Goal: Task Accomplishment & Management: Manage account settings

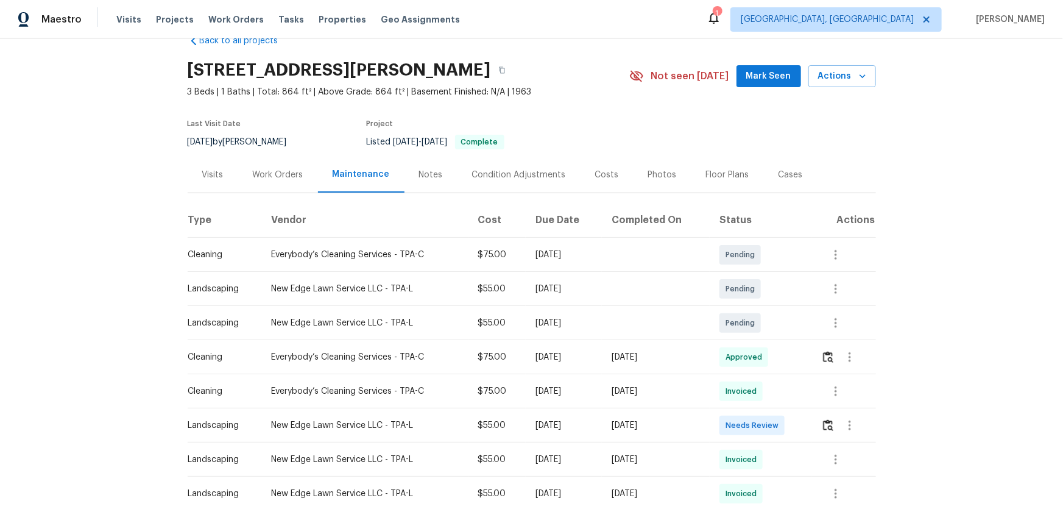
scroll to position [55, 0]
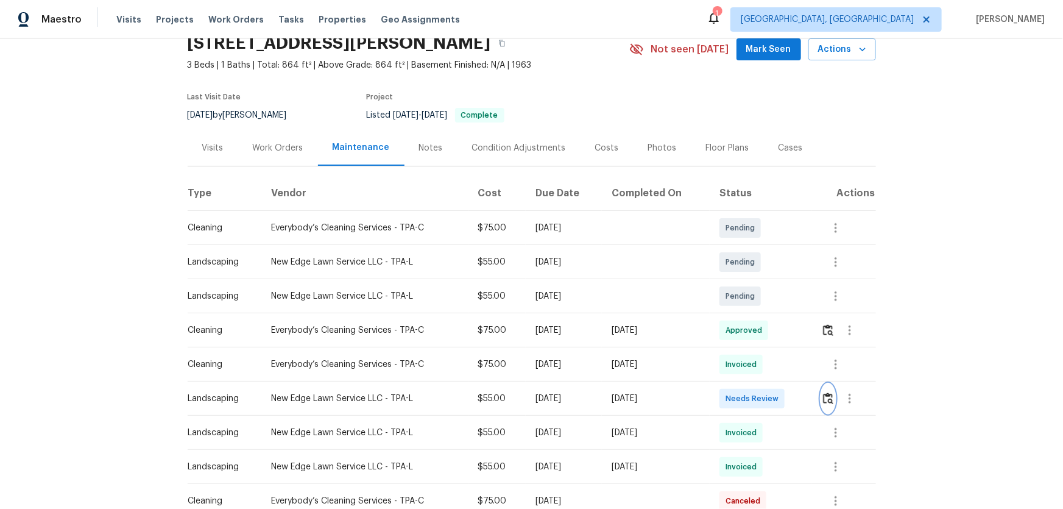
click at [828, 393] on img "button" at bounding box center [828, 398] width 10 height 12
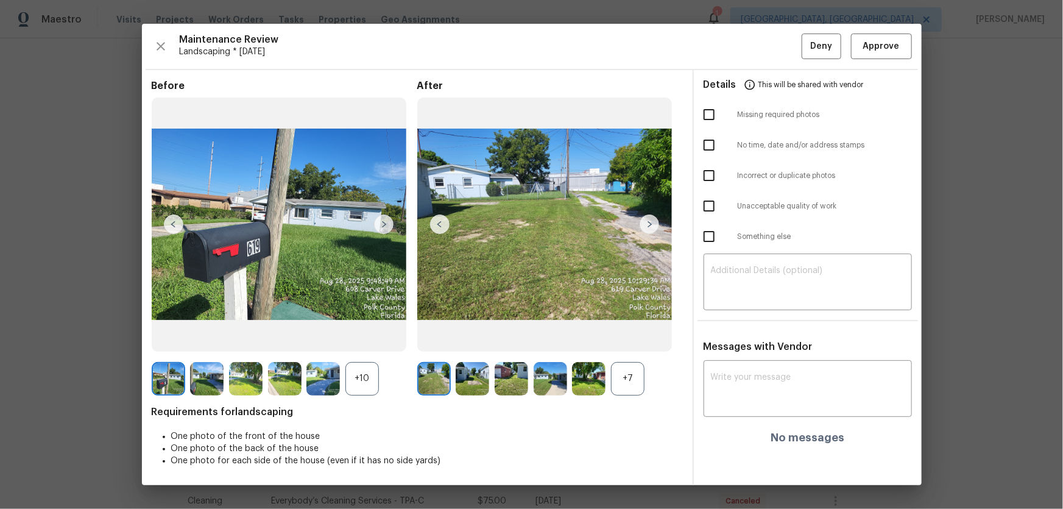
click at [644, 377] on div "+7" at bounding box center [628, 379] width 34 height 34
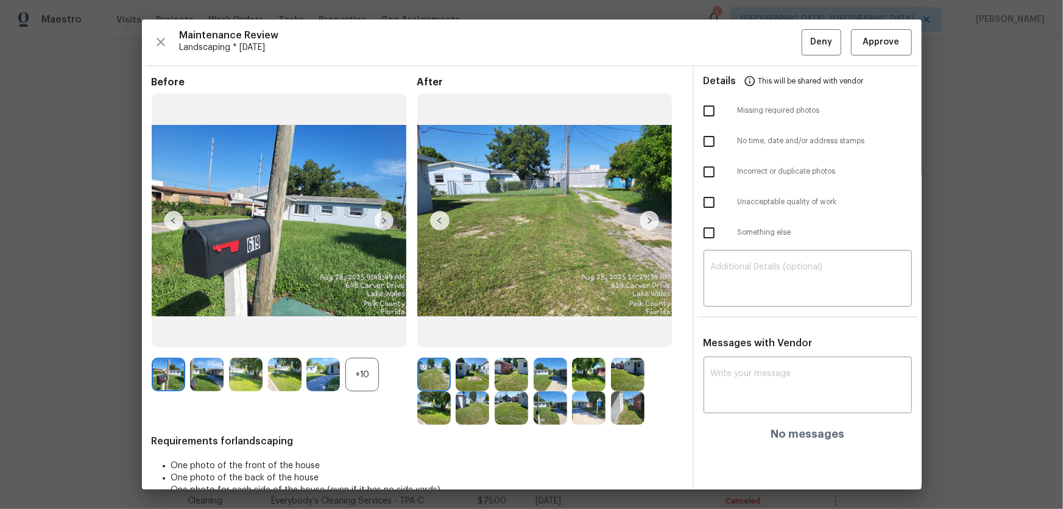
click at [353, 380] on div "+10" at bounding box center [363, 375] width 34 height 34
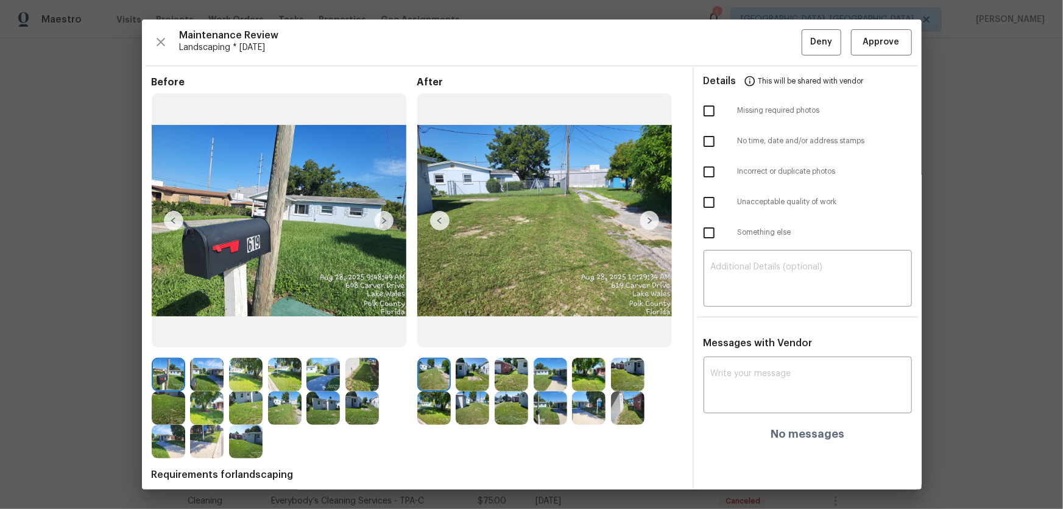
click at [462, 377] on img at bounding box center [473, 375] width 34 height 34
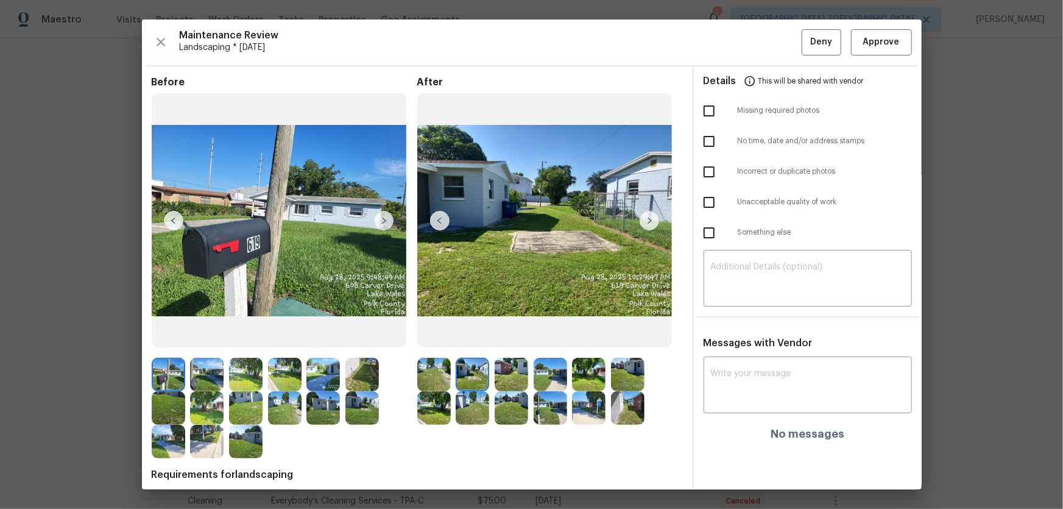
click at [497, 373] on img at bounding box center [512, 375] width 34 height 34
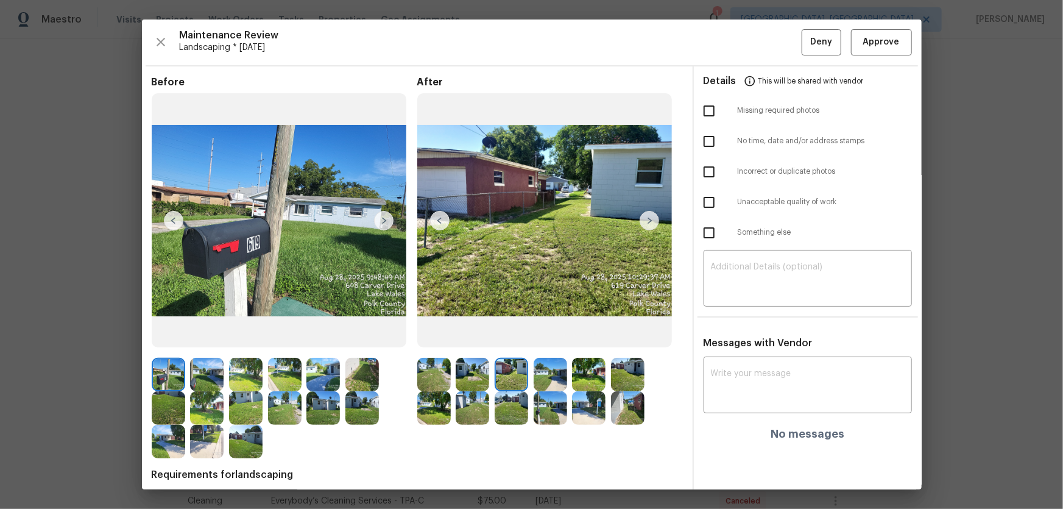
click at [553, 374] on img at bounding box center [551, 375] width 34 height 34
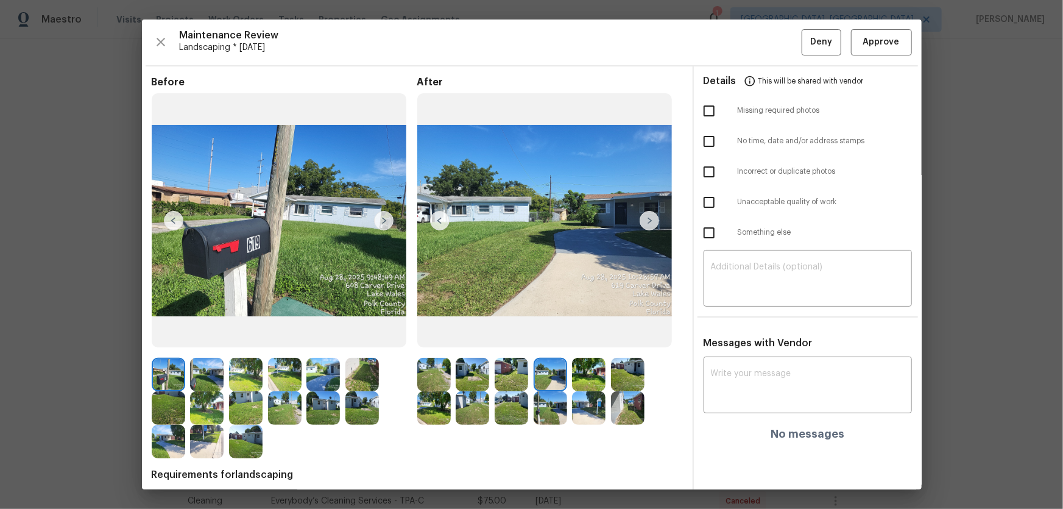
click at [587, 374] on img at bounding box center [589, 375] width 34 height 34
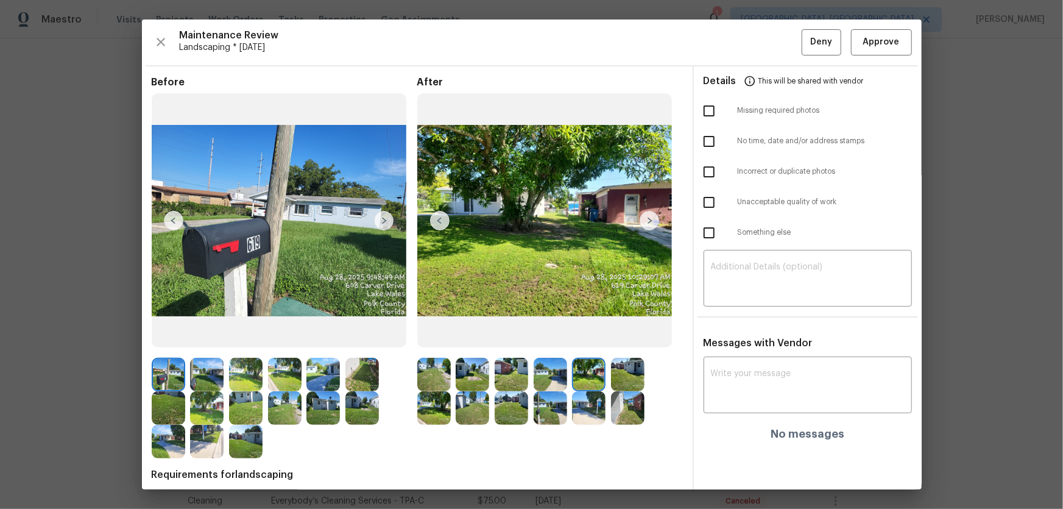
click at [611, 374] on img at bounding box center [628, 375] width 34 height 34
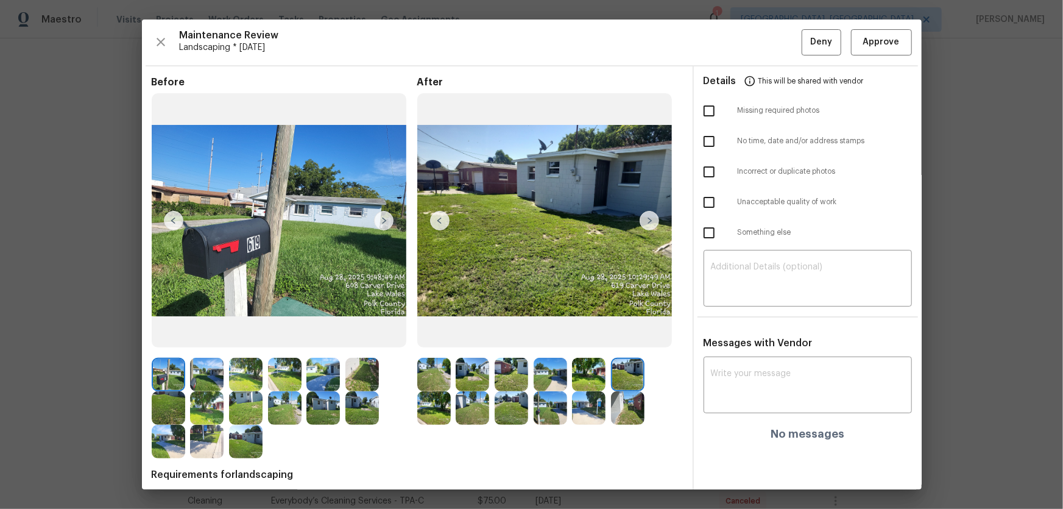
click at [429, 402] on img at bounding box center [434, 408] width 34 height 34
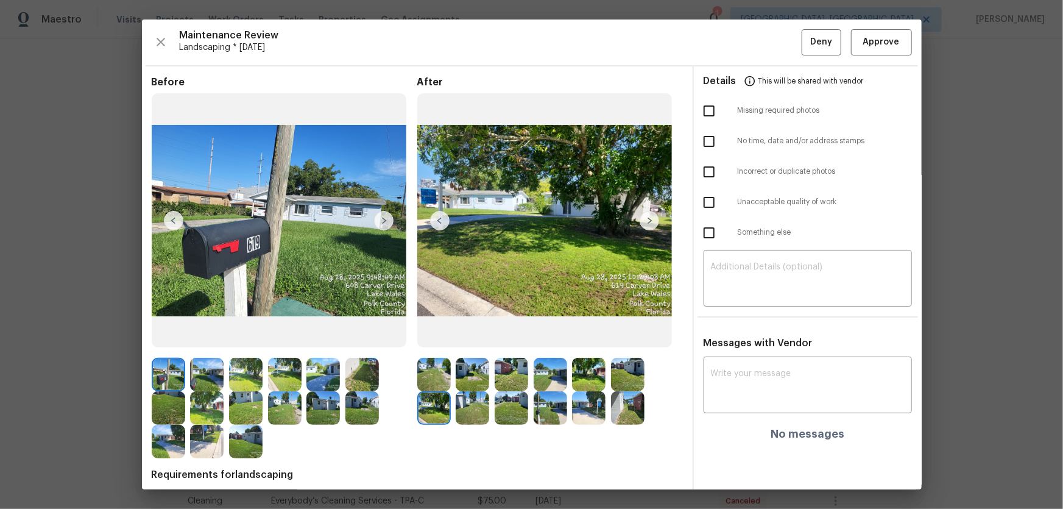
click at [467, 407] on img at bounding box center [473, 408] width 34 height 34
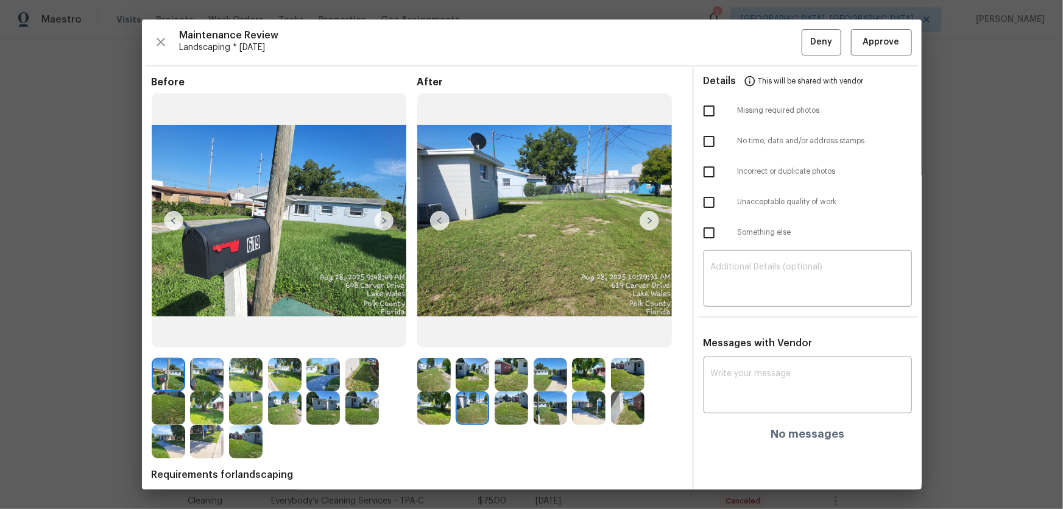
click at [503, 411] on img at bounding box center [512, 408] width 34 height 34
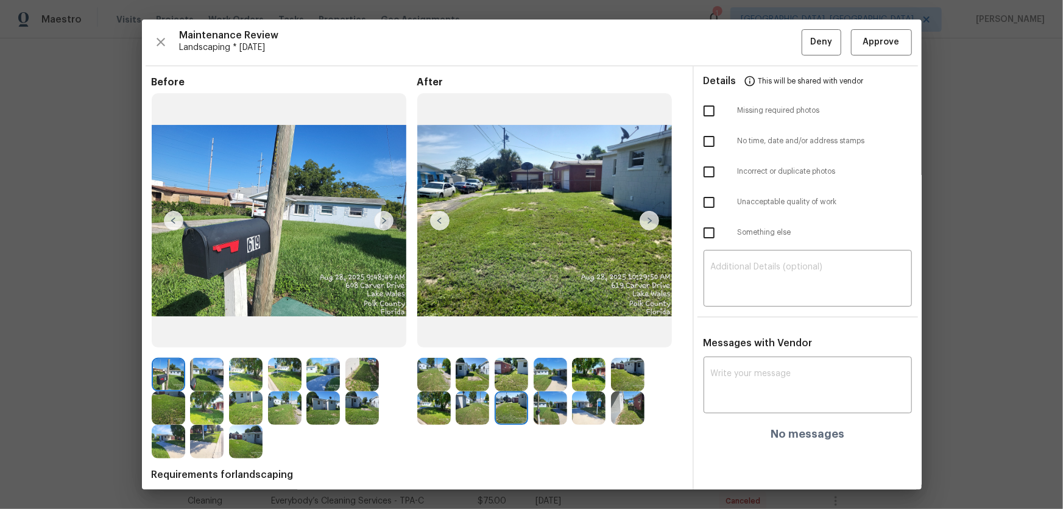
click at [534, 411] on img at bounding box center [551, 408] width 34 height 34
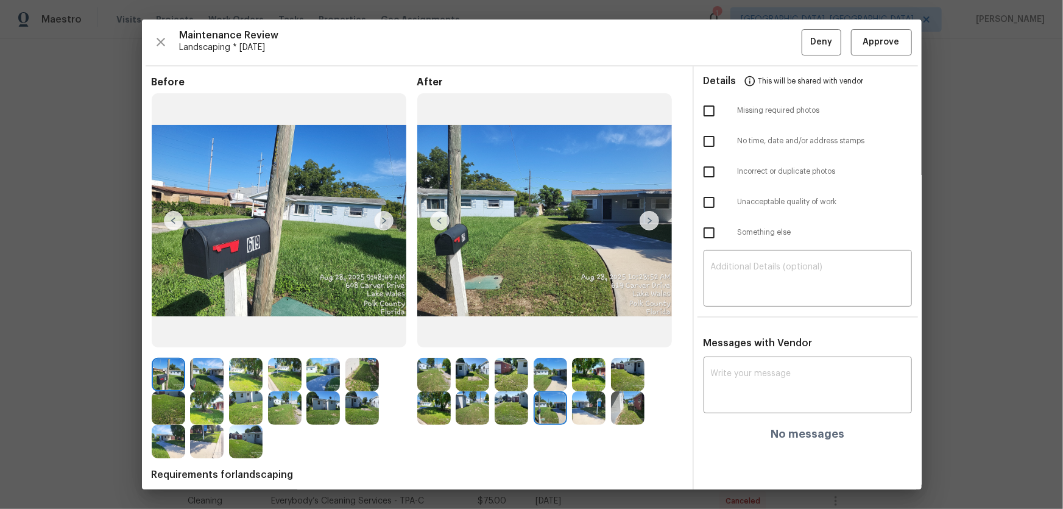
click at [595, 410] on img at bounding box center [589, 408] width 34 height 34
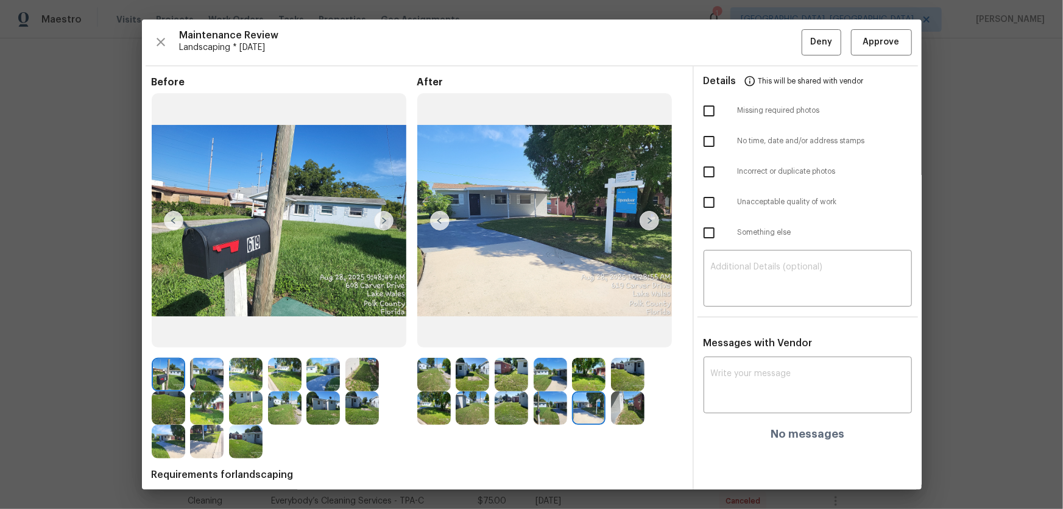
click at [608, 410] on div at bounding box center [591, 408] width 39 height 34
click at [634, 410] on img at bounding box center [628, 408] width 34 height 34
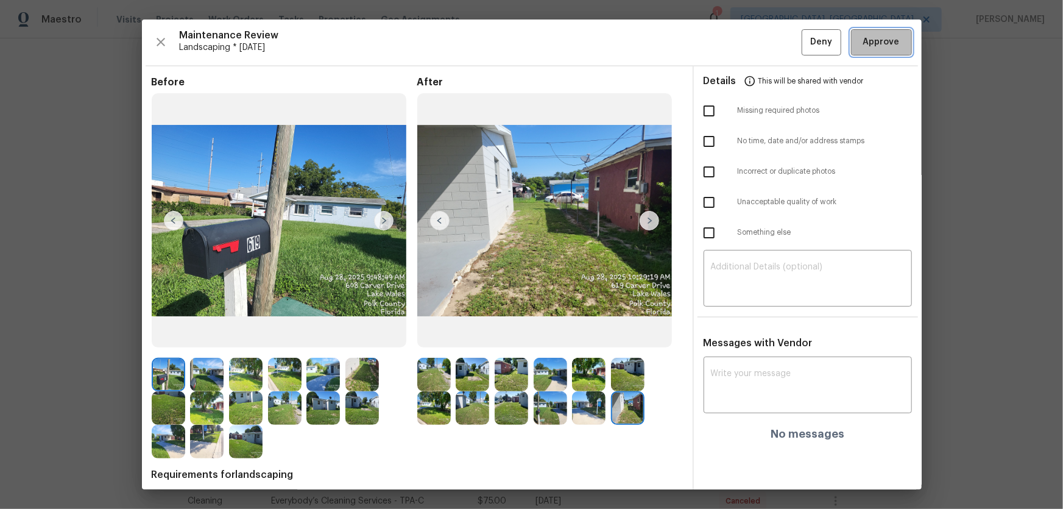
click at [861, 34] on button "Approve" at bounding box center [881, 42] width 61 height 26
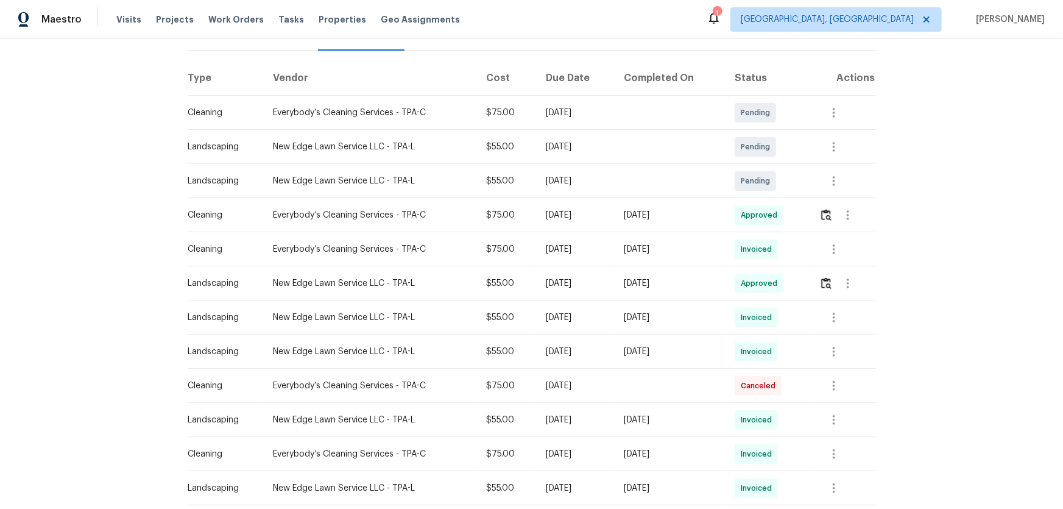
scroll to position [221, 0]
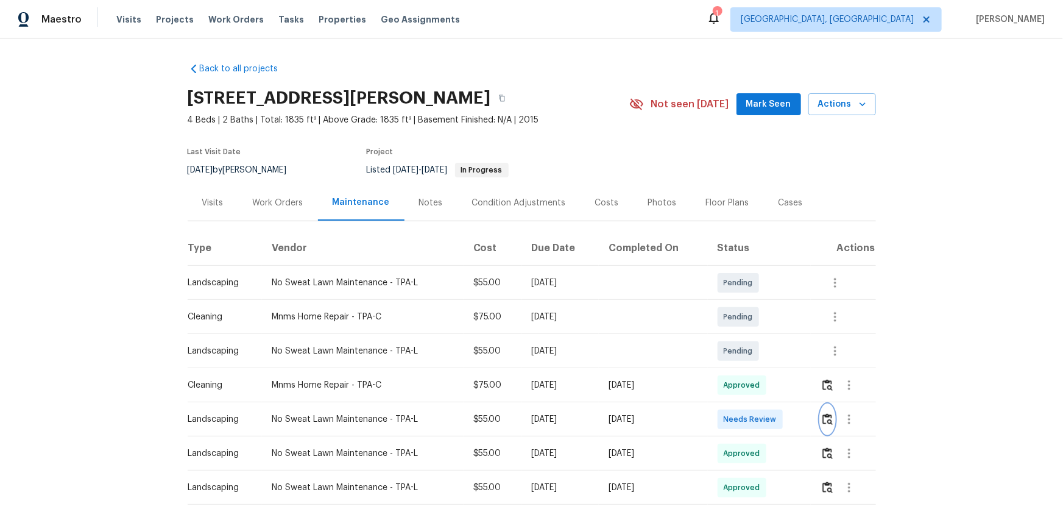
click at [756, 336] on button "button" at bounding box center [828, 419] width 14 height 29
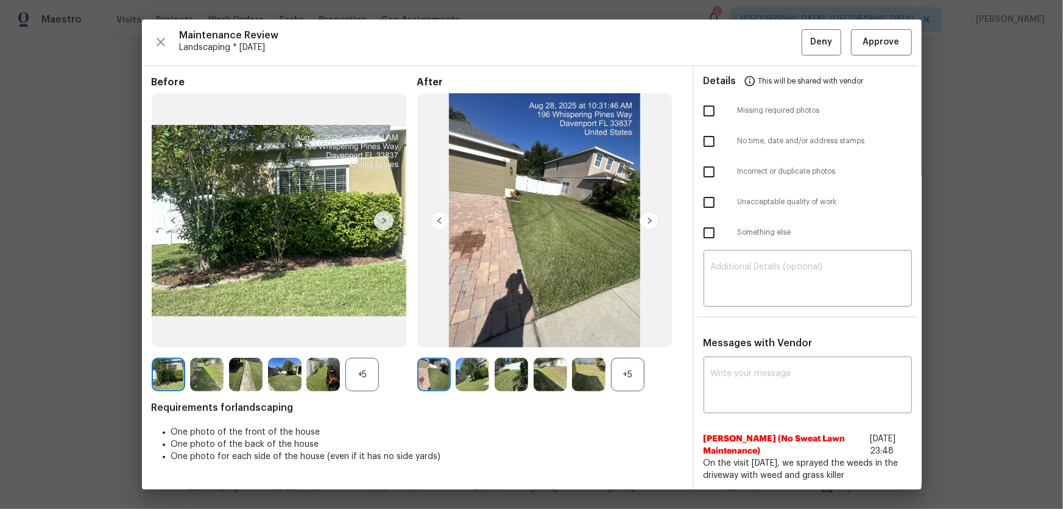
click at [631, 336] on div "+5" at bounding box center [628, 375] width 34 height 34
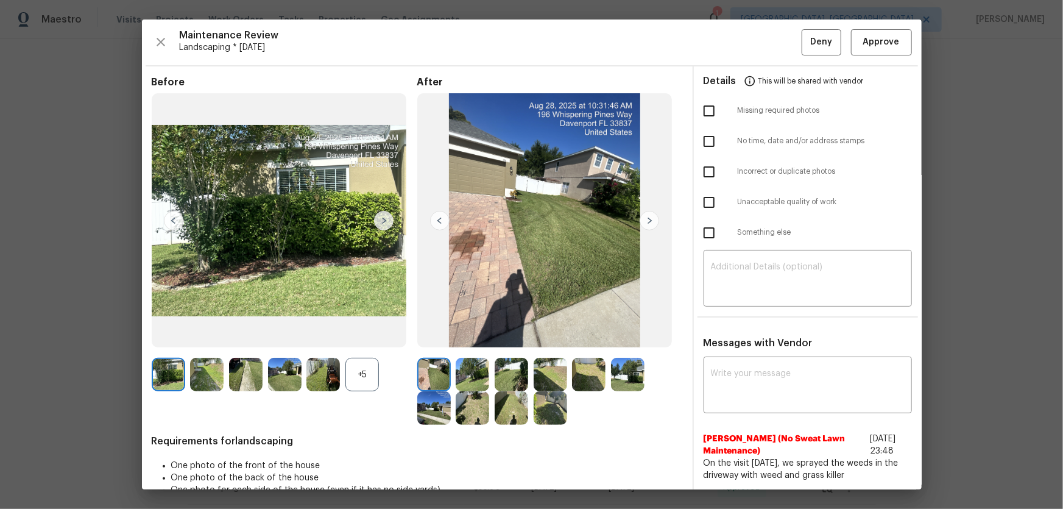
click at [363, 336] on div "+5" at bounding box center [363, 375] width 34 height 34
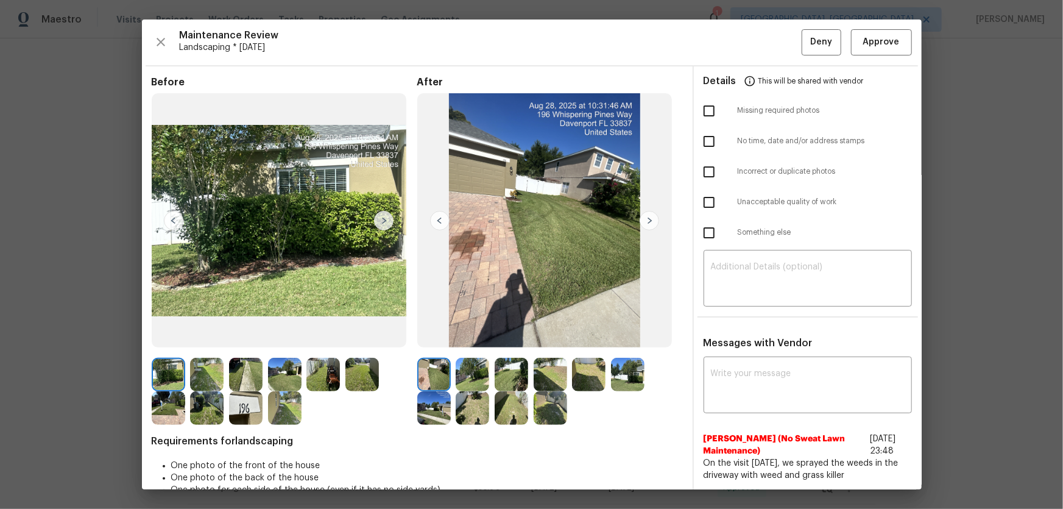
scroll to position [46, 0]
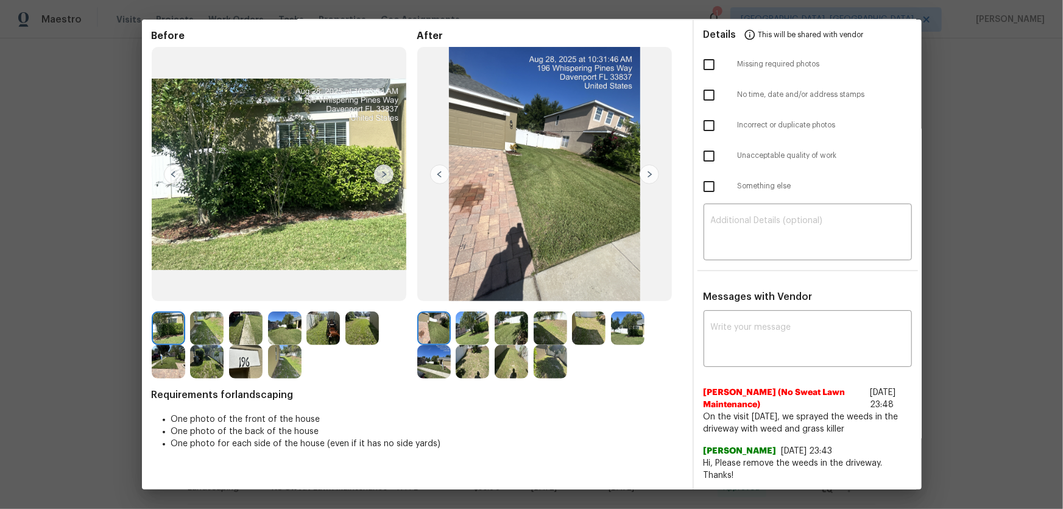
click at [469, 317] on img at bounding box center [473, 328] width 34 height 34
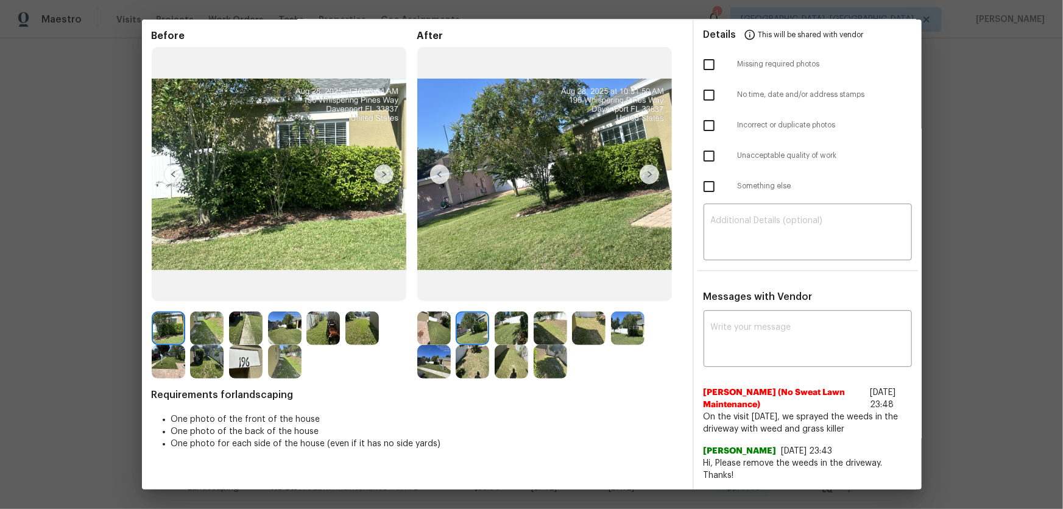
click at [527, 335] on div at bounding box center [514, 328] width 39 height 34
click at [503, 332] on img at bounding box center [512, 328] width 34 height 34
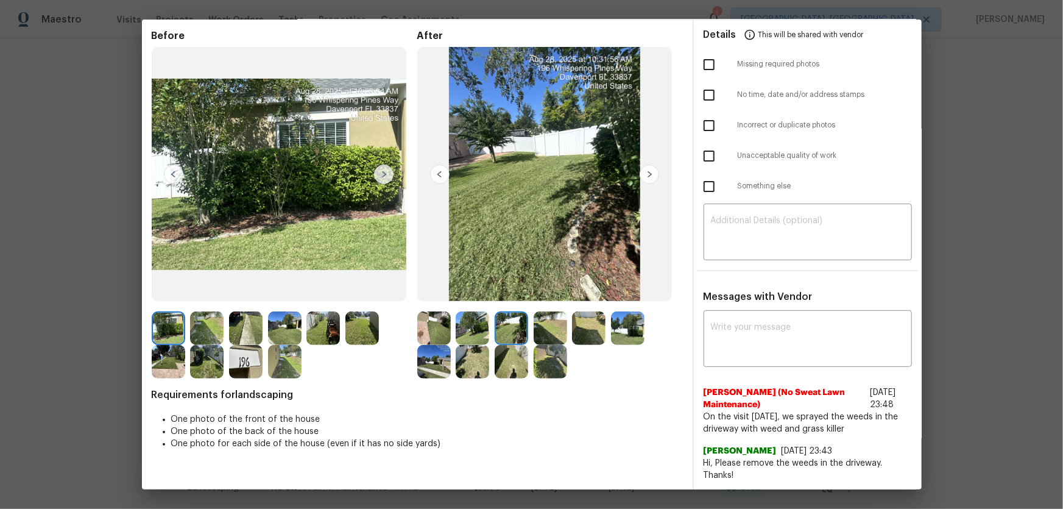
click at [541, 330] on img at bounding box center [551, 328] width 34 height 34
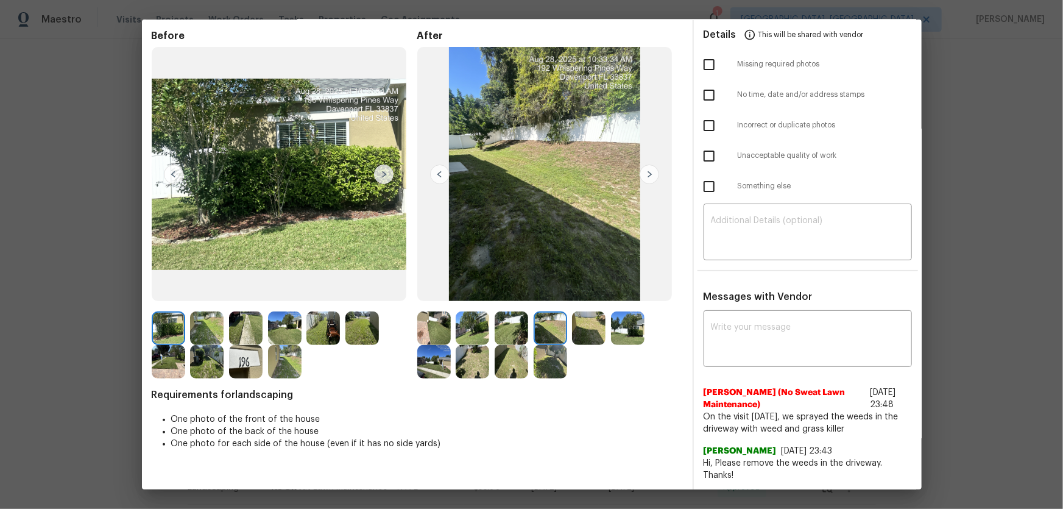
click at [584, 324] on img at bounding box center [589, 328] width 34 height 34
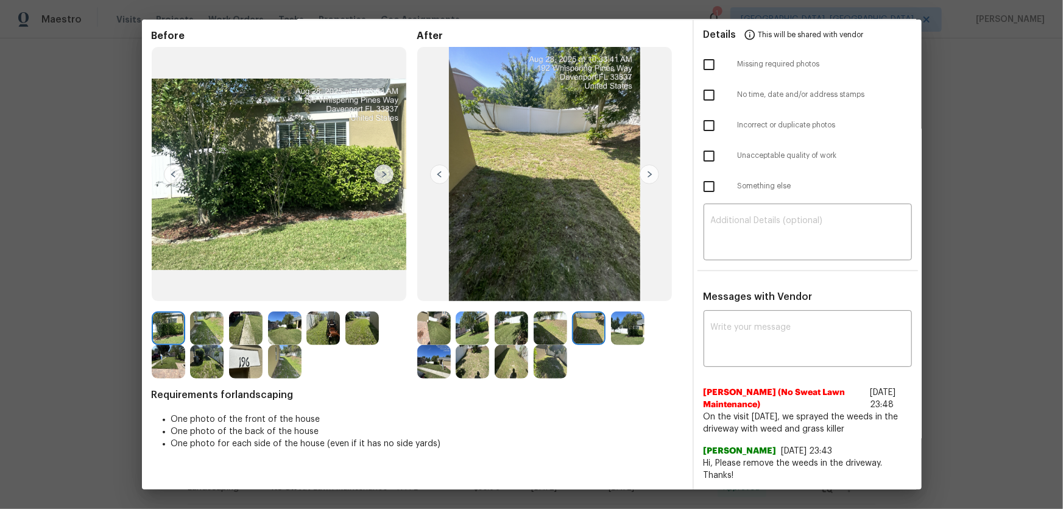
click at [625, 319] on img at bounding box center [628, 328] width 34 height 34
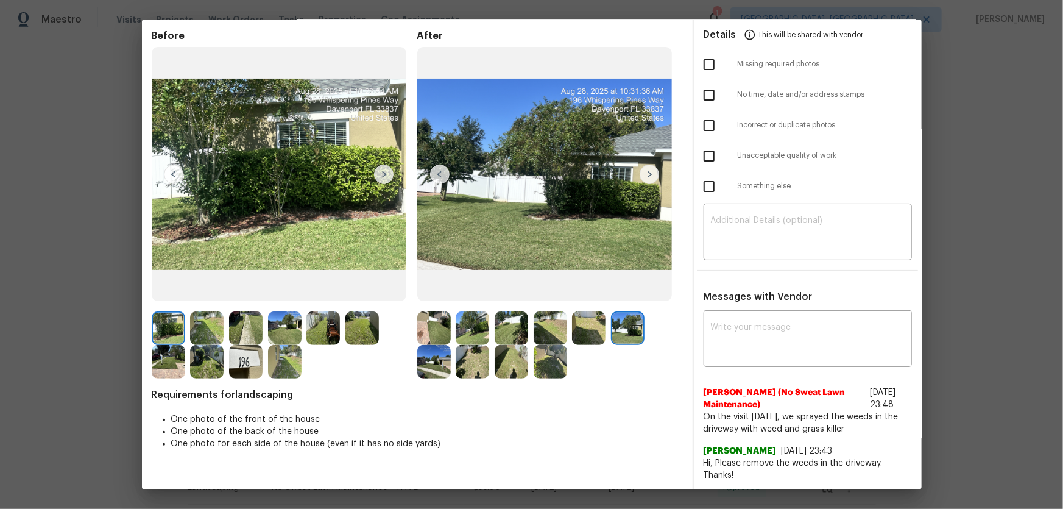
click at [430, 336] on img at bounding box center [434, 362] width 34 height 34
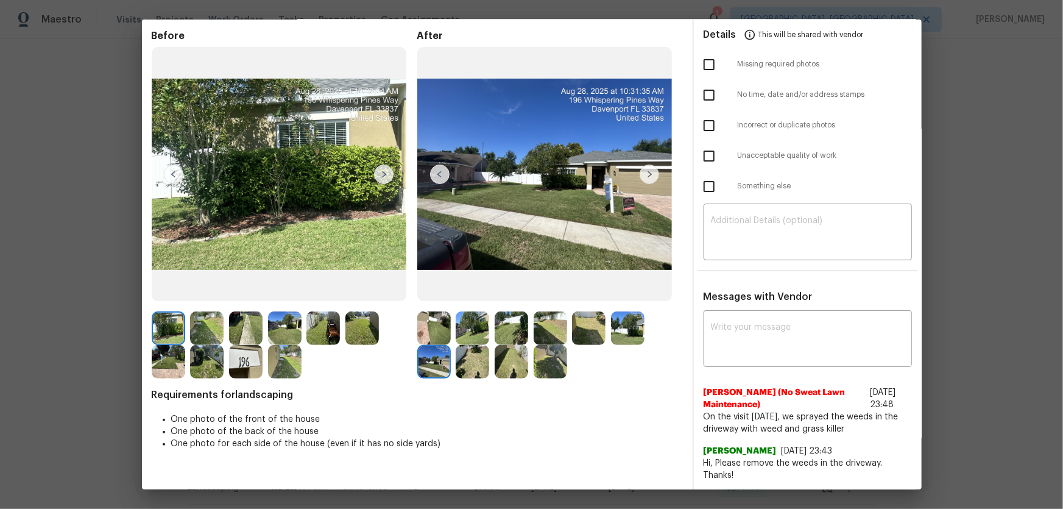
click at [472, 336] on img at bounding box center [473, 362] width 34 height 34
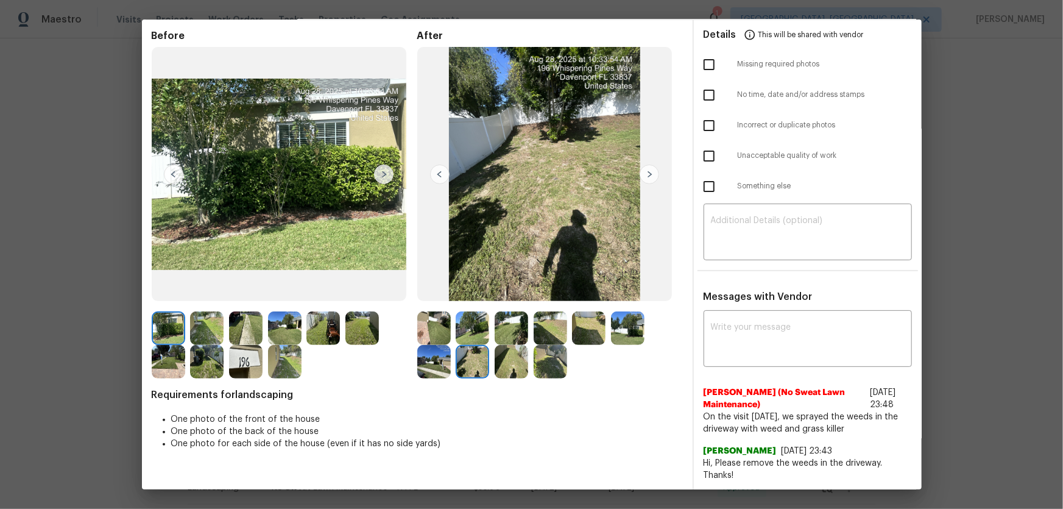
click at [508, 336] on img at bounding box center [512, 362] width 34 height 34
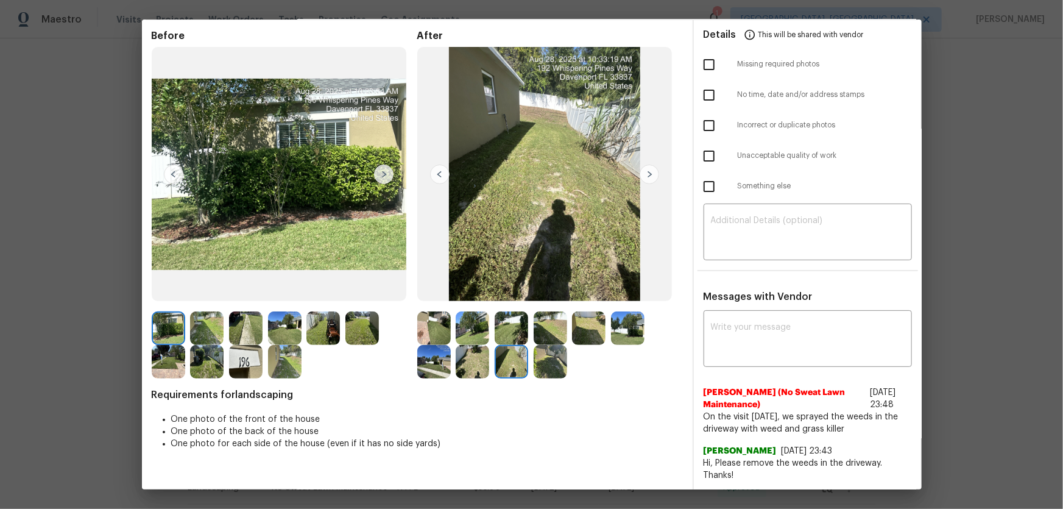
click at [547, 336] on img at bounding box center [551, 362] width 34 height 34
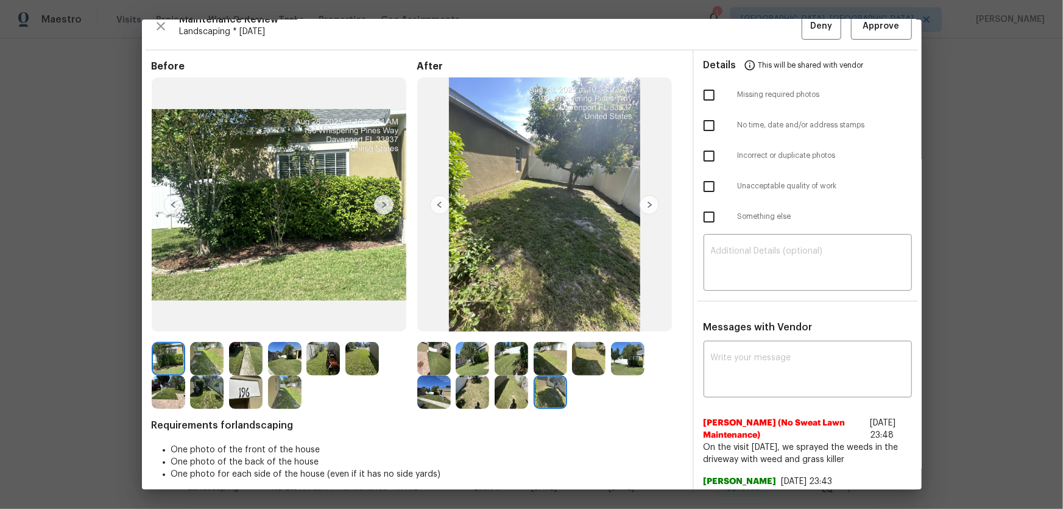
scroll to position [0, 0]
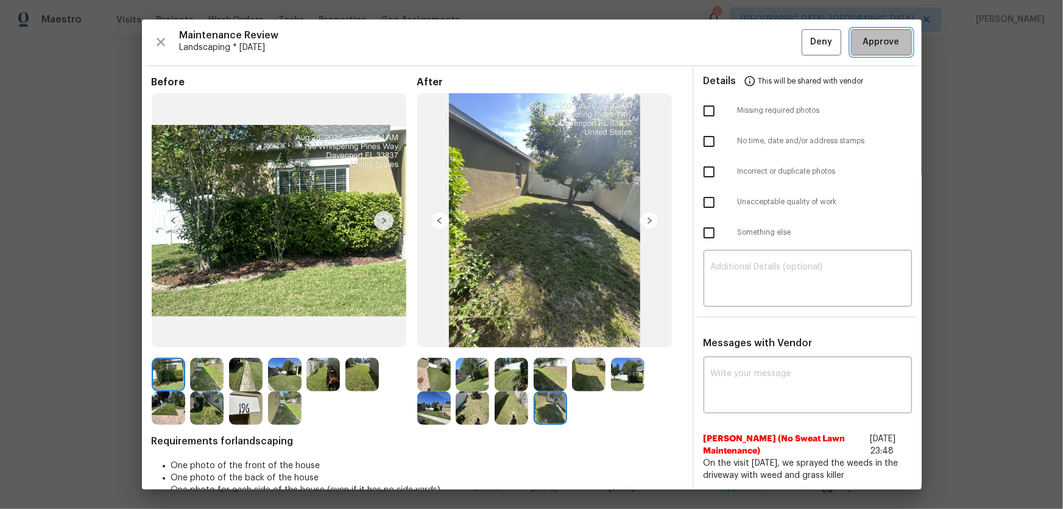
click at [756, 47] on span "Approve" at bounding box center [882, 42] width 37 height 15
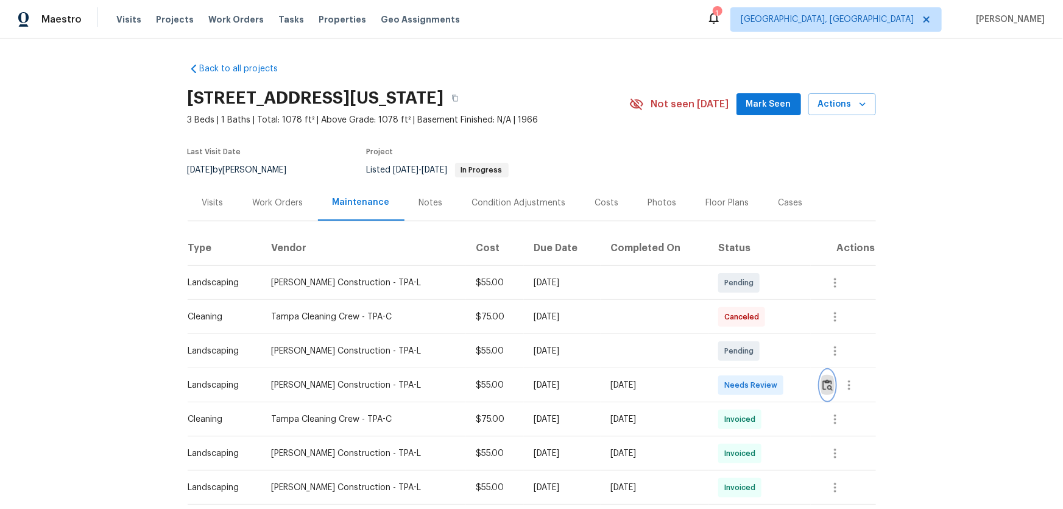
click at [756, 336] on img "button" at bounding box center [828, 385] width 10 height 12
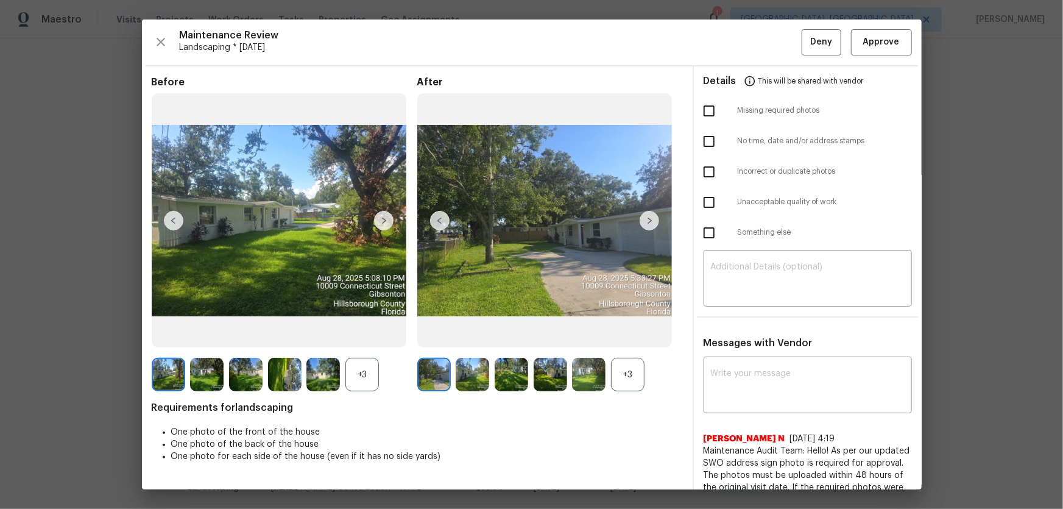
click at [617, 336] on div "+3" at bounding box center [628, 375] width 34 height 34
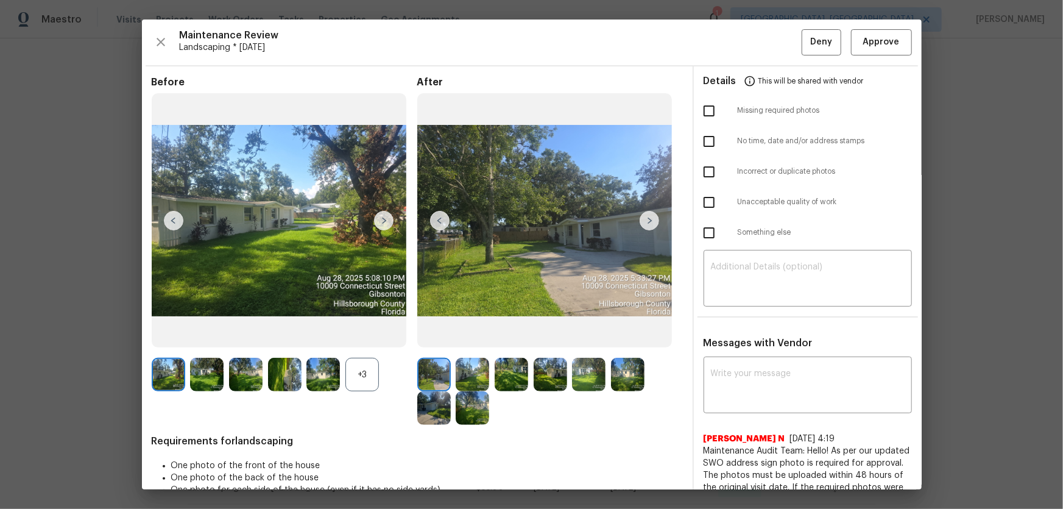
click at [371, 336] on div "+3" at bounding box center [363, 375] width 34 height 34
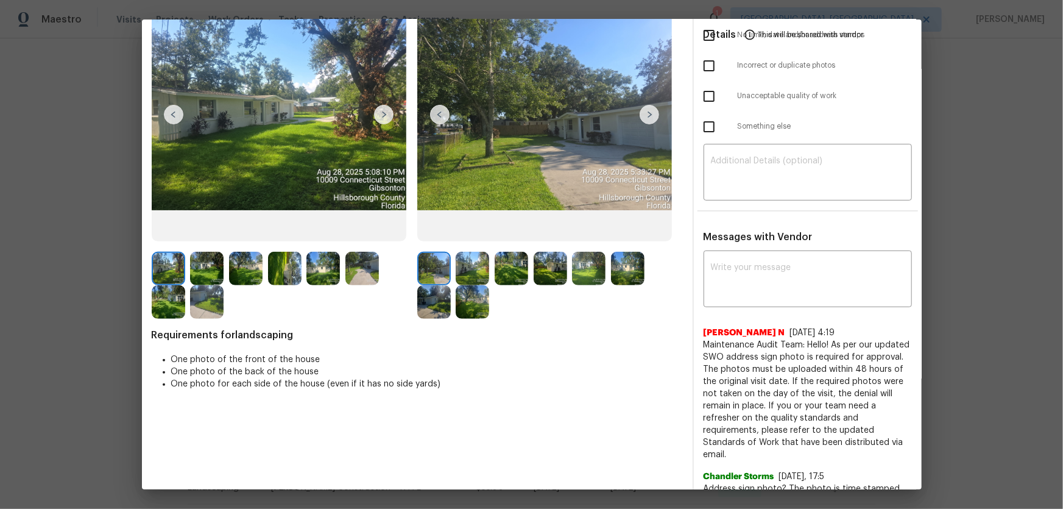
scroll to position [110, 0]
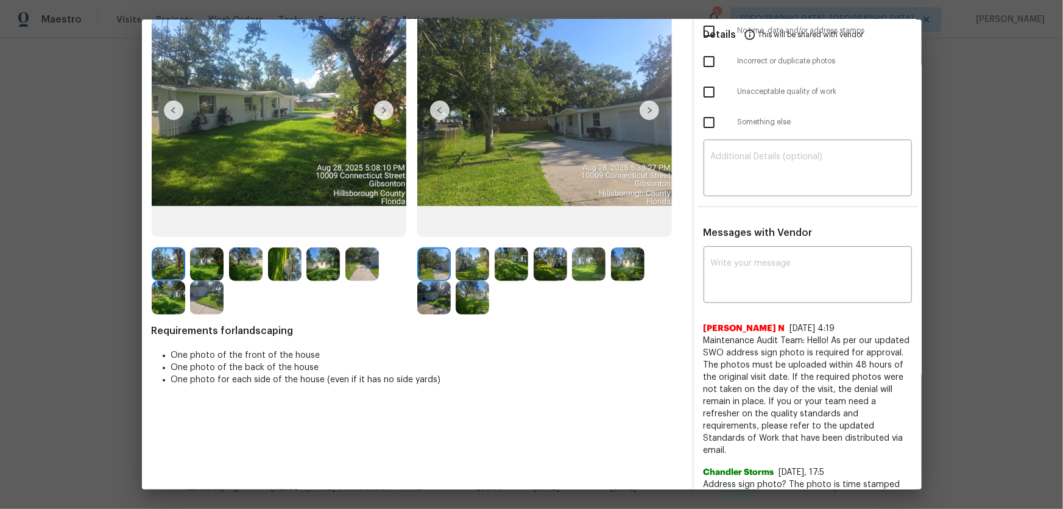
click at [466, 267] on img at bounding box center [473, 264] width 34 height 34
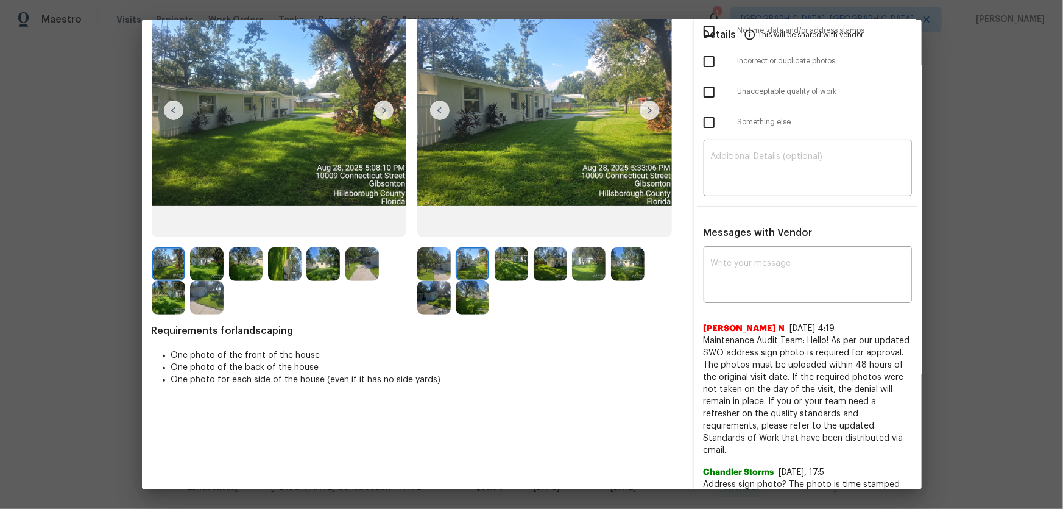
click at [511, 274] on img at bounding box center [512, 264] width 34 height 34
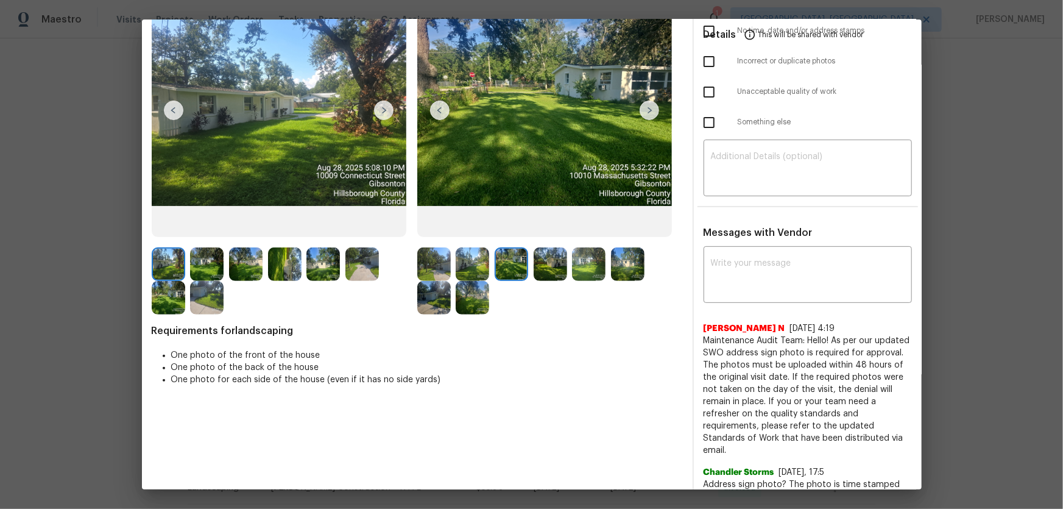
click at [545, 269] on img at bounding box center [551, 264] width 34 height 34
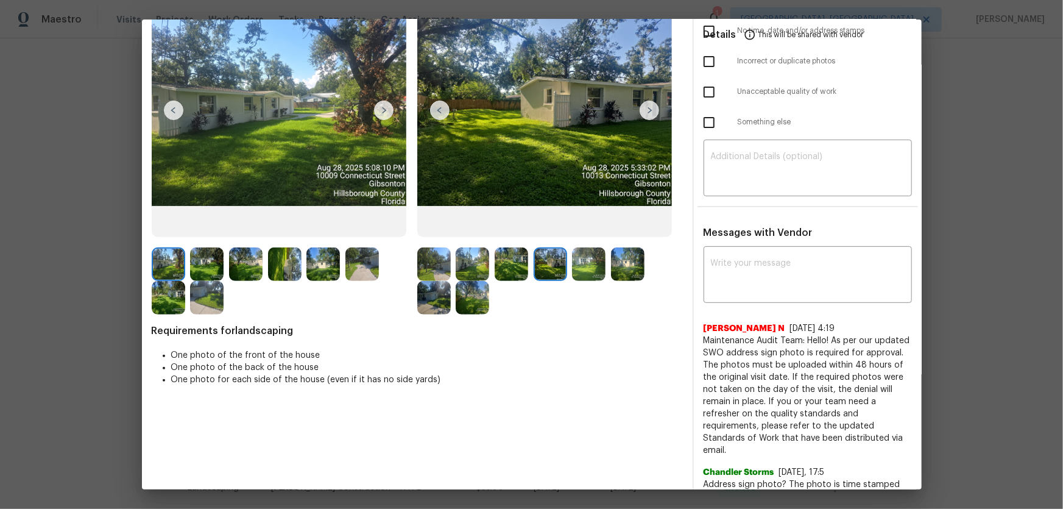
click at [585, 269] on img at bounding box center [589, 264] width 34 height 34
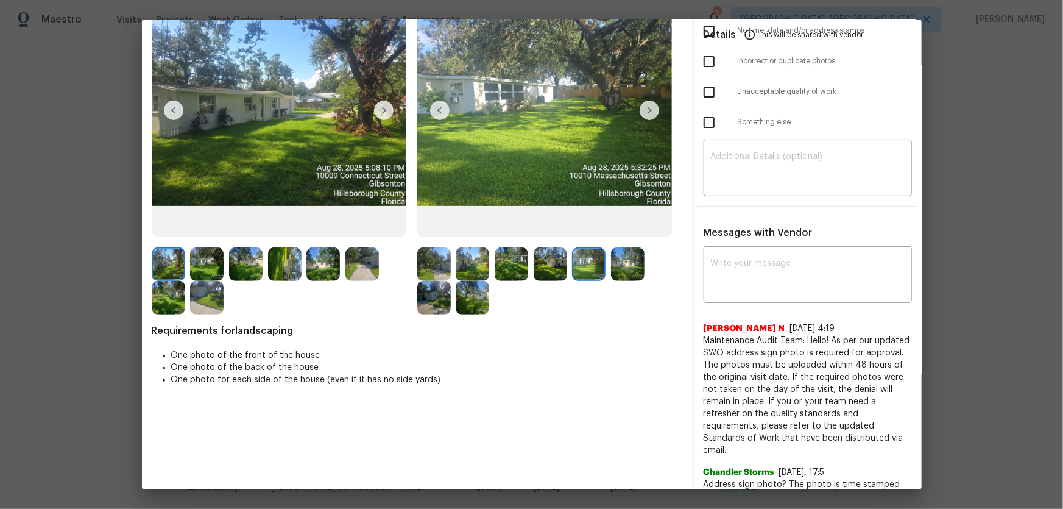
click at [613, 269] on img at bounding box center [628, 264] width 34 height 34
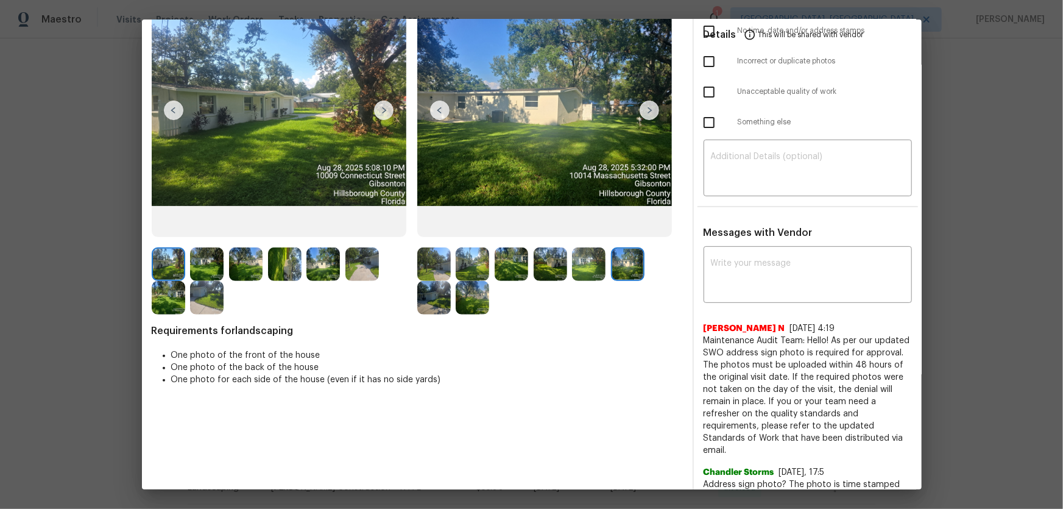
click at [439, 299] on img at bounding box center [434, 298] width 34 height 34
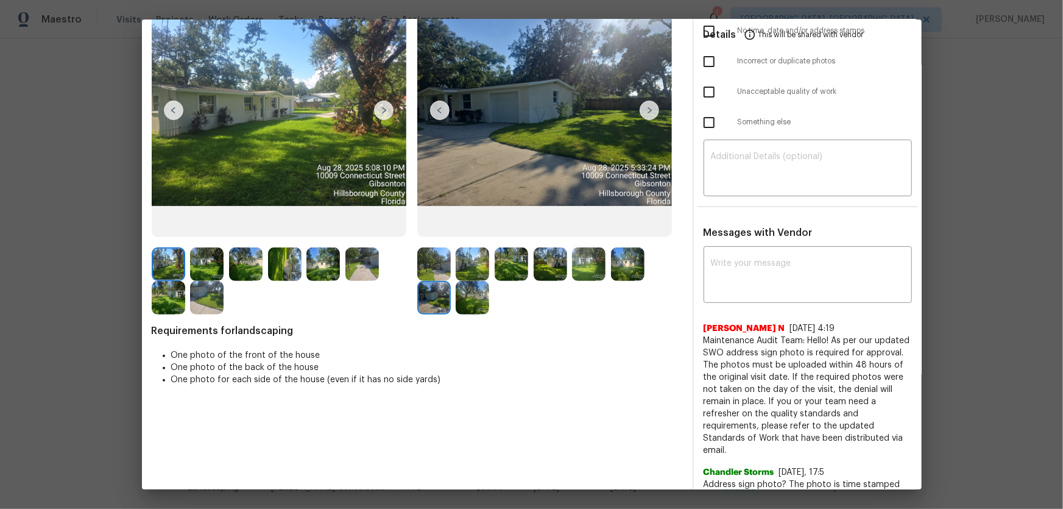
click at [463, 300] on img at bounding box center [473, 298] width 34 height 34
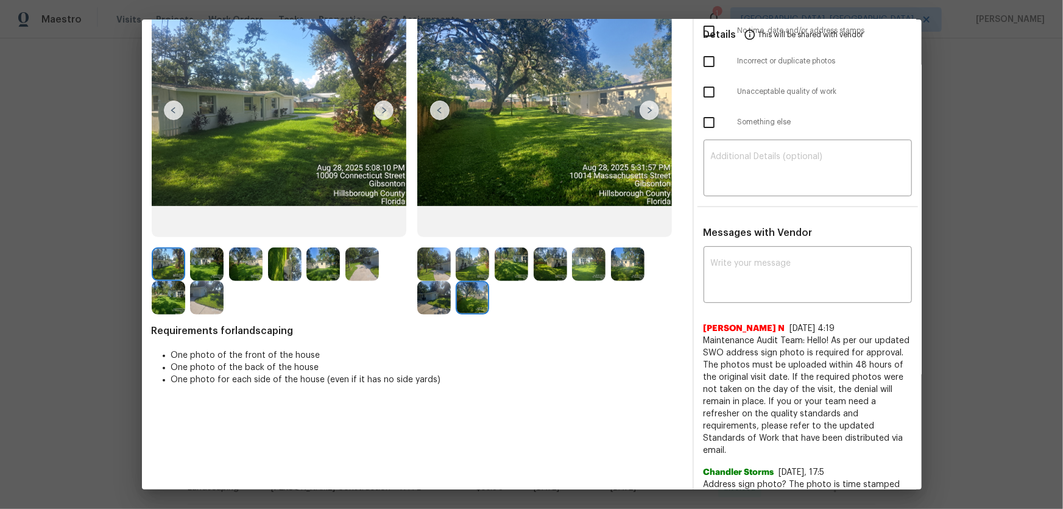
scroll to position [0, 0]
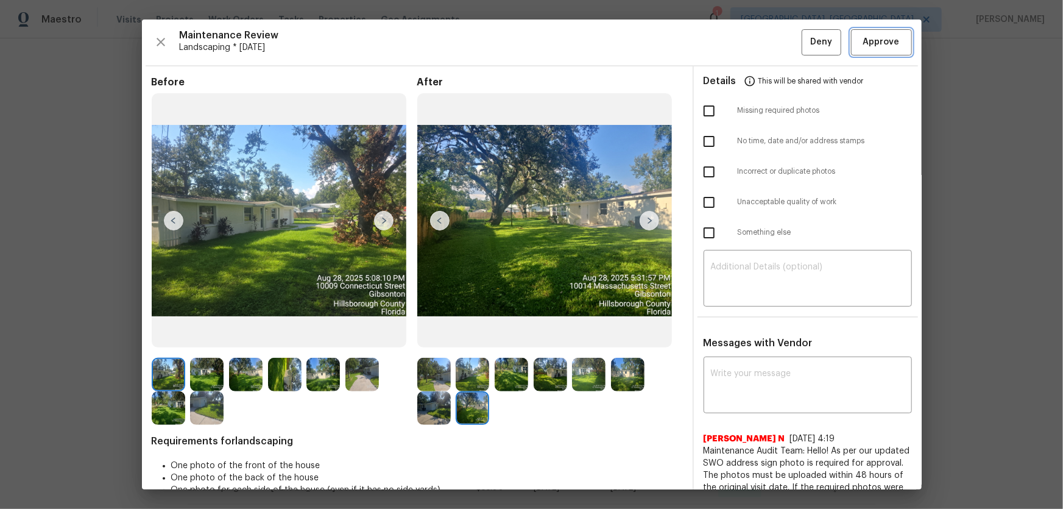
click at [756, 49] on span "Approve" at bounding box center [882, 42] width 37 height 15
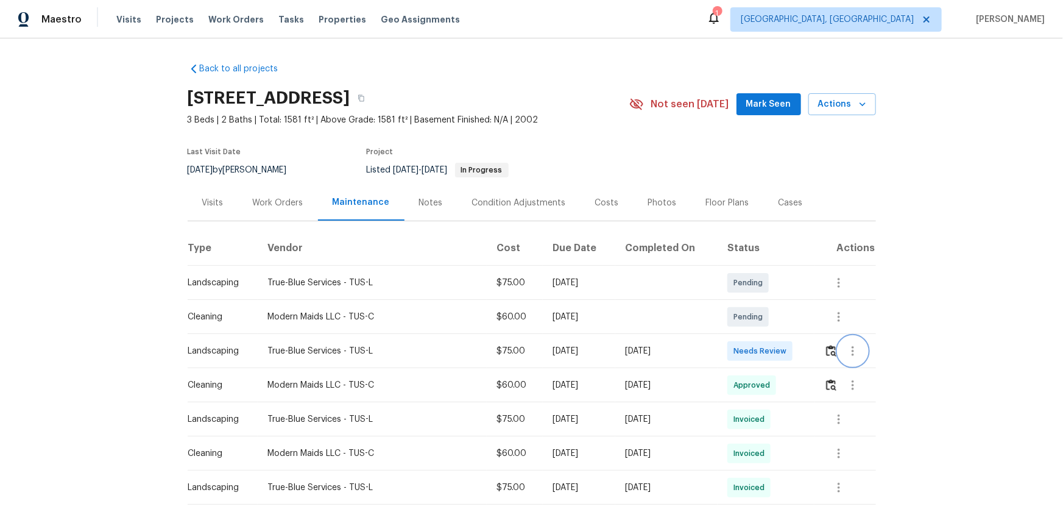
click at [756, 336] on button "button" at bounding box center [853, 350] width 29 height 29
click at [756, 336] on div at bounding box center [531, 254] width 1063 height 509
click at [756, 336] on img "button" at bounding box center [831, 351] width 10 height 12
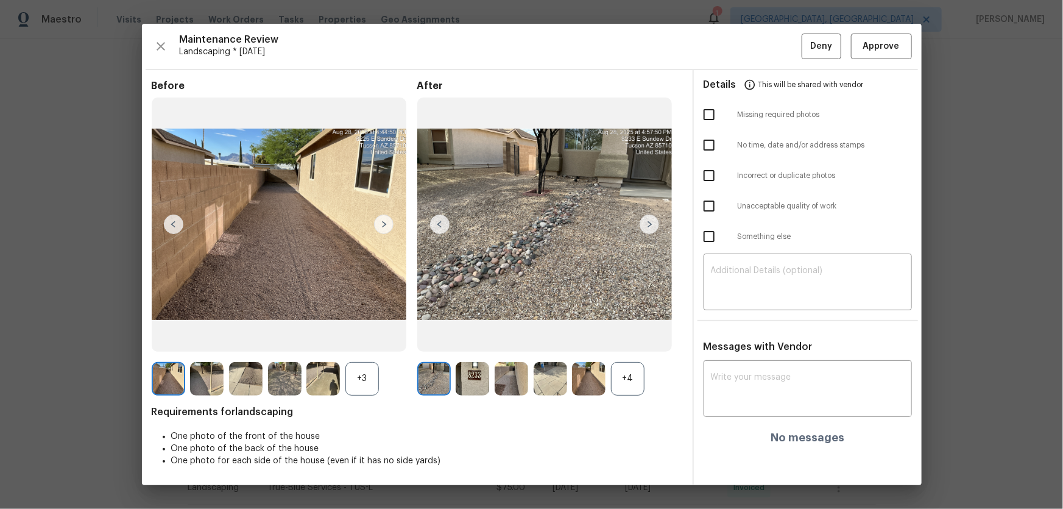
click at [642, 336] on div "+4" at bounding box center [628, 379] width 34 height 34
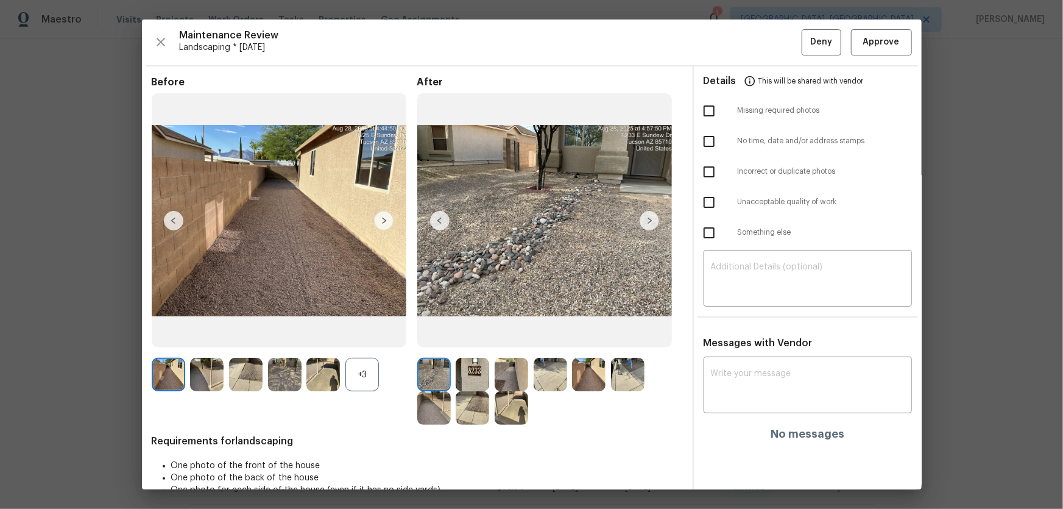
click at [367, 336] on div "+3" at bounding box center [363, 375] width 34 height 34
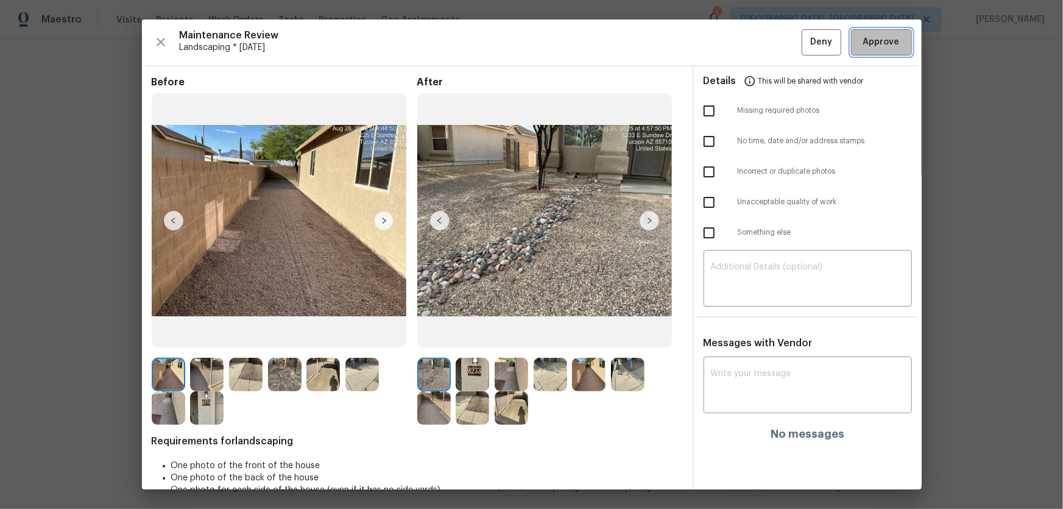
click at [756, 44] on span "Approve" at bounding box center [882, 42] width 37 height 15
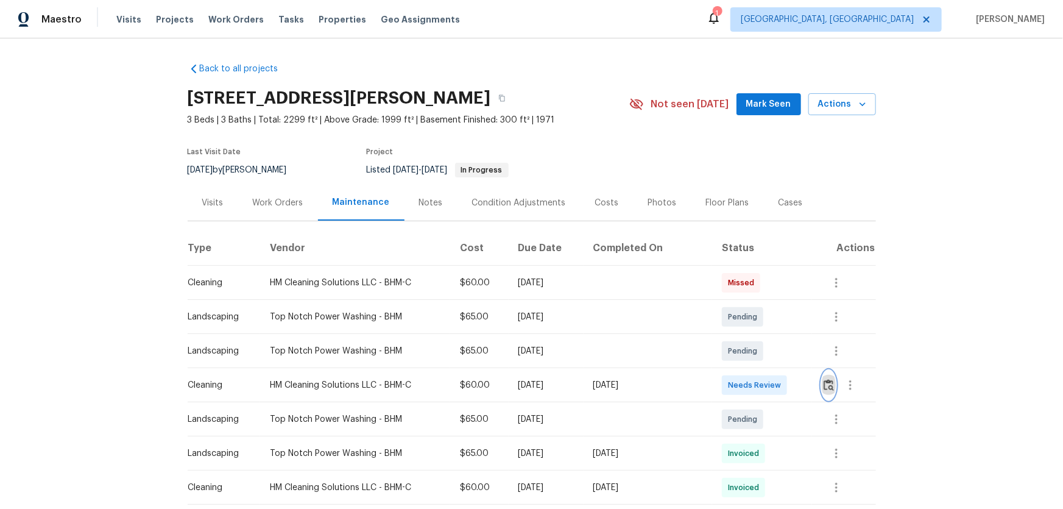
click at [756, 336] on img "button" at bounding box center [829, 385] width 10 height 12
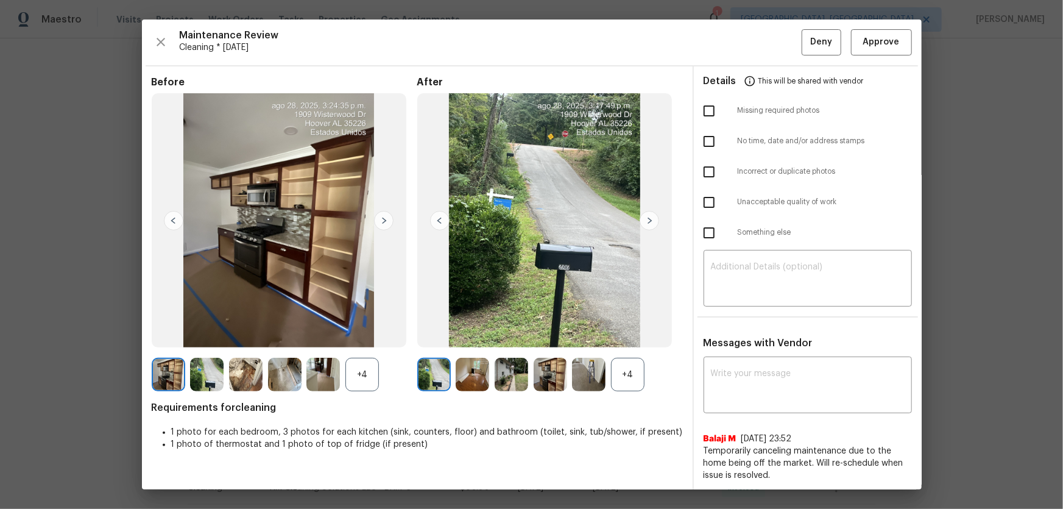
click at [639, 336] on div "+4" at bounding box center [628, 375] width 34 height 34
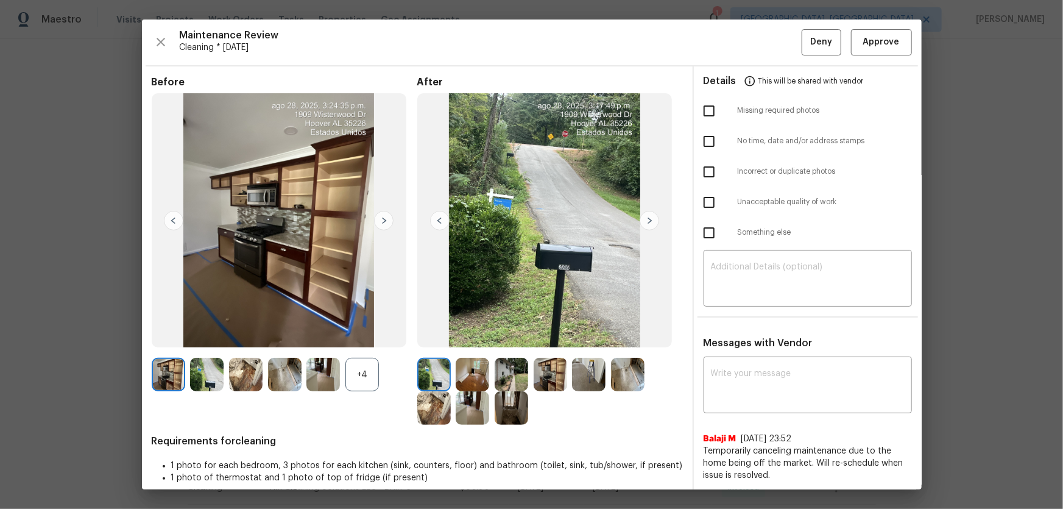
click at [372, 336] on div "+4" at bounding box center [363, 375] width 34 height 34
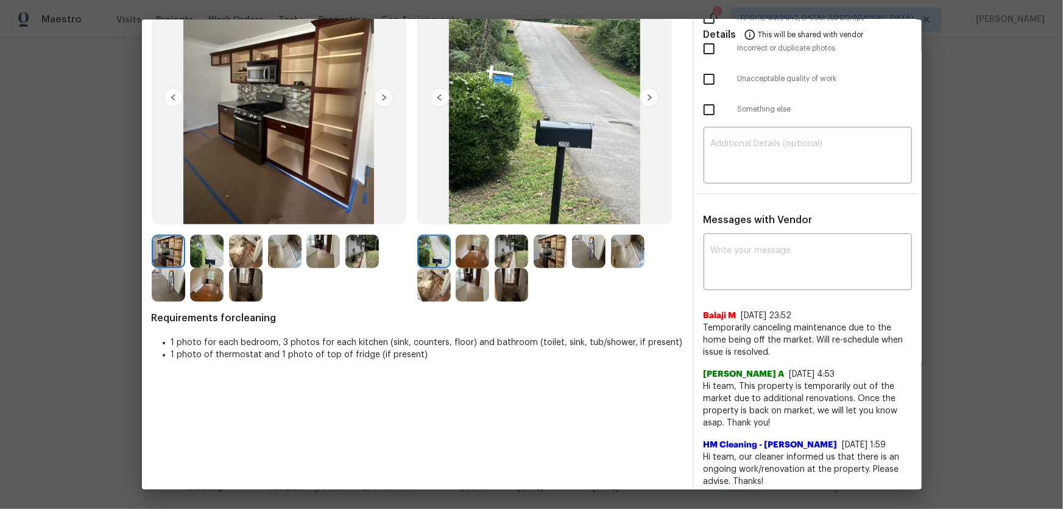
scroll to position [129, 0]
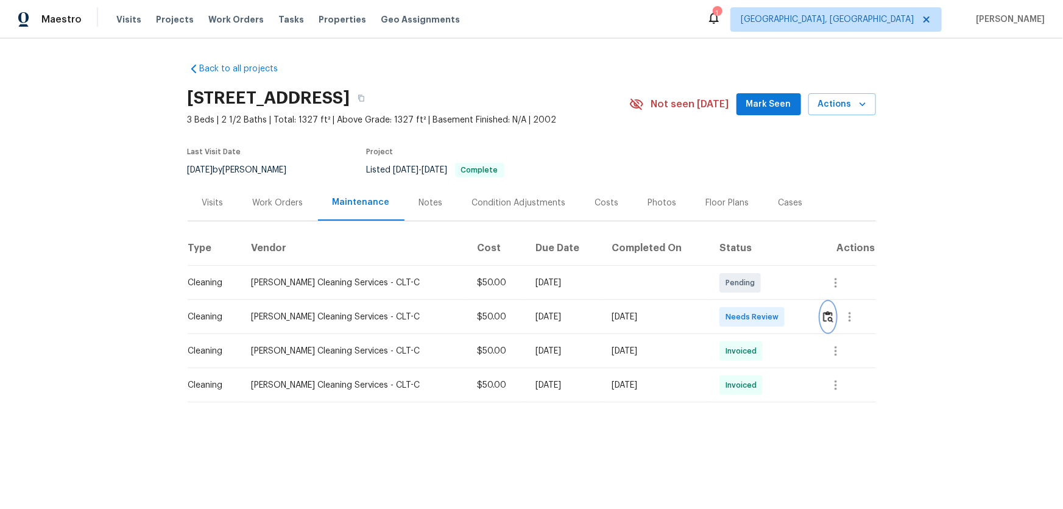
click at [823, 318] on img "button" at bounding box center [828, 317] width 10 height 12
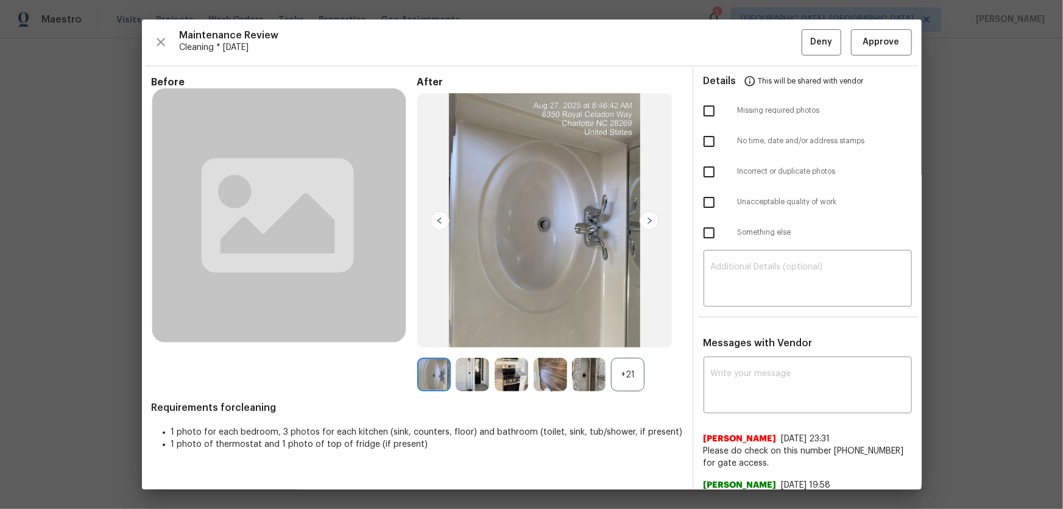
click at [631, 367] on div "+21" at bounding box center [628, 375] width 34 height 34
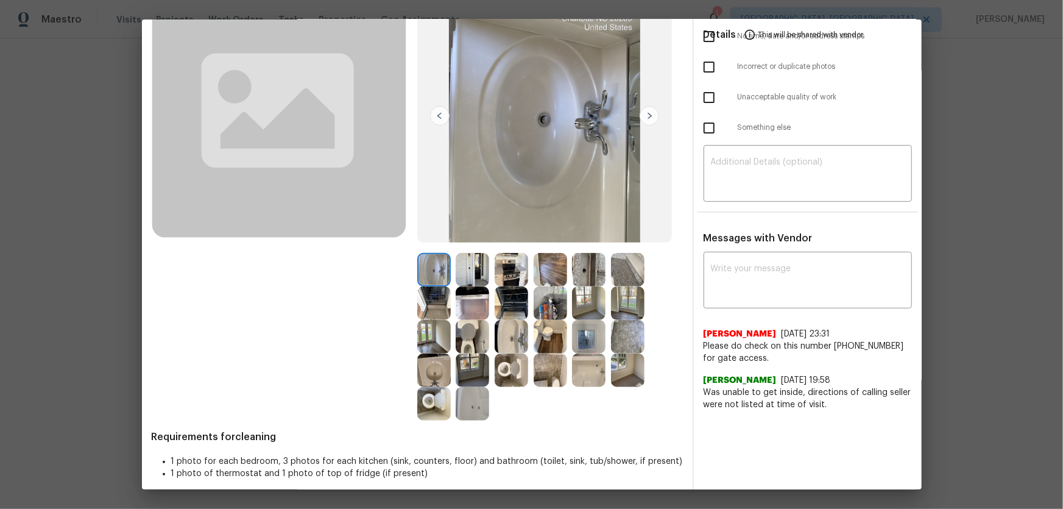
scroll to position [113, 0]
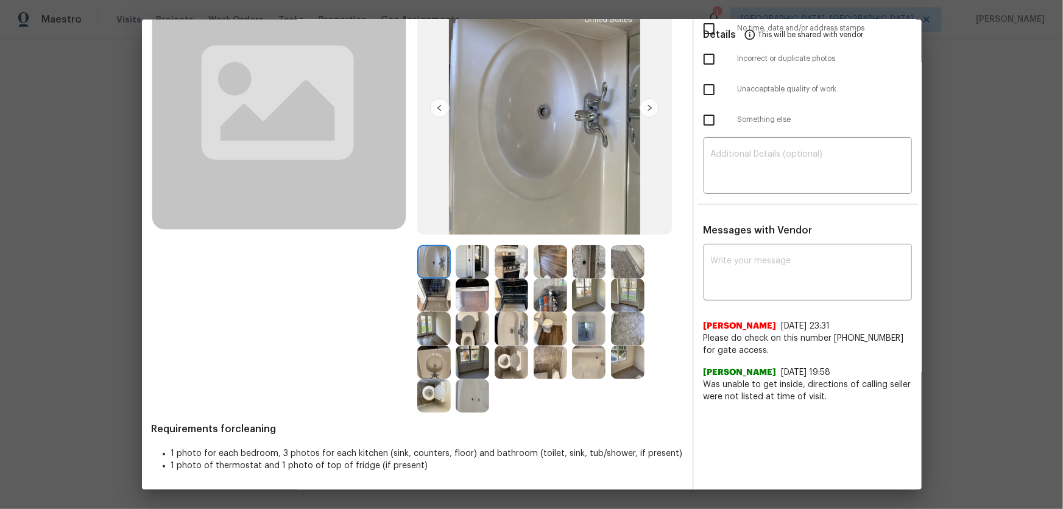
click at [495, 341] on img at bounding box center [512, 329] width 34 height 34
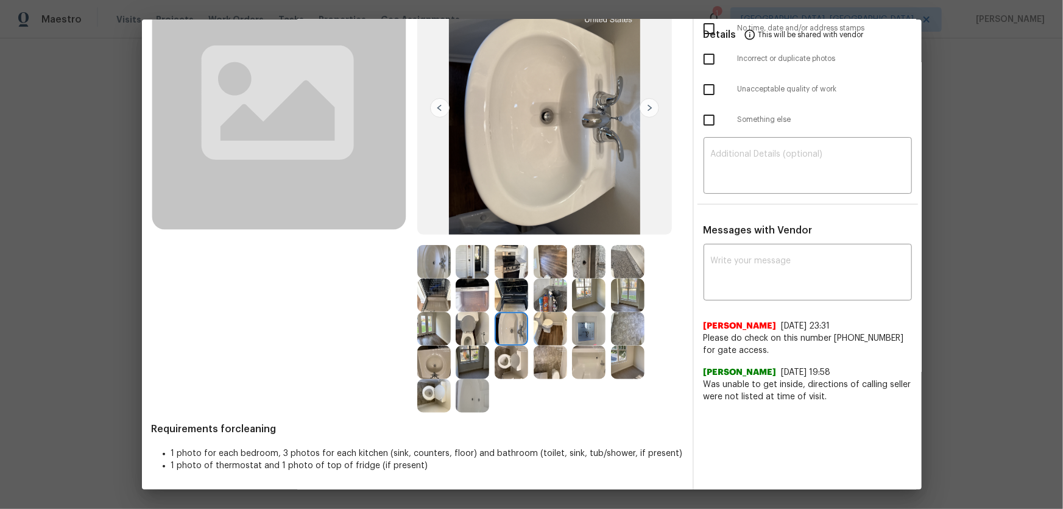
click at [503, 376] on img at bounding box center [512, 363] width 34 height 34
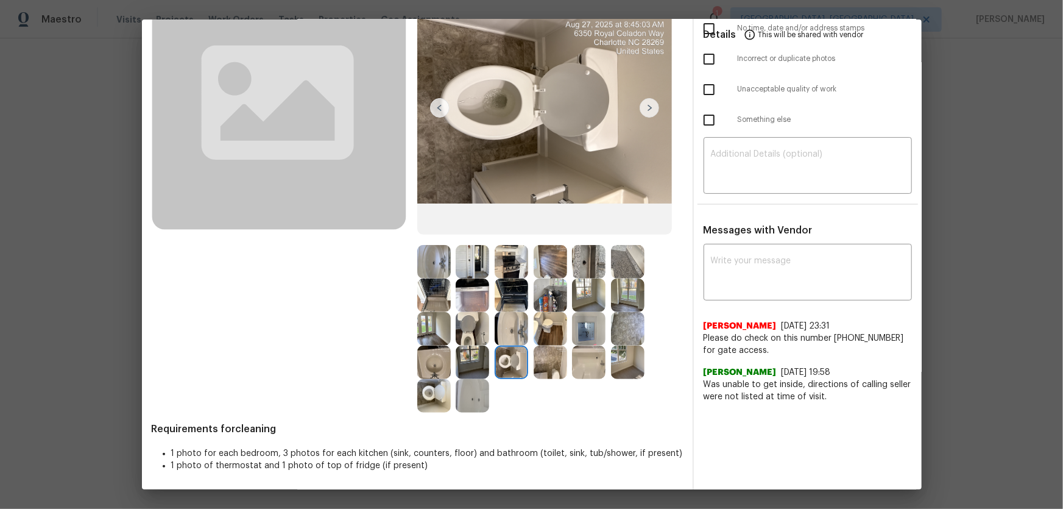
click at [466, 339] on img at bounding box center [473, 329] width 34 height 34
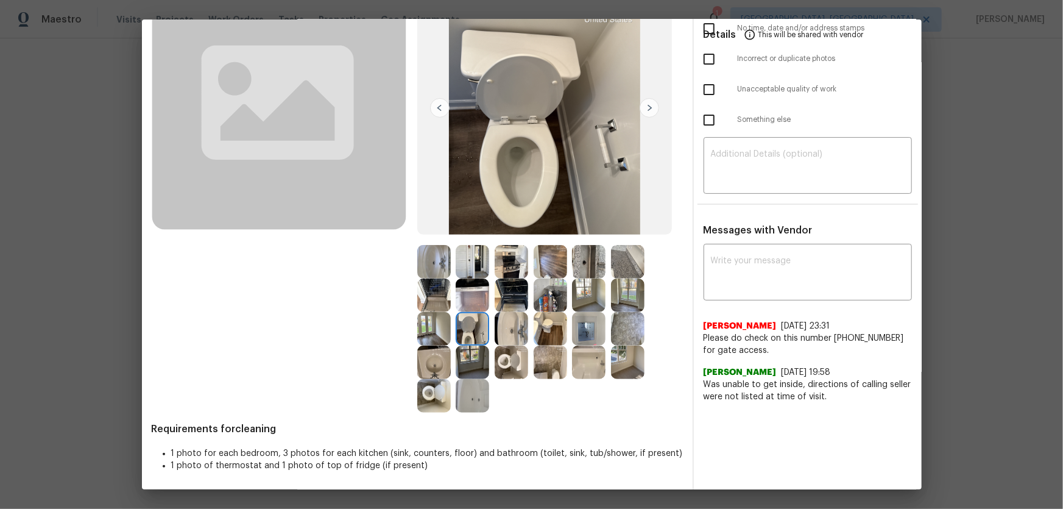
click at [498, 339] on img at bounding box center [512, 329] width 34 height 34
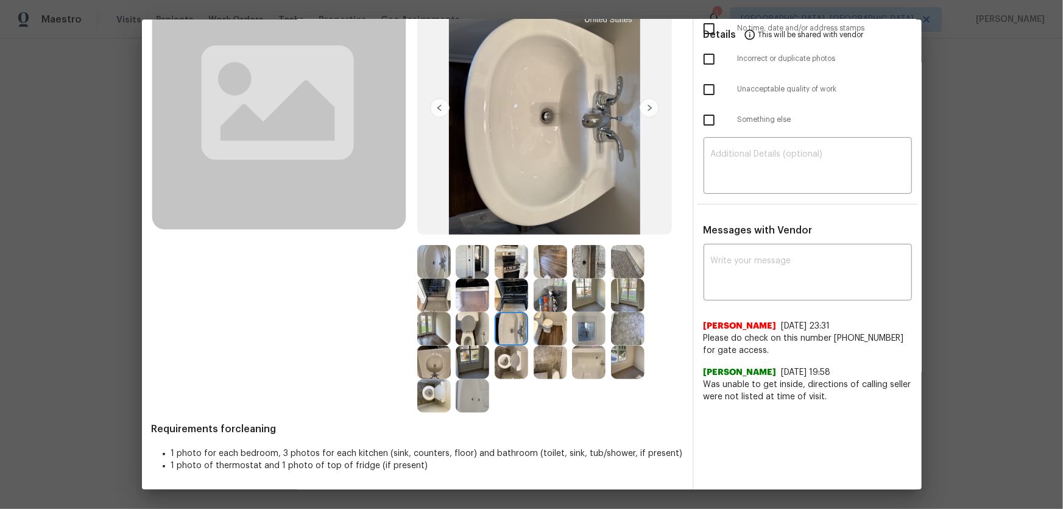
click at [456, 358] on img at bounding box center [473, 363] width 34 height 34
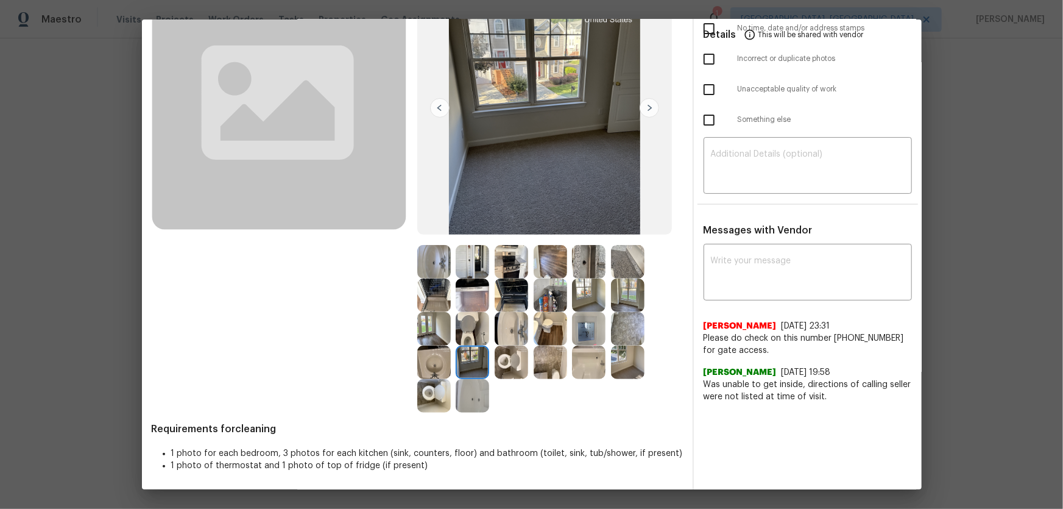
click at [433, 275] on img at bounding box center [434, 262] width 34 height 34
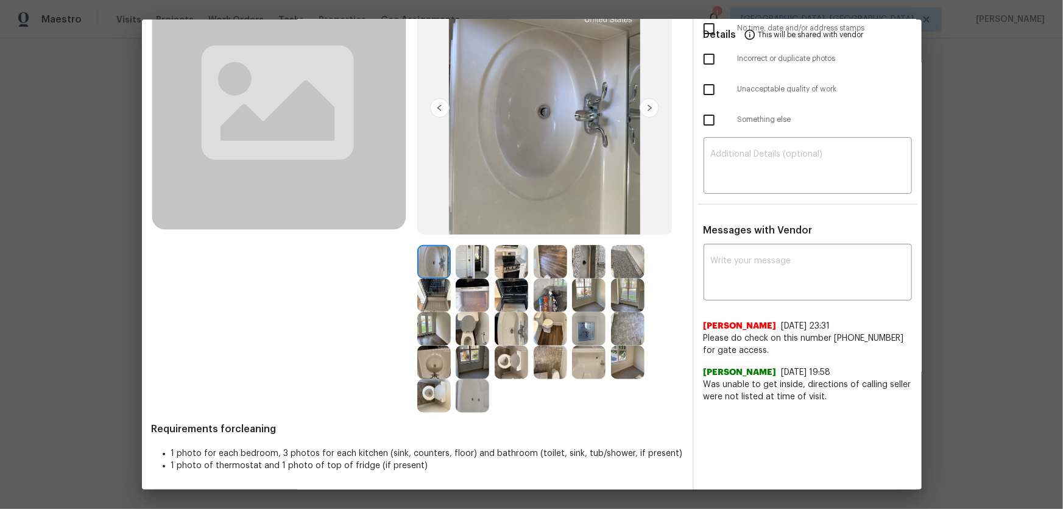
click at [592, 363] on img at bounding box center [589, 363] width 34 height 34
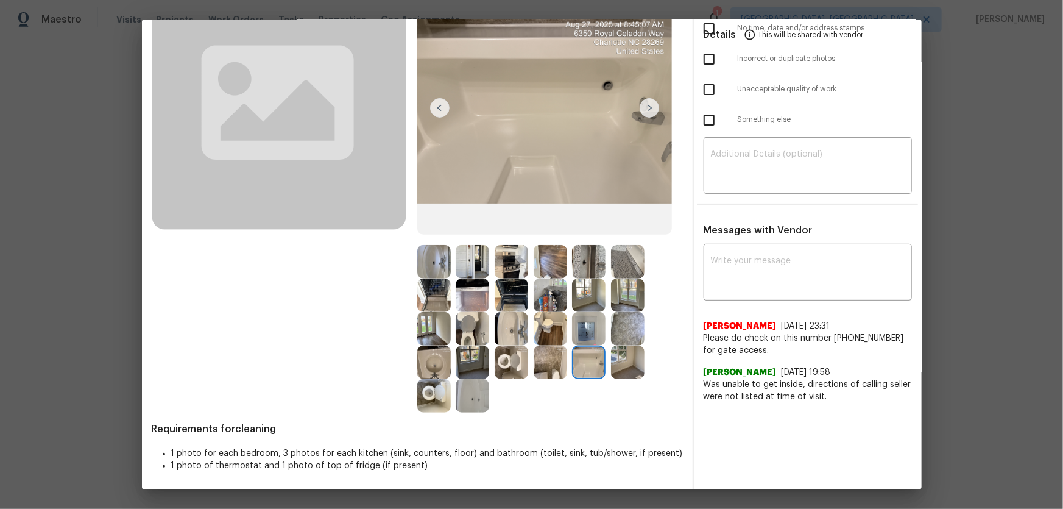
click at [481, 388] on img at bounding box center [473, 396] width 34 height 34
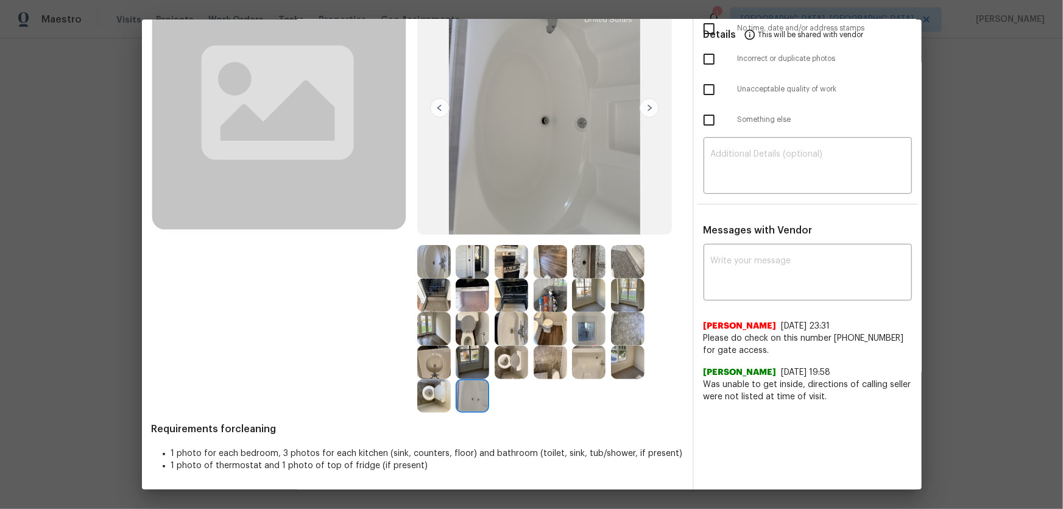
drag, startPoint x: 510, startPoint y: 297, endPoint x: 489, endPoint y: 303, distance: 21.6
click at [510, 297] on img at bounding box center [512, 295] width 34 height 34
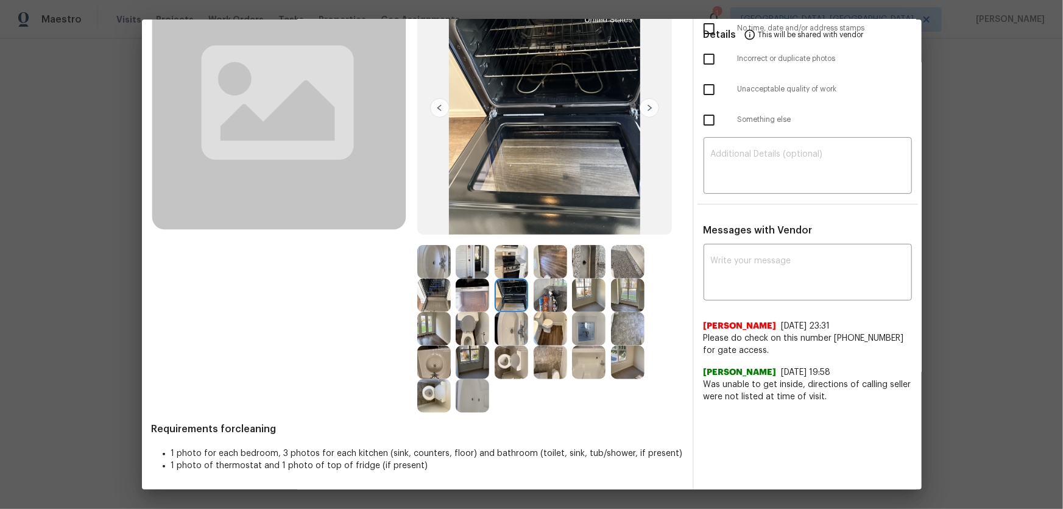
click at [479, 304] on img at bounding box center [473, 295] width 34 height 34
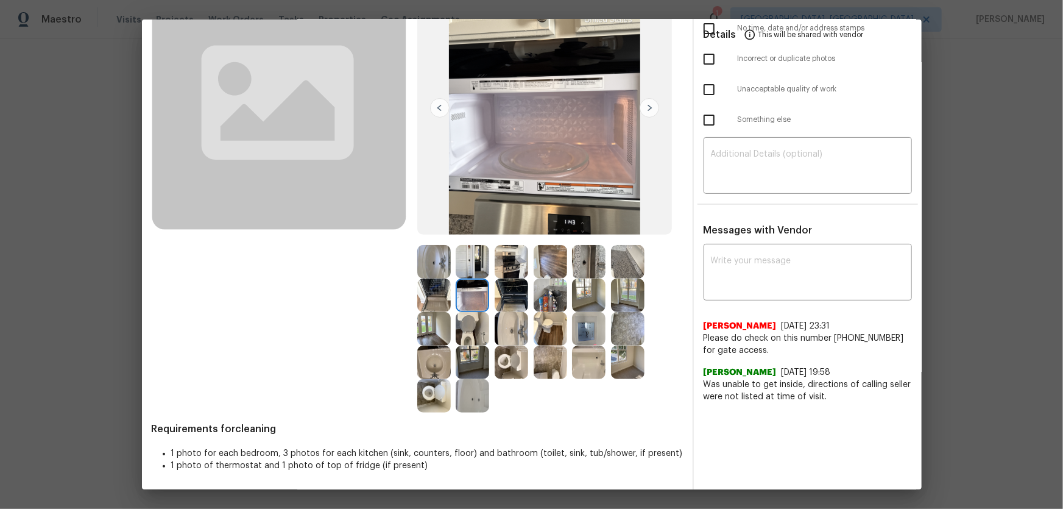
click at [417, 302] on img at bounding box center [434, 295] width 34 height 34
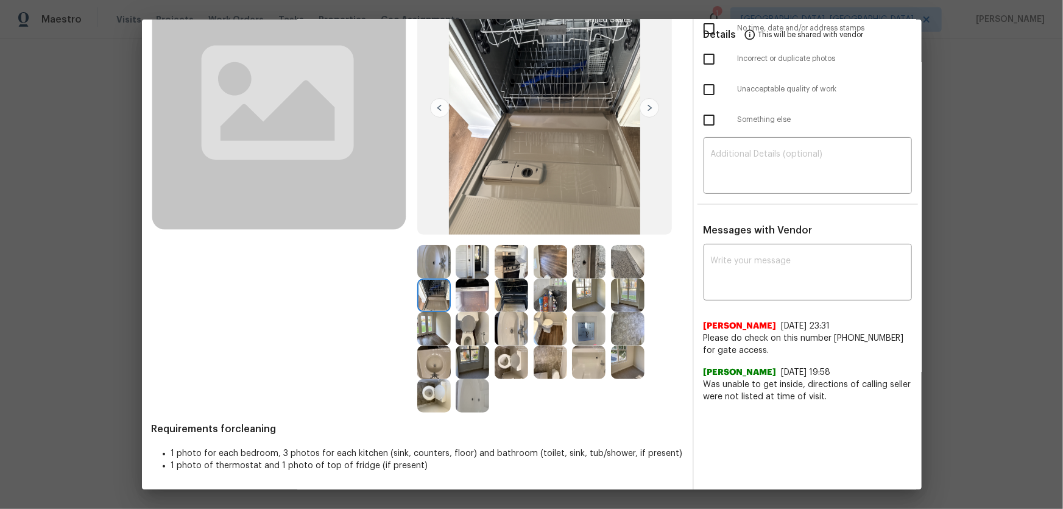
click at [478, 330] on img at bounding box center [473, 329] width 34 height 34
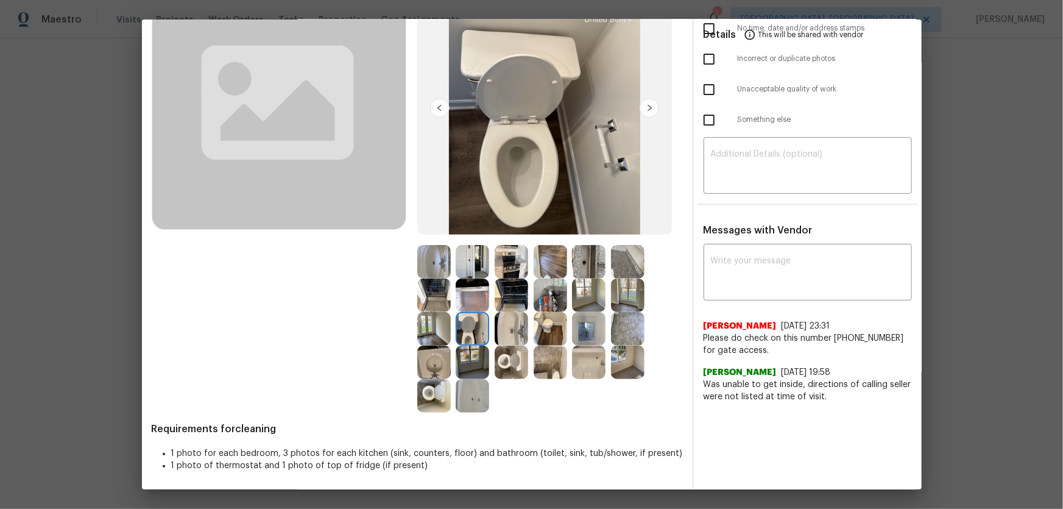
click at [523, 326] on img at bounding box center [512, 329] width 34 height 34
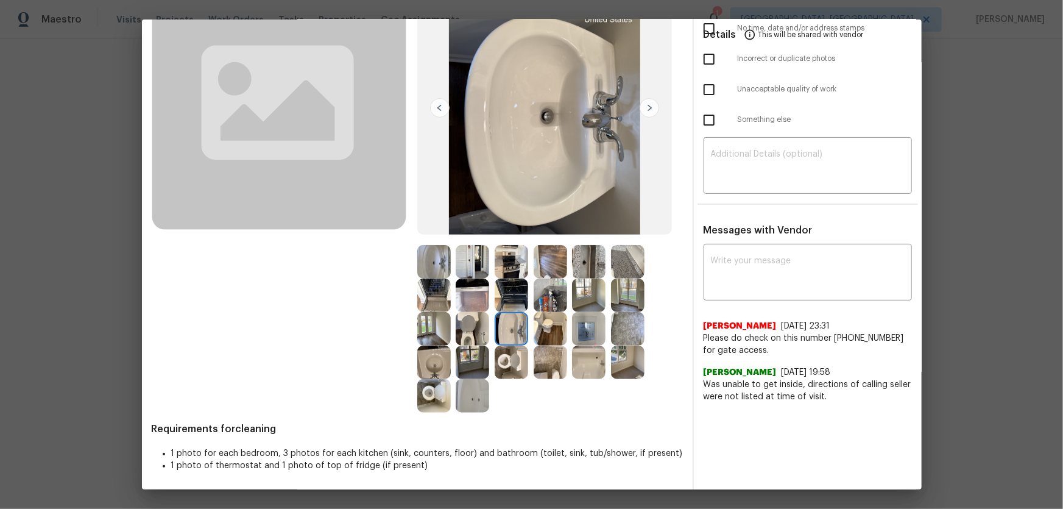
click at [545, 326] on img at bounding box center [551, 329] width 34 height 34
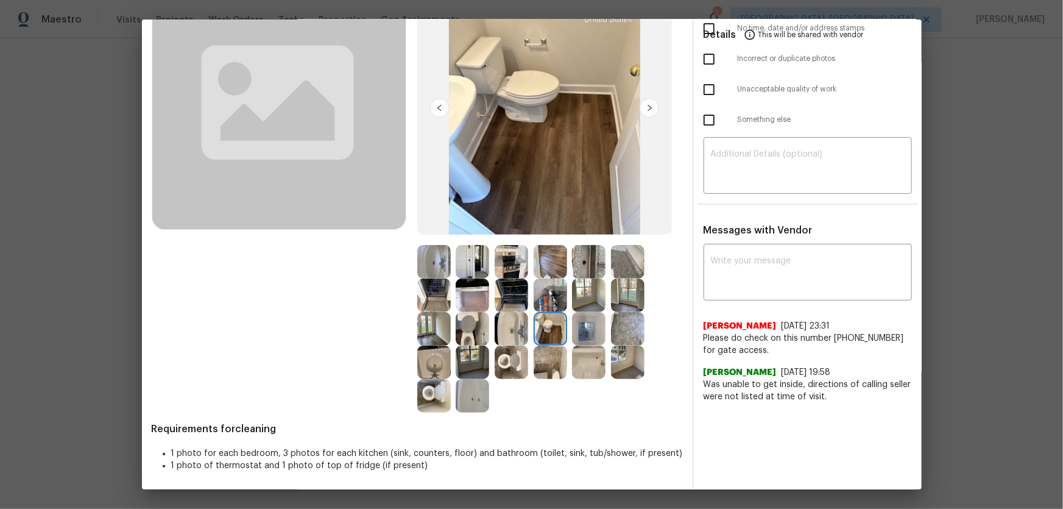
click at [584, 324] on img at bounding box center [589, 329] width 34 height 34
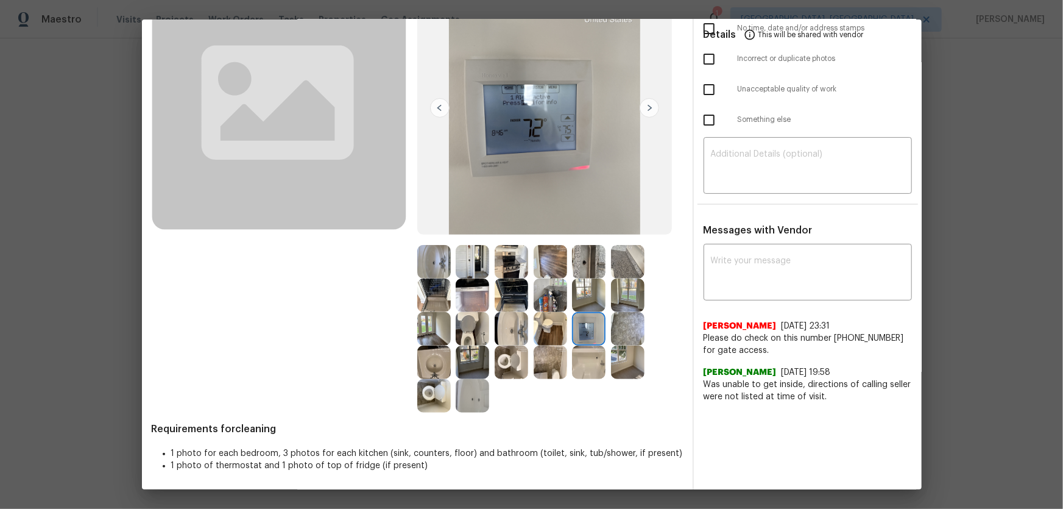
click at [517, 260] on img at bounding box center [512, 262] width 34 height 34
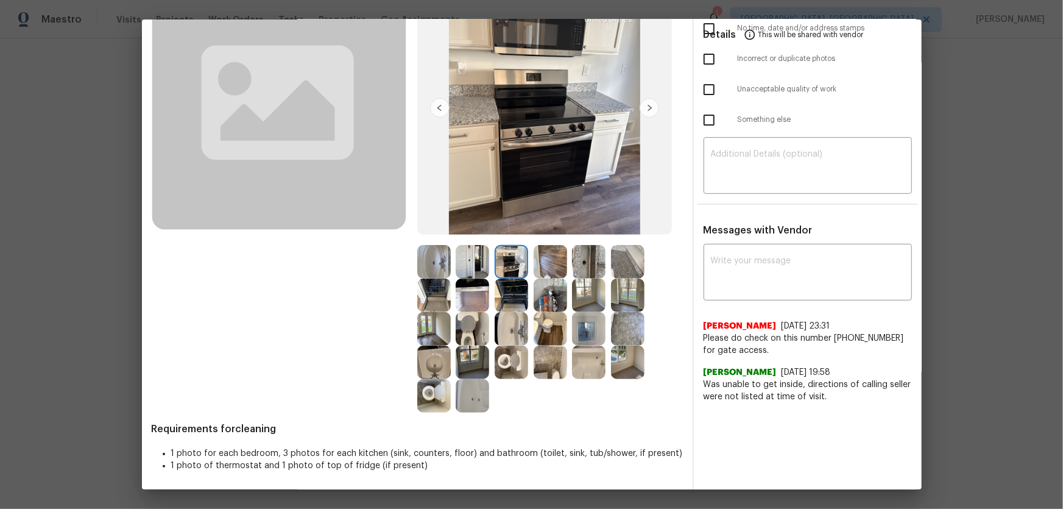
click at [541, 257] on img at bounding box center [551, 262] width 34 height 34
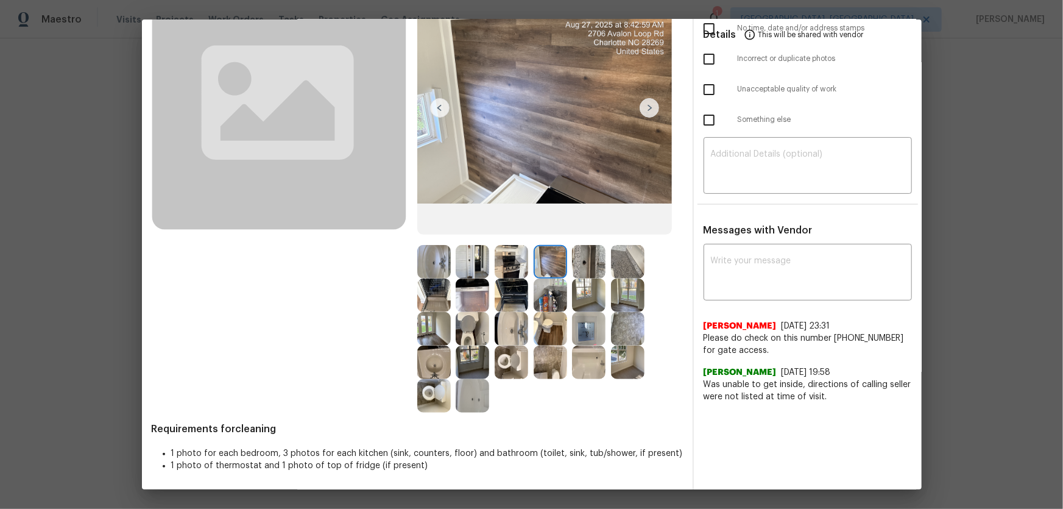
click at [573, 257] on img at bounding box center [589, 262] width 34 height 34
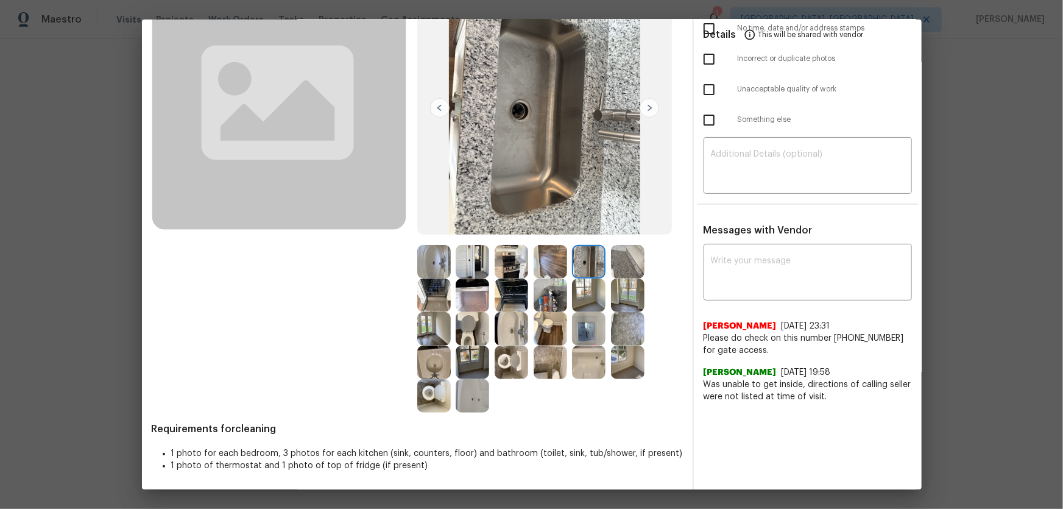
click at [595, 292] on img at bounding box center [589, 295] width 34 height 34
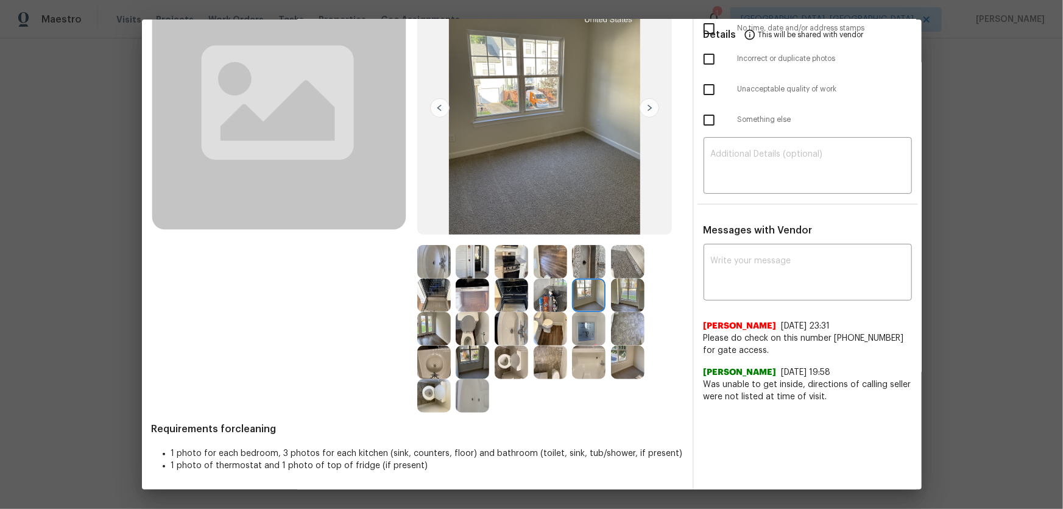
click at [477, 366] on img at bounding box center [473, 363] width 34 height 34
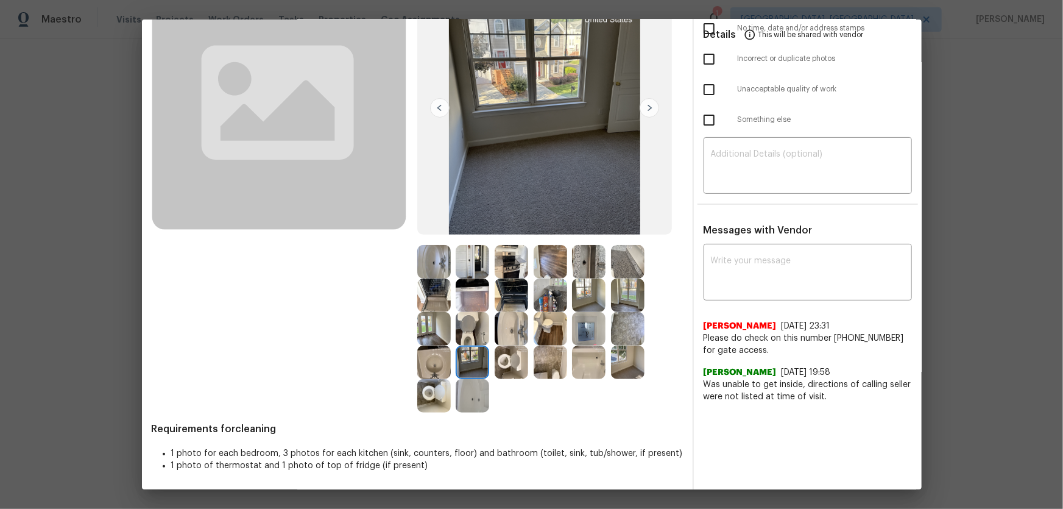
click at [430, 327] on img at bounding box center [434, 329] width 34 height 34
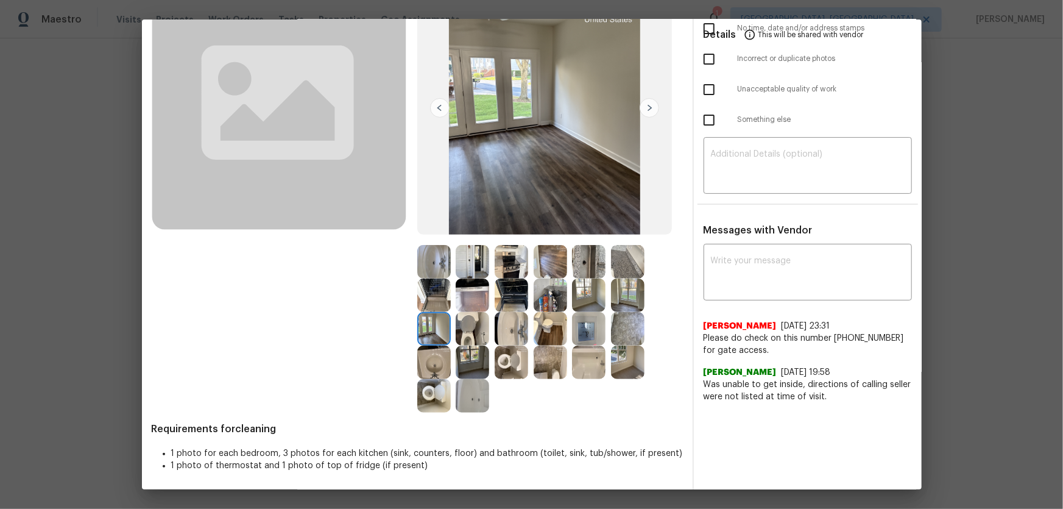
click at [470, 320] on img at bounding box center [473, 329] width 34 height 34
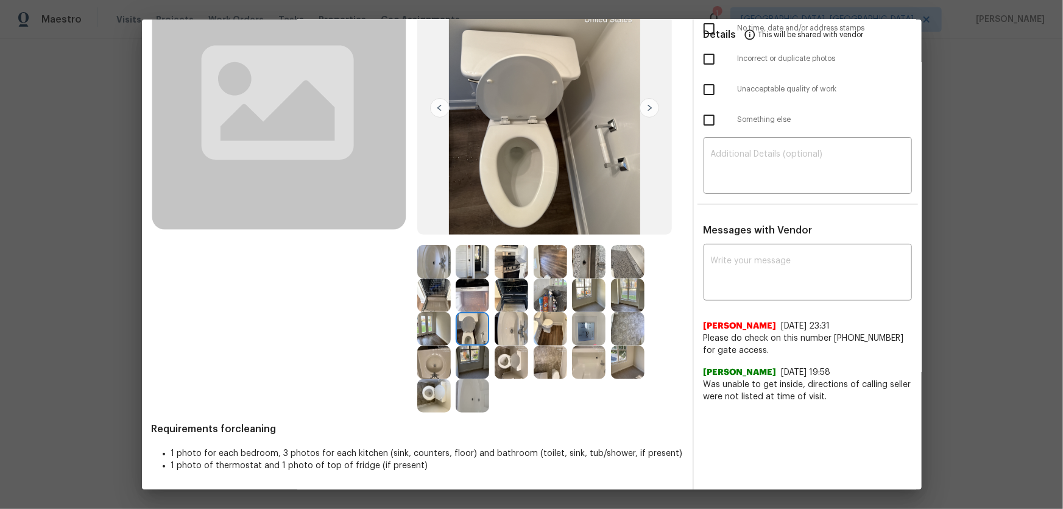
click at [465, 292] on img at bounding box center [473, 295] width 34 height 34
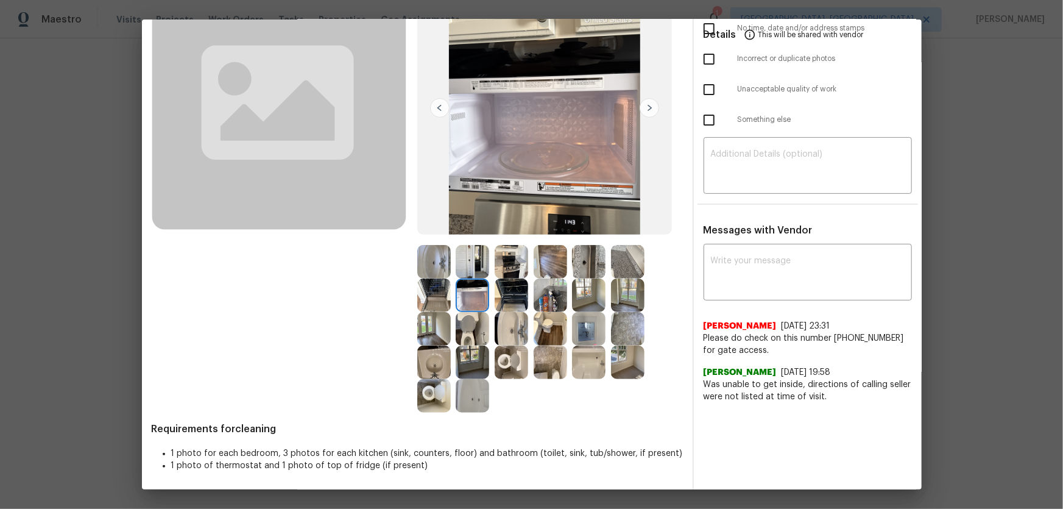
click at [463, 264] on img at bounding box center [473, 262] width 34 height 34
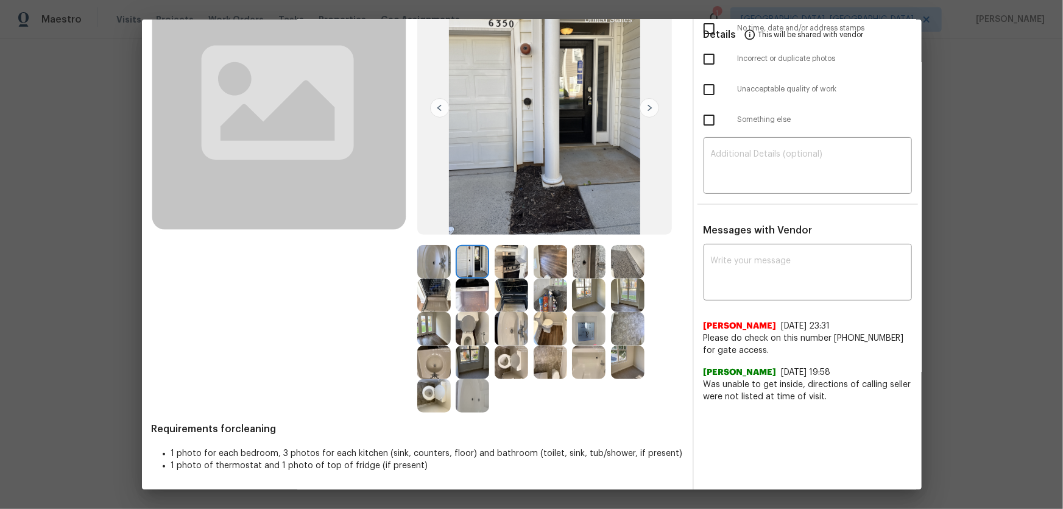
click at [436, 260] on img at bounding box center [434, 262] width 34 height 34
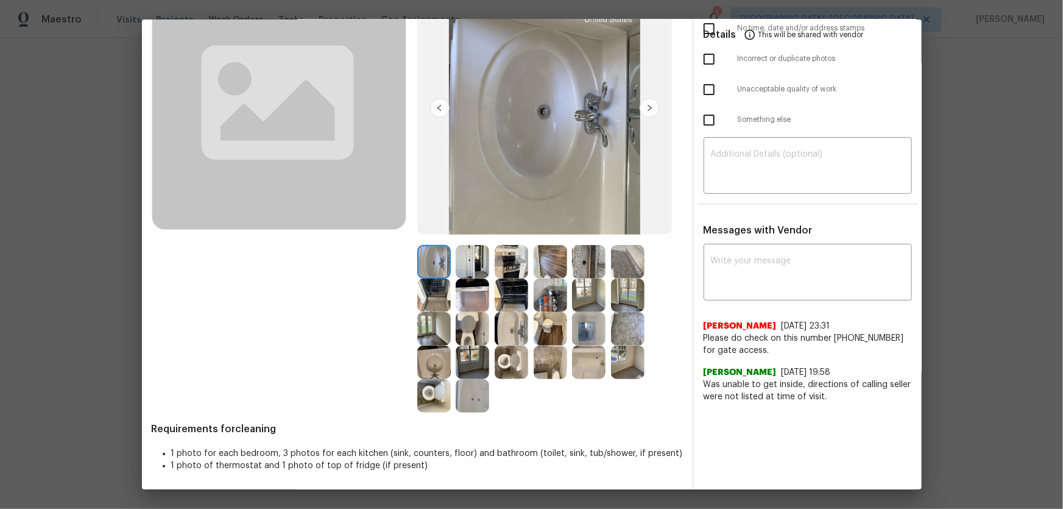
click at [439, 290] on img at bounding box center [434, 295] width 34 height 34
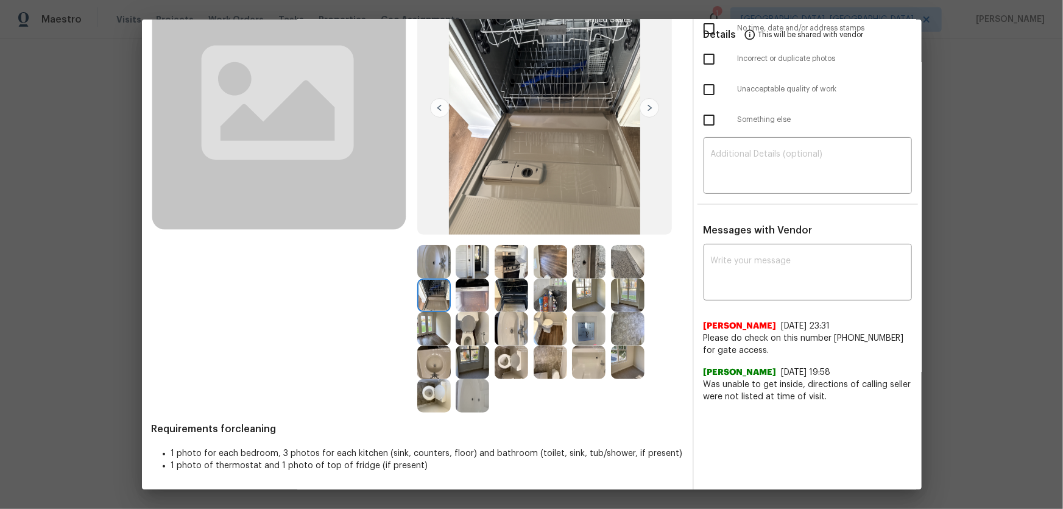
click at [475, 264] on img at bounding box center [473, 262] width 34 height 34
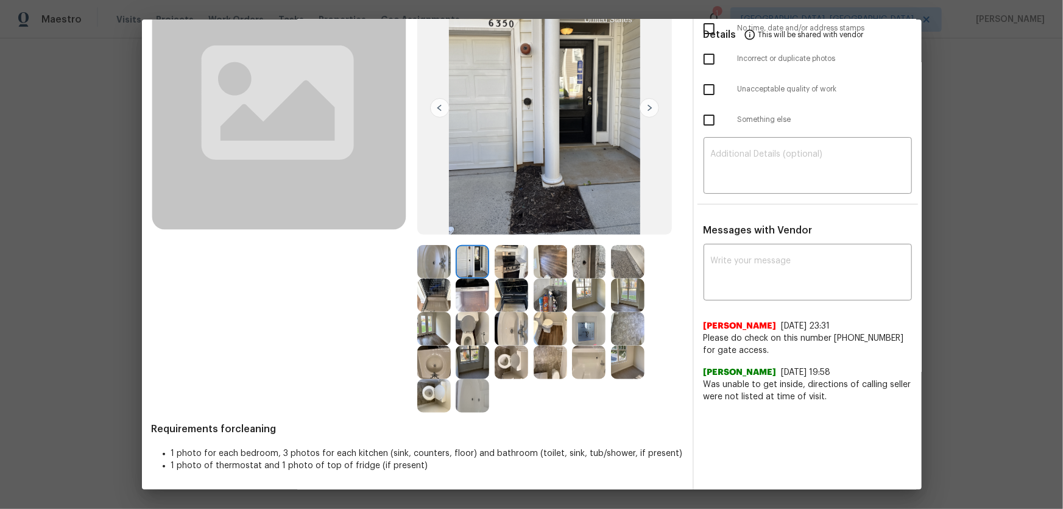
click at [574, 323] on img at bounding box center [589, 329] width 34 height 34
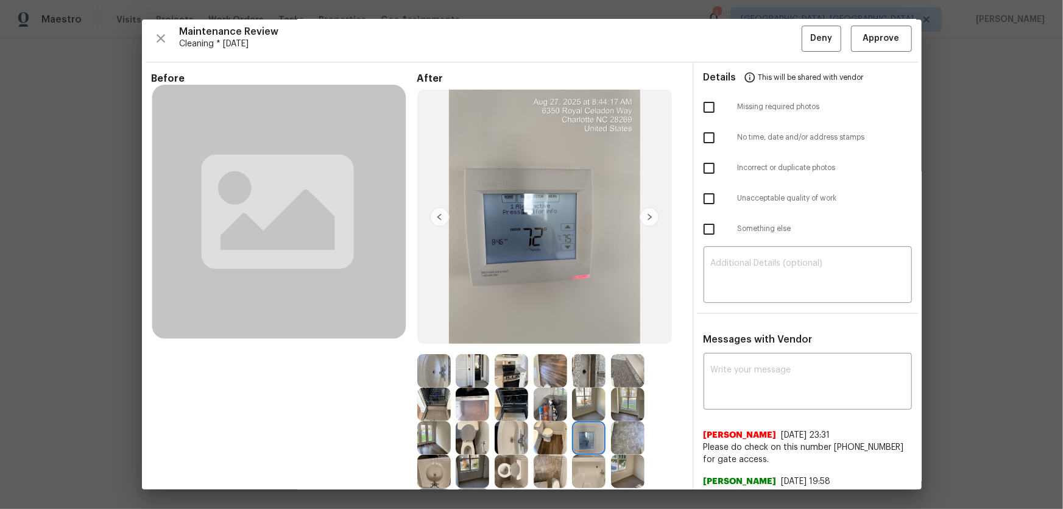
scroll to position [0, 0]
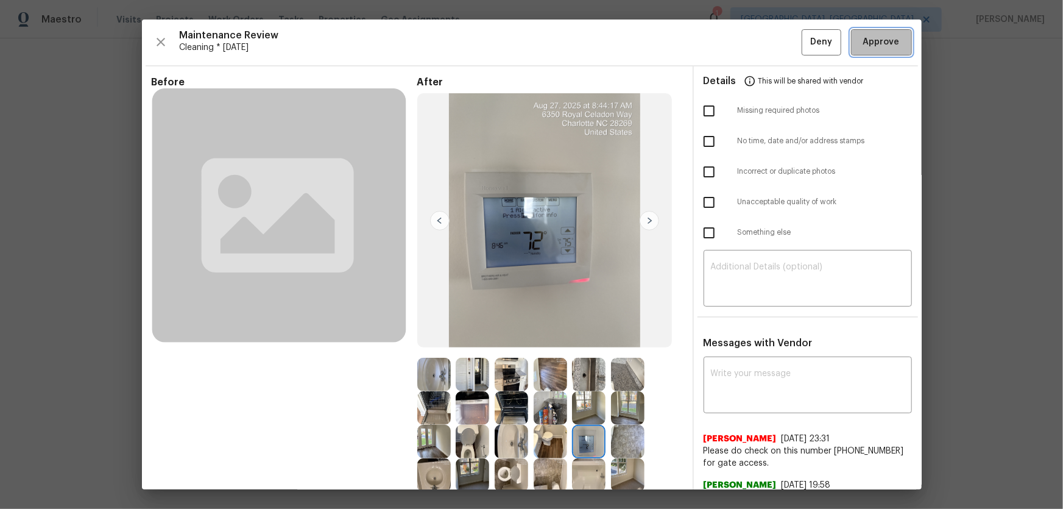
click at [864, 32] on button "Approve" at bounding box center [881, 42] width 61 height 26
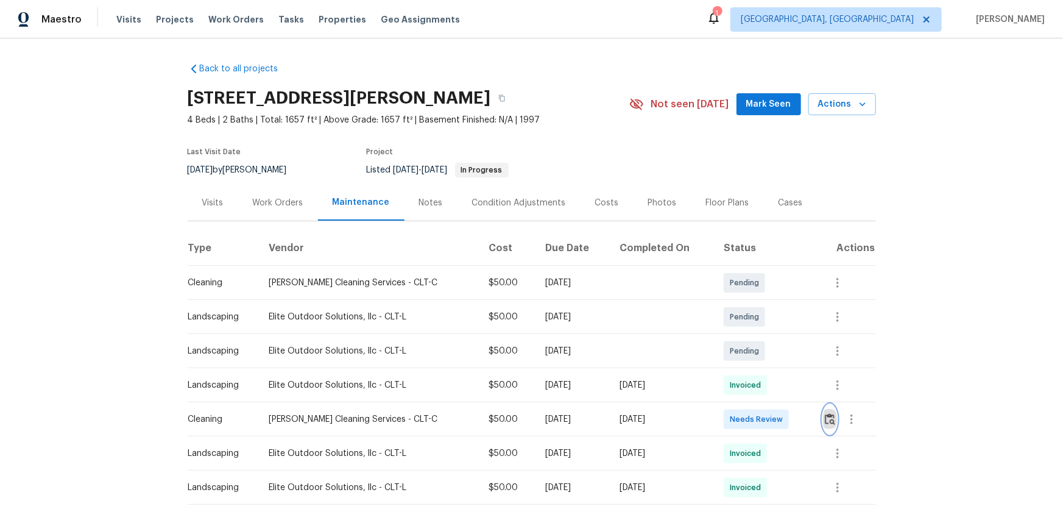
click at [756, 336] on button "button" at bounding box center [830, 419] width 14 height 29
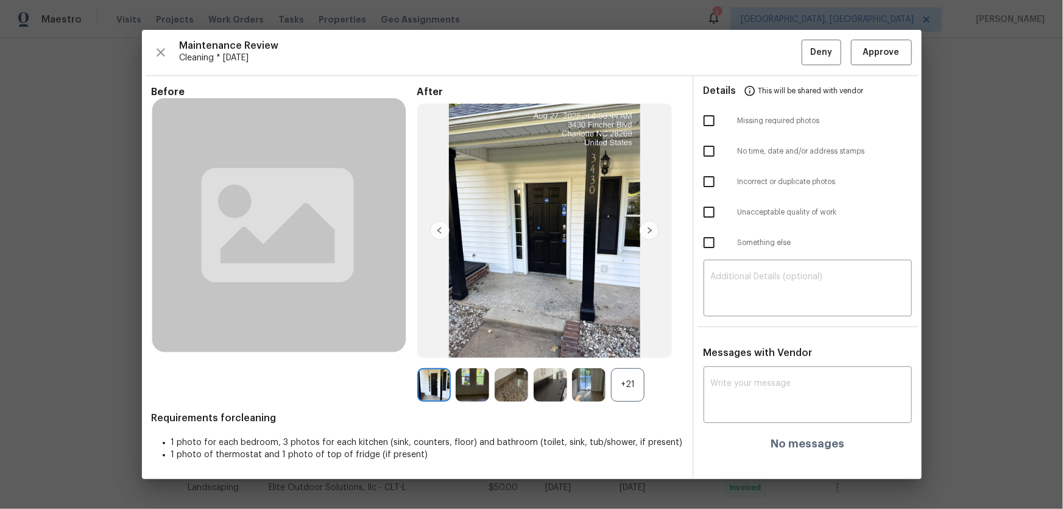
click at [632, 336] on div "+21" at bounding box center [628, 385] width 34 height 34
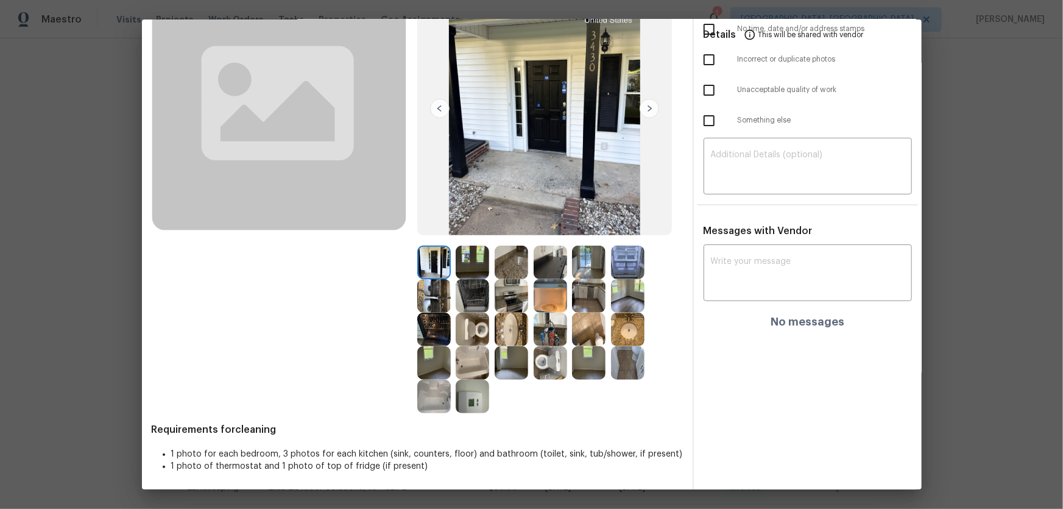
scroll to position [113, 0]
click at [549, 336] on img at bounding box center [551, 363] width 34 height 34
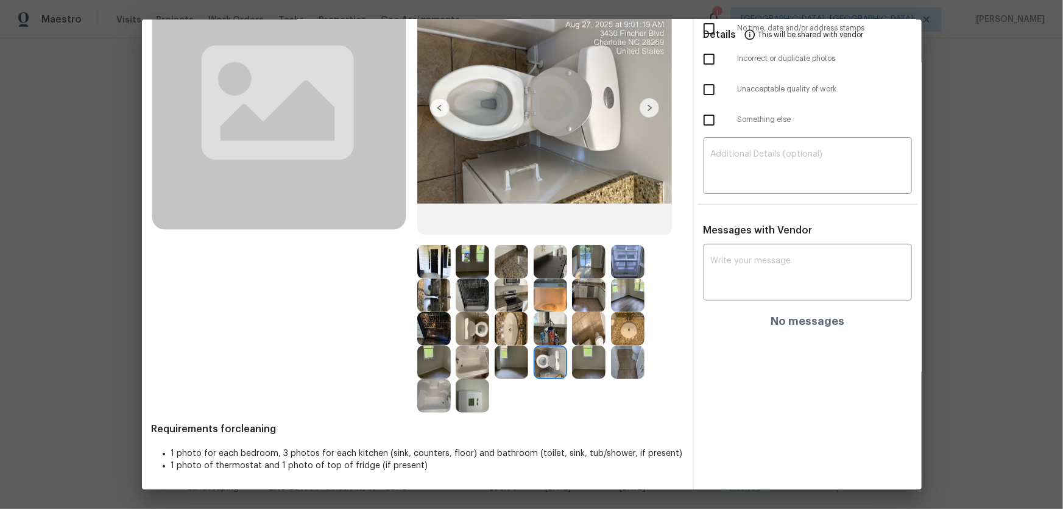
click at [474, 326] on img at bounding box center [473, 329] width 34 height 34
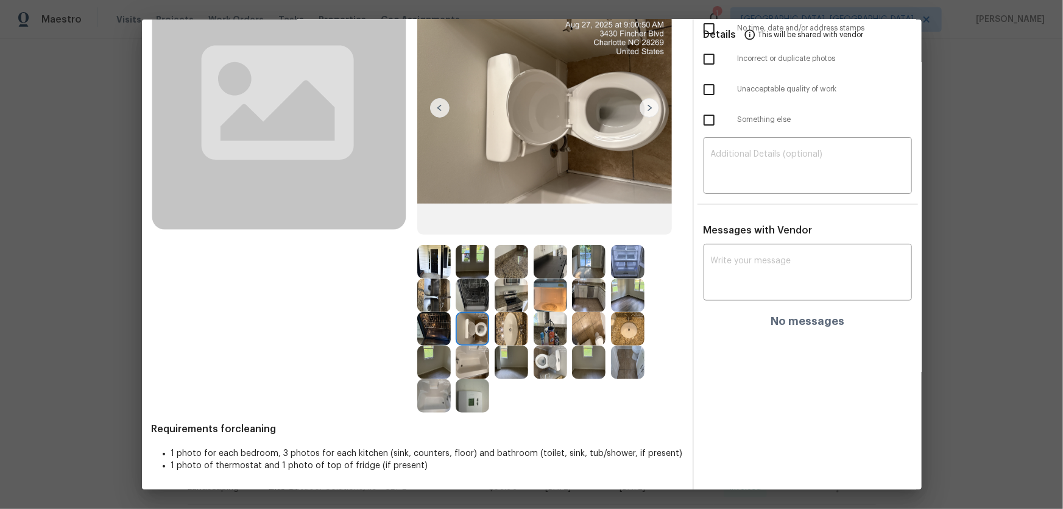
click at [523, 335] on img at bounding box center [512, 329] width 34 height 34
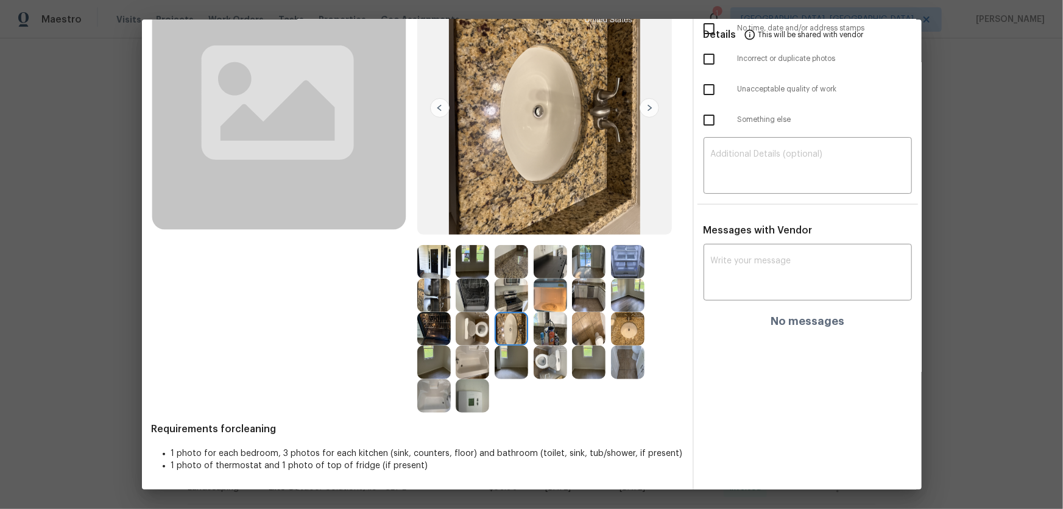
click at [614, 325] on img at bounding box center [628, 329] width 34 height 34
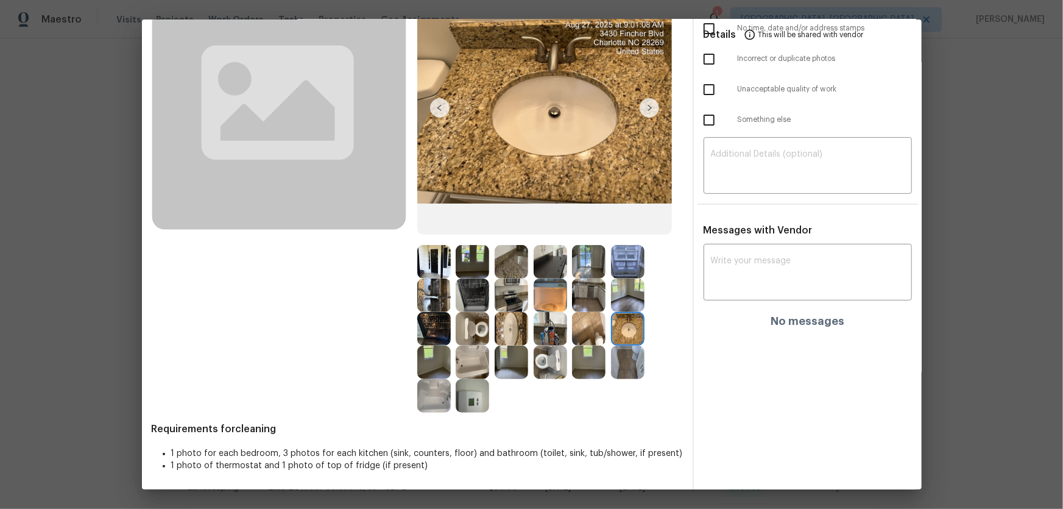
click at [475, 336] on img at bounding box center [473, 363] width 34 height 34
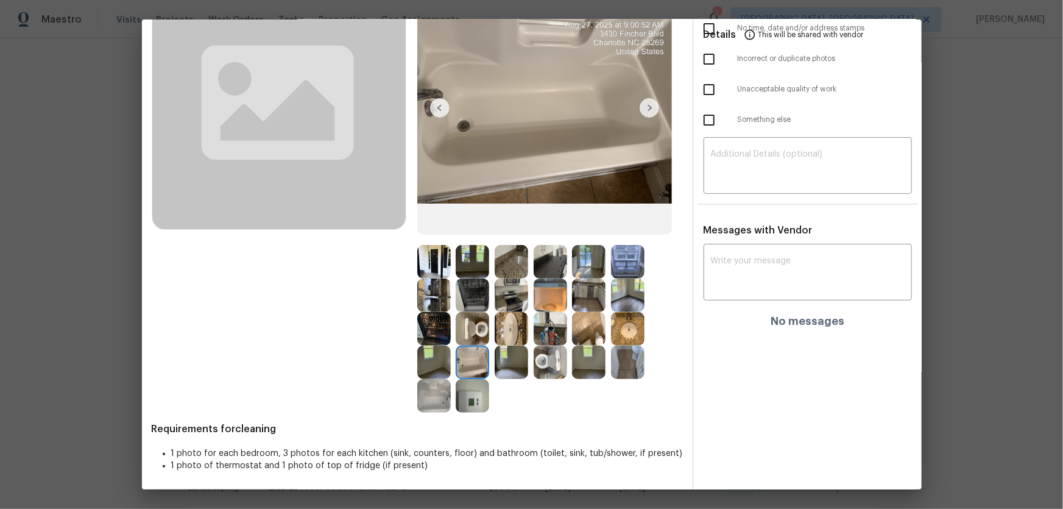
click at [447, 336] on img at bounding box center [434, 396] width 34 height 34
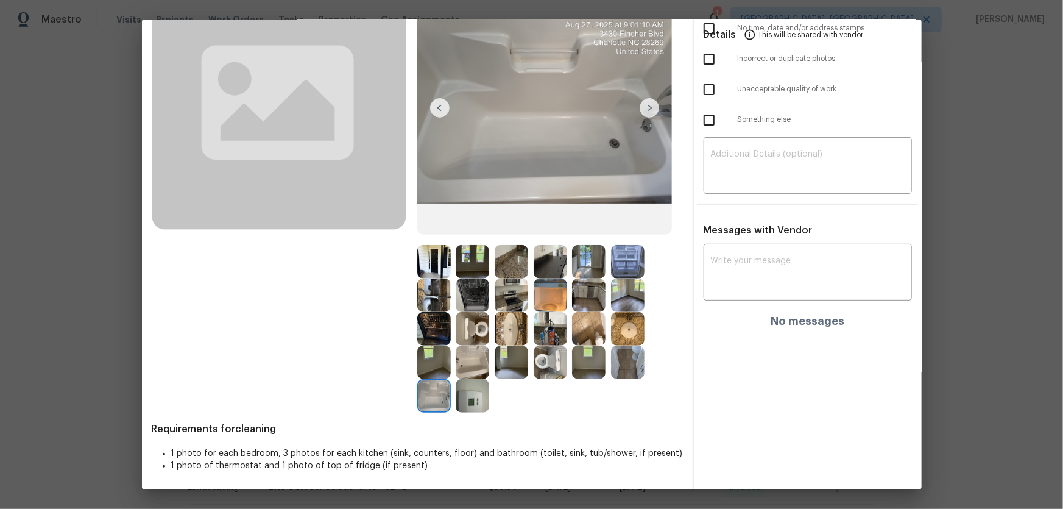
click at [475, 336] on img at bounding box center [473, 396] width 34 height 34
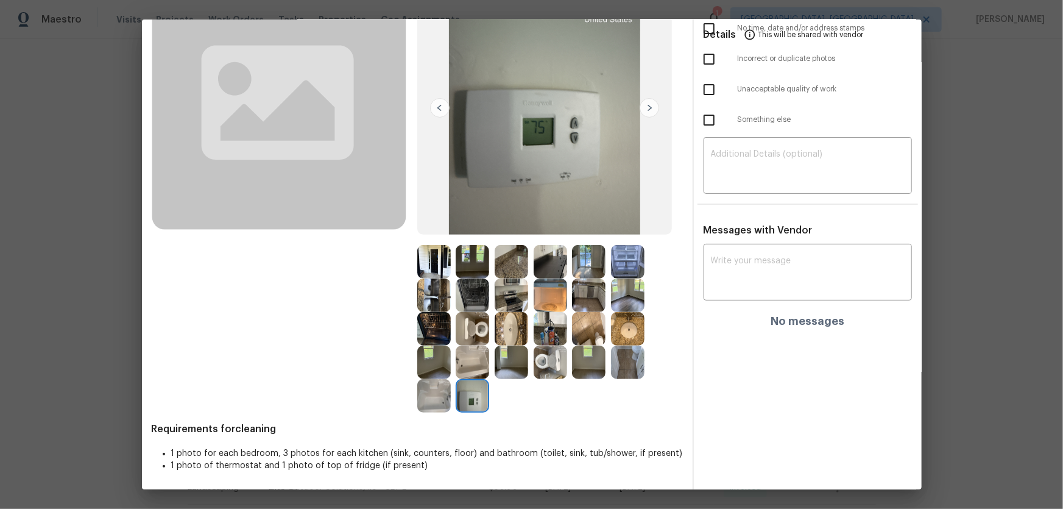
scroll to position [57, 0]
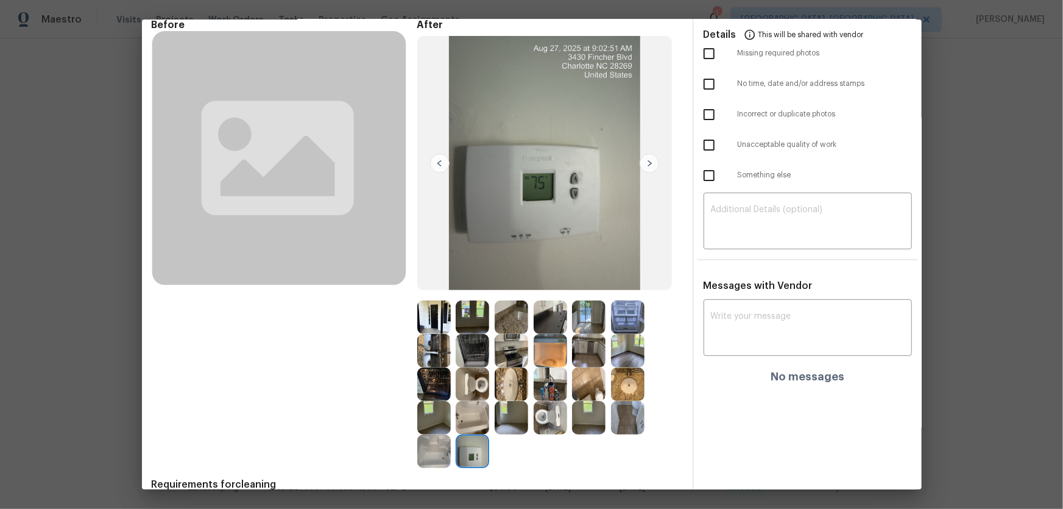
click at [517, 336] on img at bounding box center [512, 351] width 34 height 34
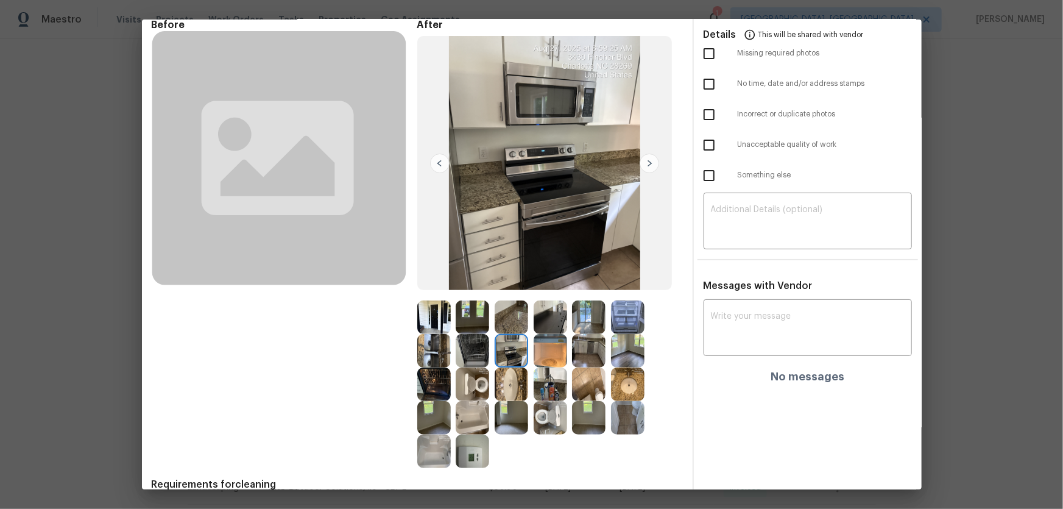
click at [464, 336] on img at bounding box center [473, 351] width 34 height 34
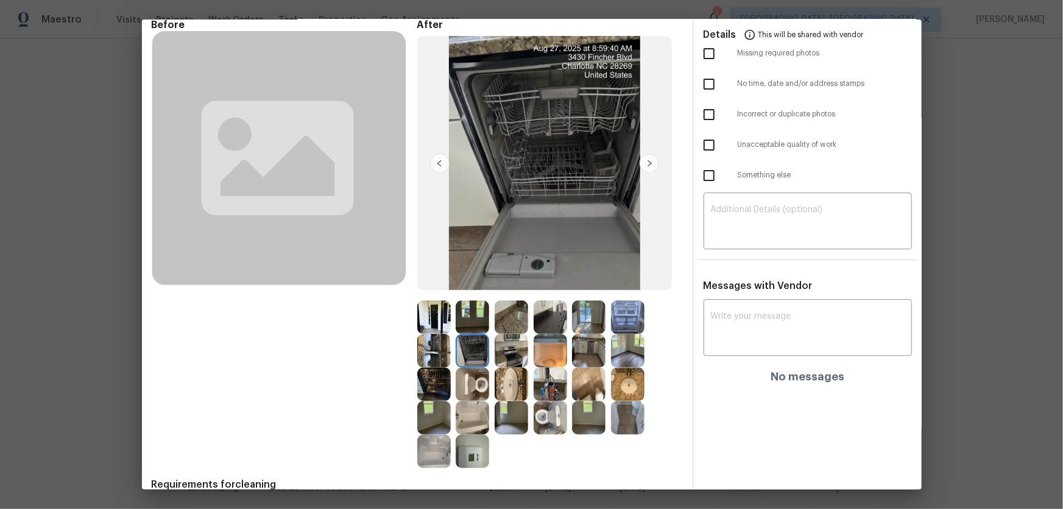
click at [435, 336] on img at bounding box center [434, 351] width 34 height 34
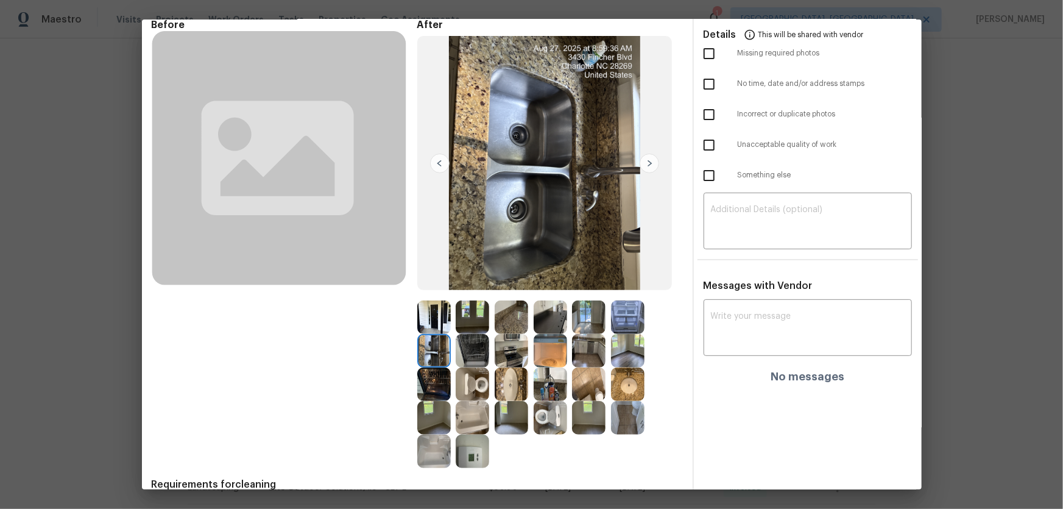
click at [430, 336] on img at bounding box center [434, 384] width 34 height 34
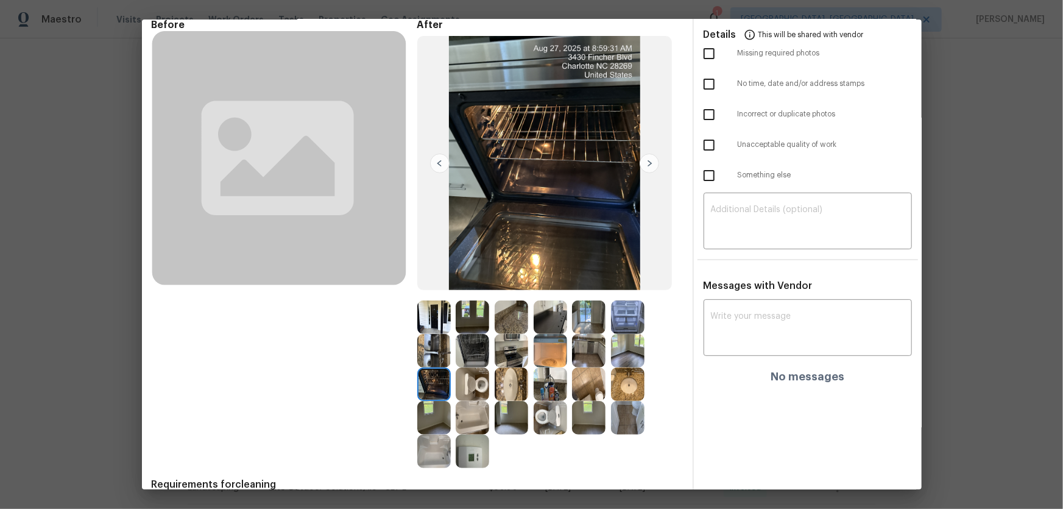
click at [433, 336] on img at bounding box center [434, 418] width 34 height 34
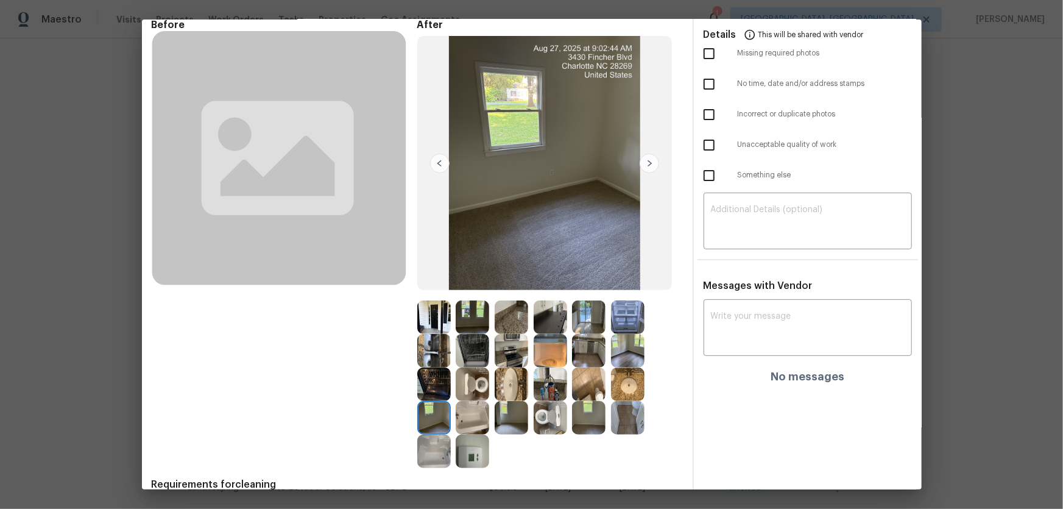
click at [502, 336] on img at bounding box center [512, 418] width 34 height 34
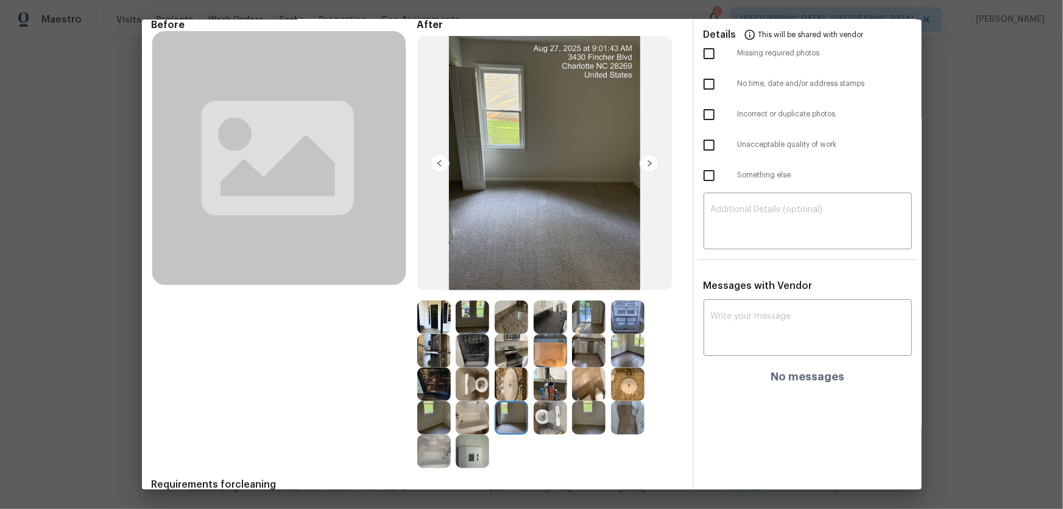
click at [589, 336] on img at bounding box center [589, 418] width 34 height 34
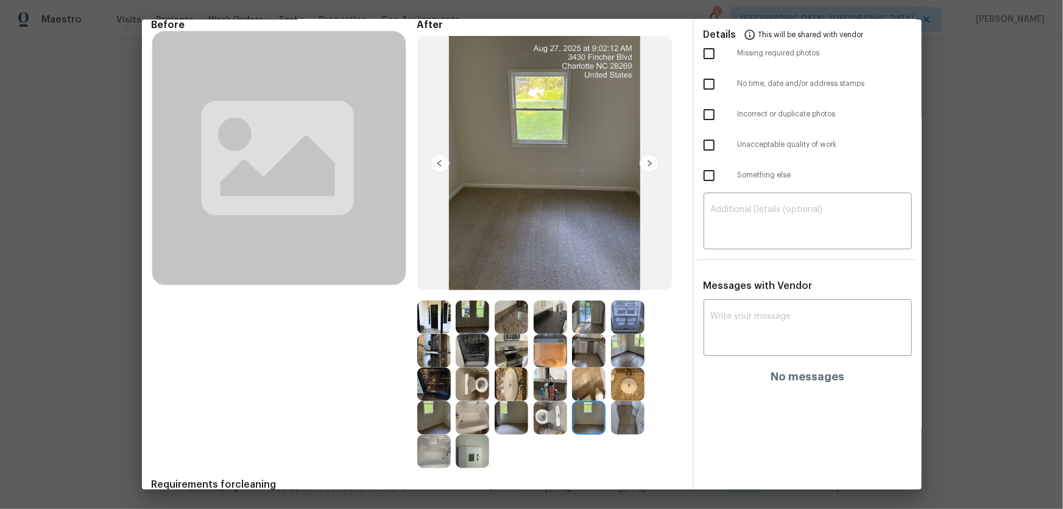
click at [622, 336] on img at bounding box center [628, 351] width 34 height 34
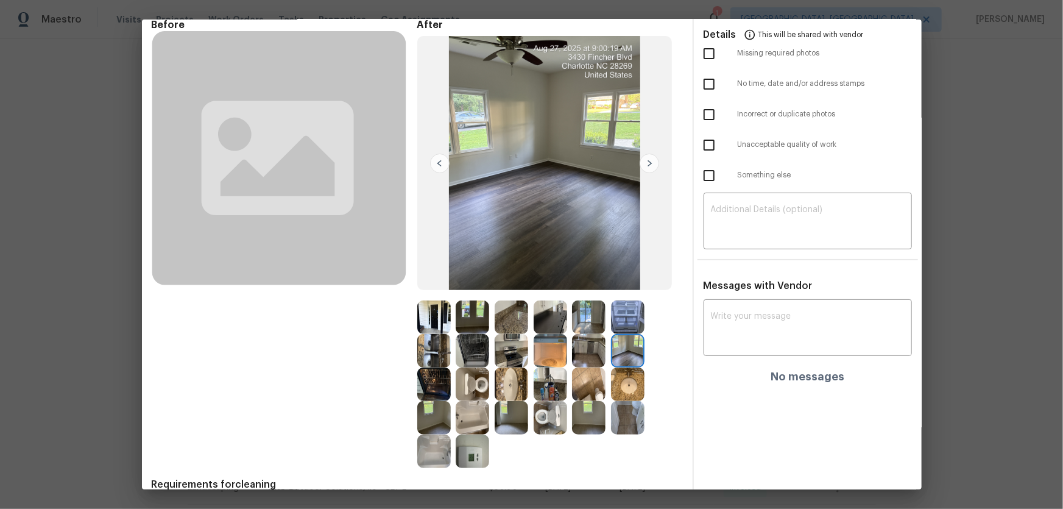
click at [550, 308] on img at bounding box center [551, 317] width 34 height 34
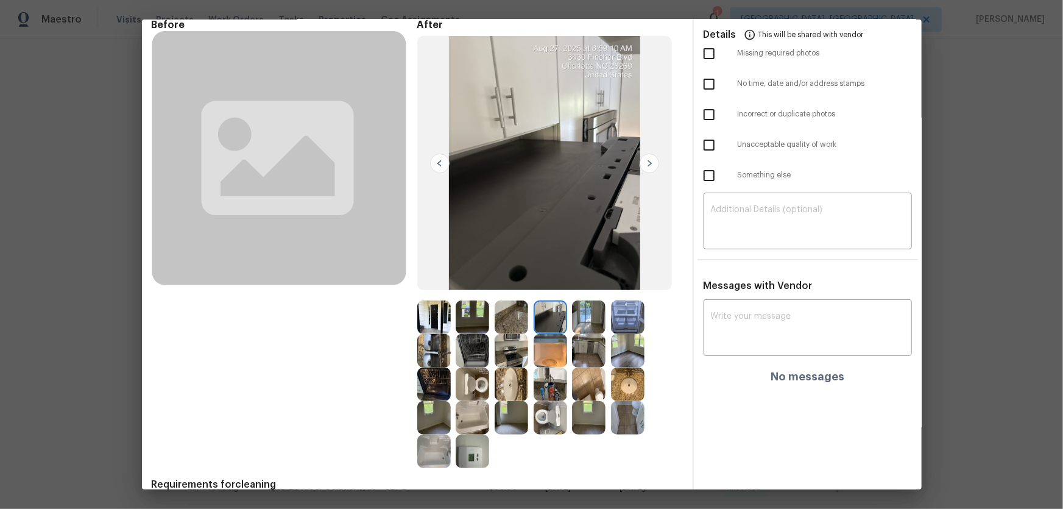
click at [581, 314] on img at bounding box center [589, 317] width 34 height 34
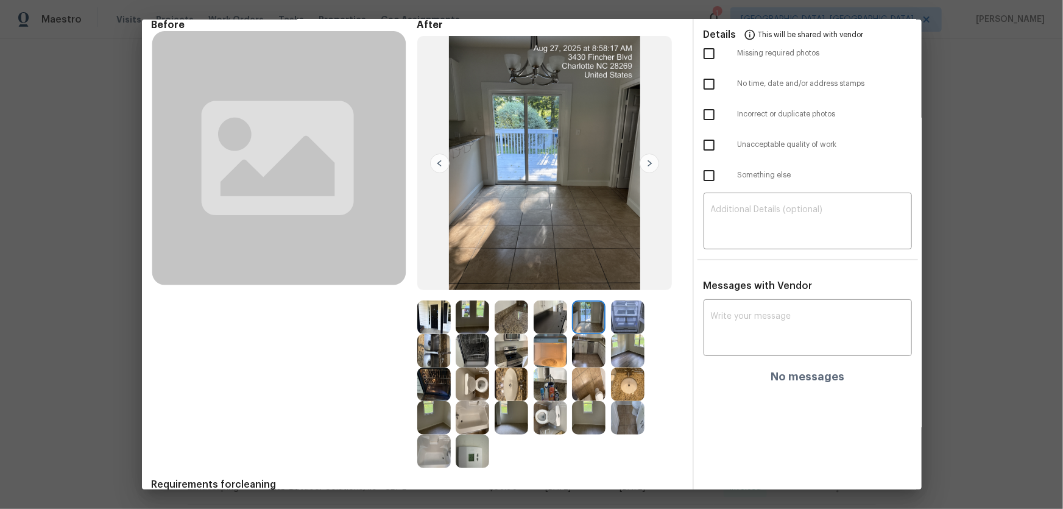
click at [620, 311] on img at bounding box center [628, 317] width 34 height 34
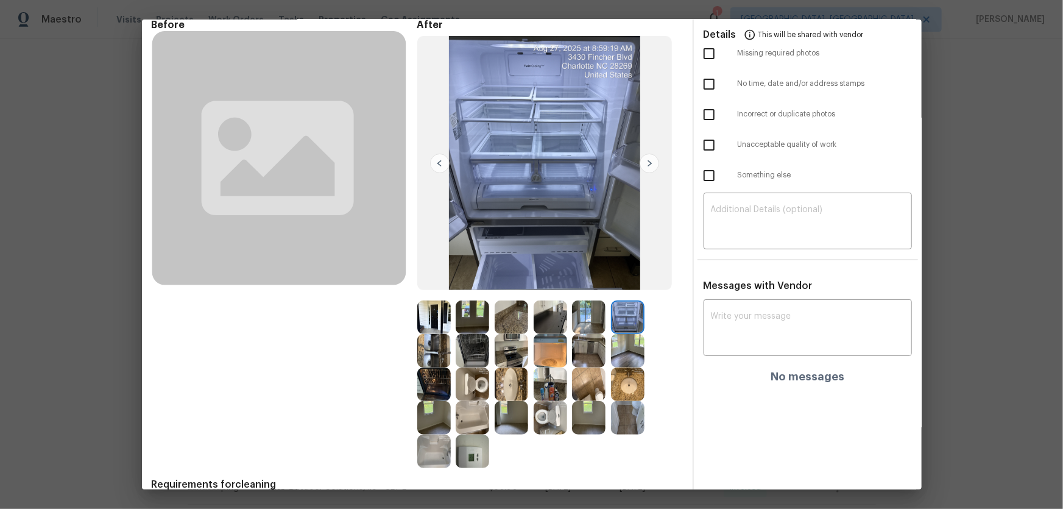
click at [520, 321] on img at bounding box center [512, 317] width 34 height 34
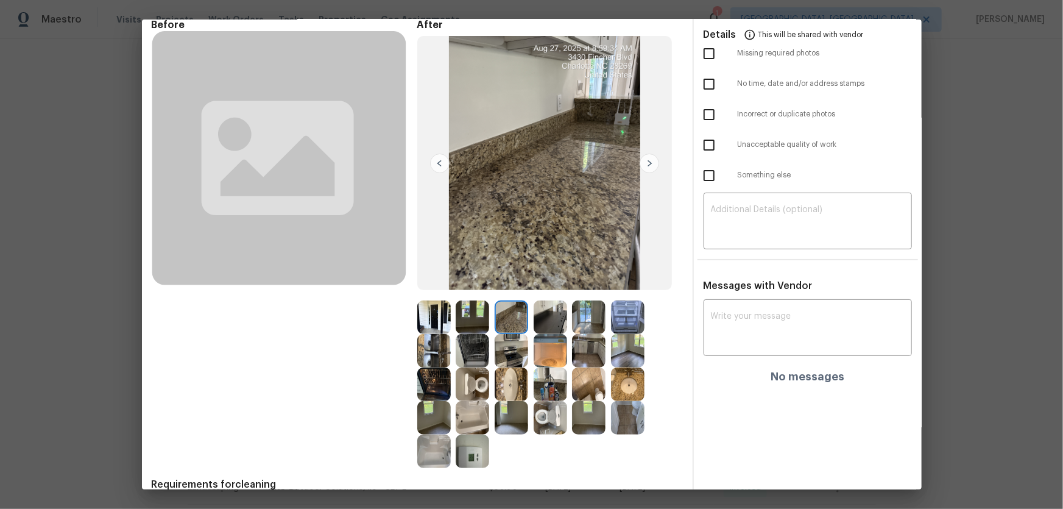
click at [473, 319] on img at bounding box center [473, 317] width 34 height 34
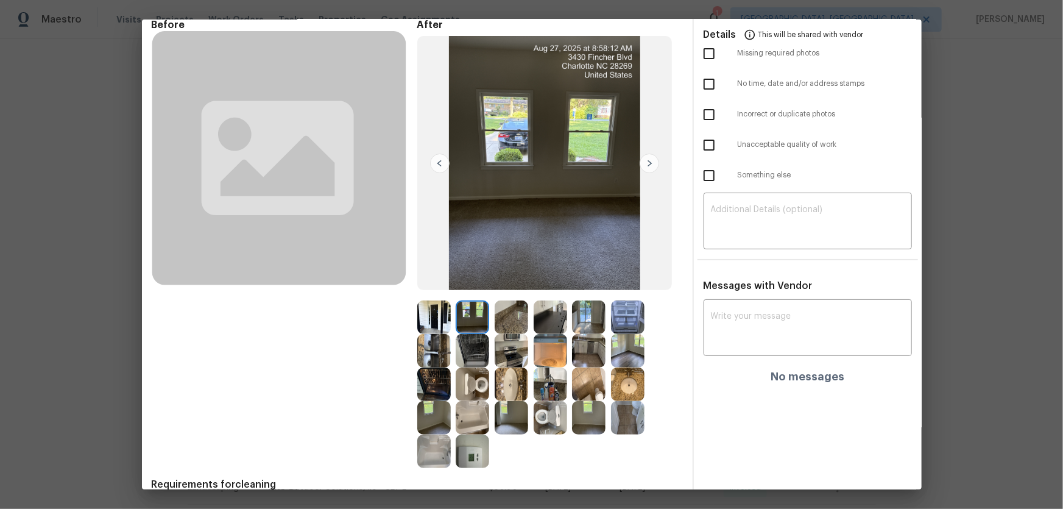
click at [466, 336] on img at bounding box center [473, 351] width 34 height 34
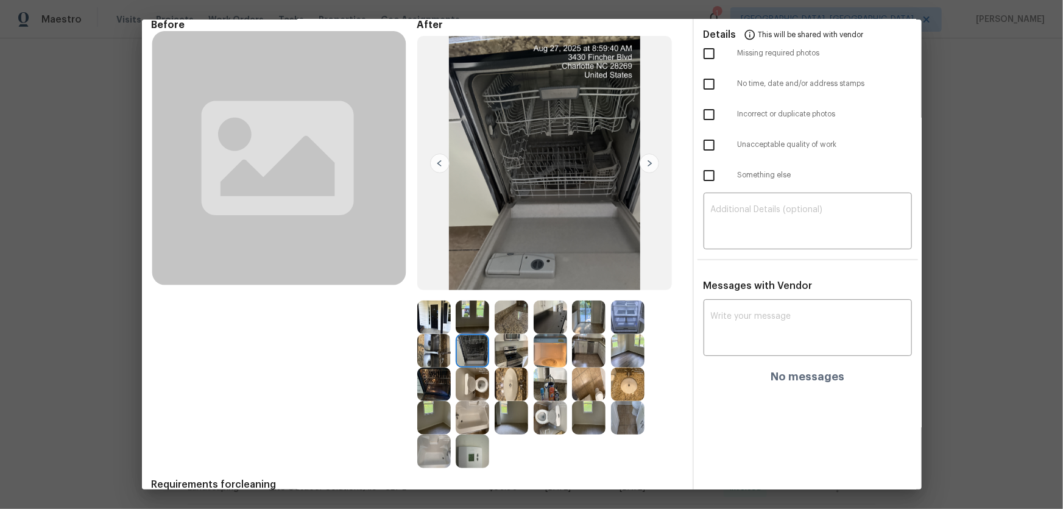
click at [503, 336] on img at bounding box center [512, 351] width 34 height 34
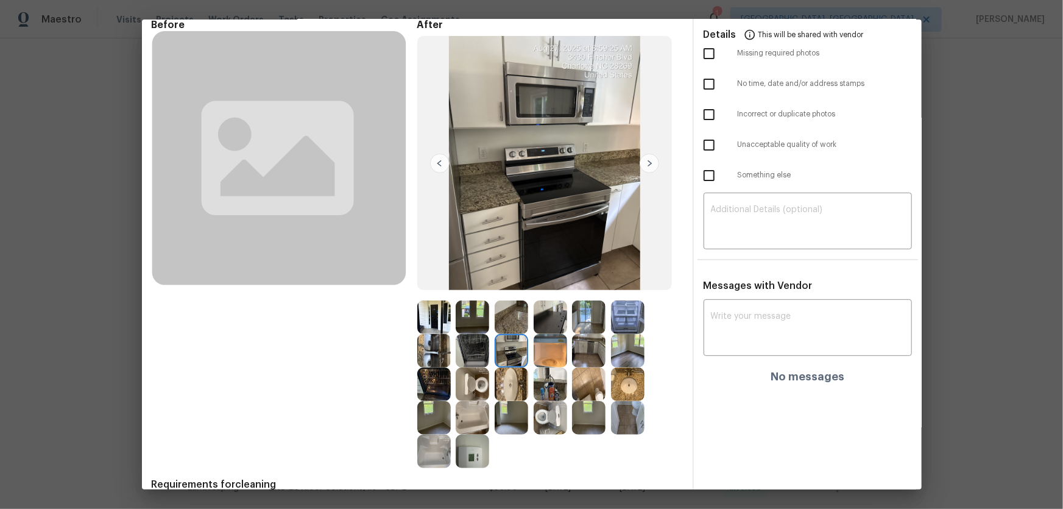
click at [439, 322] on img at bounding box center [434, 317] width 34 height 34
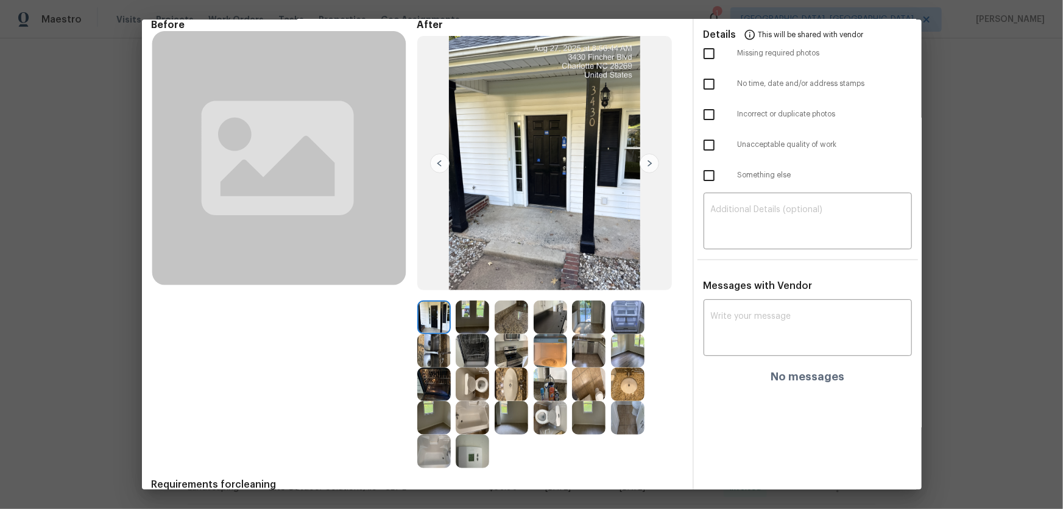
click at [509, 336] on img at bounding box center [512, 384] width 34 height 34
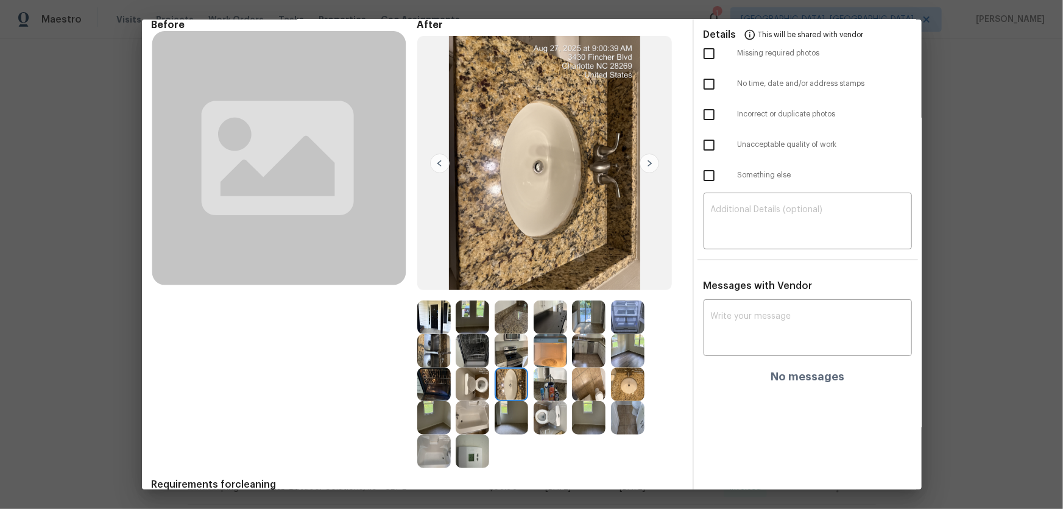
click at [470, 336] on img at bounding box center [473, 418] width 34 height 34
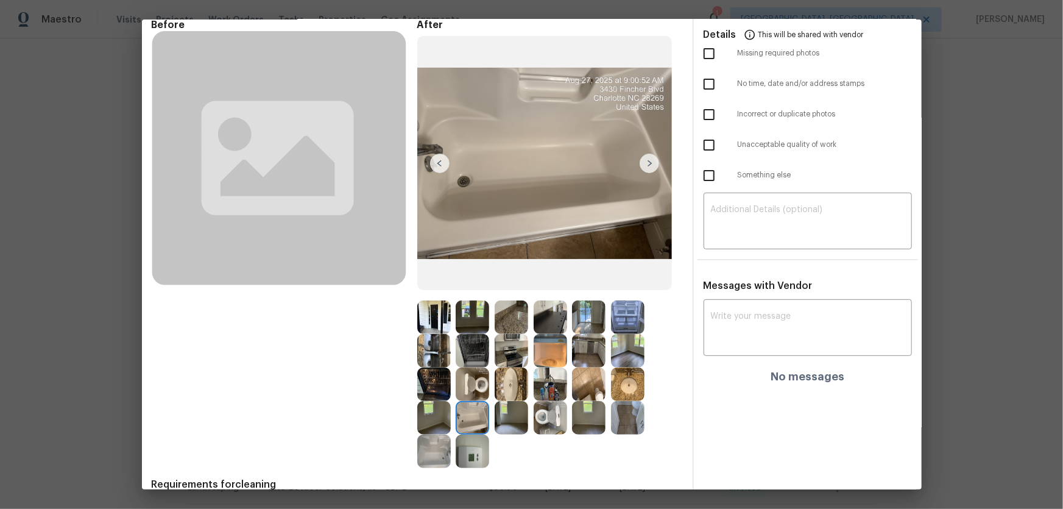
click at [470, 336] on img at bounding box center [473, 384] width 34 height 34
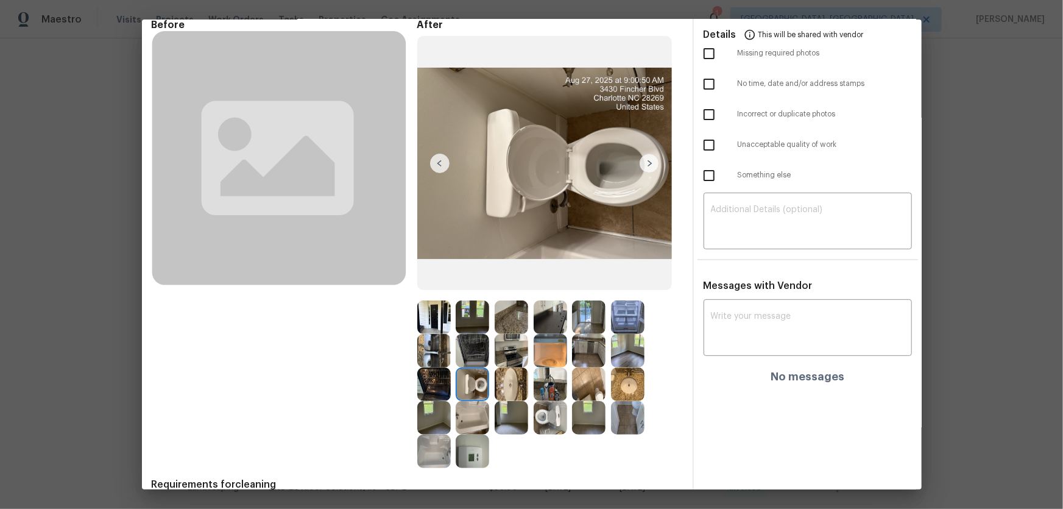
click at [548, 336] on img at bounding box center [551, 384] width 34 height 34
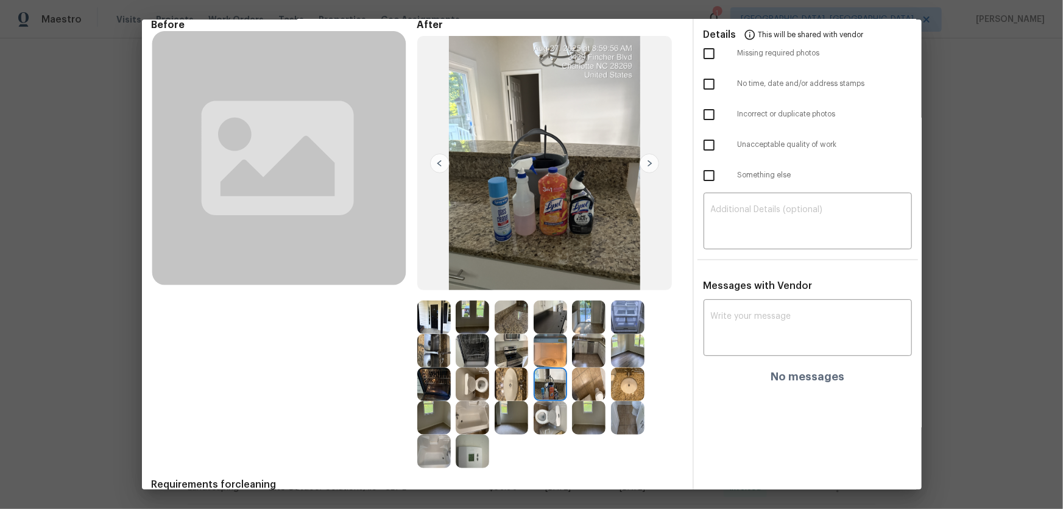
click at [542, 336] on img at bounding box center [551, 418] width 34 height 34
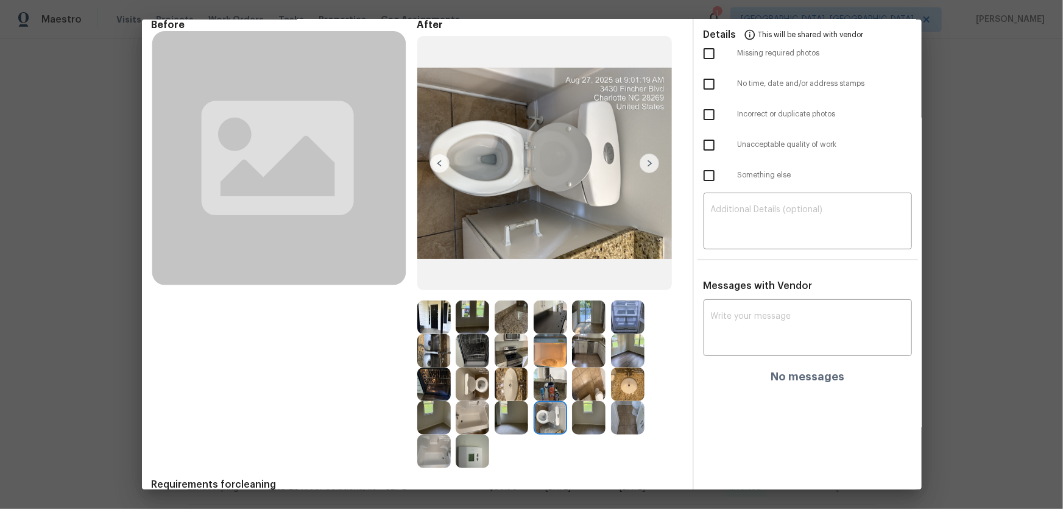
click at [595, 336] on img at bounding box center [589, 418] width 34 height 34
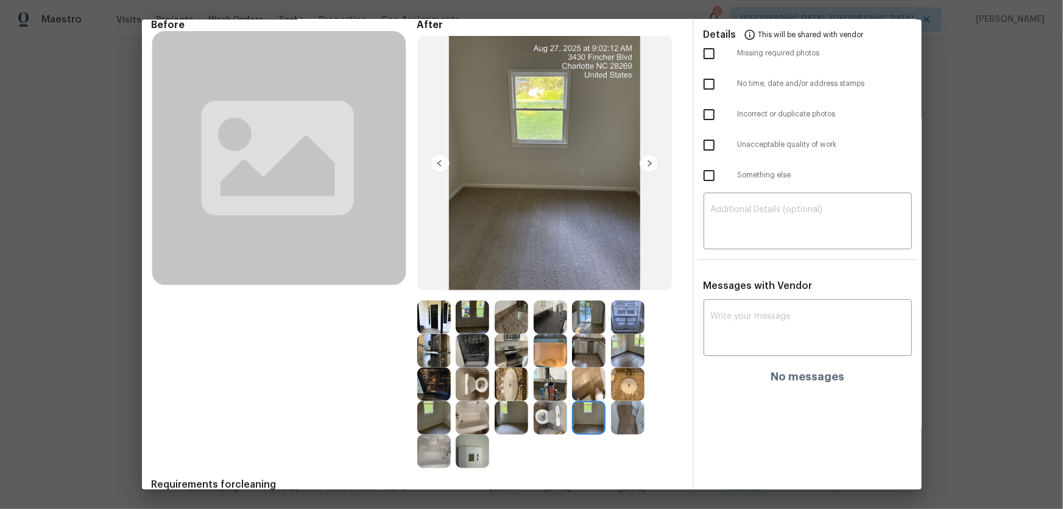
click at [595, 336] on img at bounding box center [589, 384] width 34 height 34
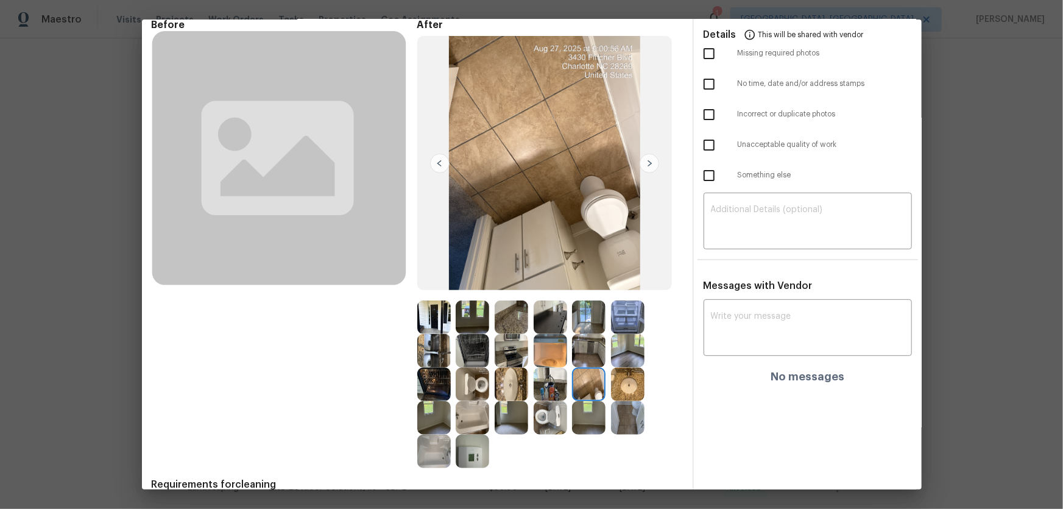
click at [619, 336] on img at bounding box center [628, 384] width 34 height 34
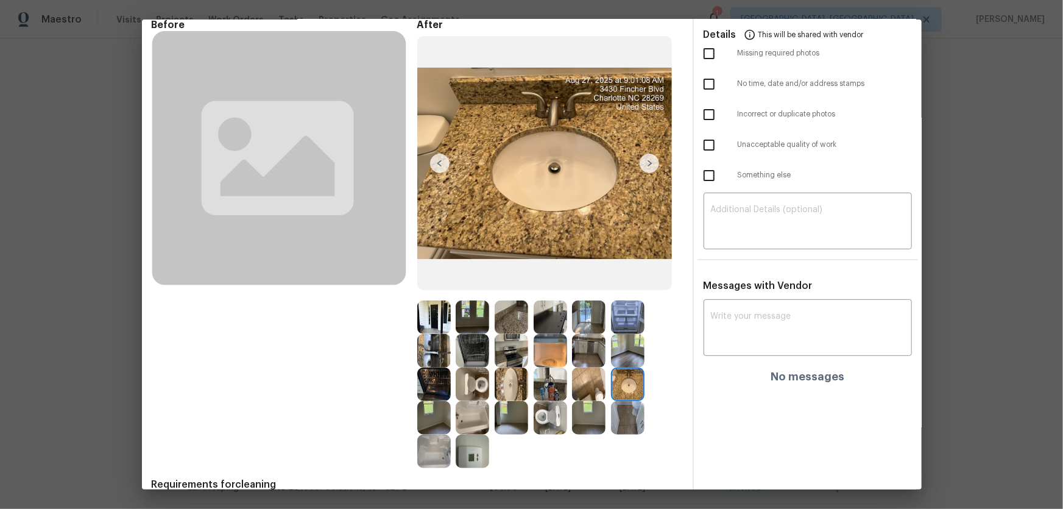
click at [621, 336] on img at bounding box center [628, 418] width 34 height 34
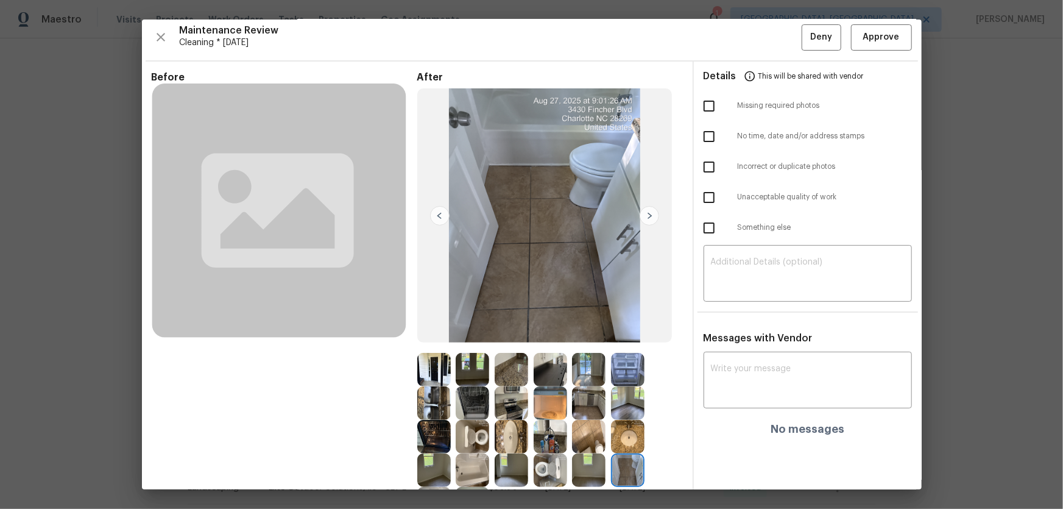
scroll to position [0, 0]
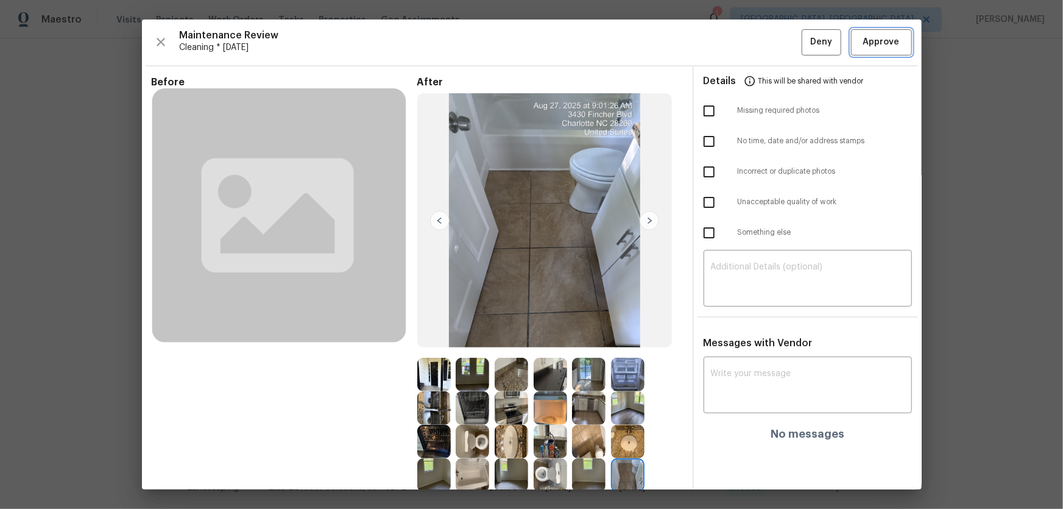
click at [756, 49] on span "Approve" at bounding box center [882, 42] width 37 height 15
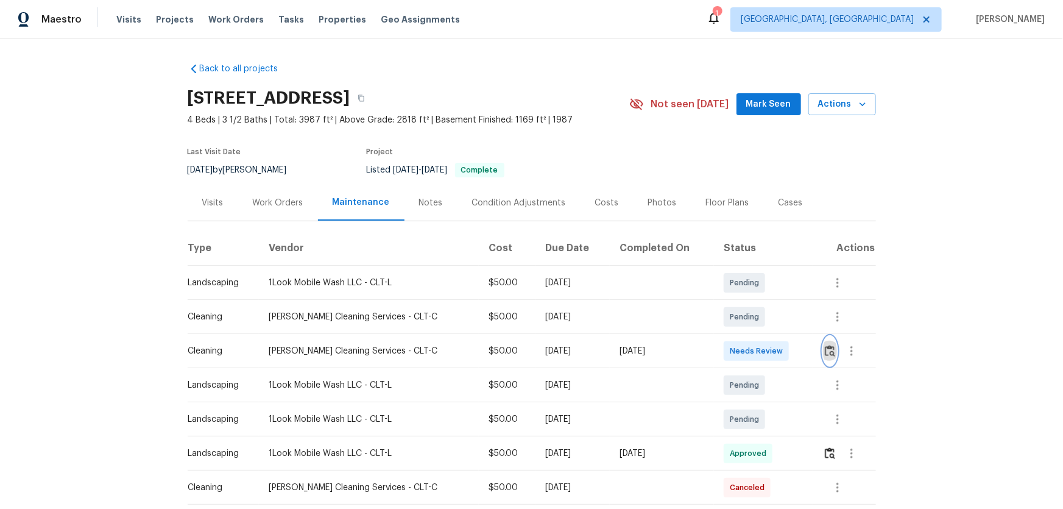
click at [756, 336] on img "button" at bounding box center [830, 351] width 10 height 12
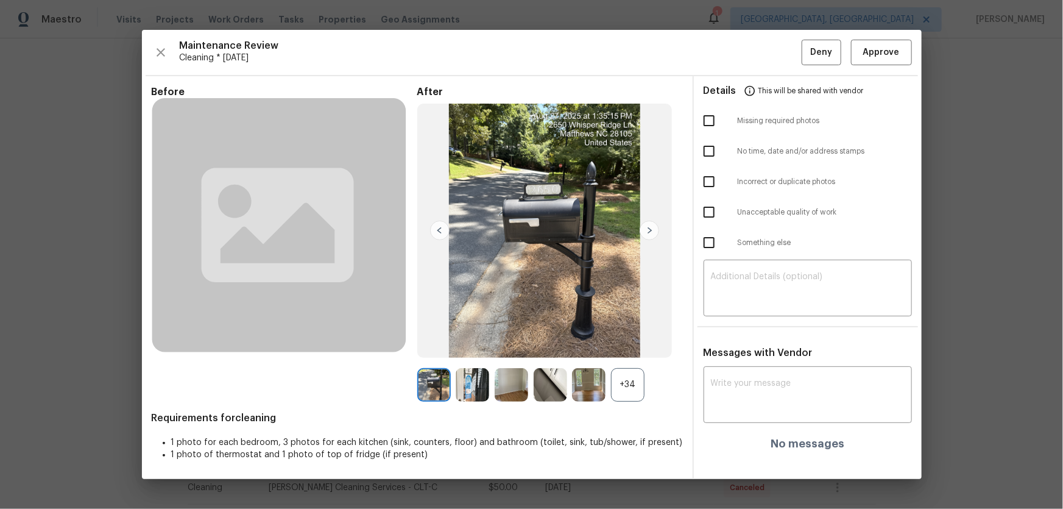
click at [630, 336] on div "+34" at bounding box center [628, 385] width 34 height 34
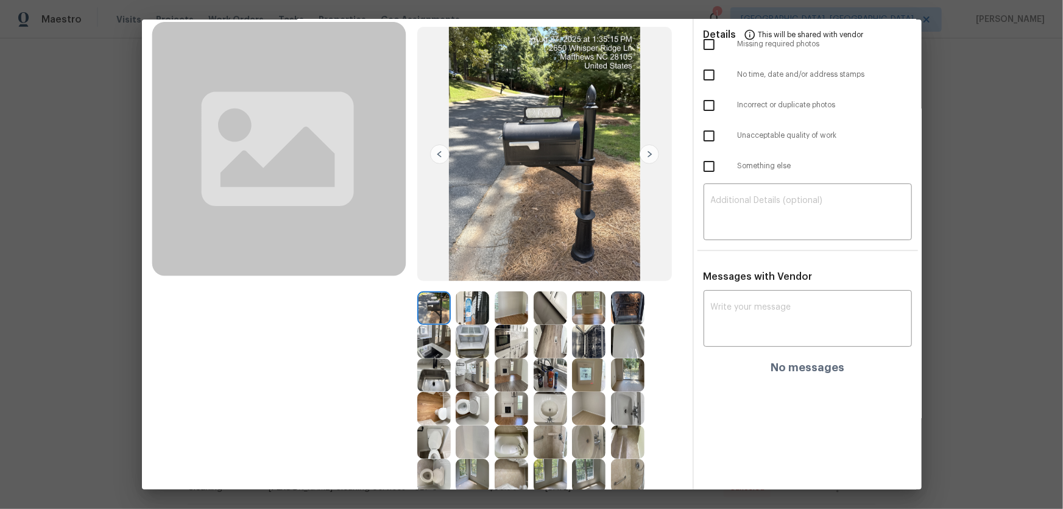
scroll to position [166, 0]
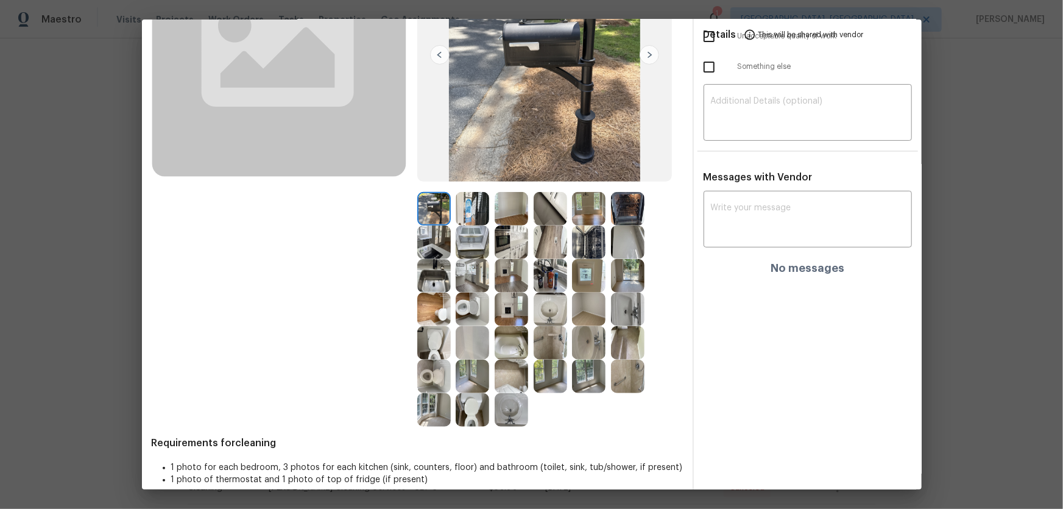
click at [475, 336] on img at bounding box center [473, 410] width 34 height 34
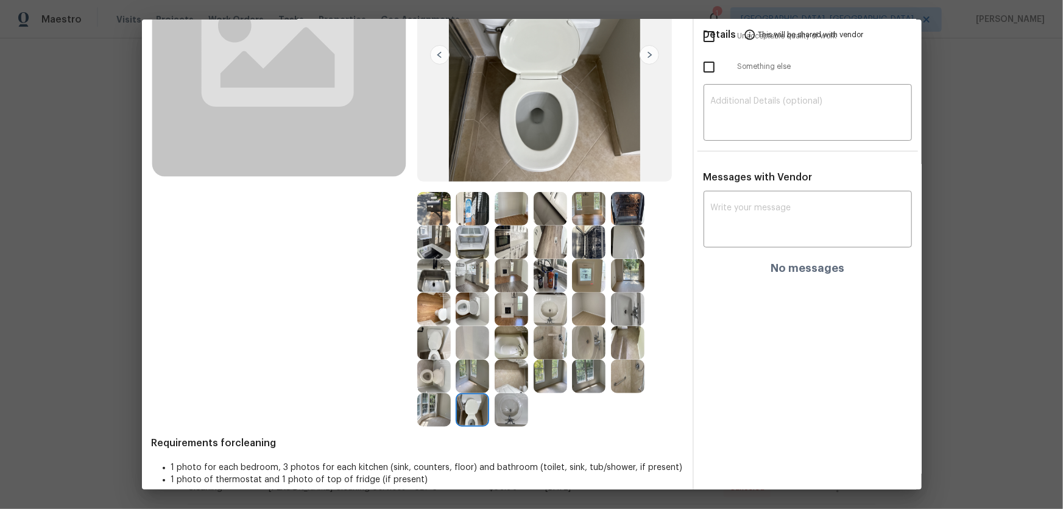
click at [427, 336] on img at bounding box center [434, 377] width 34 height 34
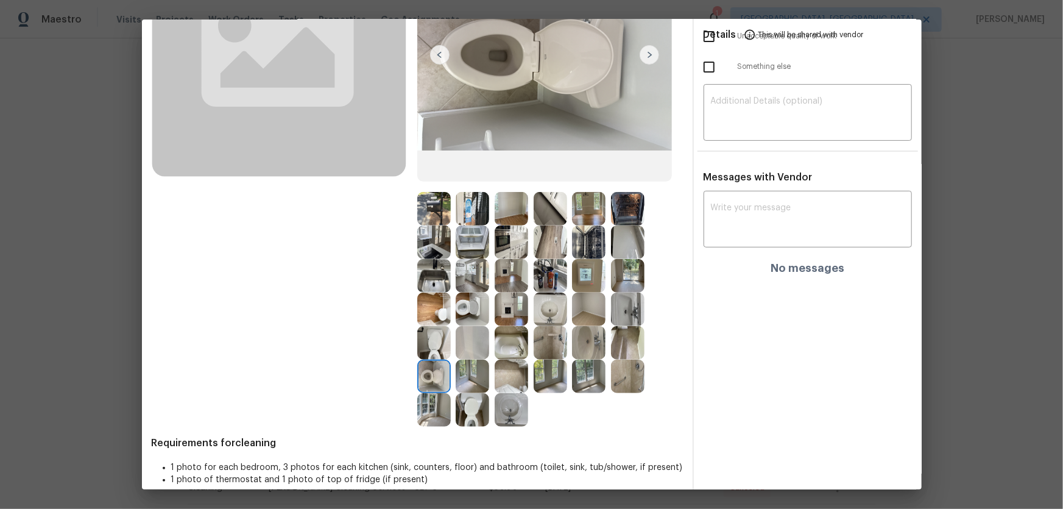
click at [433, 336] on img at bounding box center [434, 343] width 34 height 34
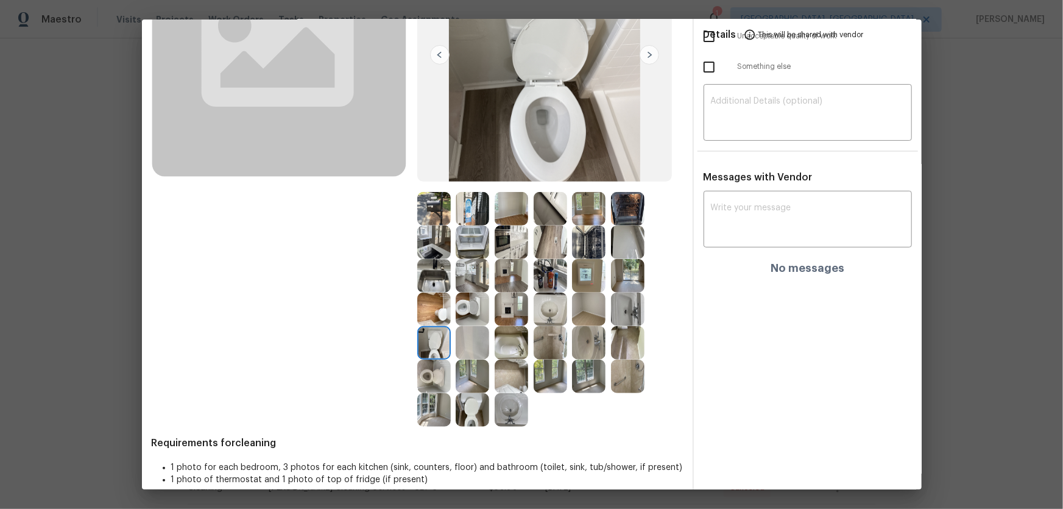
click at [456, 303] on img at bounding box center [473, 310] width 34 height 34
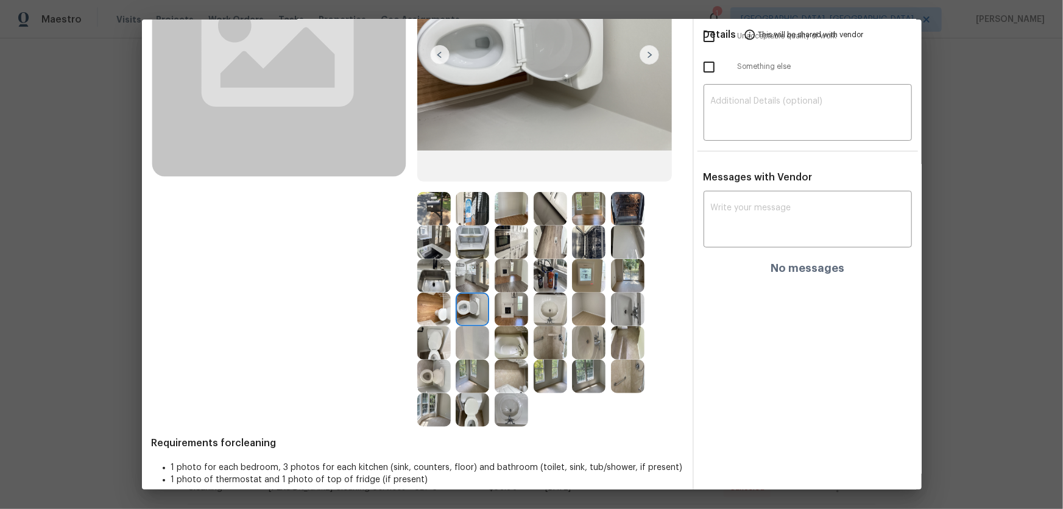
click at [552, 306] on img at bounding box center [551, 310] width 34 height 34
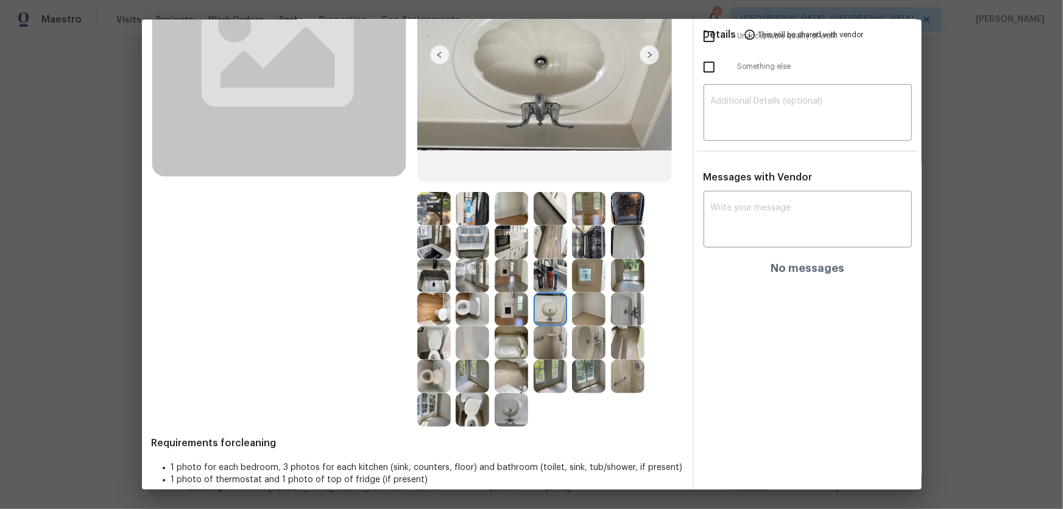
click at [578, 336] on img at bounding box center [589, 343] width 34 height 34
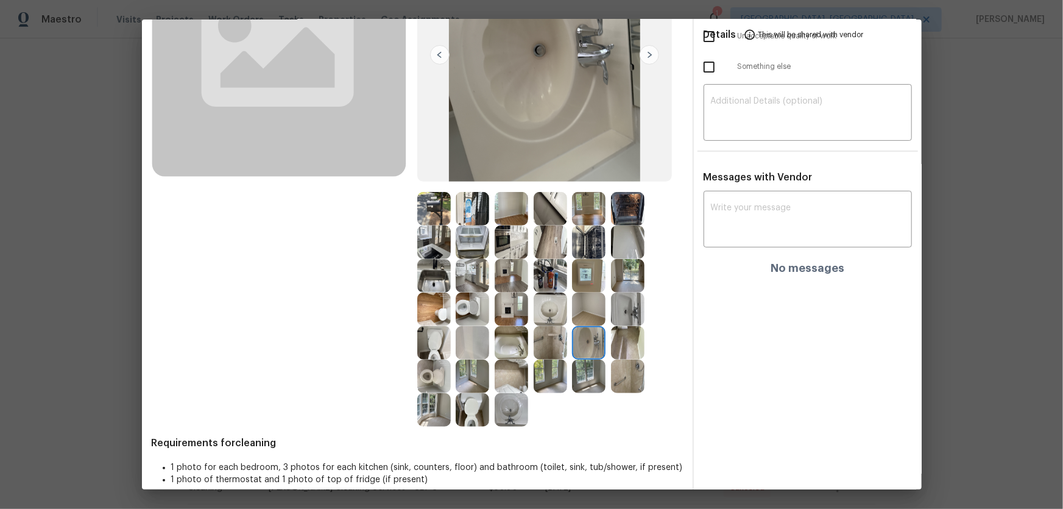
click at [621, 302] on img at bounding box center [628, 310] width 34 height 34
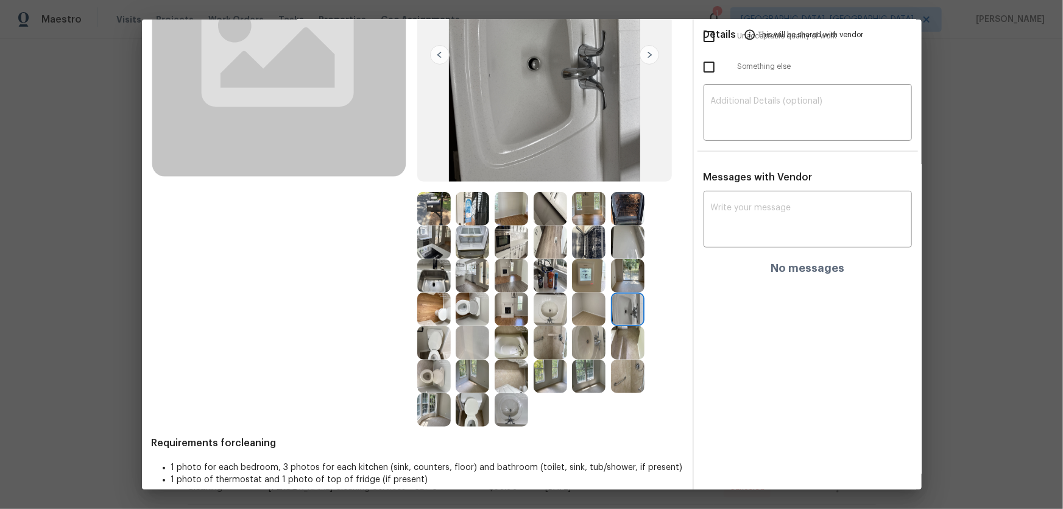
click at [503, 336] on img at bounding box center [512, 410] width 34 height 34
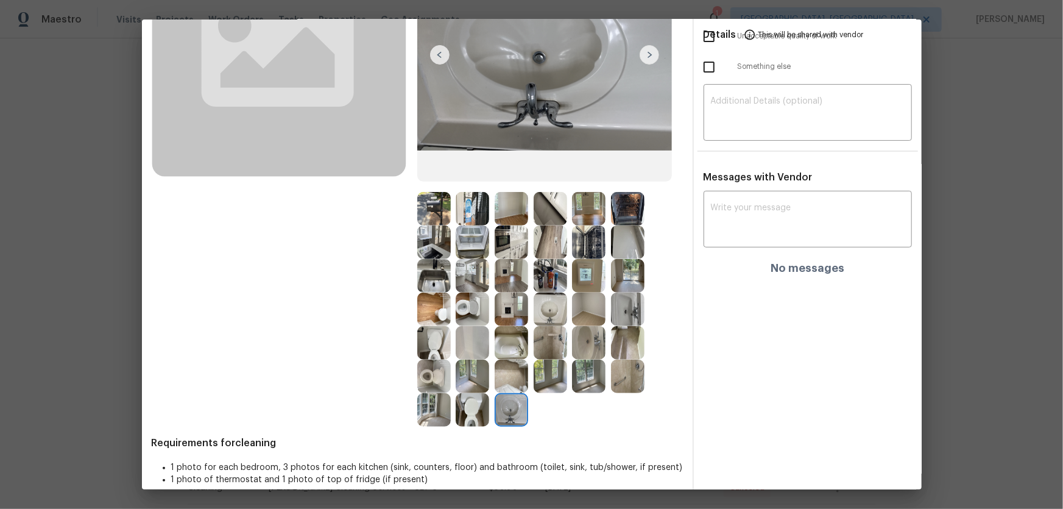
click at [472, 336] on img at bounding box center [473, 343] width 34 height 34
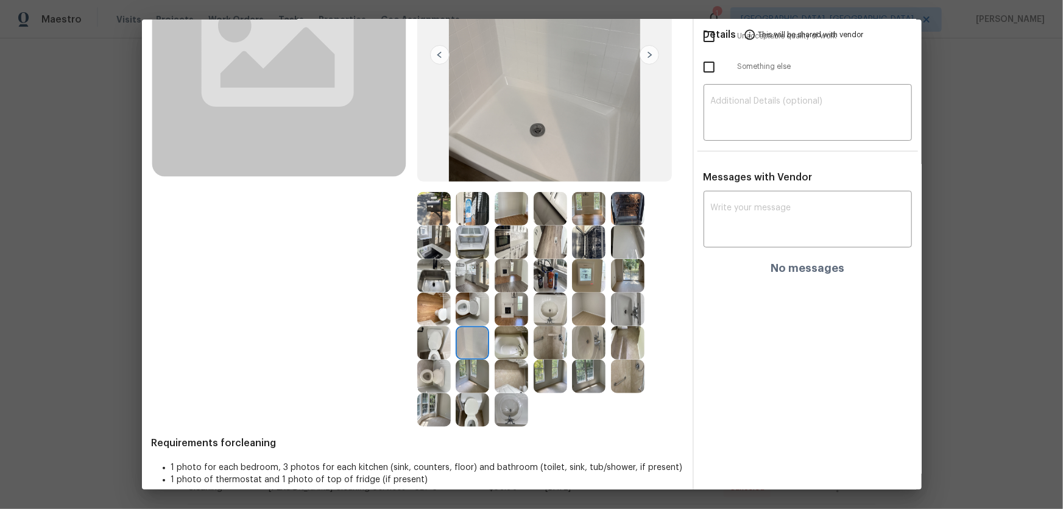
click at [507, 336] on img at bounding box center [512, 343] width 34 height 34
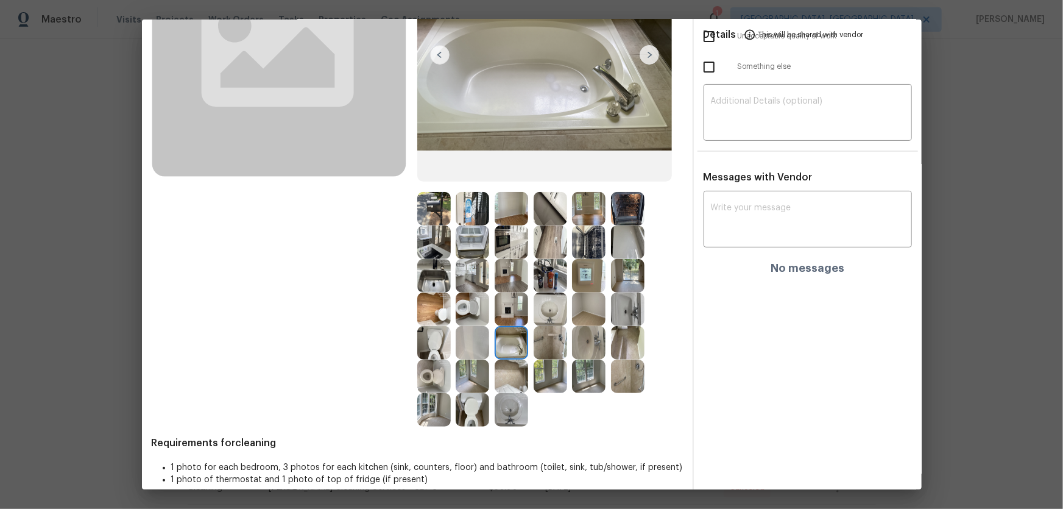
click at [624, 336] on img at bounding box center [628, 377] width 34 height 34
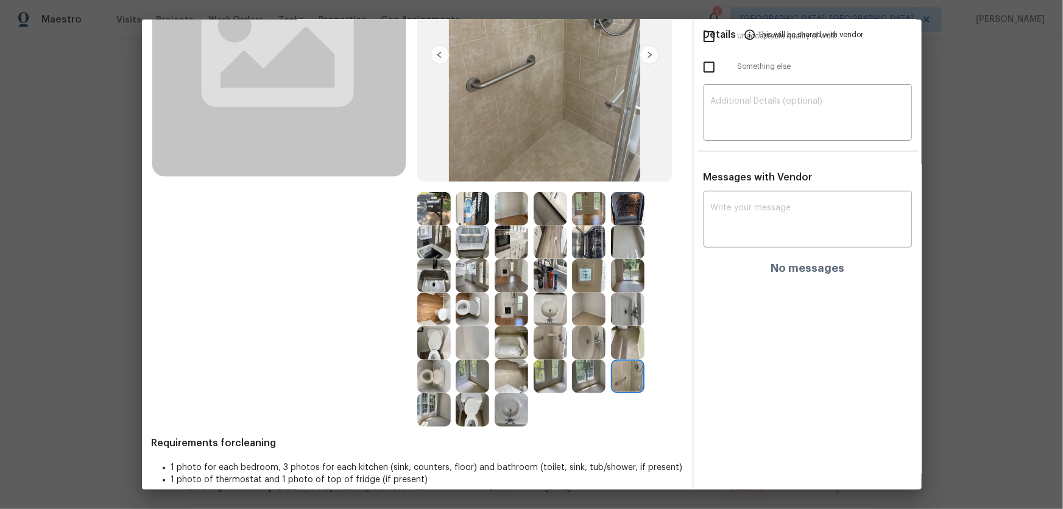
click at [597, 239] on img at bounding box center [589, 242] width 34 height 34
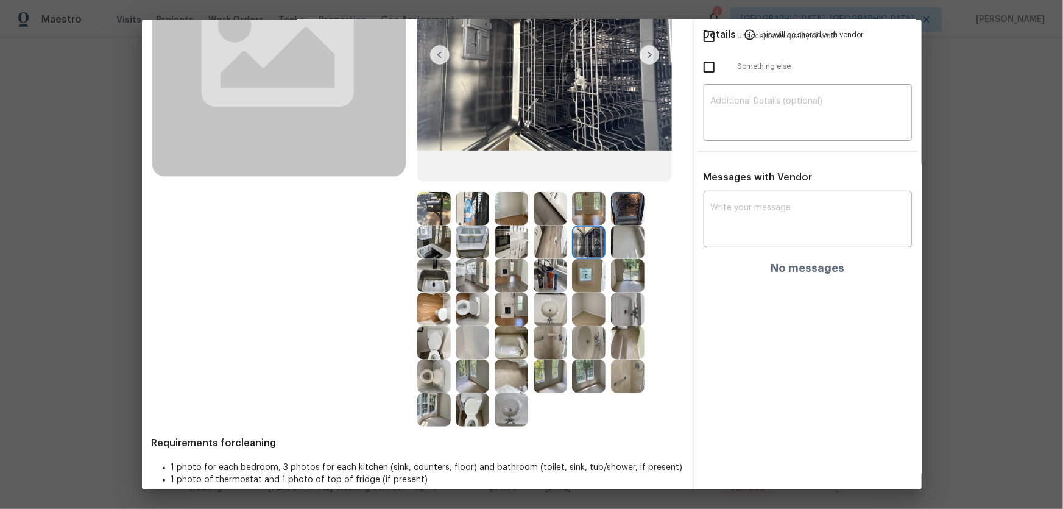
click at [590, 269] on img at bounding box center [589, 276] width 34 height 34
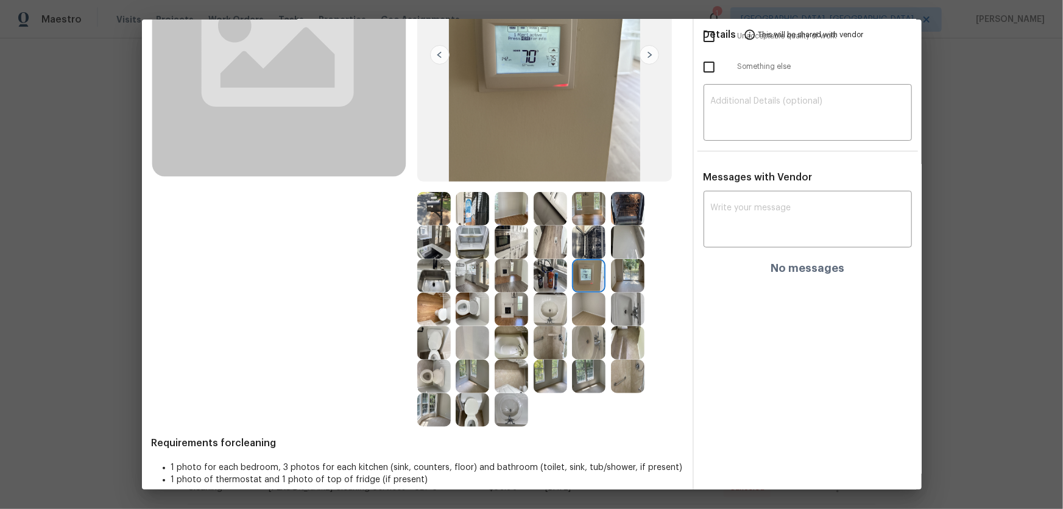
drag, startPoint x: 553, startPoint y: 244, endPoint x: 543, endPoint y: 275, distance: 32.8
click at [553, 244] on img at bounding box center [551, 242] width 34 height 34
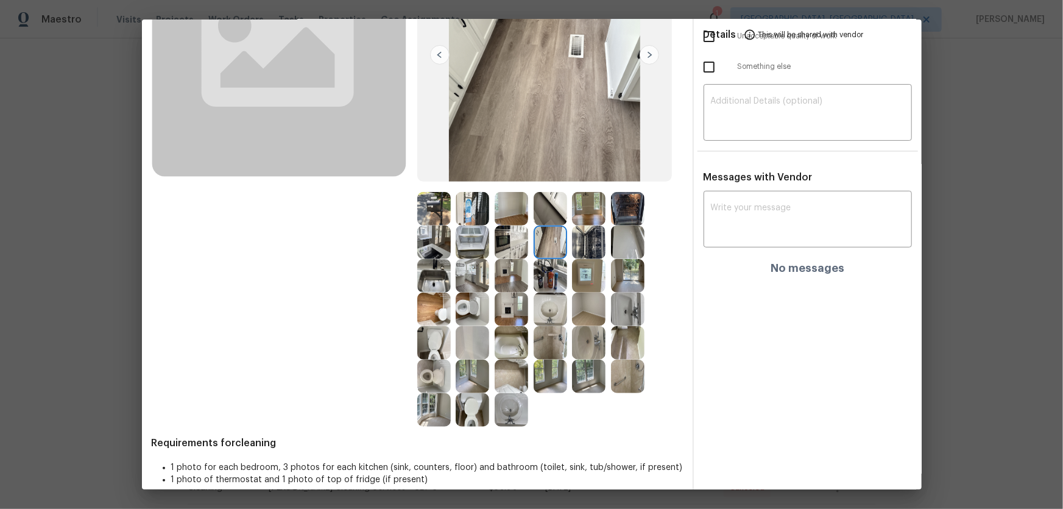
click at [542, 278] on img at bounding box center [551, 276] width 34 height 34
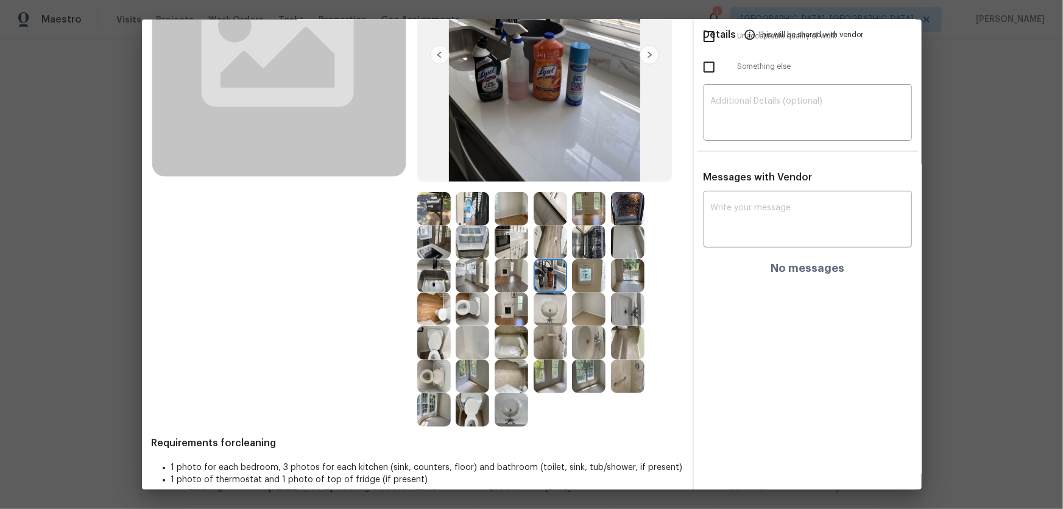
click at [502, 280] on img at bounding box center [512, 276] width 34 height 34
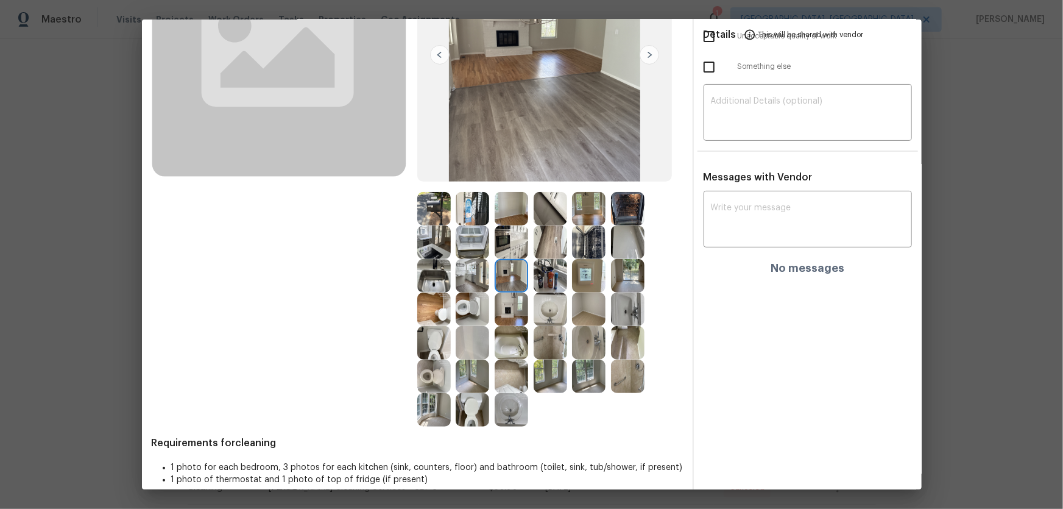
click at [502, 230] on img at bounding box center [512, 242] width 34 height 34
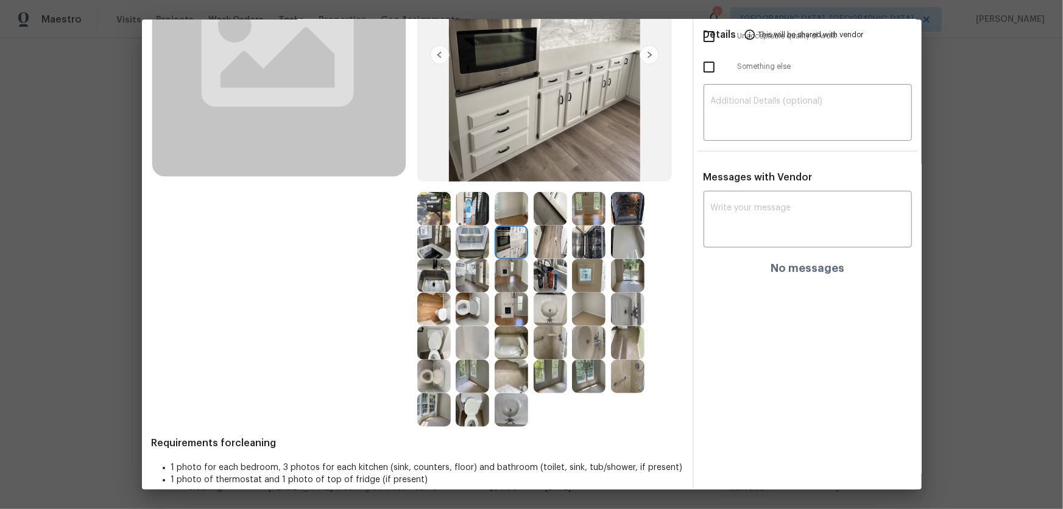
click at [463, 244] on img at bounding box center [473, 242] width 34 height 34
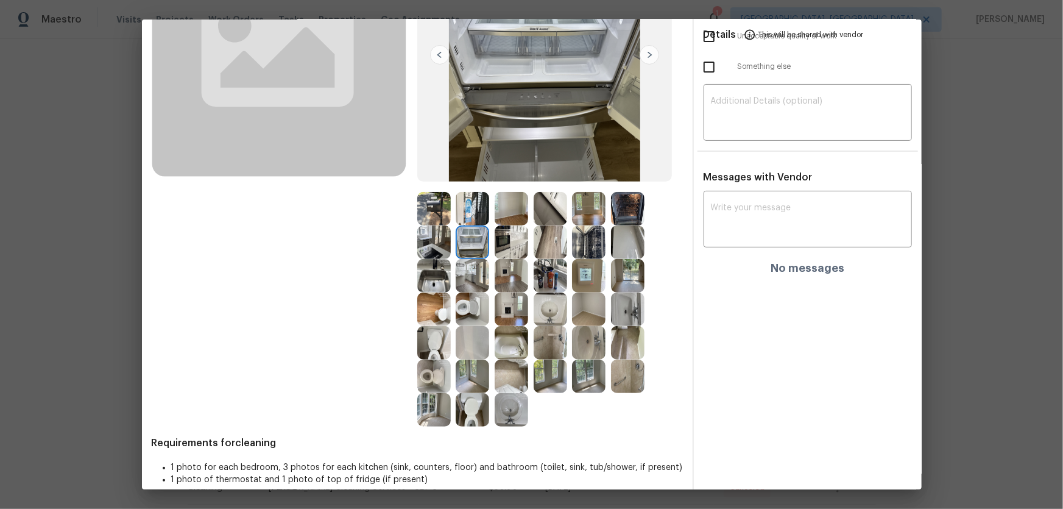
click at [466, 209] on img at bounding box center [473, 209] width 34 height 34
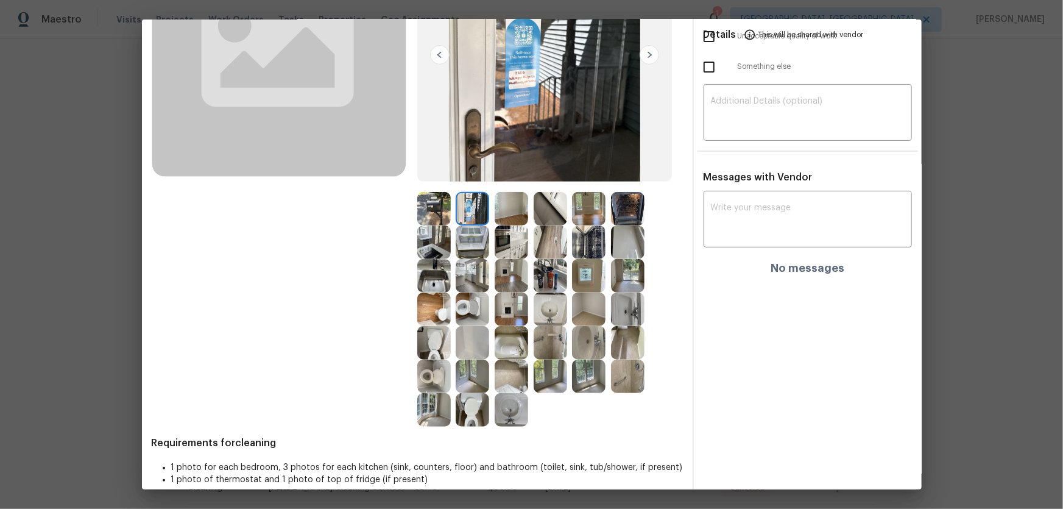
click at [427, 216] on img at bounding box center [434, 209] width 34 height 34
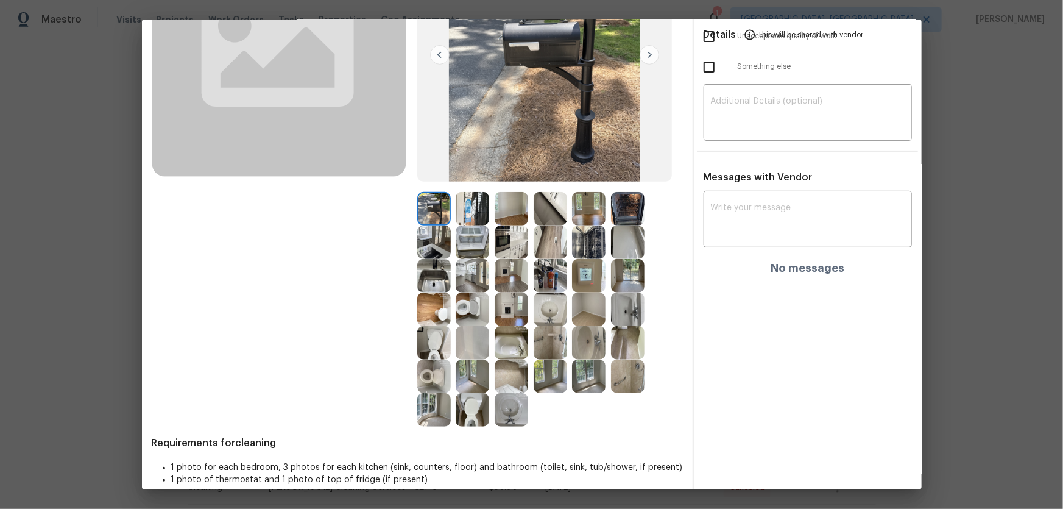
click at [427, 244] on img at bounding box center [434, 242] width 34 height 34
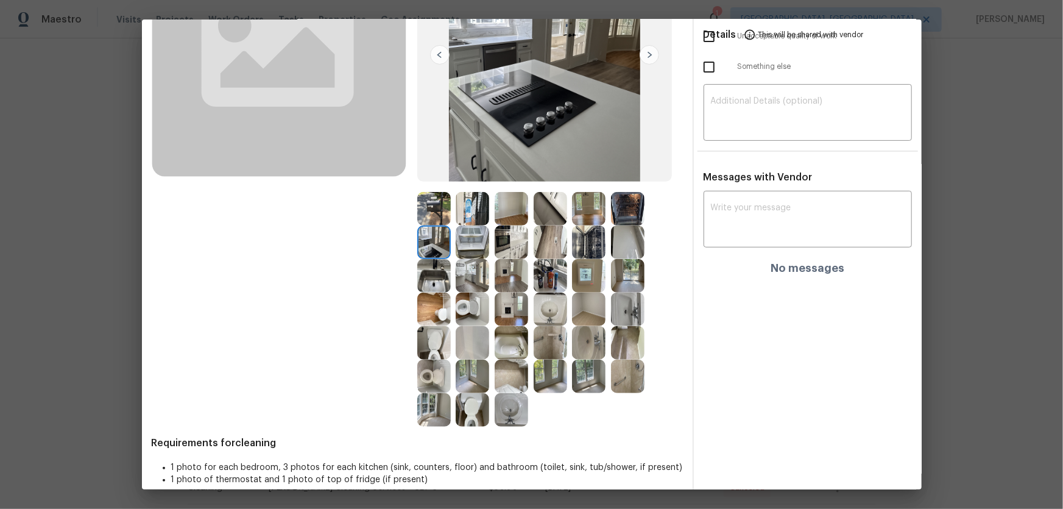
click at [467, 244] on img at bounding box center [473, 242] width 34 height 34
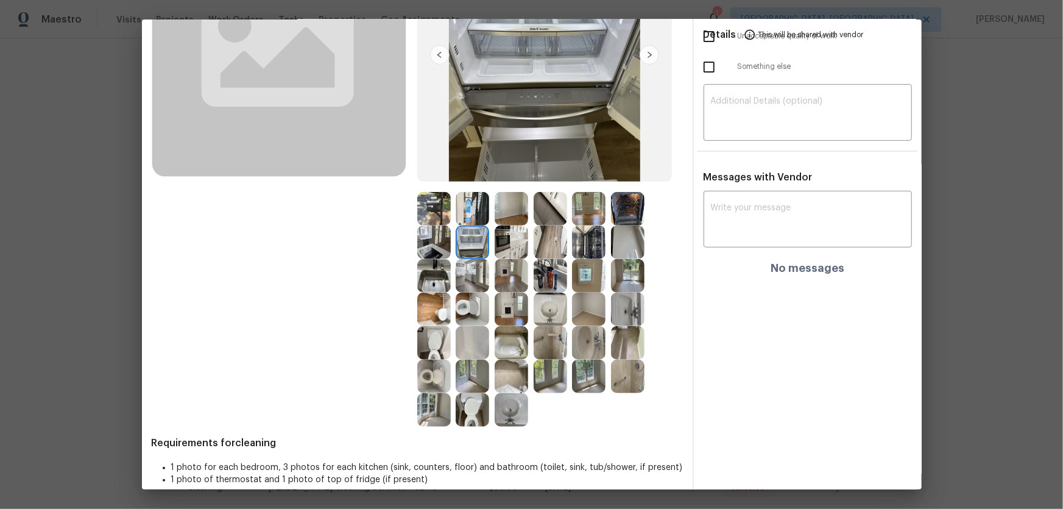
click at [432, 272] on img at bounding box center [434, 276] width 34 height 34
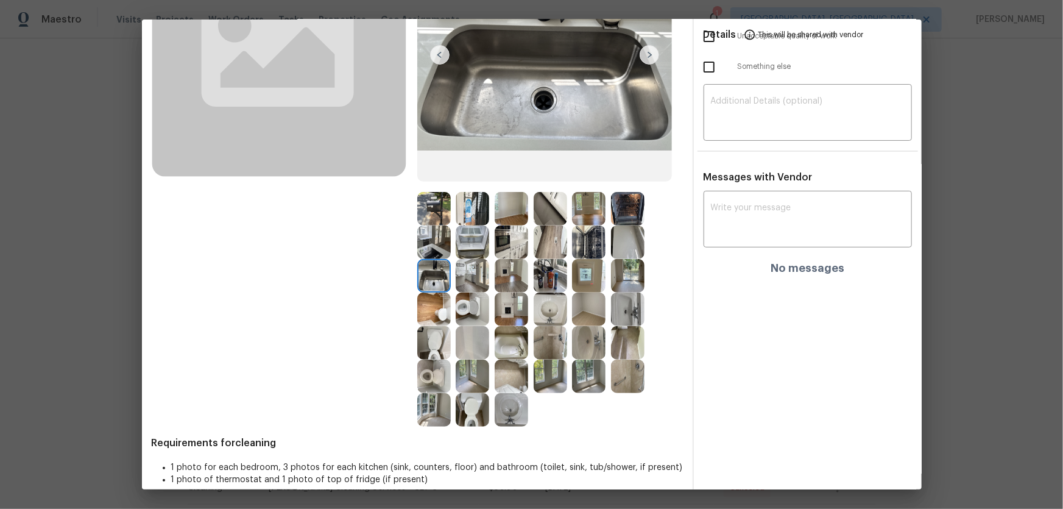
click at [619, 273] on img at bounding box center [628, 276] width 34 height 34
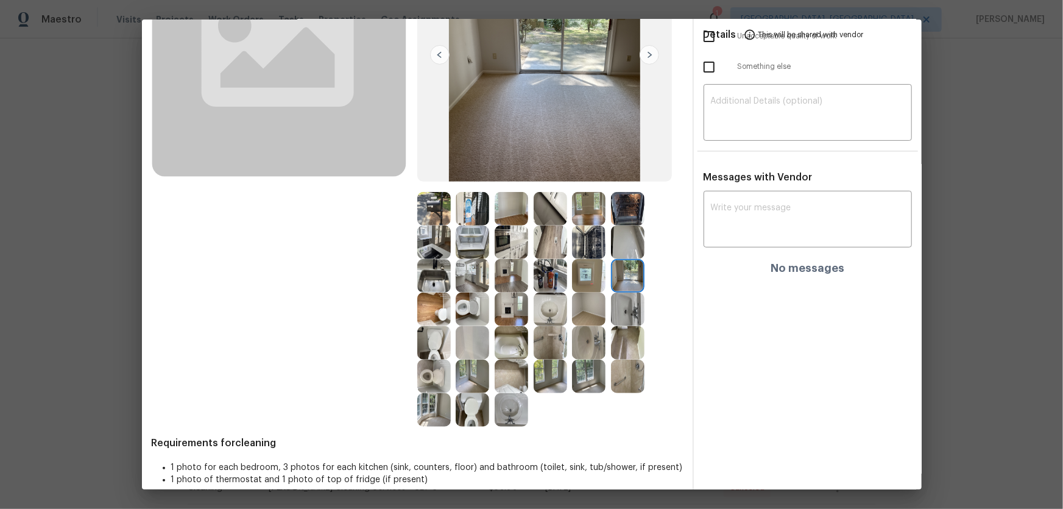
click at [503, 206] on img at bounding box center [512, 209] width 34 height 34
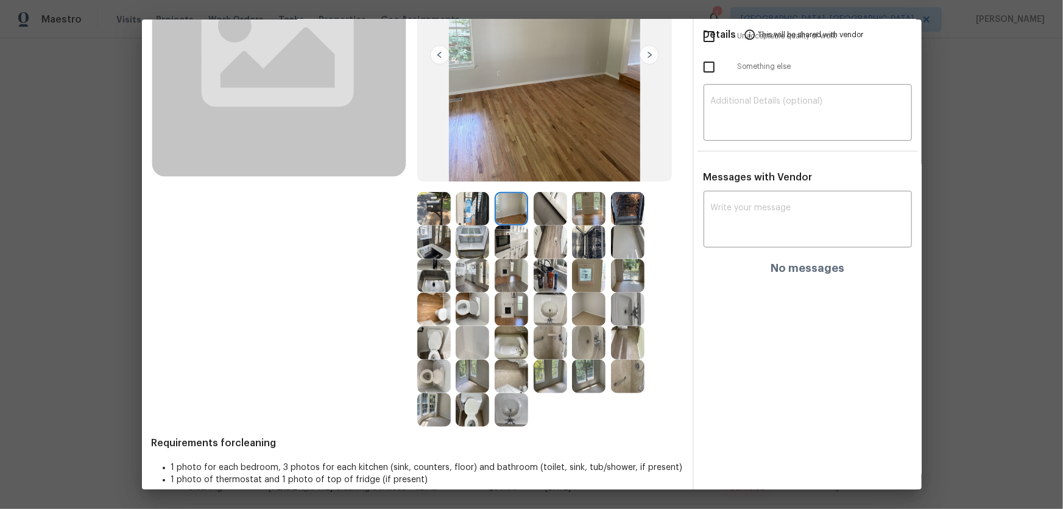
click at [468, 336] on img at bounding box center [473, 377] width 34 height 34
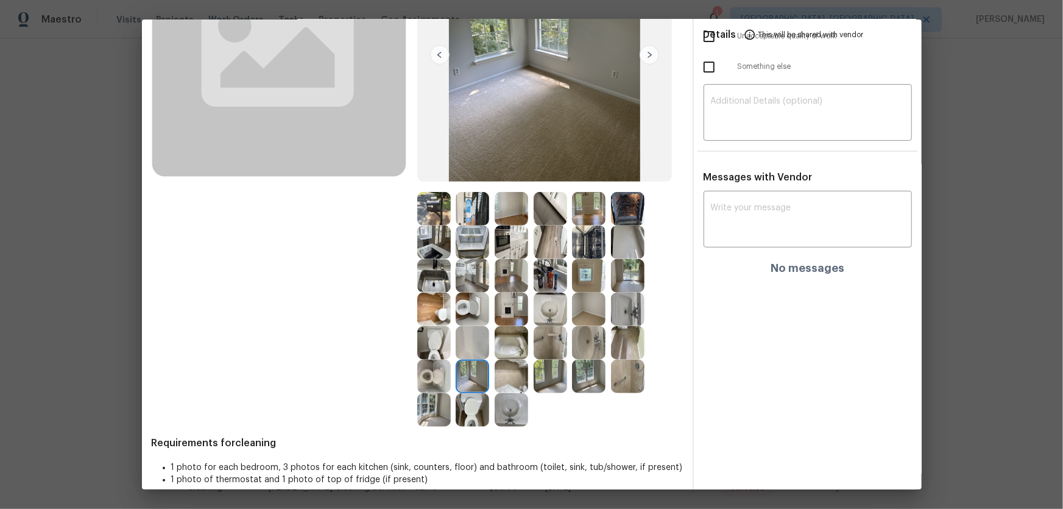
click at [429, 336] on img at bounding box center [434, 410] width 34 height 34
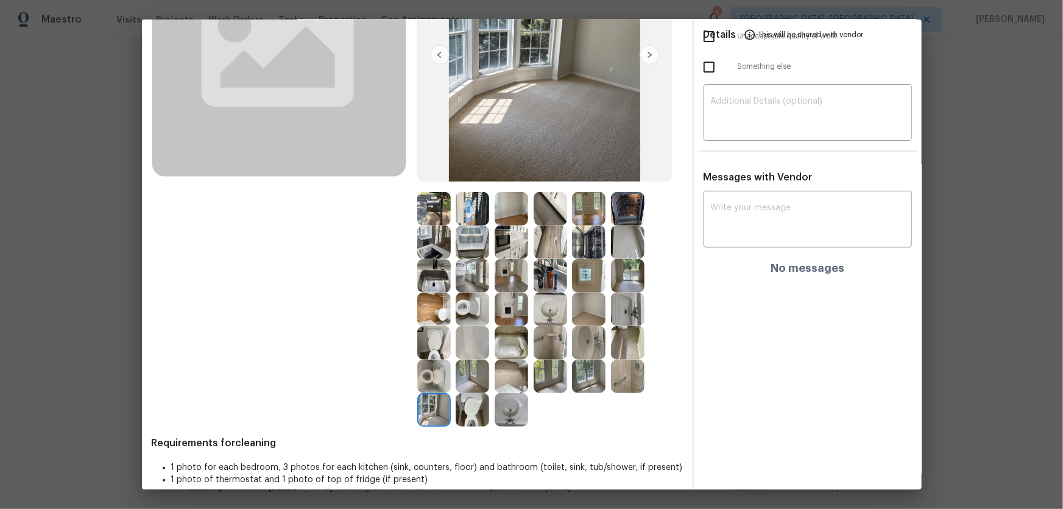
click at [540, 336] on img at bounding box center [551, 377] width 34 height 34
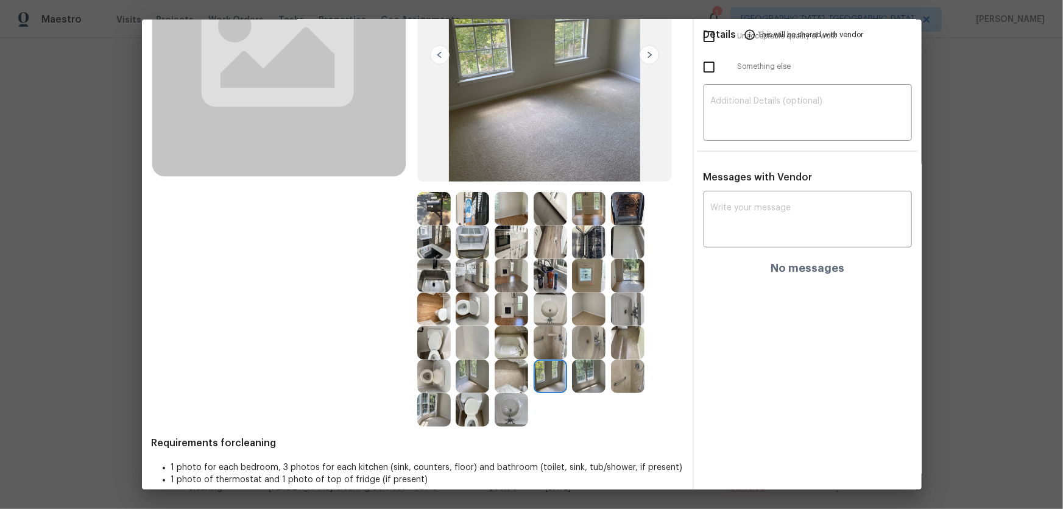
click at [586, 336] on img at bounding box center [589, 377] width 34 height 34
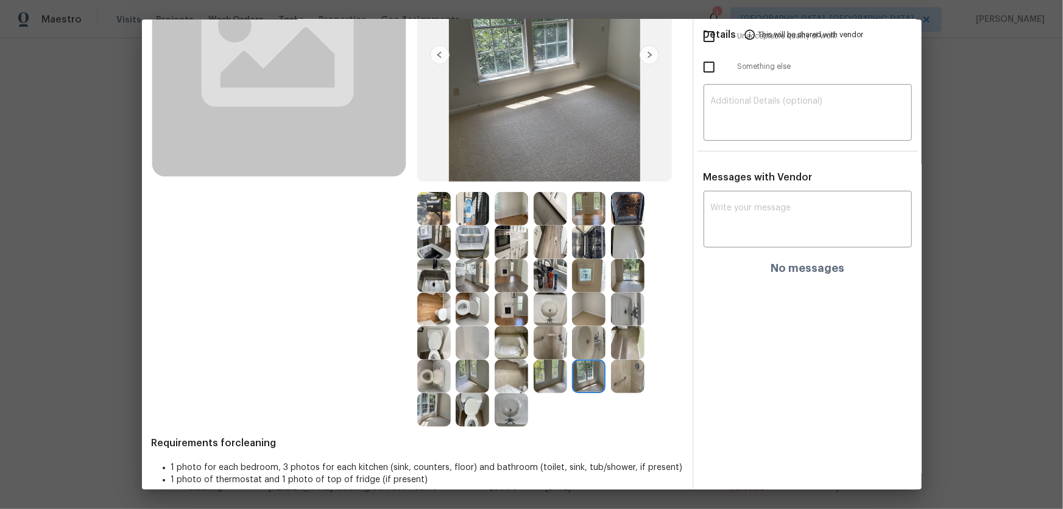
click at [593, 285] on img at bounding box center [589, 276] width 34 height 34
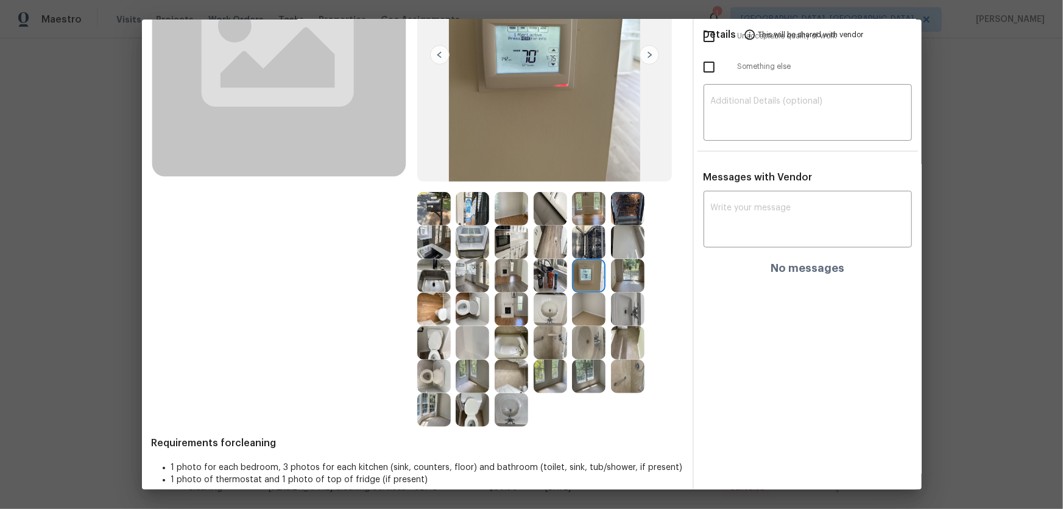
click at [500, 303] on img at bounding box center [512, 310] width 34 height 34
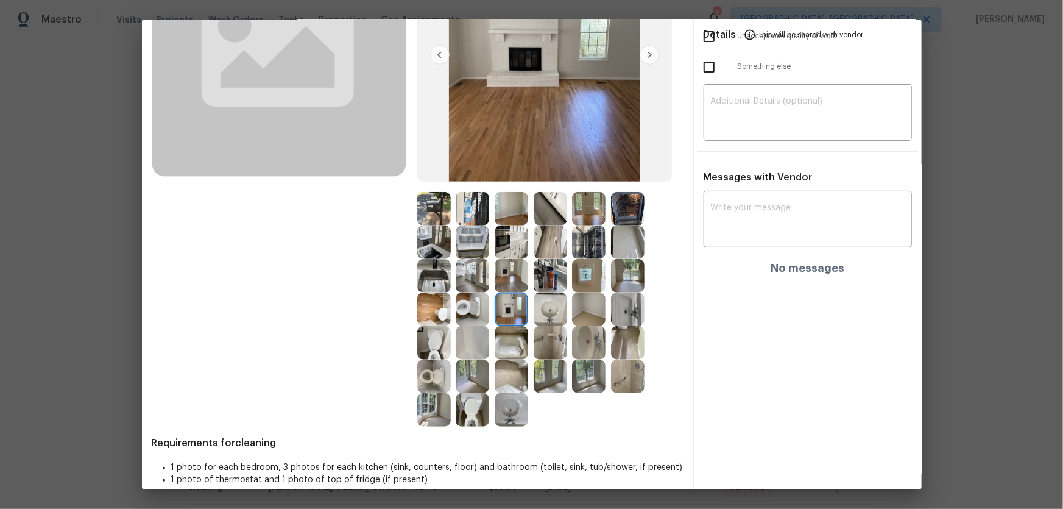
click at [506, 268] on img at bounding box center [512, 276] width 34 height 34
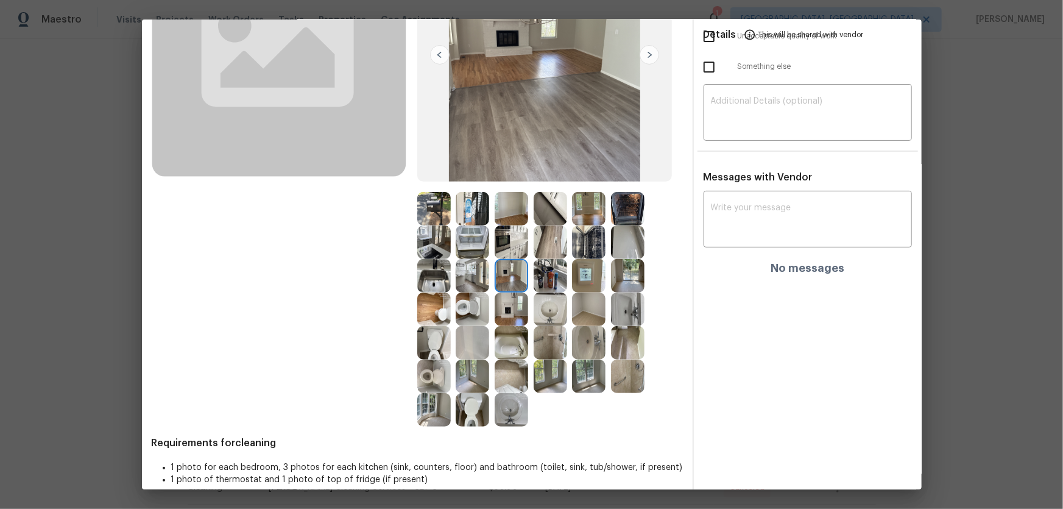
click at [544, 275] on img at bounding box center [551, 276] width 34 height 34
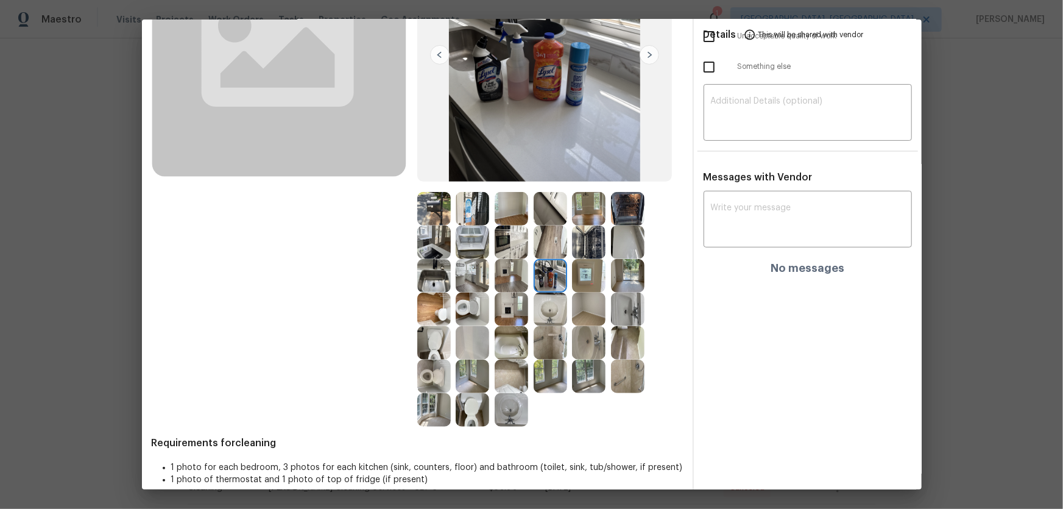
click at [539, 239] on img at bounding box center [551, 242] width 34 height 34
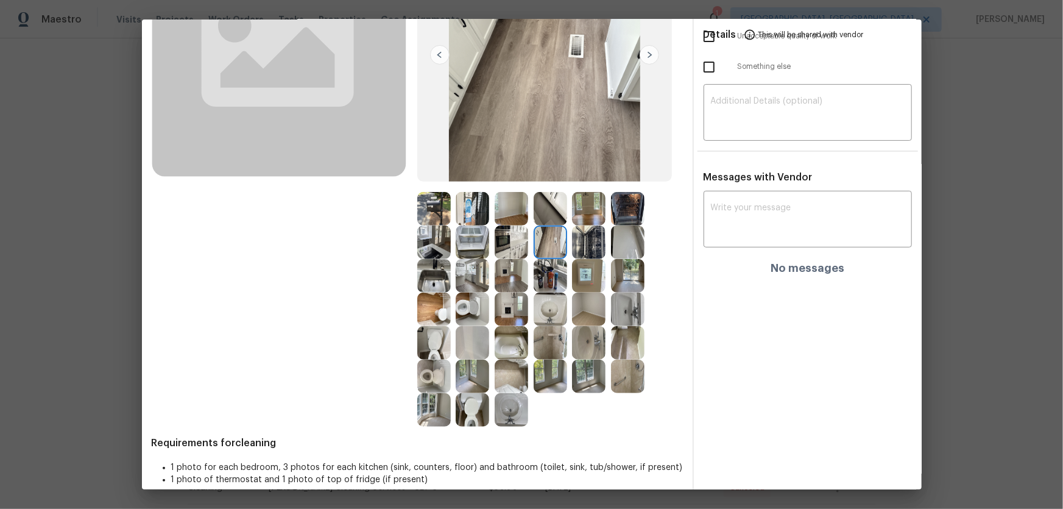
click at [508, 236] on img at bounding box center [512, 242] width 34 height 34
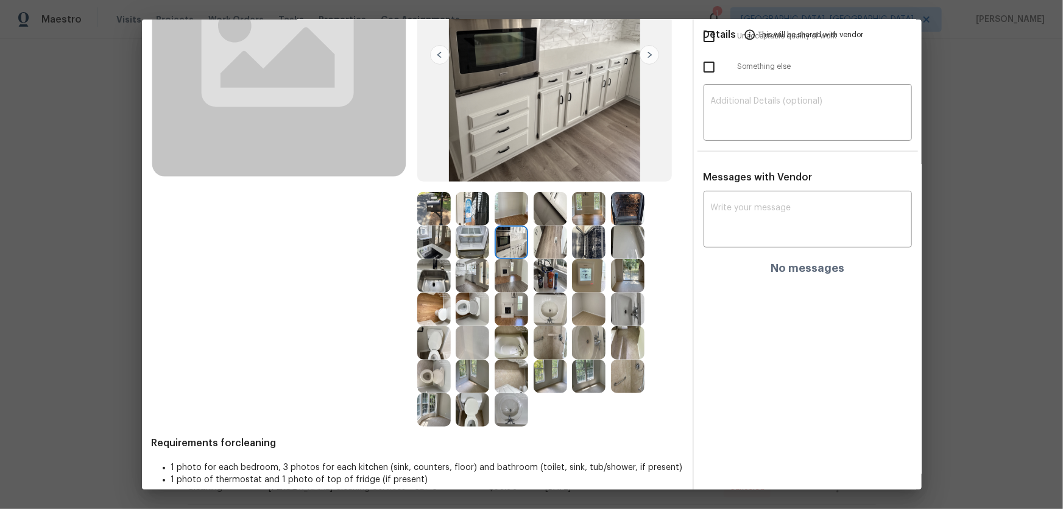
click at [505, 204] on img at bounding box center [512, 209] width 34 height 34
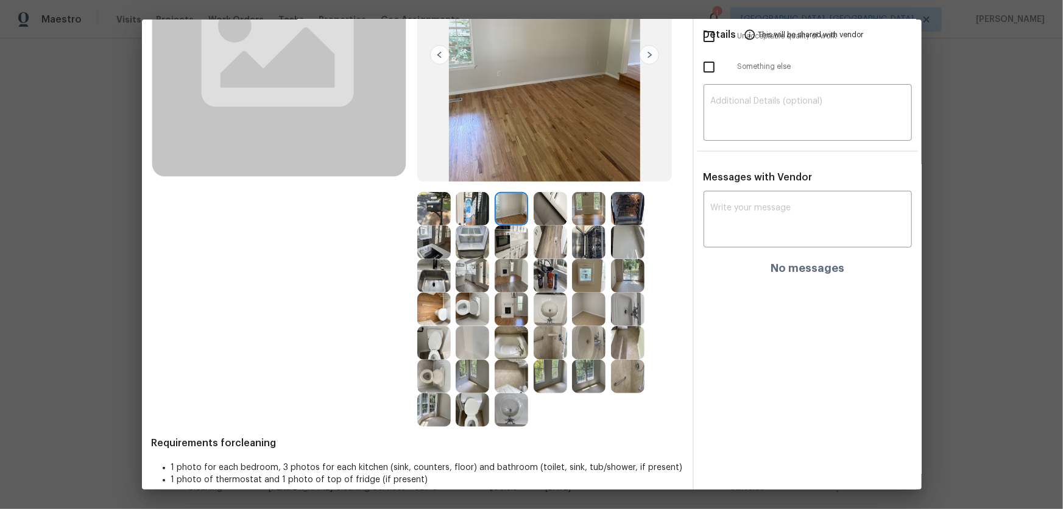
click at [550, 209] on img at bounding box center [551, 209] width 34 height 34
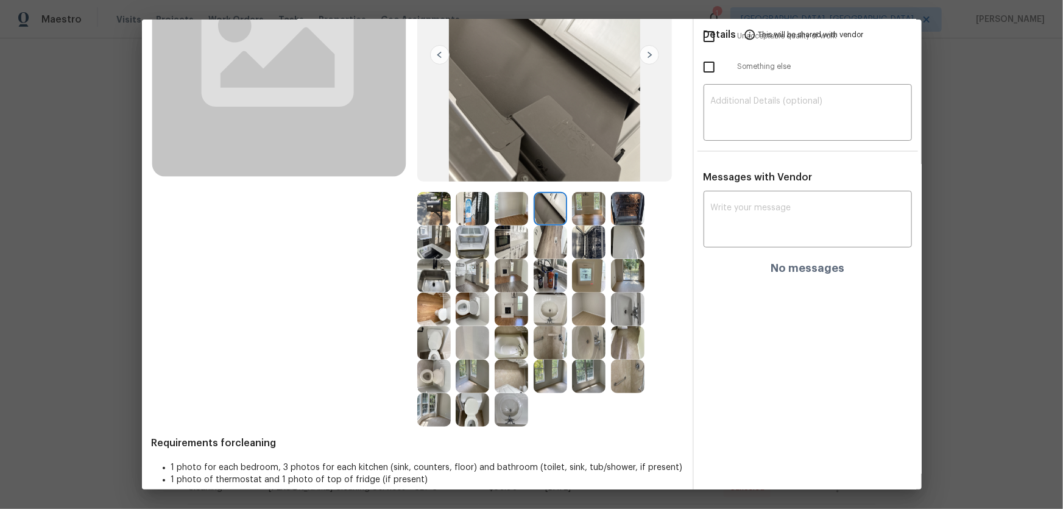
click at [575, 211] on img at bounding box center [589, 209] width 34 height 34
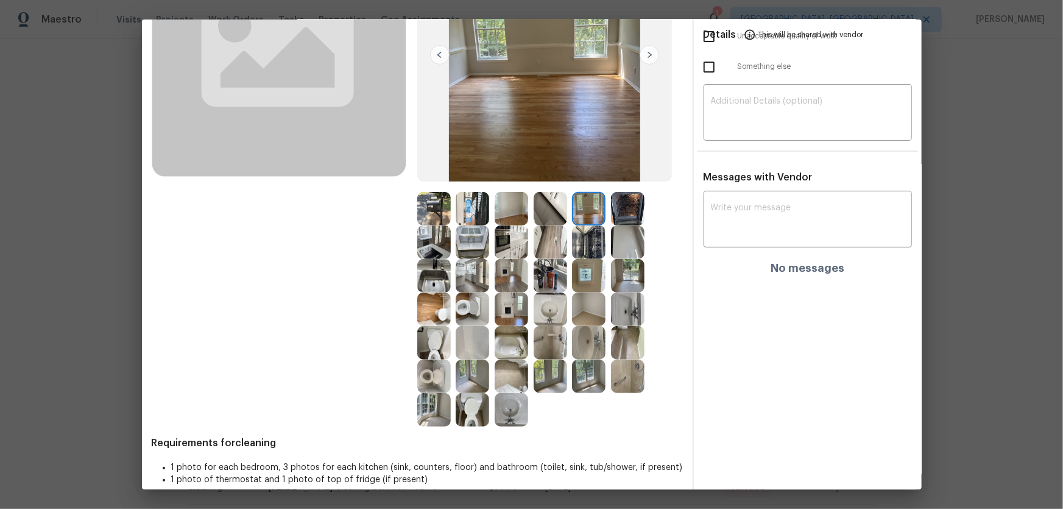
click at [607, 215] on div at bounding box center [591, 209] width 39 height 34
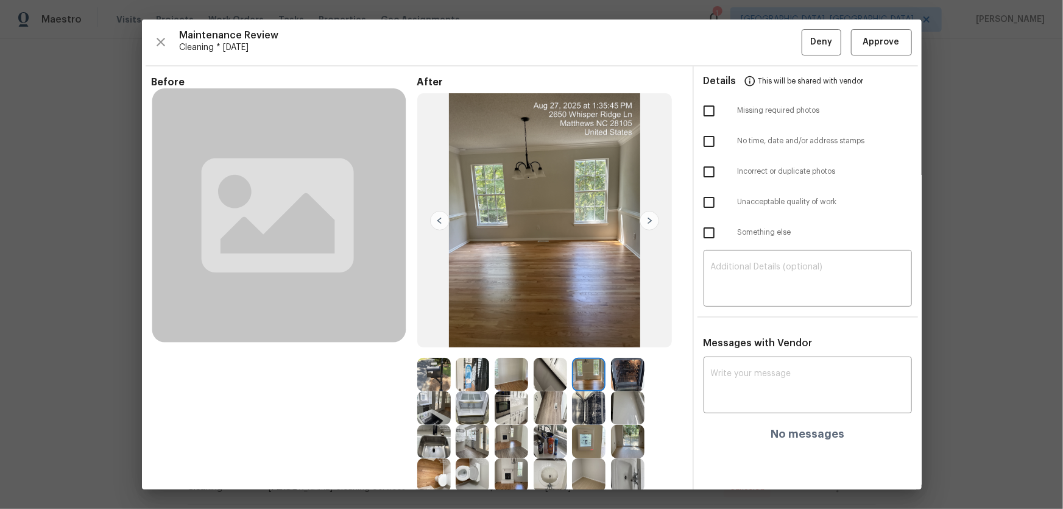
click at [622, 336] on img at bounding box center [628, 375] width 34 height 34
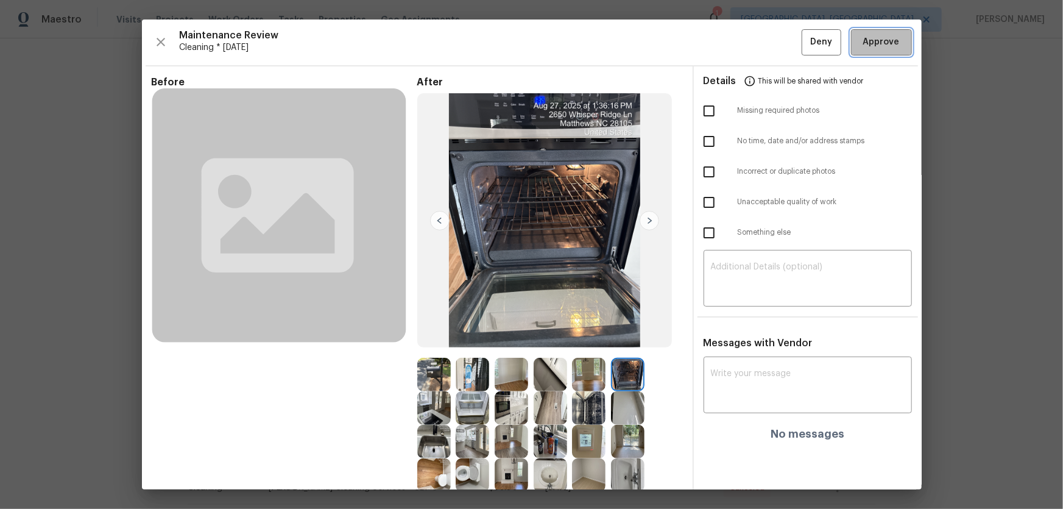
click at [756, 43] on span "Approve" at bounding box center [882, 42] width 37 height 15
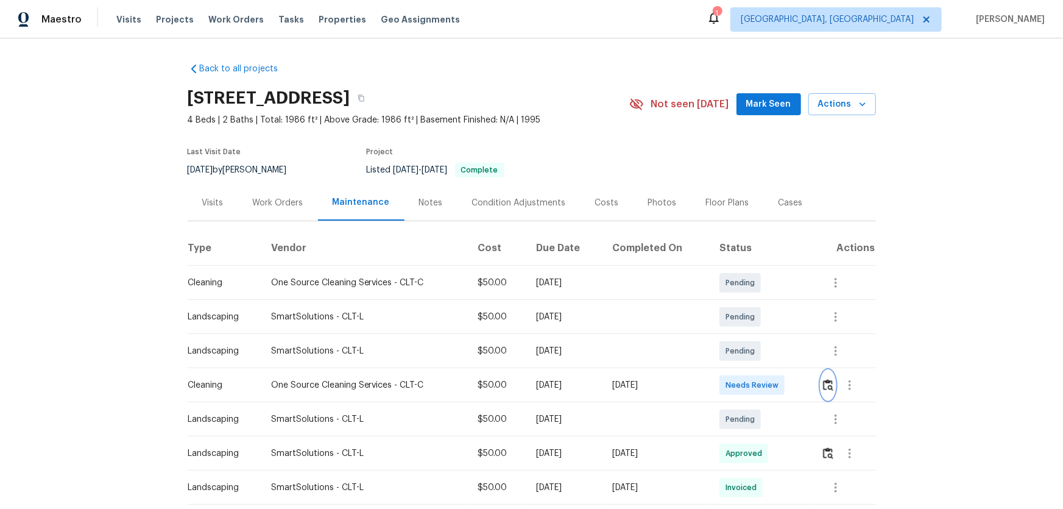
click at [823, 389] on img "button" at bounding box center [828, 385] width 10 height 12
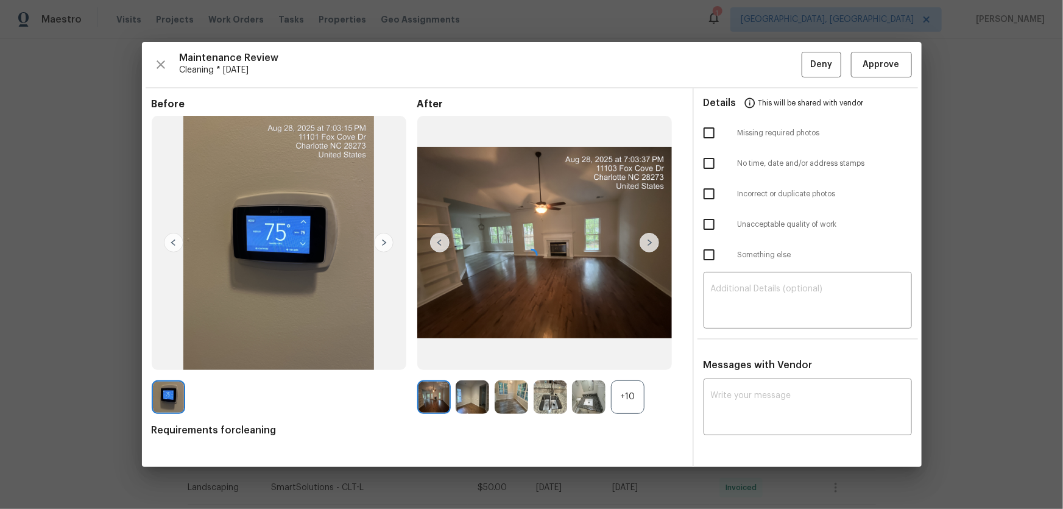
click at [625, 389] on div at bounding box center [532, 254] width 780 height 425
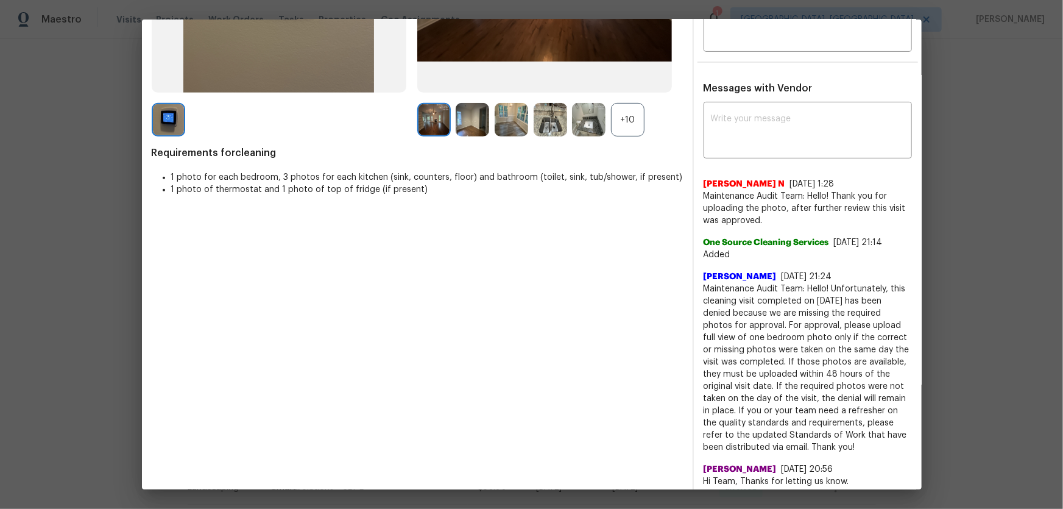
scroll to position [277, 0]
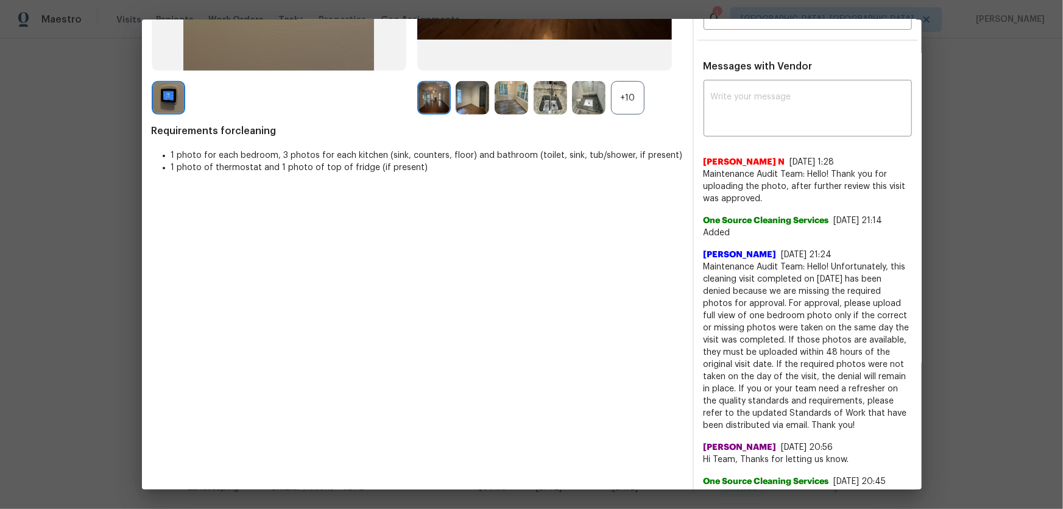
click at [628, 110] on div "+10" at bounding box center [628, 98] width 34 height 34
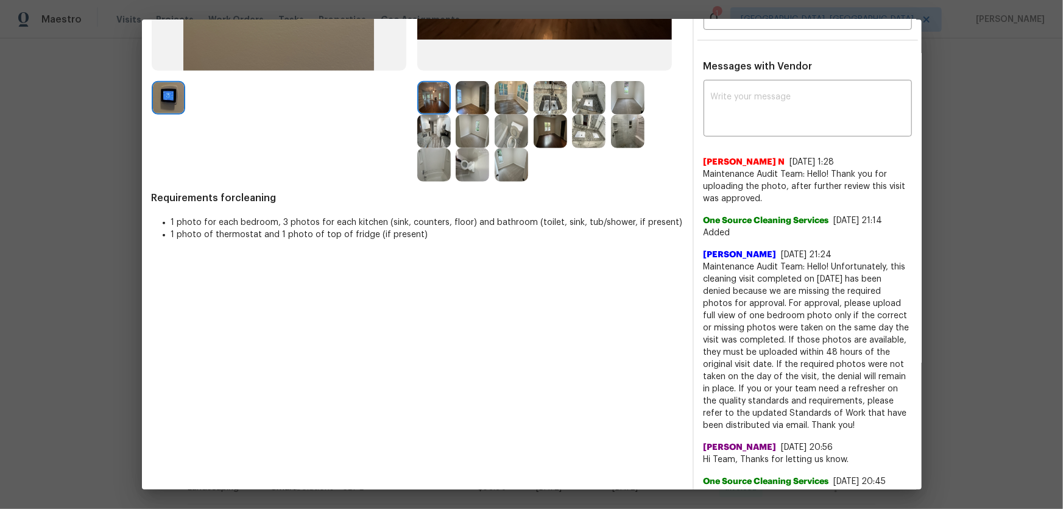
scroll to position [221, 0]
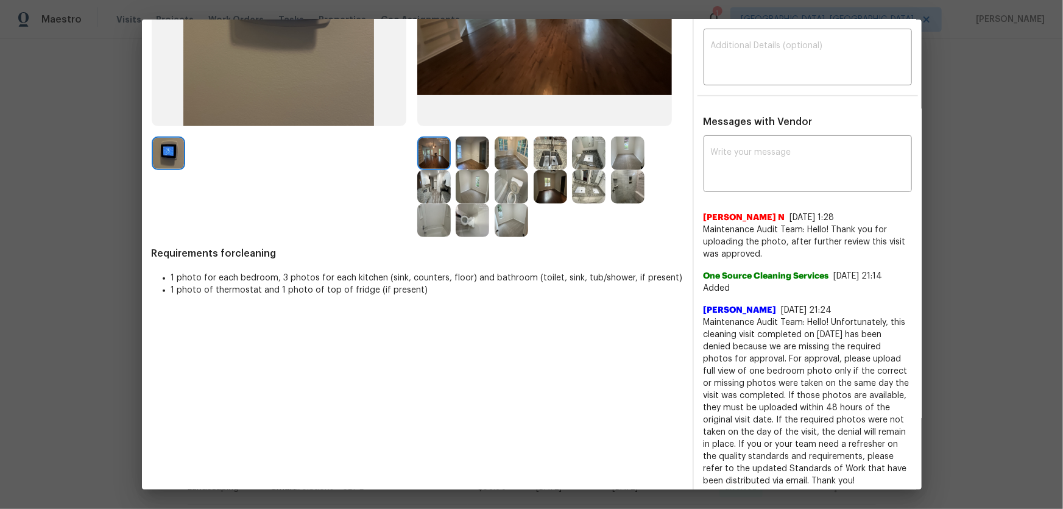
click at [465, 218] on img at bounding box center [473, 221] width 34 height 34
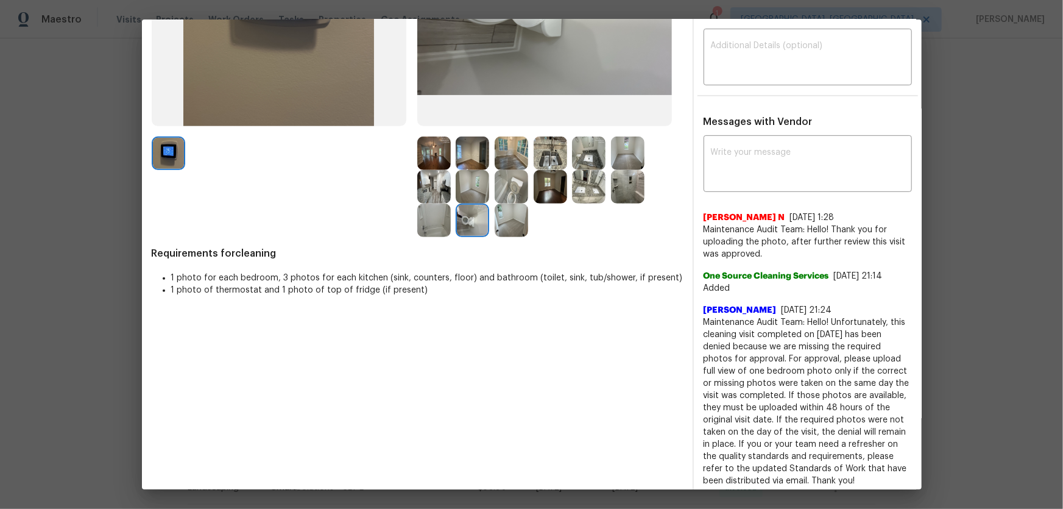
click at [522, 189] on img at bounding box center [512, 187] width 34 height 34
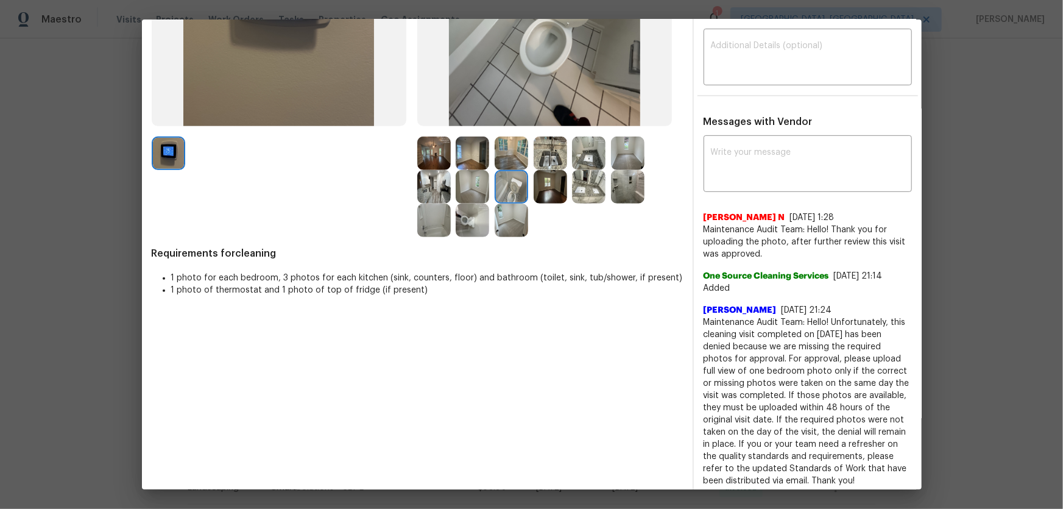
click at [587, 140] on img at bounding box center [589, 154] width 34 height 34
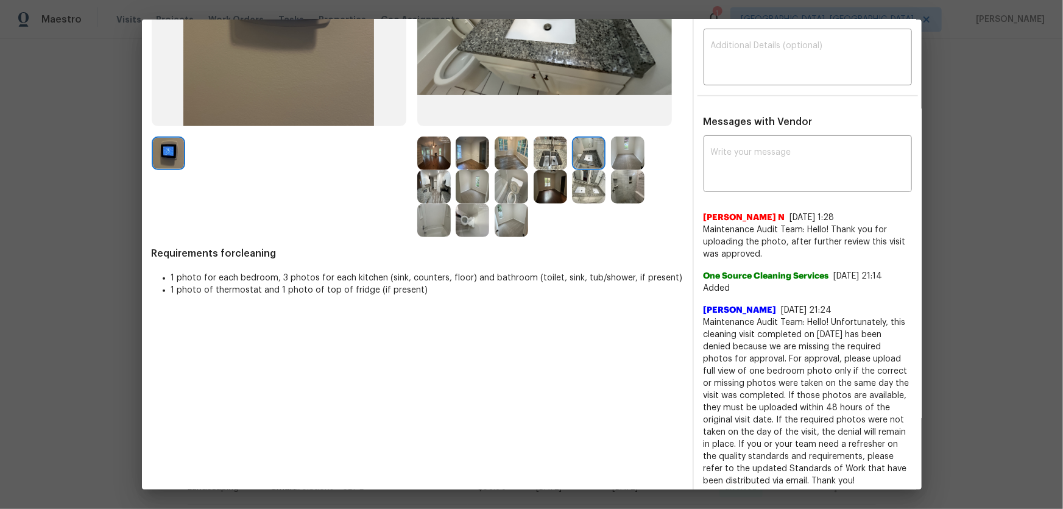
click at [578, 183] on img at bounding box center [589, 187] width 34 height 34
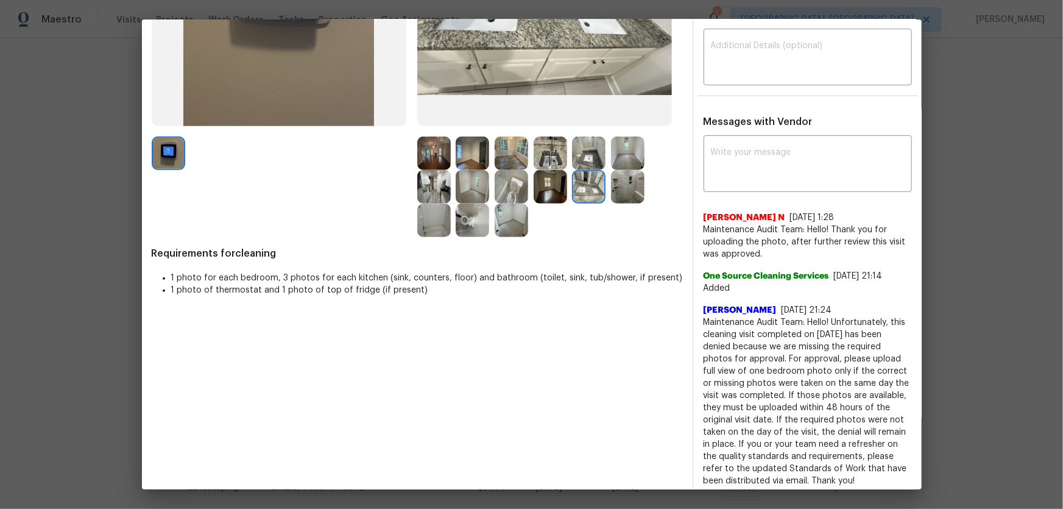
click at [433, 218] on img at bounding box center [434, 221] width 34 height 34
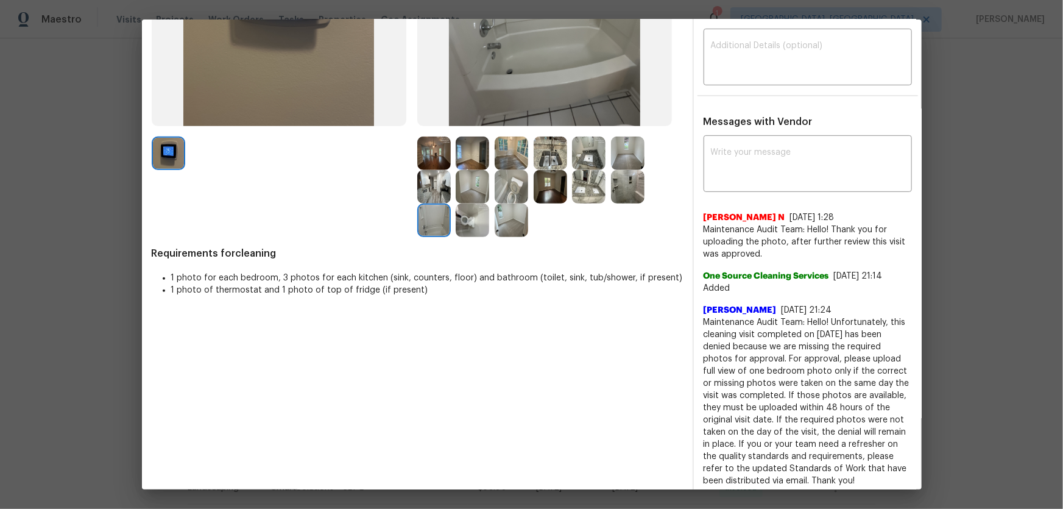
click at [625, 182] on img at bounding box center [628, 187] width 34 height 34
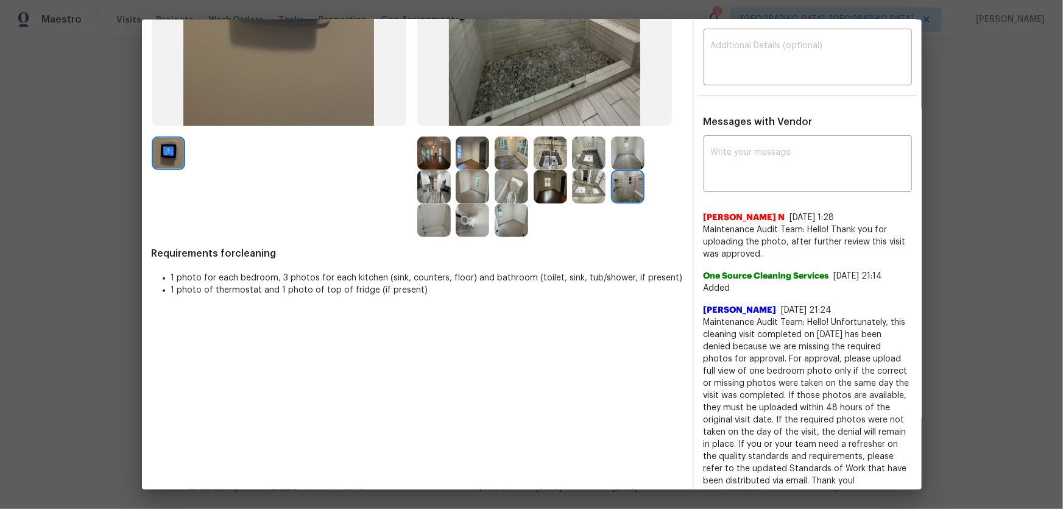
click at [551, 159] on img at bounding box center [551, 154] width 34 height 34
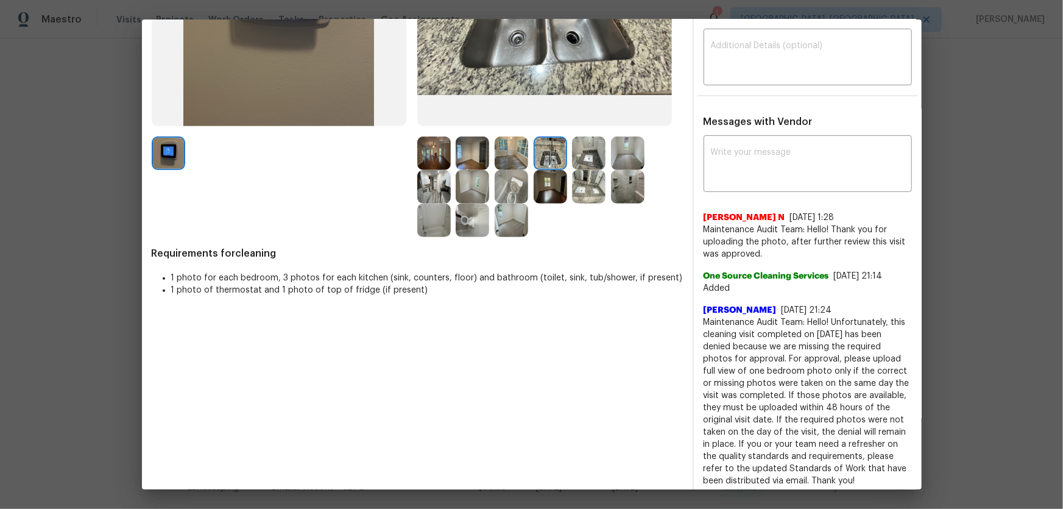
click at [463, 149] on img at bounding box center [473, 154] width 34 height 34
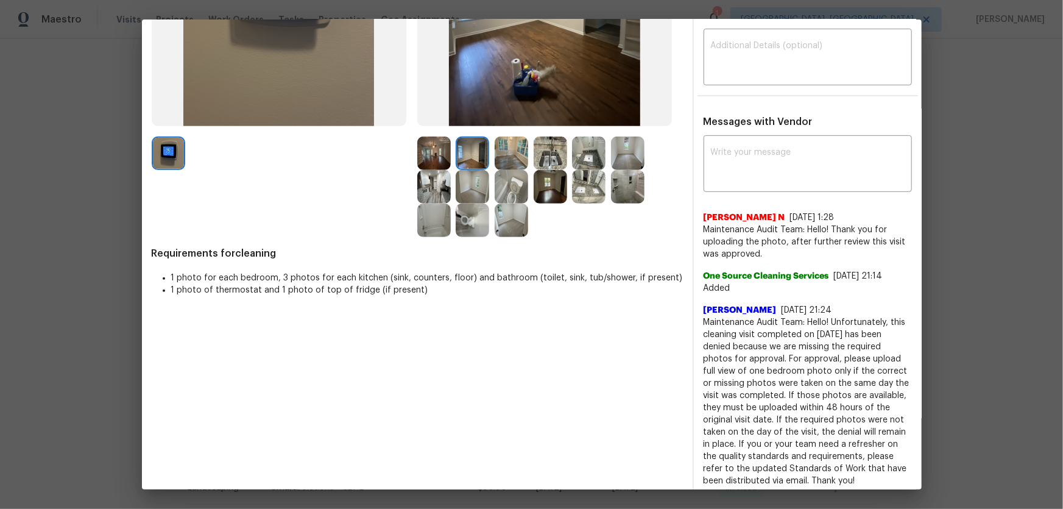
click at [446, 146] on img at bounding box center [434, 154] width 34 height 34
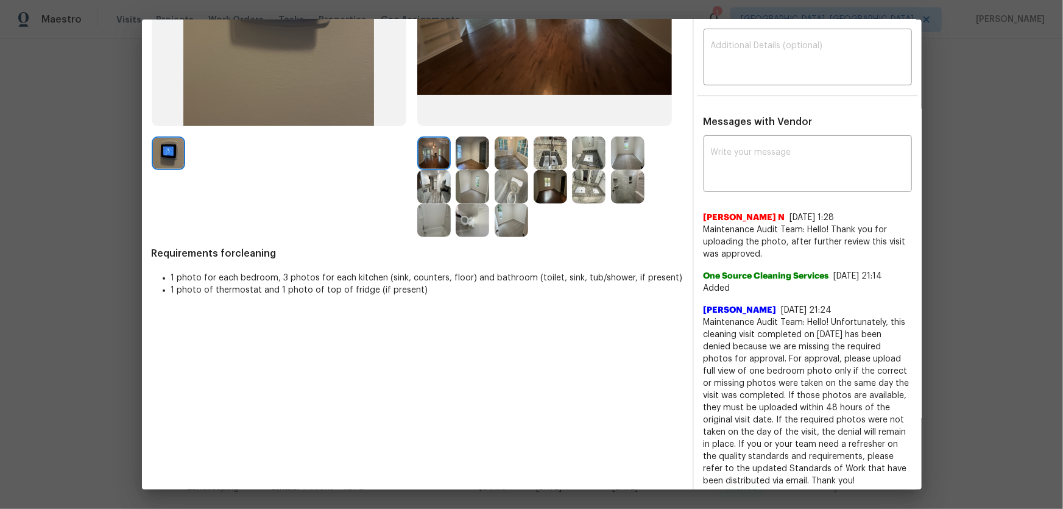
click at [431, 177] on img at bounding box center [434, 187] width 34 height 34
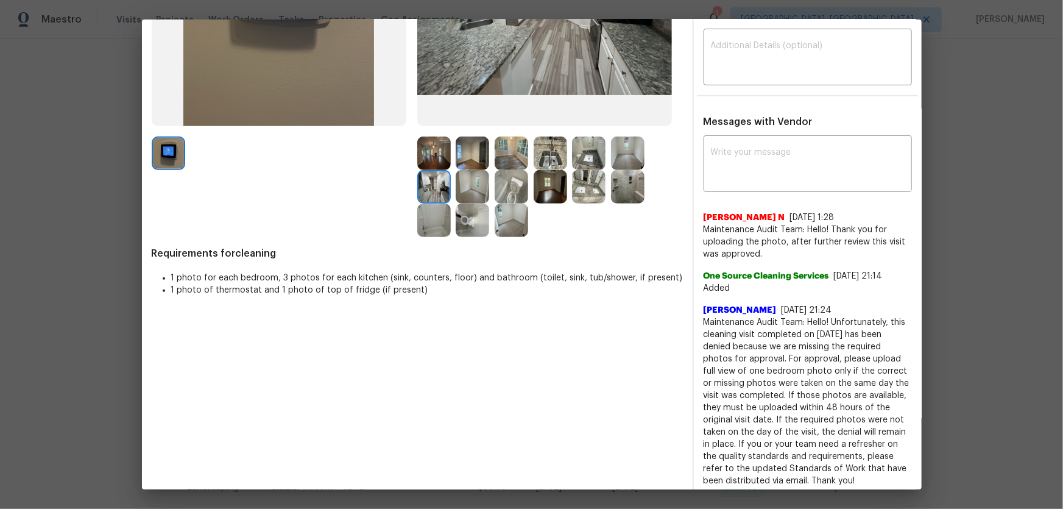
click at [456, 219] on img at bounding box center [473, 221] width 34 height 34
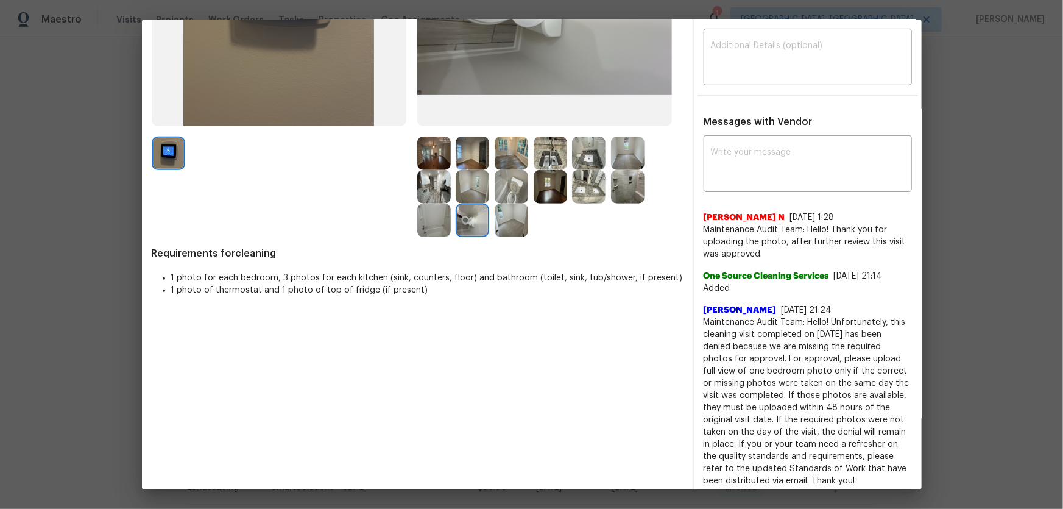
click at [505, 221] on img at bounding box center [512, 221] width 34 height 34
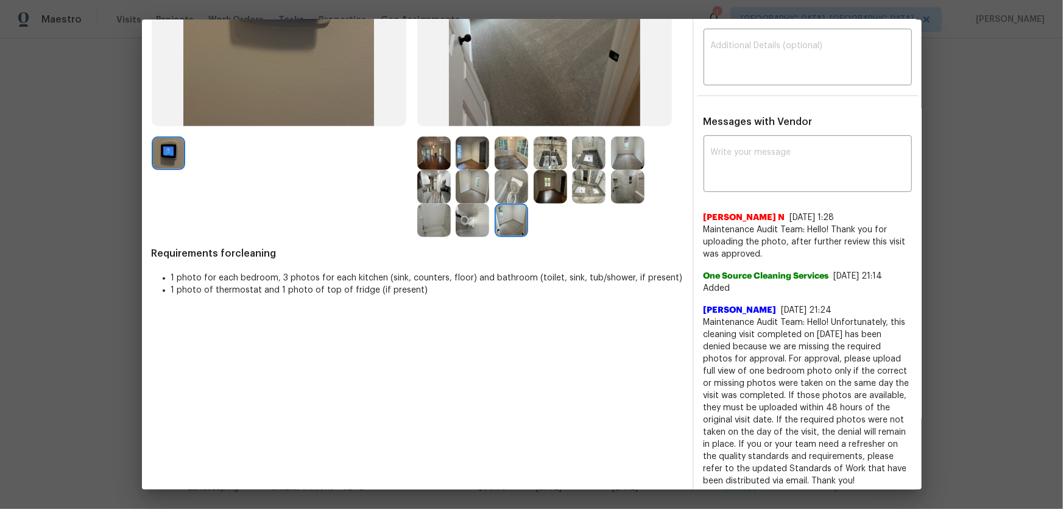
click at [468, 196] on img at bounding box center [473, 187] width 34 height 34
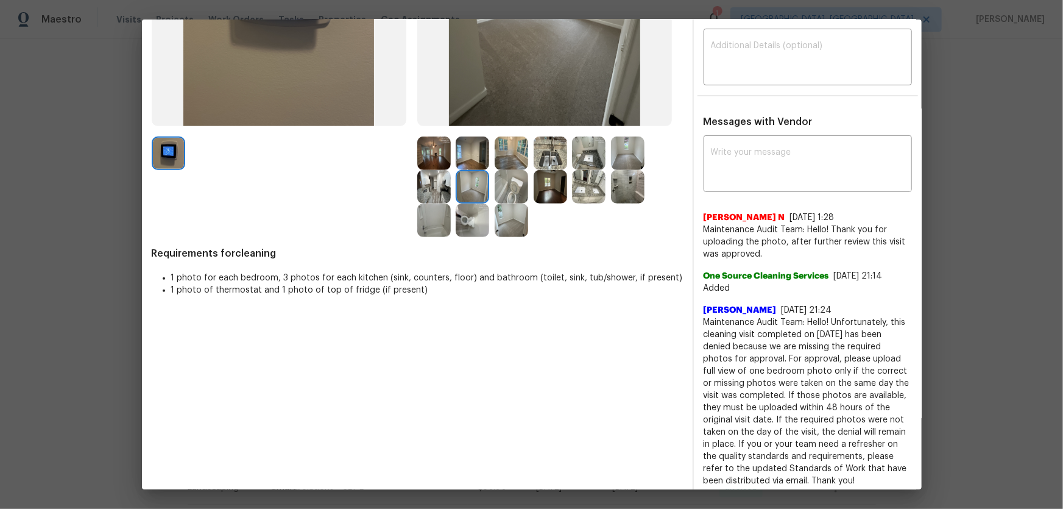
click at [542, 189] on img at bounding box center [551, 187] width 34 height 34
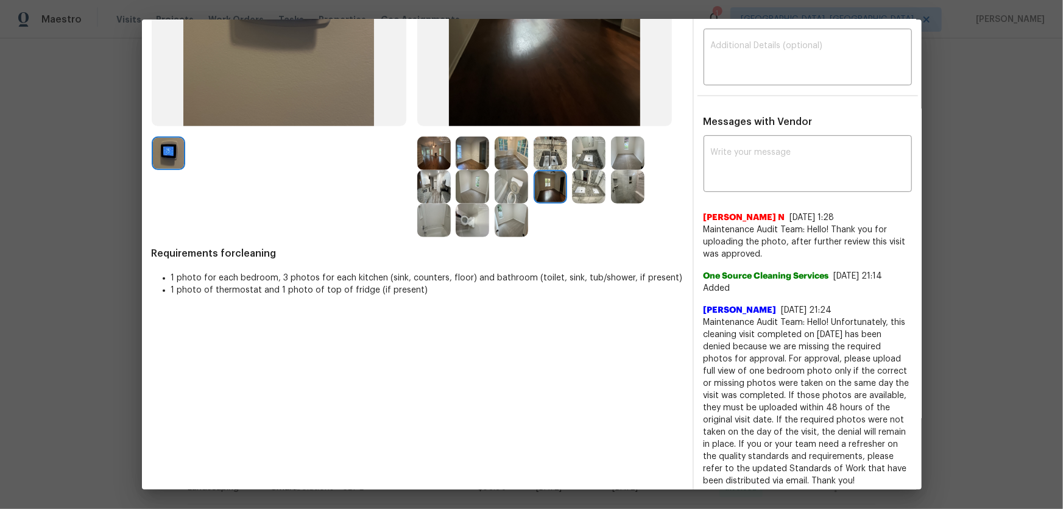
click at [619, 153] on img at bounding box center [628, 154] width 34 height 34
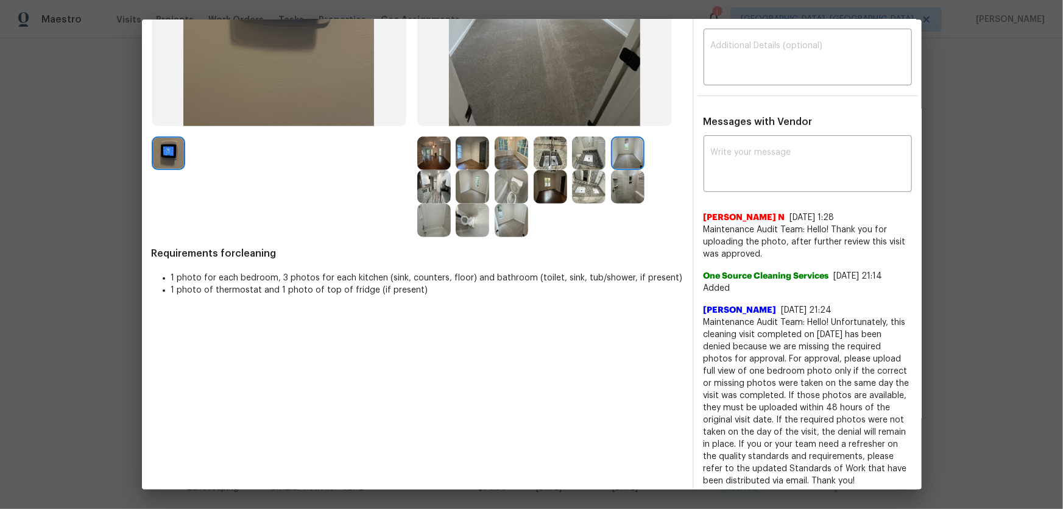
click at [572, 152] on img at bounding box center [589, 154] width 34 height 34
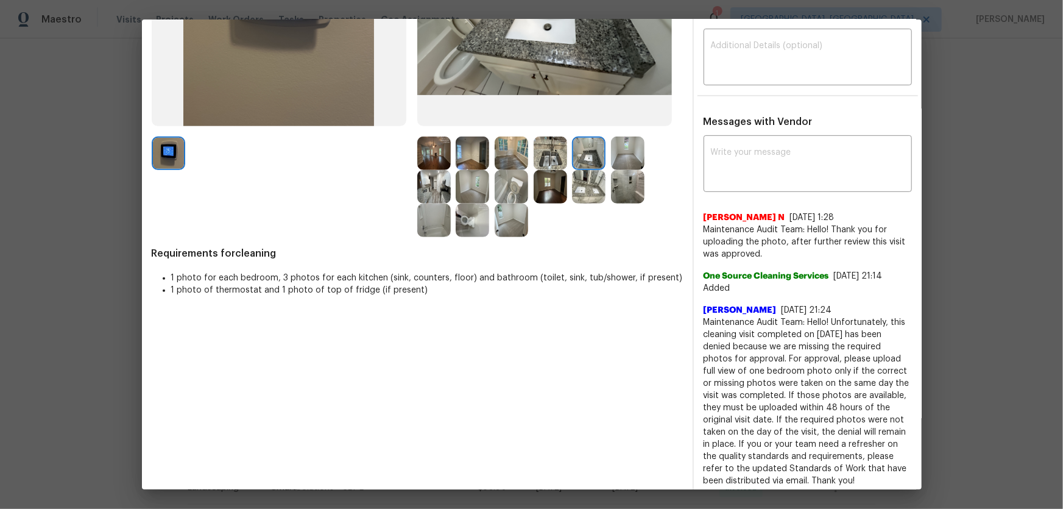
click at [540, 155] on img at bounding box center [551, 154] width 34 height 34
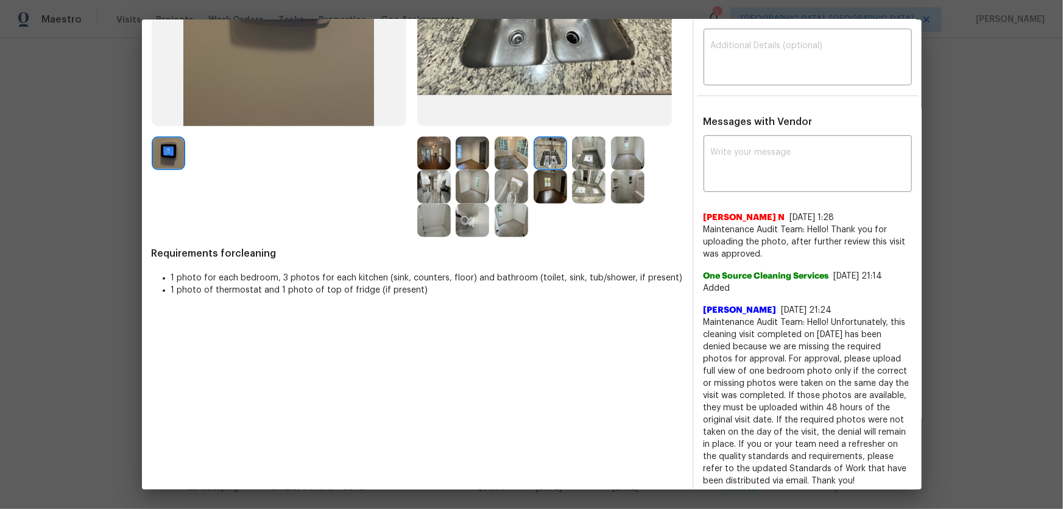
click at [507, 160] on img at bounding box center [512, 154] width 34 height 34
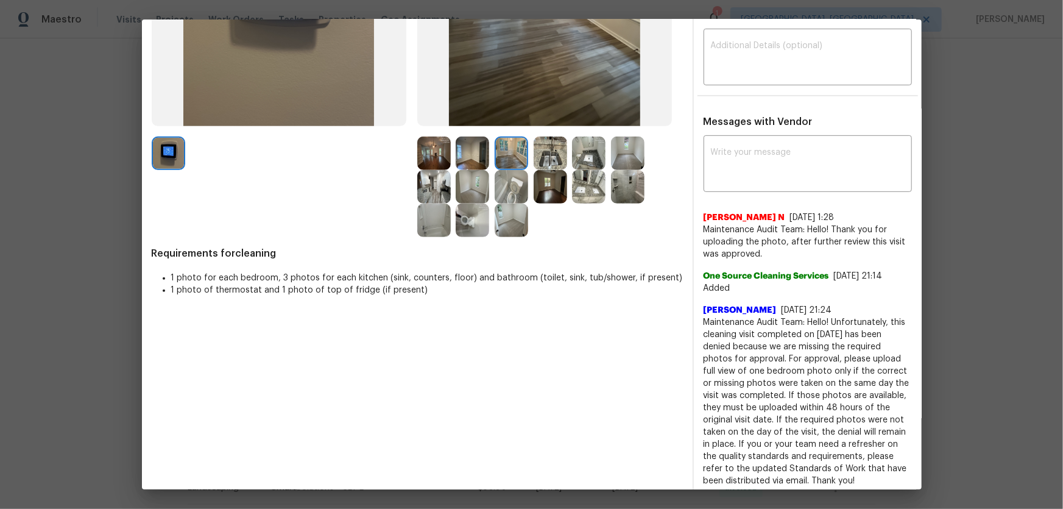
click at [460, 156] on img at bounding box center [473, 154] width 34 height 34
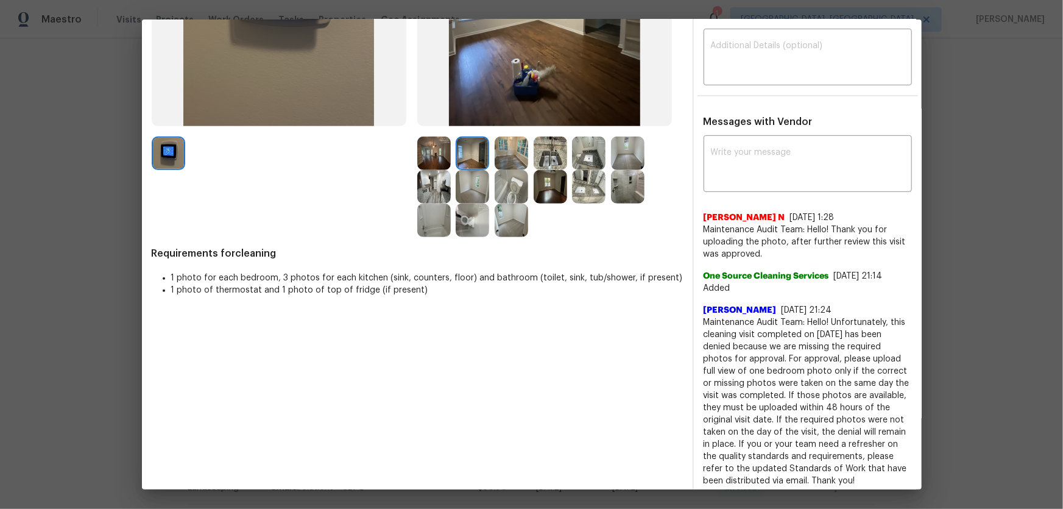
click at [439, 146] on img at bounding box center [434, 154] width 34 height 34
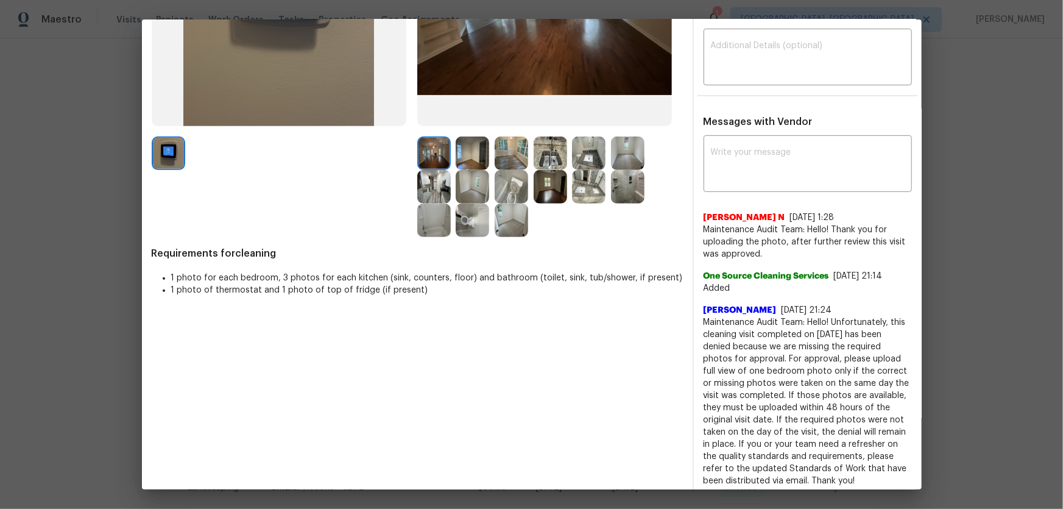
click at [425, 208] on img at bounding box center [434, 221] width 34 height 34
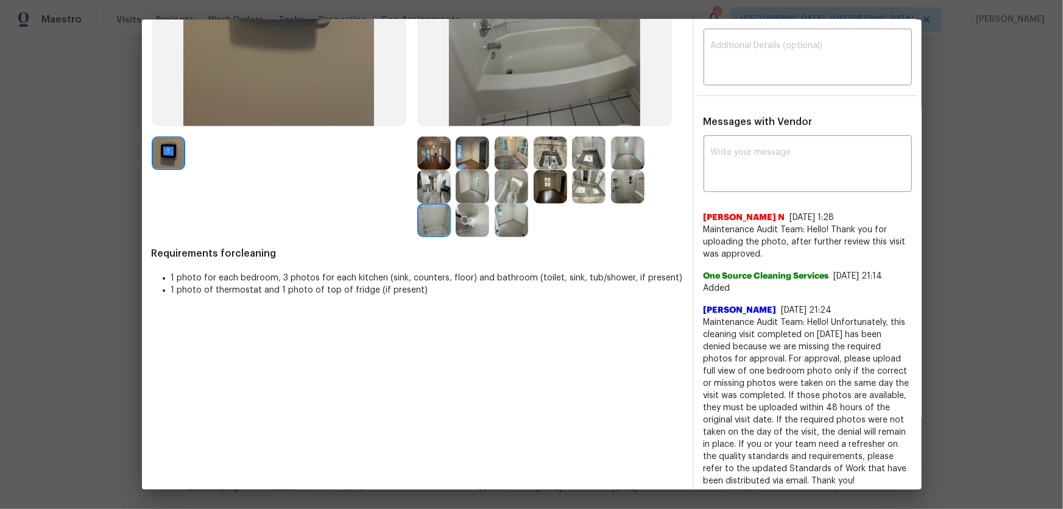
click at [424, 193] on img at bounding box center [434, 187] width 34 height 34
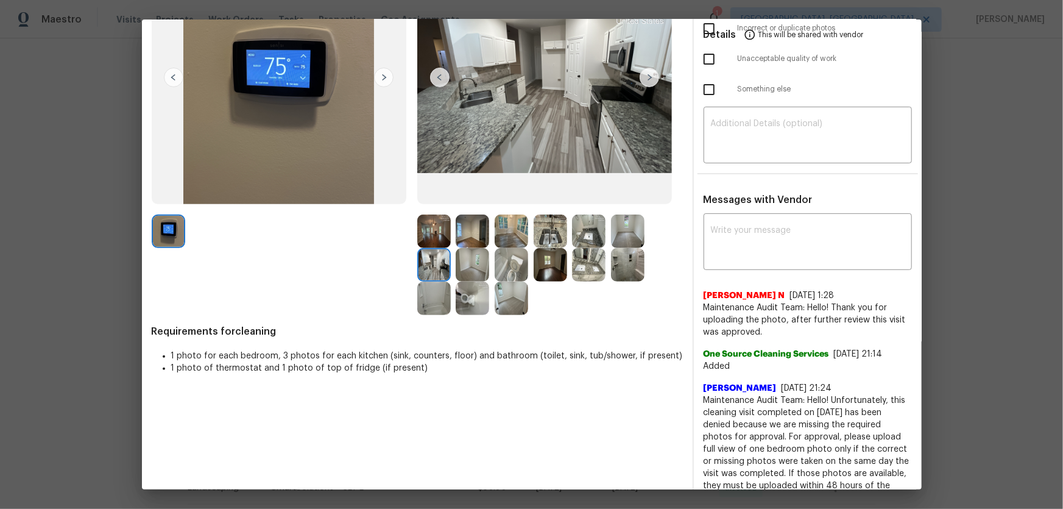
scroll to position [0, 0]
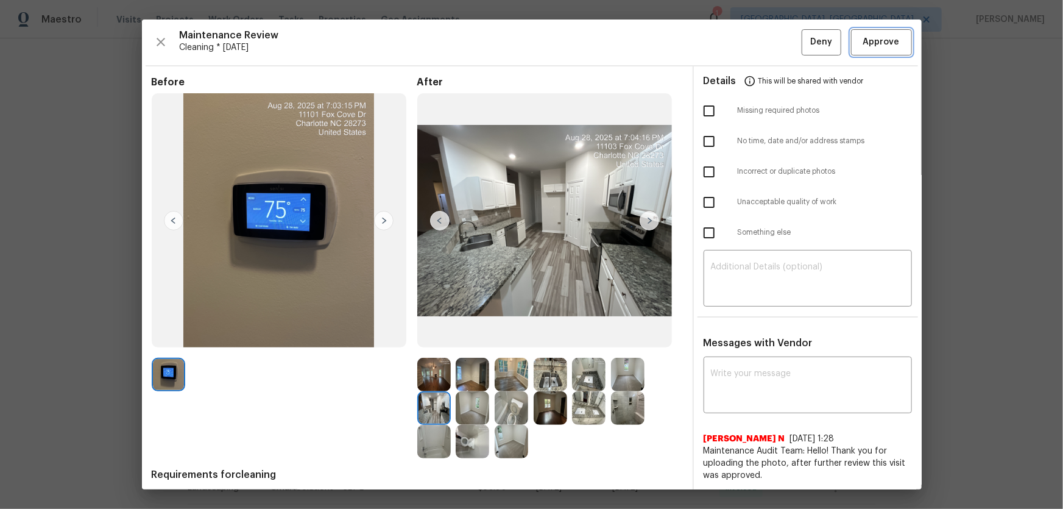
click at [885, 41] on span "Approve" at bounding box center [882, 42] width 37 height 15
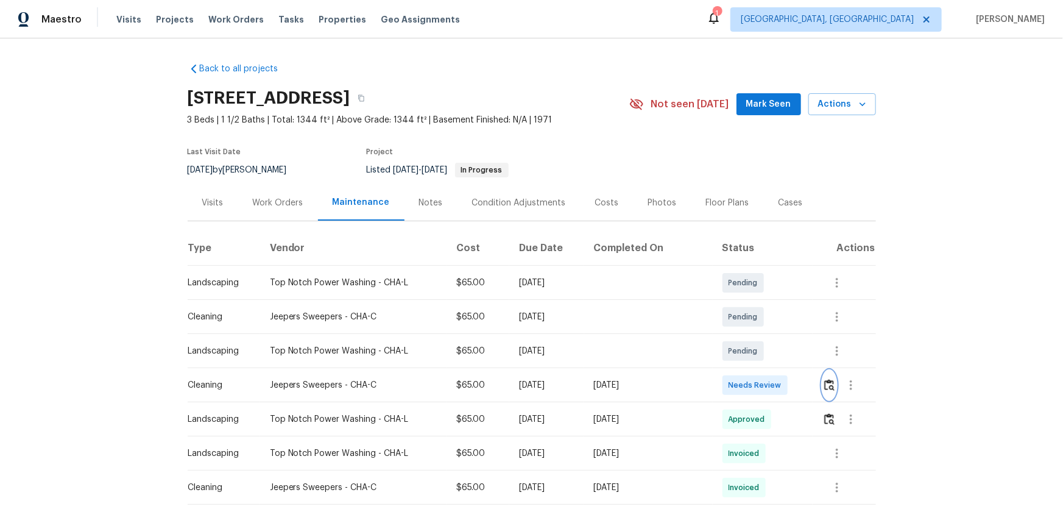
click at [828, 381] on img "button" at bounding box center [830, 385] width 10 height 12
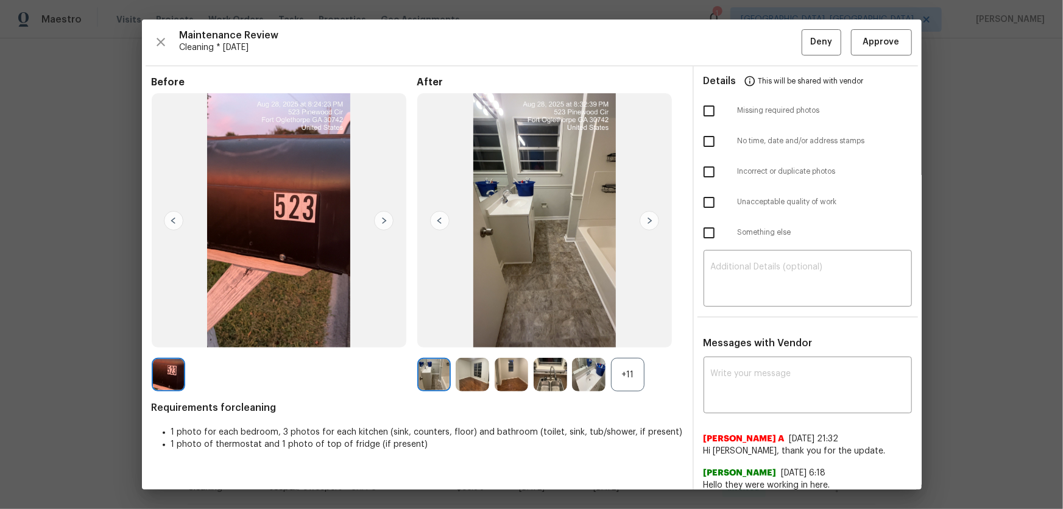
click at [628, 375] on div "+11" at bounding box center [628, 375] width 34 height 34
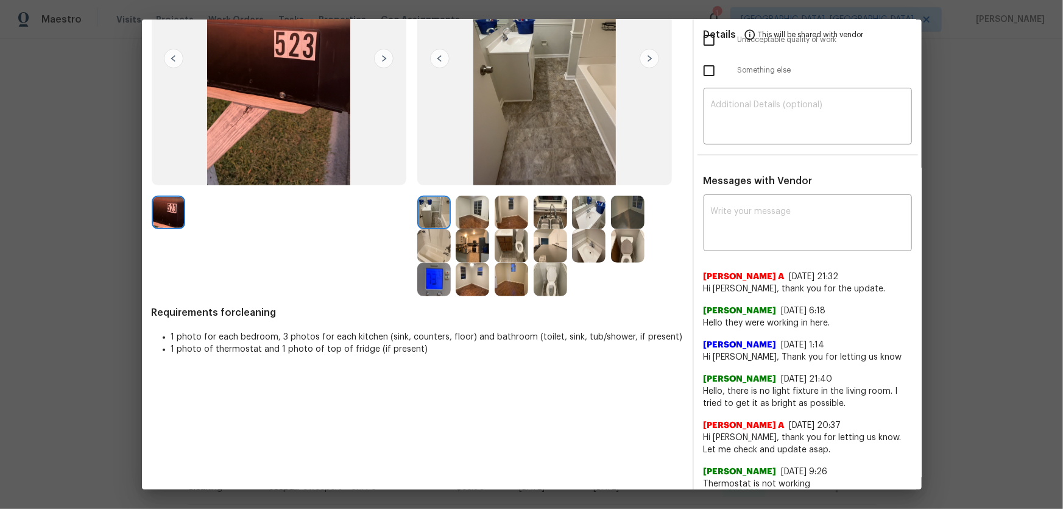
scroll to position [166, 0]
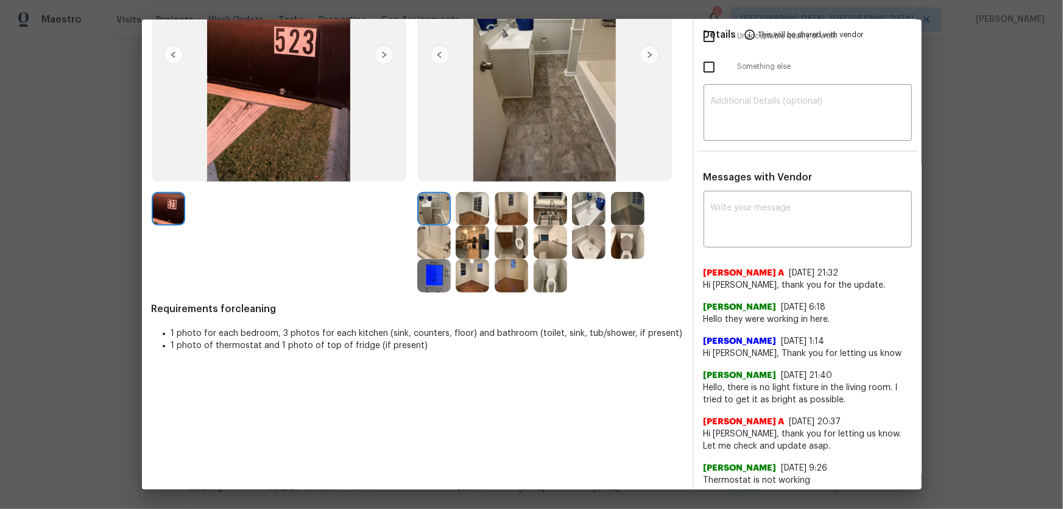
click at [542, 279] on img at bounding box center [551, 276] width 34 height 34
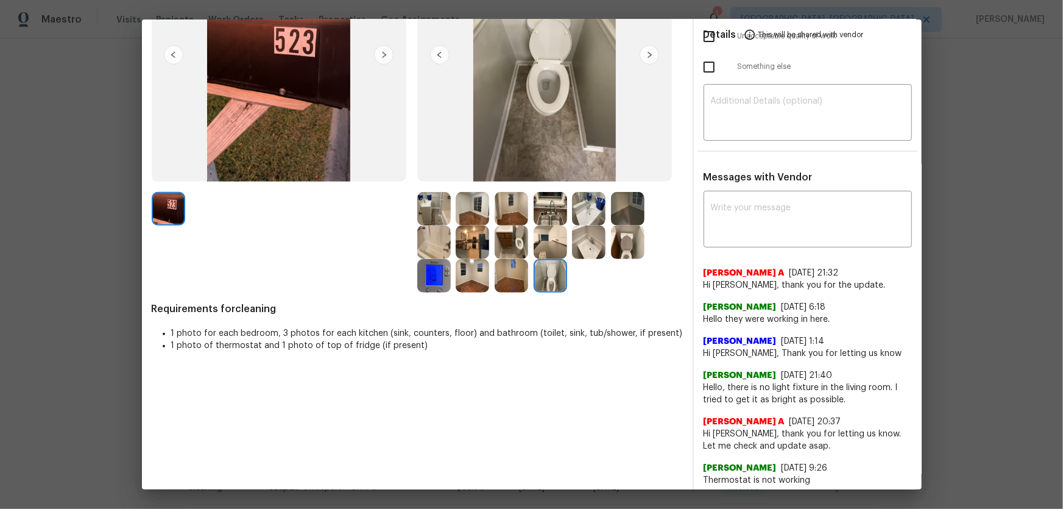
click at [614, 244] on img at bounding box center [628, 242] width 34 height 34
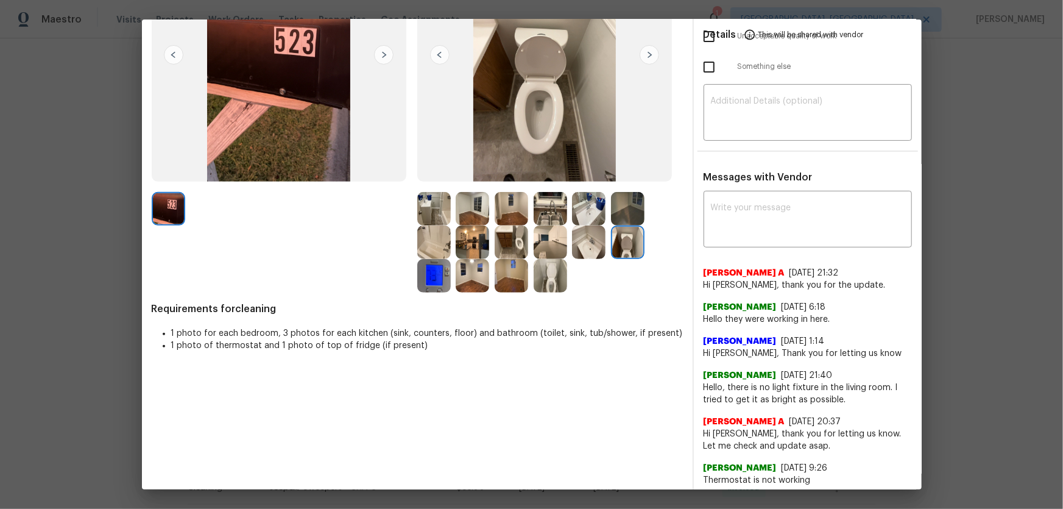
click at [592, 244] on img at bounding box center [589, 242] width 34 height 34
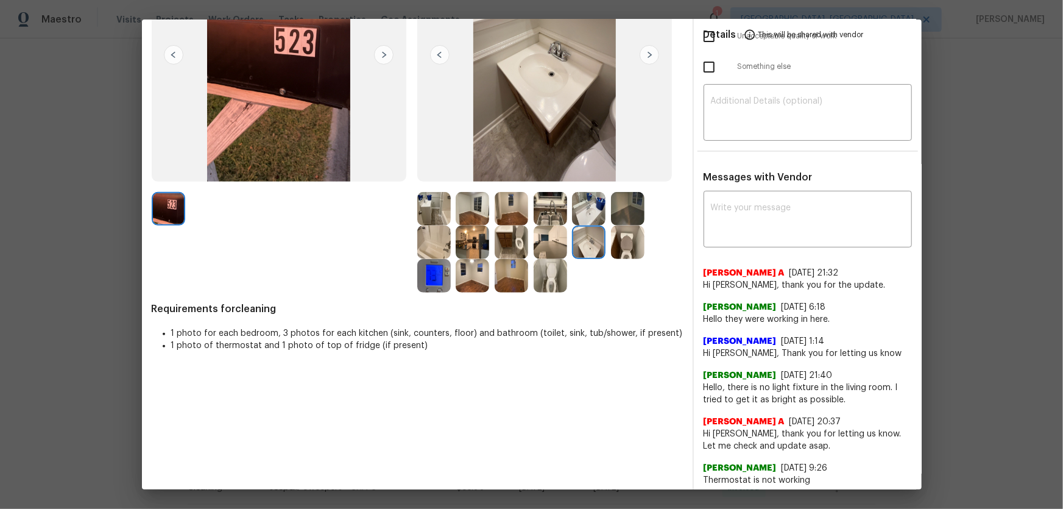
click at [590, 205] on img at bounding box center [589, 209] width 34 height 34
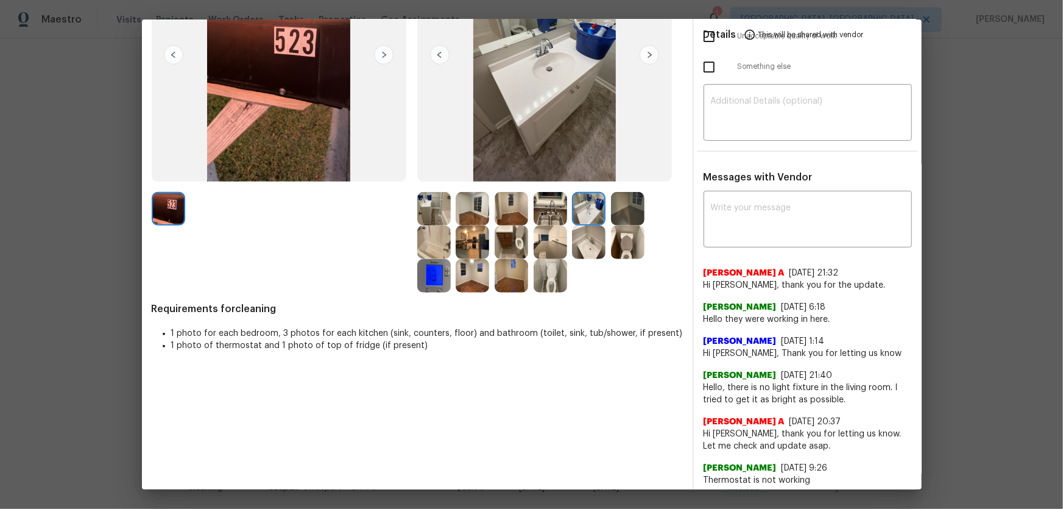
click at [430, 239] on img at bounding box center [434, 242] width 34 height 34
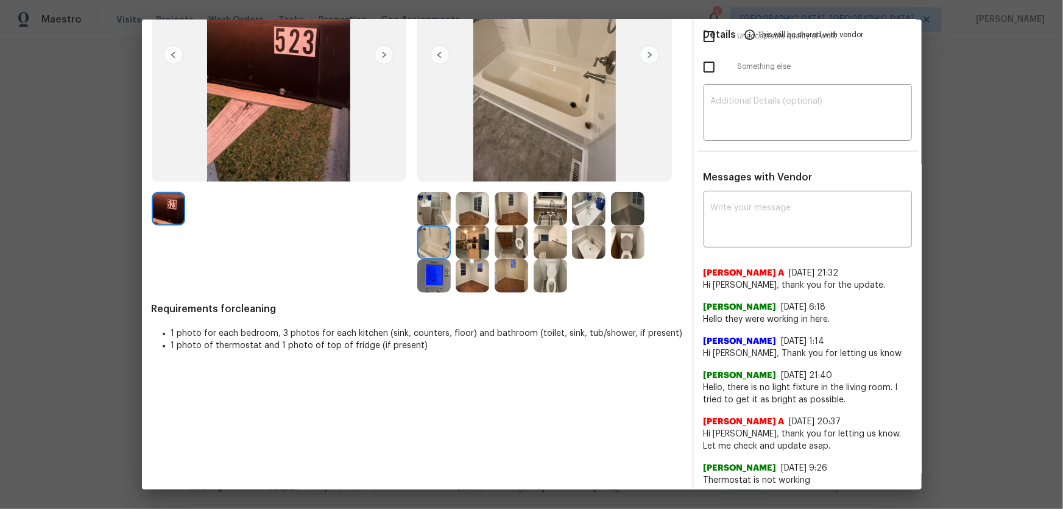
click at [432, 283] on img at bounding box center [434, 276] width 34 height 34
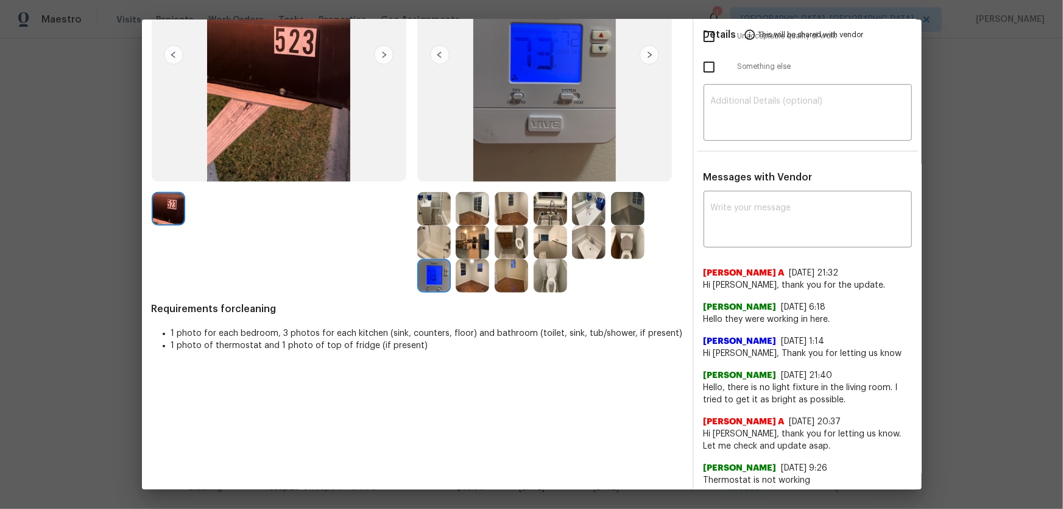
click at [473, 238] on img at bounding box center [473, 242] width 34 height 34
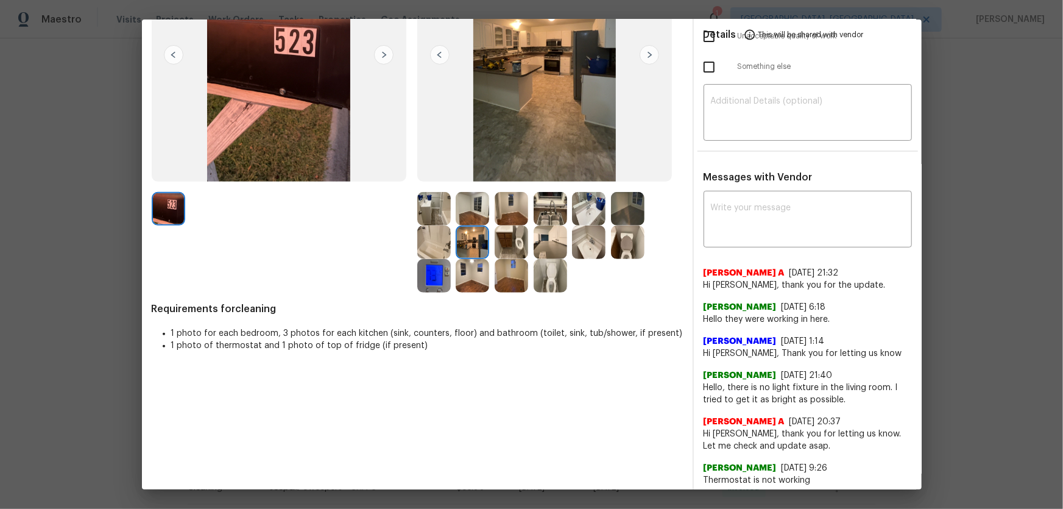
click at [470, 214] on img at bounding box center [473, 209] width 34 height 34
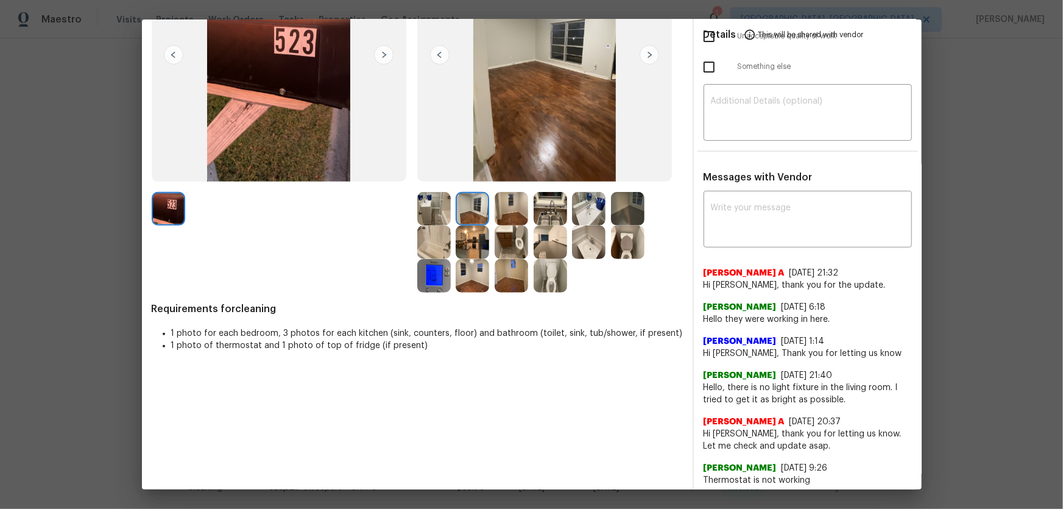
click at [436, 212] on img at bounding box center [434, 209] width 34 height 34
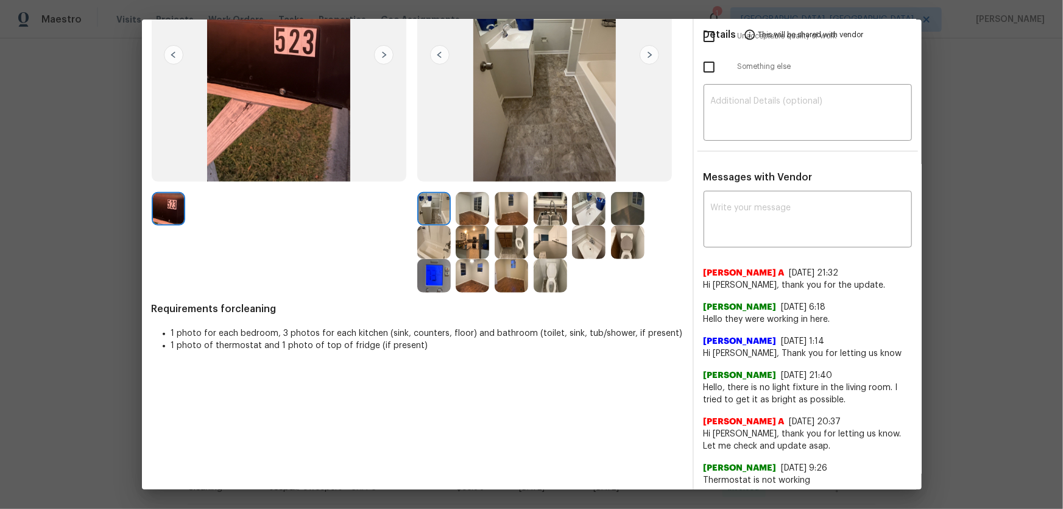
click at [545, 214] on img at bounding box center [551, 209] width 34 height 34
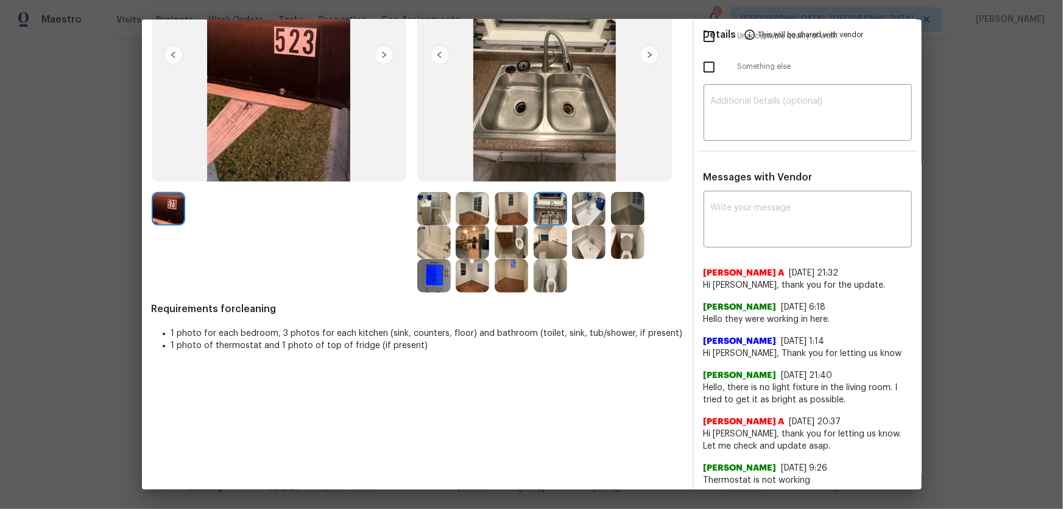
click at [481, 285] on img at bounding box center [473, 276] width 34 height 34
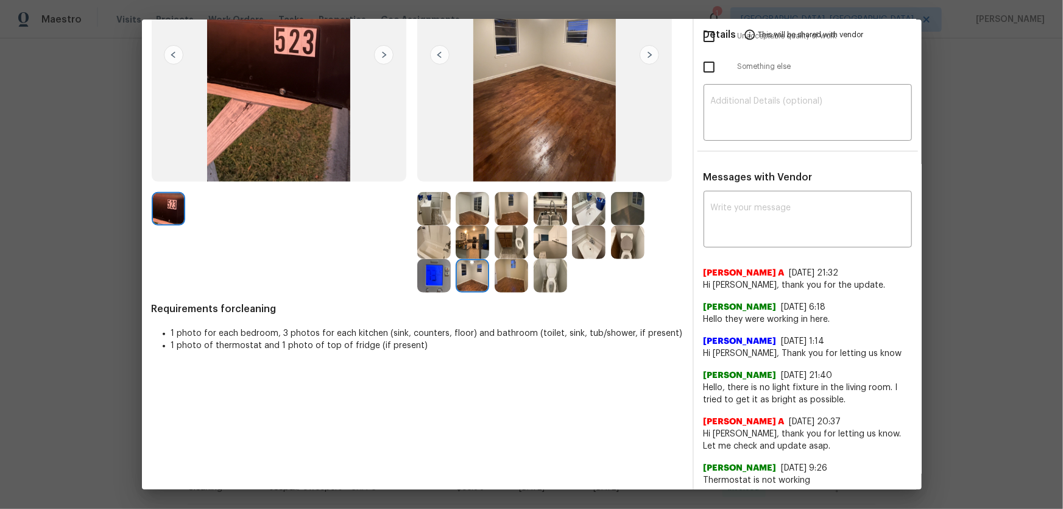
click at [515, 276] on img at bounding box center [512, 276] width 34 height 34
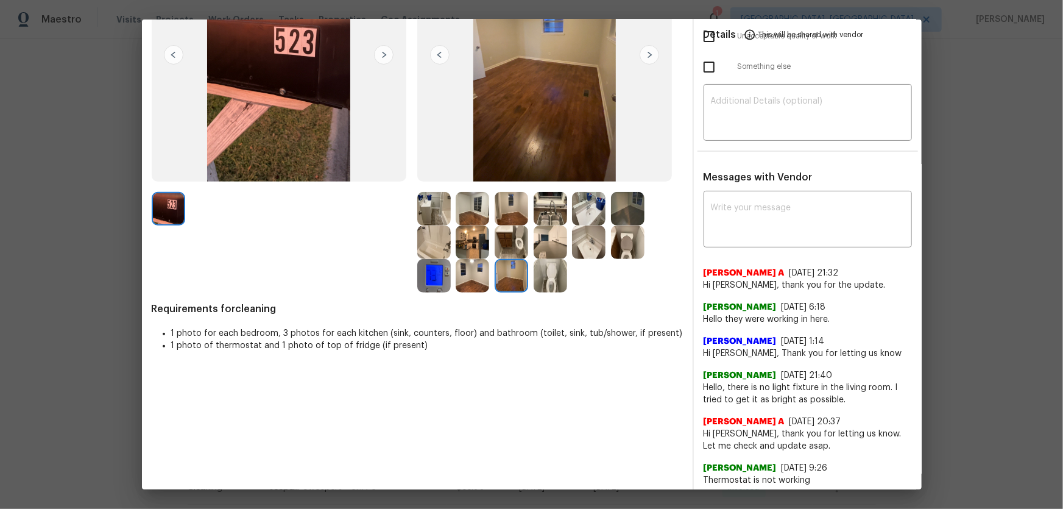
click at [611, 213] on img at bounding box center [628, 209] width 34 height 34
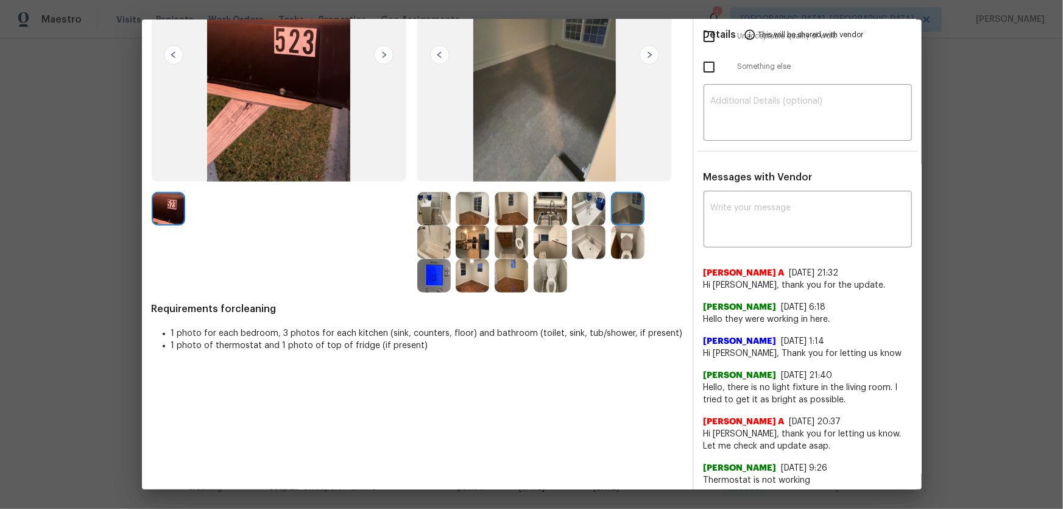
click at [513, 221] on img at bounding box center [512, 209] width 34 height 34
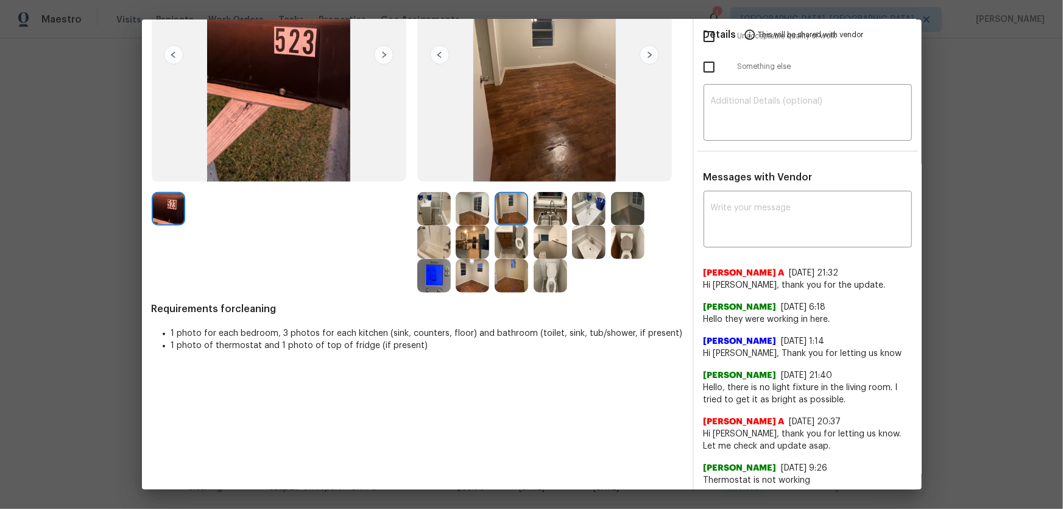
click at [475, 221] on img at bounding box center [473, 209] width 34 height 34
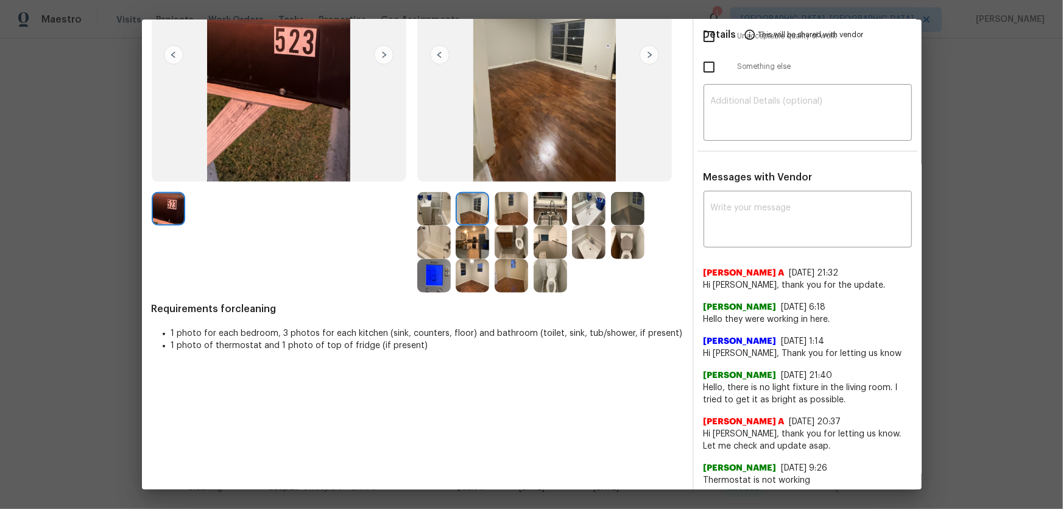
click at [547, 215] on img at bounding box center [551, 209] width 34 height 34
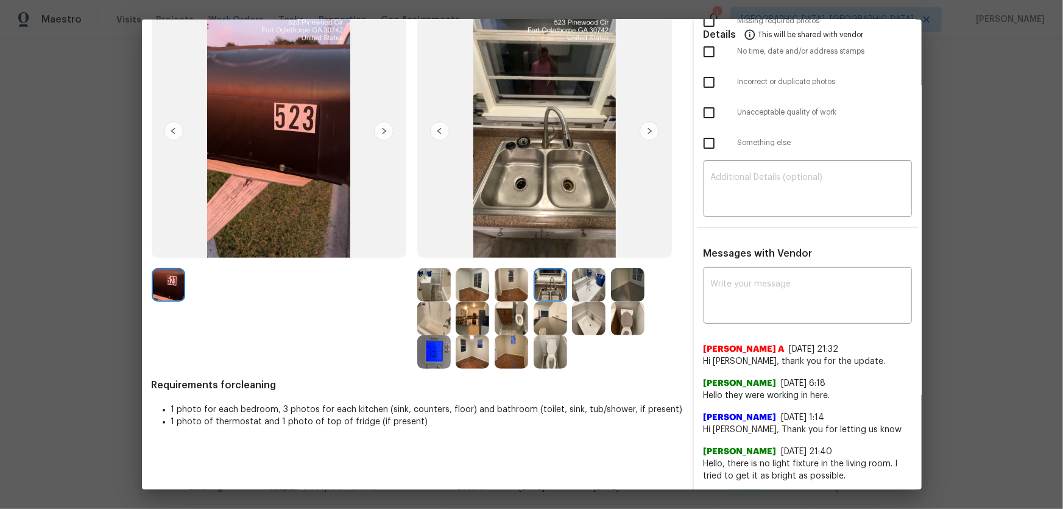
scroll to position [0, 0]
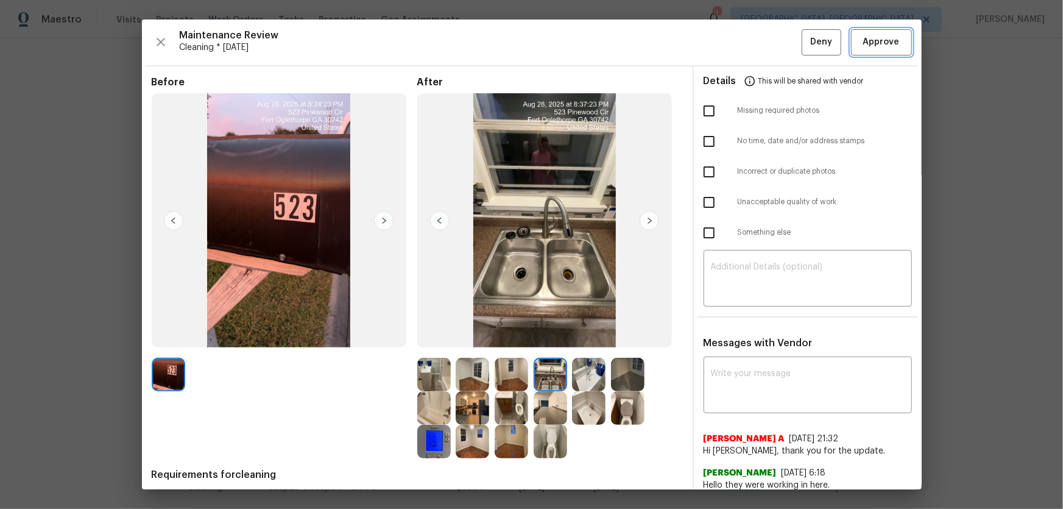
click at [851, 46] on button "Approve" at bounding box center [881, 42] width 61 height 26
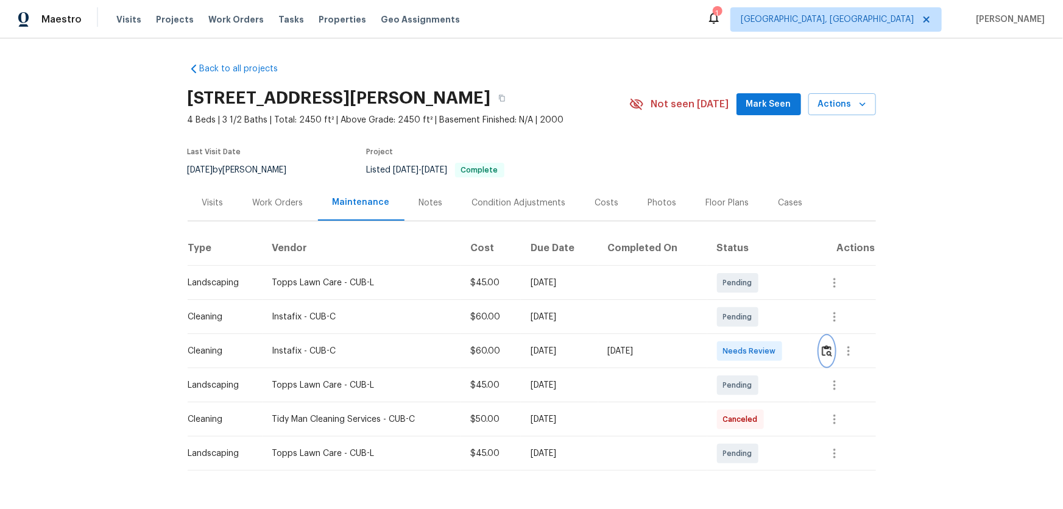
click at [823, 350] on img "button" at bounding box center [827, 351] width 10 height 12
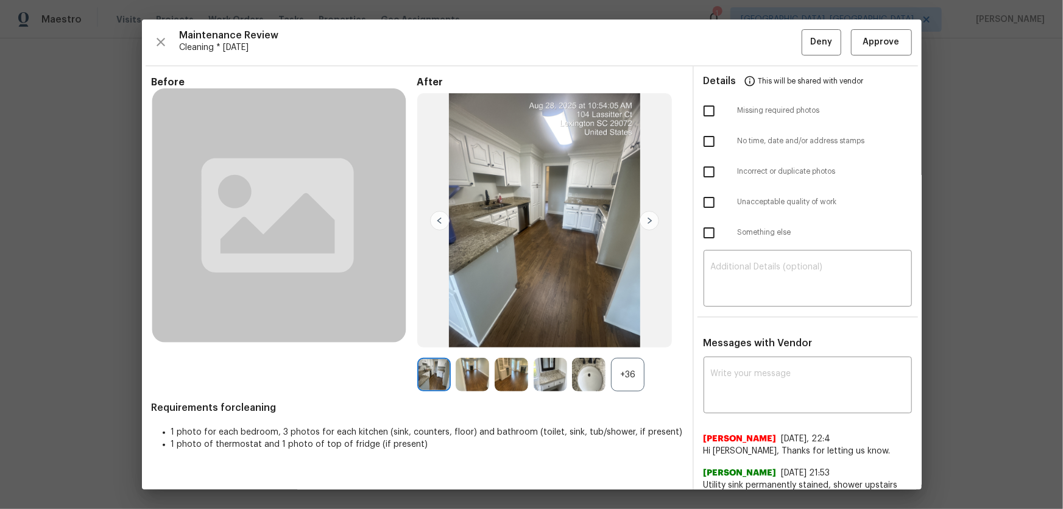
click at [639, 371] on div "+36" at bounding box center [628, 375] width 34 height 34
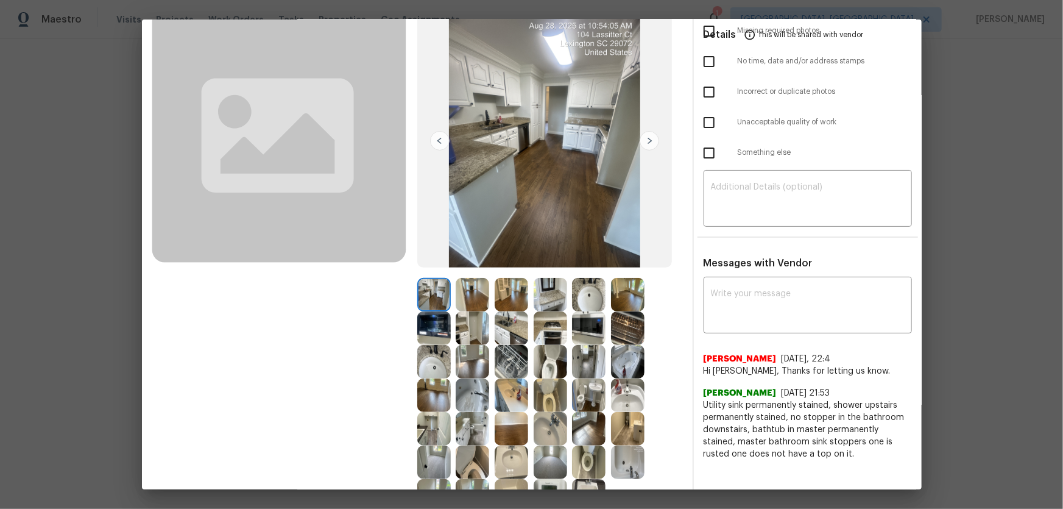
scroll to position [180, 0]
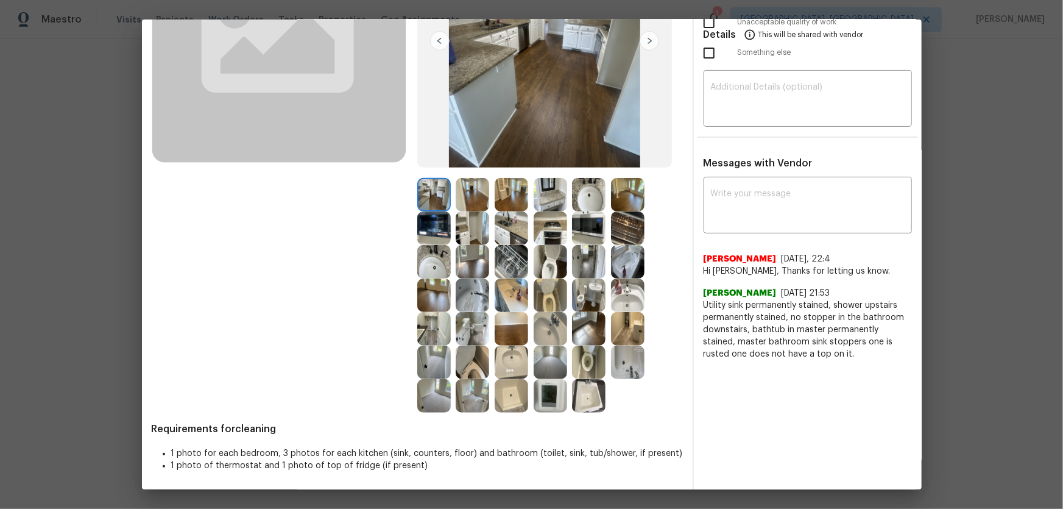
click at [547, 296] on img at bounding box center [551, 295] width 34 height 34
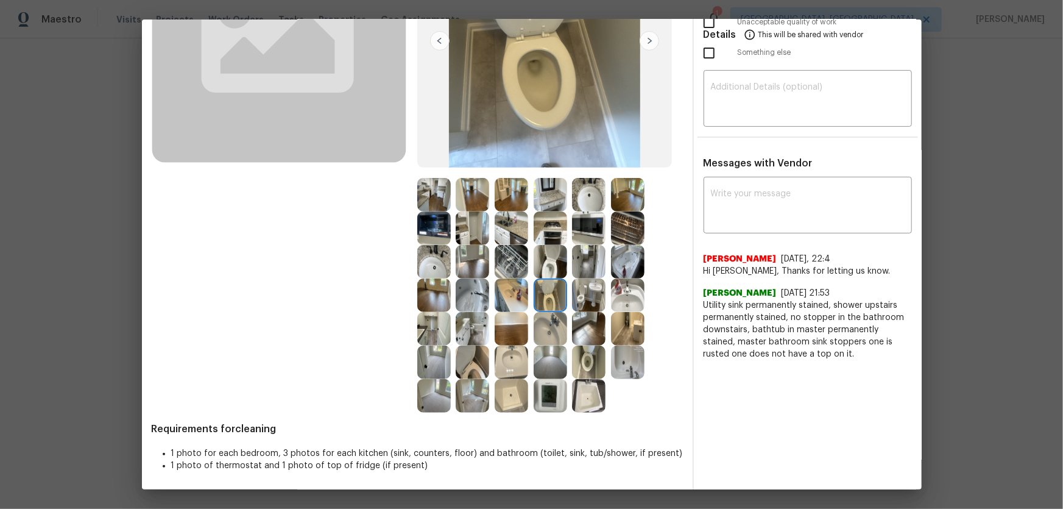
click at [548, 264] on img at bounding box center [551, 262] width 34 height 34
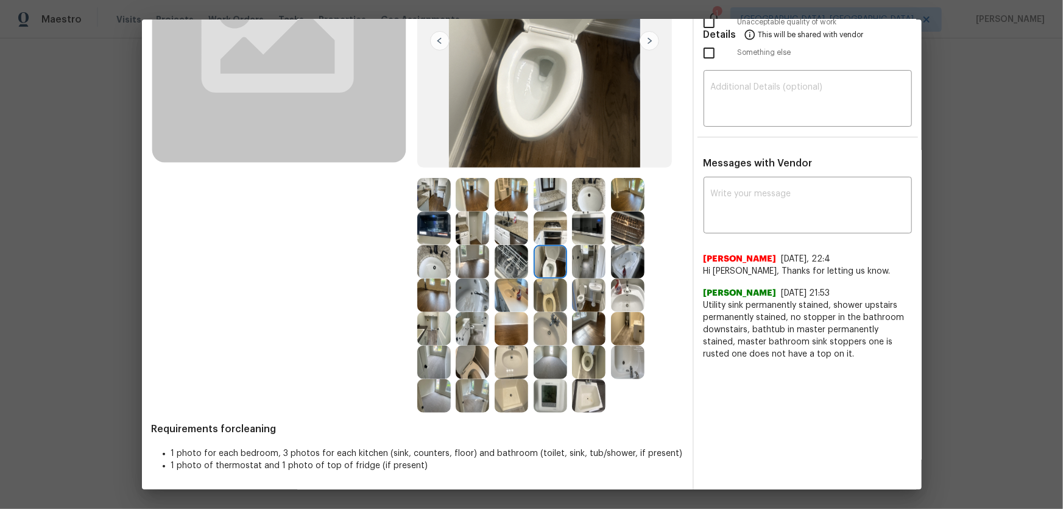
click at [596, 352] on img at bounding box center [589, 363] width 34 height 34
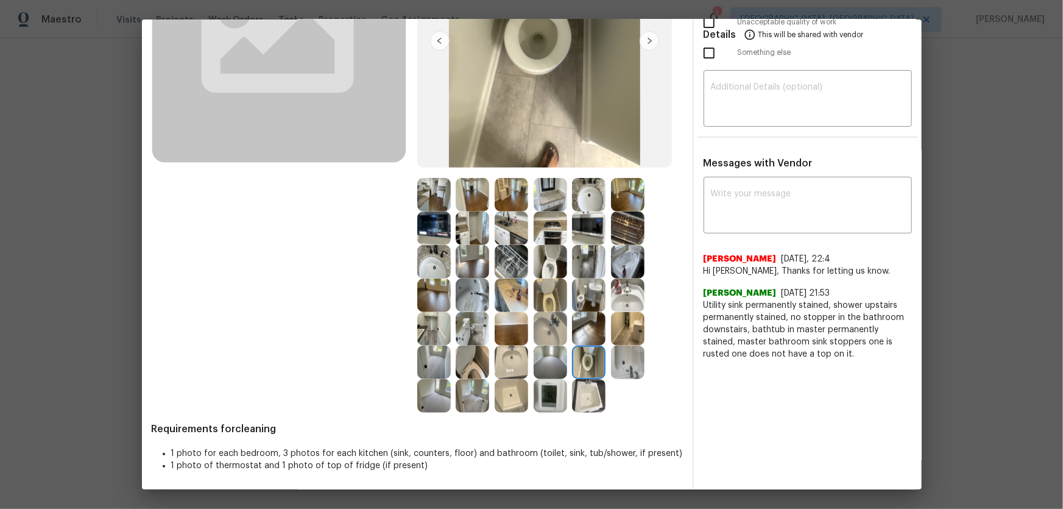
click at [469, 367] on img at bounding box center [473, 363] width 34 height 34
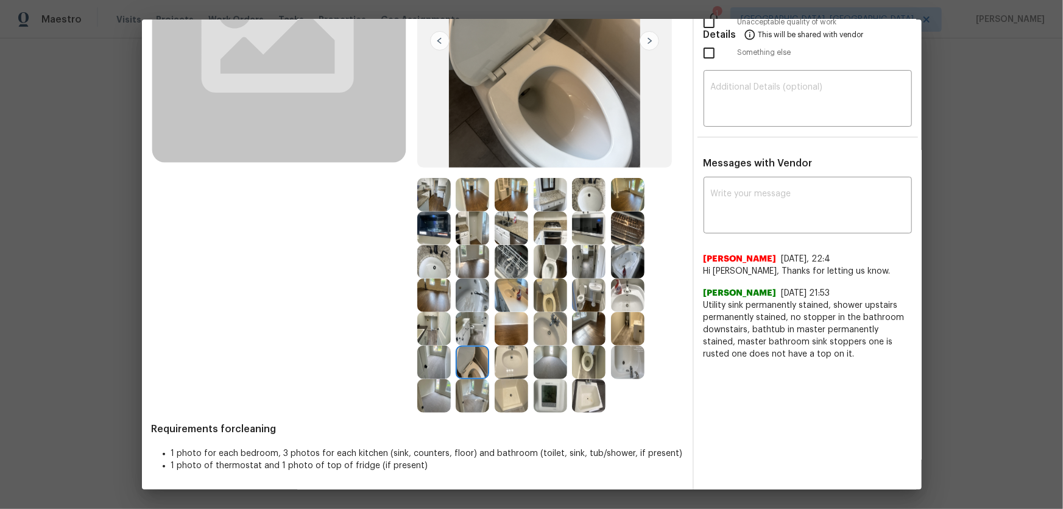
click at [509, 363] on img at bounding box center [512, 363] width 34 height 34
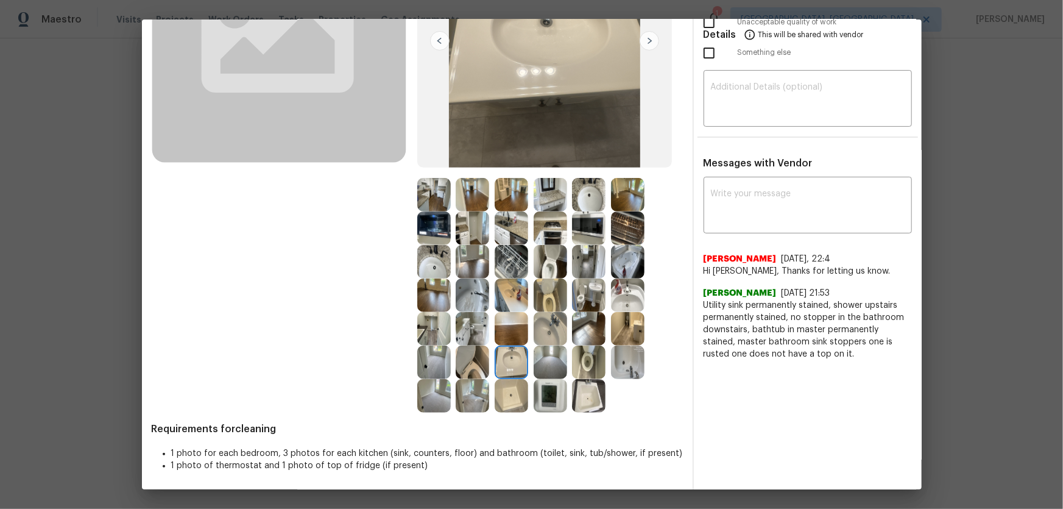
click at [433, 263] on img at bounding box center [434, 262] width 34 height 34
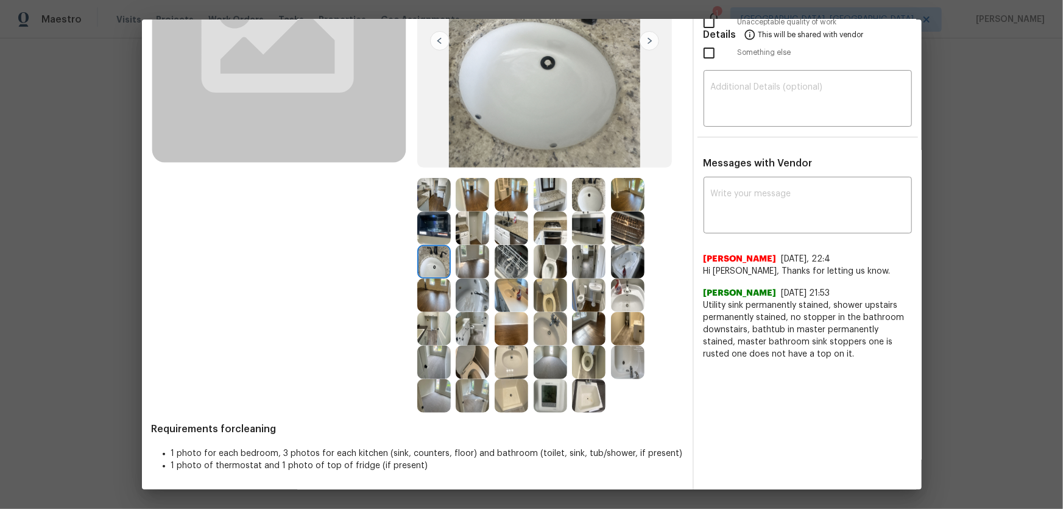
click at [554, 329] on img at bounding box center [551, 329] width 34 height 34
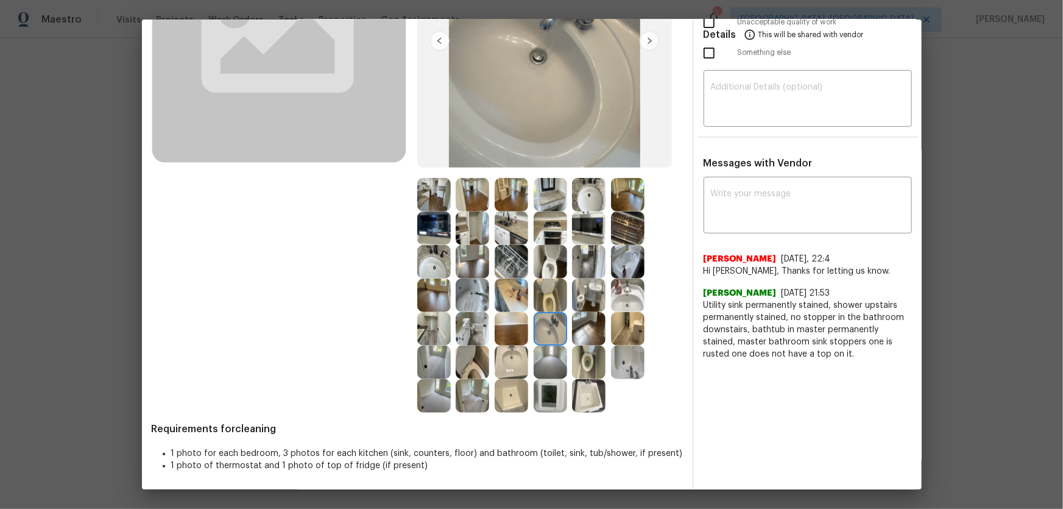
click at [611, 302] on img at bounding box center [628, 295] width 34 height 34
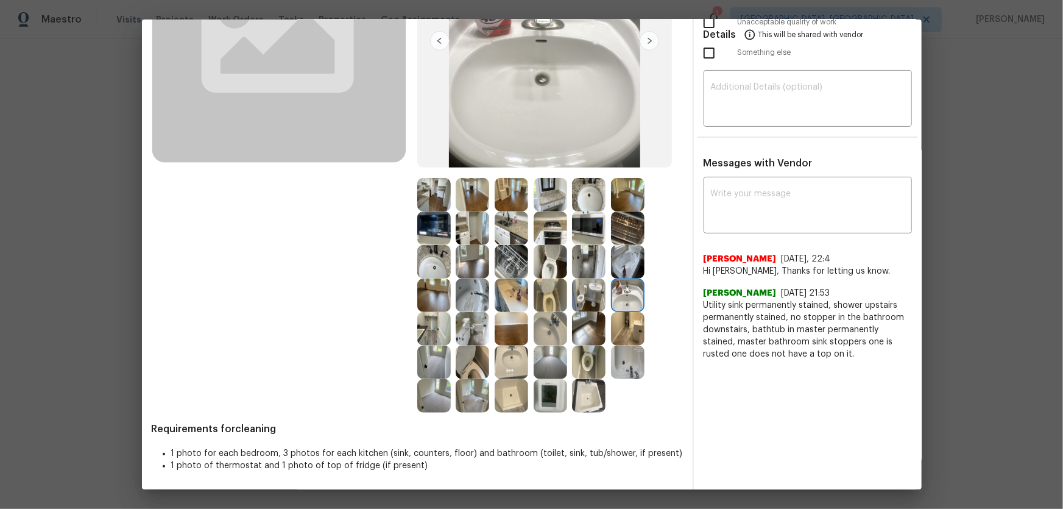
click at [615, 262] on img at bounding box center [628, 262] width 34 height 34
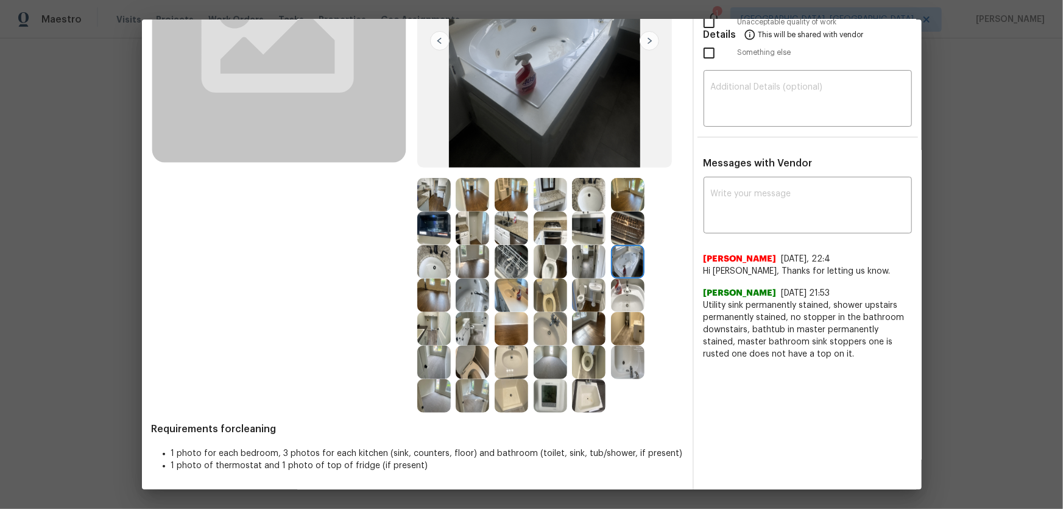
drag, startPoint x: 583, startPoint y: 193, endPoint x: 577, endPoint y: 193, distance: 6.1
click at [583, 193] on img at bounding box center [589, 195] width 34 height 34
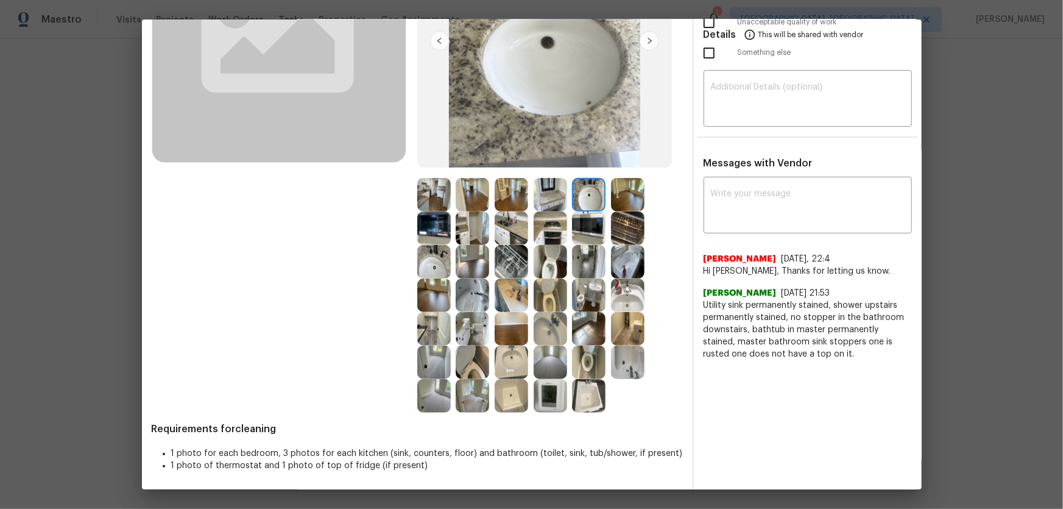
click at [547, 196] on img at bounding box center [551, 195] width 34 height 34
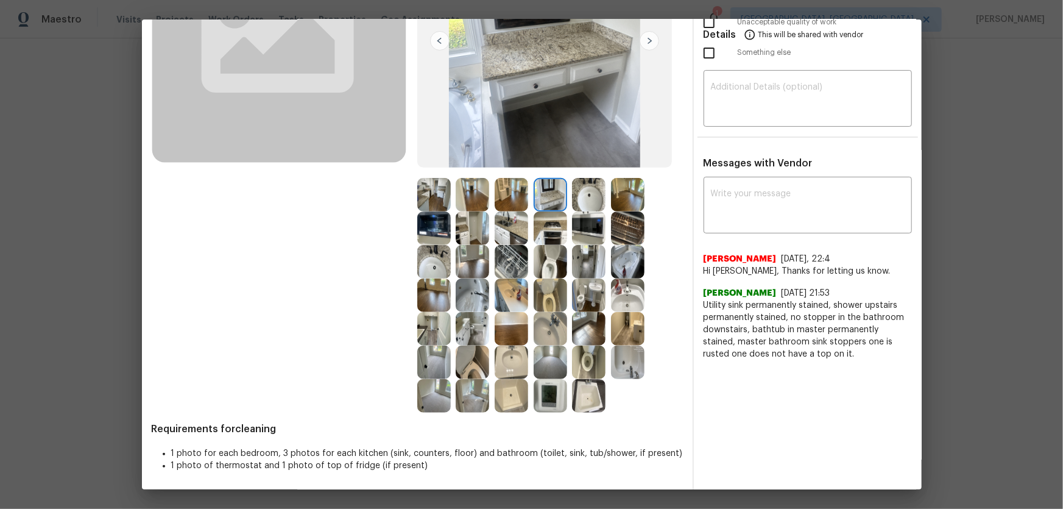
click at [590, 238] on img at bounding box center [589, 228] width 34 height 34
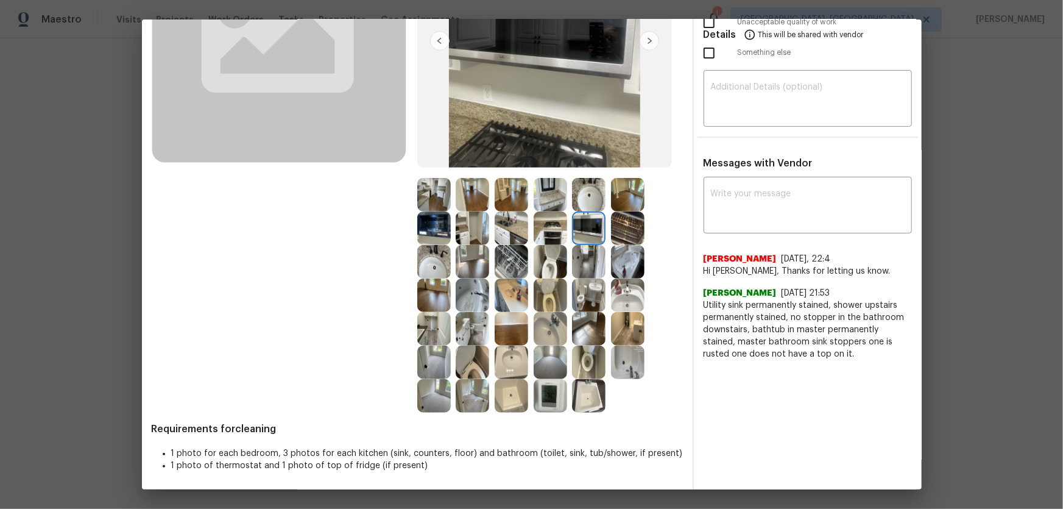
click at [547, 230] on img at bounding box center [551, 228] width 34 height 34
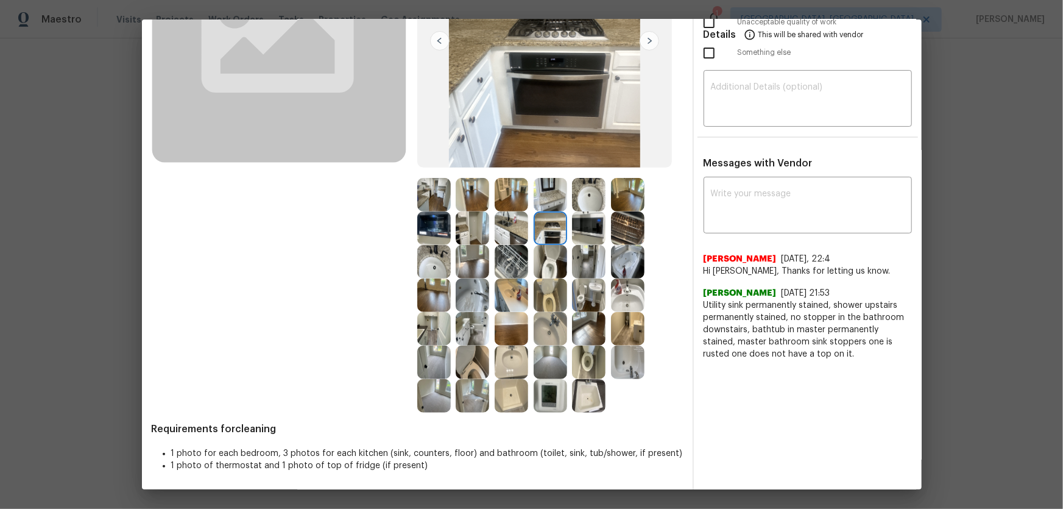
click at [498, 225] on img at bounding box center [512, 228] width 34 height 34
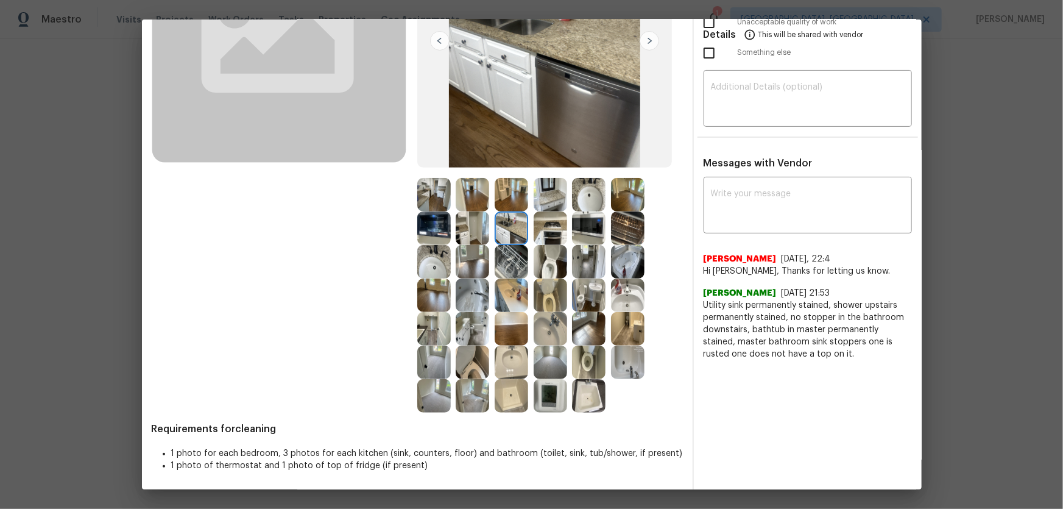
click at [509, 266] on img at bounding box center [512, 262] width 34 height 34
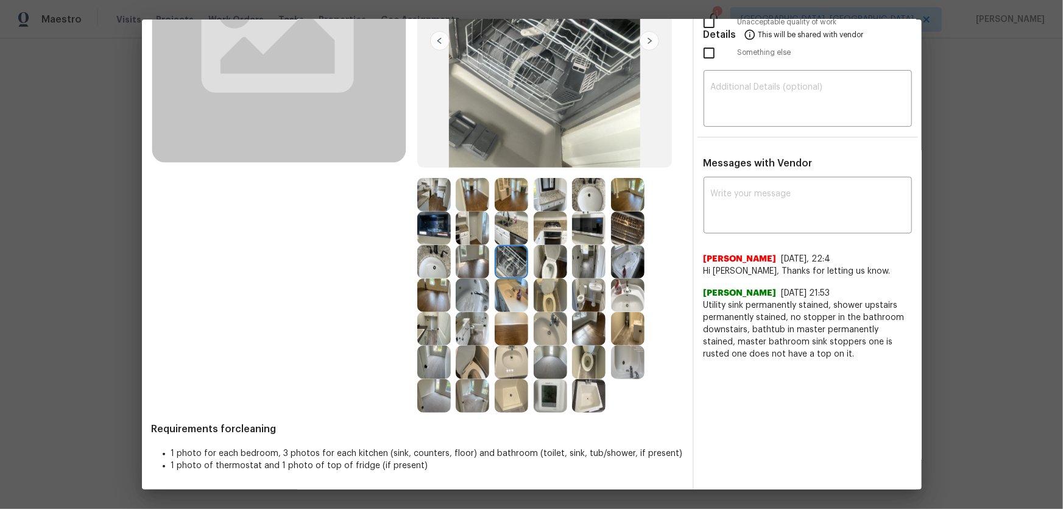
click at [449, 263] on div at bounding box center [436, 262] width 39 height 34
click at [472, 299] on img at bounding box center [473, 295] width 34 height 34
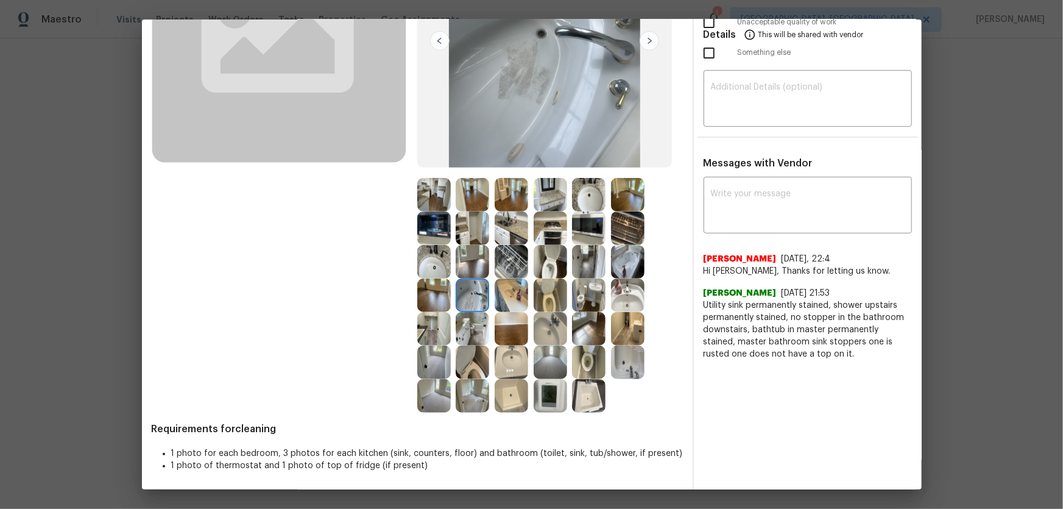
click at [428, 287] on img at bounding box center [434, 295] width 34 height 34
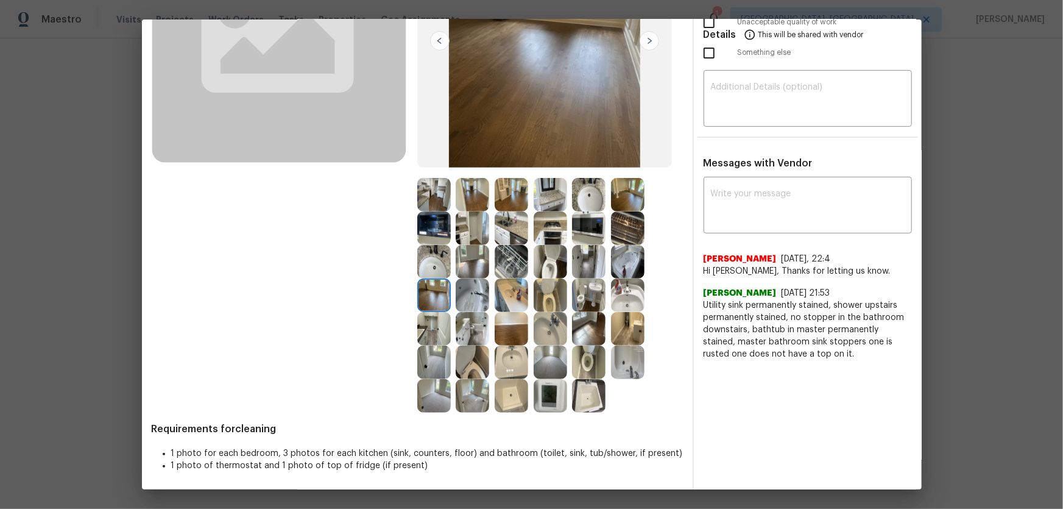
click at [589, 349] on img at bounding box center [589, 363] width 34 height 34
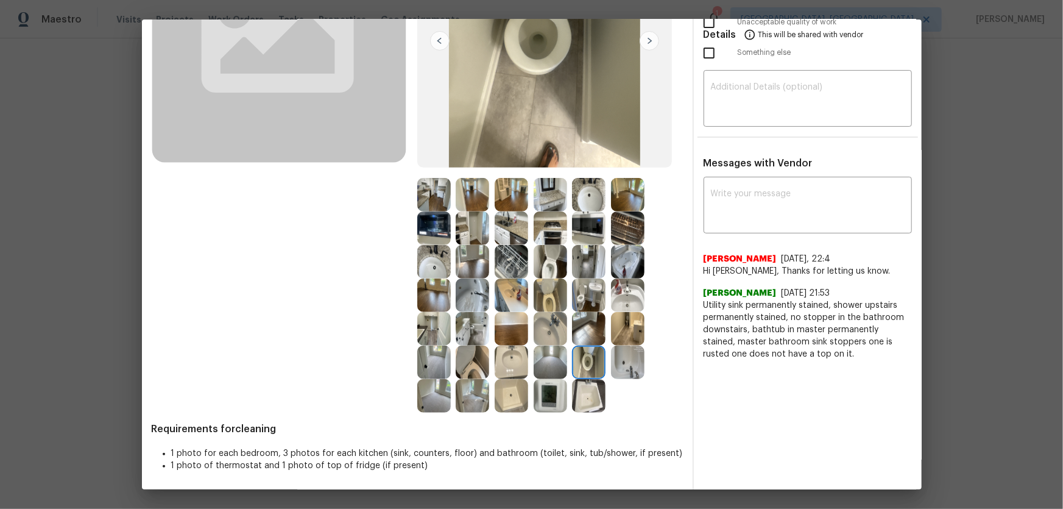
click at [544, 355] on img at bounding box center [551, 363] width 34 height 34
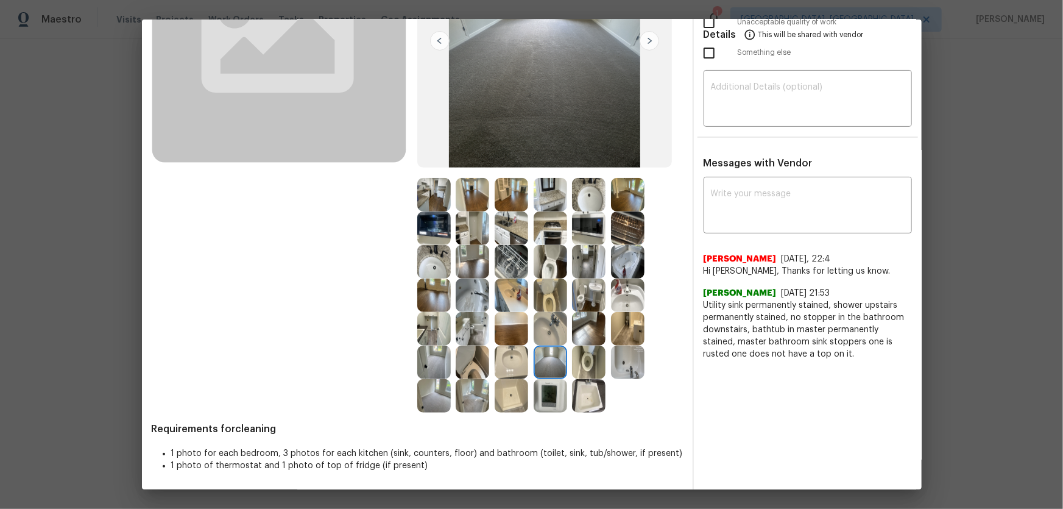
click at [465, 394] on img at bounding box center [473, 396] width 34 height 34
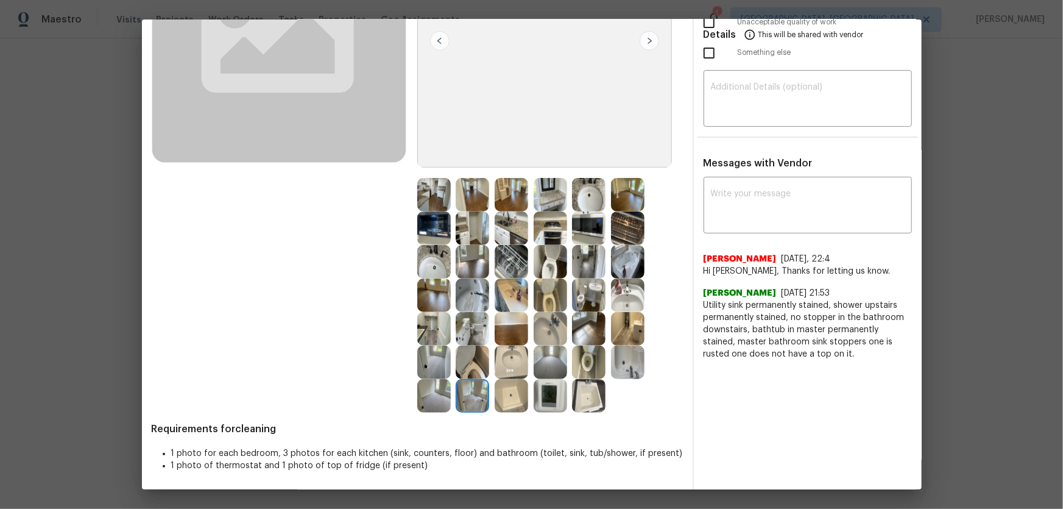
click at [443, 389] on img at bounding box center [434, 396] width 34 height 34
click at [458, 251] on img at bounding box center [473, 262] width 34 height 34
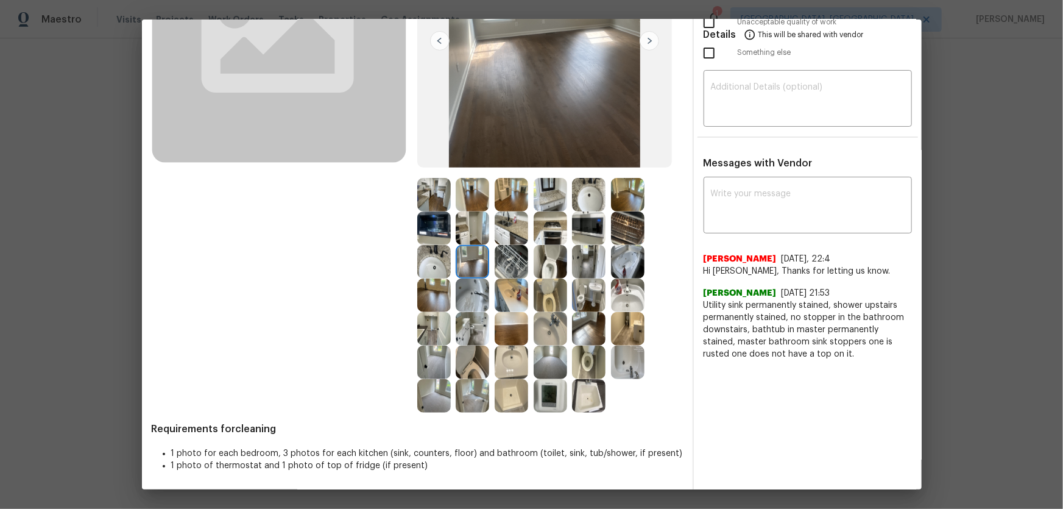
click at [431, 220] on img at bounding box center [434, 228] width 34 height 34
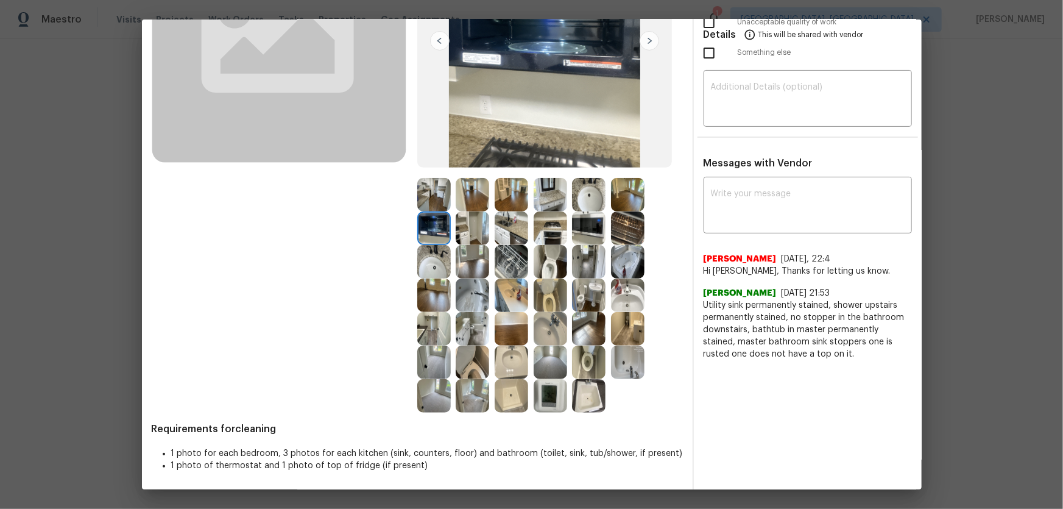
click at [464, 228] on img at bounding box center [473, 228] width 34 height 34
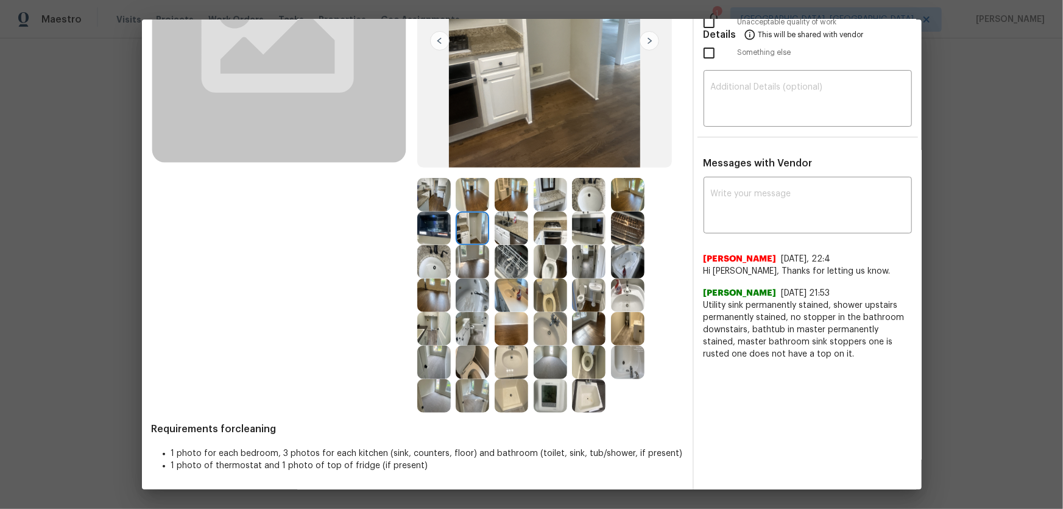
click at [464, 201] on img at bounding box center [473, 195] width 34 height 34
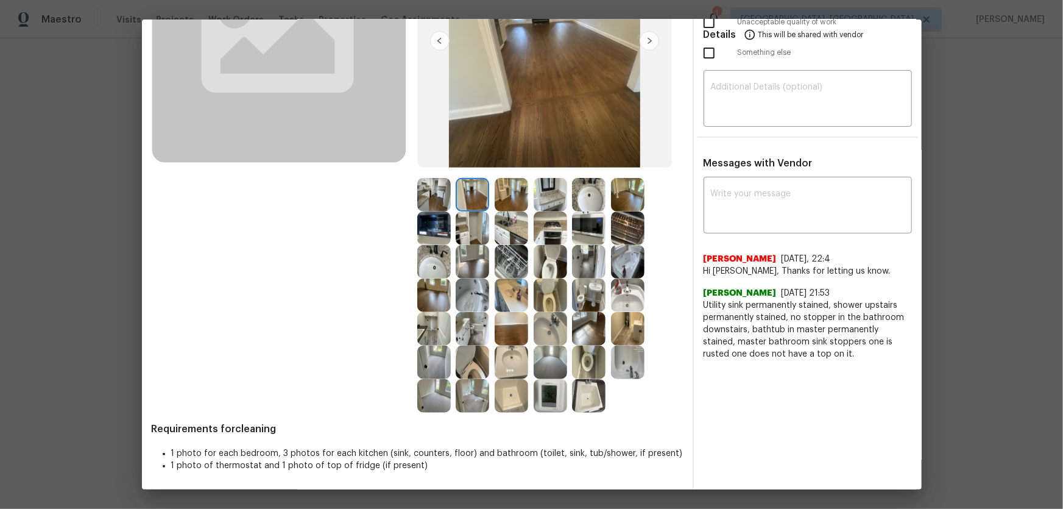
click at [506, 193] on img at bounding box center [512, 195] width 34 height 34
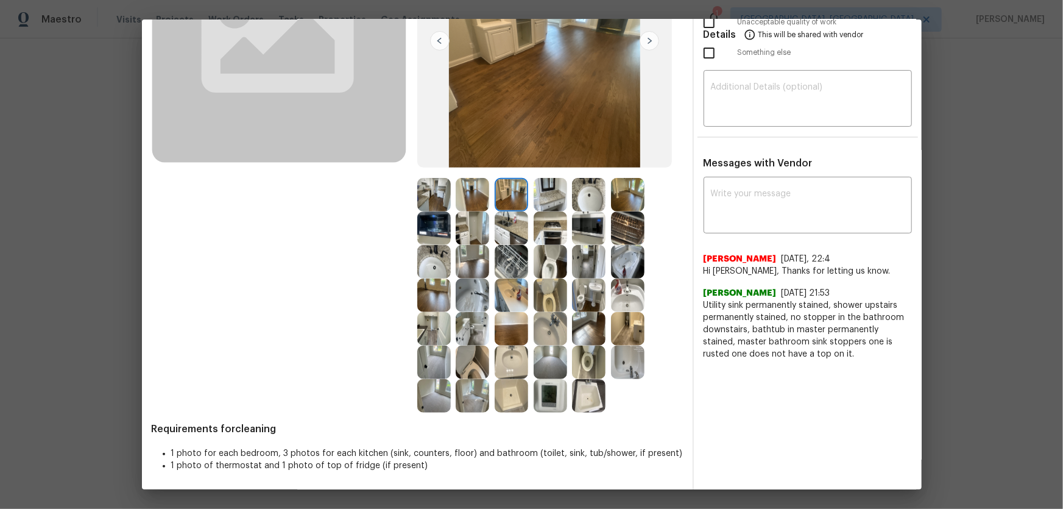
click at [509, 222] on img at bounding box center [512, 228] width 34 height 34
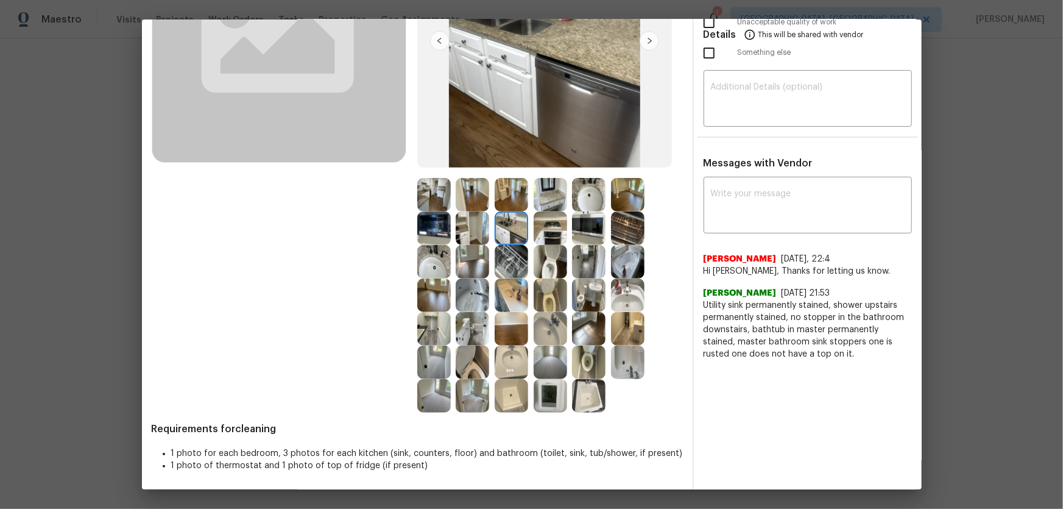
click at [542, 230] on img at bounding box center [551, 228] width 34 height 34
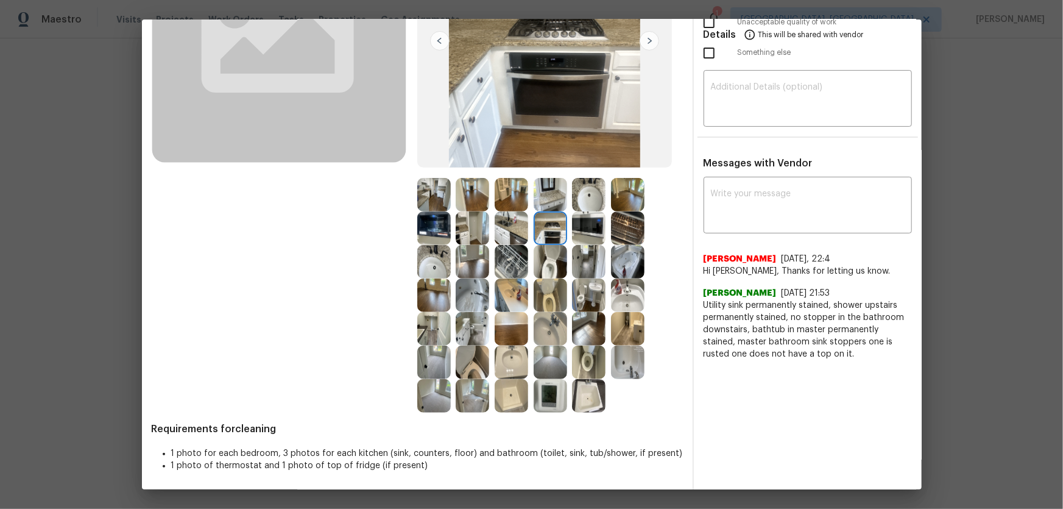
click at [542, 199] on img at bounding box center [551, 195] width 34 height 34
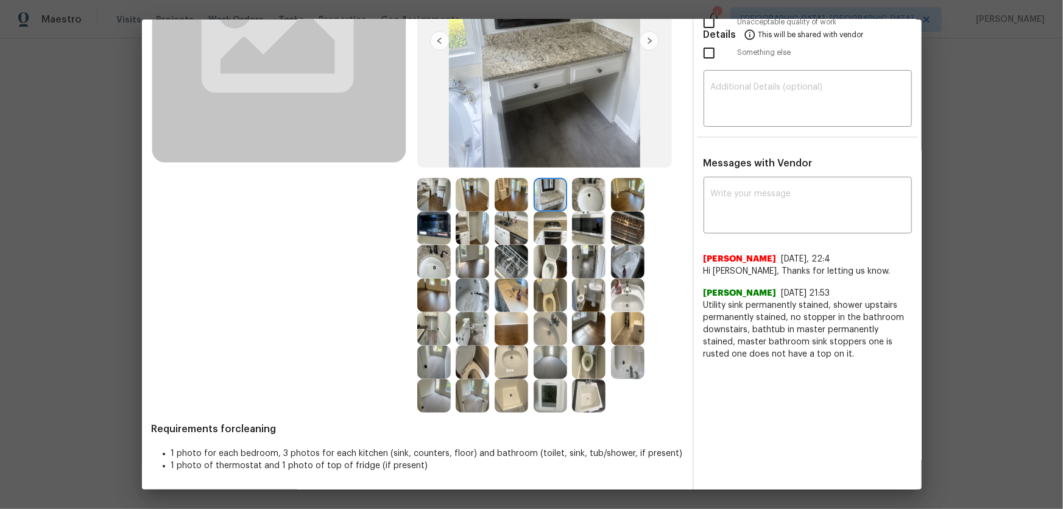
click at [584, 196] on img at bounding box center [589, 195] width 34 height 34
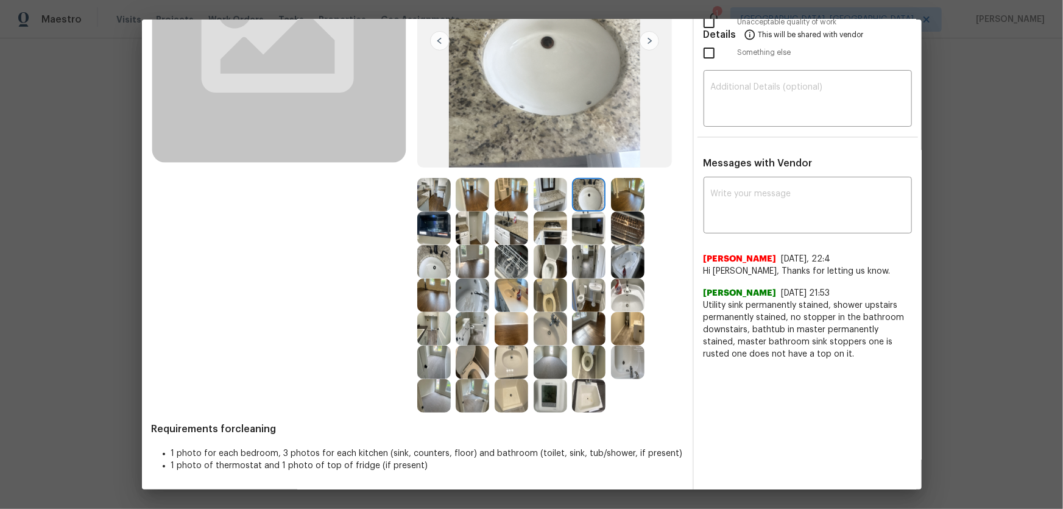
click at [586, 225] on img at bounding box center [589, 228] width 34 height 34
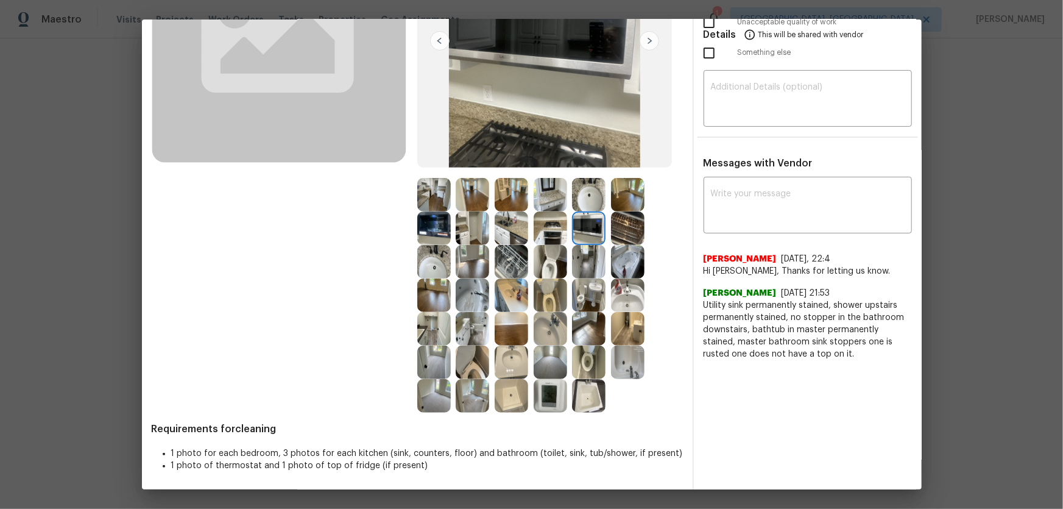
click at [633, 232] on img at bounding box center [628, 228] width 34 height 34
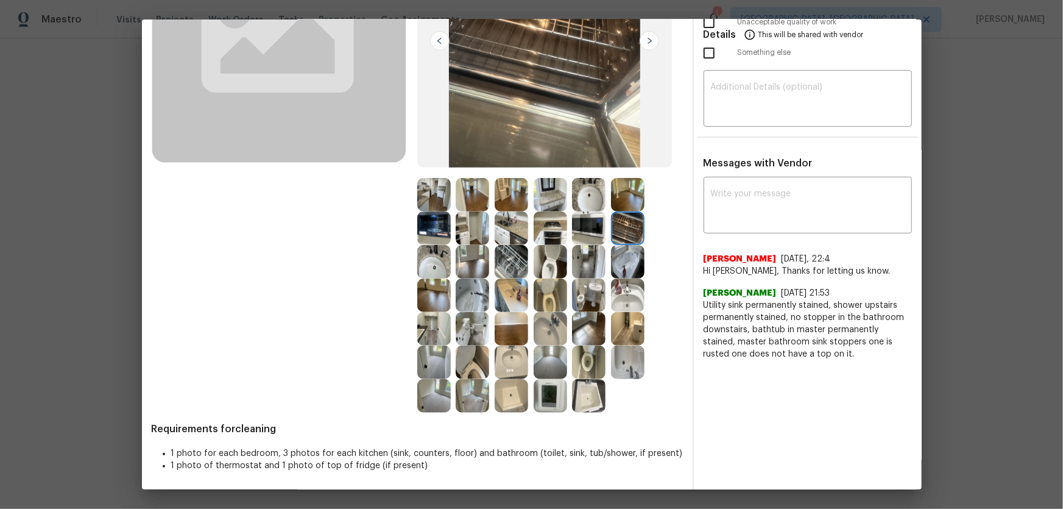
click at [612, 268] on img at bounding box center [628, 262] width 34 height 34
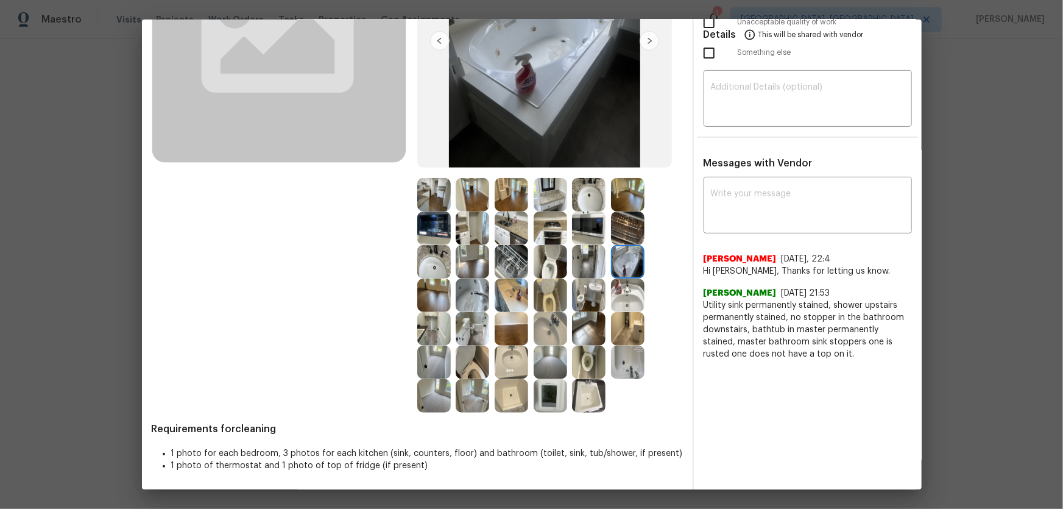
click at [632, 300] on img at bounding box center [628, 295] width 34 height 34
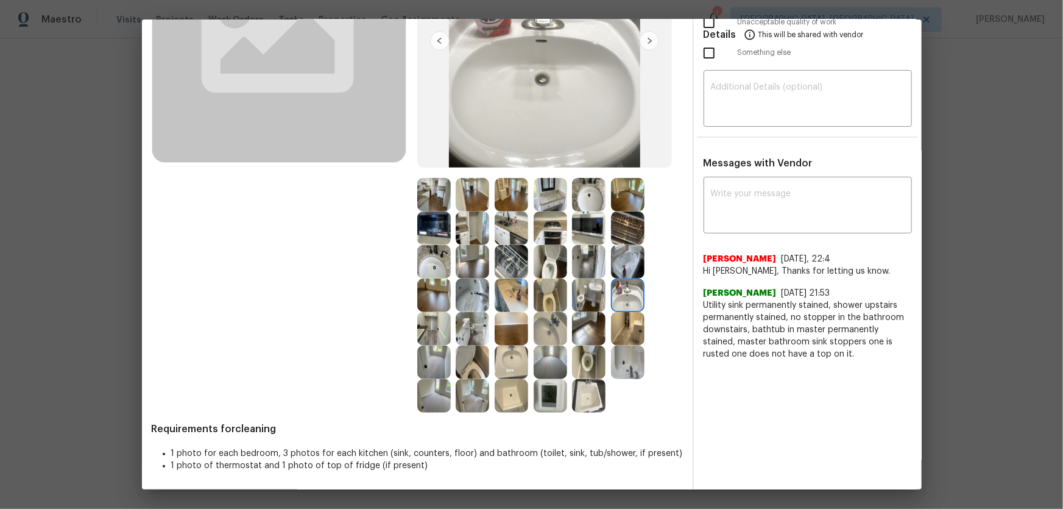
click at [552, 307] on img at bounding box center [551, 295] width 34 height 34
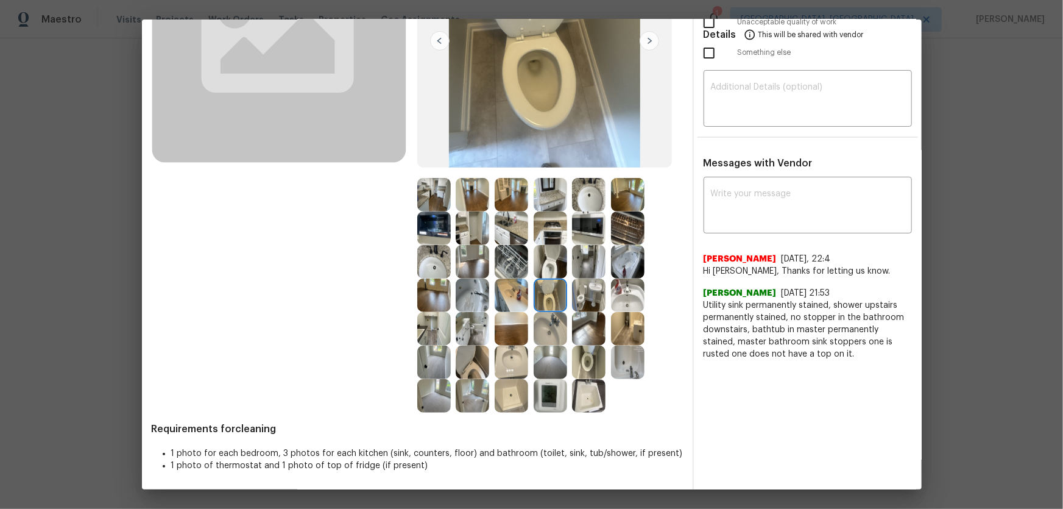
click at [542, 332] on img at bounding box center [551, 329] width 34 height 34
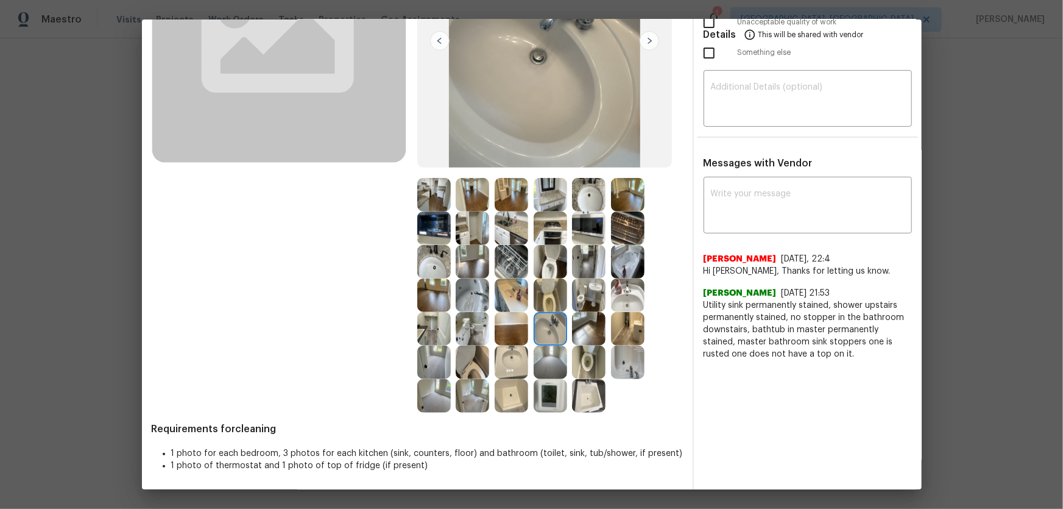
click at [477, 280] on img at bounding box center [473, 295] width 34 height 34
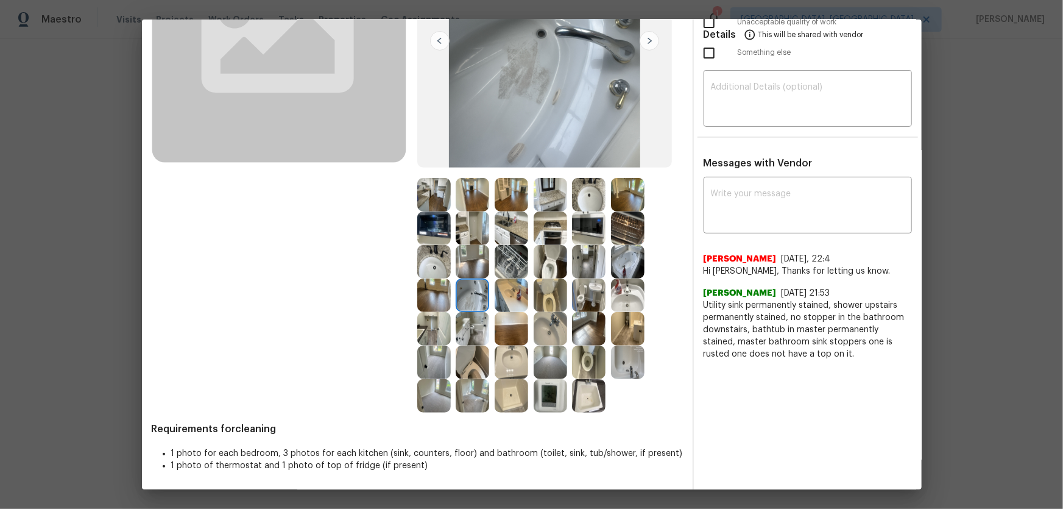
click at [417, 285] on img at bounding box center [434, 295] width 34 height 34
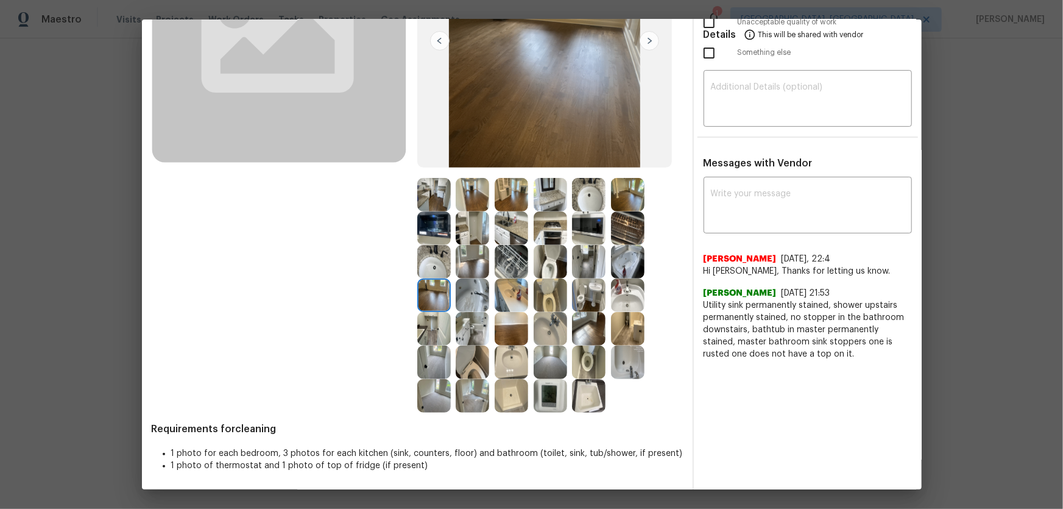
click at [432, 263] on img at bounding box center [434, 262] width 34 height 34
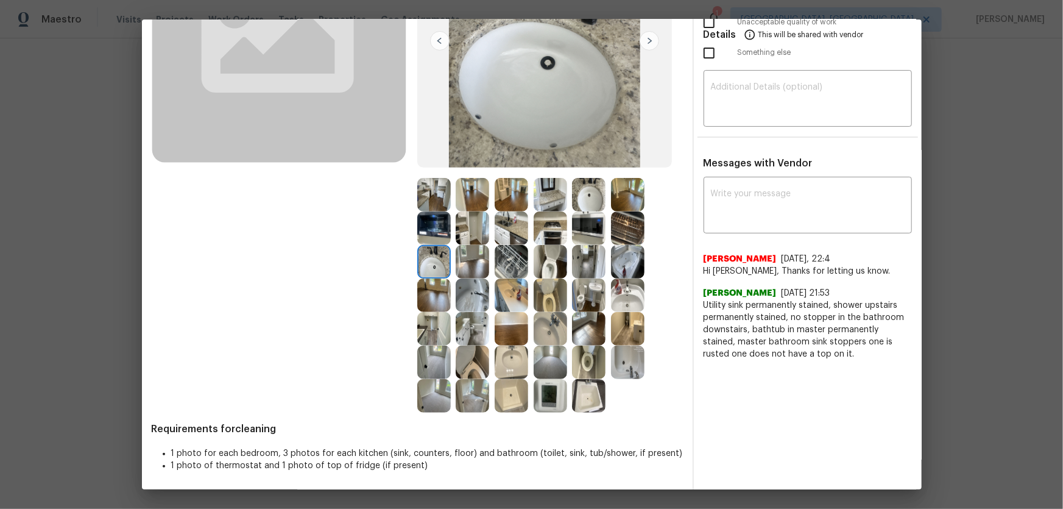
click at [474, 234] on img at bounding box center [473, 228] width 34 height 34
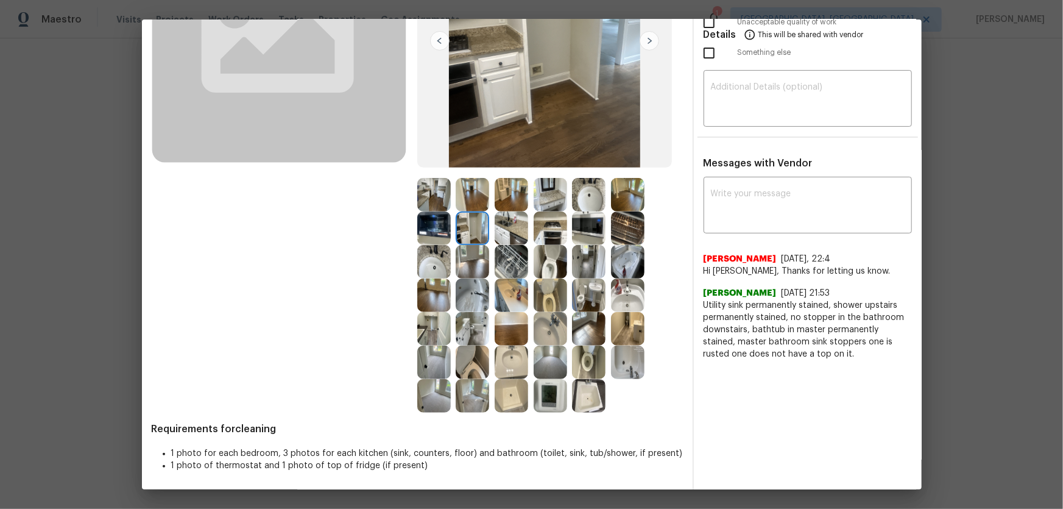
click at [483, 233] on img at bounding box center [473, 228] width 34 height 34
click at [519, 240] on img at bounding box center [512, 228] width 34 height 34
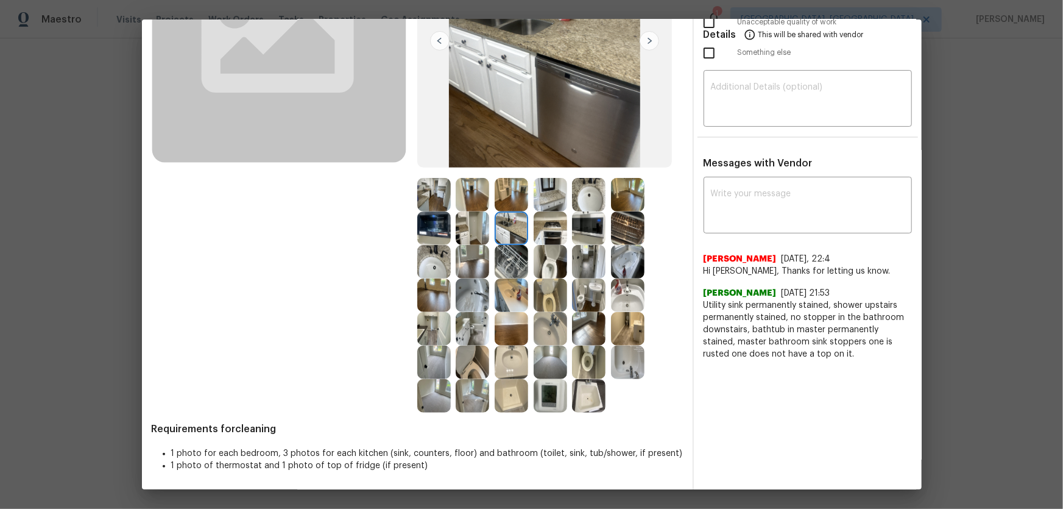
click at [512, 264] on img at bounding box center [512, 262] width 34 height 34
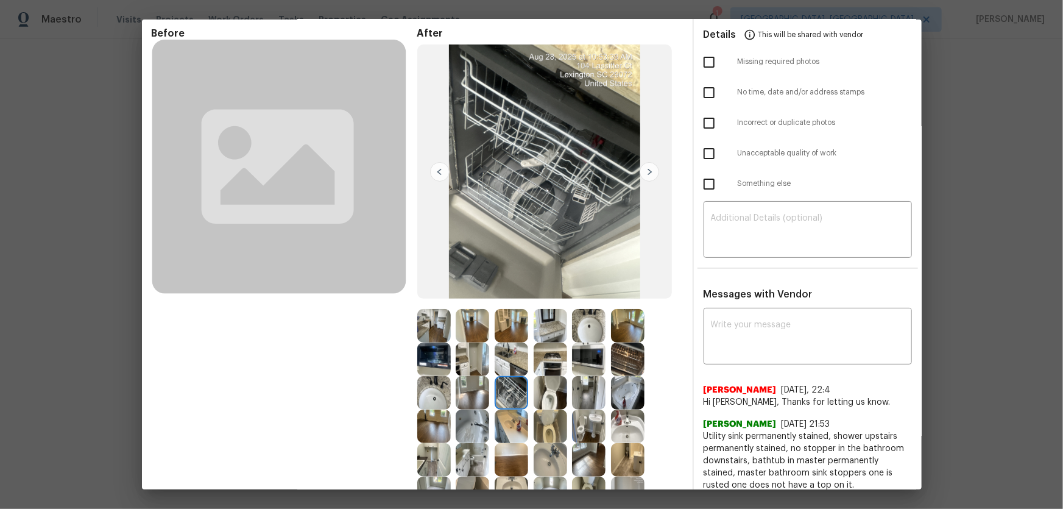
scroll to position [69, 0]
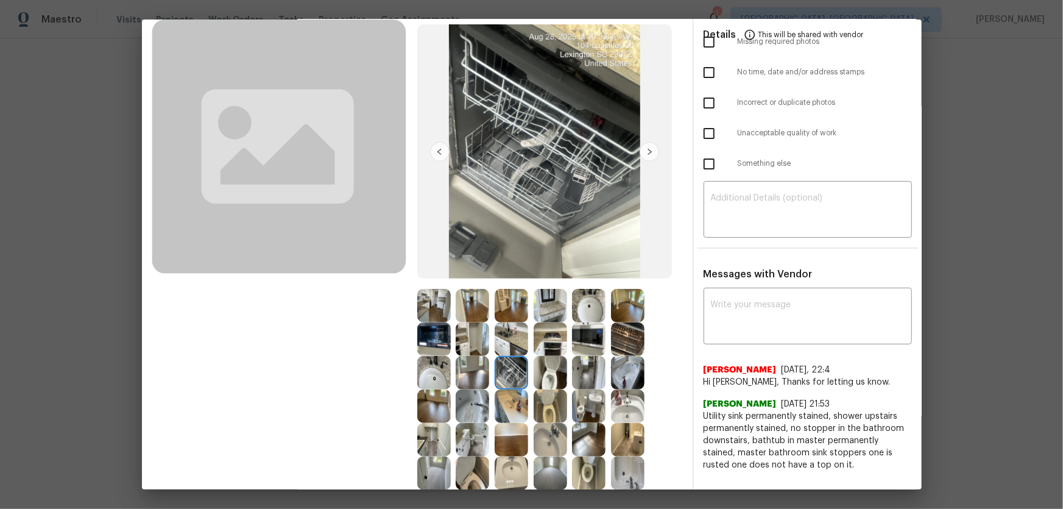
click at [518, 346] on img at bounding box center [512, 339] width 34 height 34
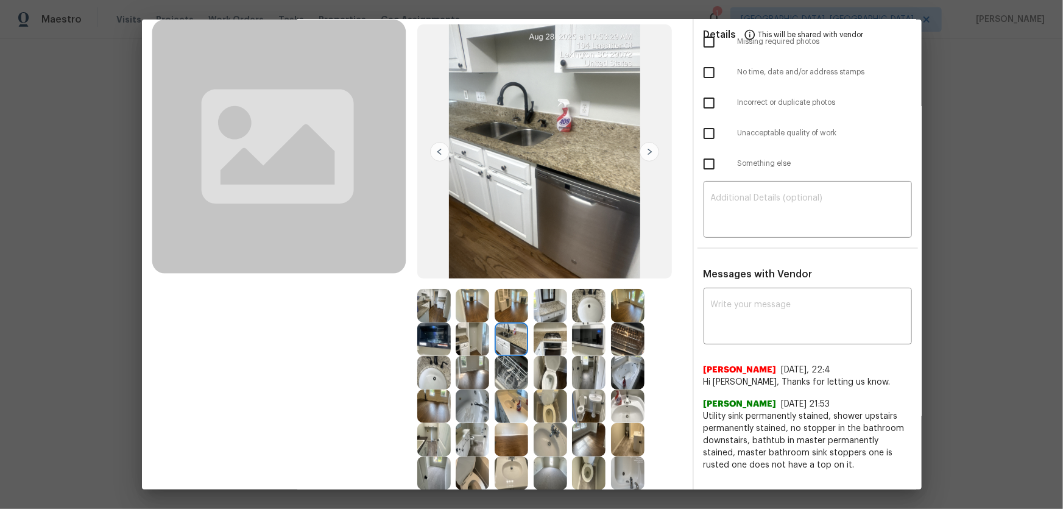
click at [550, 338] on img at bounding box center [551, 339] width 34 height 34
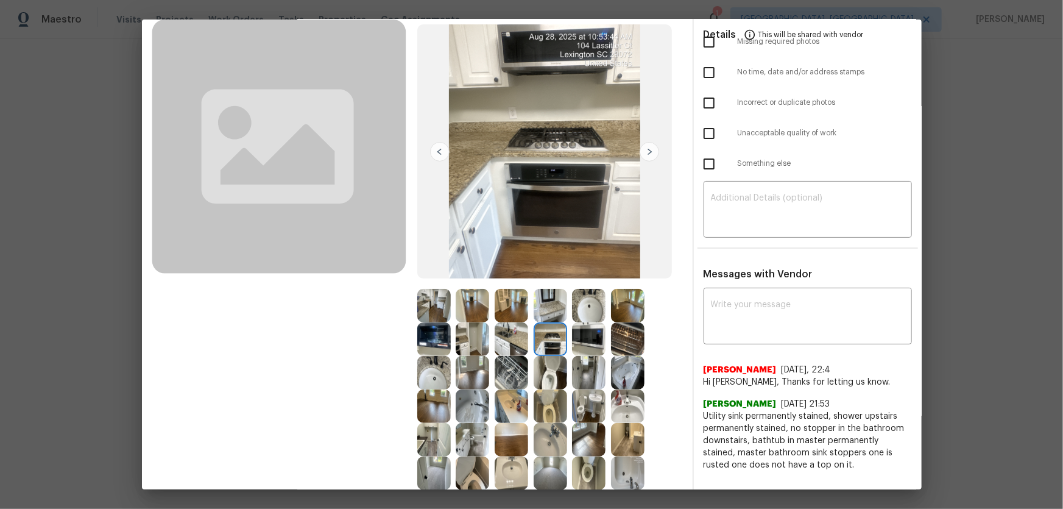
click at [552, 353] on img at bounding box center [551, 339] width 34 height 34
click at [589, 336] on img at bounding box center [589, 339] width 34 height 34
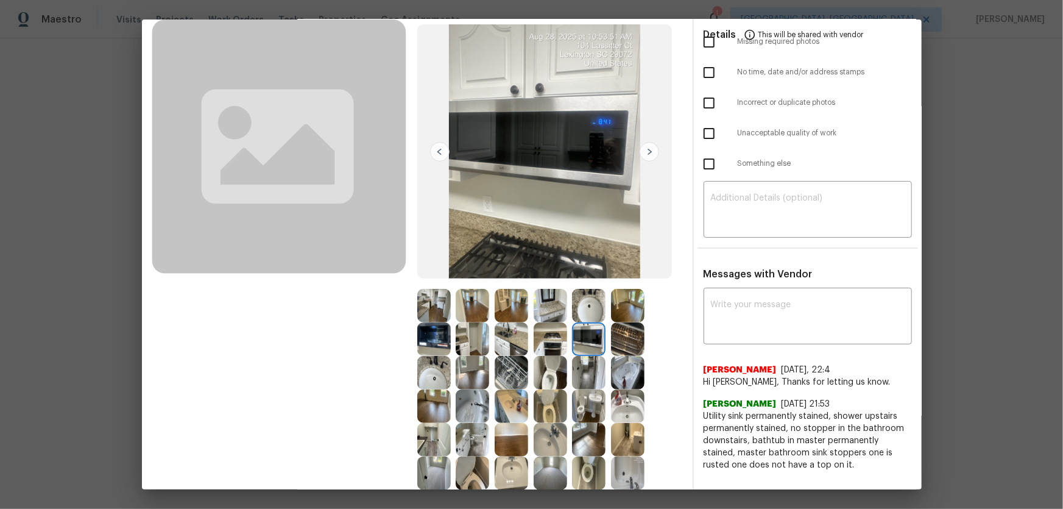
click at [622, 339] on img at bounding box center [628, 339] width 34 height 34
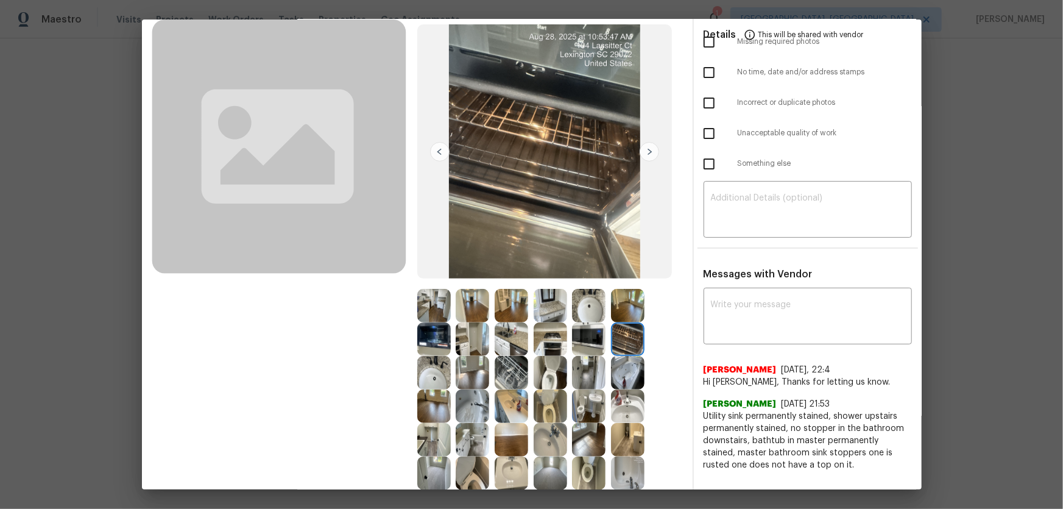
click at [615, 305] on img at bounding box center [628, 306] width 34 height 34
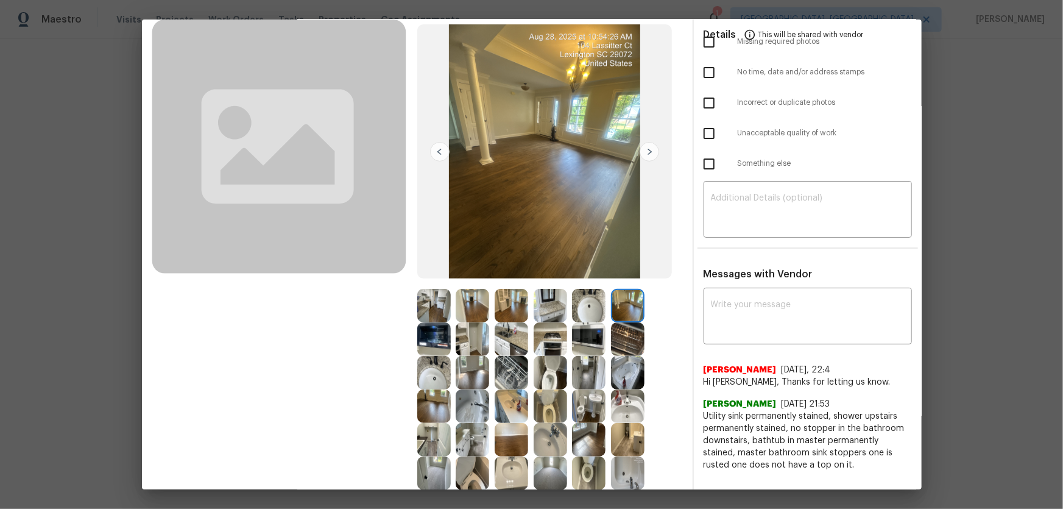
click at [439, 364] on img at bounding box center [434, 373] width 34 height 34
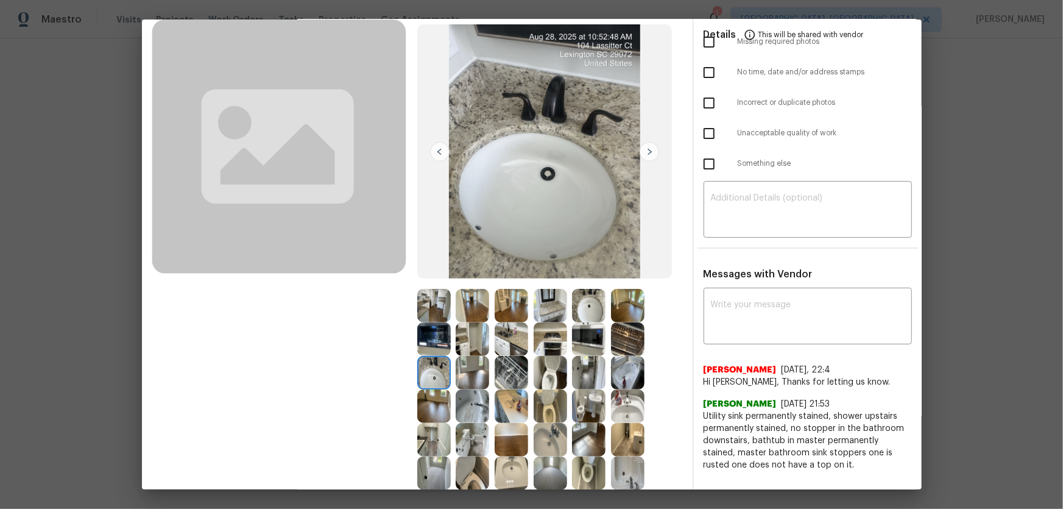
click at [473, 367] on img at bounding box center [473, 373] width 34 height 34
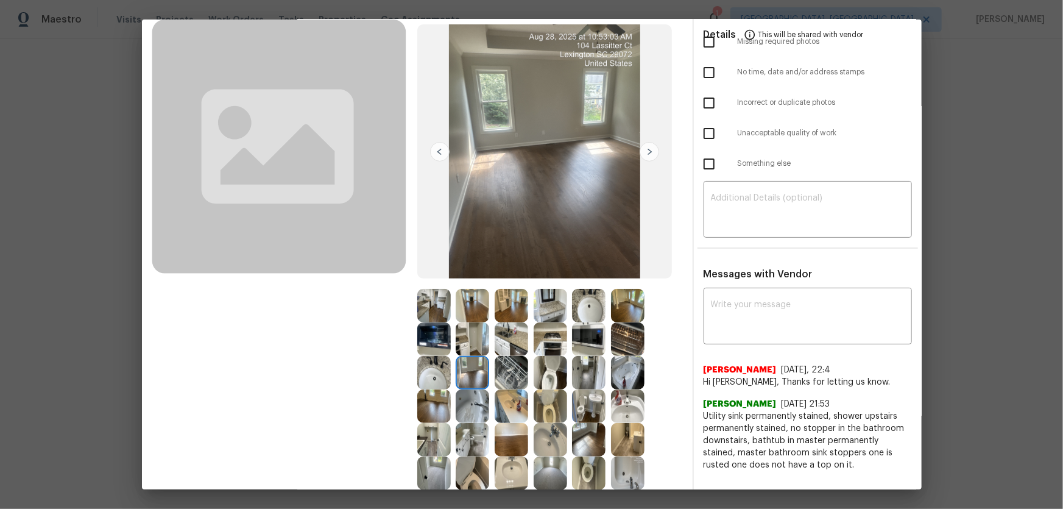
click at [480, 400] on img at bounding box center [473, 406] width 34 height 34
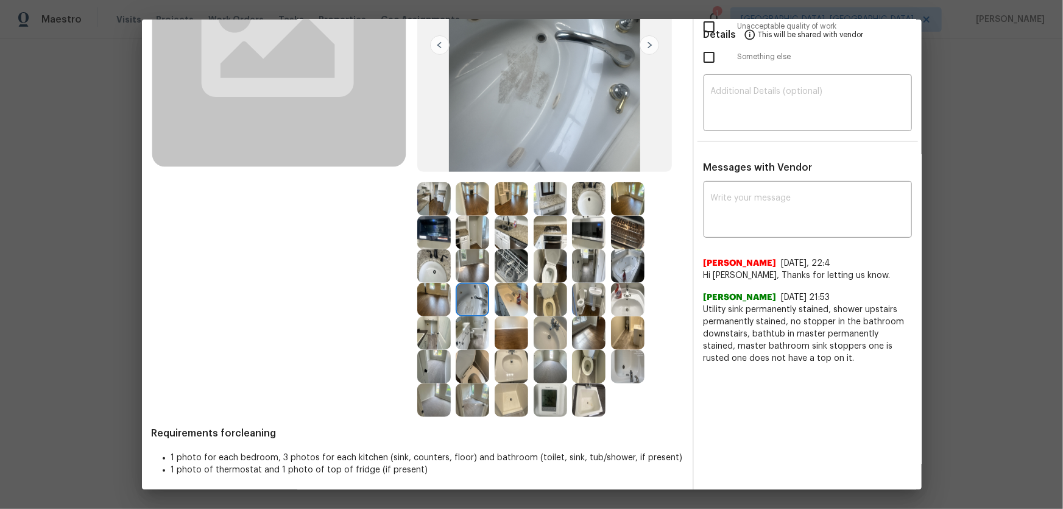
scroll to position [180, 0]
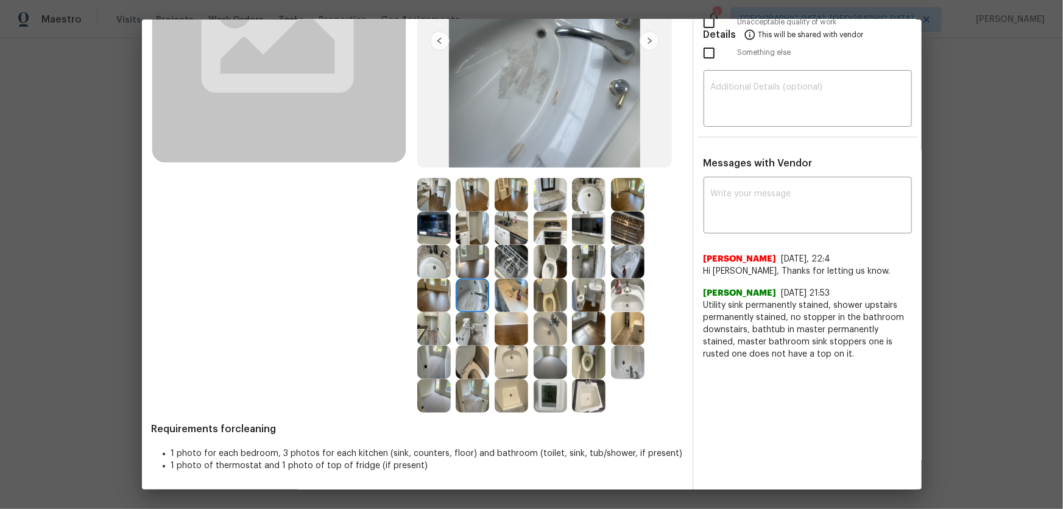
click at [463, 383] on img at bounding box center [473, 396] width 34 height 34
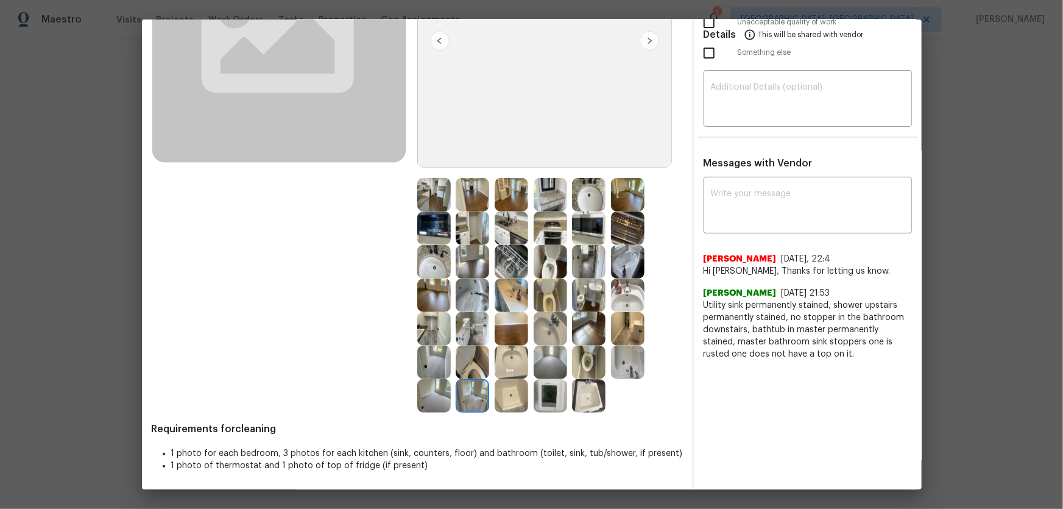
click at [559, 396] on img at bounding box center [551, 396] width 34 height 34
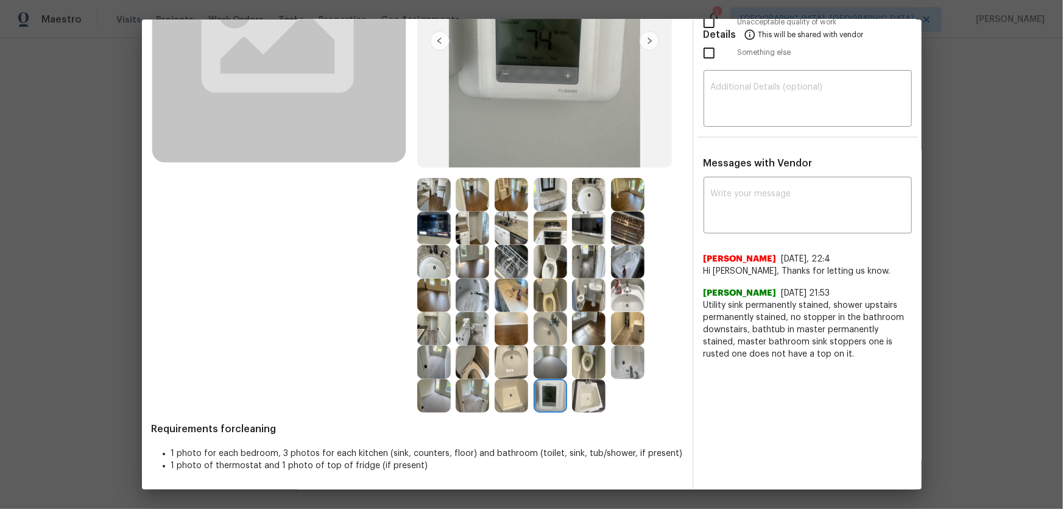
click at [561, 221] on img at bounding box center [551, 228] width 34 height 34
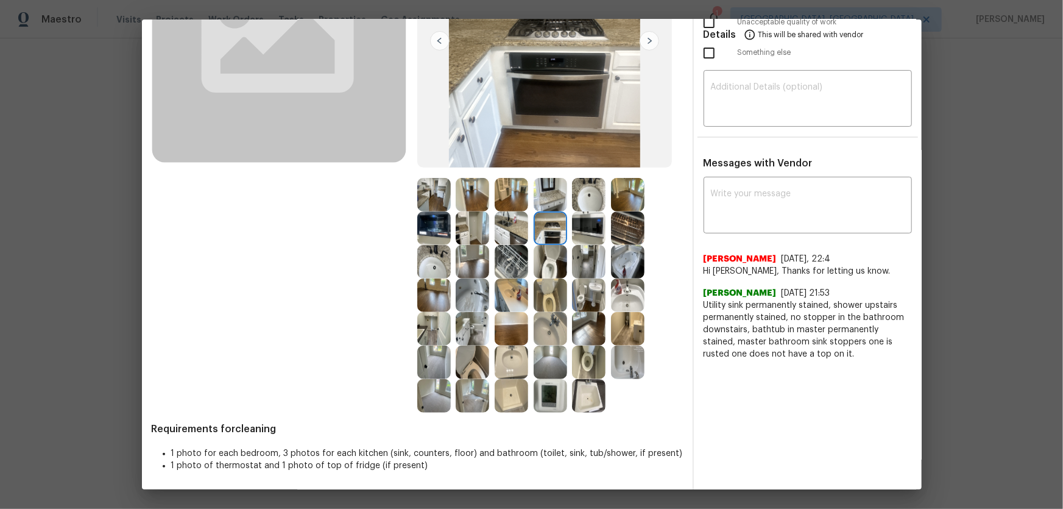
click at [553, 209] on img at bounding box center [551, 195] width 34 height 34
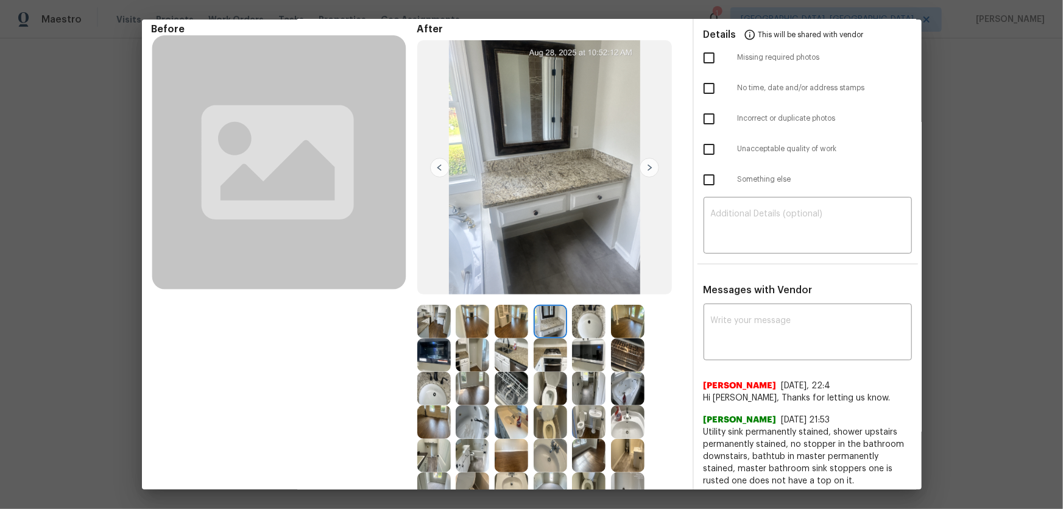
scroll to position [13, 0]
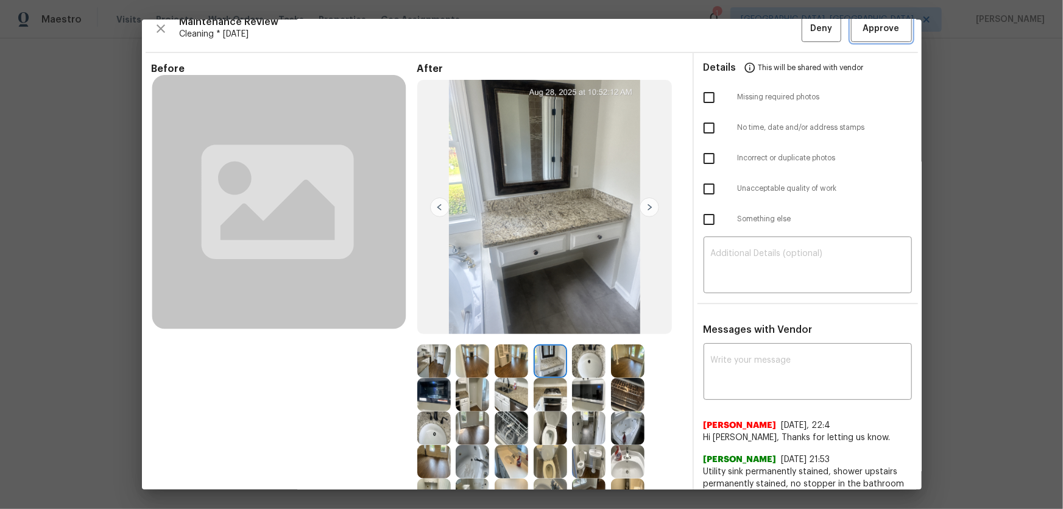
click at [864, 22] on span "Approve" at bounding box center [882, 28] width 37 height 15
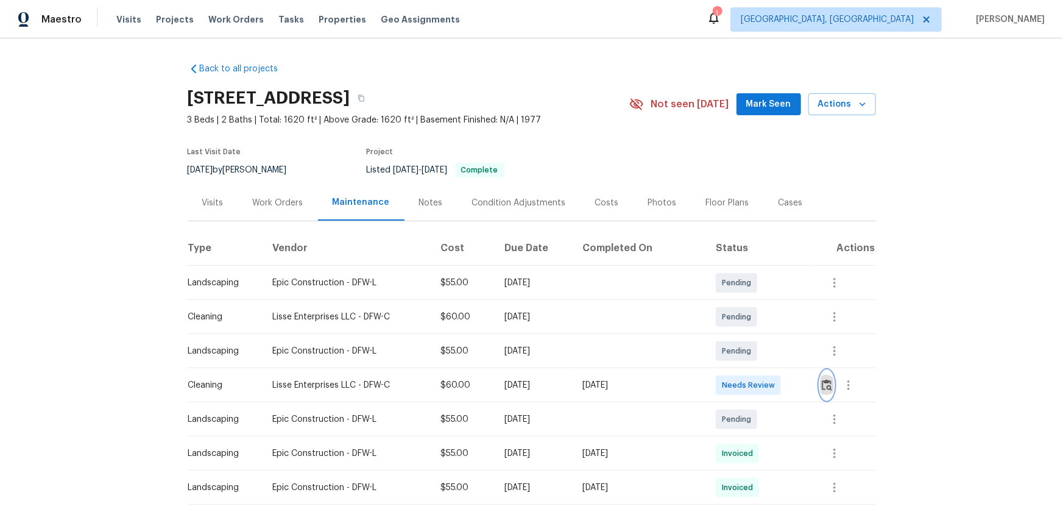
click at [823, 382] on img "button" at bounding box center [827, 385] width 10 height 12
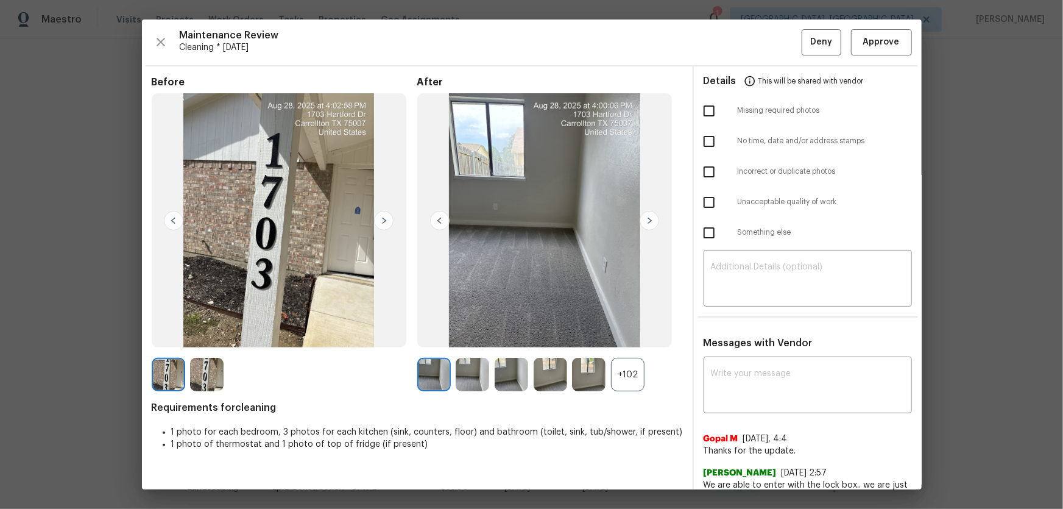
click at [631, 369] on div "+102" at bounding box center [628, 375] width 34 height 34
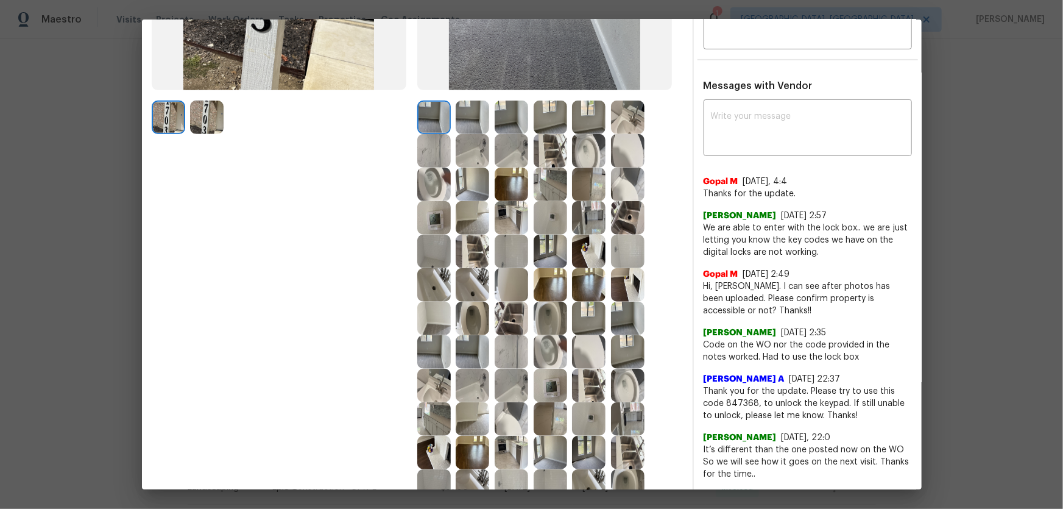
scroll to position [277, 0]
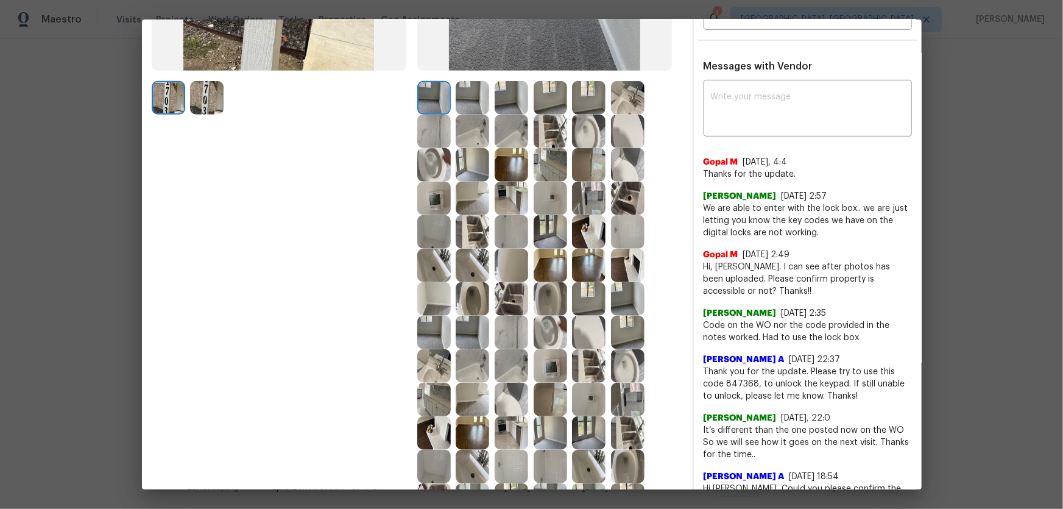
click at [542, 328] on img at bounding box center [551, 333] width 34 height 34
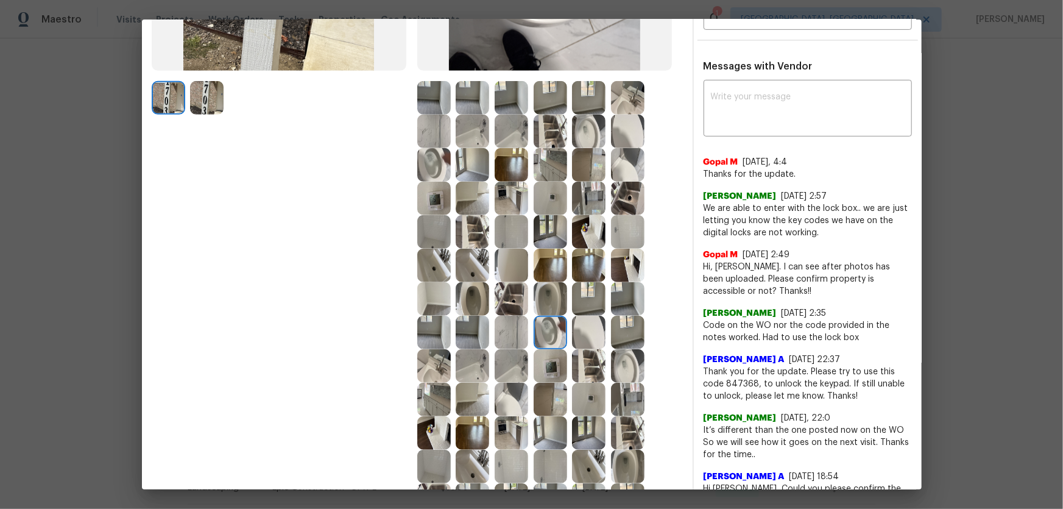
click at [545, 358] on img at bounding box center [551, 366] width 34 height 34
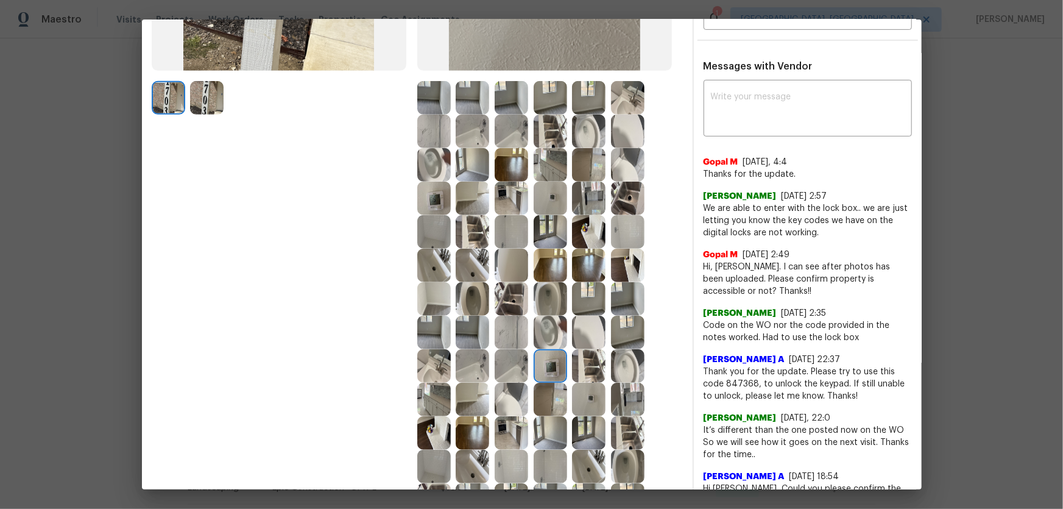
click at [538, 302] on img at bounding box center [551, 299] width 34 height 34
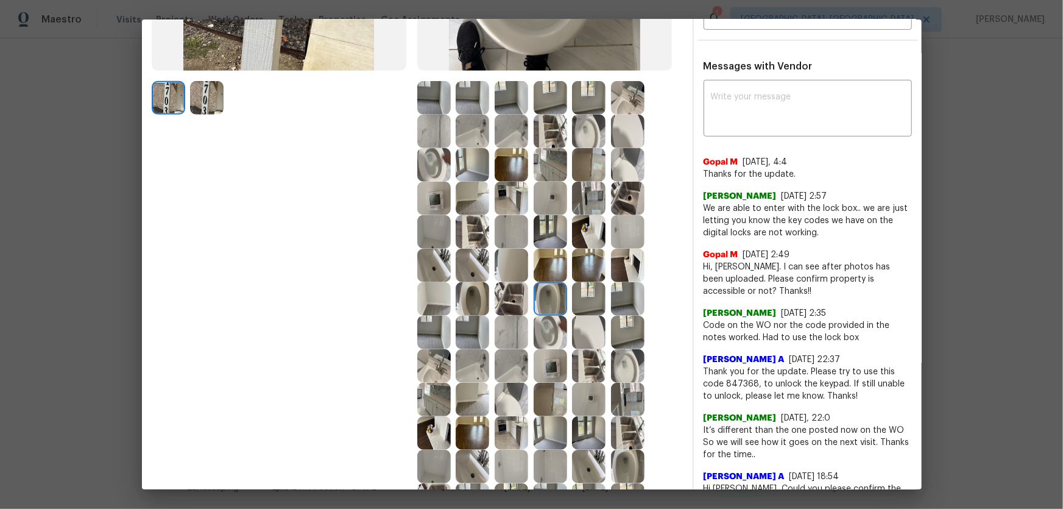
click at [469, 307] on img at bounding box center [473, 299] width 34 height 34
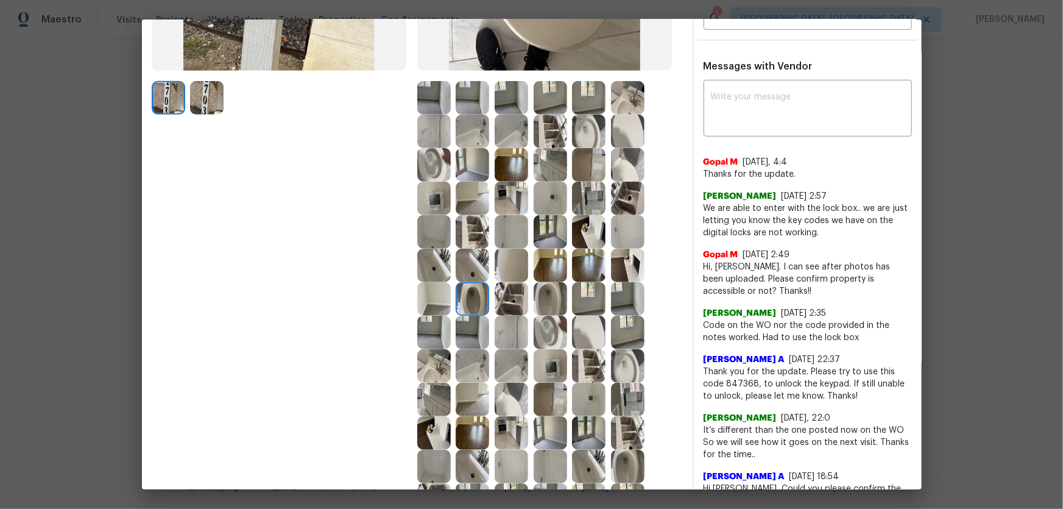
click at [559, 330] on img at bounding box center [551, 333] width 34 height 34
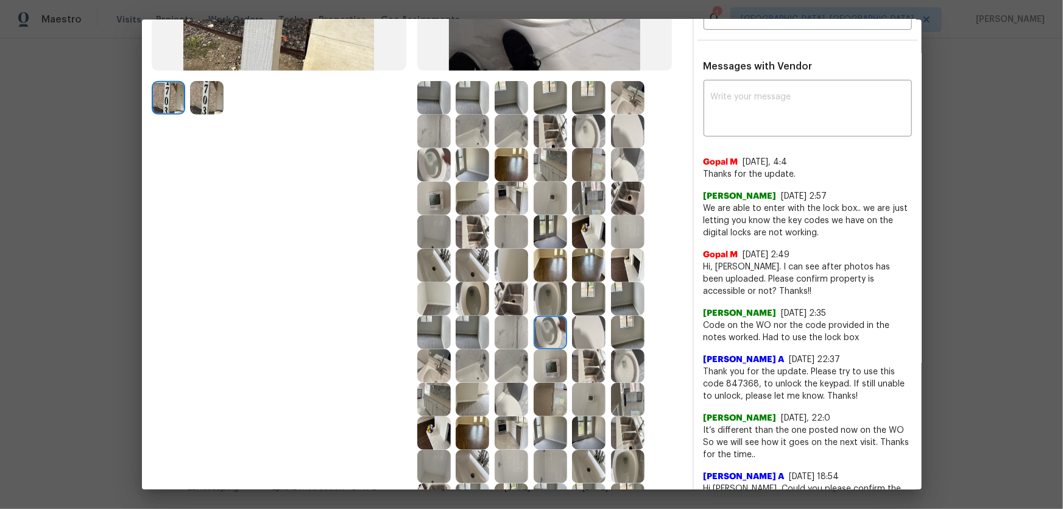
click at [555, 372] on img at bounding box center [551, 366] width 34 height 34
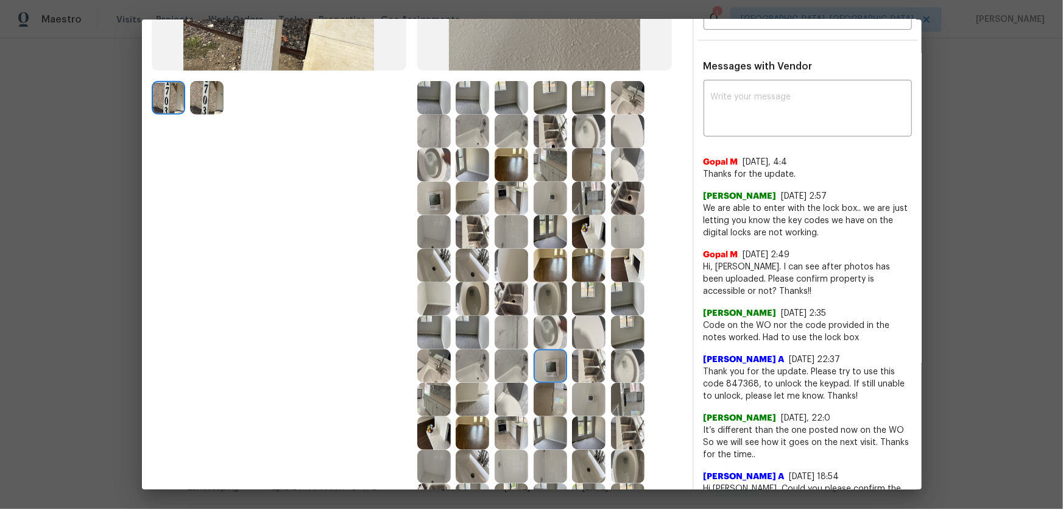
click at [613, 376] on img at bounding box center [628, 366] width 34 height 34
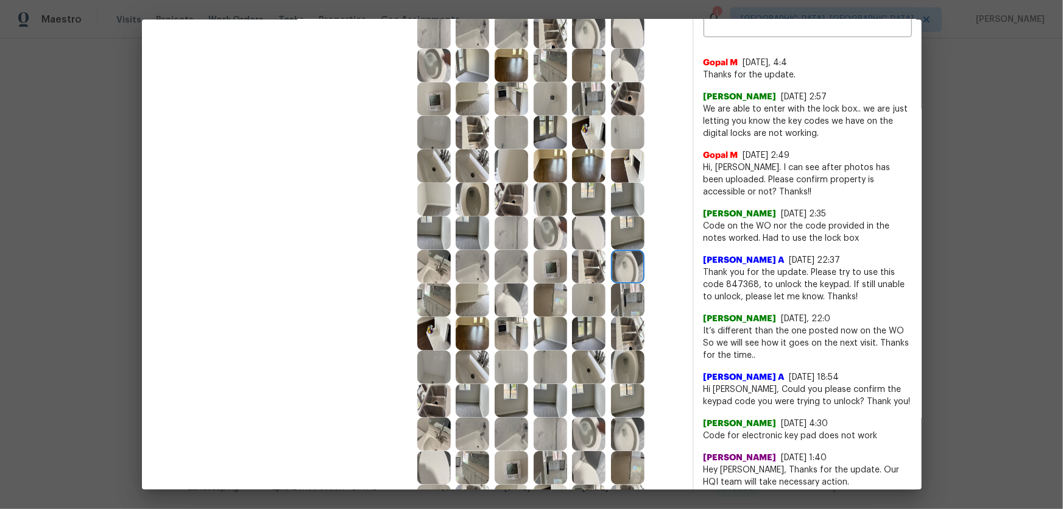
scroll to position [388, 0]
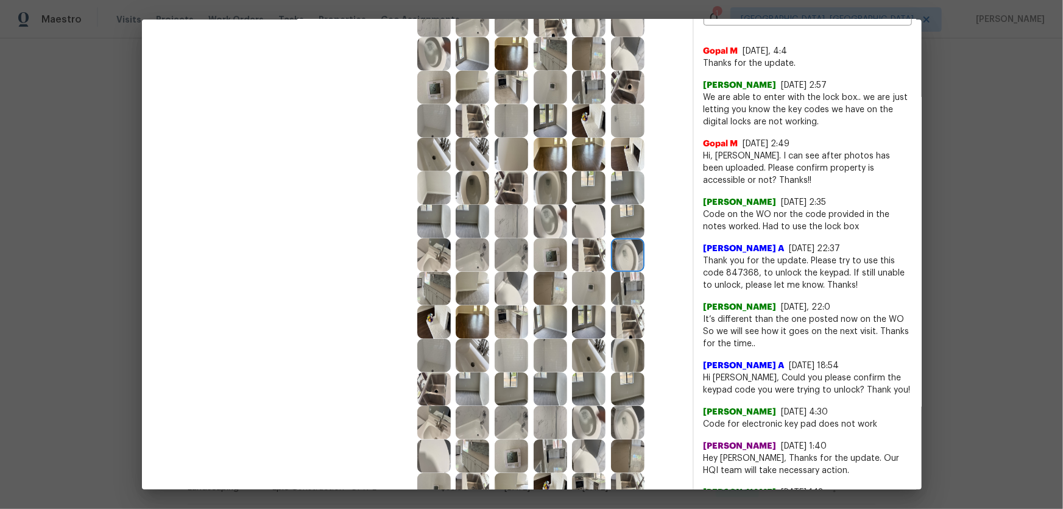
click at [441, 270] on img at bounding box center [434, 255] width 34 height 34
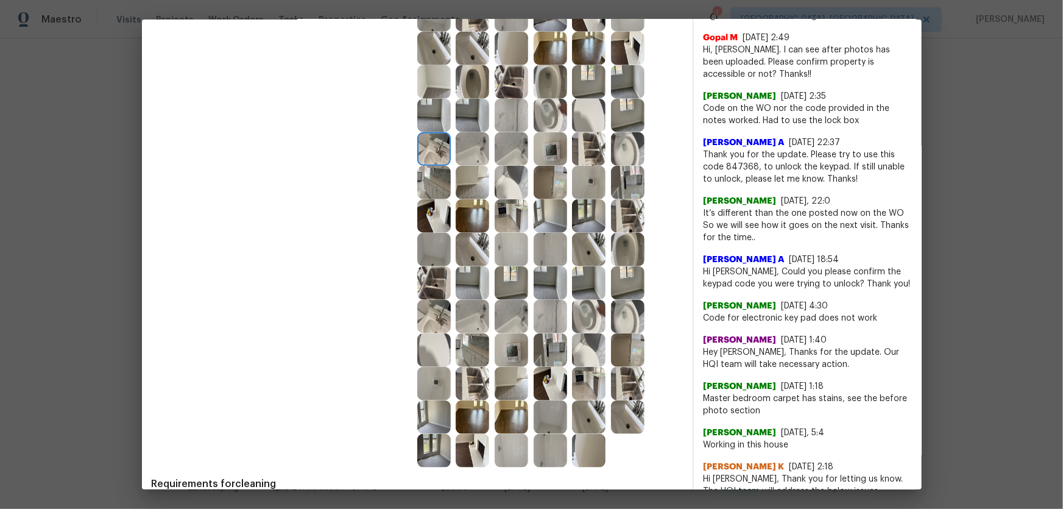
scroll to position [498, 0]
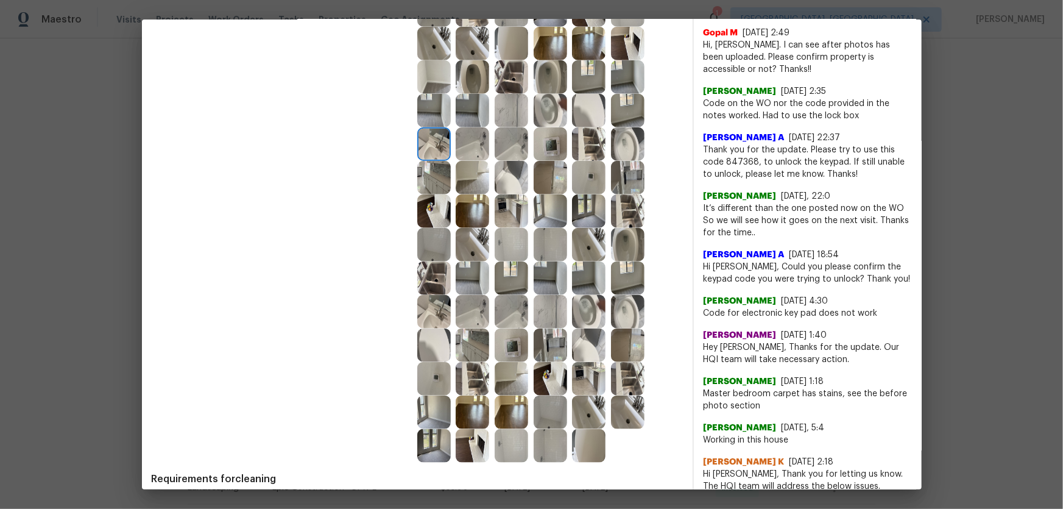
click at [598, 244] on img at bounding box center [589, 245] width 34 height 34
click at [630, 249] on img at bounding box center [628, 245] width 34 height 34
click at [508, 245] on img at bounding box center [512, 245] width 34 height 34
click at [552, 244] on img at bounding box center [551, 245] width 34 height 34
click at [514, 321] on img at bounding box center [512, 312] width 34 height 34
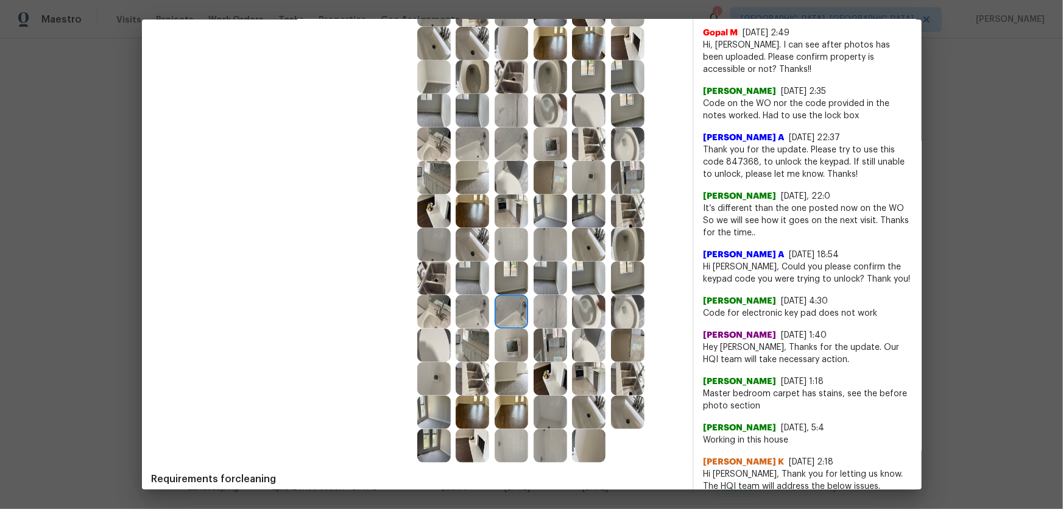
click at [509, 346] on img at bounding box center [512, 345] width 34 height 34
click at [467, 348] on img at bounding box center [473, 345] width 34 height 34
click at [467, 390] on img at bounding box center [473, 379] width 34 height 34
click at [439, 384] on img at bounding box center [434, 379] width 34 height 34
click at [459, 411] on img at bounding box center [473, 413] width 34 height 34
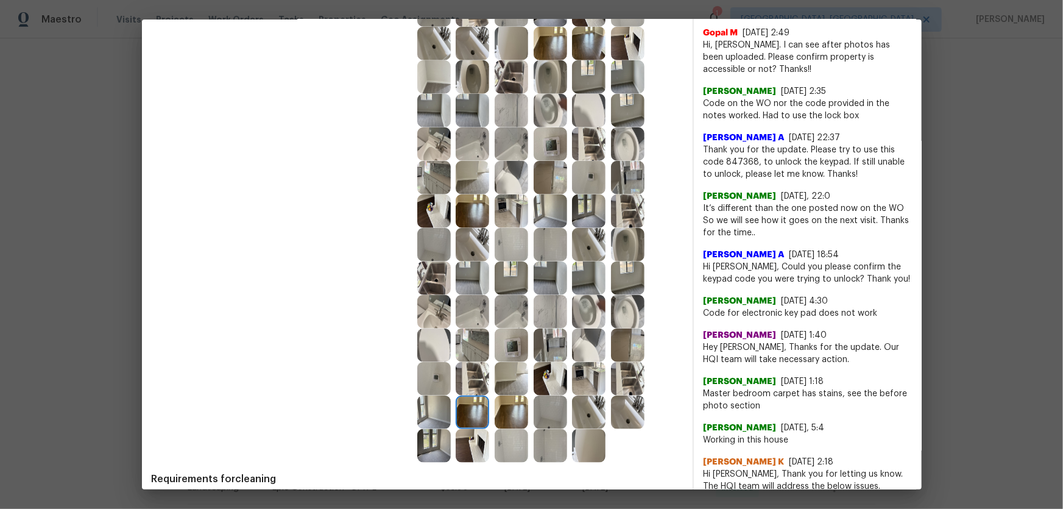
click at [469, 162] on img at bounding box center [473, 178] width 34 height 34
click at [541, 144] on img at bounding box center [551, 144] width 34 height 34
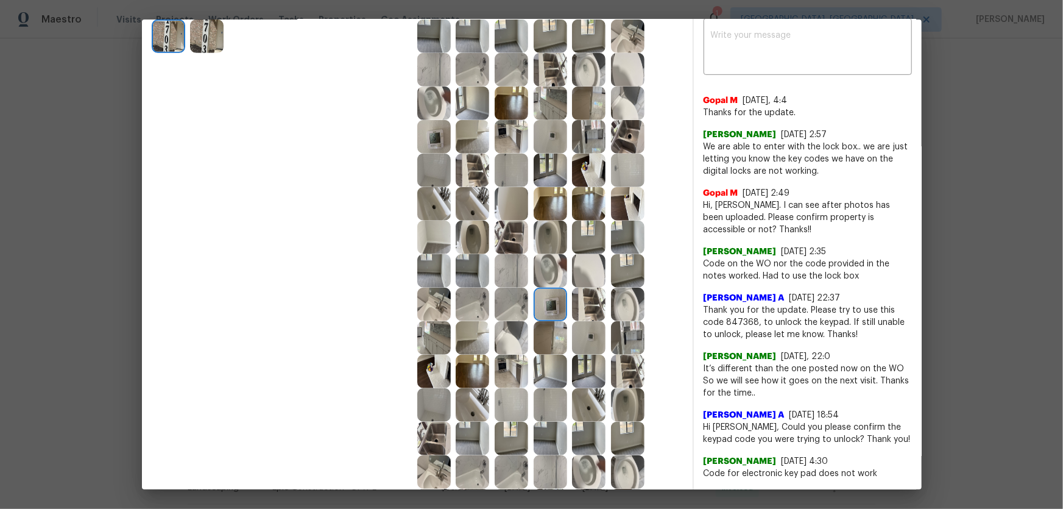
scroll to position [332, 0]
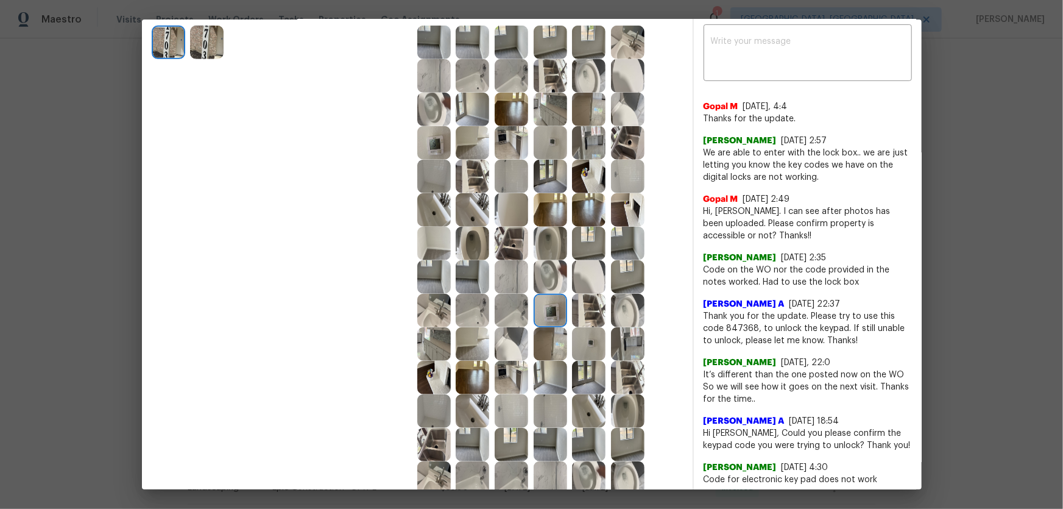
click at [543, 144] on img at bounding box center [551, 143] width 34 height 34
click at [634, 149] on img at bounding box center [628, 143] width 34 height 34
click at [576, 157] on img at bounding box center [589, 143] width 34 height 34
click at [509, 138] on img at bounding box center [512, 143] width 34 height 34
click at [441, 142] on img at bounding box center [434, 143] width 34 height 34
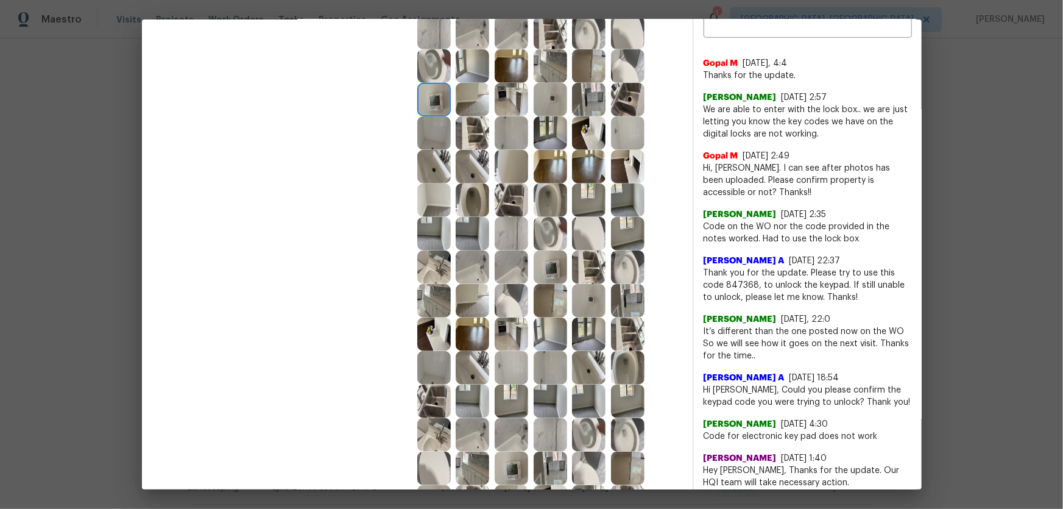
scroll to position [388, 0]
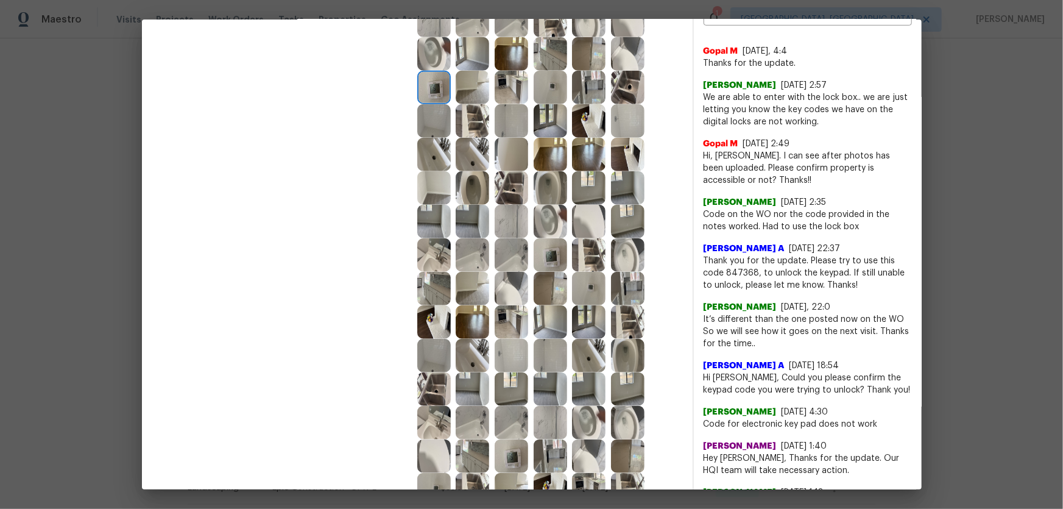
click at [433, 213] on img at bounding box center [434, 222] width 34 height 34
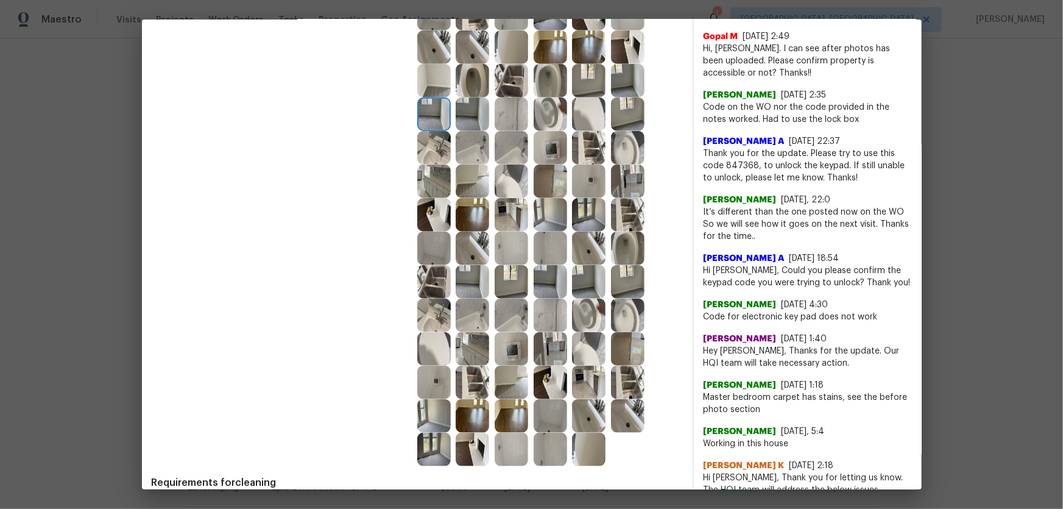
scroll to position [498, 0]
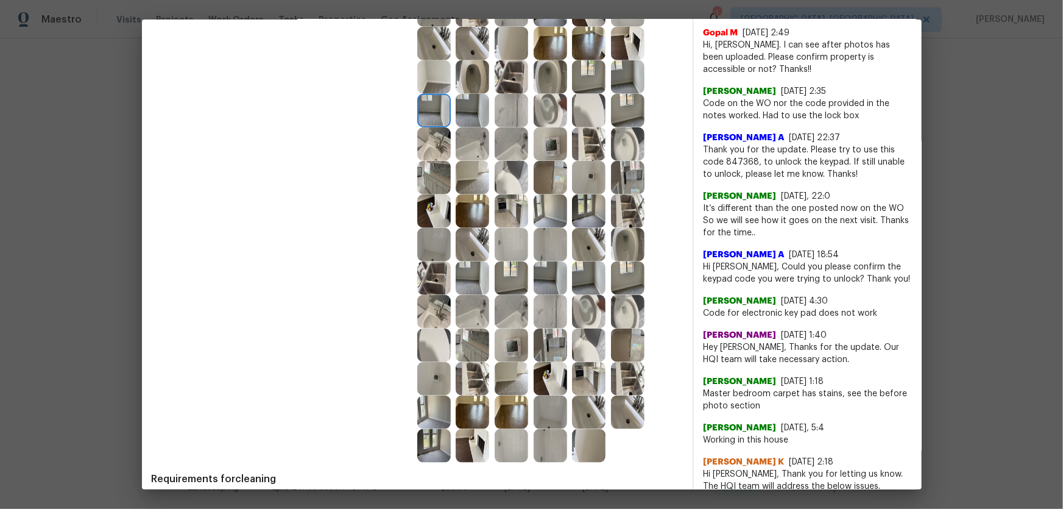
click at [541, 220] on img at bounding box center [551, 211] width 34 height 34
click at [548, 258] on img at bounding box center [551, 245] width 34 height 34
click at [556, 269] on img at bounding box center [551, 278] width 34 height 34
click at [581, 271] on img at bounding box center [589, 278] width 34 height 34
click at [514, 402] on img at bounding box center [512, 413] width 34 height 34
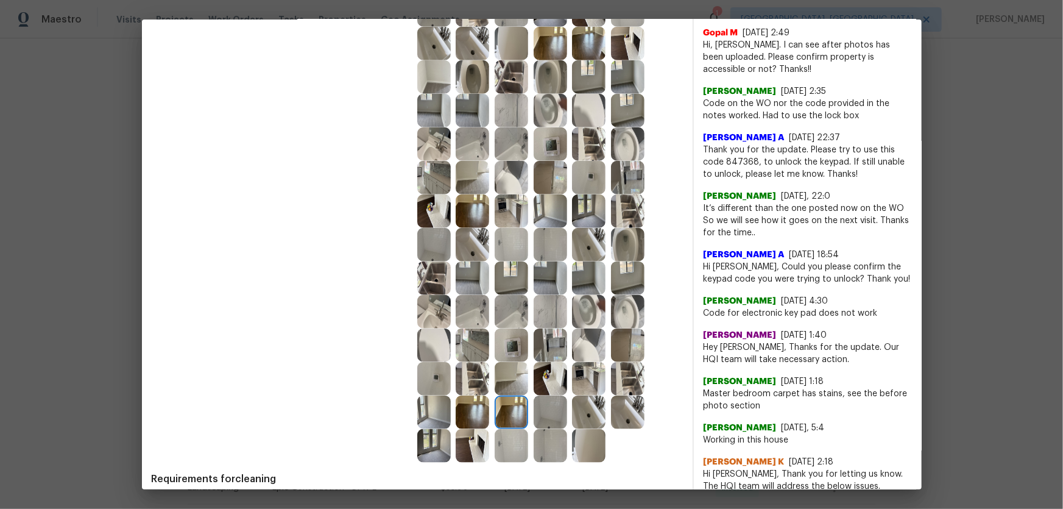
click at [451, 414] on div at bounding box center [436, 413] width 39 height 34
click at [463, 384] on img at bounding box center [473, 379] width 34 height 34
click at [424, 380] on img at bounding box center [434, 379] width 34 height 34
click at [428, 341] on img at bounding box center [434, 345] width 34 height 34
click at [463, 344] on img at bounding box center [473, 345] width 34 height 34
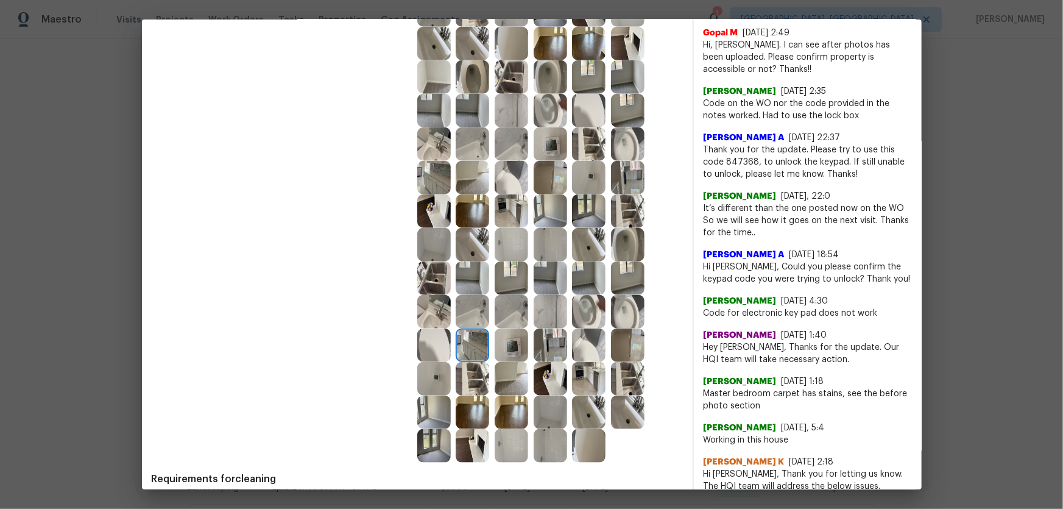
click at [534, 344] on img at bounding box center [551, 345] width 34 height 34
click at [519, 306] on img at bounding box center [512, 312] width 34 height 34
click at [516, 329] on img at bounding box center [512, 345] width 34 height 34
click at [559, 335] on img at bounding box center [551, 345] width 34 height 34
click at [555, 324] on img at bounding box center [551, 312] width 34 height 34
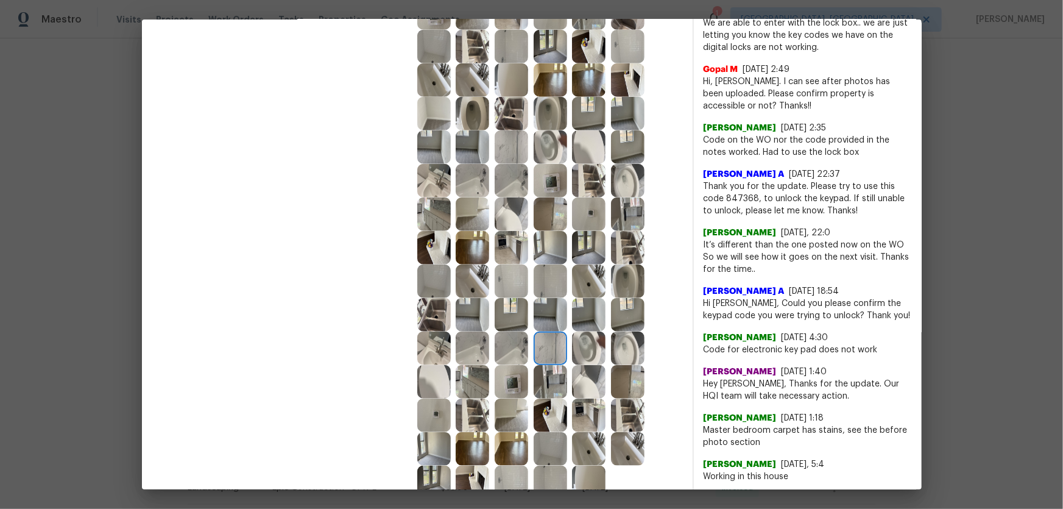
scroll to position [443, 0]
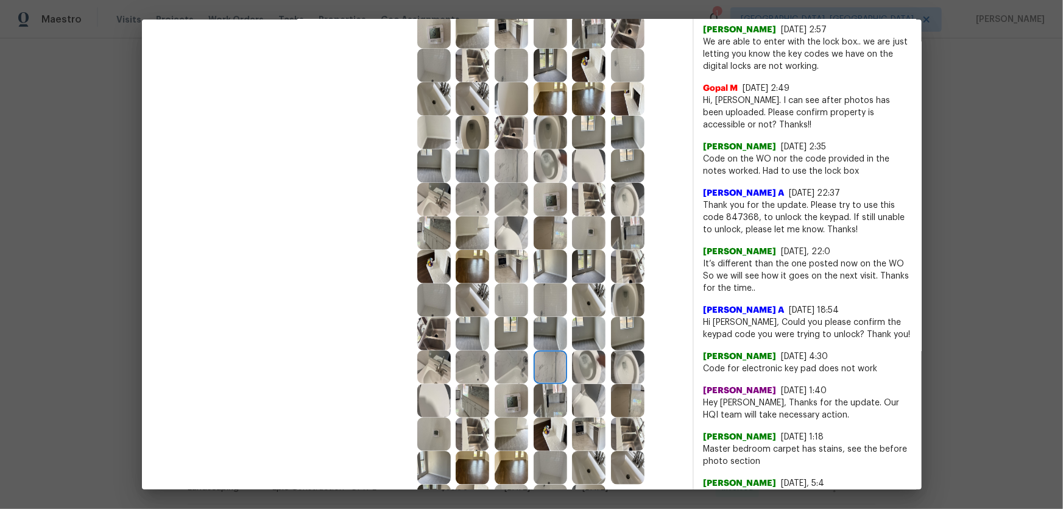
click at [508, 256] on img at bounding box center [512, 267] width 34 height 34
click at [534, 269] on img at bounding box center [551, 267] width 34 height 34
click at [541, 239] on img at bounding box center [551, 233] width 34 height 34
click at [545, 210] on img at bounding box center [551, 200] width 34 height 34
click at [583, 204] on img at bounding box center [589, 200] width 34 height 34
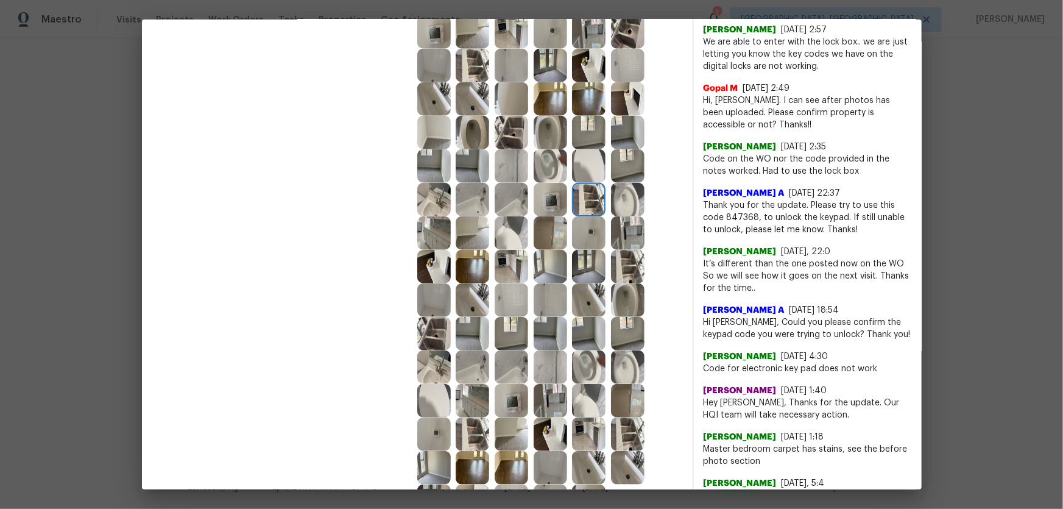
click at [573, 168] on img at bounding box center [589, 166] width 34 height 34
click at [557, 165] on img at bounding box center [551, 166] width 34 height 34
click at [540, 133] on img at bounding box center [551, 133] width 34 height 34
click at [506, 130] on img at bounding box center [512, 133] width 34 height 34
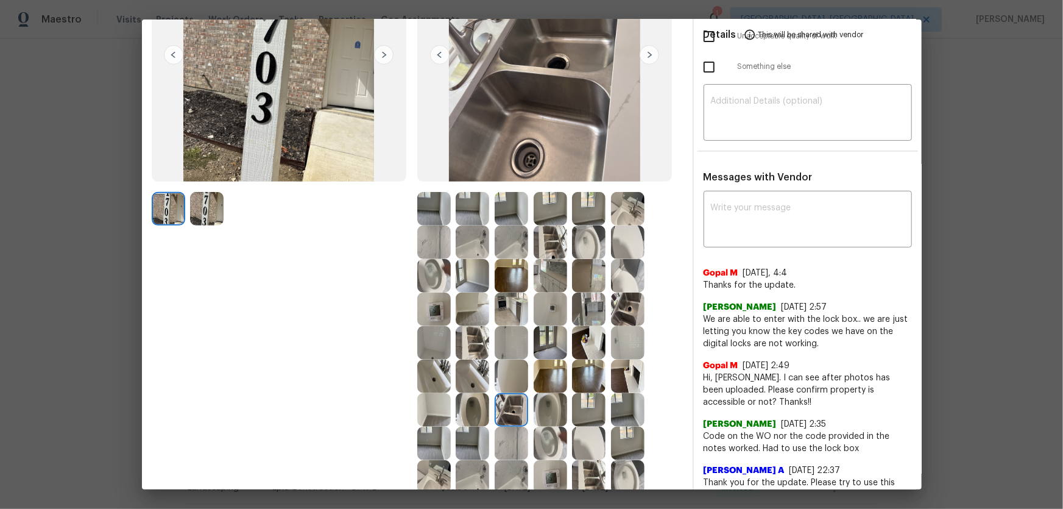
scroll to position [0, 0]
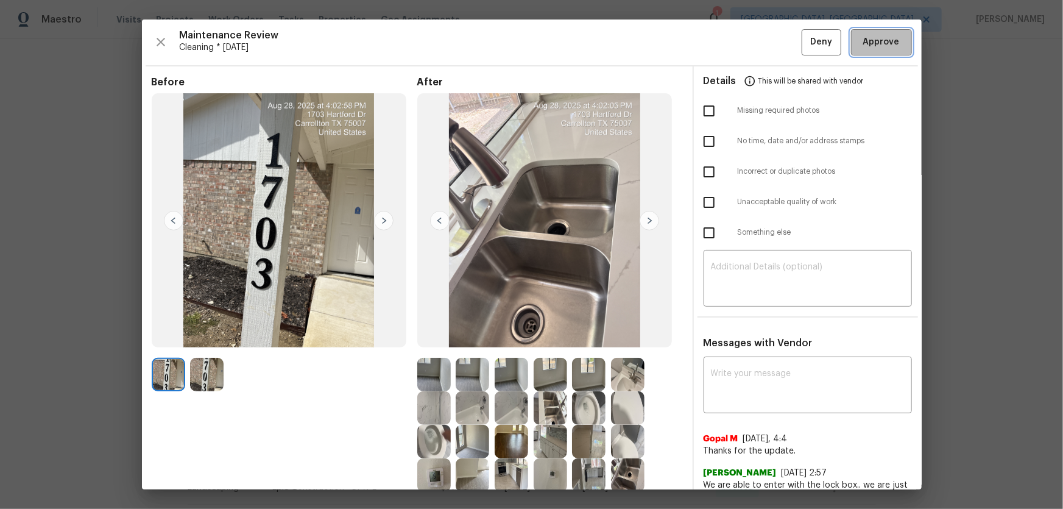
click at [861, 46] on span "Approve" at bounding box center [881, 42] width 41 height 15
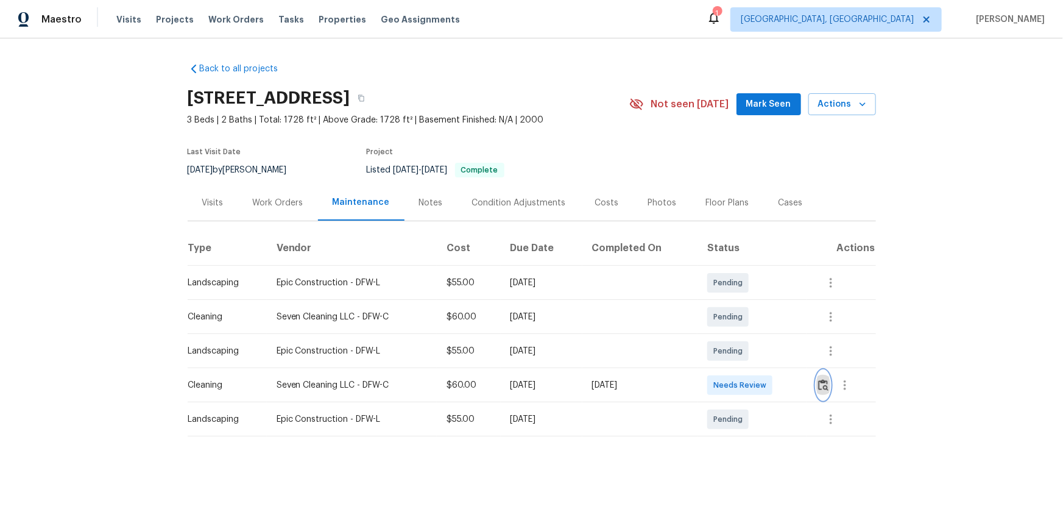
click at [756, 336] on img "button" at bounding box center [823, 385] width 10 height 12
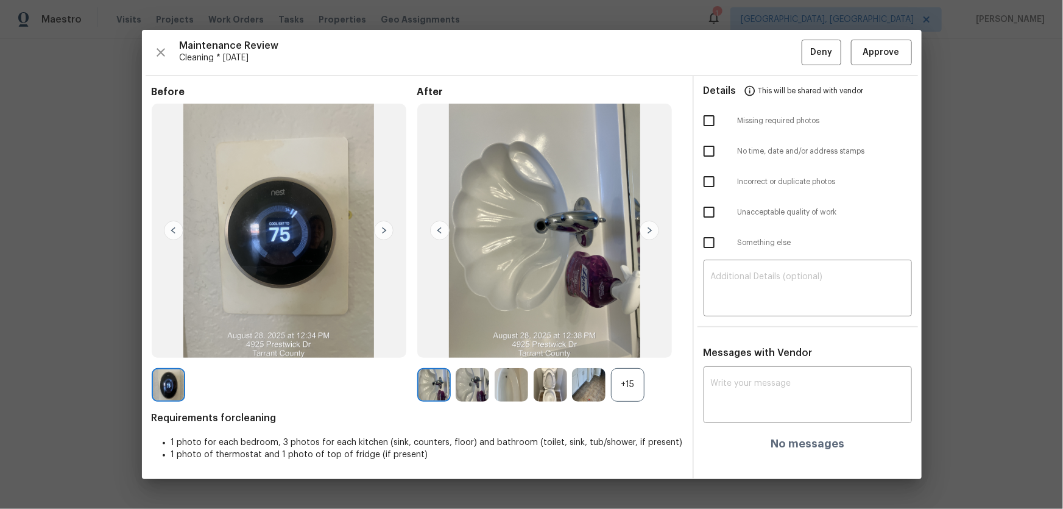
click at [639, 336] on div "+15" at bounding box center [628, 385] width 34 height 34
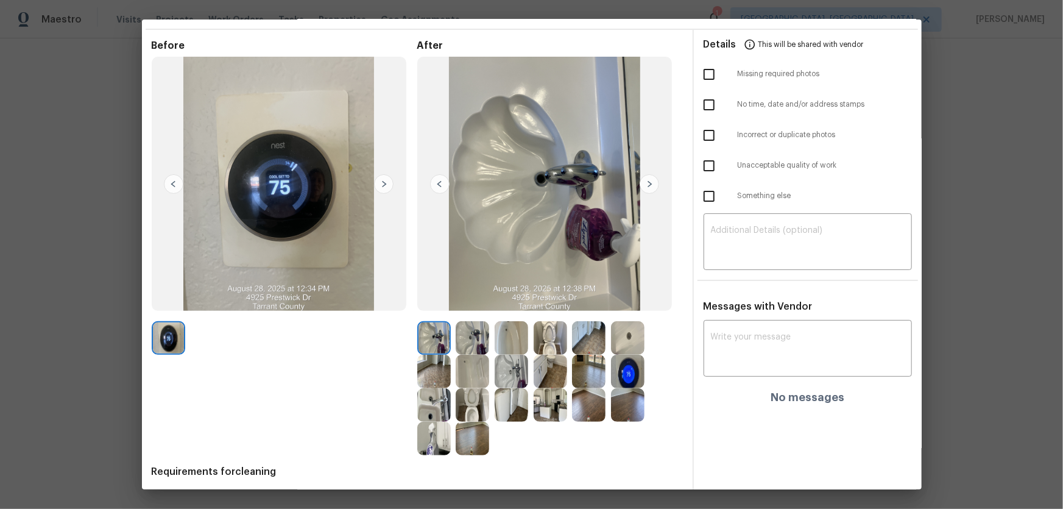
scroll to position [79, 0]
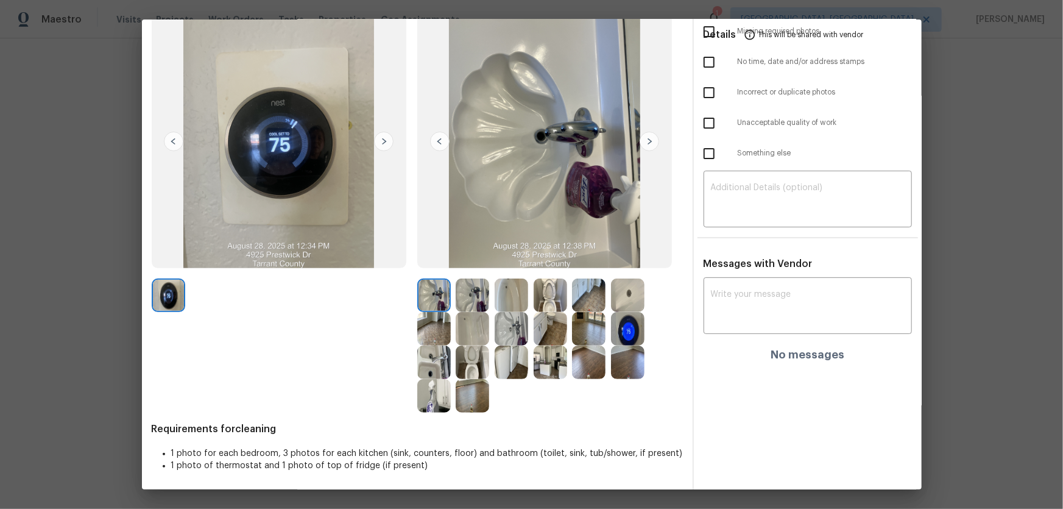
click at [474, 336] on img at bounding box center [473, 363] width 34 height 34
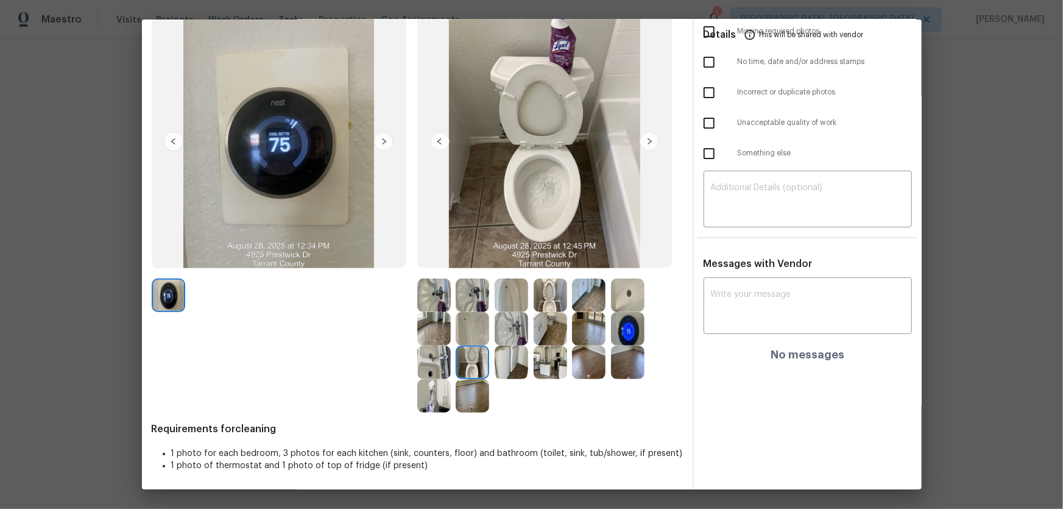
click at [549, 286] on img at bounding box center [551, 295] width 34 height 34
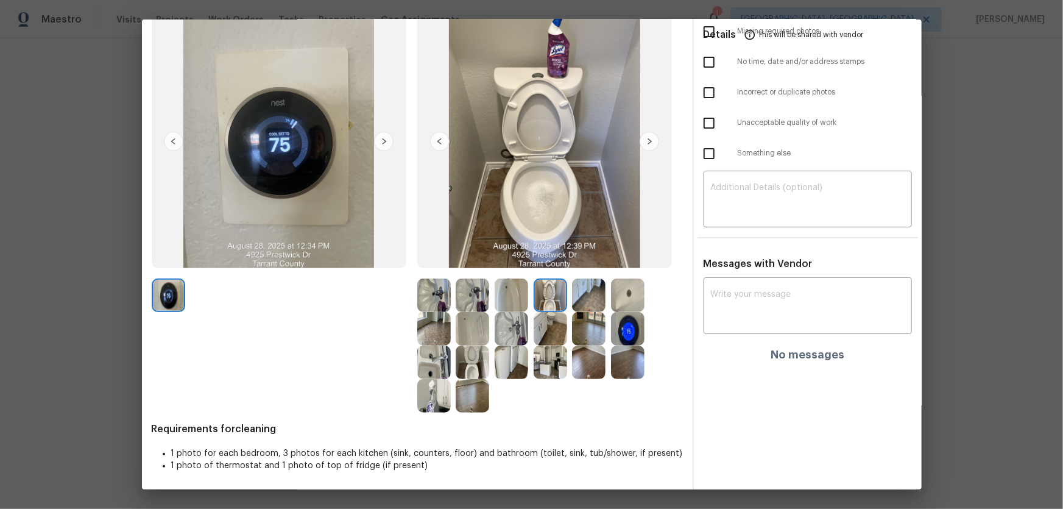
click at [472, 300] on img at bounding box center [473, 295] width 34 height 34
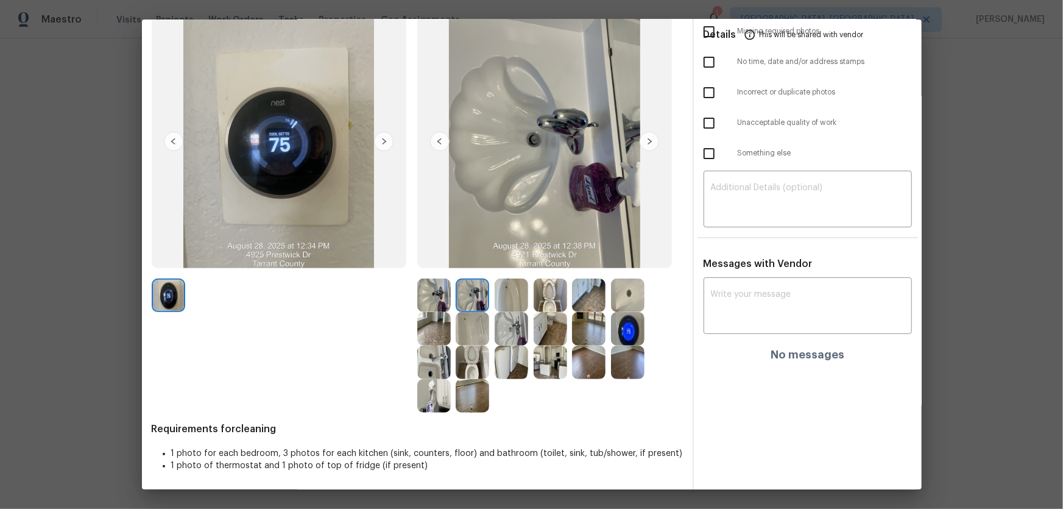
click at [422, 307] on img at bounding box center [434, 295] width 34 height 34
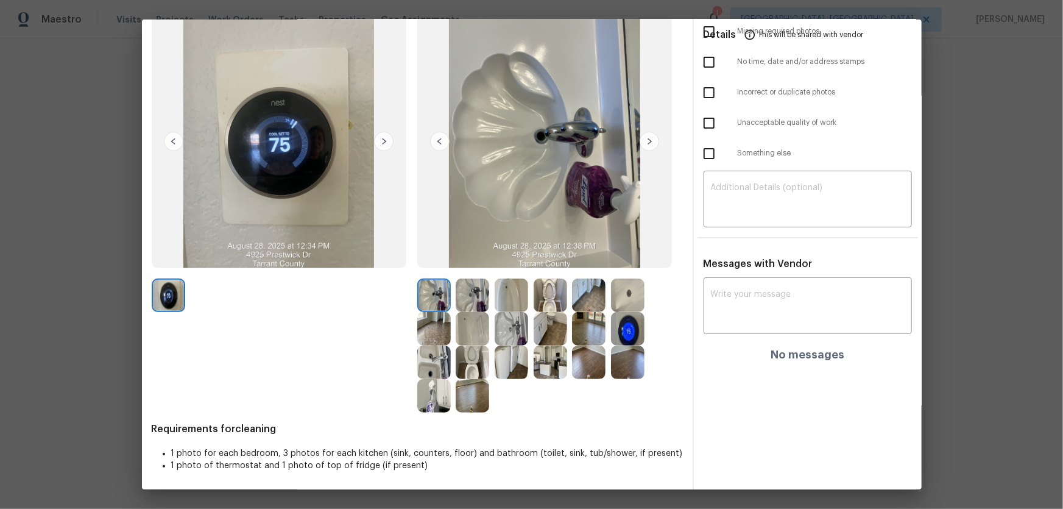
click at [466, 328] on img at bounding box center [473, 329] width 34 height 34
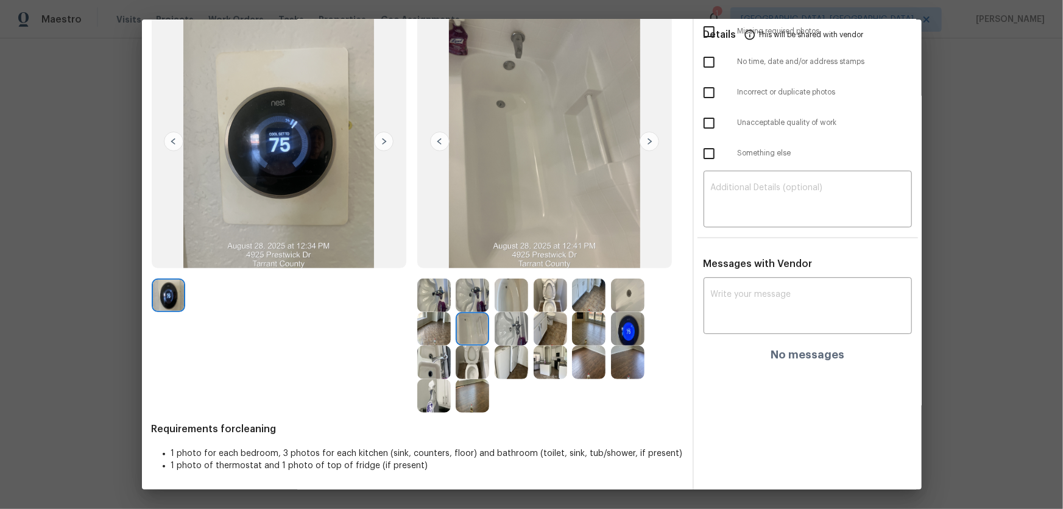
click at [500, 293] on img at bounding box center [512, 295] width 34 height 34
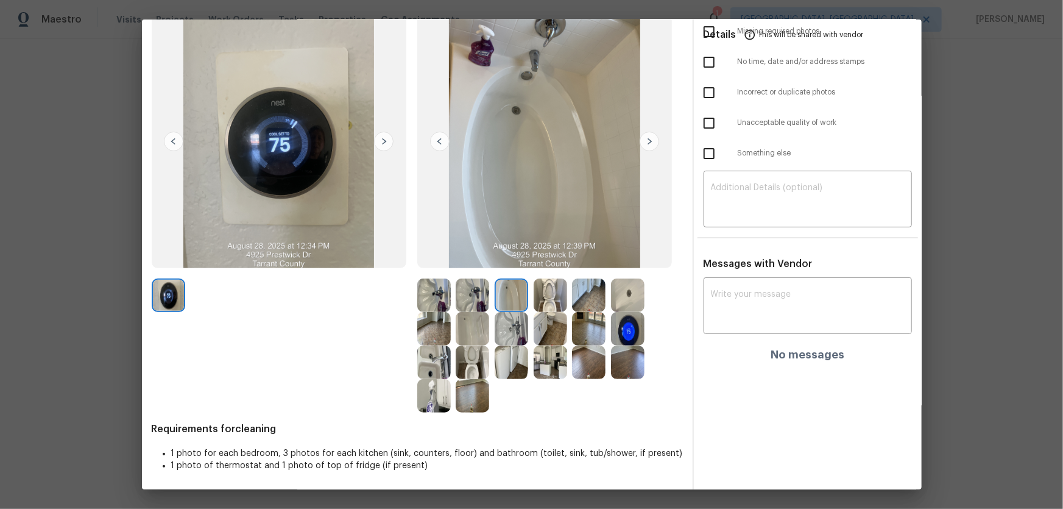
click at [519, 336] on img at bounding box center [512, 363] width 34 height 34
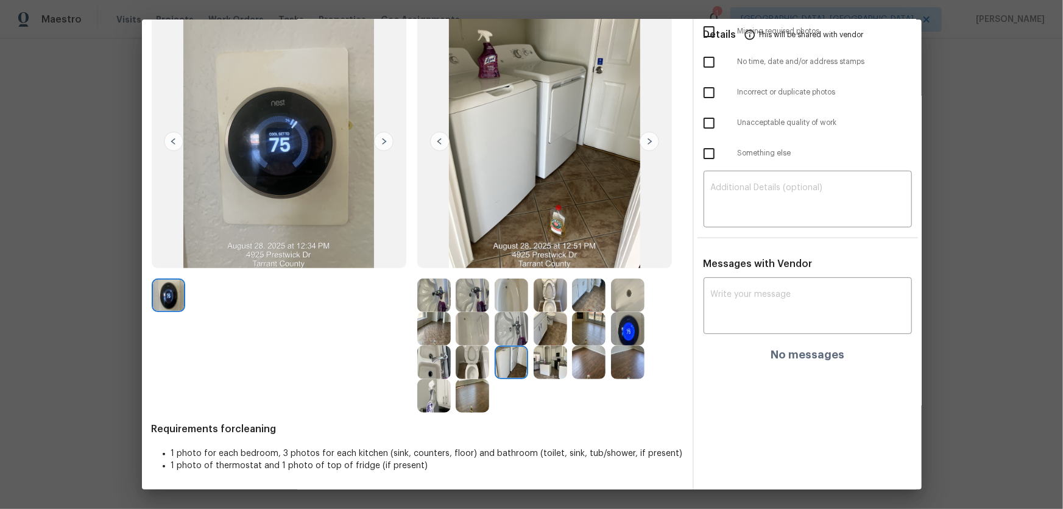
click at [552, 336] on img at bounding box center [551, 363] width 34 height 34
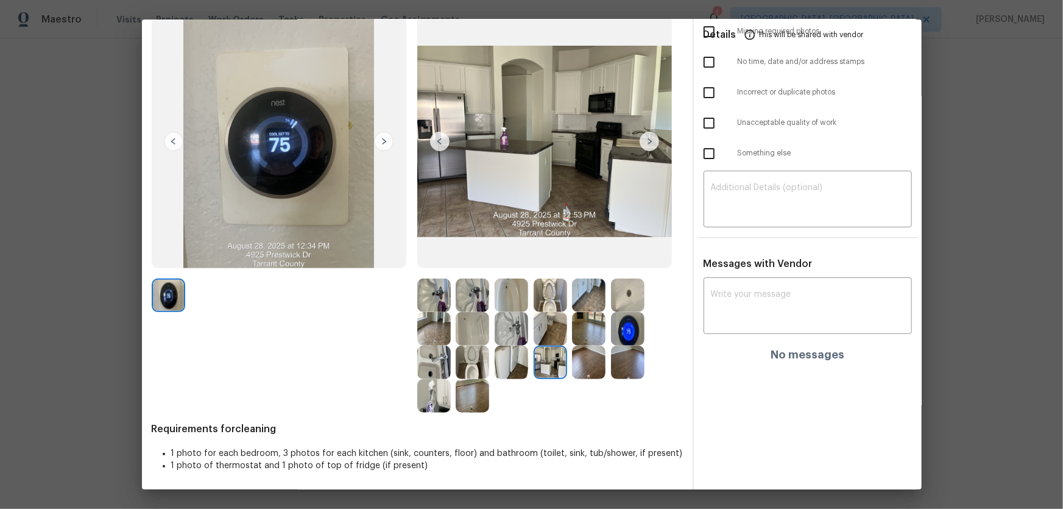
click at [472, 336] on img at bounding box center [473, 363] width 34 height 34
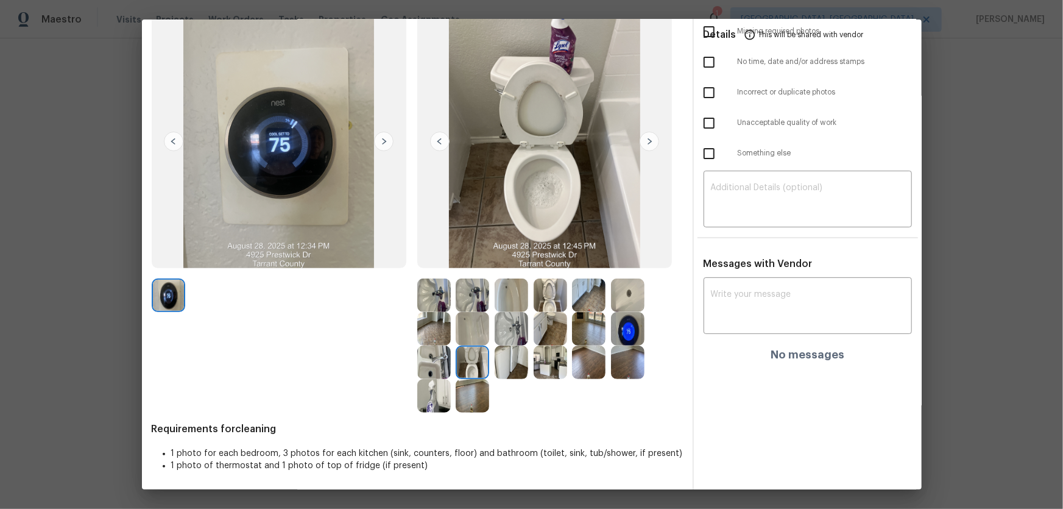
click at [428, 336] on img at bounding box center [434, 363] width 34 height 34
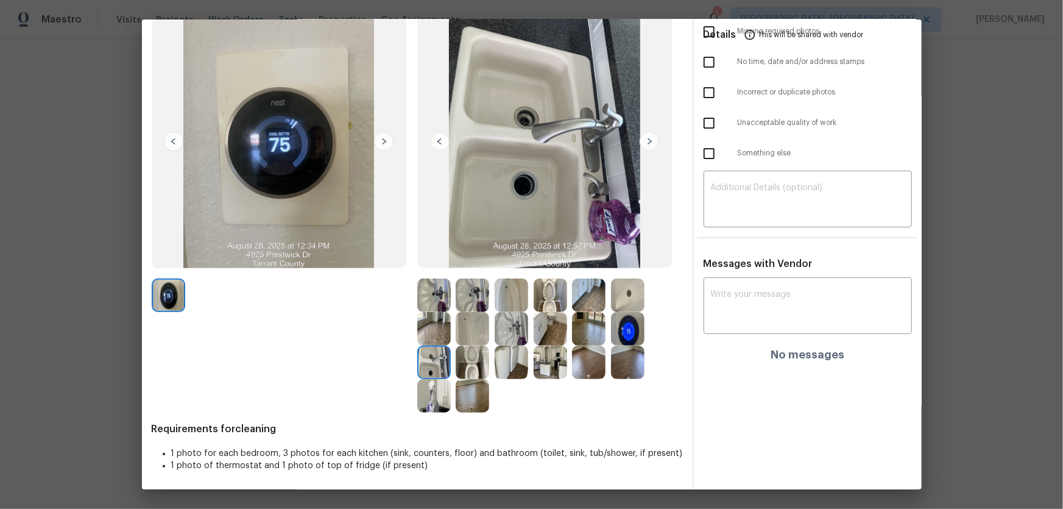
click at [428, 336] on img at bounding box center [434, 396] width 34 height 34
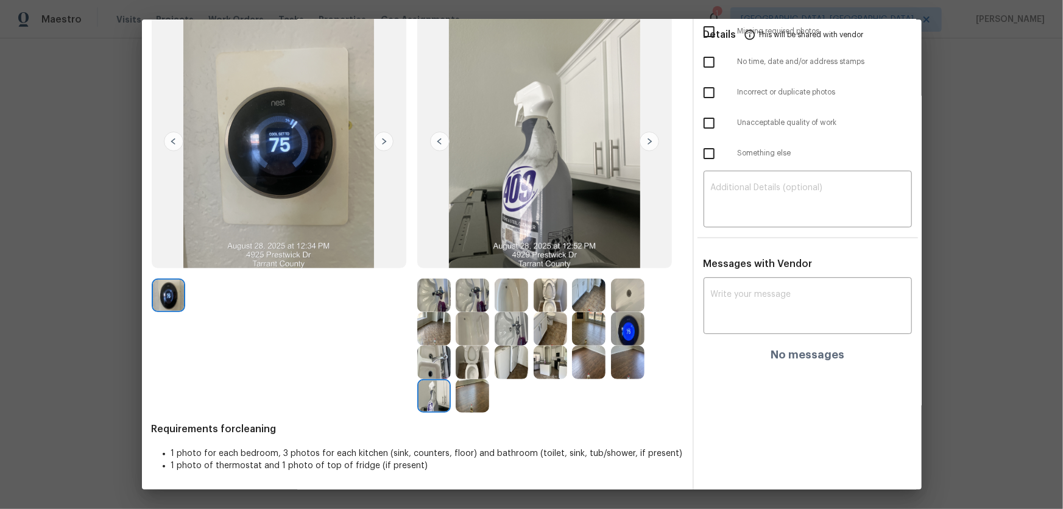
click at [589, 336] on img at bounding box center [589, 363] width 34 height 34
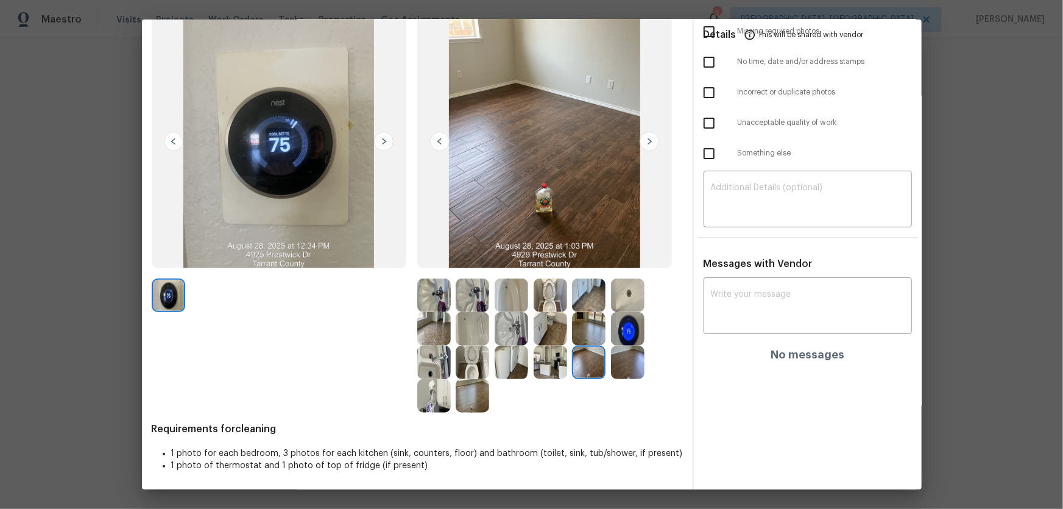
click at [626, 336] on img at bounding box center [628, 363] width 34 height 34
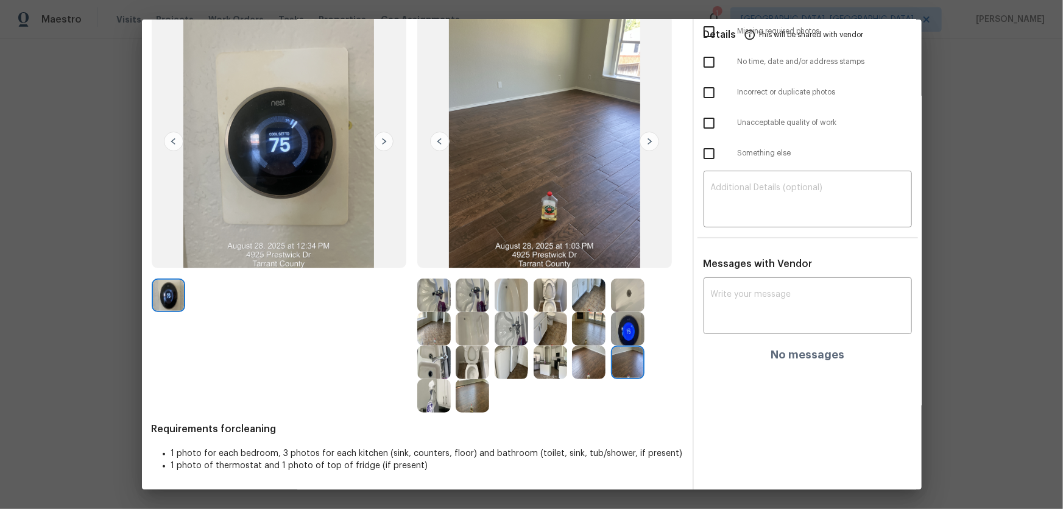
click at [471, 336] on img at bounding box center [473, 396] width 34 height 34
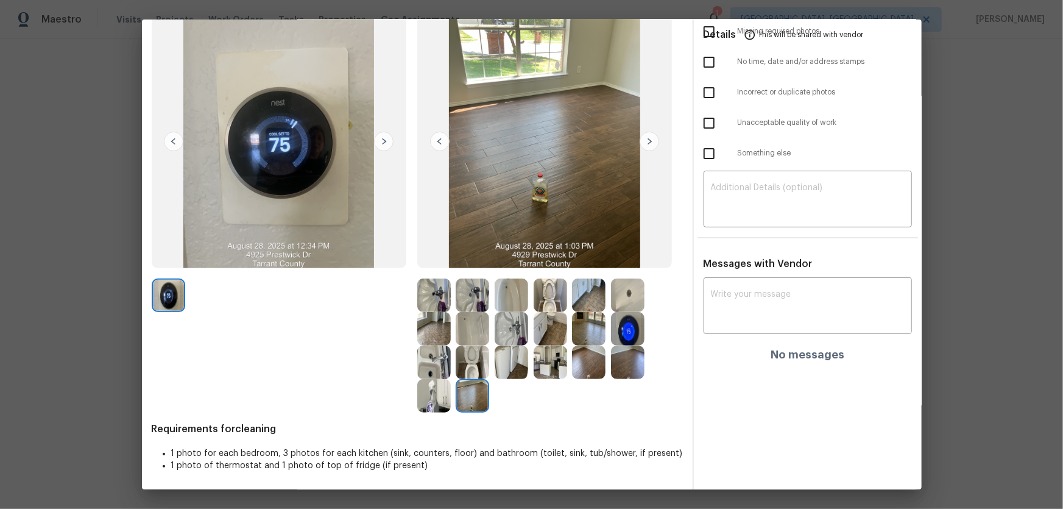
click at [512, 316] on img at bounding box center [512, 329] width 34 height 34
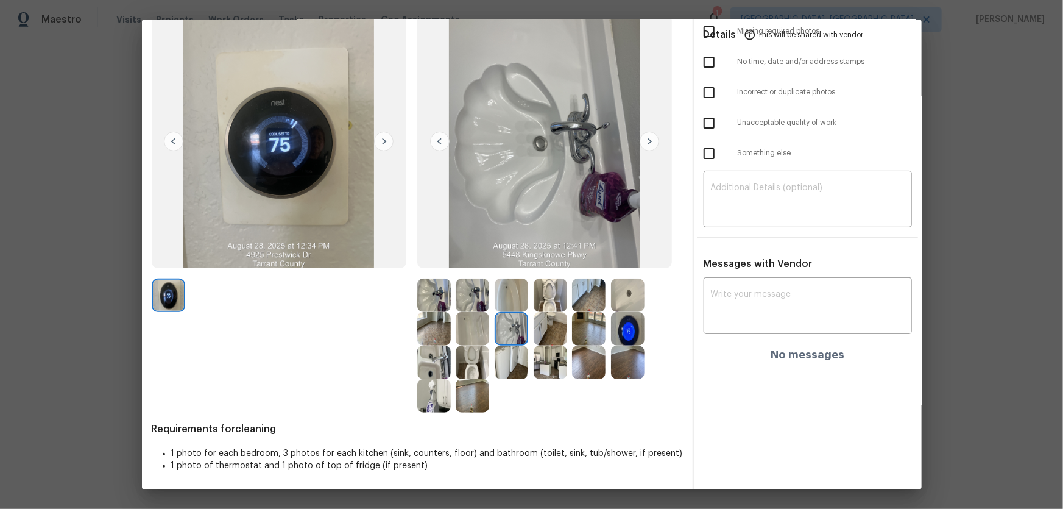
click at [513, 336] on img at bounding box center [512, 363] width 34 height 34
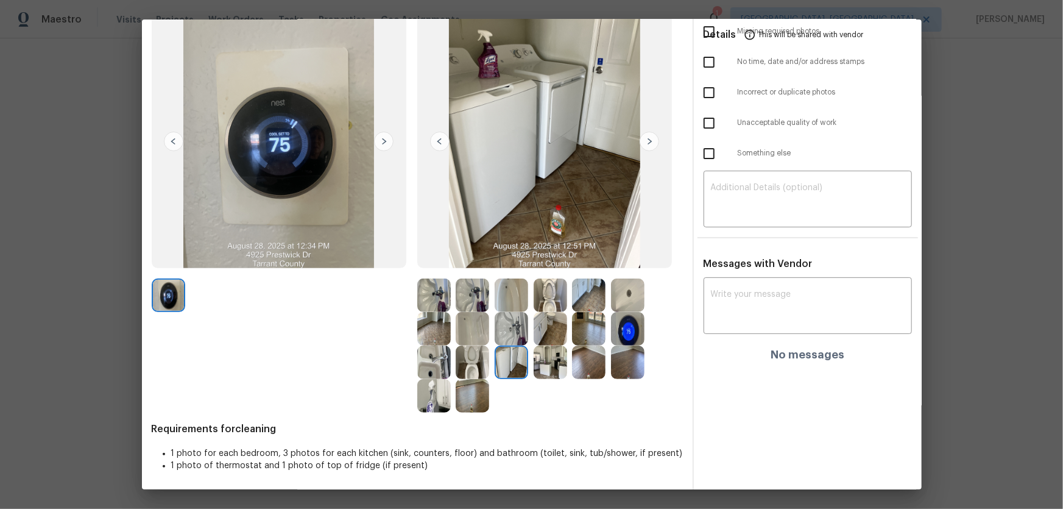
click at [540, 336] on img at bounding box center [551, 363] width 34 height 34
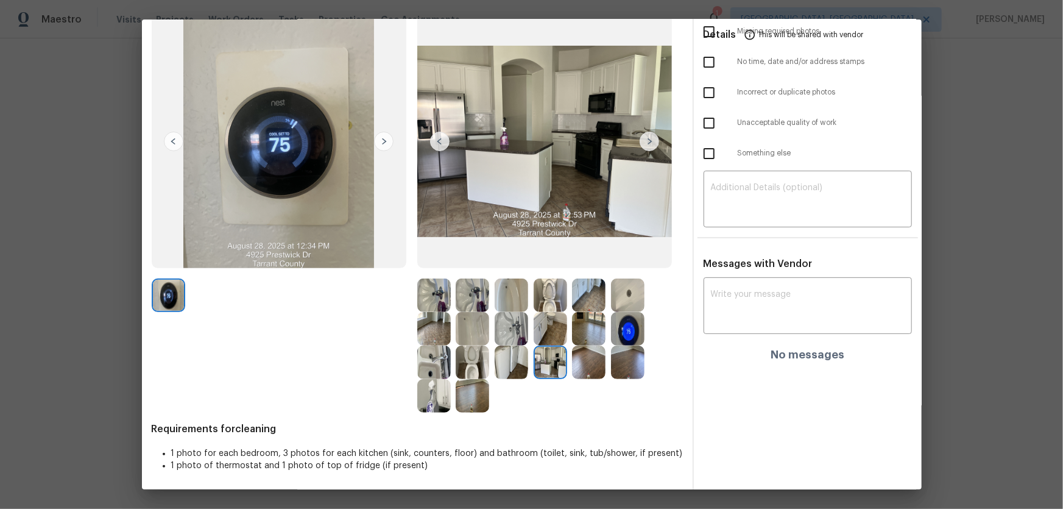
click at [551, 320] on img at bounding box center [551, 329] width 34 height 34
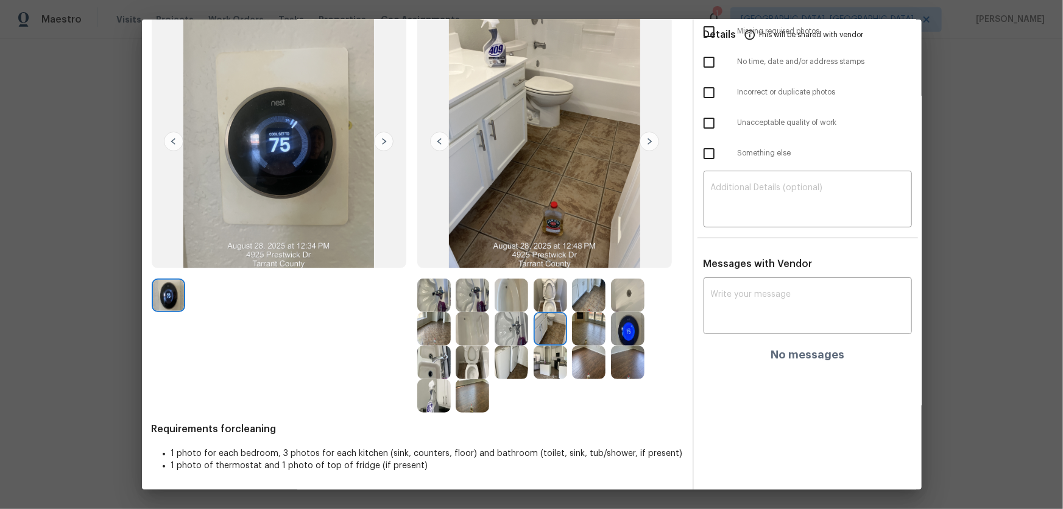
click at [548, 296] on img at bounding box center [551, 295] width 34 height 34
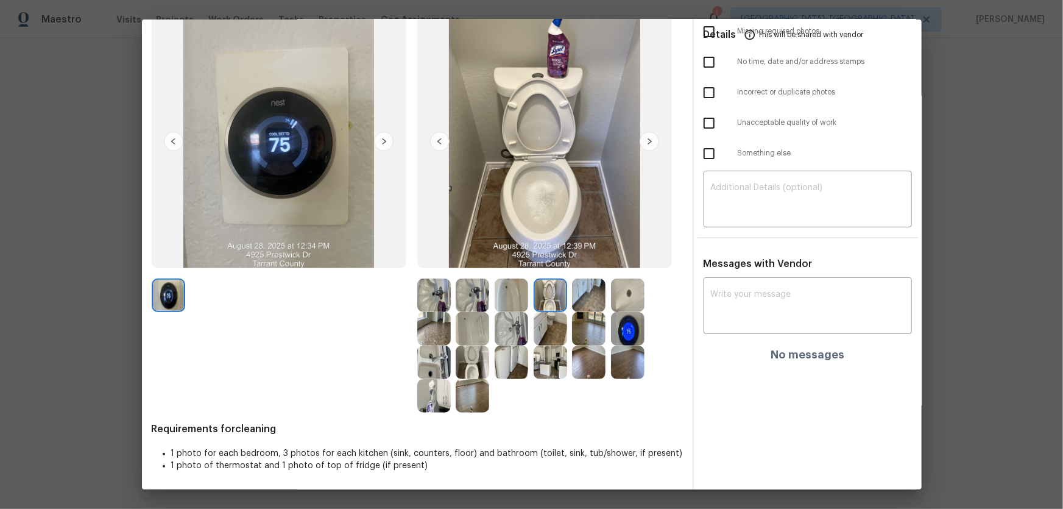
click at [578, 297] on img at bounding box center [589, 295] width 34 height 34
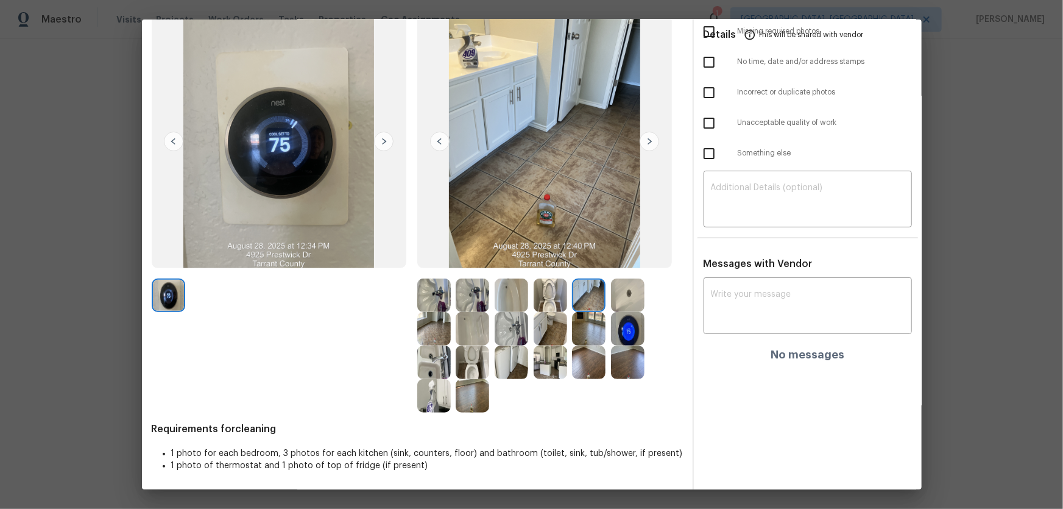
click at [617, 298] on img at bounding box center [628, 295] width 34 height 34
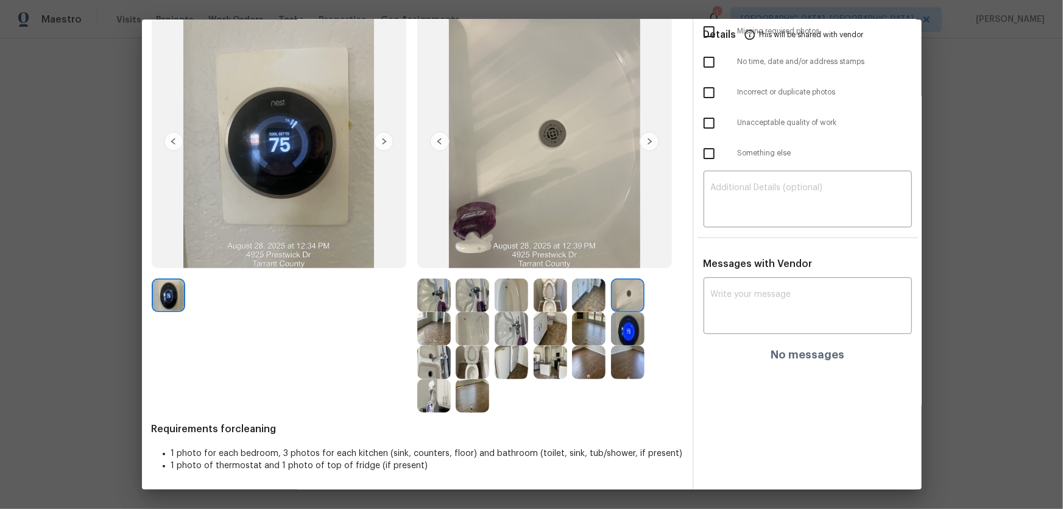
click at [621, 327] on img at bounding box center [628, 329] width 34 height 34
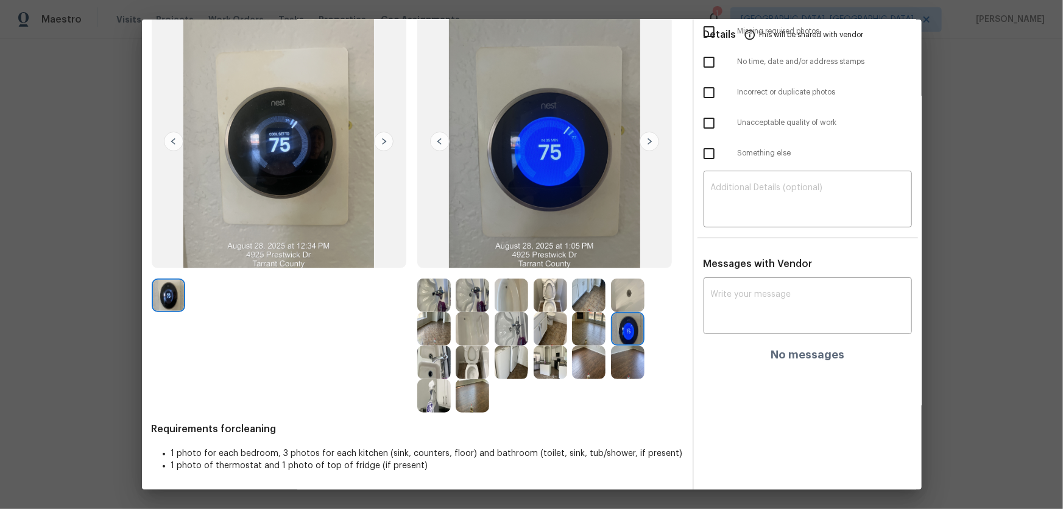
click at [517, 294] on img at bounding box center [512, 295] width 34 height 34
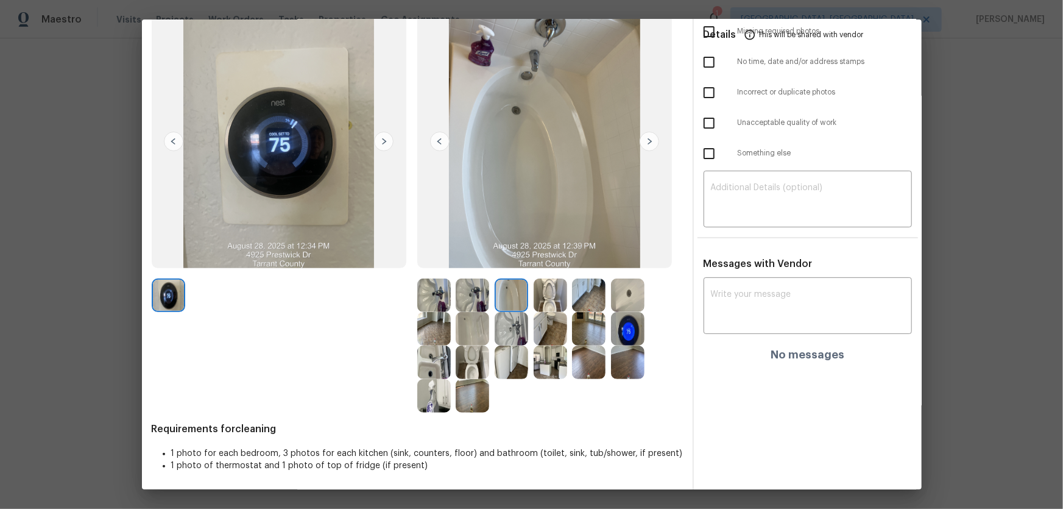
click at [489, 294] on div at bounding box center [475, 295] width 39 height 34
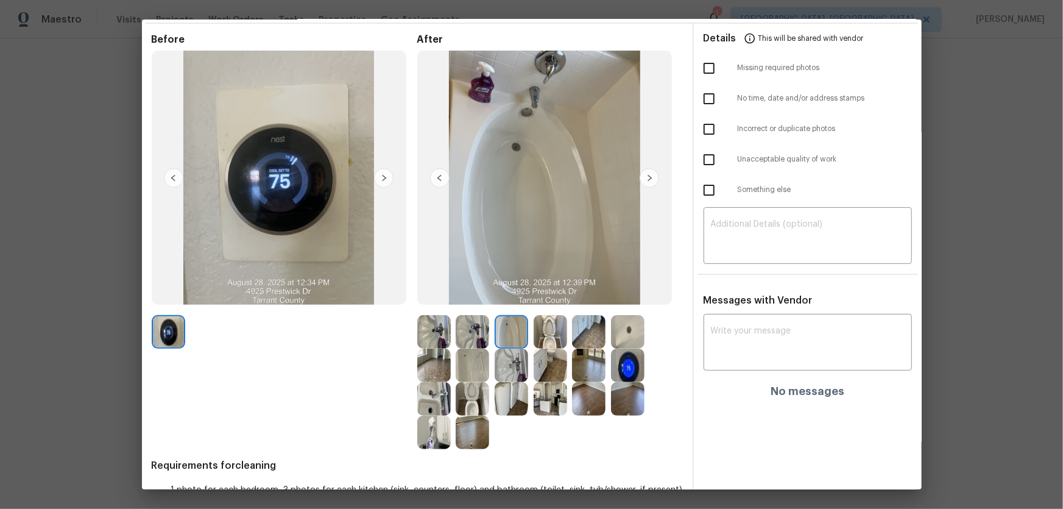
scroll to position [0, 0]
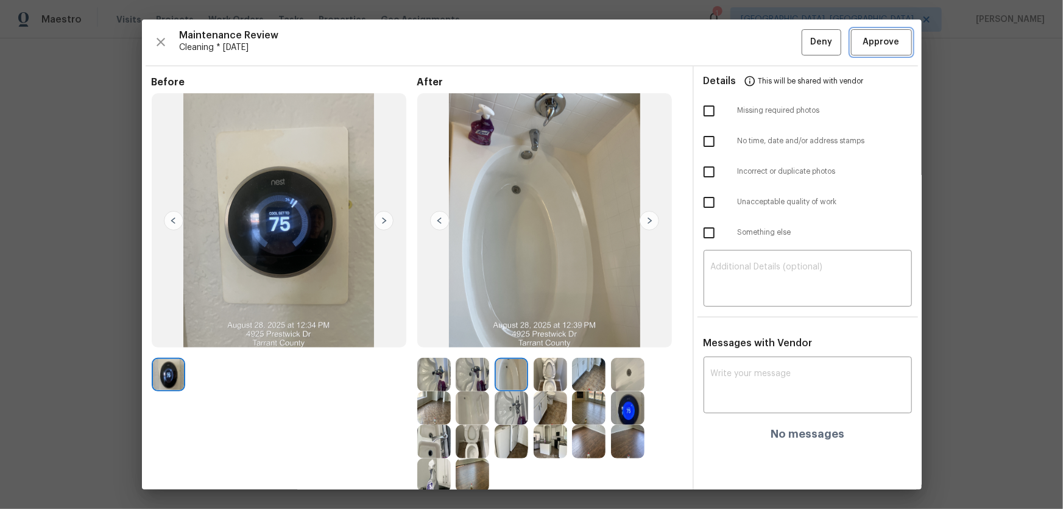
click at [756, 40] on span "Approve" at bounding box center [882, 42] width 37 height 15
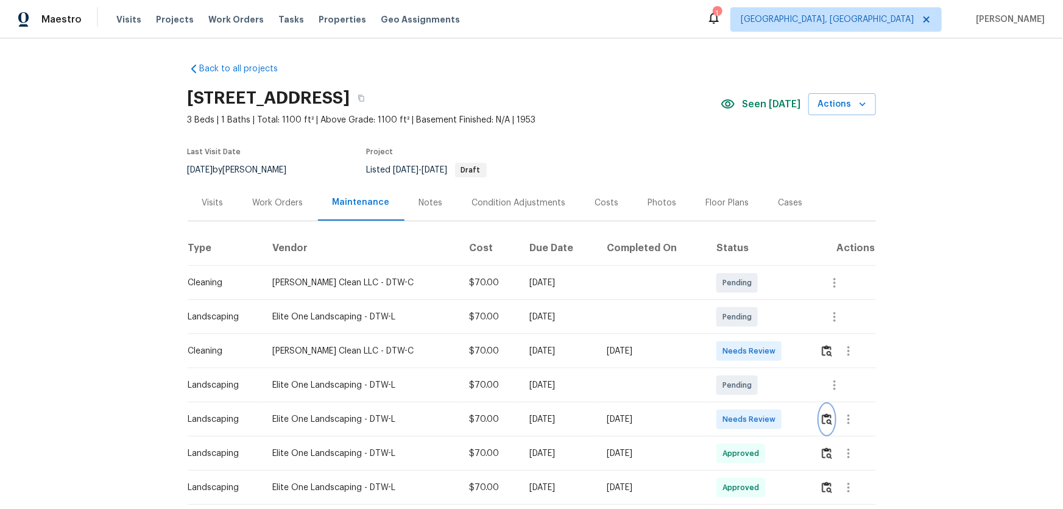
click at [756, 336] on img "button" at bounding box center [827, 419] width 10 height 12
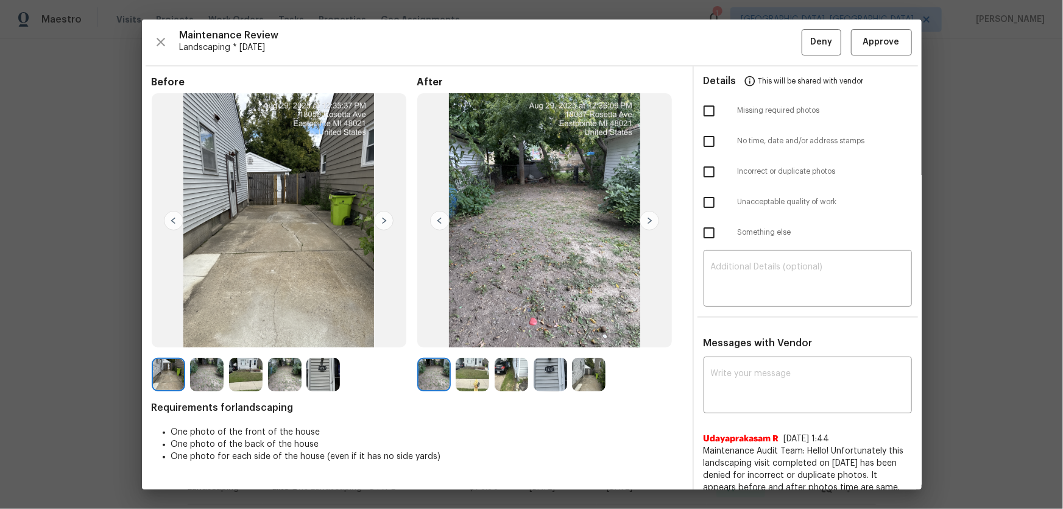
scroll to position [55, 0]
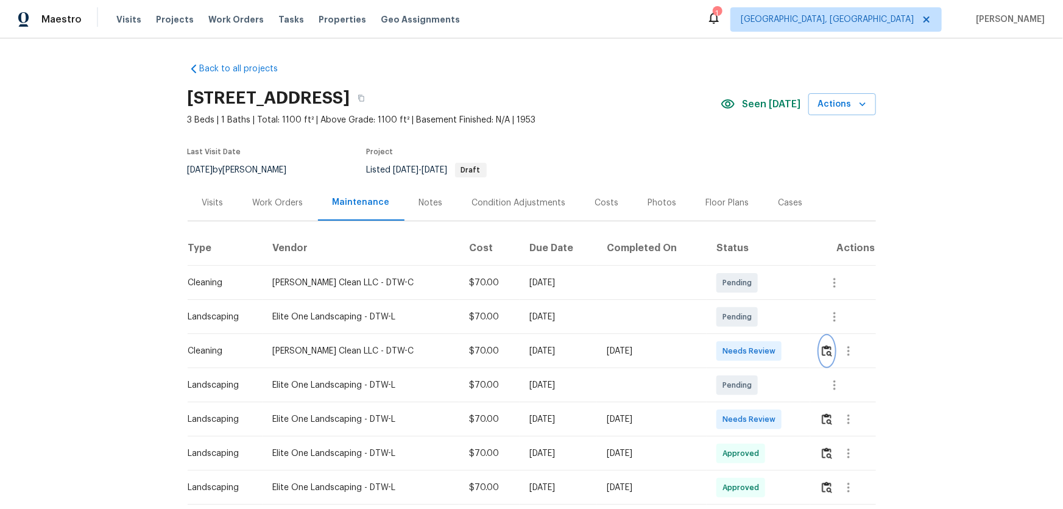
click at [756, 336] on img "button" at bounding box center [827, 351] width 10 height 12
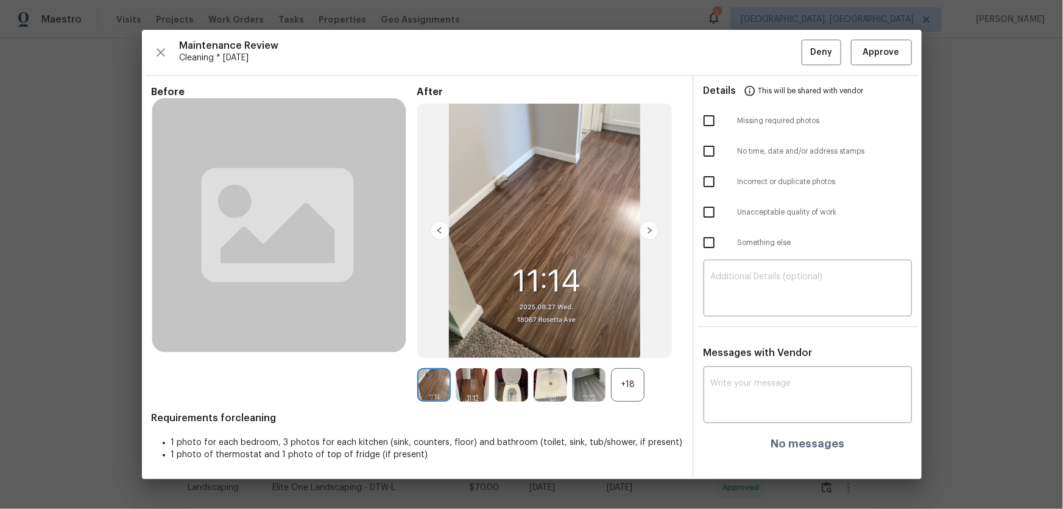
click at [629, 336] on div "+18" at bounding box center [628, 385] width 34 height 34
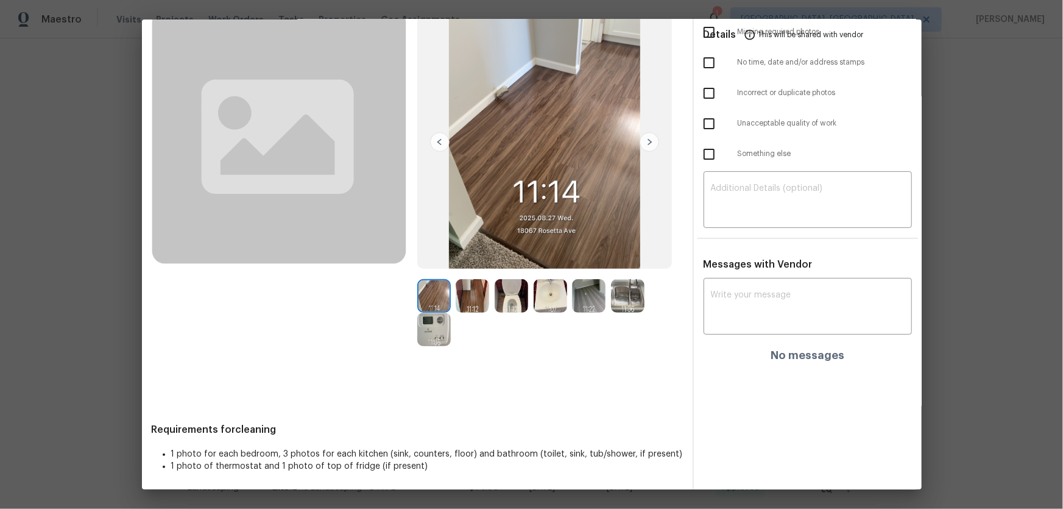
scroll to position [79, 0]
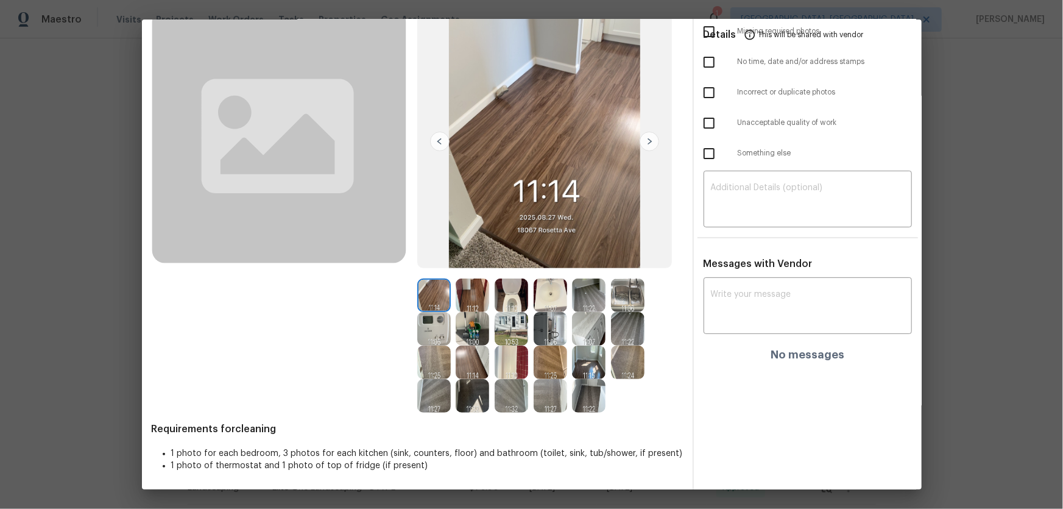
click at [503, 291] on img at bounding box center [512, 295] width 34 height 34
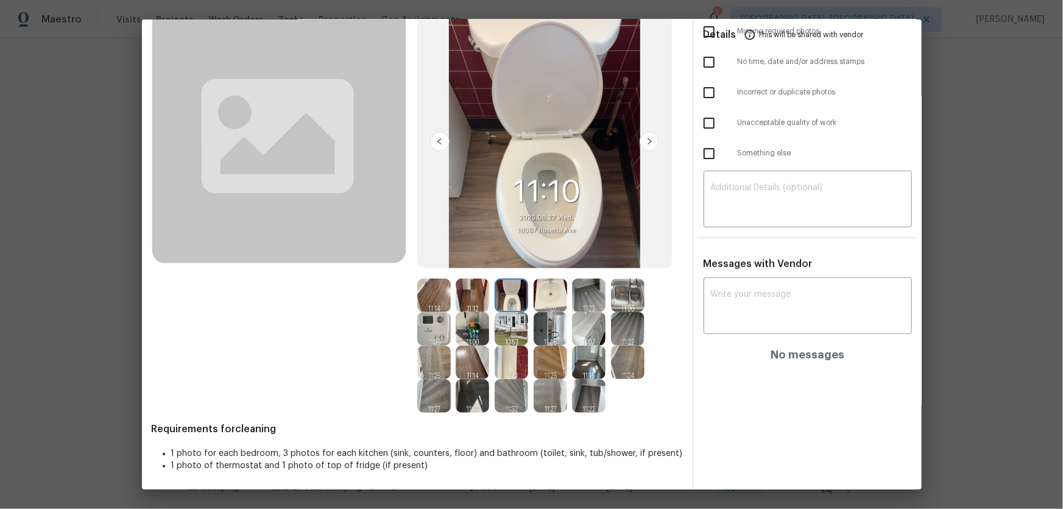
click at [556, 300] on img at bounding box center [551, 295] width 34 height 34
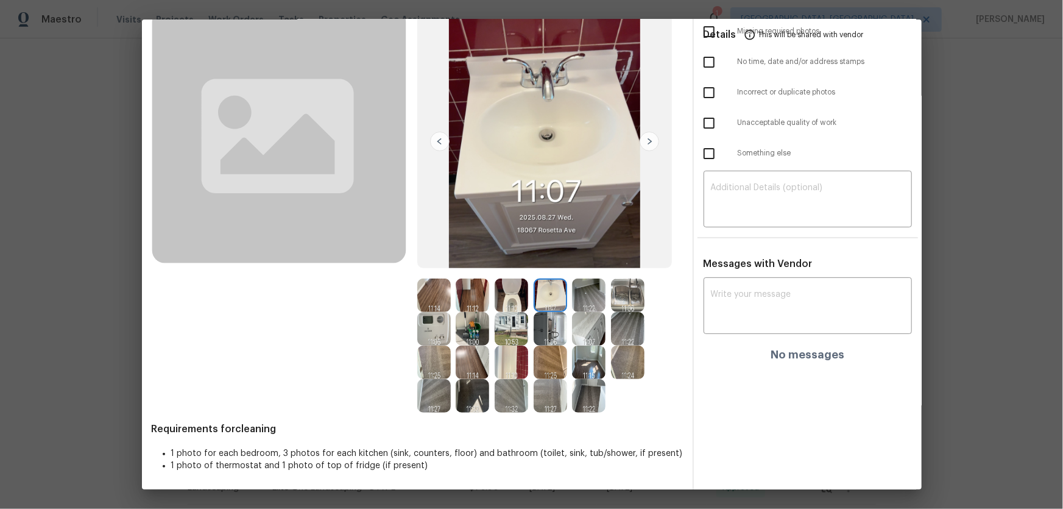
click at [506, 336] on img at bounding box center [512, 363] width 34 height 34
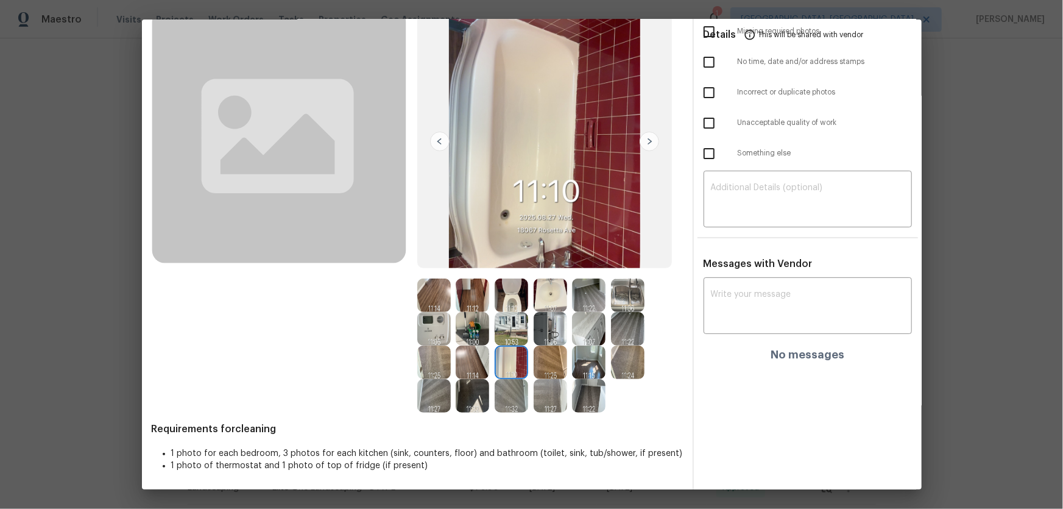
click at [433, 329] on img at bounding box center [434, 329] width 34 height 34
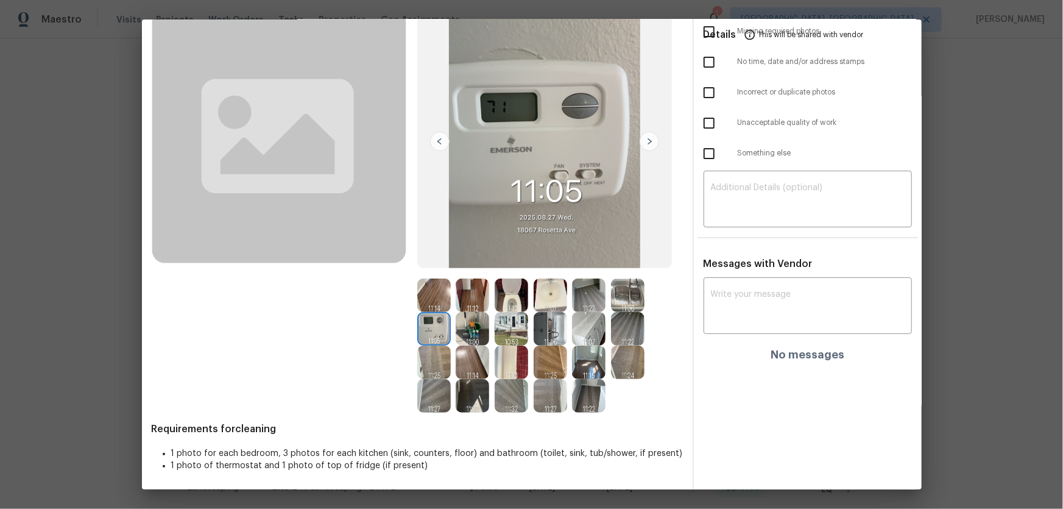
click at [539, 333] on img at bounding box center [551, 329] width 34 height 34
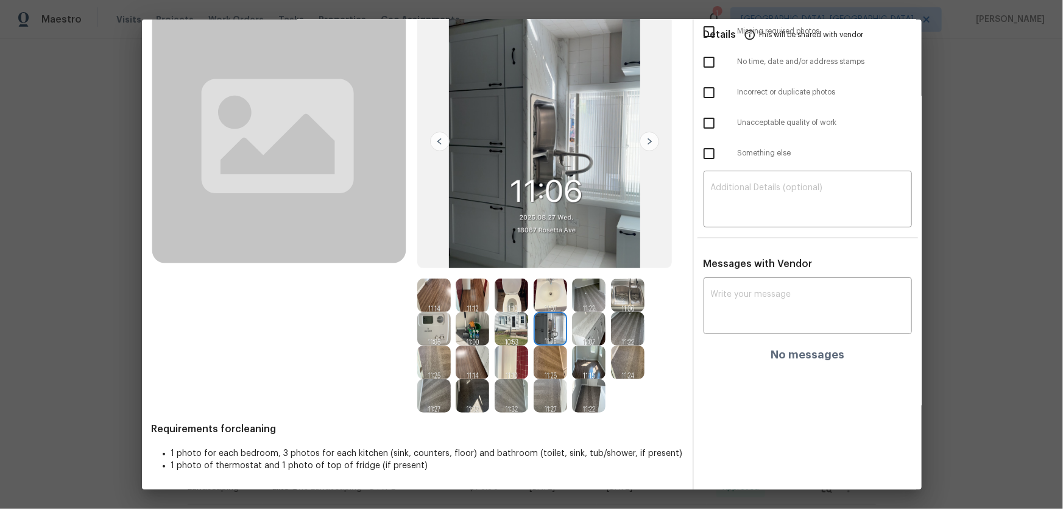
click at [508, 333] on img at bounding box center [512, 329] width 34 height 34
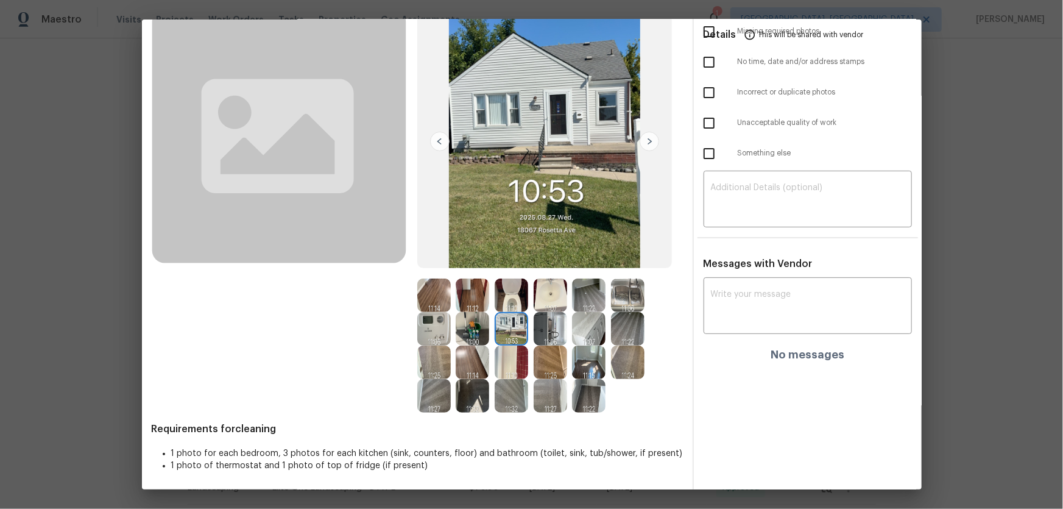
click at [481, 327] on img at bounding box center [473, 329] width 34 height 34
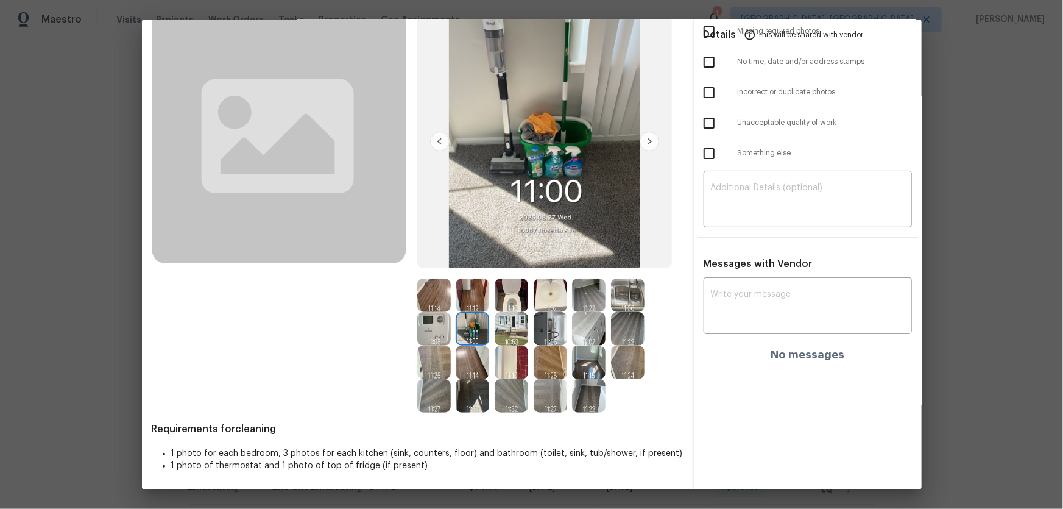
click at [474, 296] on img at bounding box center [473, 295] width 34 height 34
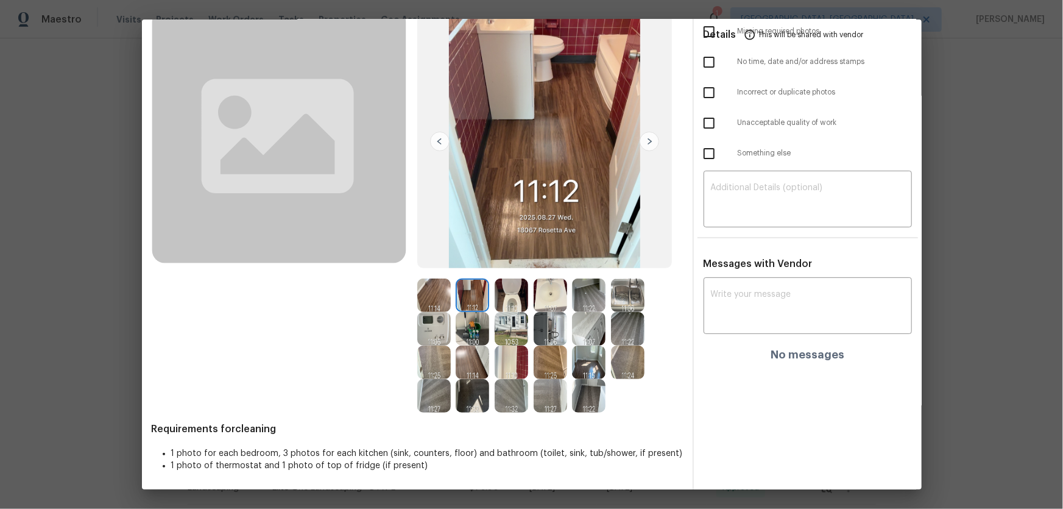
click at [500, 291] on img at bounding box center [512, 295] width 34 height 34
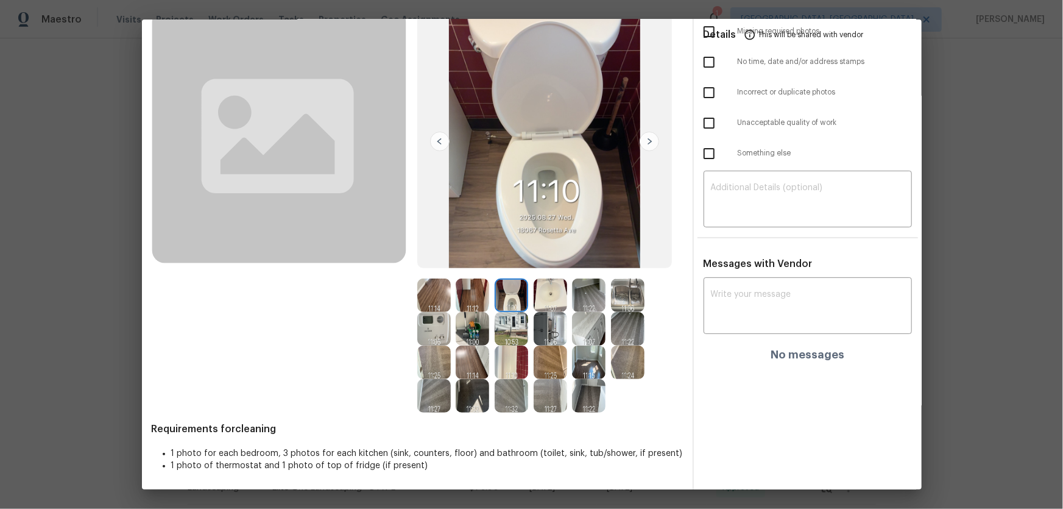
click at [439, 289] on img at bounding box center [434, 295] width 34 height 34
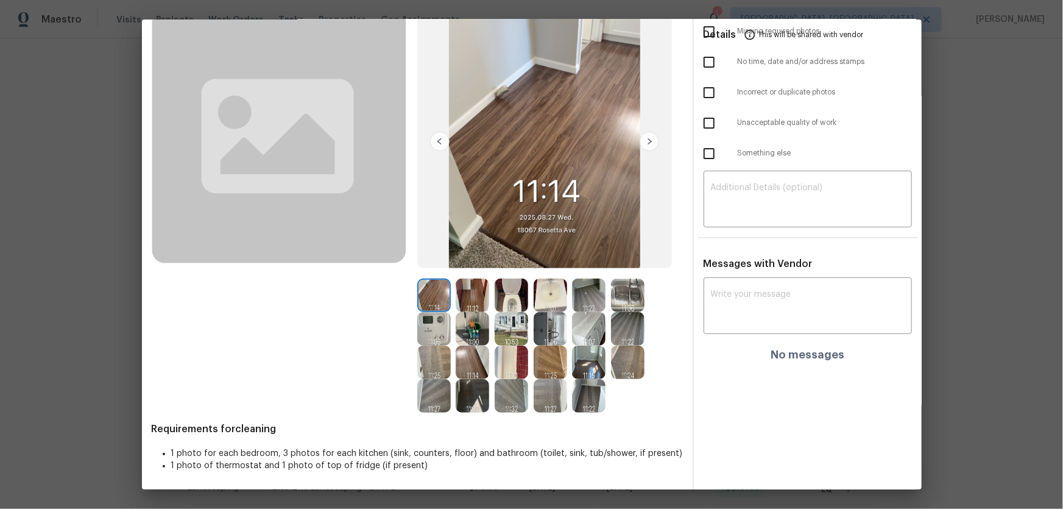
click at [509, 336] on img at bounding box center [512, 396] width 34 height 34
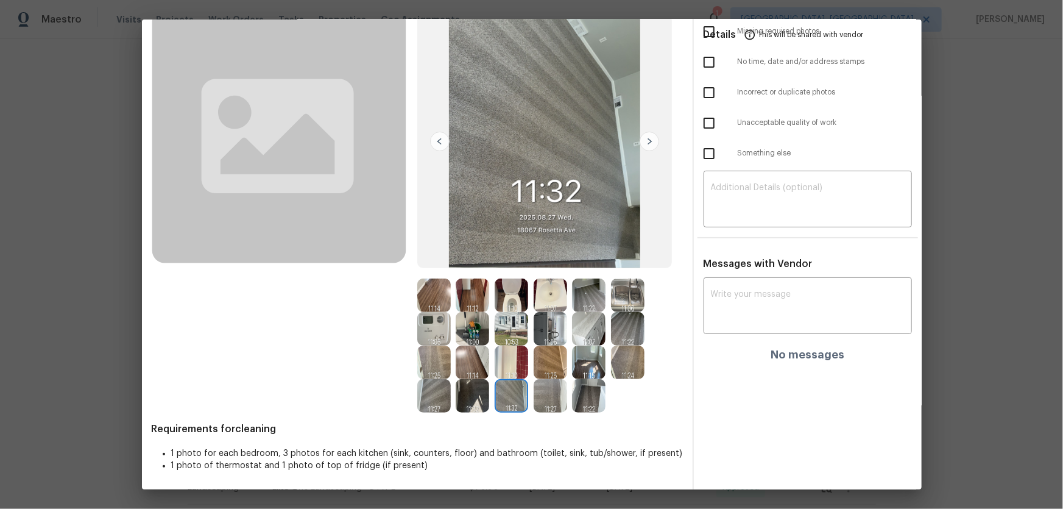
click at [538, 336] on img at bounding box center [551, 396] width 34 height 34
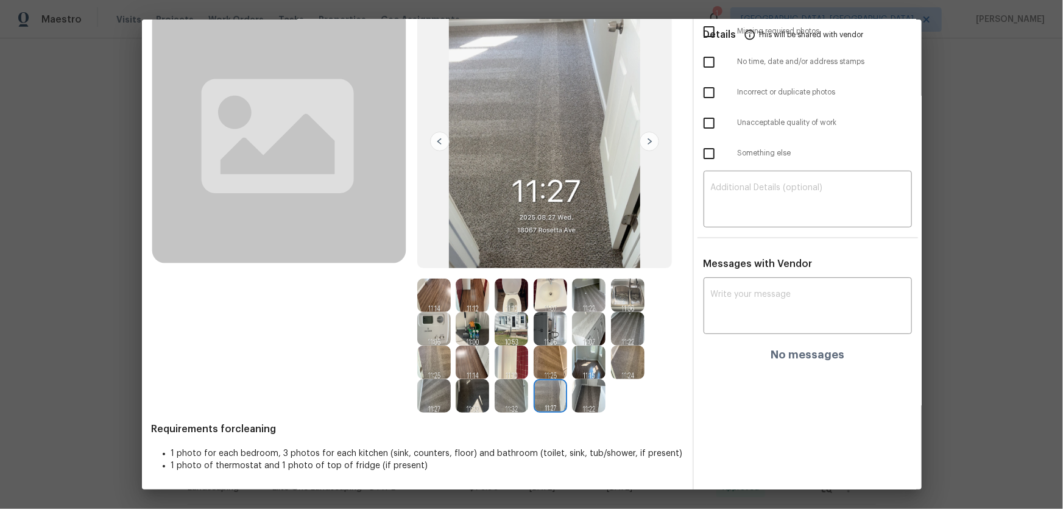
click at [450, 336] on div at bounding box center [436, 396] width 39 height 34
click at [476, 336] on img at bounding box center [473, 363] width 34 height 34
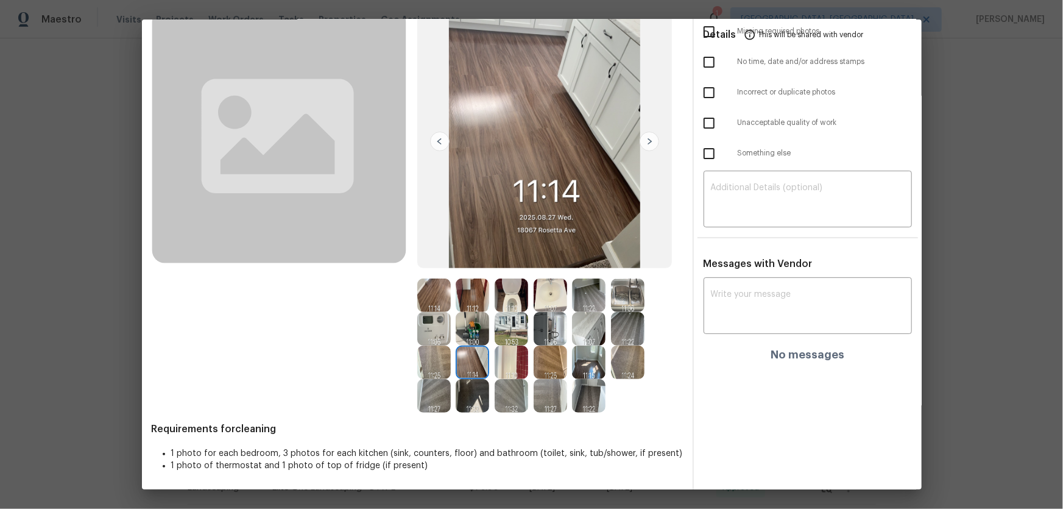
click at [474, 336] on img at bounding box center [473, 396] width 34 height 34
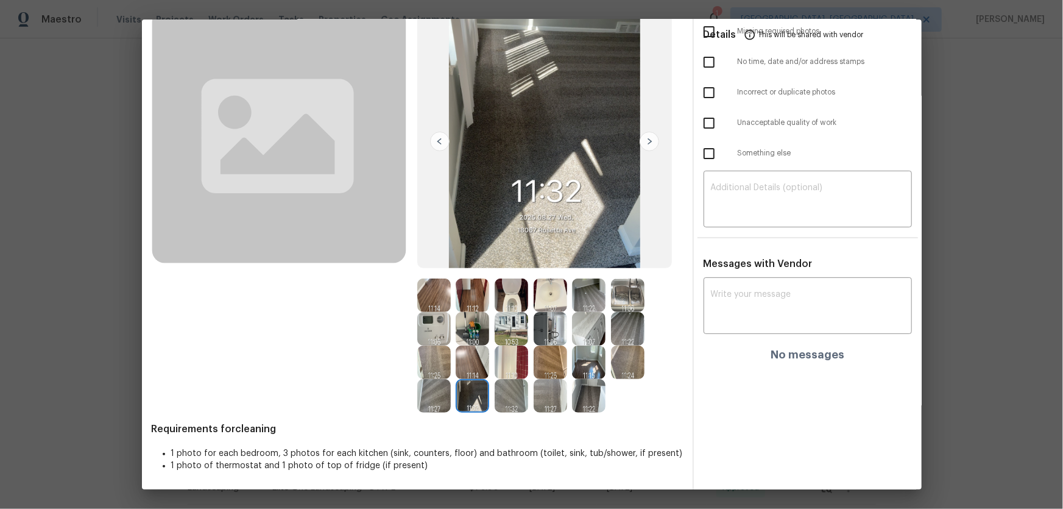
click at [449, 336] on div at bounding box center [436, 396] width 39 height 34
click at [440, 336] on img at bounding box center [434, 363] width 34 height 34
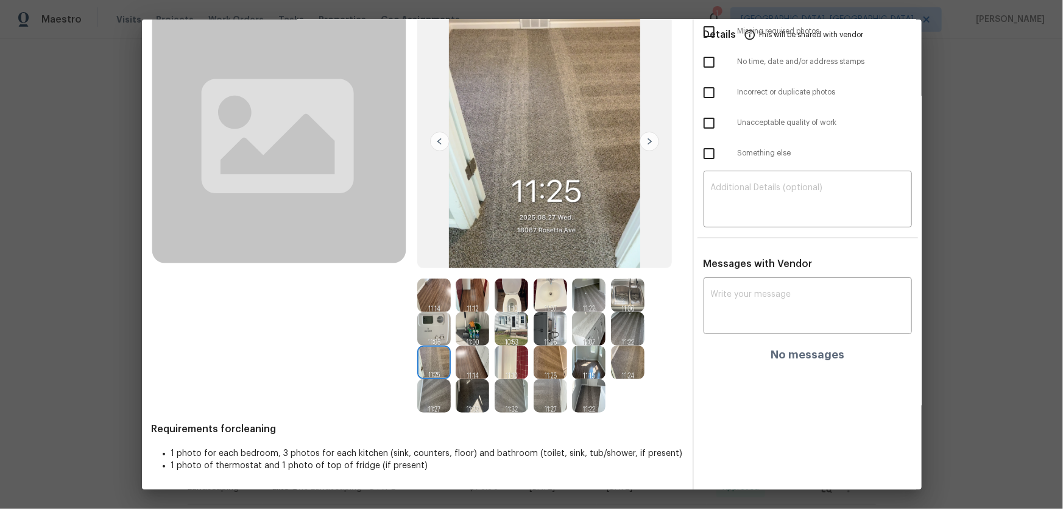
click at [433, 336] on img at bounding box center [434, 396] width 34 height 34
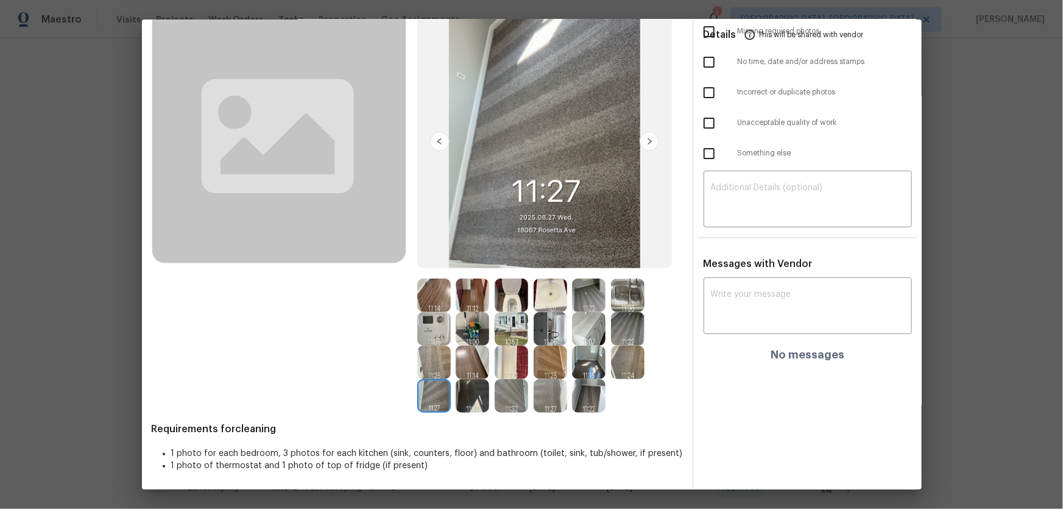
click at [555, 336] on img at bounding box center [551, 363] width 34 height 34
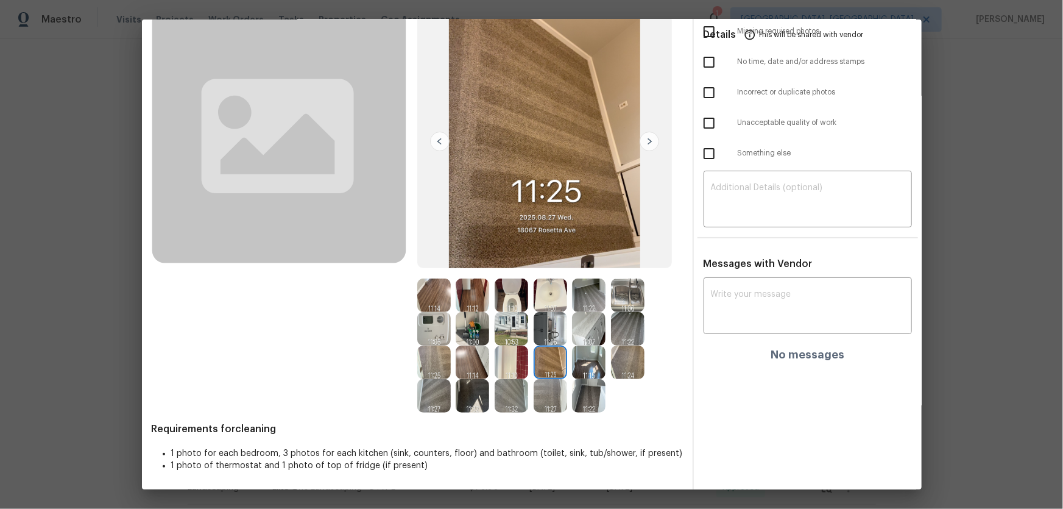
click at [585, 336] on img at bounding box center [589, 363] width 34 height 34
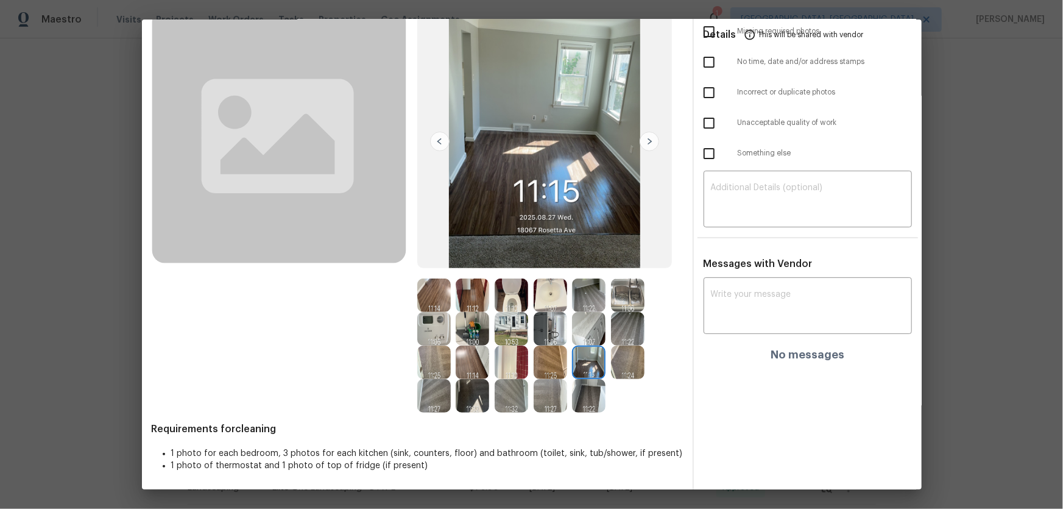
click at [580, 332] on img at bounding box center [589, 329] width 34 height 34
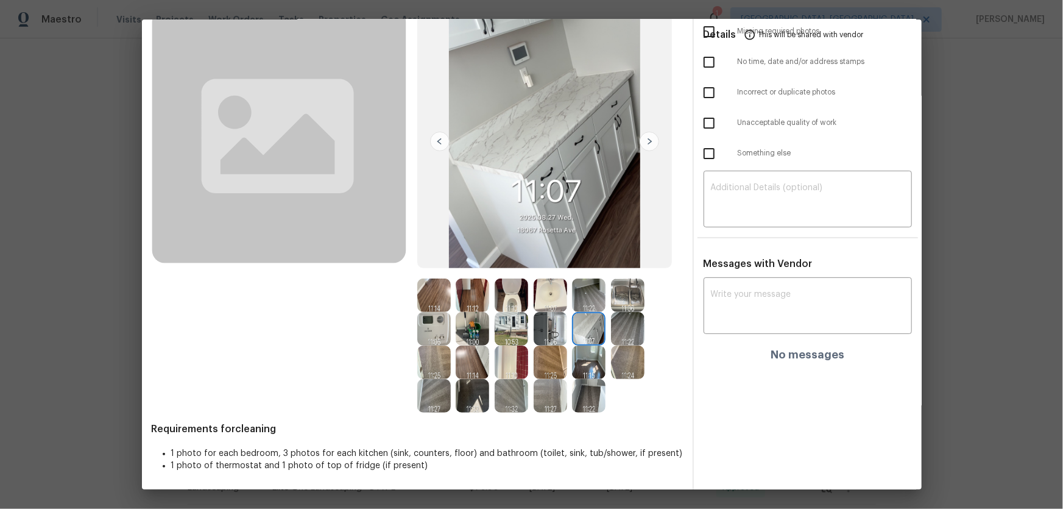
click at [615, 335] on img at bounding box center [628, 329] width 34 height 34
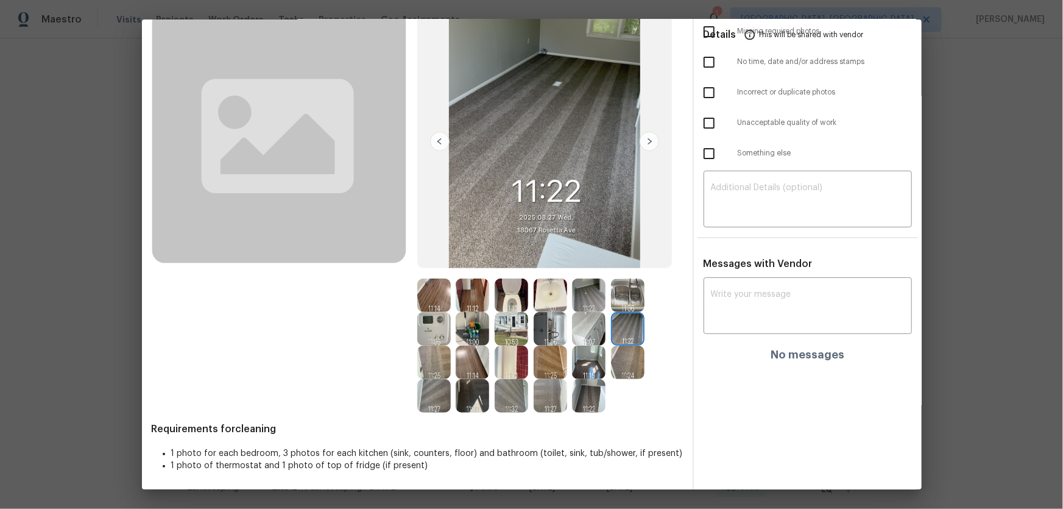
click at [617, 294] on img at bounding box center [628, 295] width 34 height 34
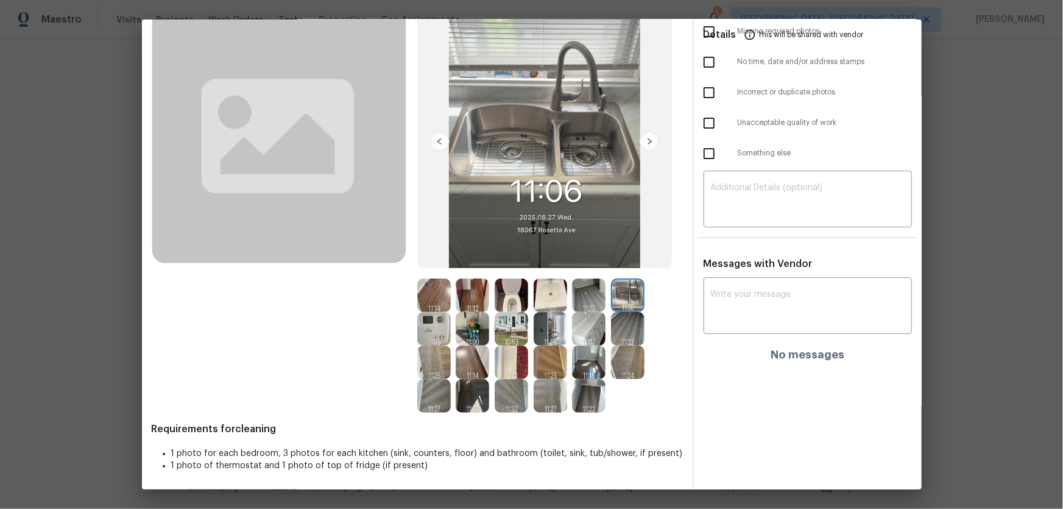
click at [621, 336] on img at bounding box center [628, 363] width 34 height 34
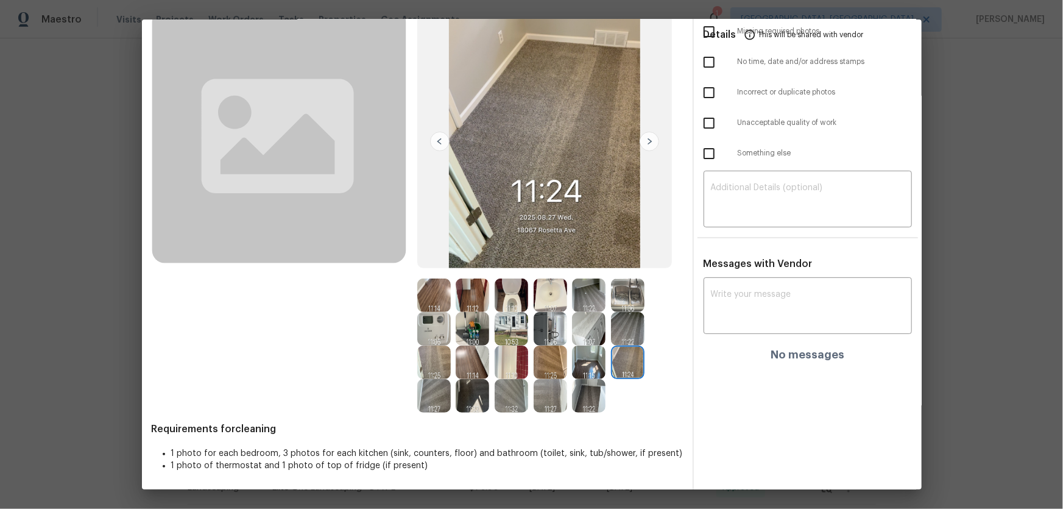
click at [576, 336] on img at bounding box center [589, 363] width 34 height 34
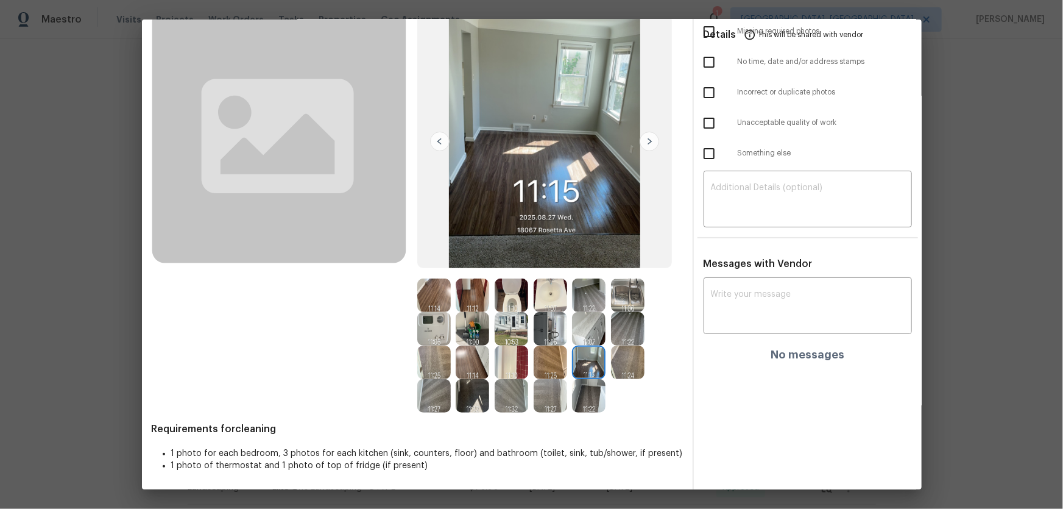
click at [539, 336] on img at bounding box center [551, 363] width 34 height 34
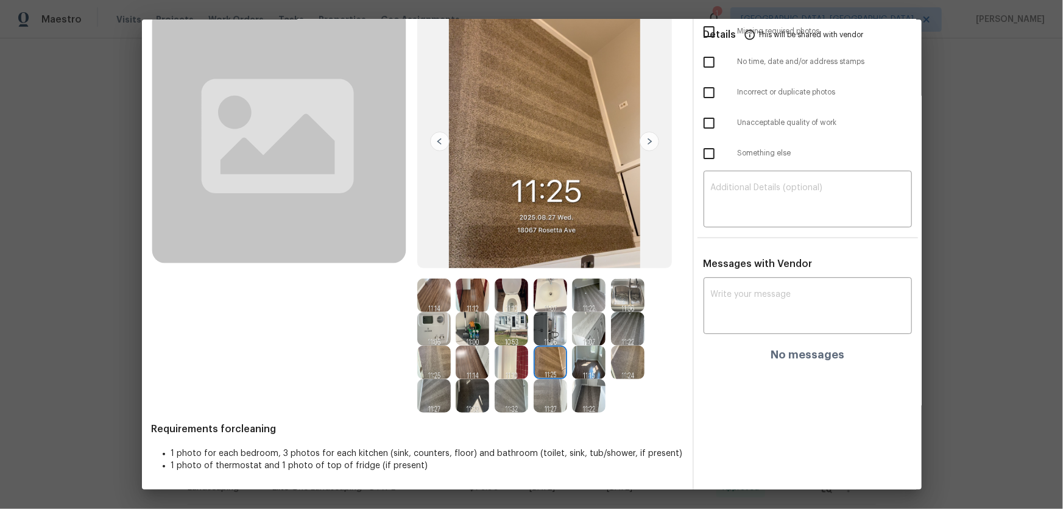
click at [539, 336] on img at bounding box center [551, 329] width 34 height 34
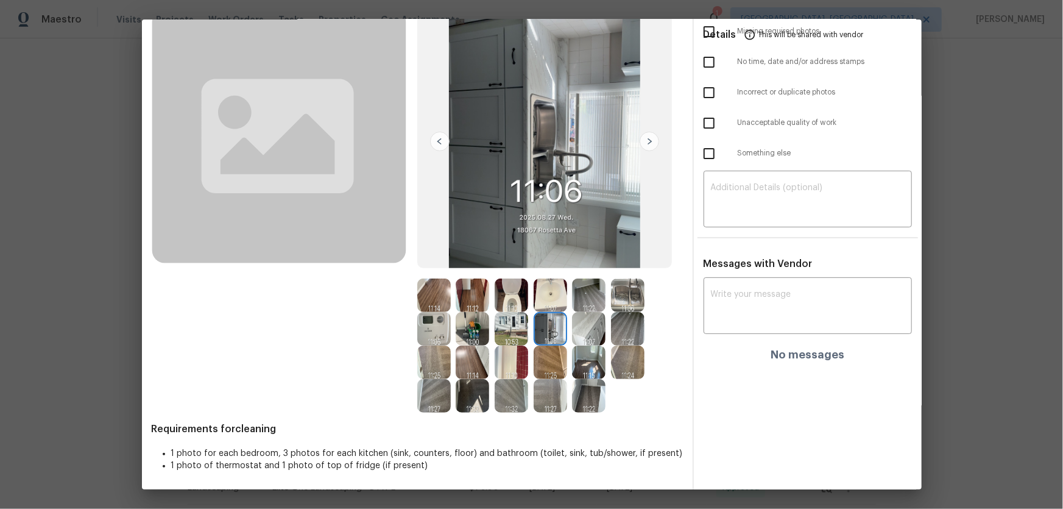
click at [511, 335] on img at bounding box center [512, 329] width 34 height 34
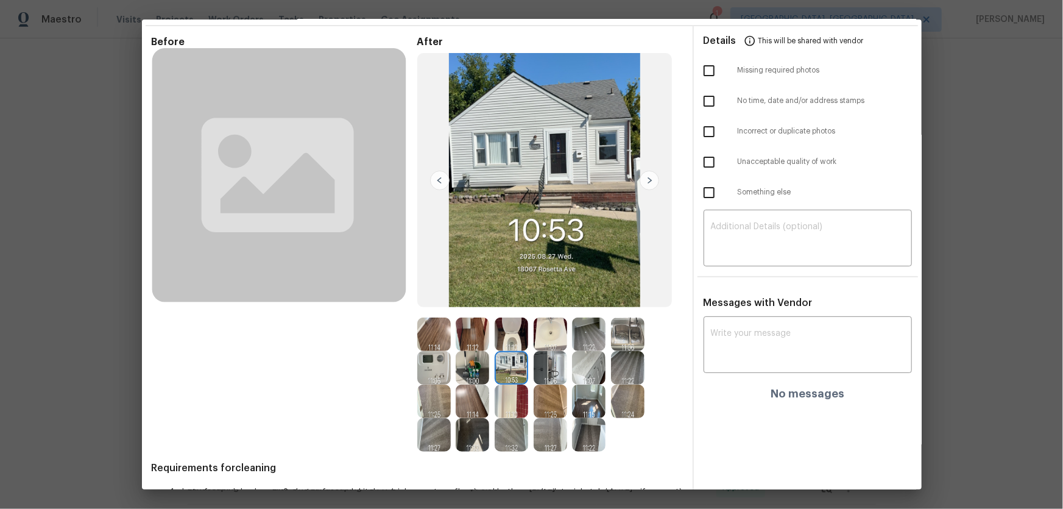
scroll to position [0, 0]
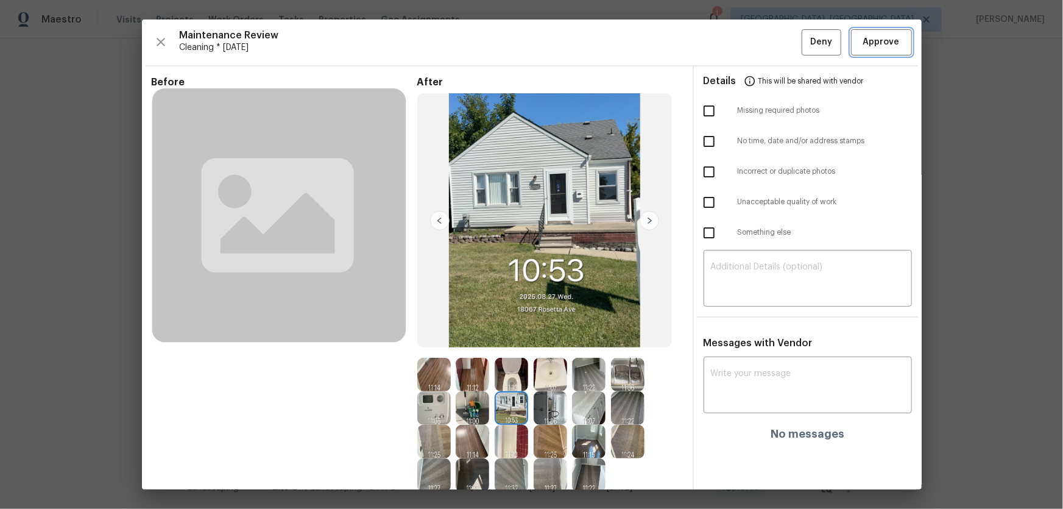
click at [756, 44] on span "Approve" at bounding box center [882, 42] width 37 height 15
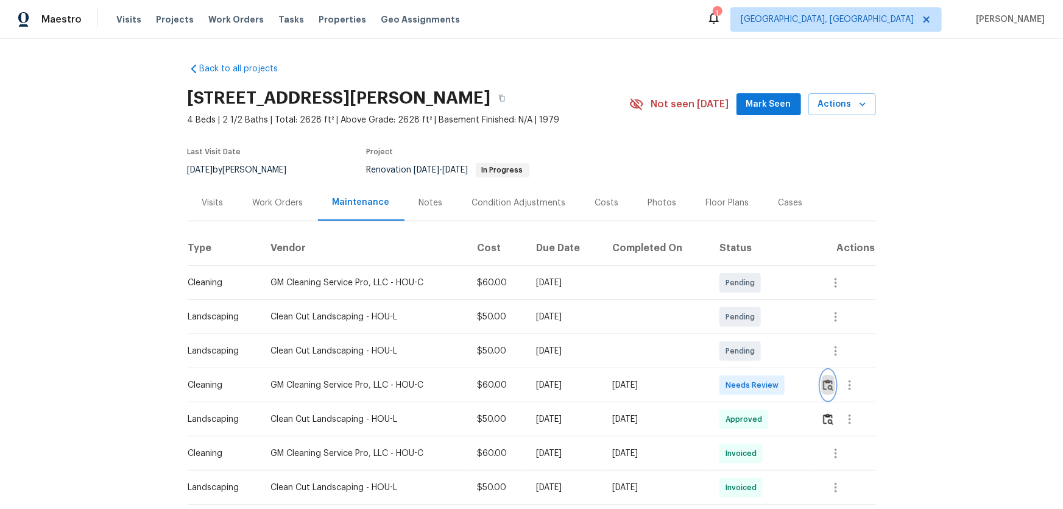
click at [756, 336] on img "button" at bounding box center [828, 385] width 10 height 12
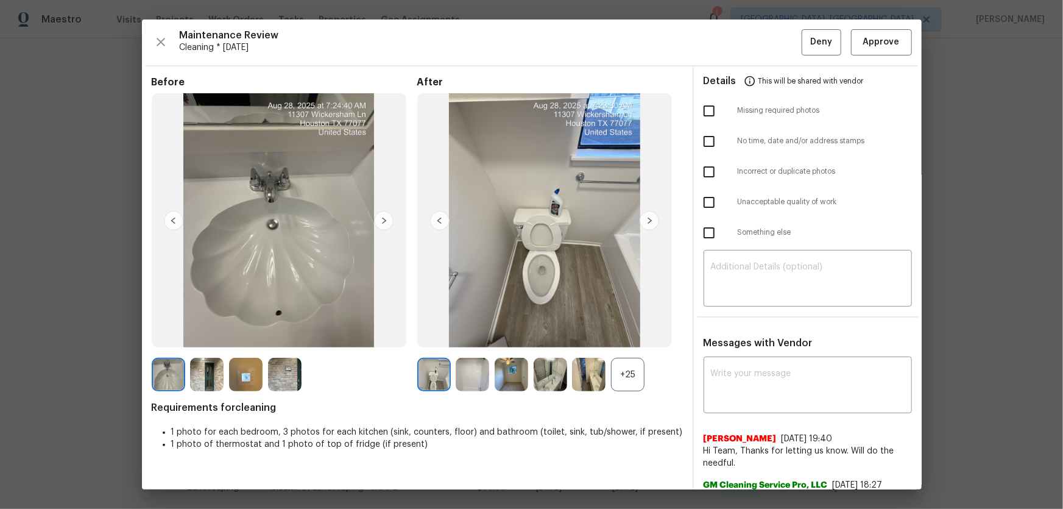
click at [632, 336] on div "+25" at bounding box center [628, 375] width 34 height 34
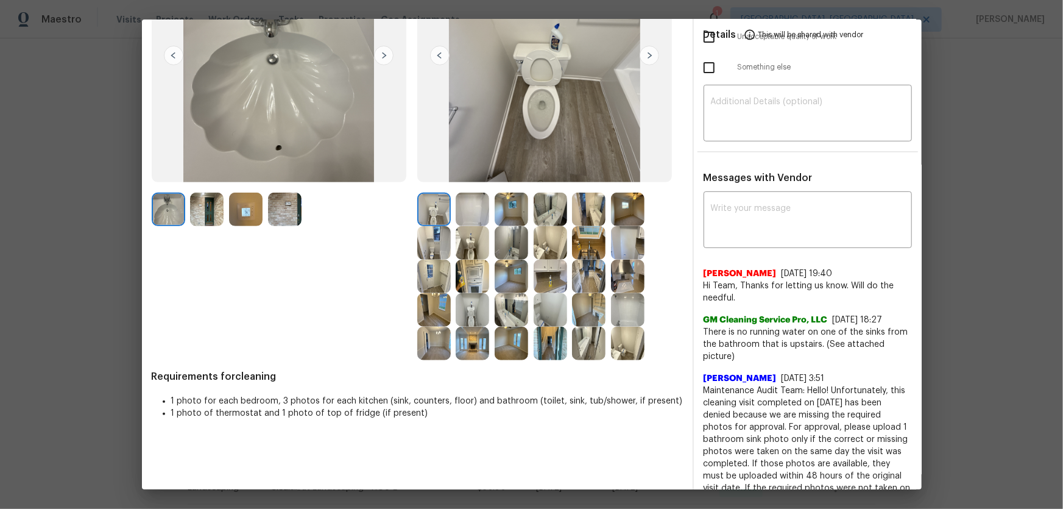
scroll to position [166, 0]
click at [478, 321] on img at bounding box center [473, 310] width 34 height 34
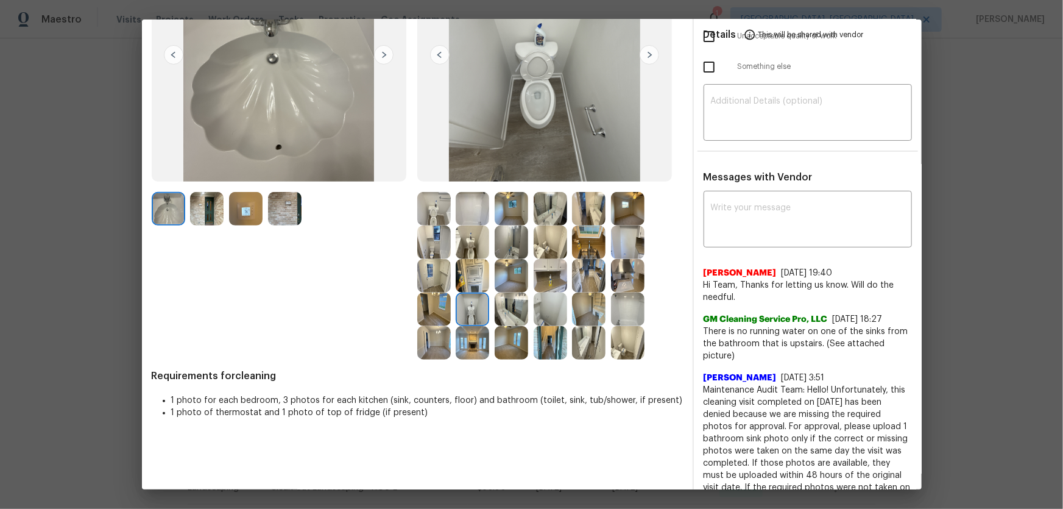
click at [461, 250] on img at bounding box center [473, 242] width 34 height 34
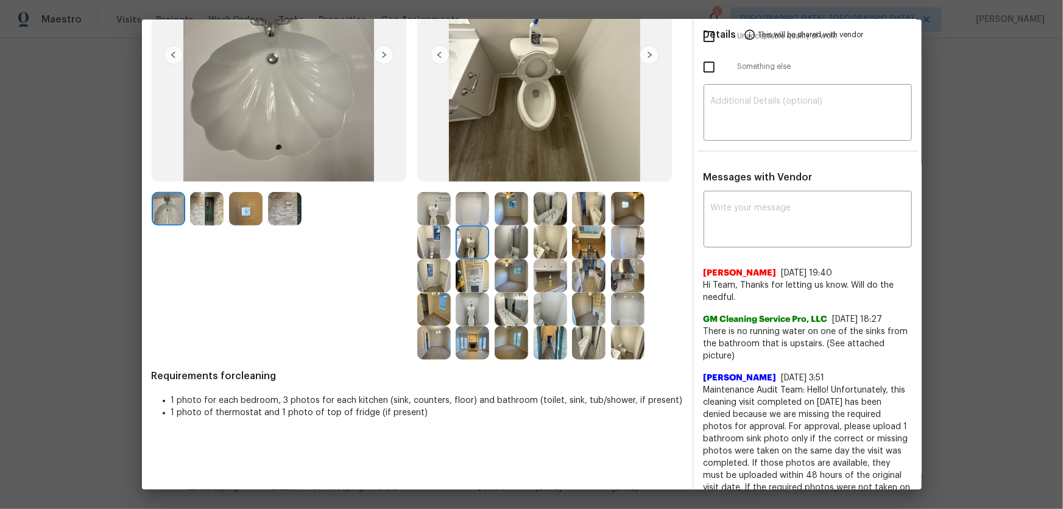
click at [437, 218] on img at bounding box center [434, 209] width 34 height 34
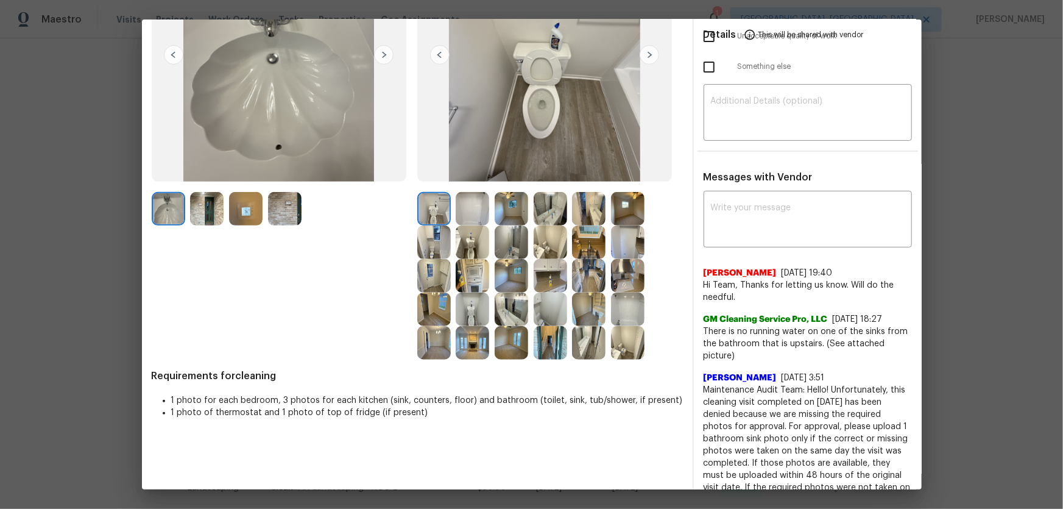
click at [555, 206] on img at bounding box center [551, 209] width 34 height 34
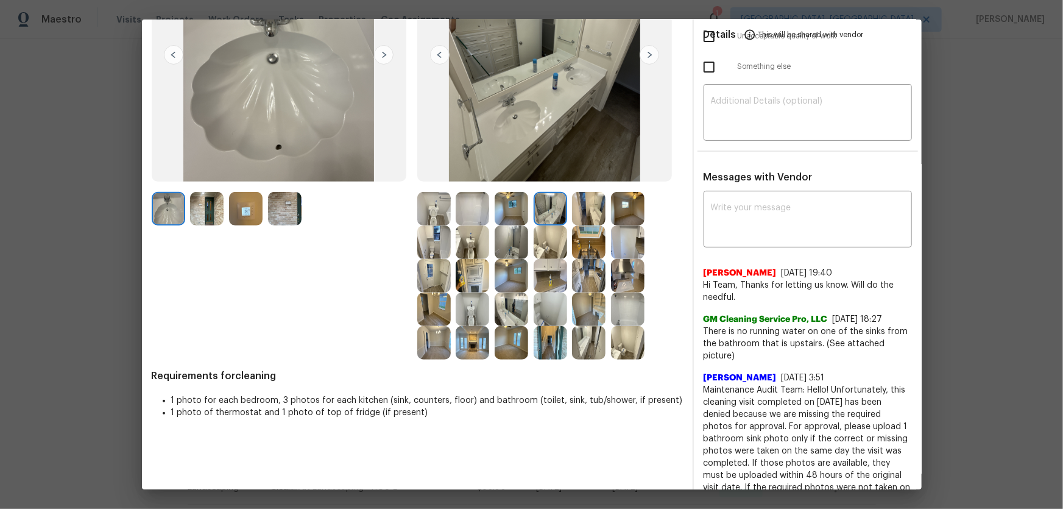
click at [592, 213] on img at bounding box center [589, 209] width 34 height 34
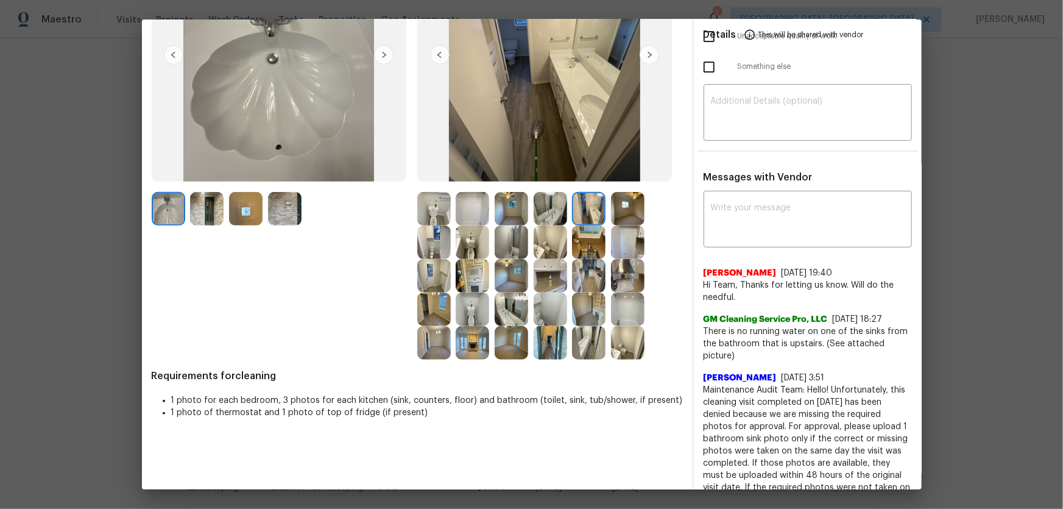
click at [552, 239] on img at bounding box center [551, 242] width 34 height 34
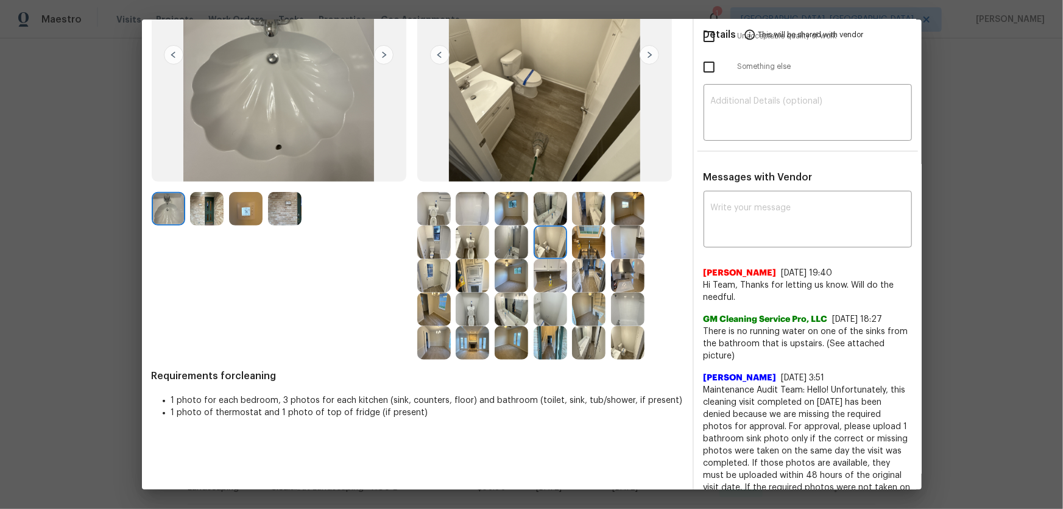
click at [518, 247] on img at bounding box center [512, 242] width 34 height 34
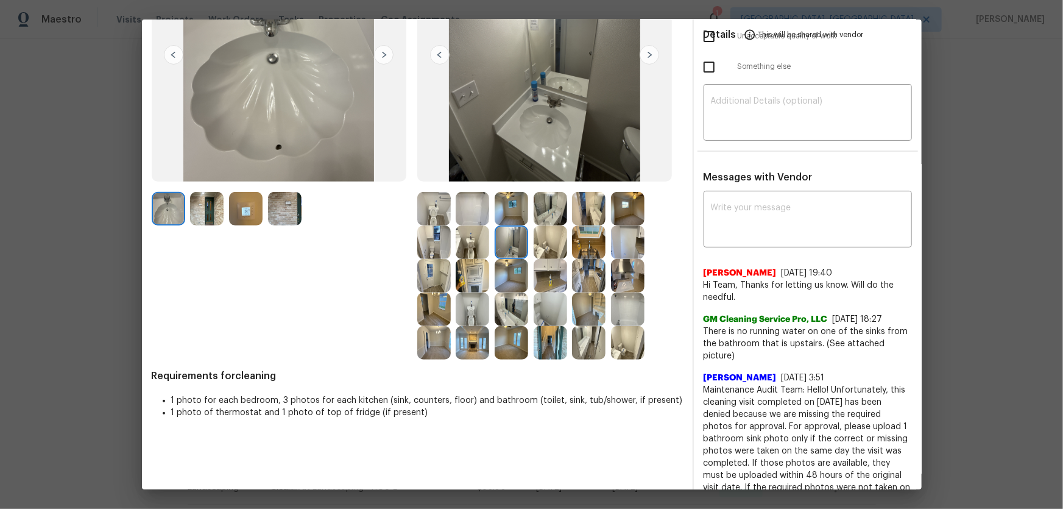
click at [513, 307] on img at bounding box center [512, 310] width 34 height 34
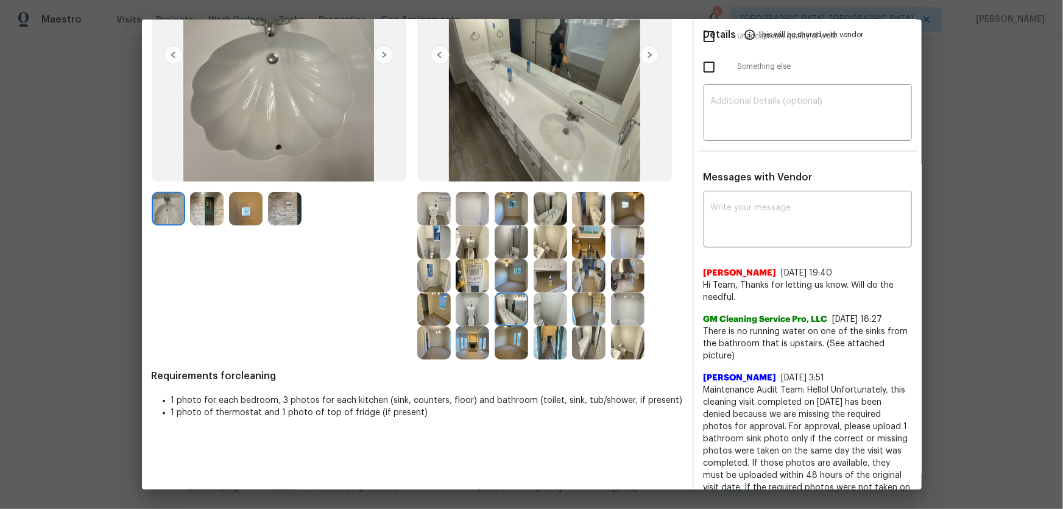
click at [620, 319] on img at bounding box center [628, 310] width 34 height 34
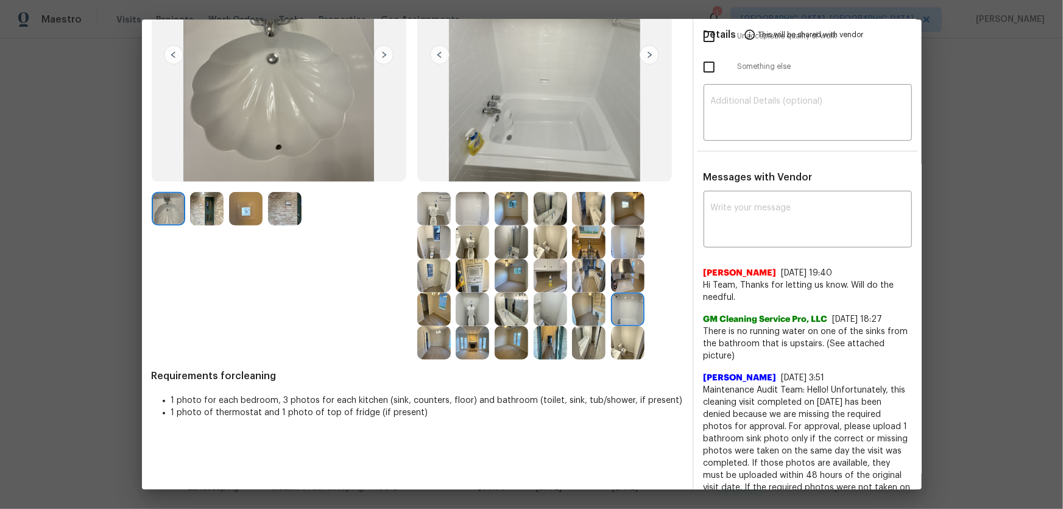
click at [462, 215] on img at bounding box center [473, 209] width 34 height 34
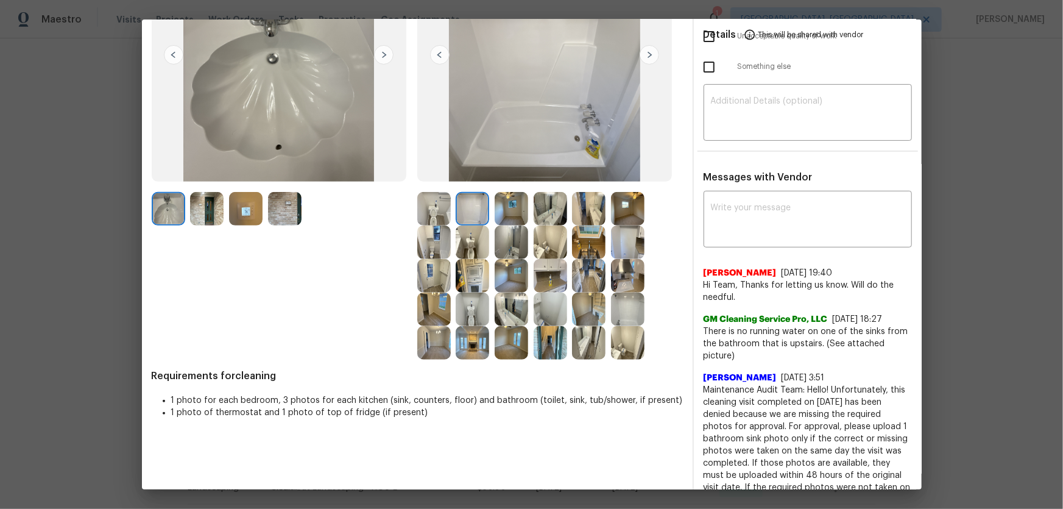
click at [466, 280] on img at bounding box center [473, 276] width 34 height 34
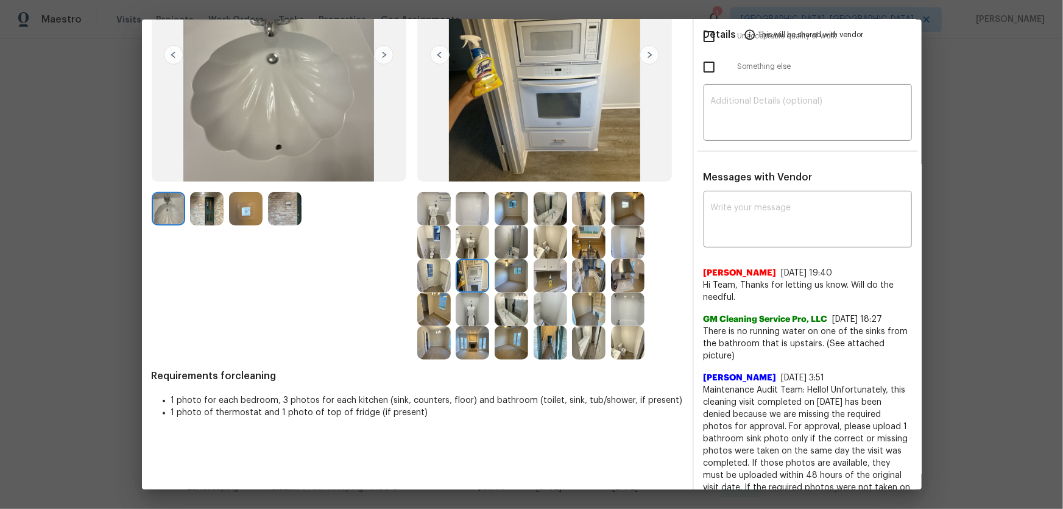
click at [243, 206] on img at bounding box center [246, 209] width 34 height 34
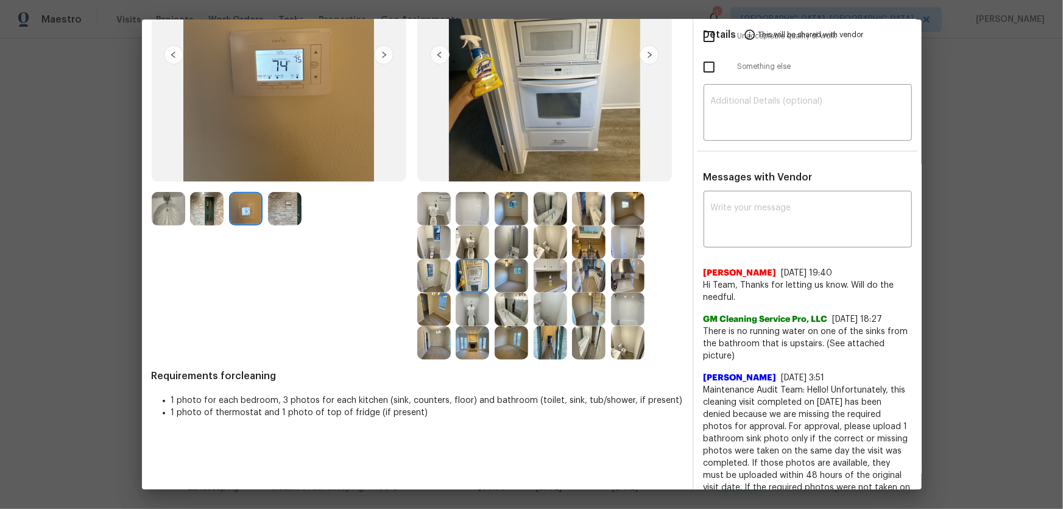
click at [584, 250] on img at bounding box center [589, 242] width 34 height 34
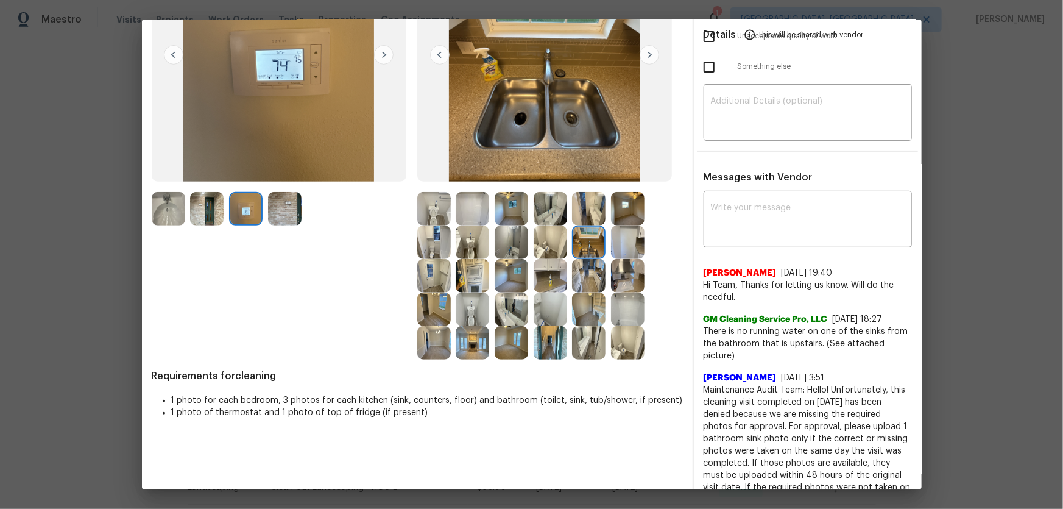
click at [558, 274] on img at bounding box center [551, 276] width 34 height 34
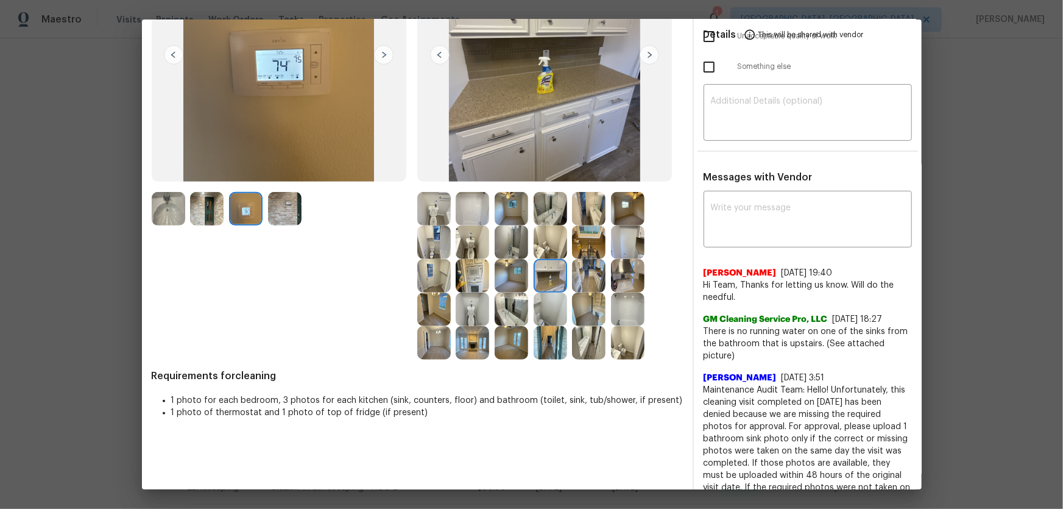
click at [578, 282] on img at bounding box center [589, 276] width 34 height 34
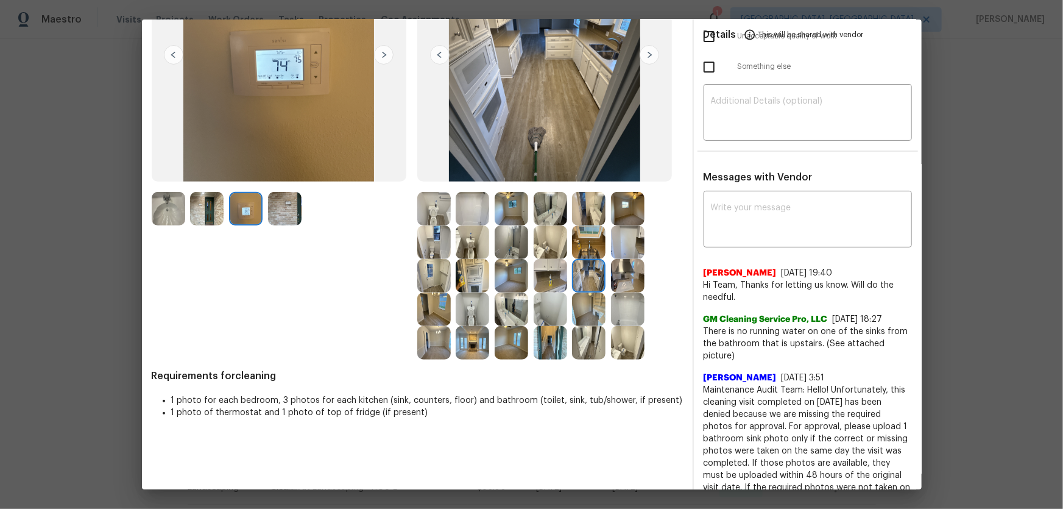
click at [463, 275] on img at bounding box center [473, 276] width 34 height 34
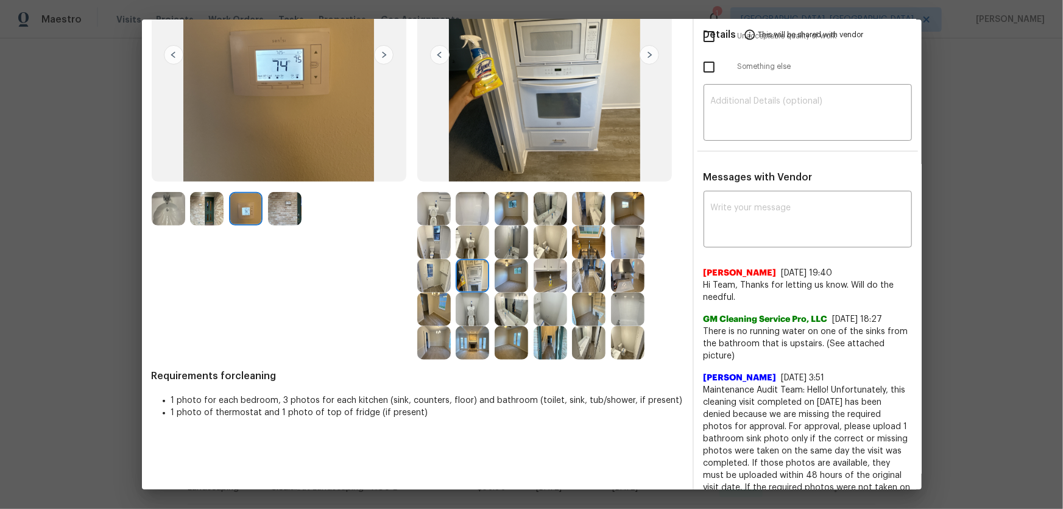
click at [444, 273] on img at bounding box center [434, 276] width 34 height 34
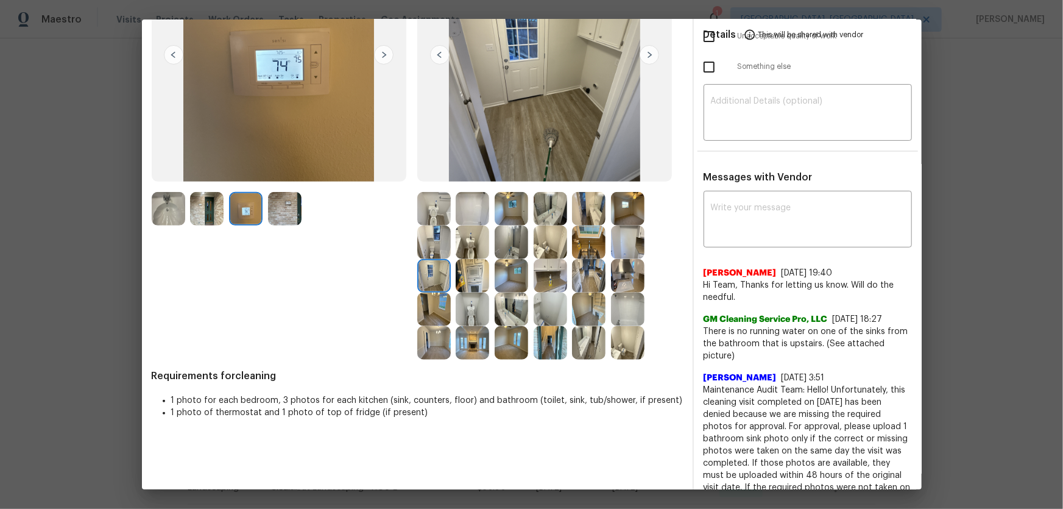
click at [444, 293] on img at bounding box center [434, 310] width 34 height 34
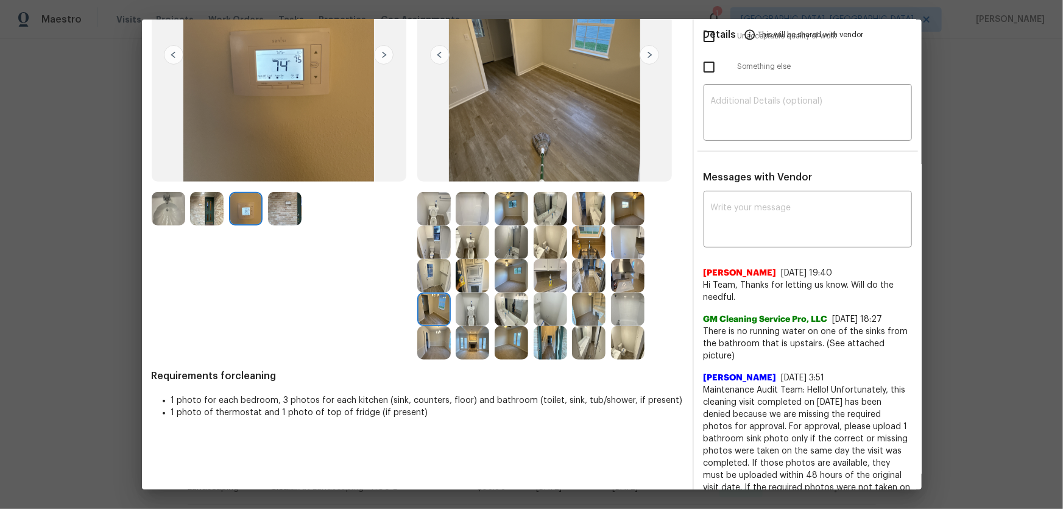
click at [472, 306] on img at bounding box center [473, 310] width 34 height 34
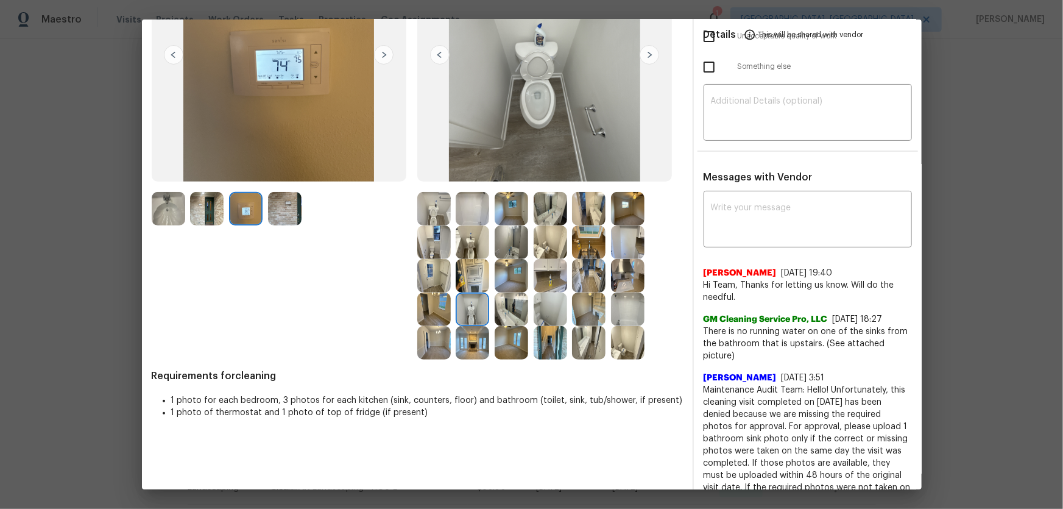
click at [472, 336] on img at bounding box center [473, 343] width 34 height 34
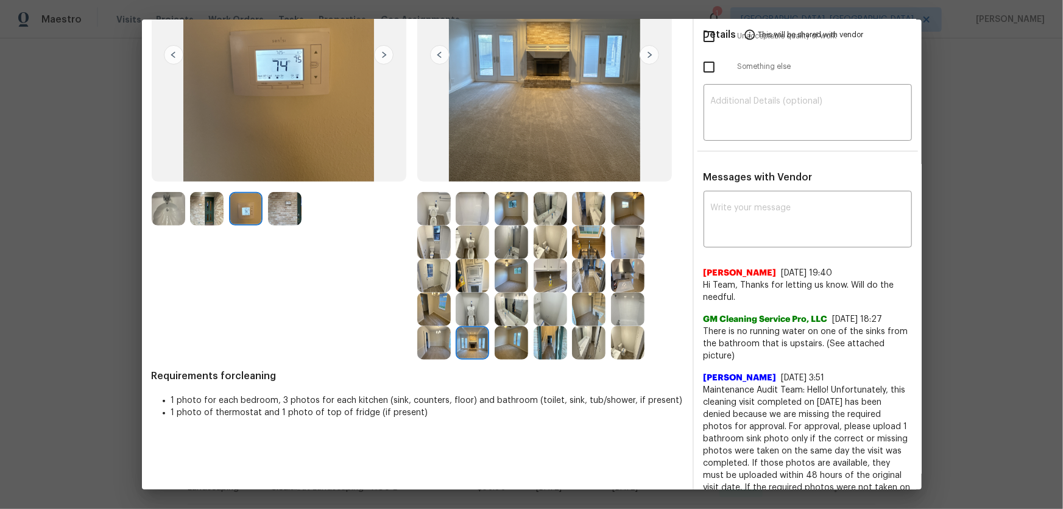
click at [436, 336] on img at bounding box center [434, 343] width 34 height 34
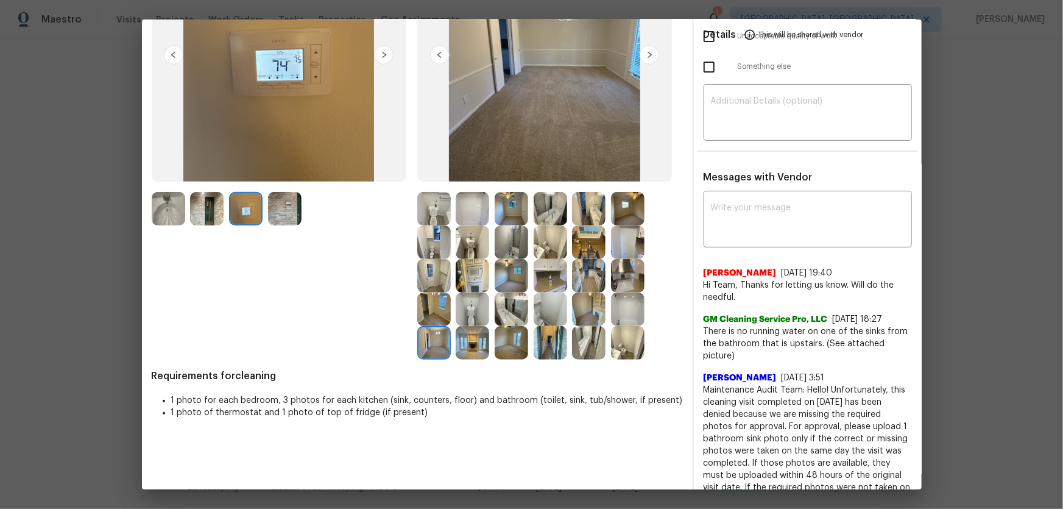
click at [483, 336] on img at bounding box center [473, 343] width 34 height 34
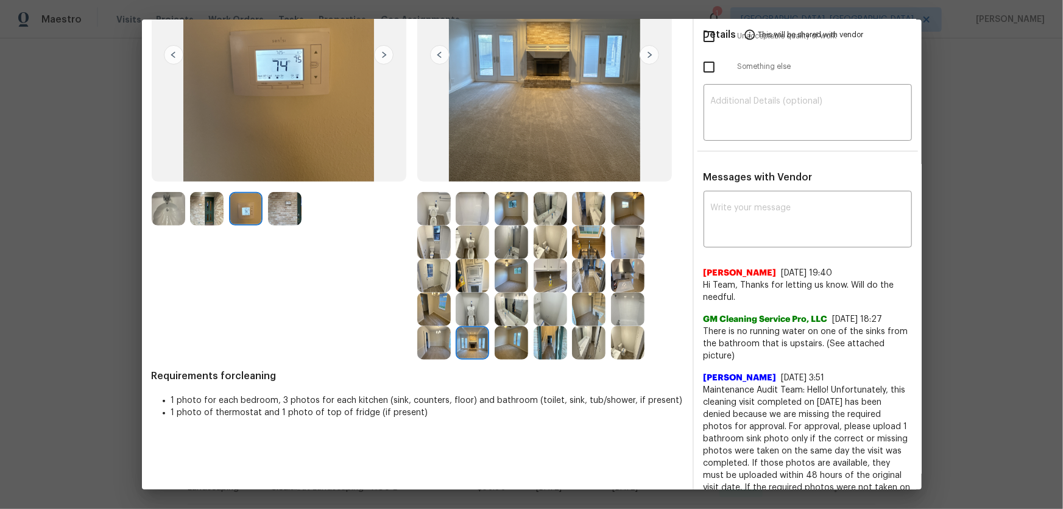
click at [503, 336] on img at bounding box center [512, 343] width 34 height 34
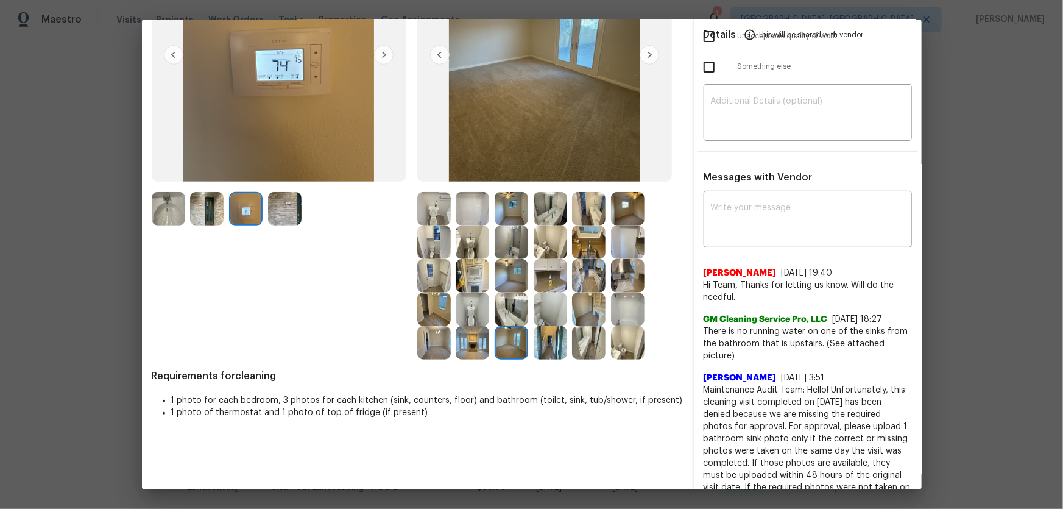
click at [583, 306] on img at bounding box center [589, 310] width 34 height 34
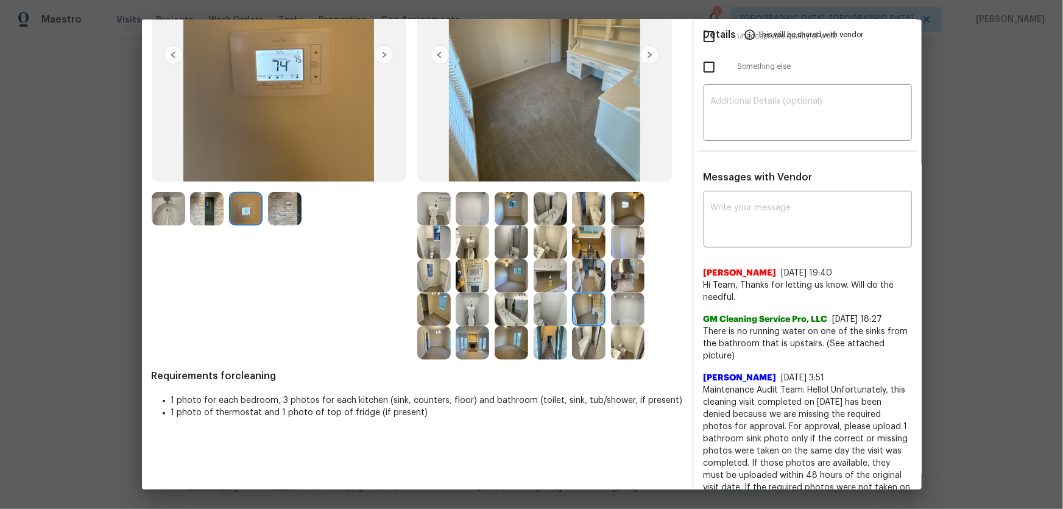
click at [625, 207] on img at bounding box center [628, 209] width 34 height 34
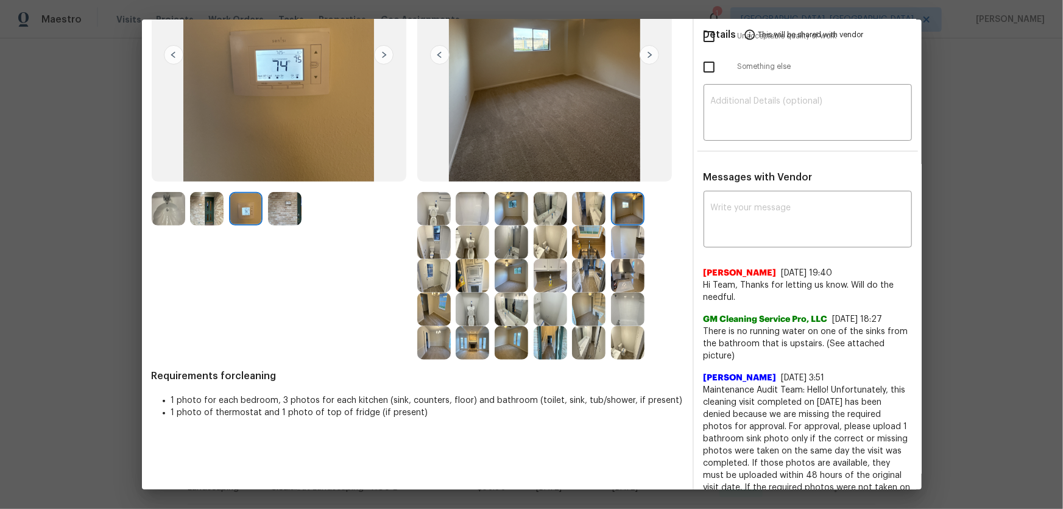
click at [502, 212] on img at bounding box center [512, 209] width 34 height 34
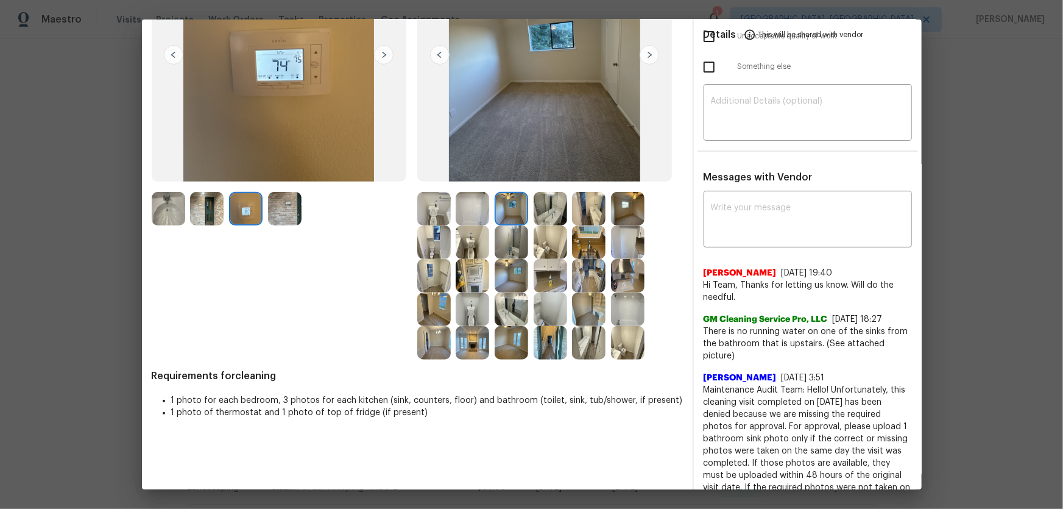
click at [480, 209] on img at bounding box center [473, 209] width 34 height 34
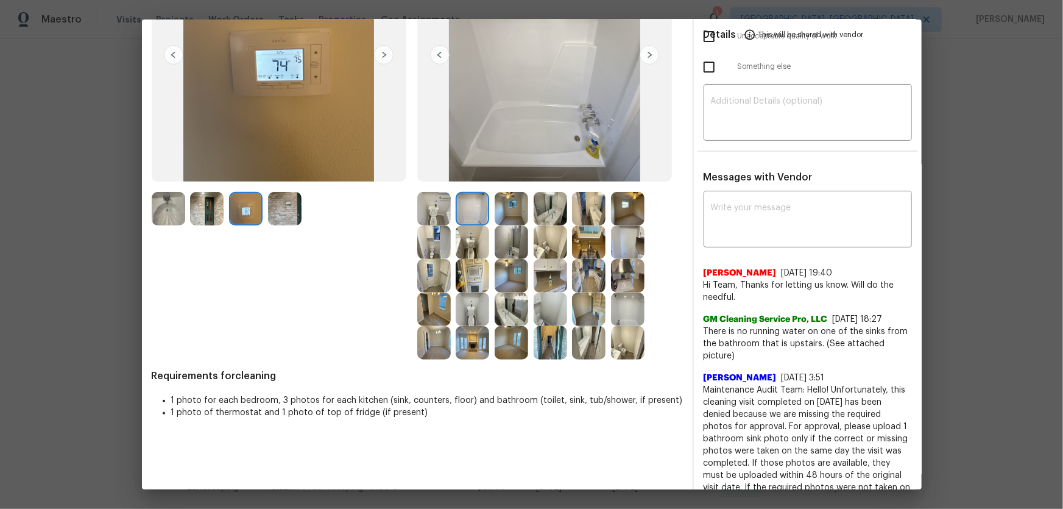
click at [473, 241] on img at bounding box center [473, 242] width 34 height 34
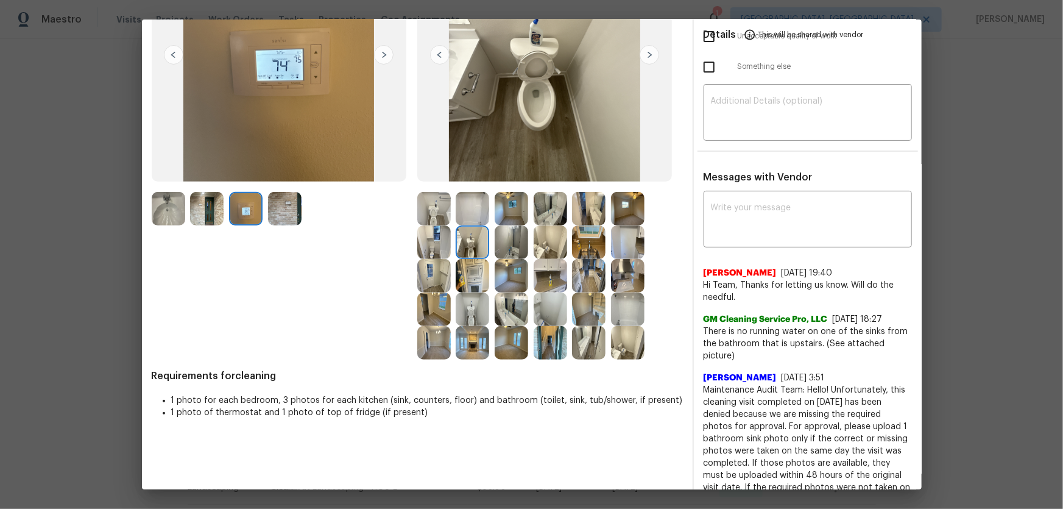
click at [467, 274] on img at bounding box center [473, 276] width 34 height 34
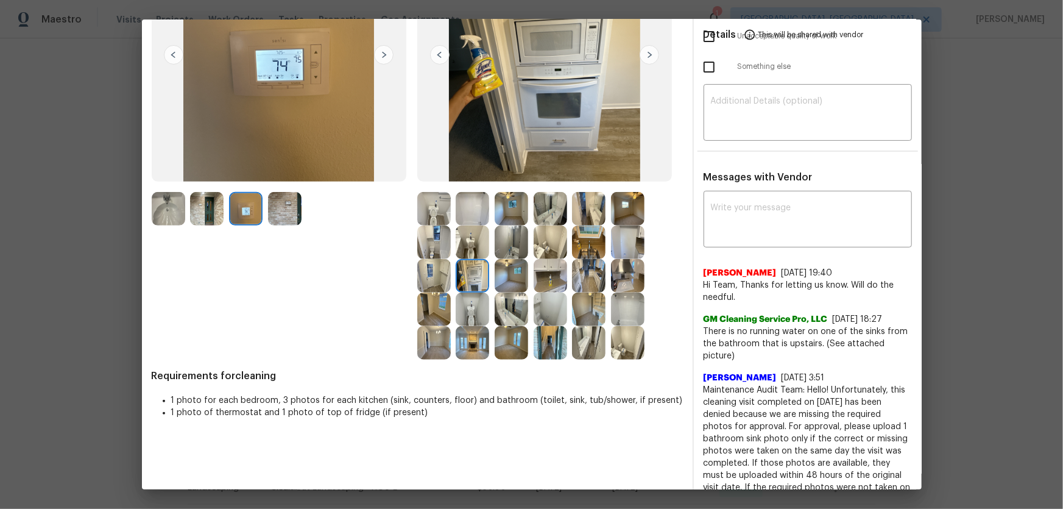
click at [432, 279] on img at bounding box center [434, 276] width 34 height 34
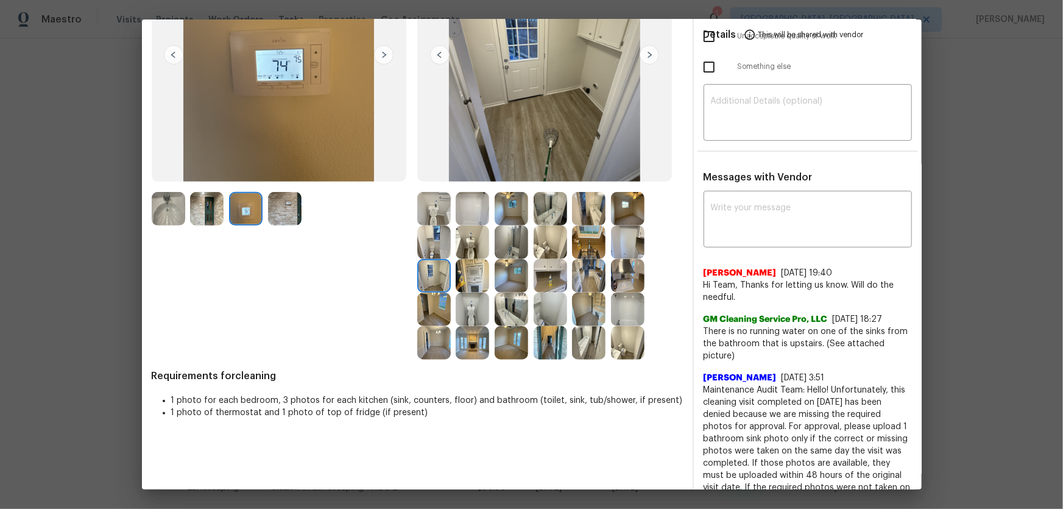
click at [286, 208] on img at bounding box center [285, 209] width 34 height 34
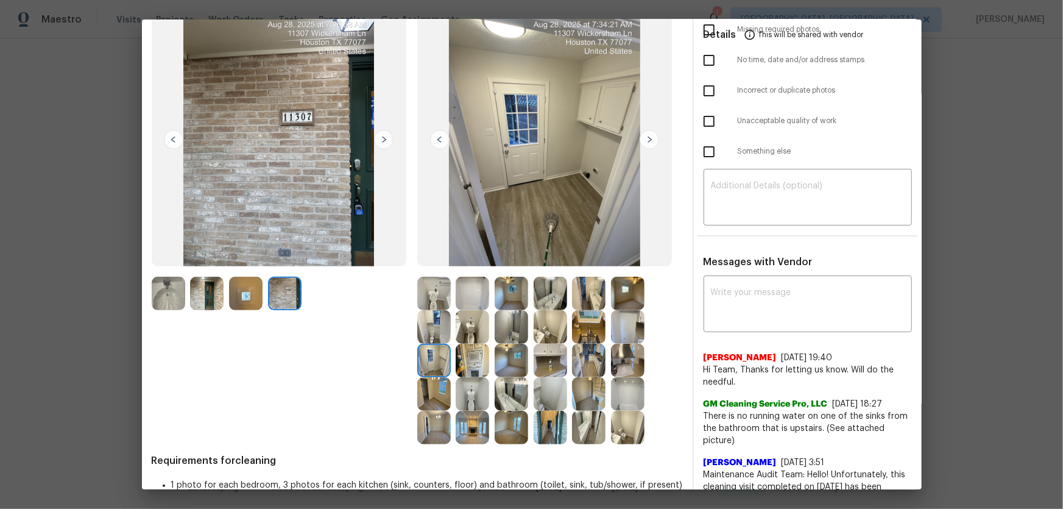
scroll to position [0, 0]
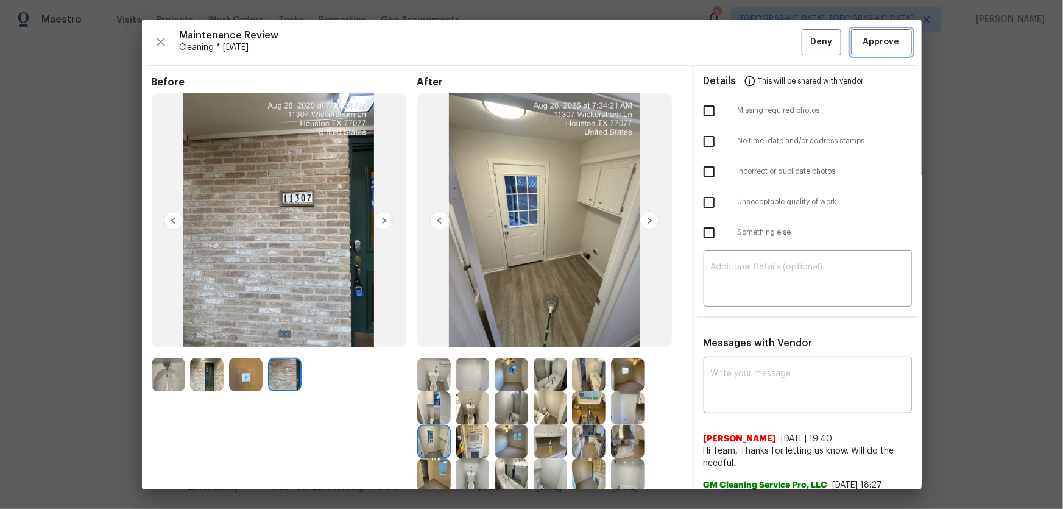
click at [756, 44] on span "Approve" at bounding box center [881, 42] width 41 height 15
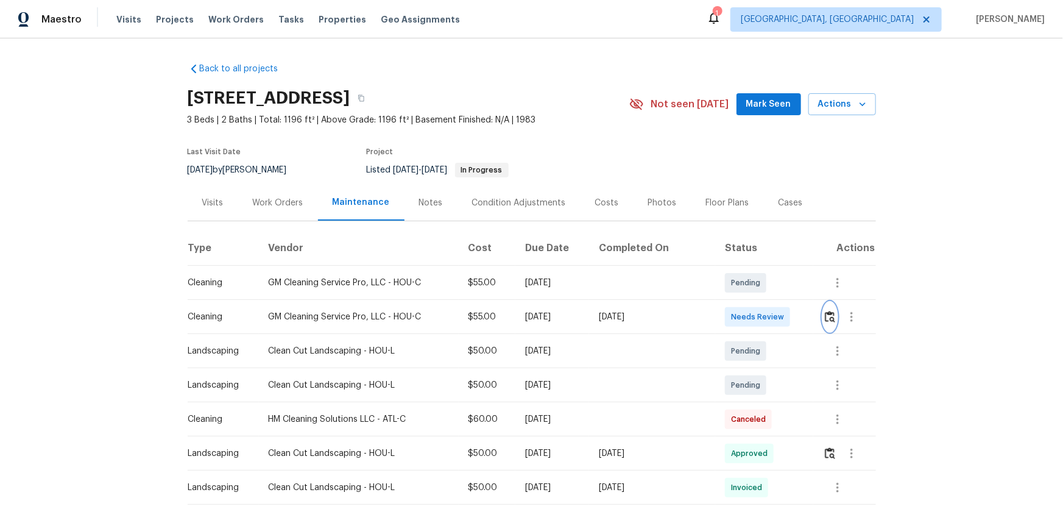
click at [756, 313] on button "button" at bounding box center [830, 316] width 14 height 29
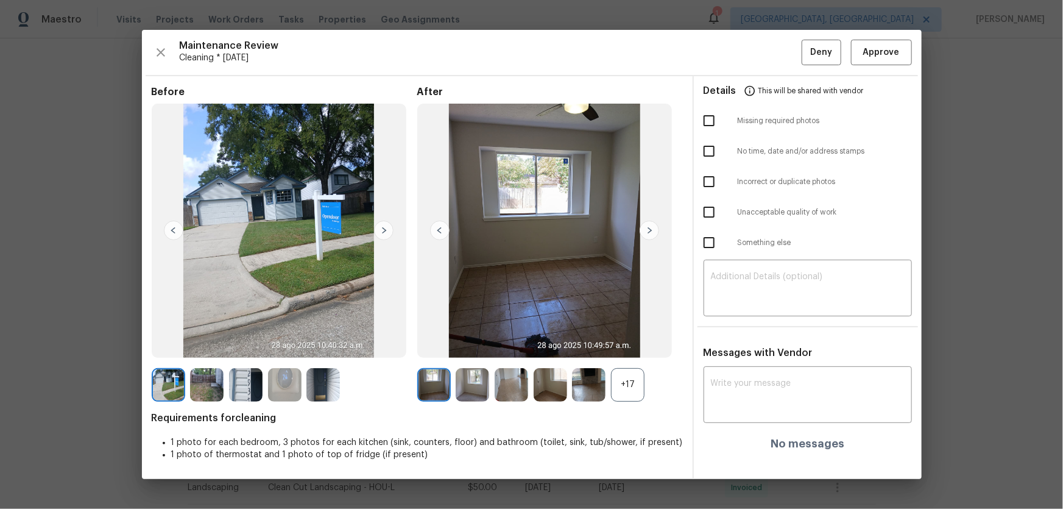
click at [627, 336] on div "+17" at bounding box center [628, 385] width 34 height 34
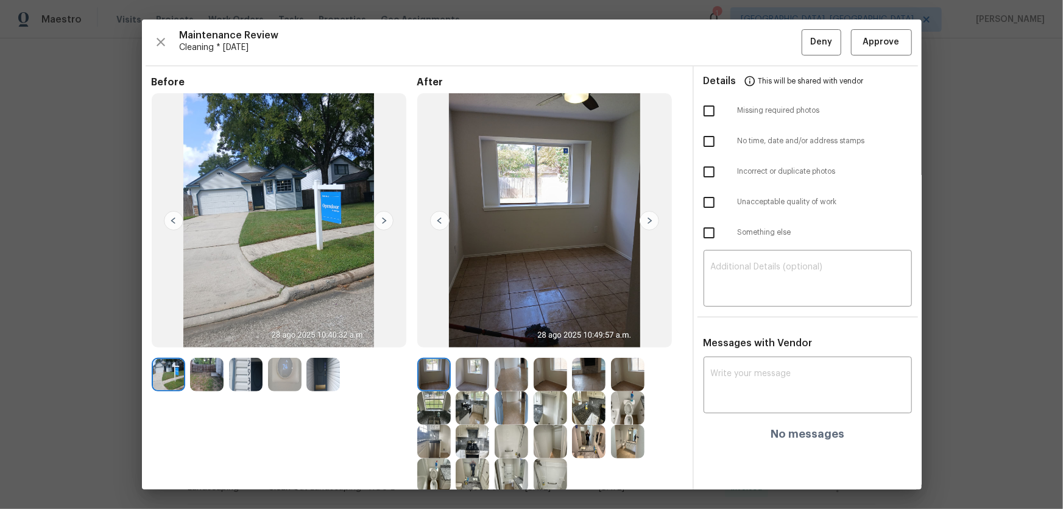
scroll to position [79, 0]
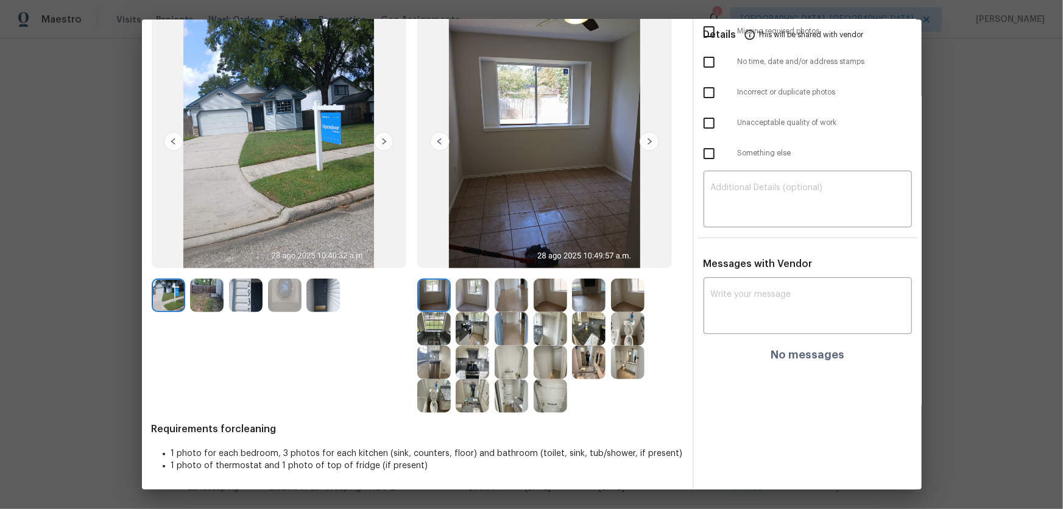
click at [433, 336] on img at bounding box center [434, 396] width 34 height 34
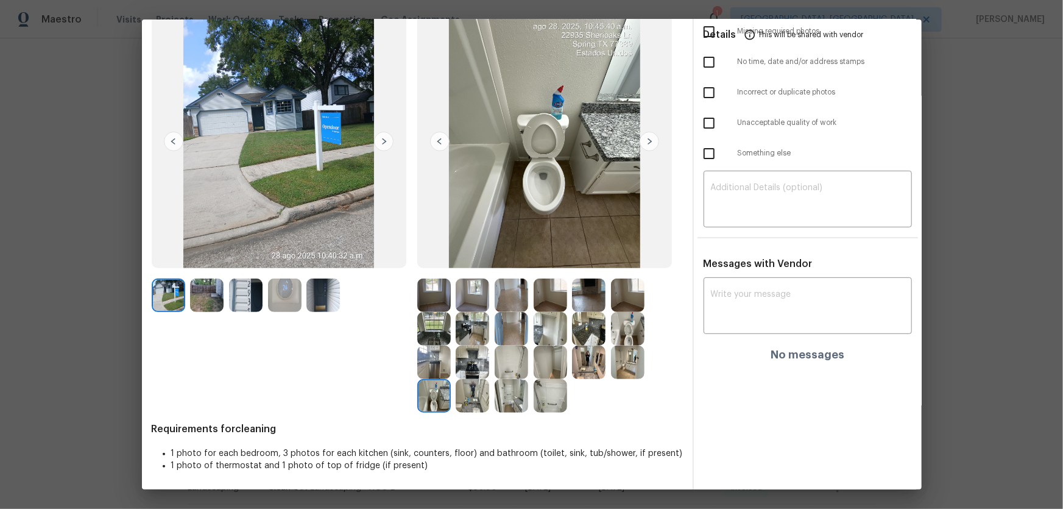
click at [625, 327] on img at bounding box center [628, 329] width 34 height 34
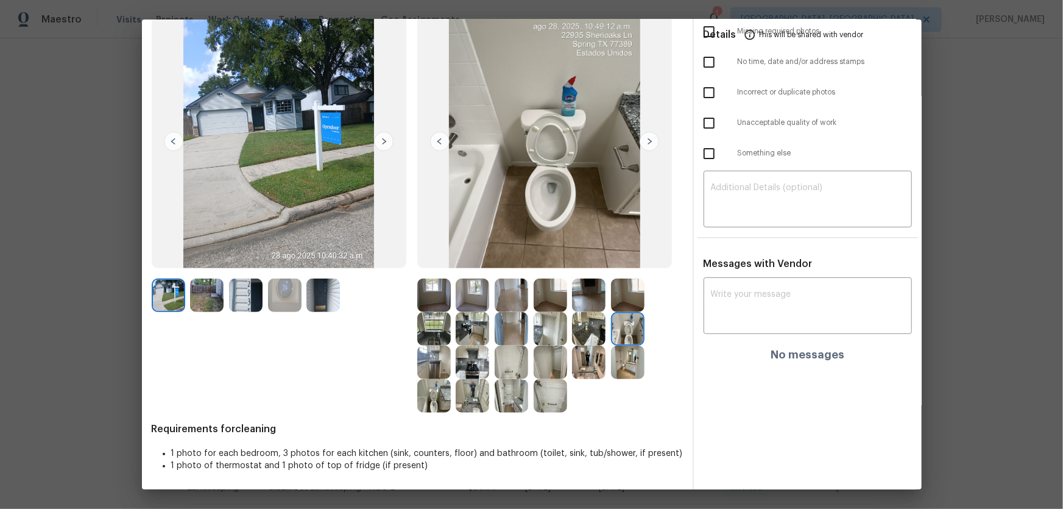
click at [472, 336] on img at bounding box center [473, 396] width 34 height 34
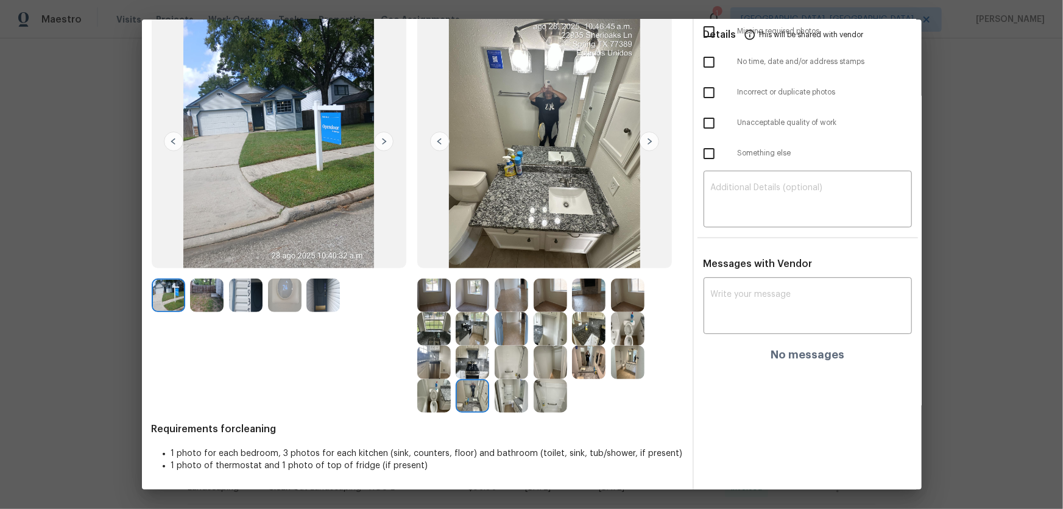
click at [512, 336] on img at bounding box center [512, 396] width 34 height 34
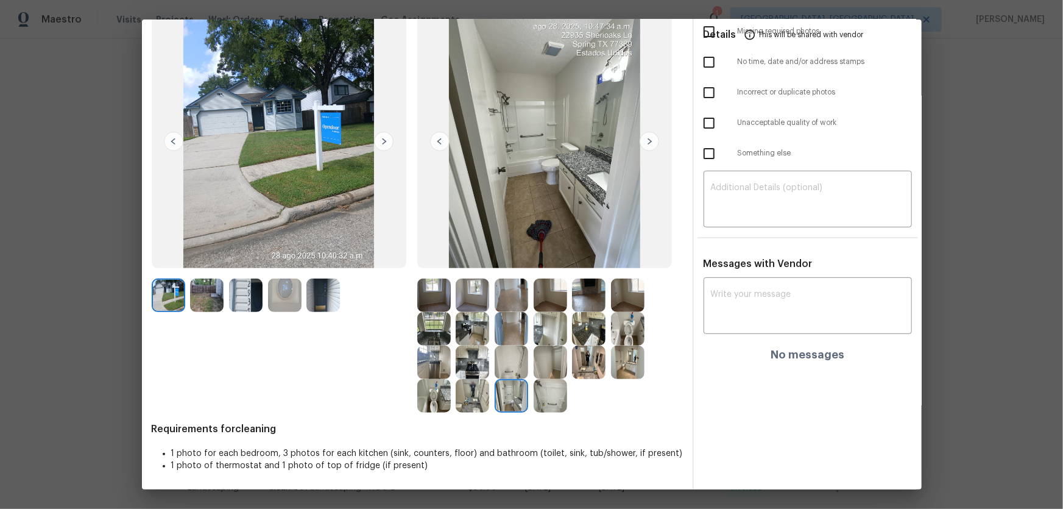
click at [289, 283] on img at bounding box center [285, 295] width 34 height 34
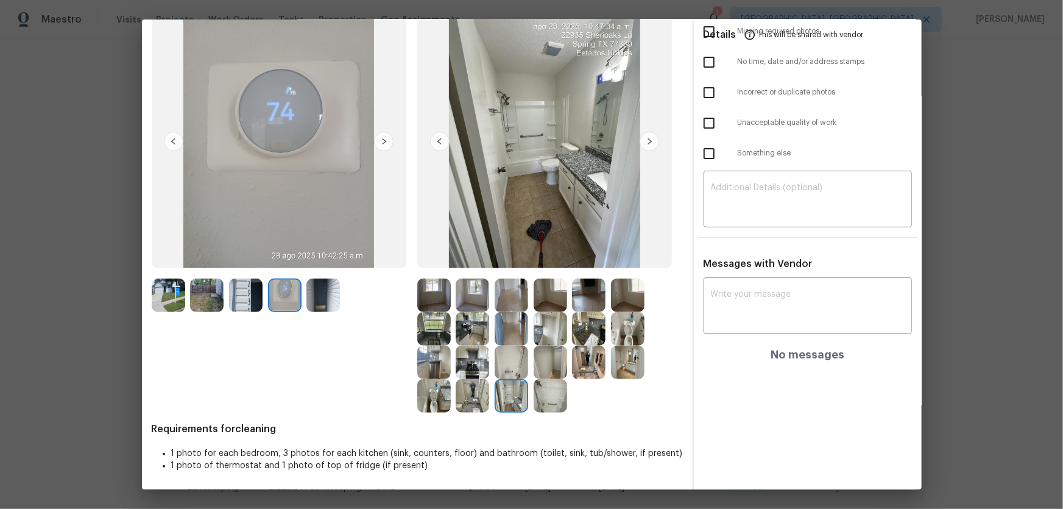
click at [437, 336] on img at bounding box center [434, 396] width 34 height 34
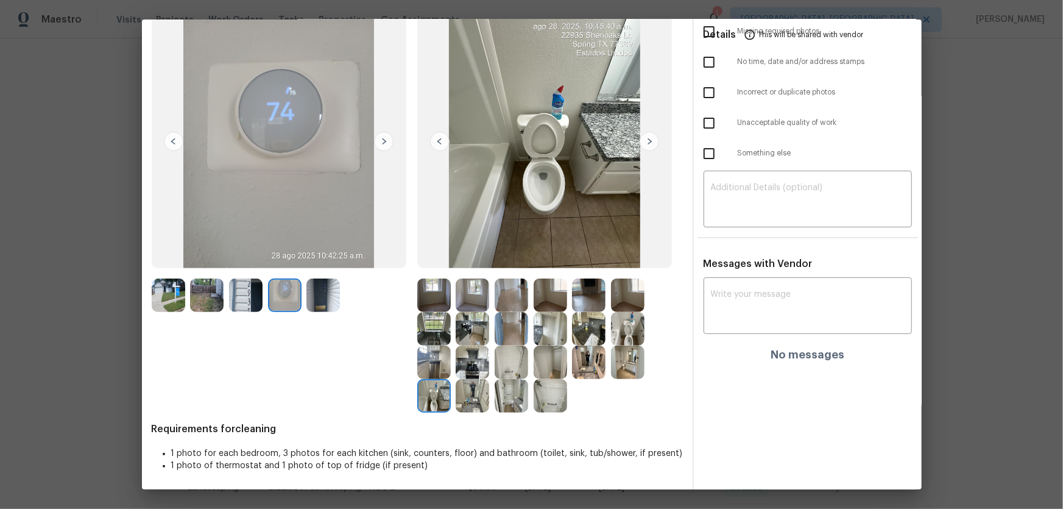
click at [634, 327] on img at bounding box center [628, 329] width 34 height 34
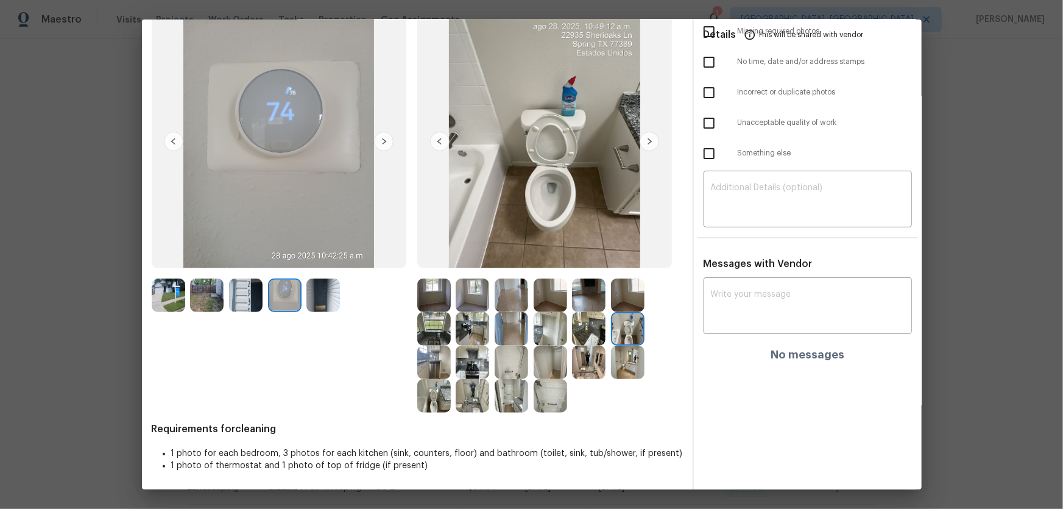
click at [593, 336] on img at bounding box center [589, 363] width 34 height 34
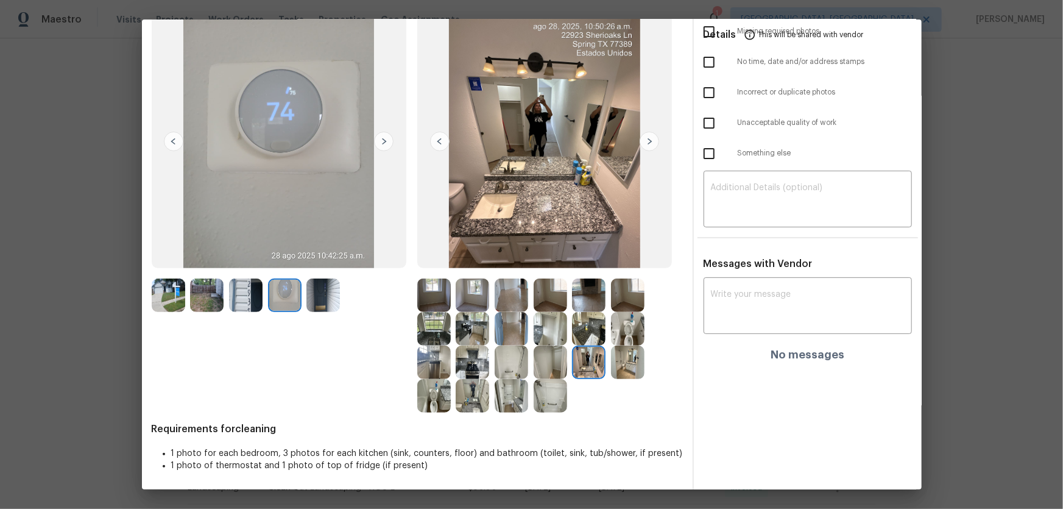
click at [471, 336] on img at bounding box center [473, 396] width 34 height 34
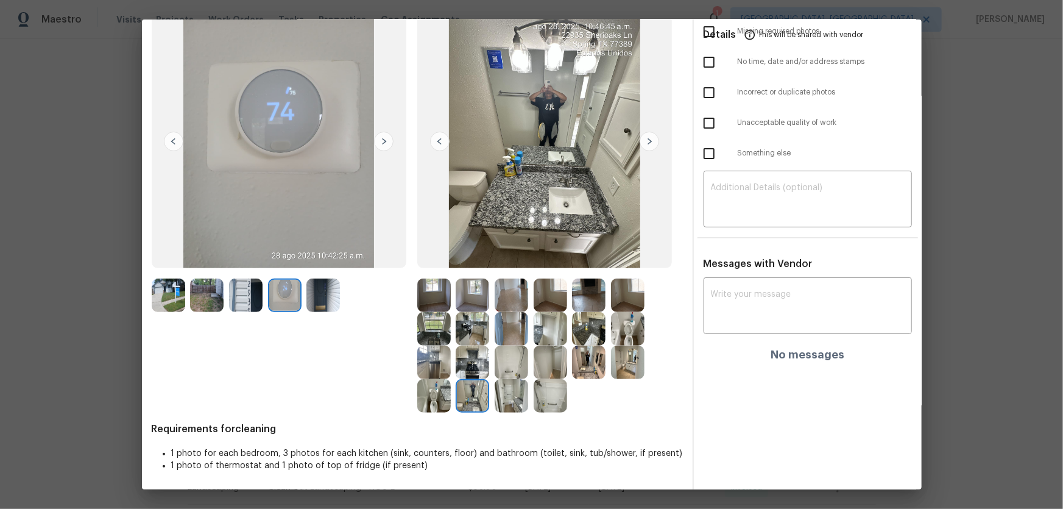
click at [516, 336] on img at bounding box center [512, 363] width 34 height 34
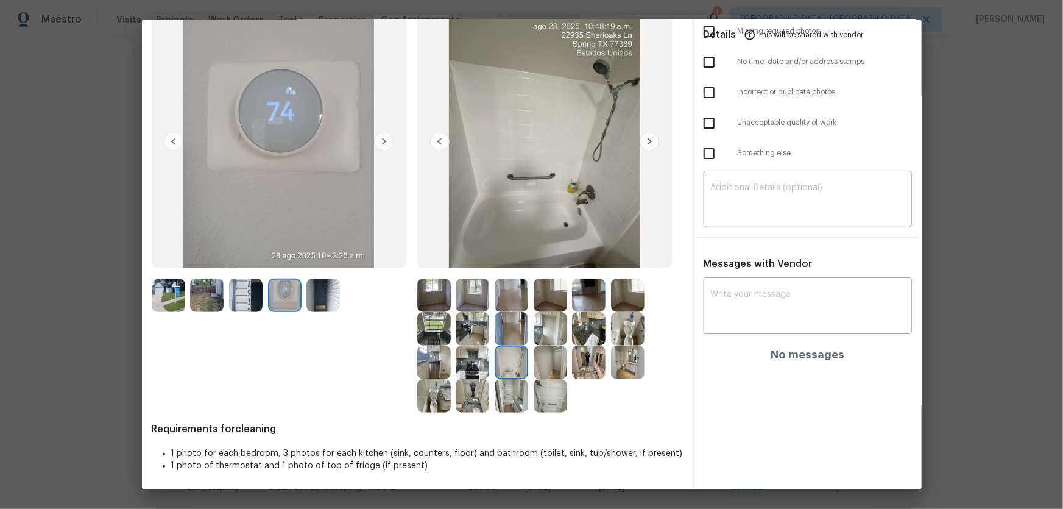
click at [548, 336] on img at bounding box center [551, 396] width 34 height 34
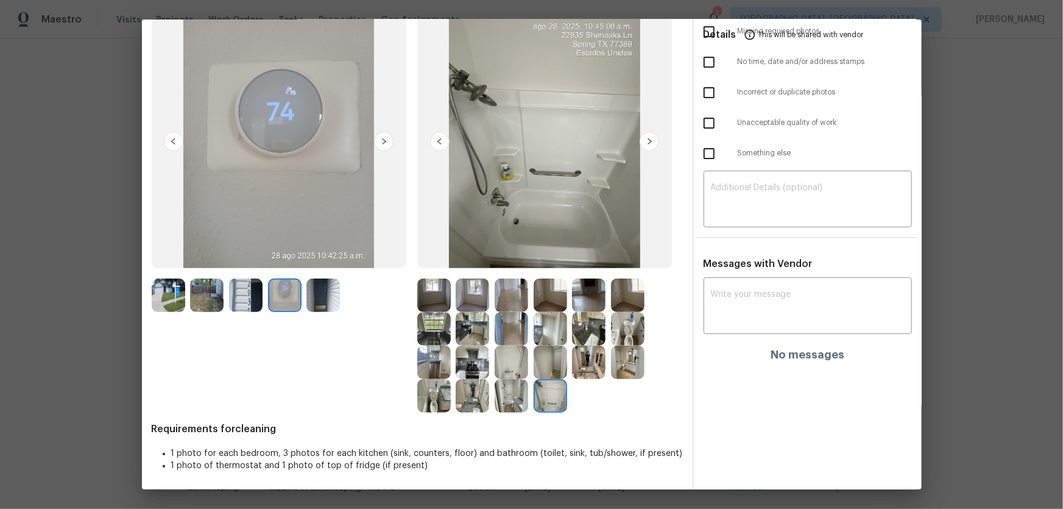
click at [467, 329] on img at bounding box center [473, 329] width 34 height 34
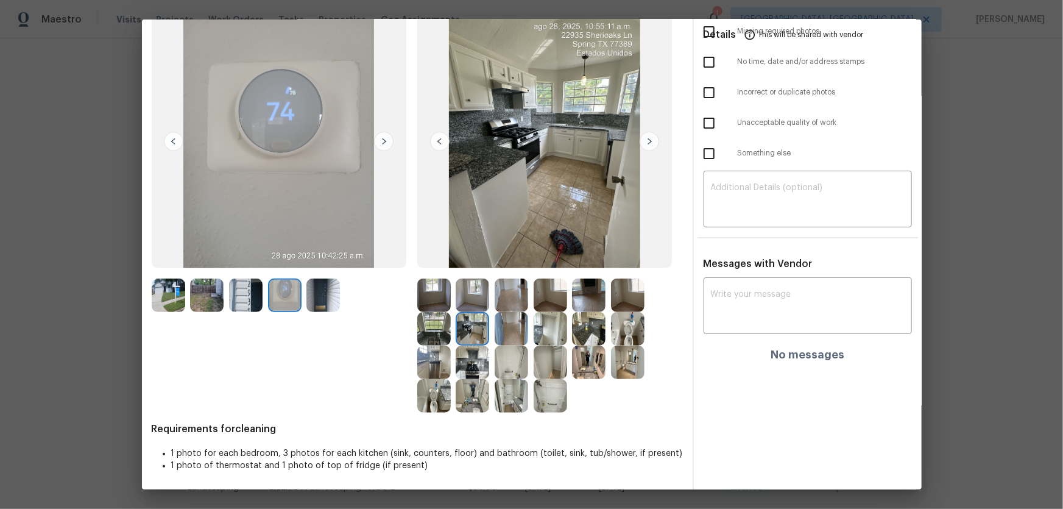
click at [420, 327] on img at bounding box center [434, 329] width 34 height 34
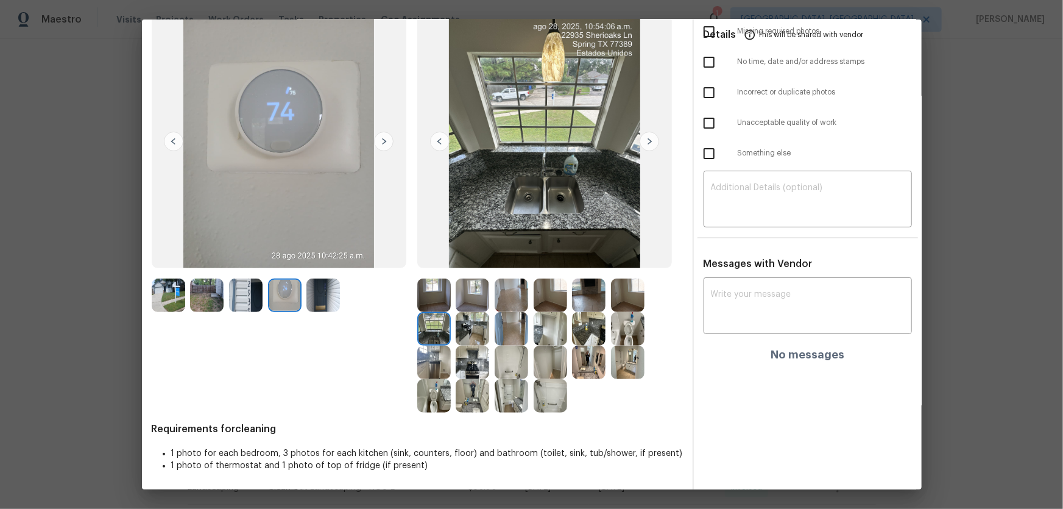
click at [439, 336] on img at bounding box center [434, 363] width 34 height 34
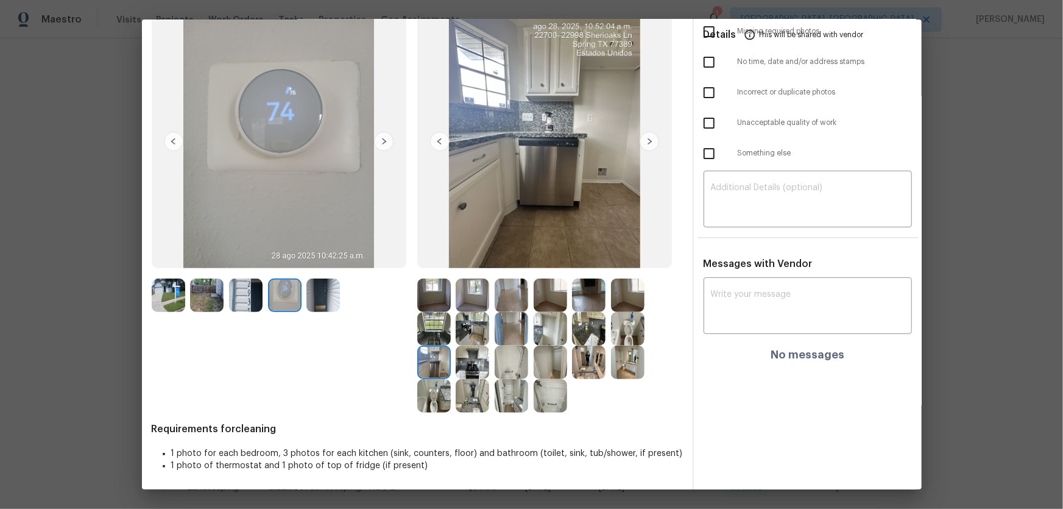
click at [463, 336] on img at bounding box center [473, 363] width 34 height 34
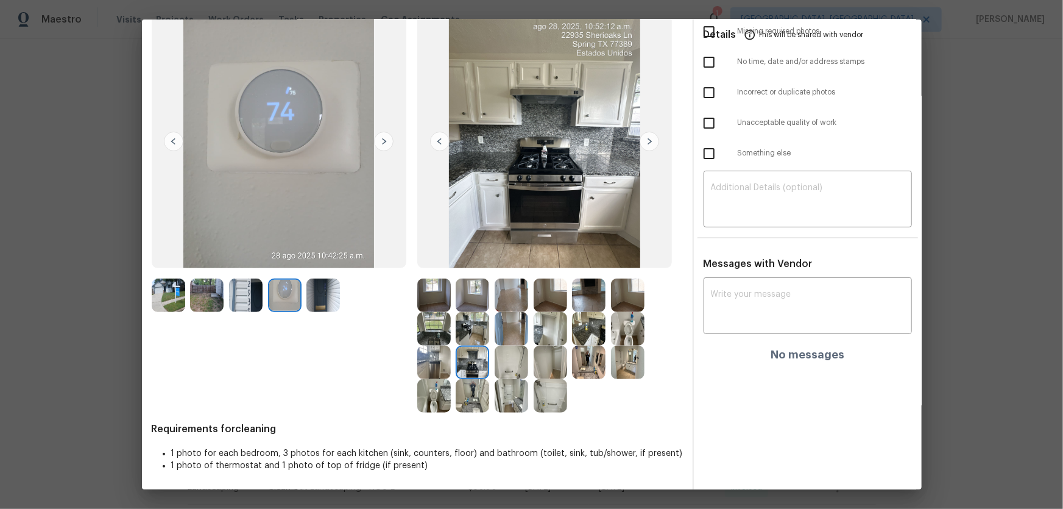
click at [441, 336] on img at bounding box center [434, 396] width 34 height 34
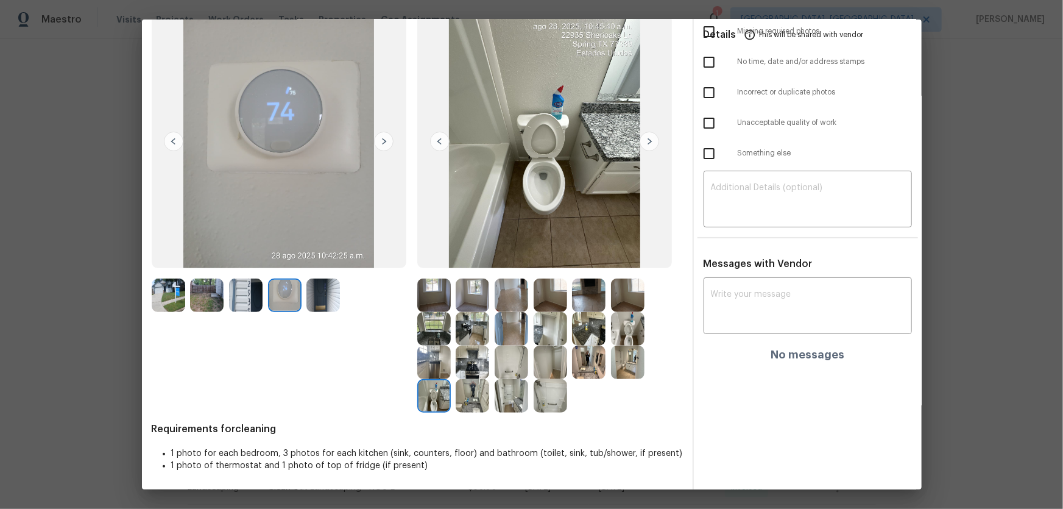
click at [244, 297] on img at bounding box center [246, 295] width 34 height 34
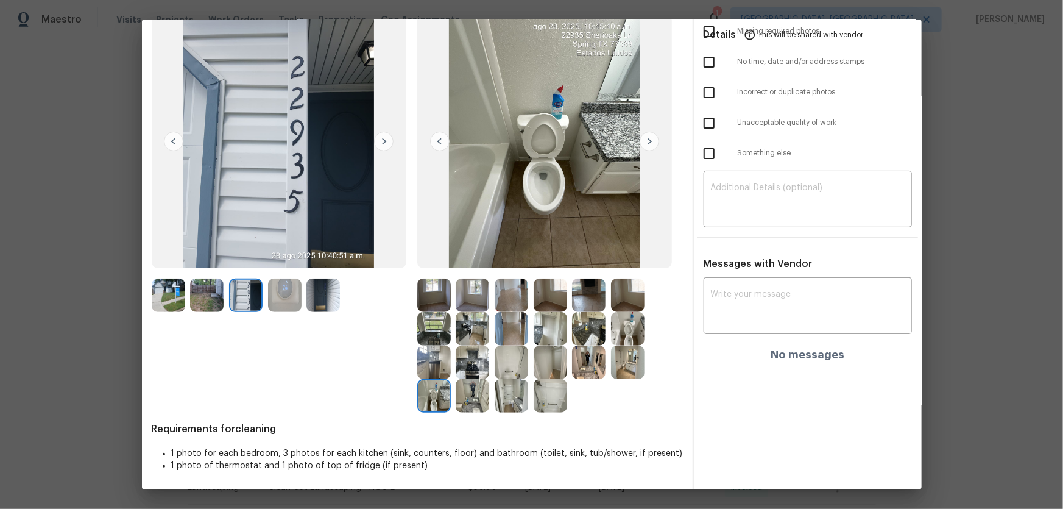
click at [305, 303] on div at bounding box center [287, 295] width 39 height 34
click at [283, 298] on img at bounding box center [285, 295] width 34 height 34
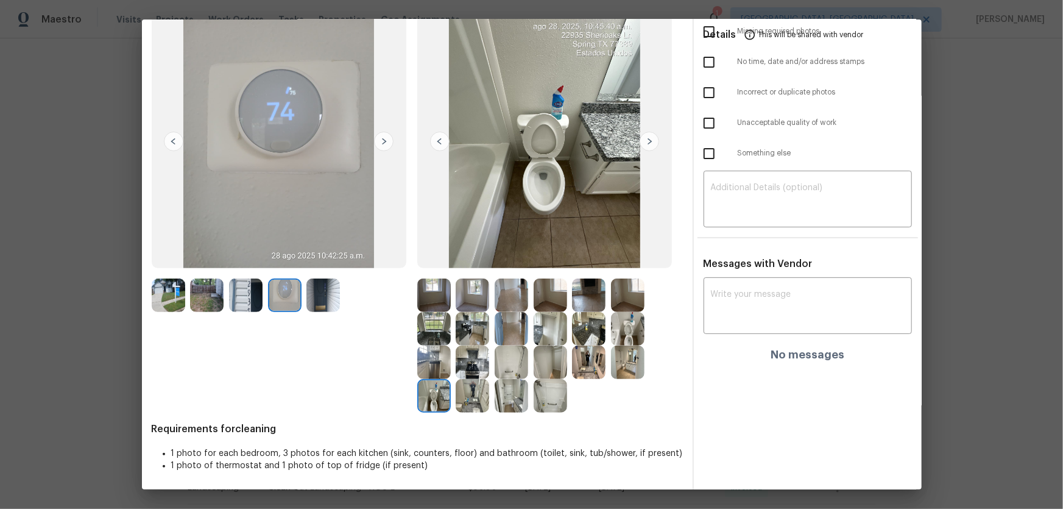
click at [314, 302] on img at bounding box center [324, 295] width 34 height 34
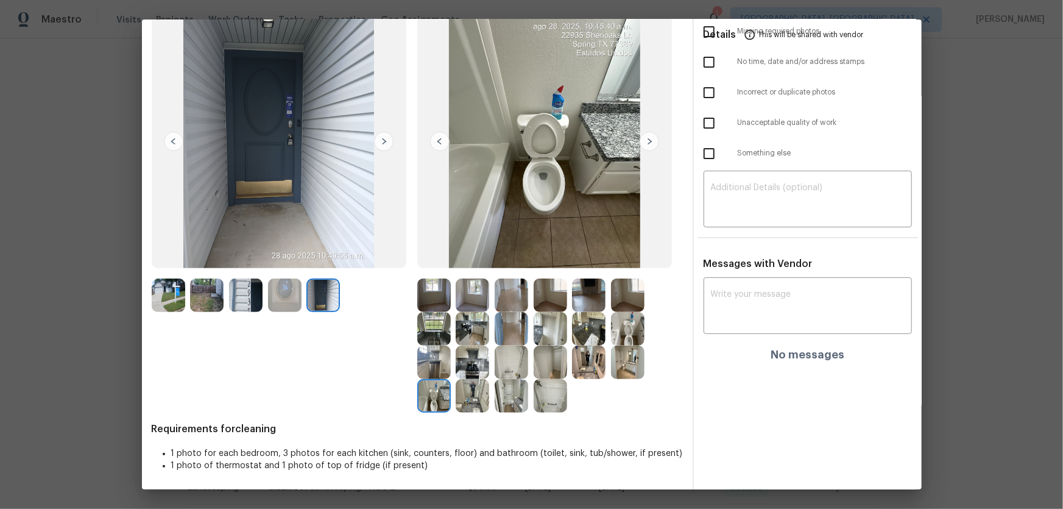
click at [433, 300] on img at bounding box center [434, 295] width 34 height 34
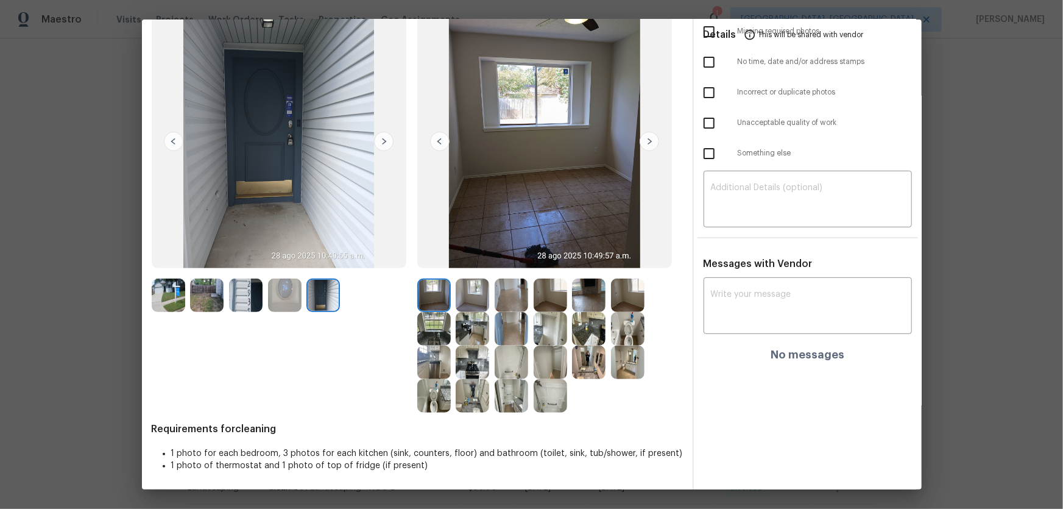
click at [463, 302] on img at bounding box center [473, 295] width 34 height 34
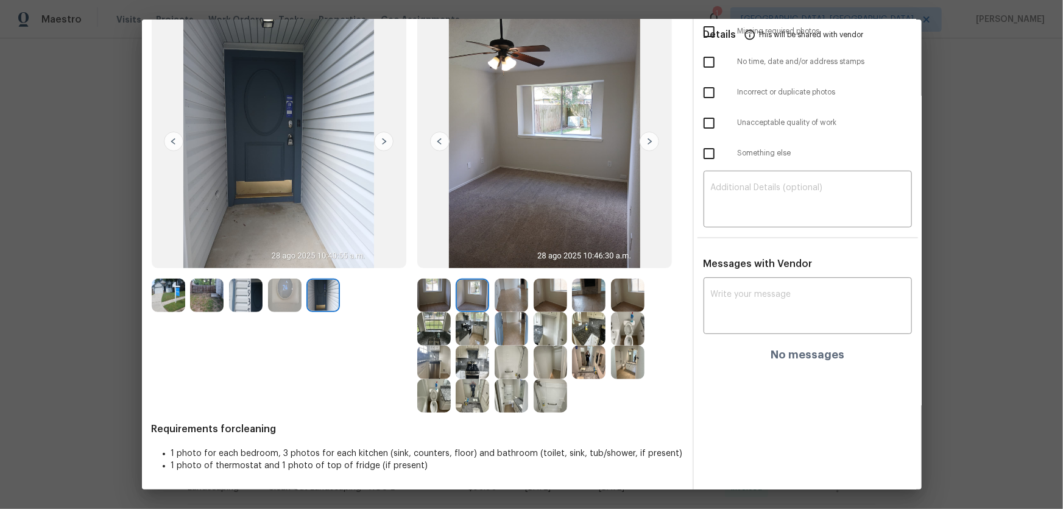
click at [553, 292] on img at bounding box center [551, 295] width 34 height 34
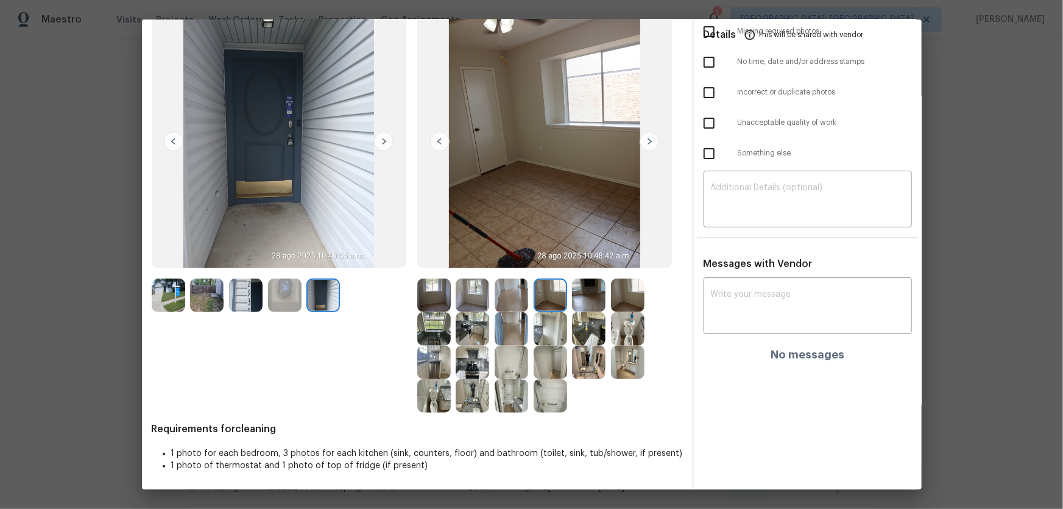
click at [600, 297] on img at bounding box center [589, 295] width 34 height 34
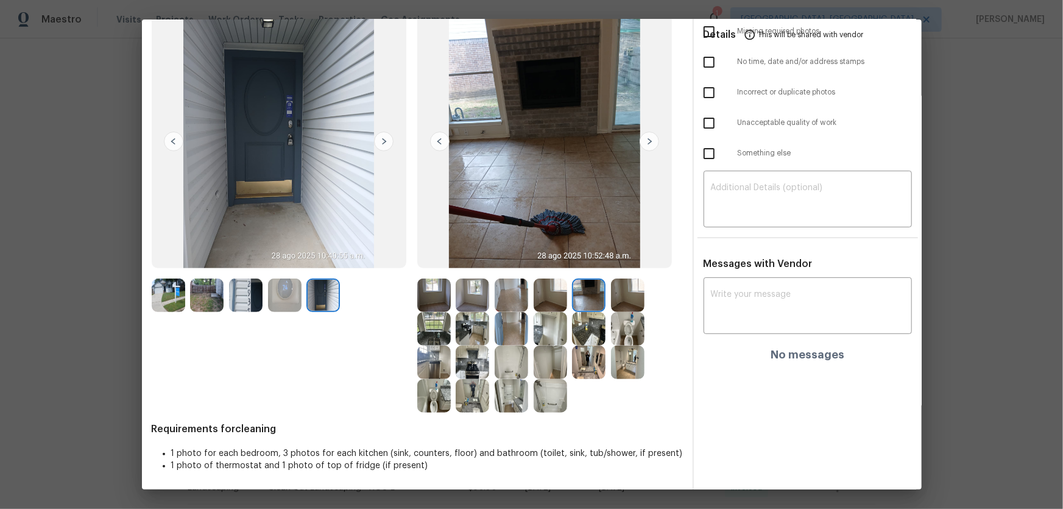
click at [626, 297] on img at bounding box center [628, 295] width 34 height 34
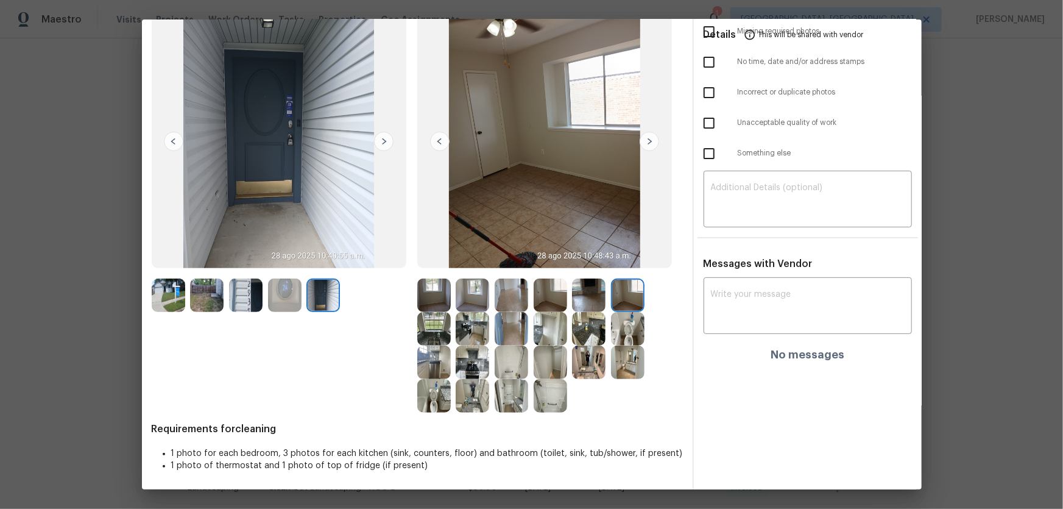
click at [626, 324] on img at bounding box center [628, 329] width 34 height 34
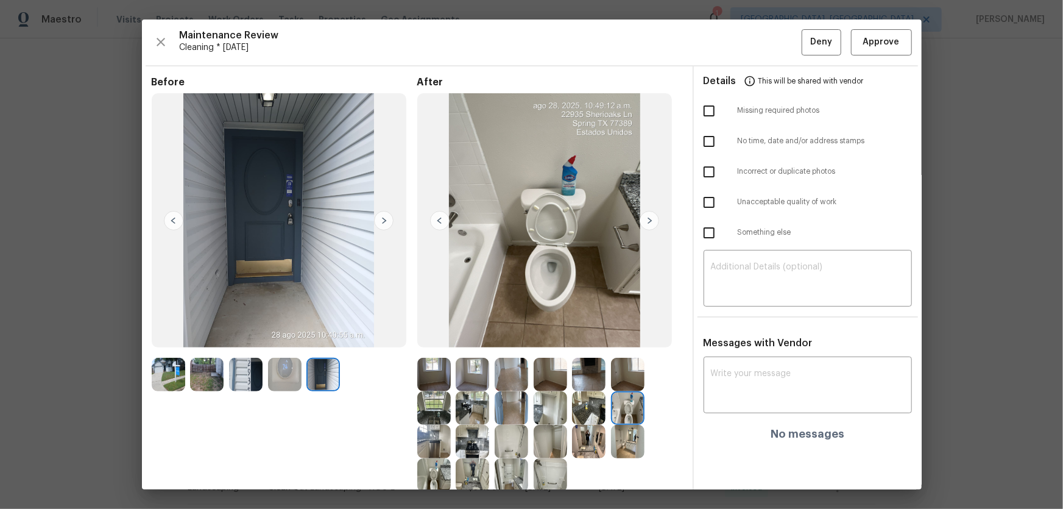
scroll to position [0, 0]
click at [234, 336] on img at bounding box center [246, 375] width 34 height 34
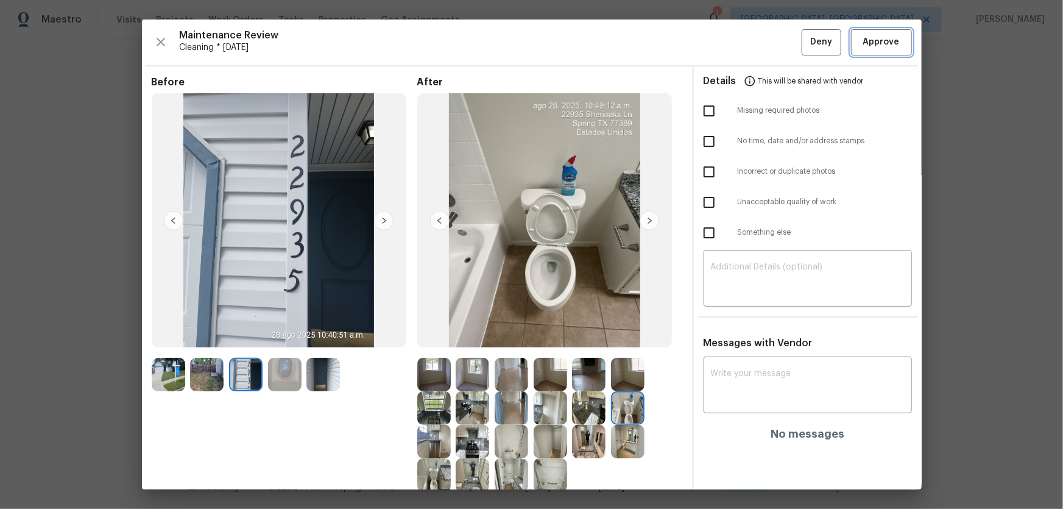
click at [756, 37] on span "Approve" at bounding box center [882, 42] width 37 height 15
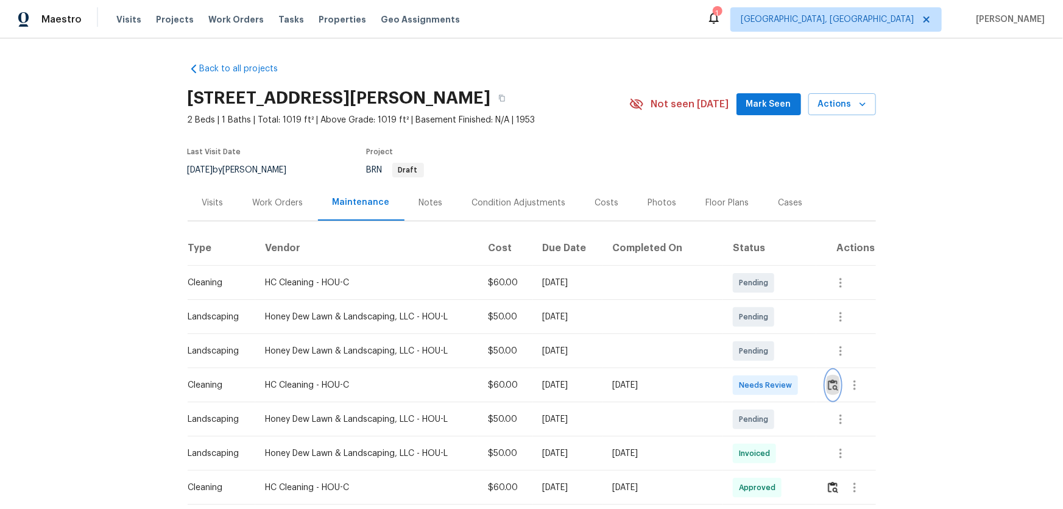
click at [756, 336] on img "button" at bounding box center [833, 385] width 10 height 12
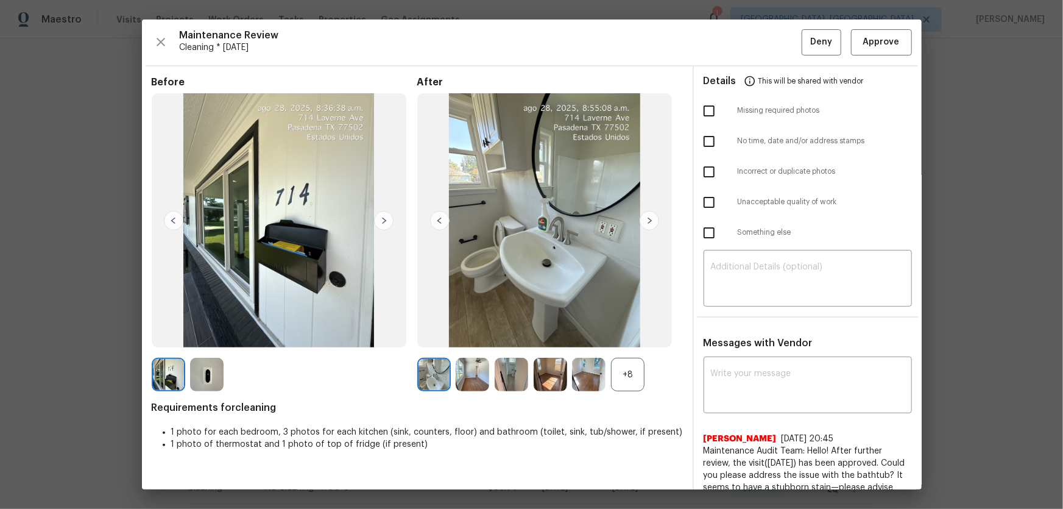
click at [630, 336] on div "+8" at bounding box center [628, 375] width 34 height 34
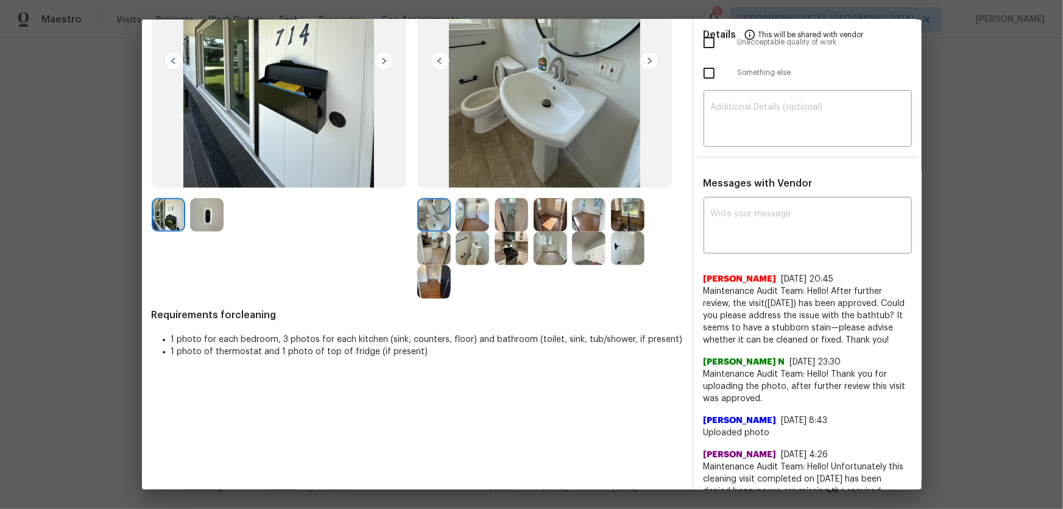
scroll to position [166, 0]
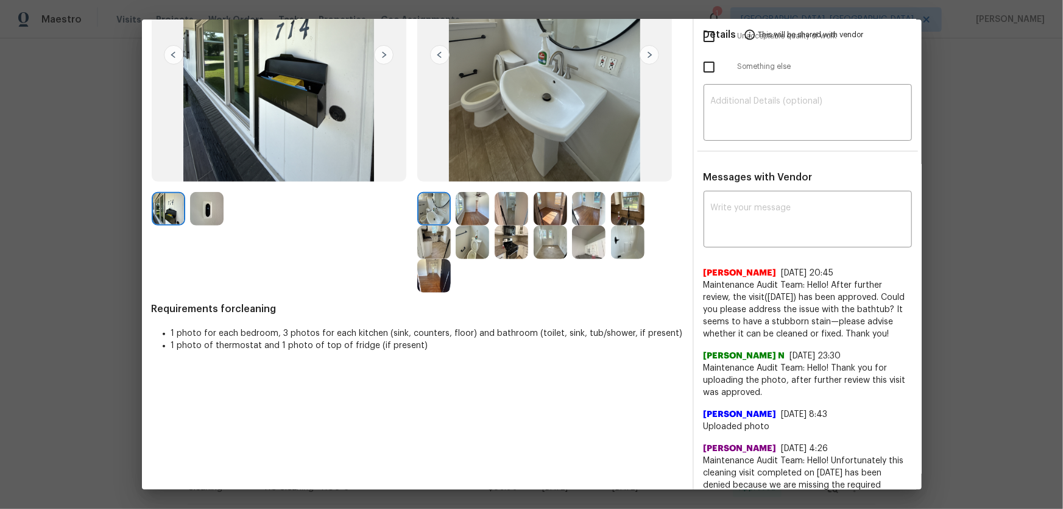
click at [469, 244] on img at bounding box center [473, 242] width 34 height 34
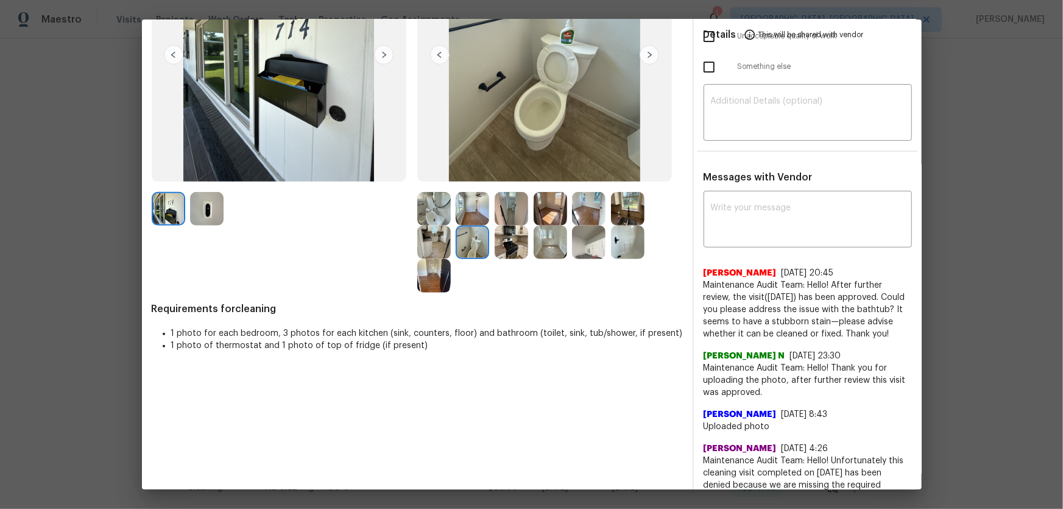
click at [622, 251] on img at bounding box center [628, 242] width 34 height 34
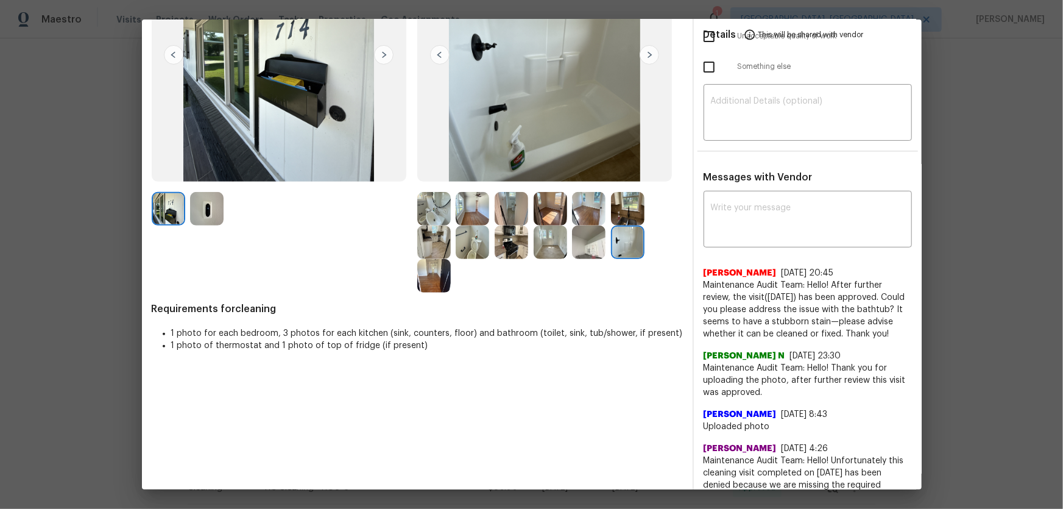
click at [579, 243] on img at bounding box center [589, 242] width 34 height 34
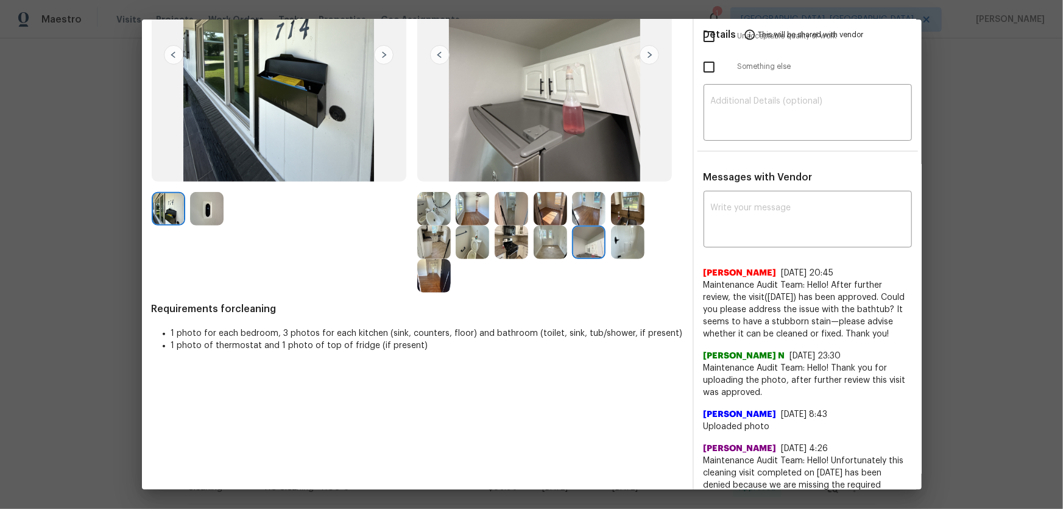
click at [502, 209] on img at bounding box center [512, 209] width 34 height 34
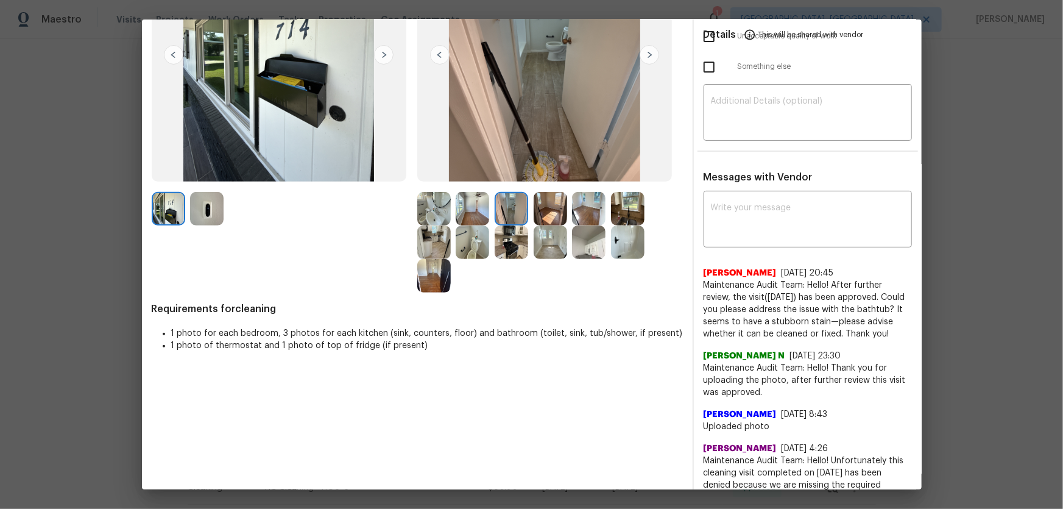
click at [458, 213] on img at bounding box center [473, 209] width 34 height 34
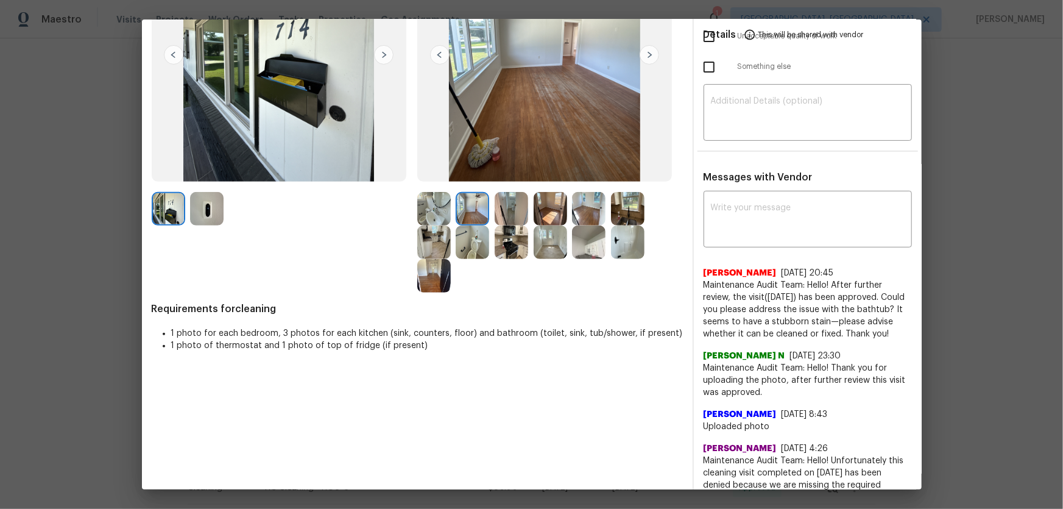
click at [468, 247] on img at bounding box center [473, 242] width 34 height 34
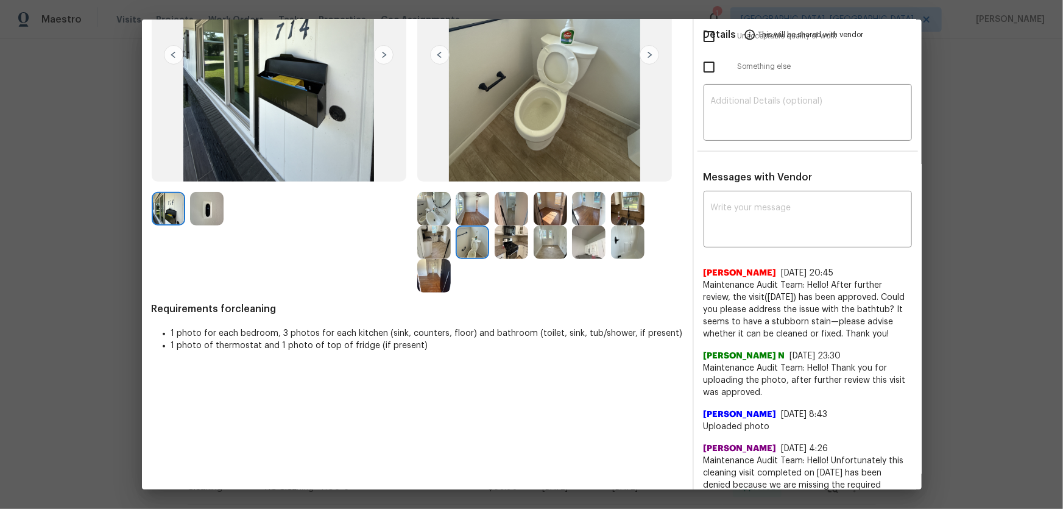
click at [427, 248] on img at bounding box center [434, 242] width 34 height 34
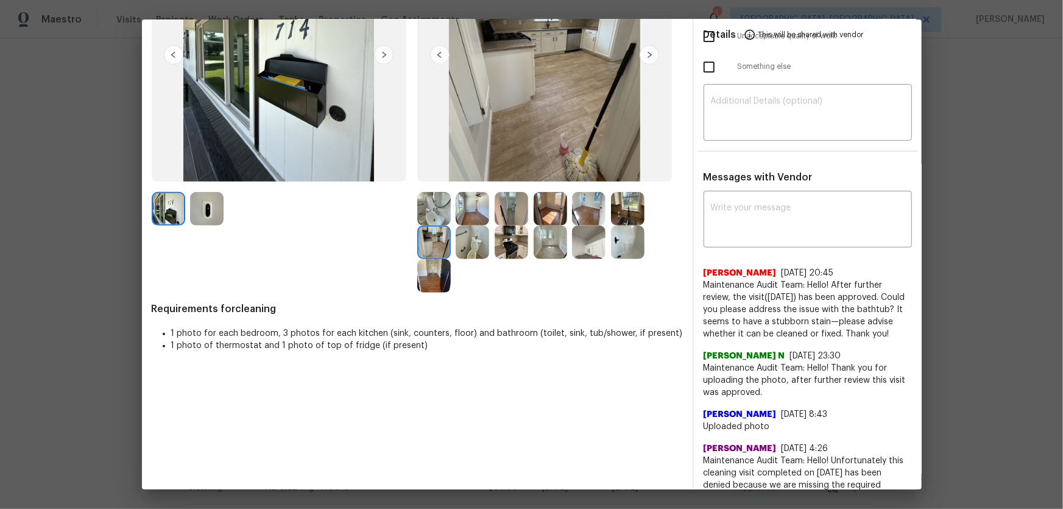
click at [436, 296] on div "Before After Requirements for cleaning 1 photo for each bedroom, 3 photos for e…" at bounding box center [417, 242] width 531 height 664
click at [504, 251] on img at bounding box center [512, 242] width 34 height 34
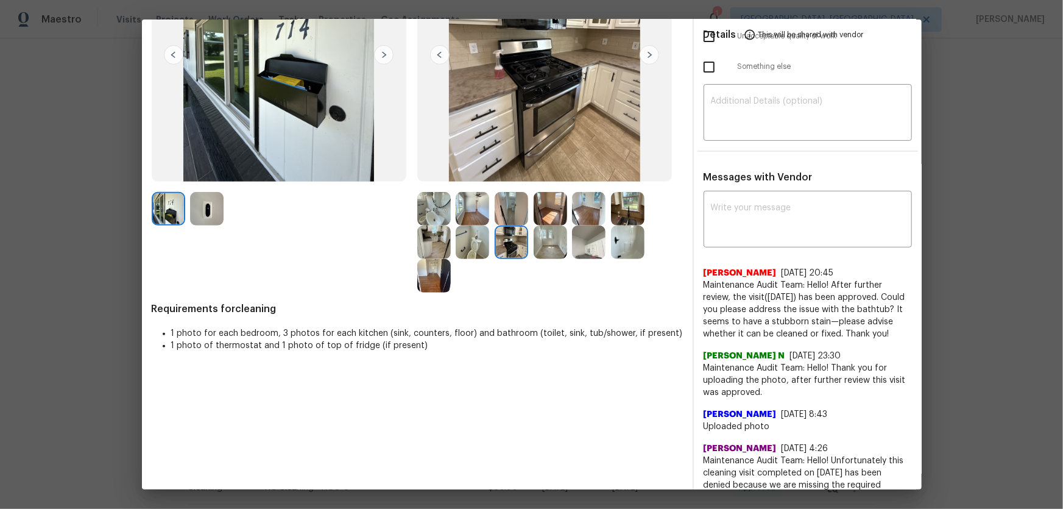
click at [623, 210] on img at bounding box center [628, 209] width 34 height 34
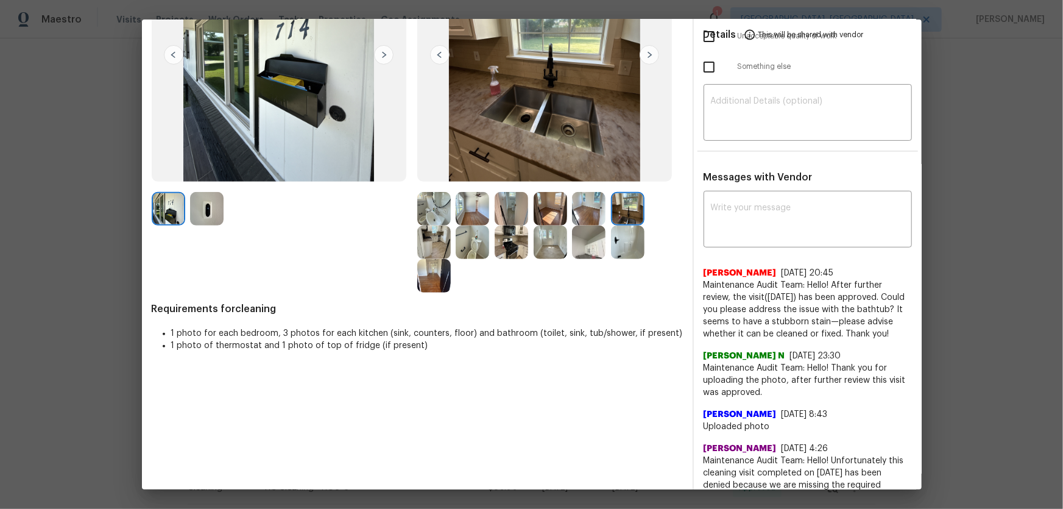
click at [554, 216] on img at bounding box center [551, 209] width 34 height 34
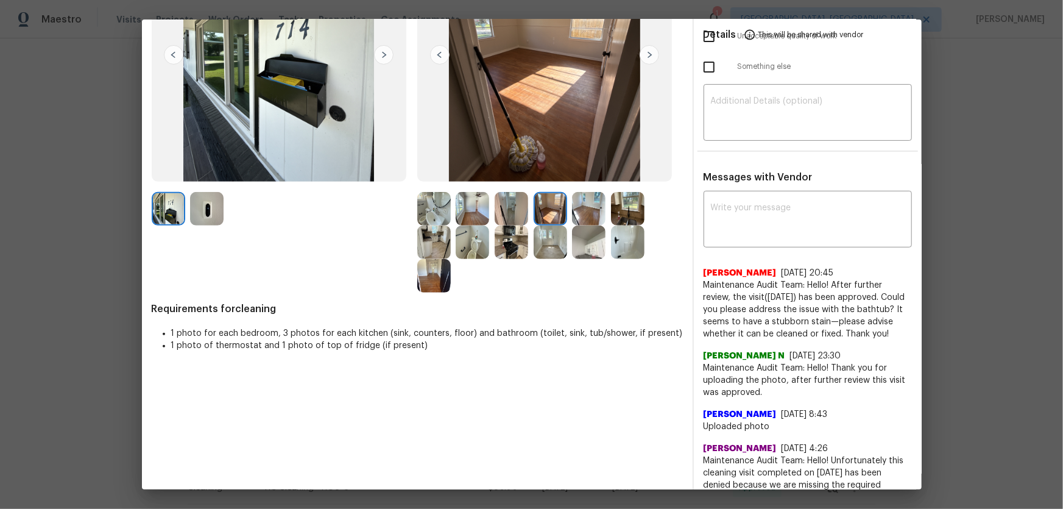
click at [548, 249] on img at bounding box center [551, 242] width 34 height 34
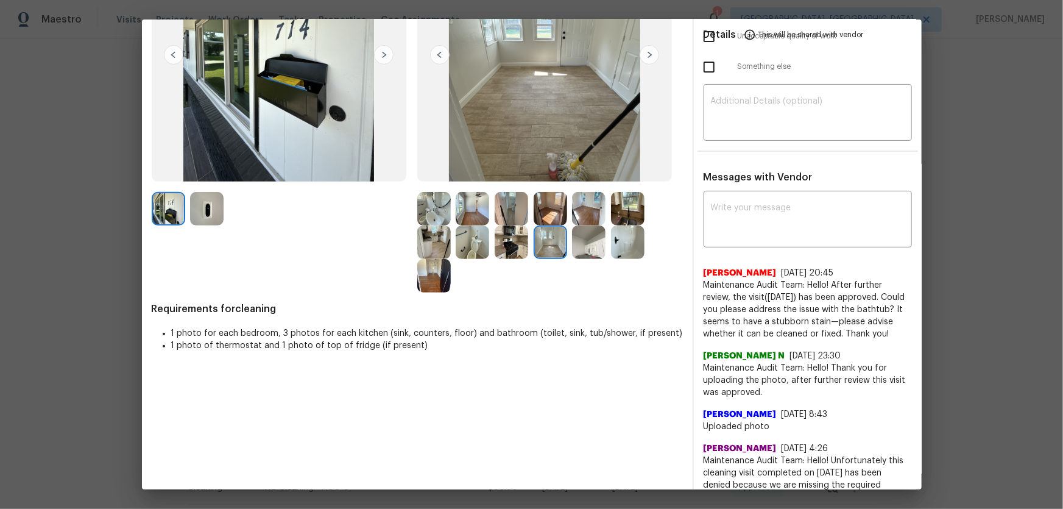
click at [579, 206] on img at bounding box center [589, 209] width 34 height 34
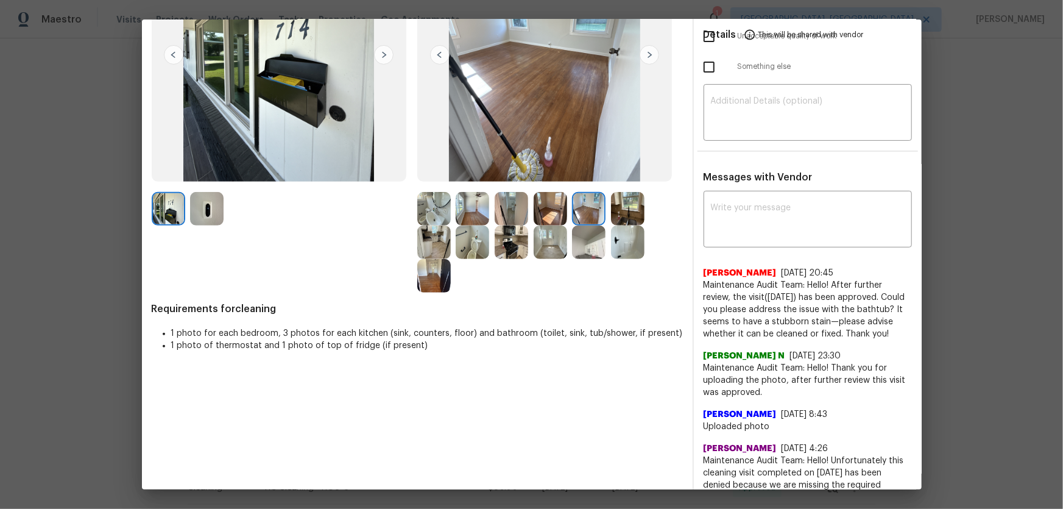
click at [496, 208] on img at bounding box center [512, 209] width 34 height 34
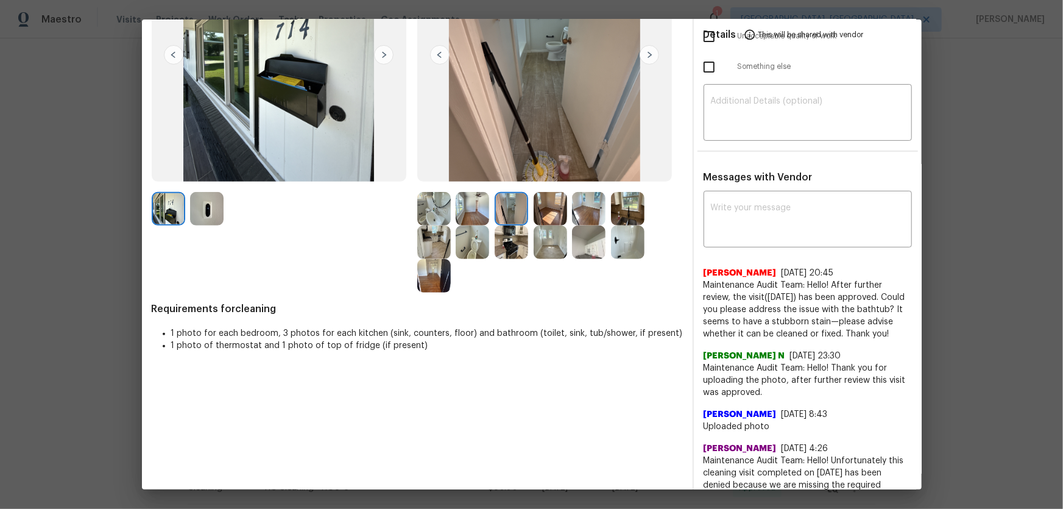
drag, startPoint x: 487, startPoint y: 208, endPoint x: 390, endPoint y: 222, distance: 97.9
click at [486, 208] on div at bounding box center [475, 209] width 39 height 34
click at [218, 213] on img at bounding box center [207, 209] width 34 height 34
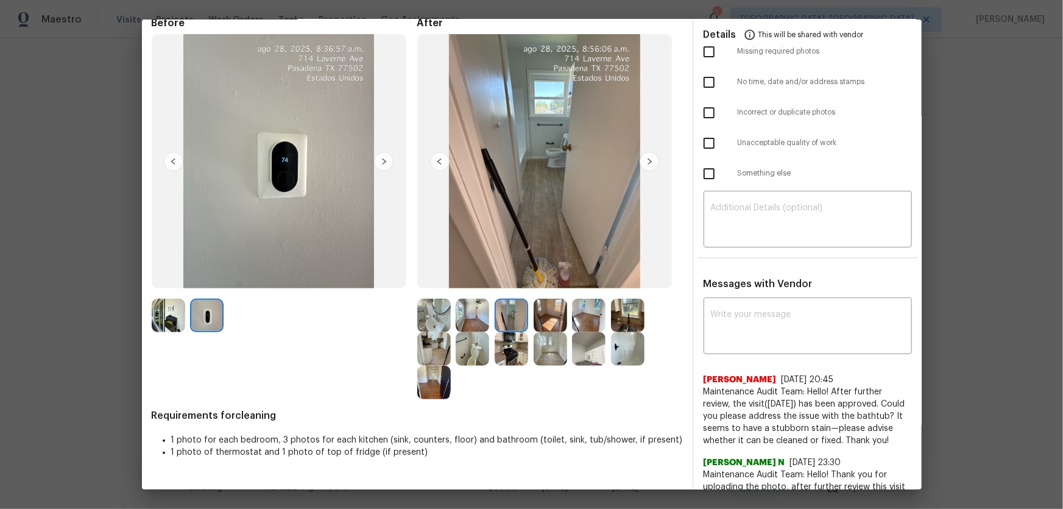
scroll to position [0, 0]
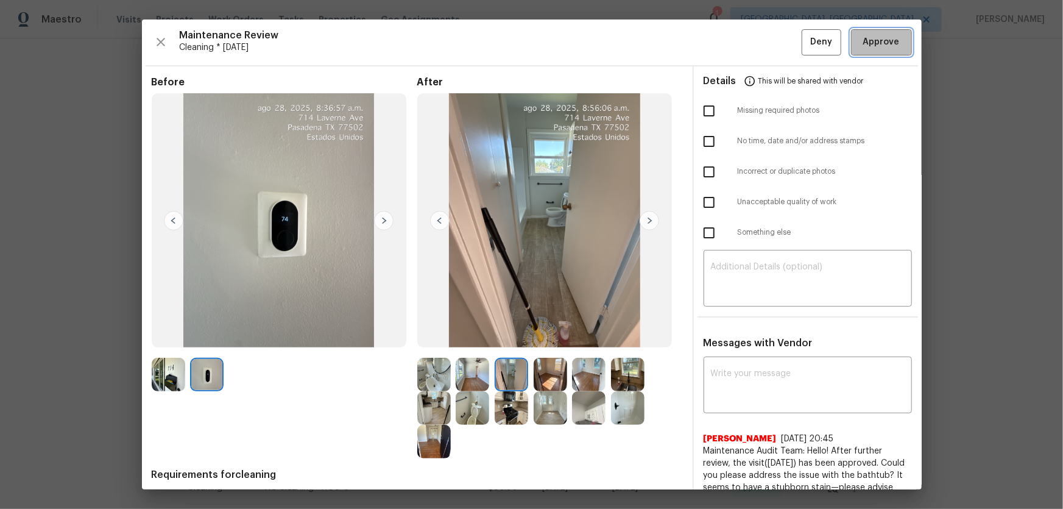
click at [756, 34] on button "Approve" at bounding box center [881, 42] width 61 height 26
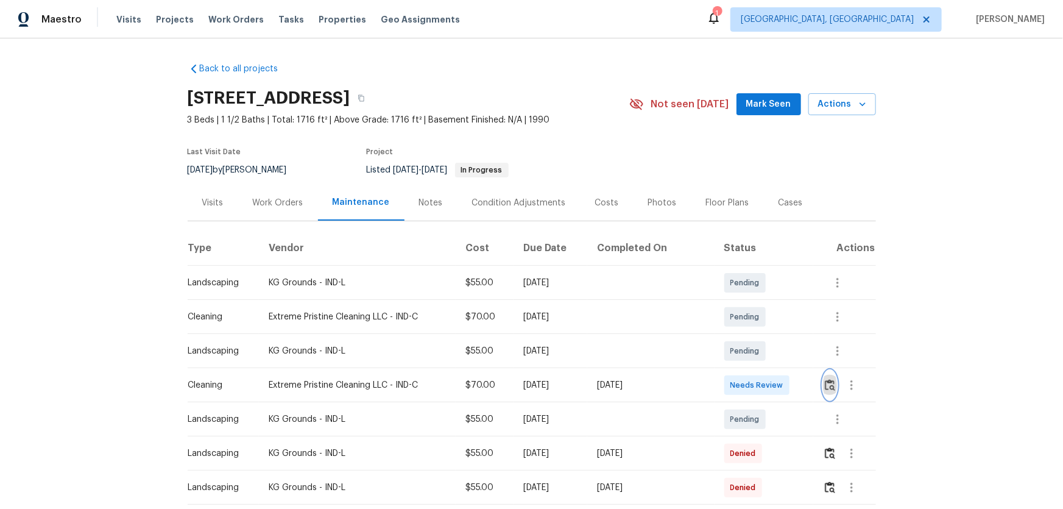
click at [756, 336] on img "button" at bounding box center [830, 385] width 10 height 12
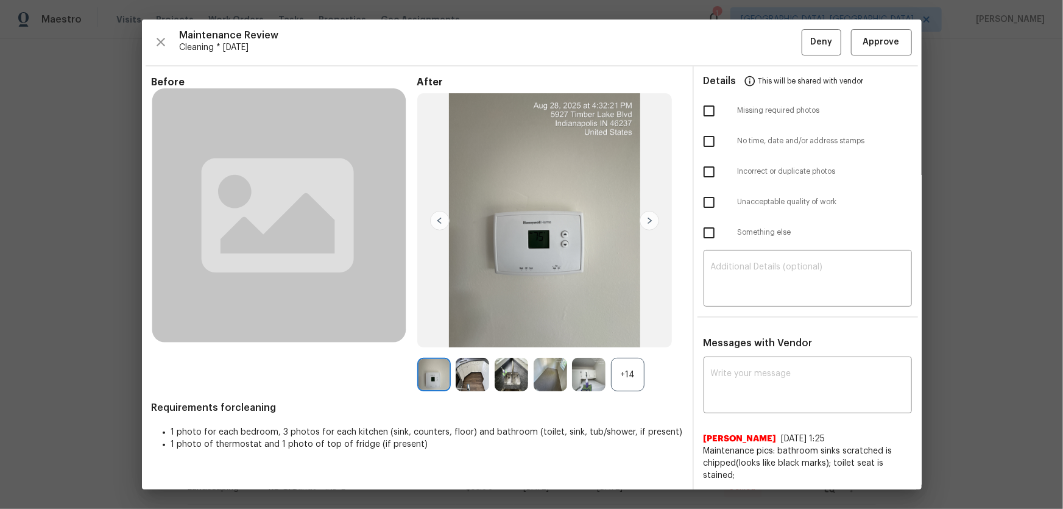
click at [624, 336] on div "+14" at bounding box center [628, 375] width 34 height 34
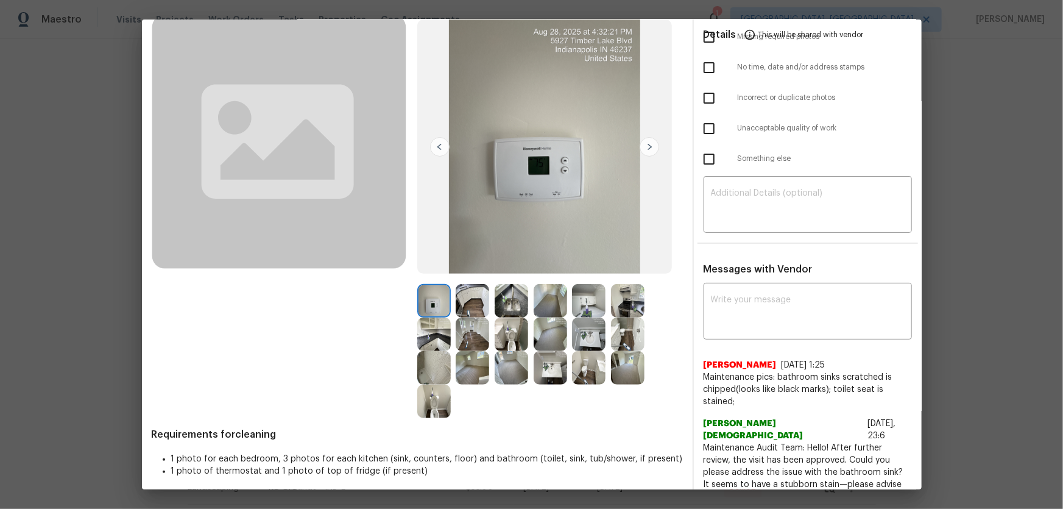
scroll to position [141, 0]
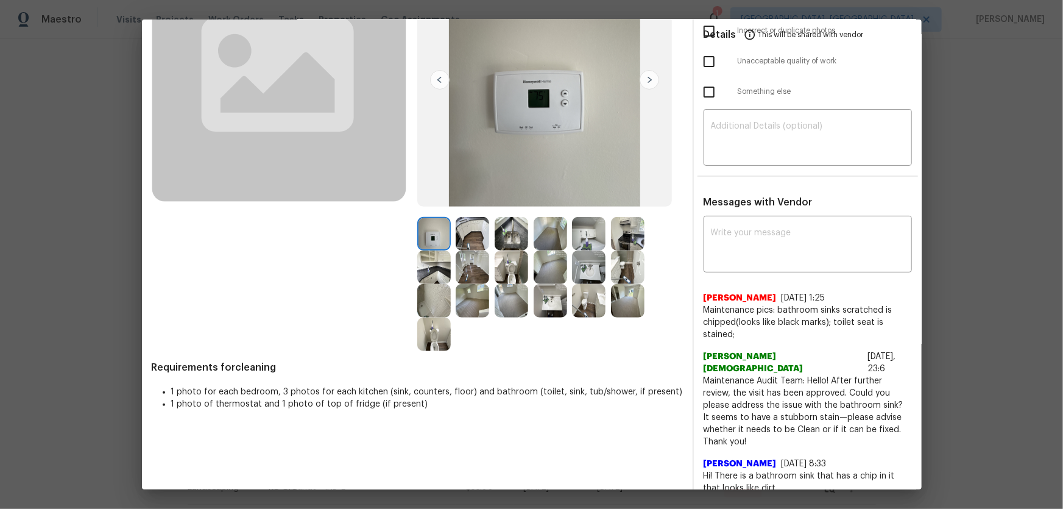
click at [506, 271] on img at bounding box center [512, 267] width 34 height 34
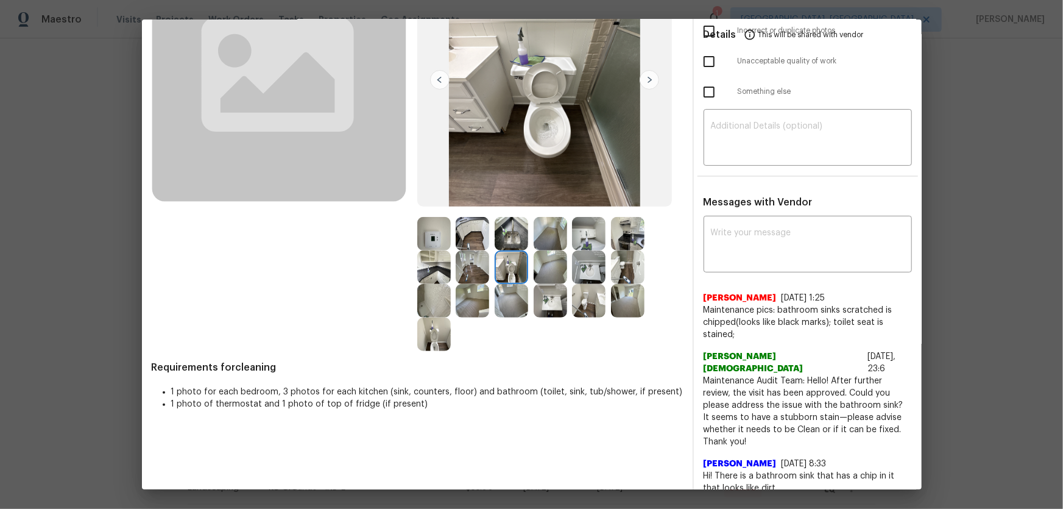
click at [431, 336] on img at bounding box center [434, 334] width 34 height 34
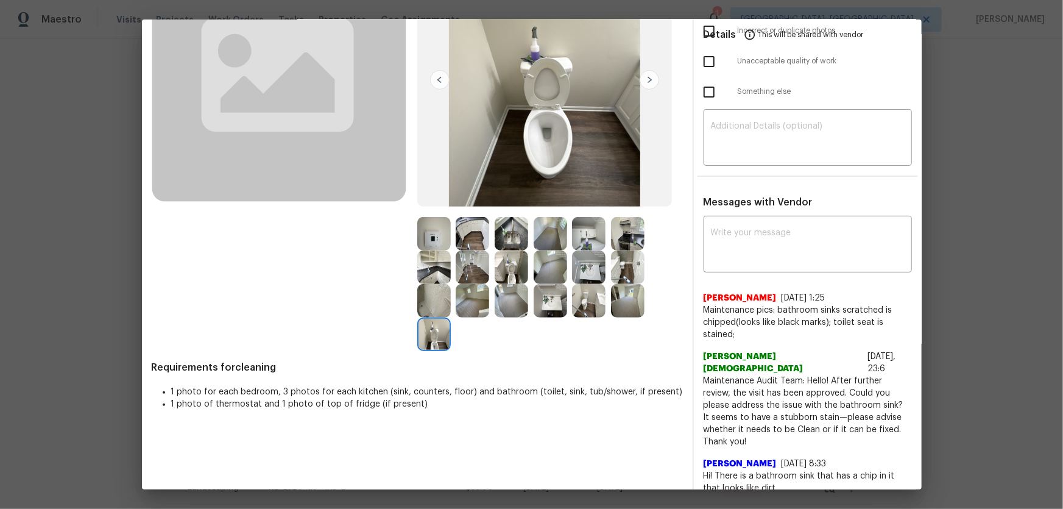
click at [556, 300] on img at bounding box center [551, 301] width 34 height 34
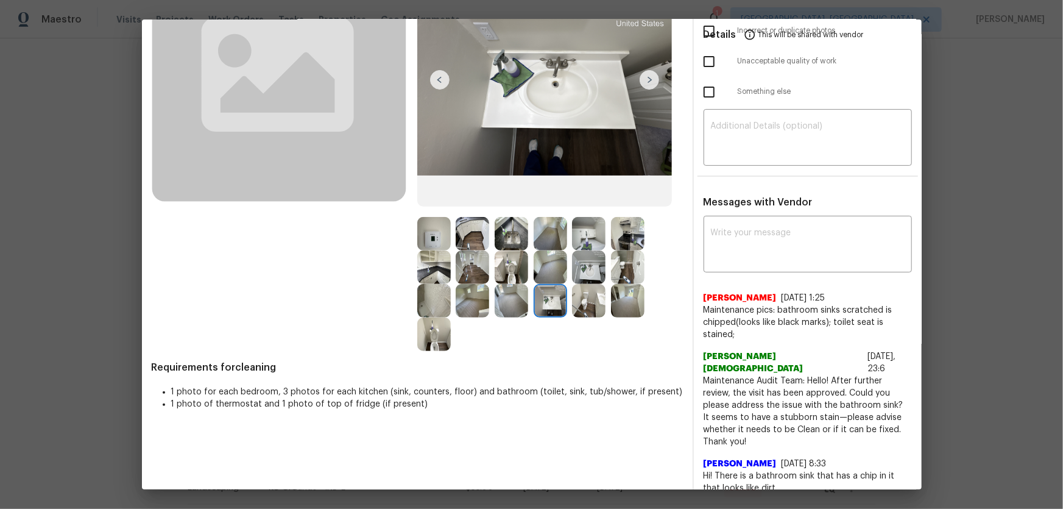
click at [589, 253] on img at bounding box center [589, 267] width 34 height 34
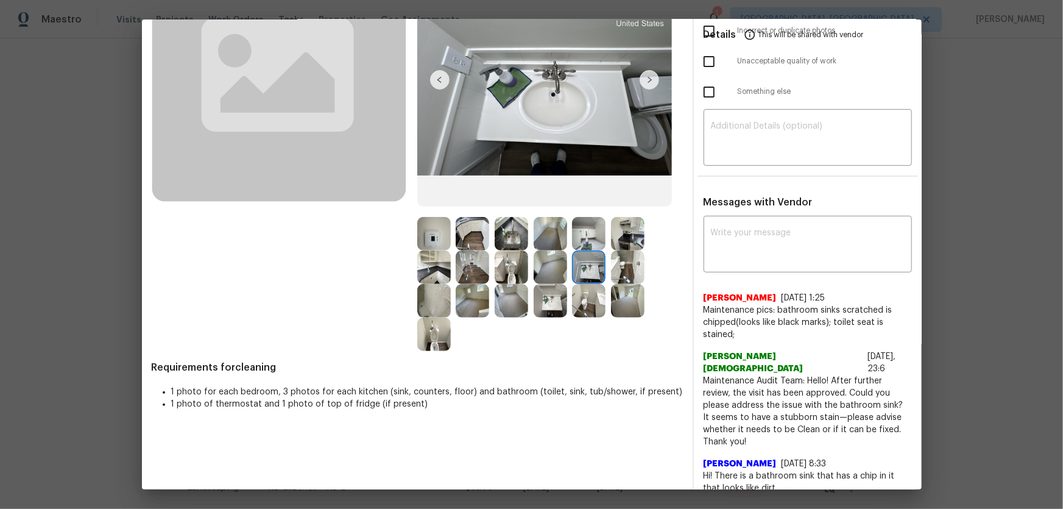
click at [586, 239] on img at bounding box center [589, 234] width 34 height 34
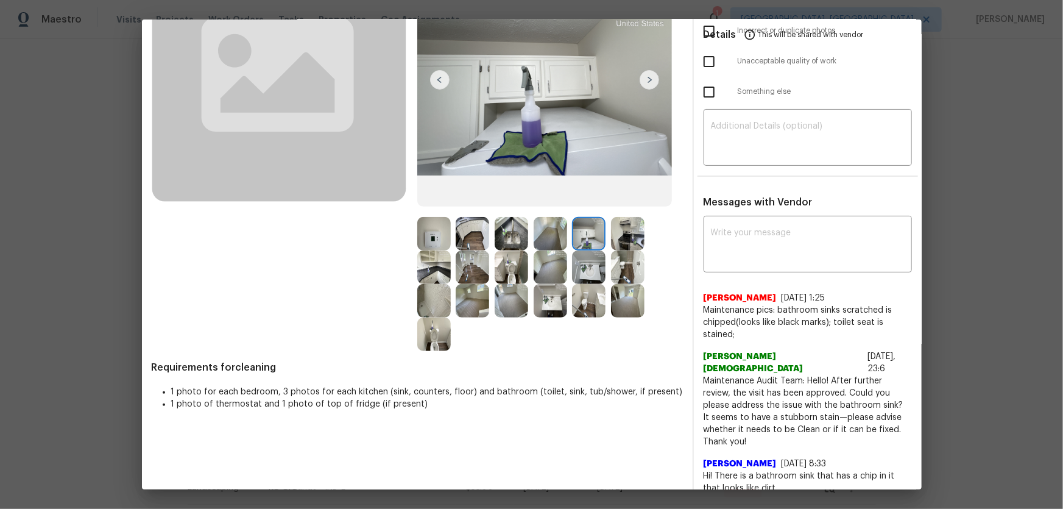
click at [562, 239] on img at bounding box center [551, 234] width 34 height 34
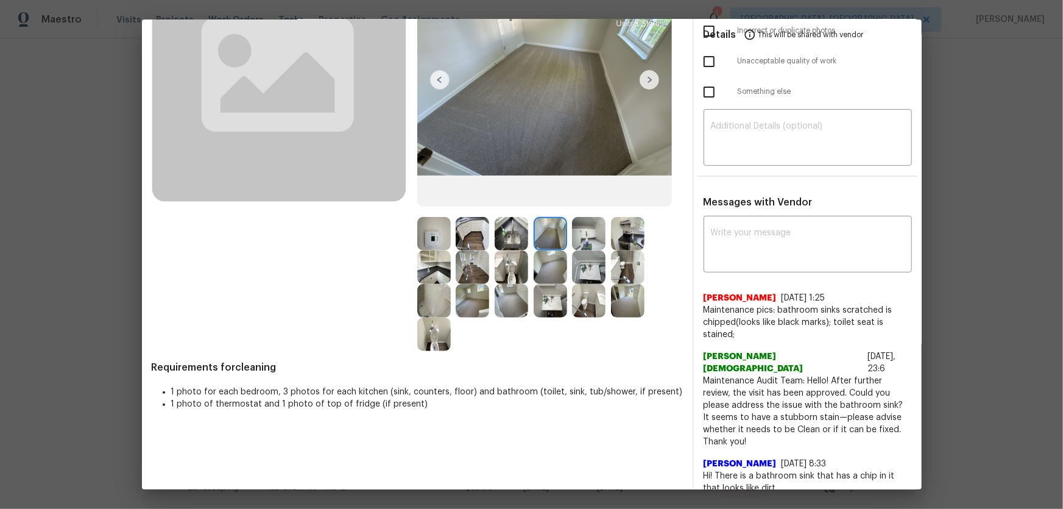
click at [511, 242] on img at bounding box center [512, 234] width 34 height 34
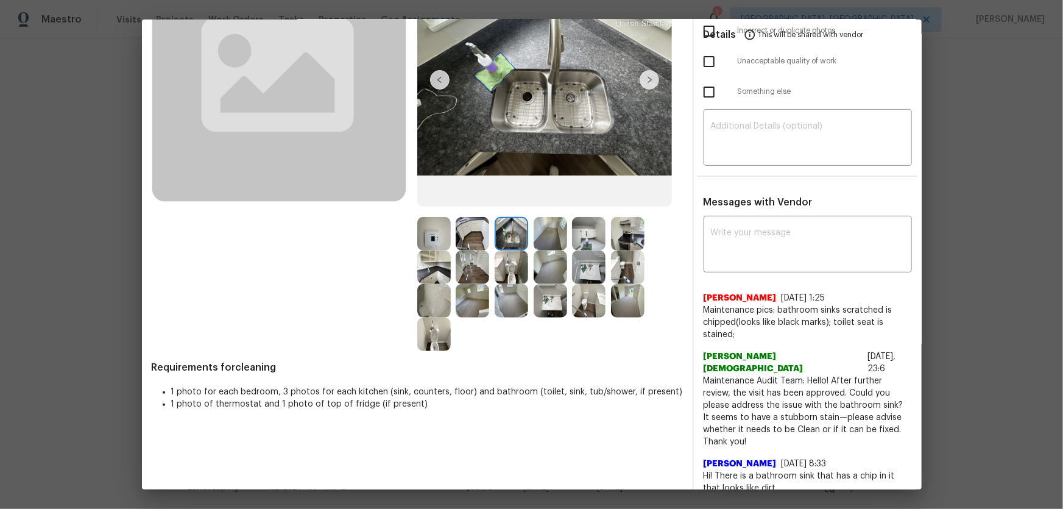
click at [470, 247] on img at bounding box center [473, 234] width 34 height 34
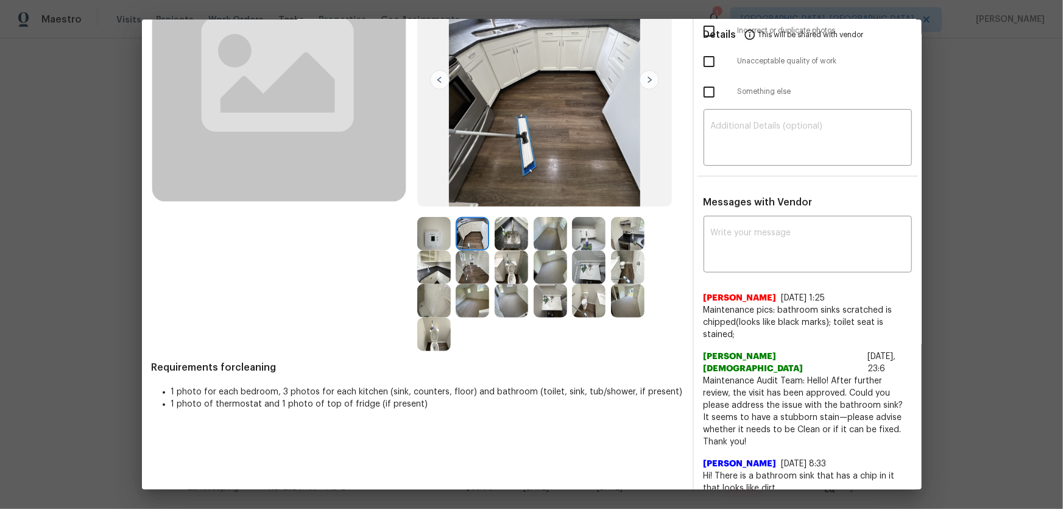
click at [427, 320] on img at bounding box center [434, 334] width 34 height 34
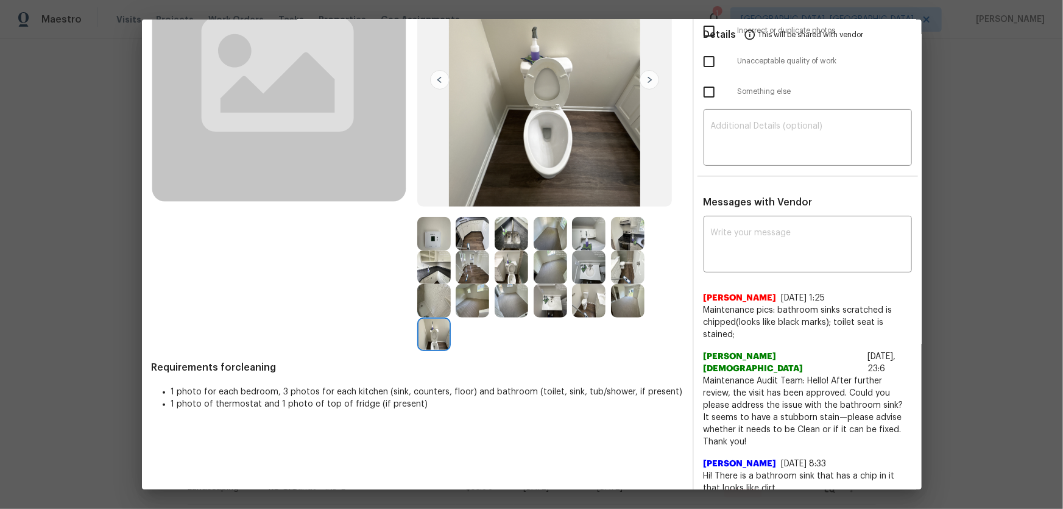
click at [433, 299] on img at bounding box center [434, 301] width 34 height 34
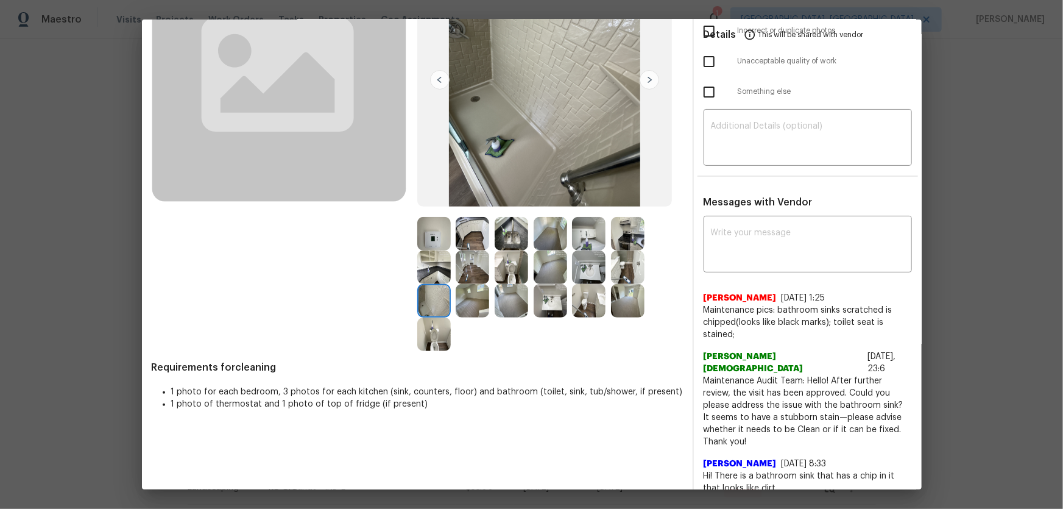
click at [434, 263] on img at bounding box center [434, 267] width 34 height 34
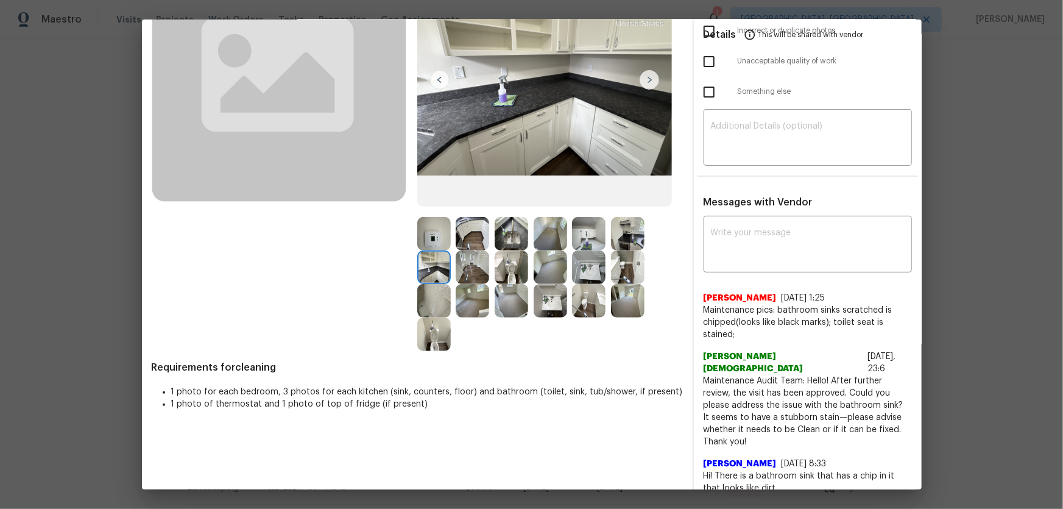
click at [428, 231] on img at bounding box center [434, 234] width 34 height 34
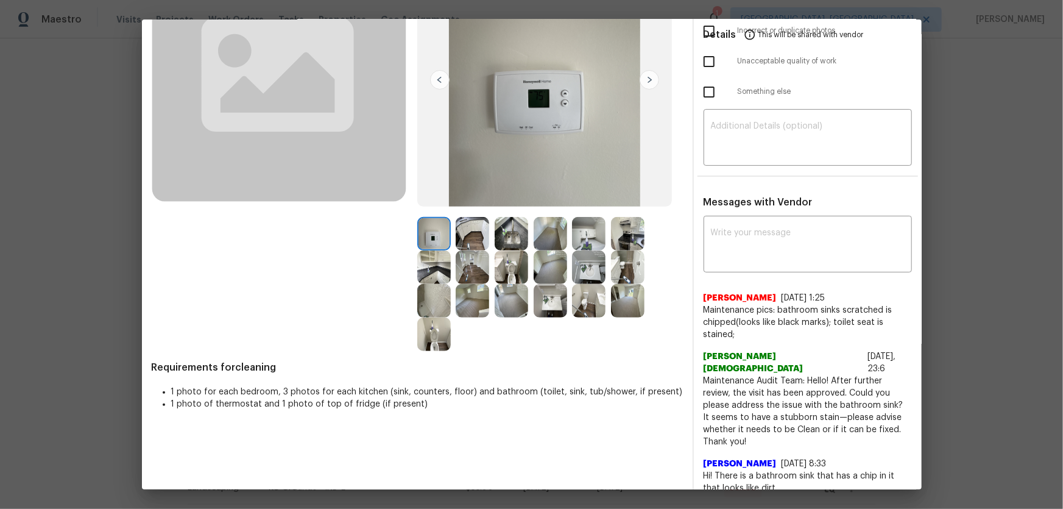
scroll to position [30, 0]
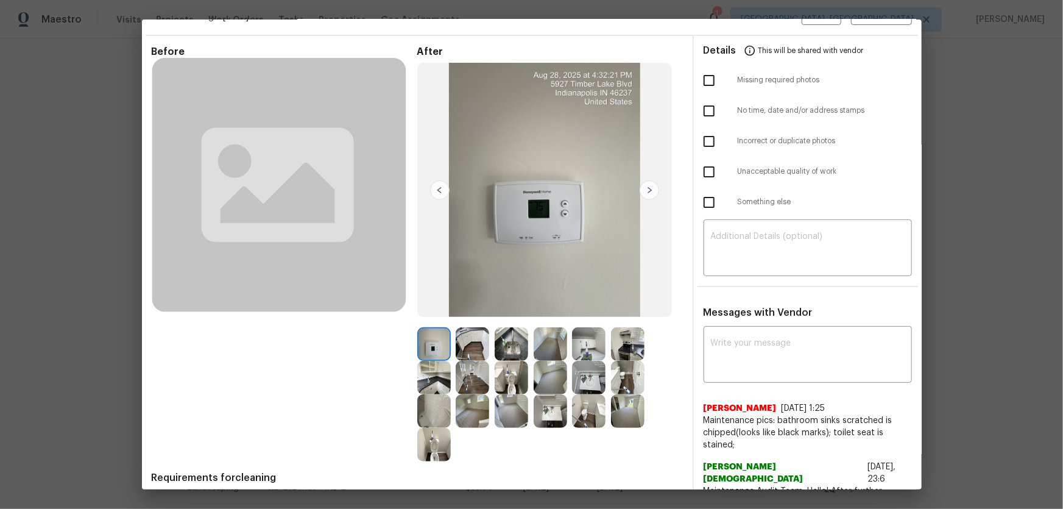
click at [552, 336] on img at bounding box center [551, 344] width 34 height 34
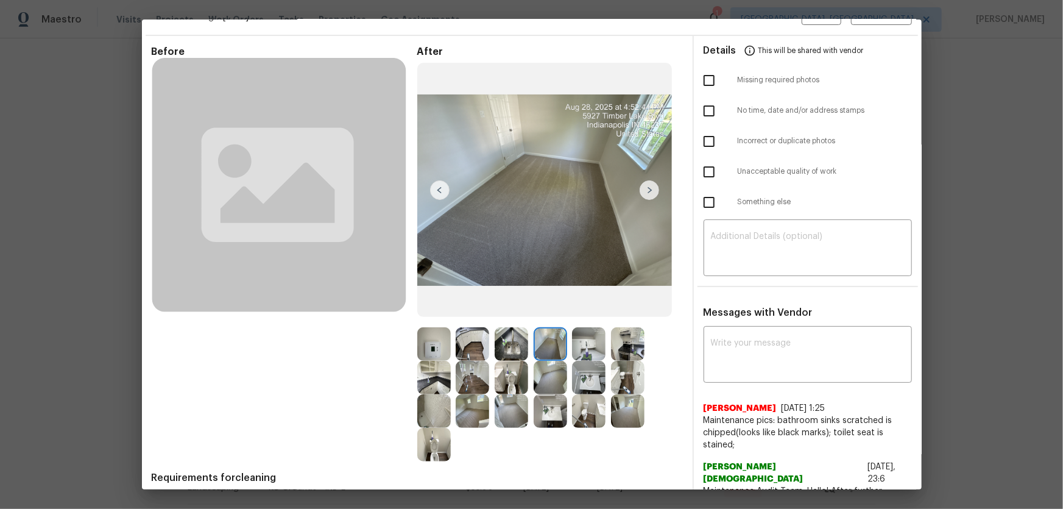
click at [550, 336] on img at bounding box center [551, 378] width 34 height 34
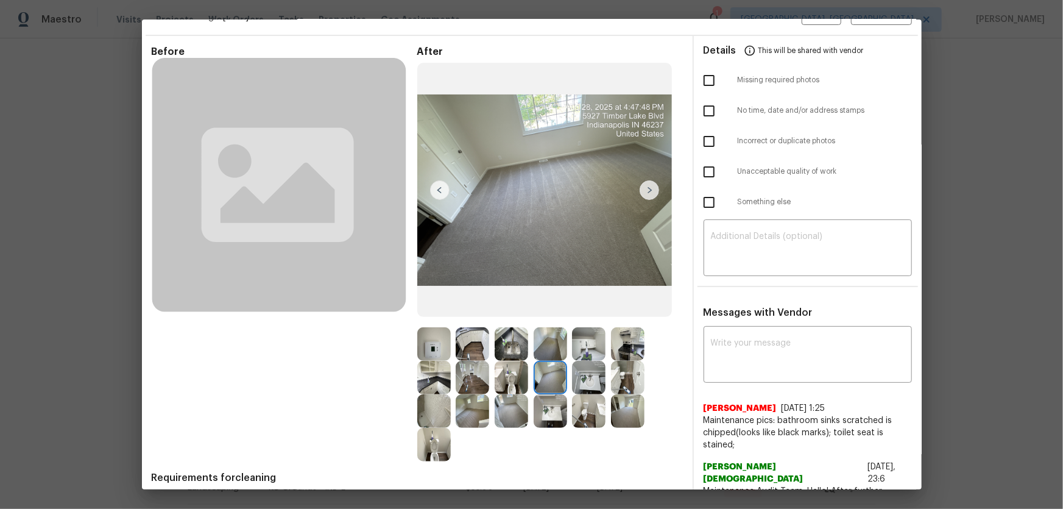
click at [498, 336] on img at bounding box center [512, 411] width 34 height 34
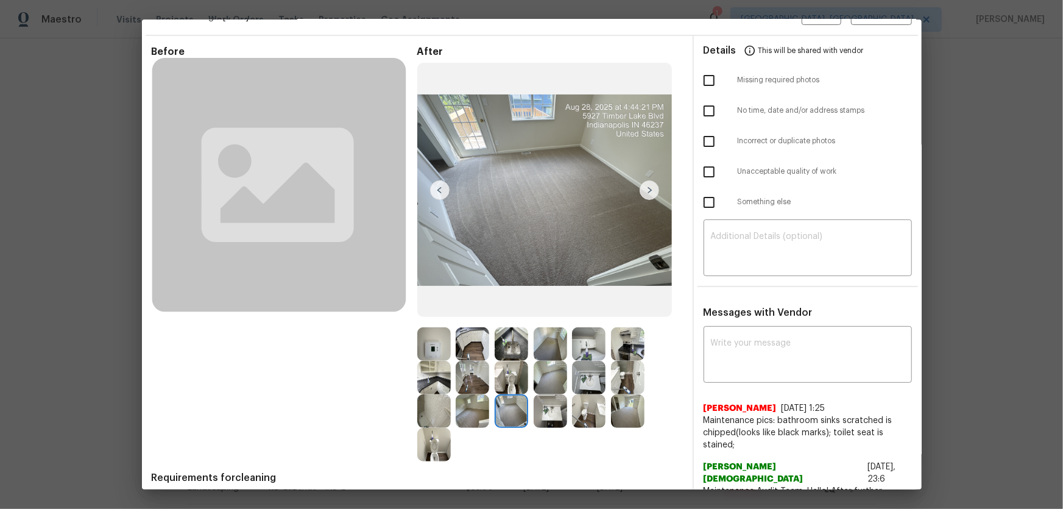
click at [481, 336] on img at bounding box center [473, 411] width 34 height 34
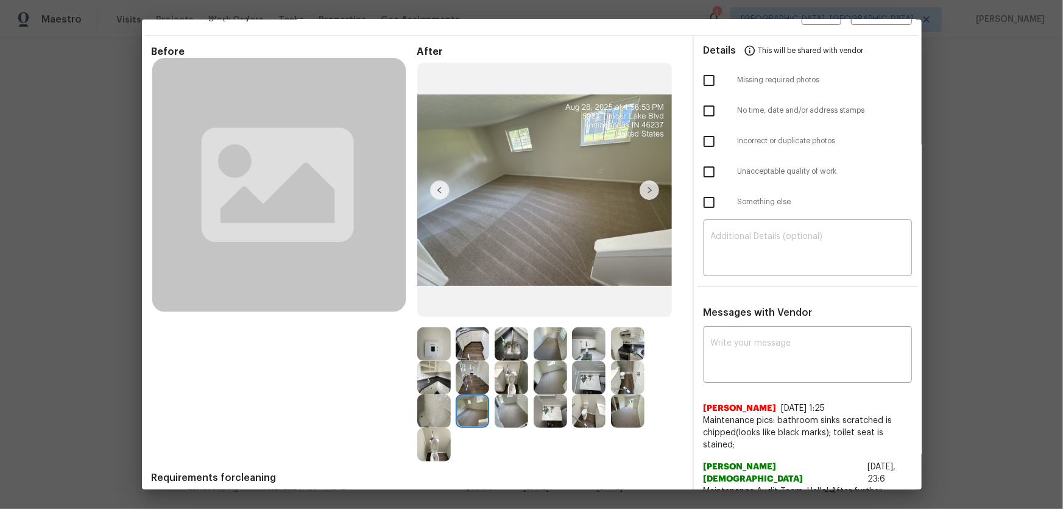
click at [475, 336] on img at bounding box center [473, 378] width 34 height 34
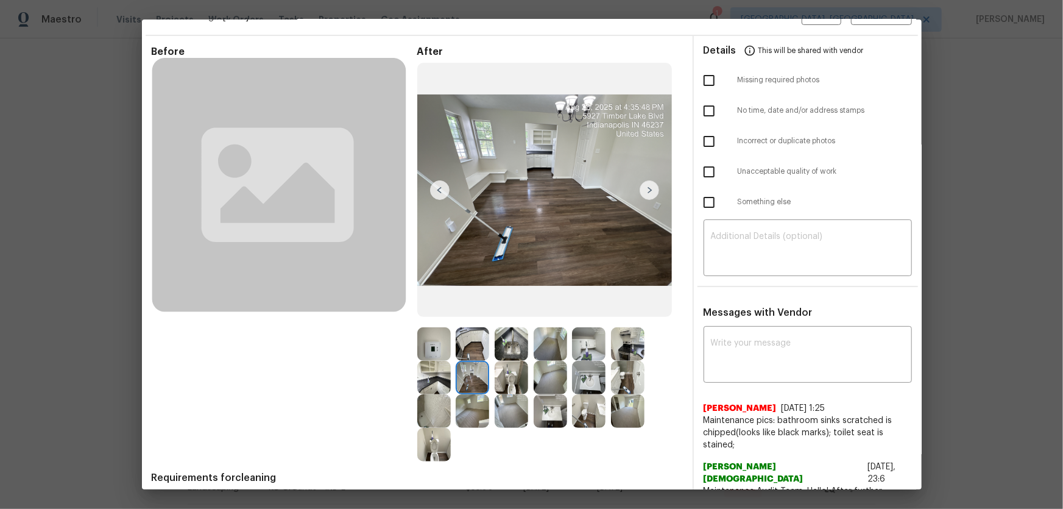
click at [502, 336] on img at bounding box center [512, 378] width 34 height 34
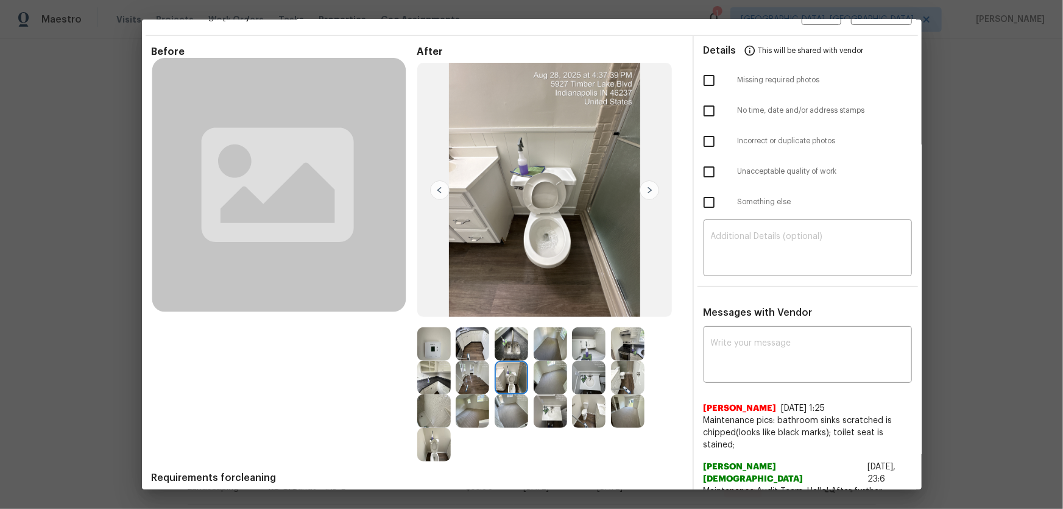
click at [659, 336] on div at bounding box center [550, 394] width 266 height 134
click at [656, 336] on div at bounding box center [550, 394] width 266 height 134
click at [642, 336] on img at bounding box center [628, 411] width 34 height 34
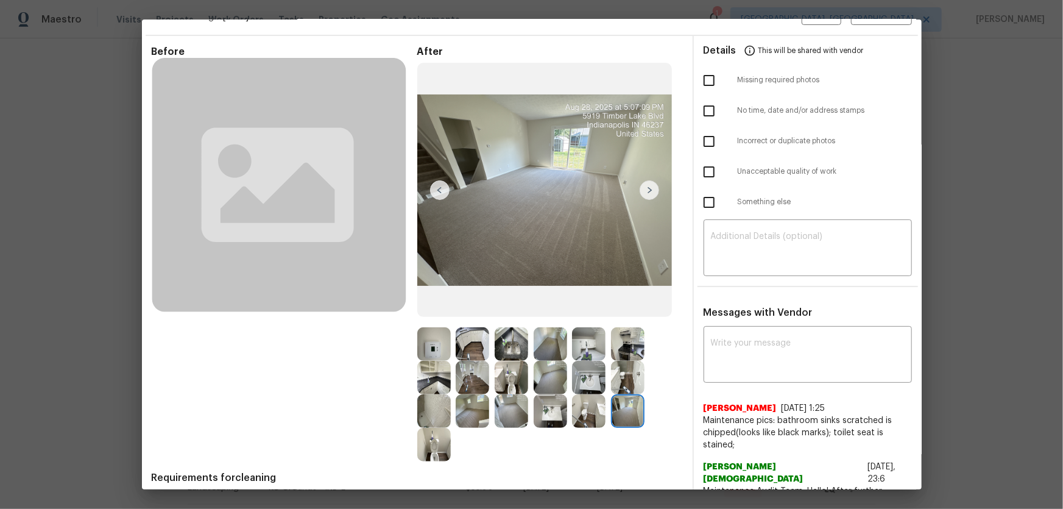
click at [622, 336] on img at bounding box center [628, 378] width 34 height 34
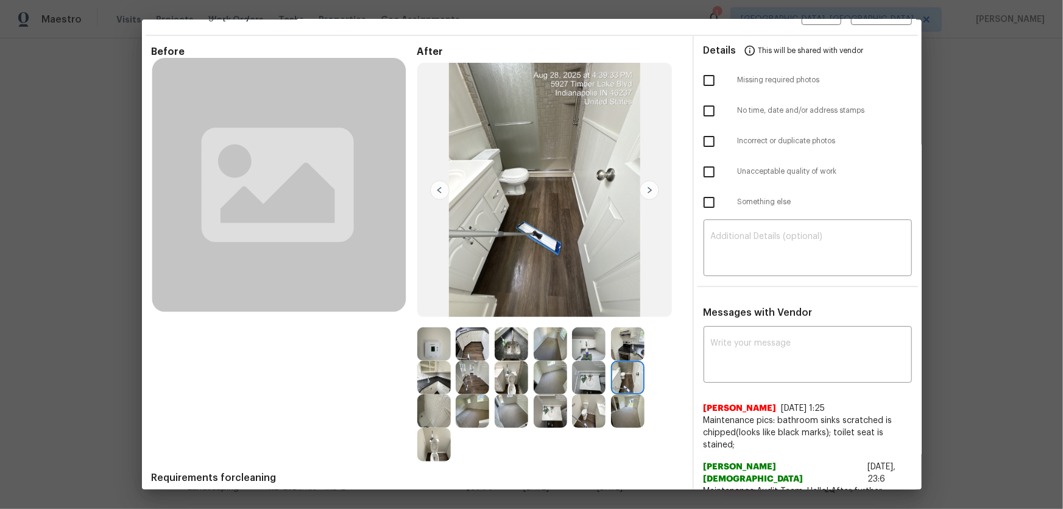
click at [590, 336] on img at bounding box center [589, 378] width 34 height 34
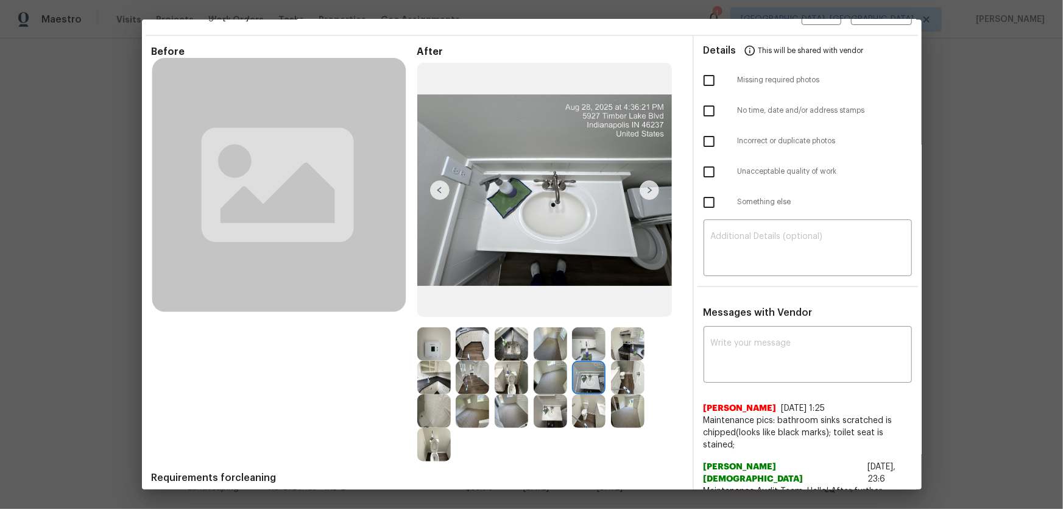
click at [587, 336] on img at bounding box center [589, 411] width 34 height 34
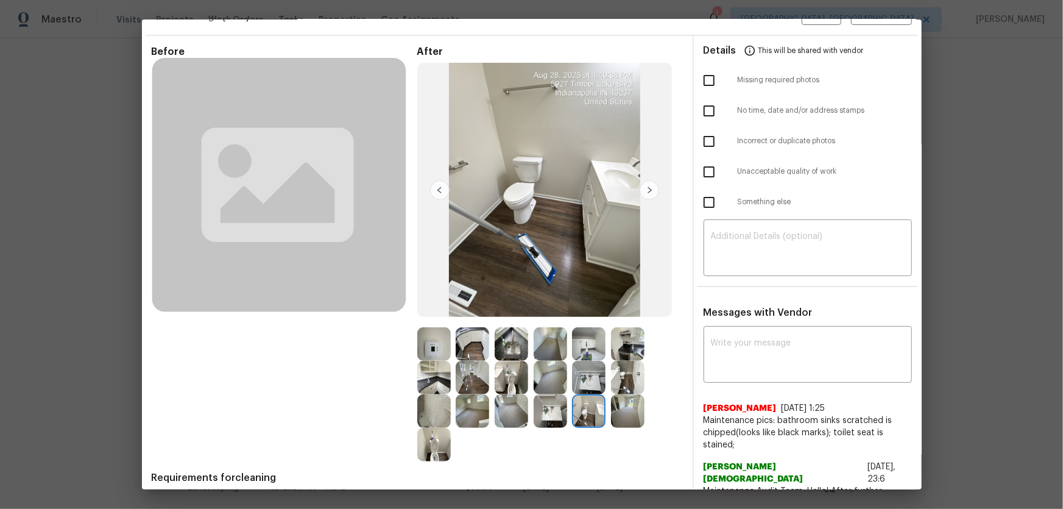
click at [548, 336] on img at bounding box center [551, 411] width 34 height 34
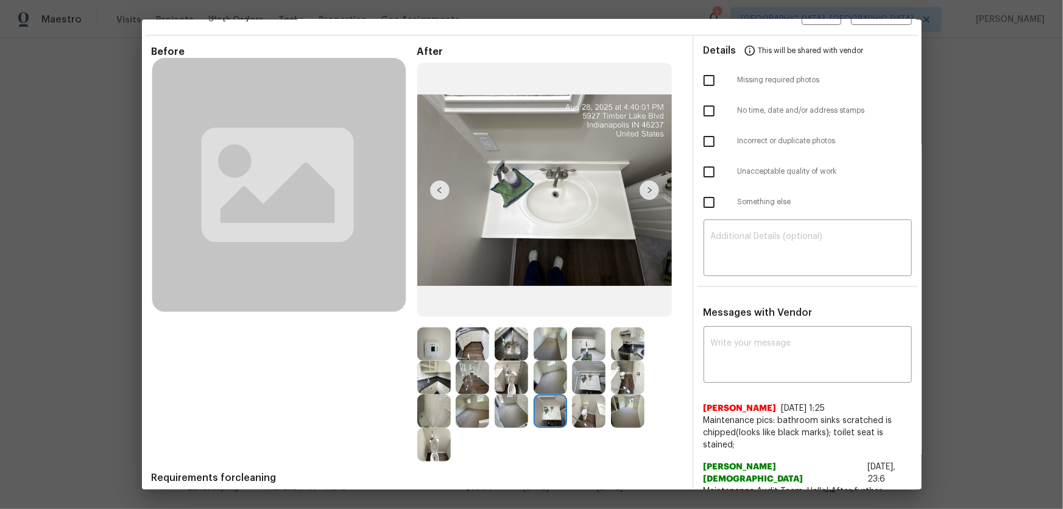
click at [538, 336] on img at bounding box center [551, 378] width 34 height 34
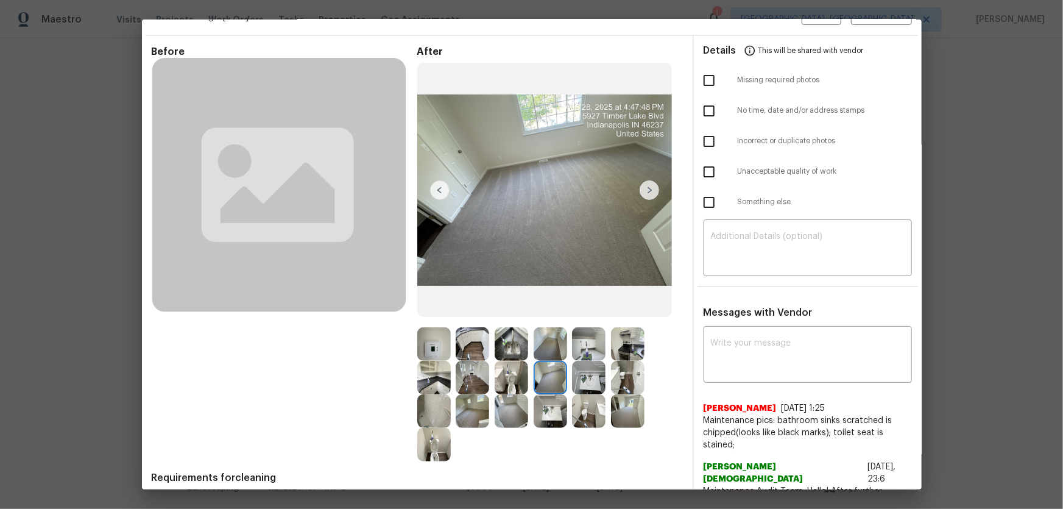
click at [500, 336] on img at bounding box center [512, 378] width 34 height 34
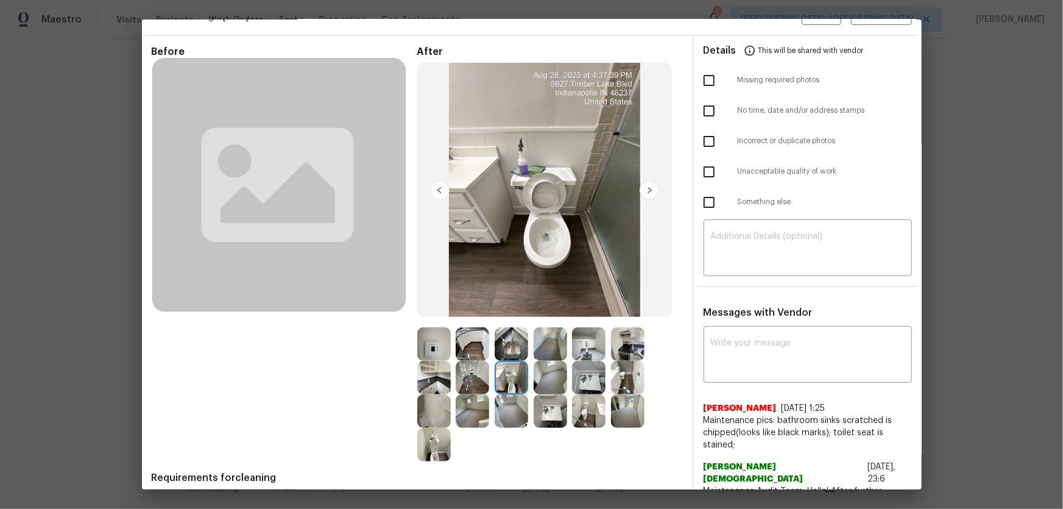
click at [500, 336] on img at bounding box center [512, 344] width 34 height 34
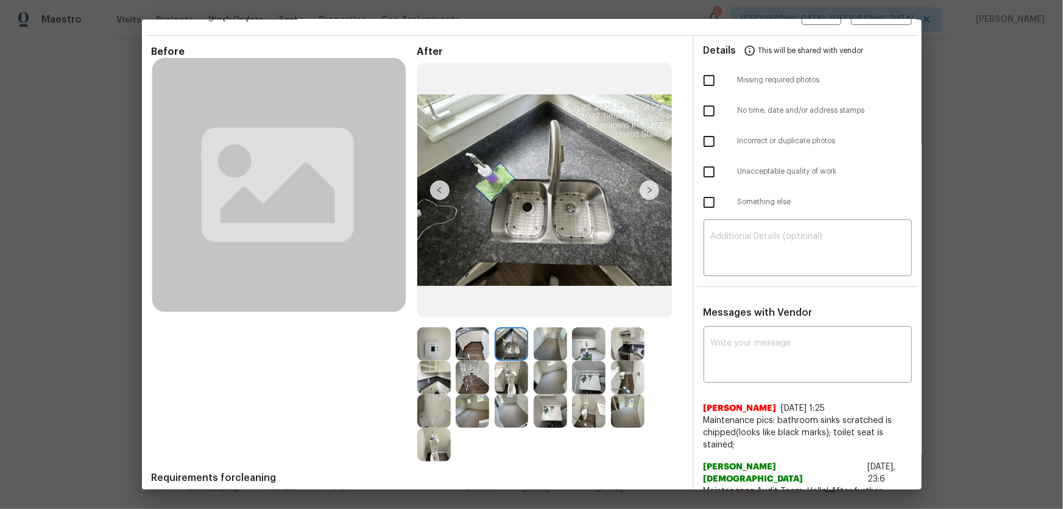
click at [481, 336] on img at bounding box center [473, 344] width 34 height 34
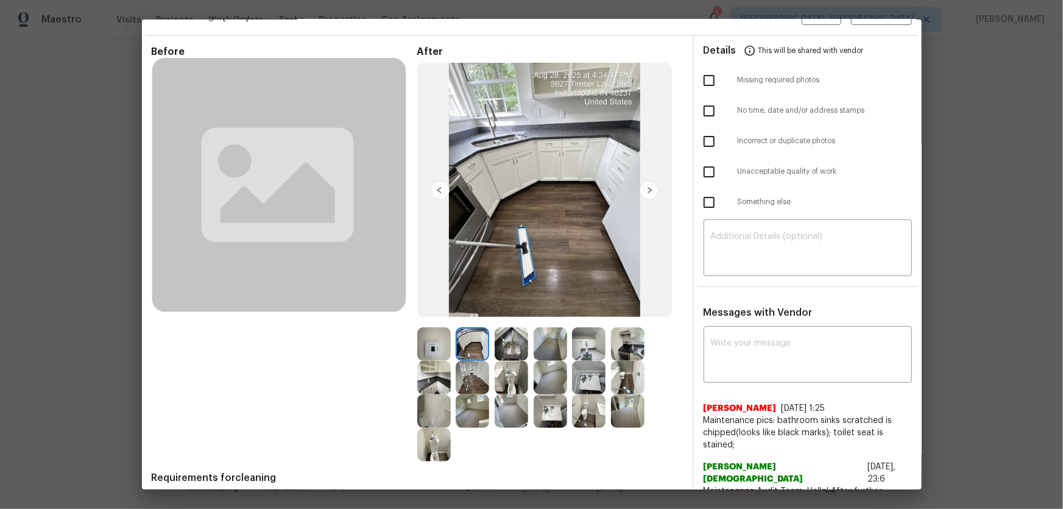
click at [471, 336] on img at bounding box center [473, 378] width 34 height 34
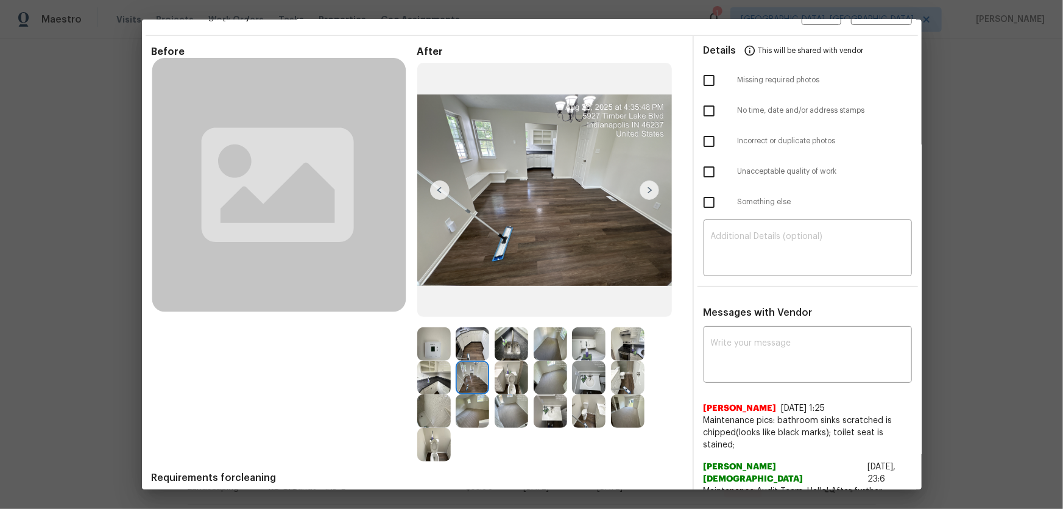
click at [472, 336] on img at bounding box center [473, 411] width 34 height 34
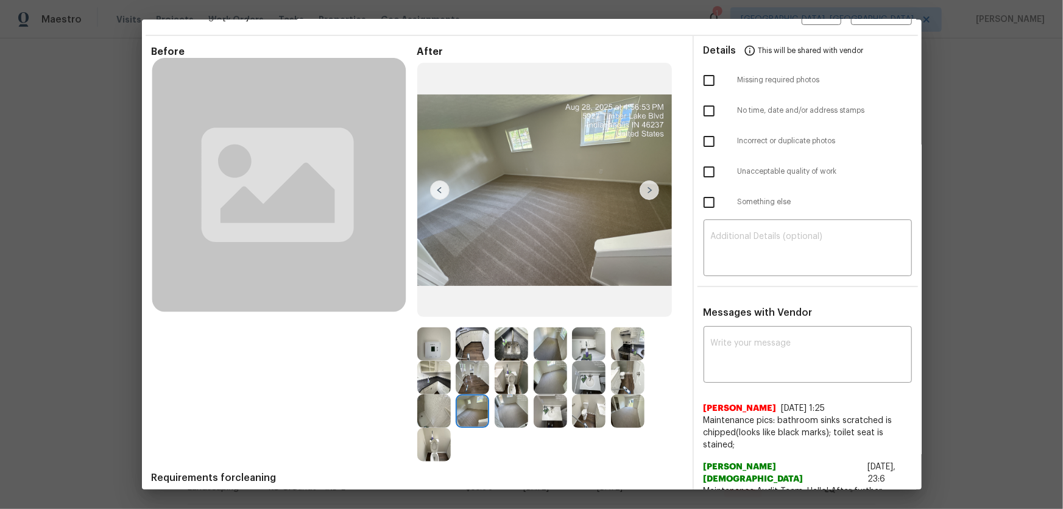
click at [516, 336] on img at bounding box center [512, 411] width 34 height 34
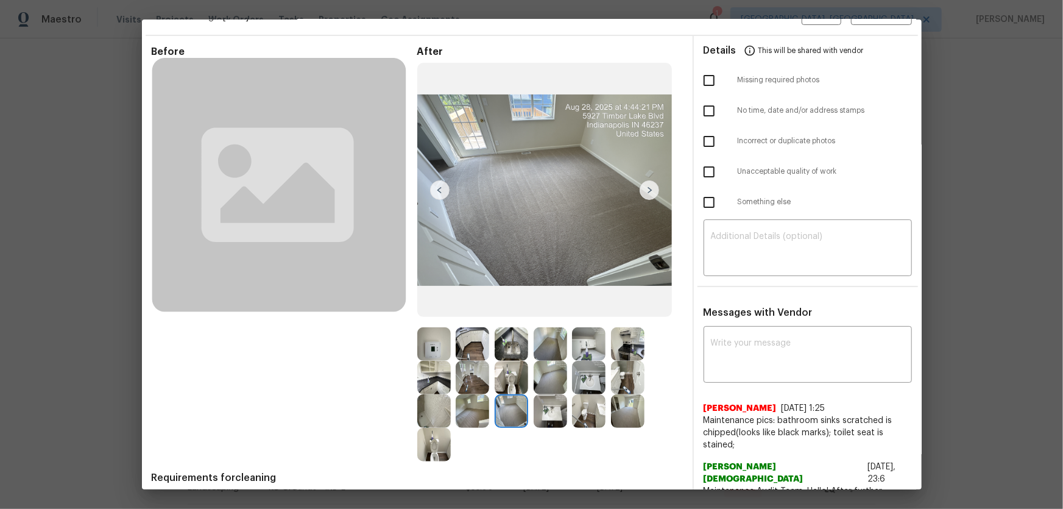
click at [433, 336] on img at bounding box center [434, 344] width 34 height 34
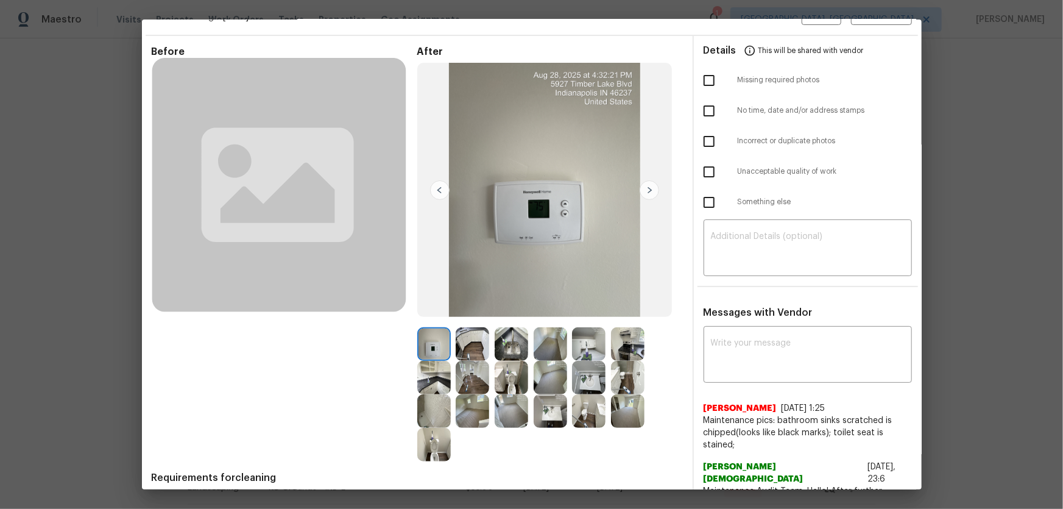
scroll to position [0, 0]
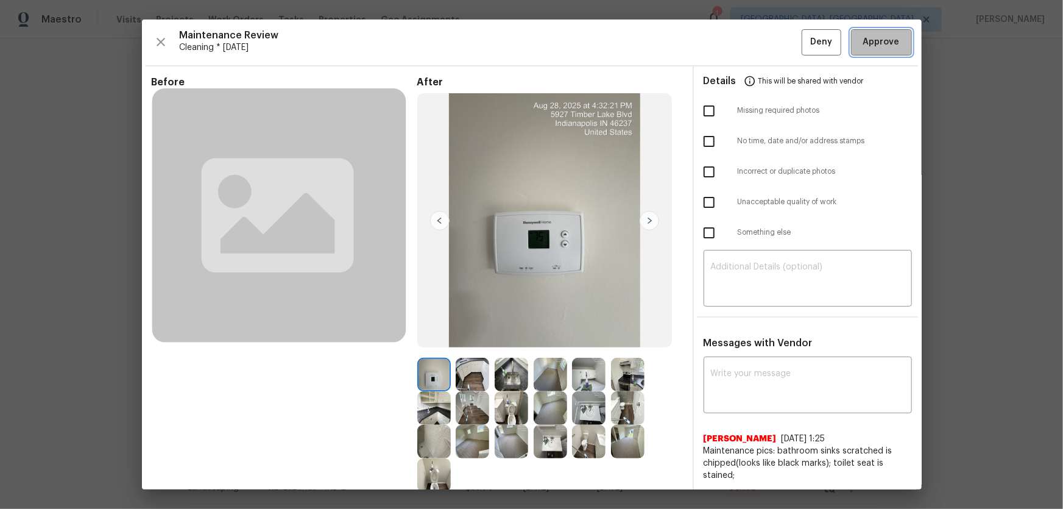
click at [756, 40] on span "Approve" at bounding box center [882, 42] width 37 height 15
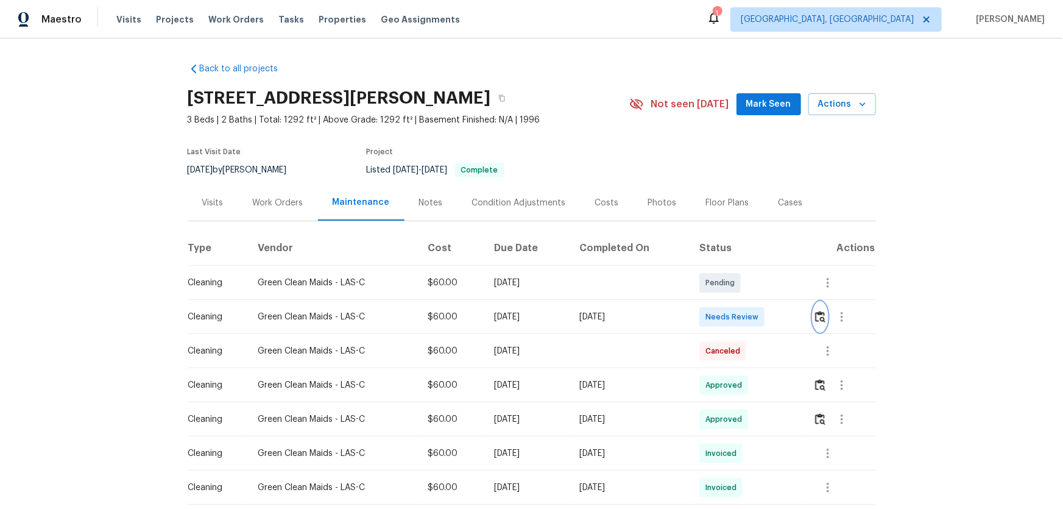
click at [756, 311] on img "button" at bounding box center [820, 317] width 10 height 12
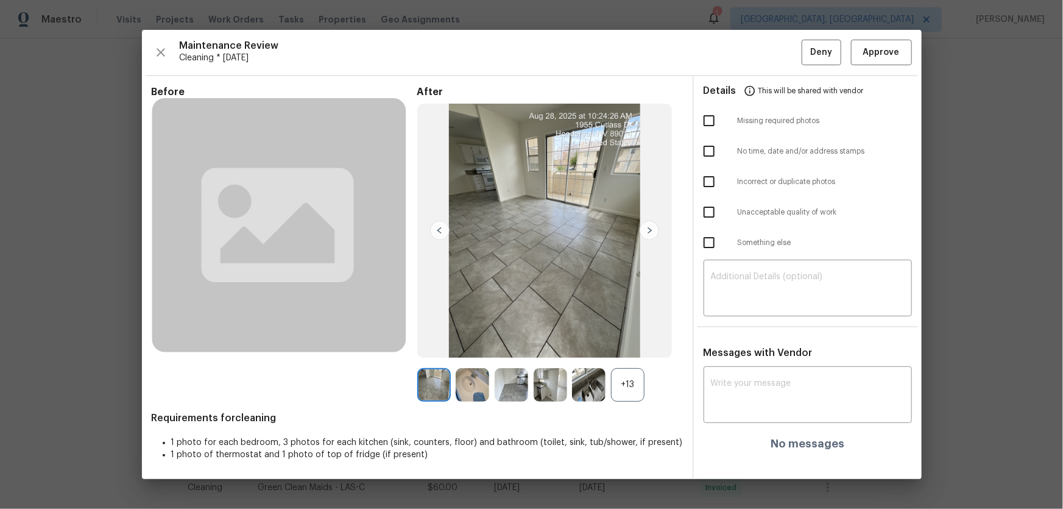
click at [626, 336] on div "+13" at bounding box center [628, 385] width 34 height 34
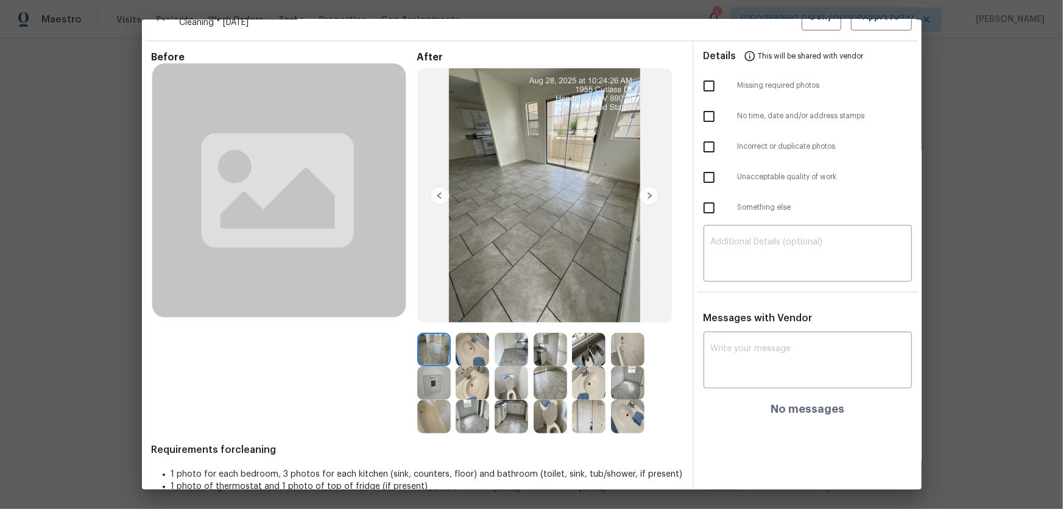
scroll to position [46, 0]
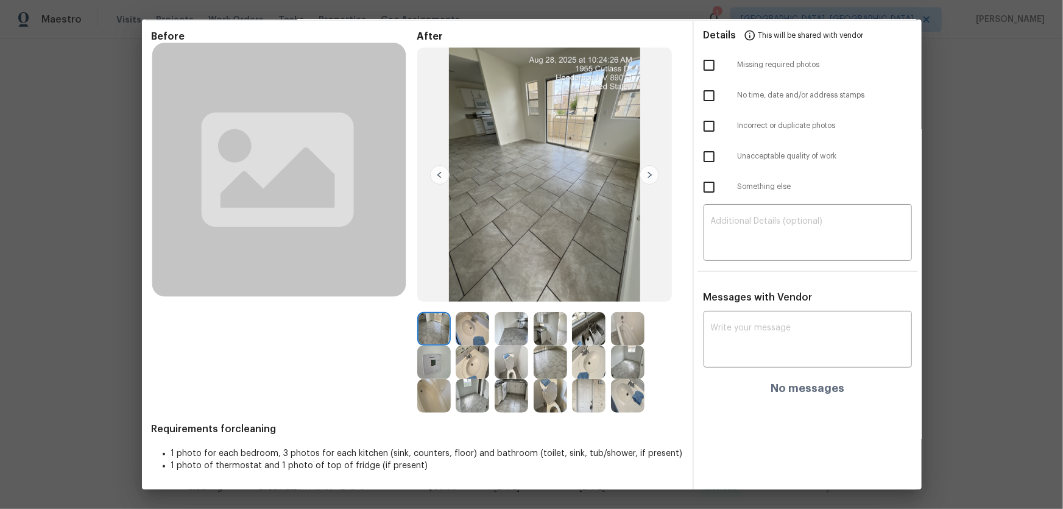
click at [510, 336] on img at bounding box center [512, 363] width 34 height 34
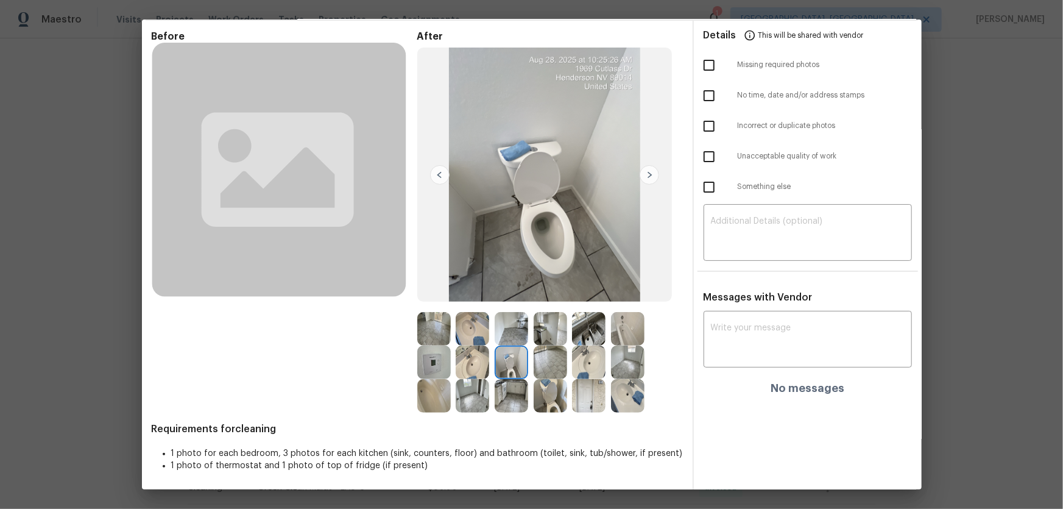
click at [551, 336] on img at bounding box center [551, 396] width 34 height 34
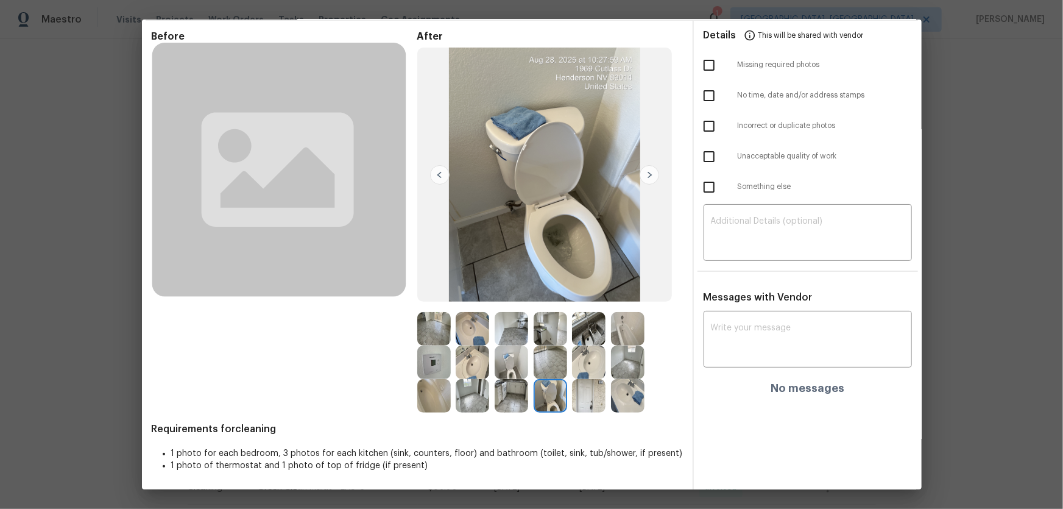
click at [466, 336] on img at bounding box center [473, 363] width 34 height 34
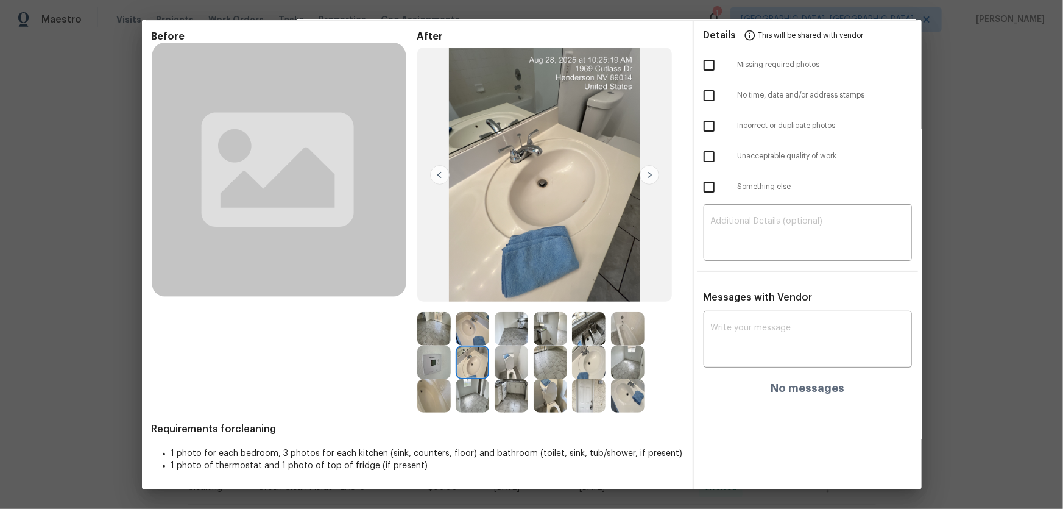
click at [469, 327] on img at bounding box center [473, 329] width 34 height 34
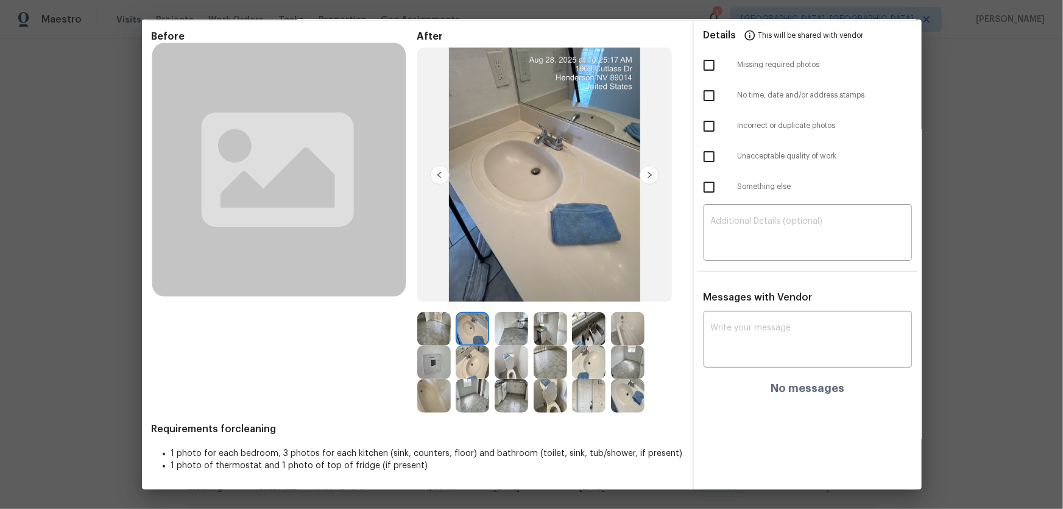
click at [586, 336] on img at bounding box center [589, 396] width 34 height 34
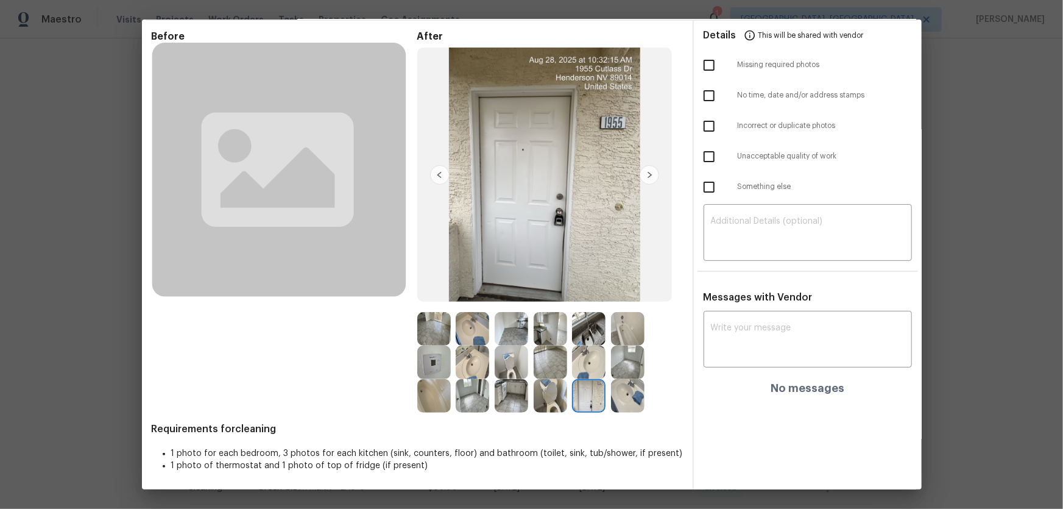
click at [615, 323] on img at bounding box center [628, 329] width 34 height 34
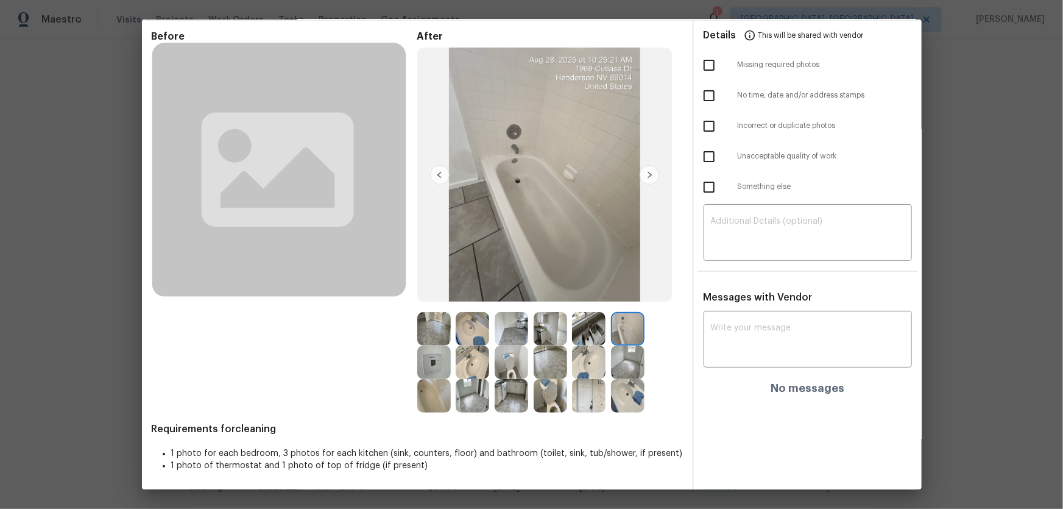
click at [586, 336] on img at bounding box center [589, 396] width 34 height 34
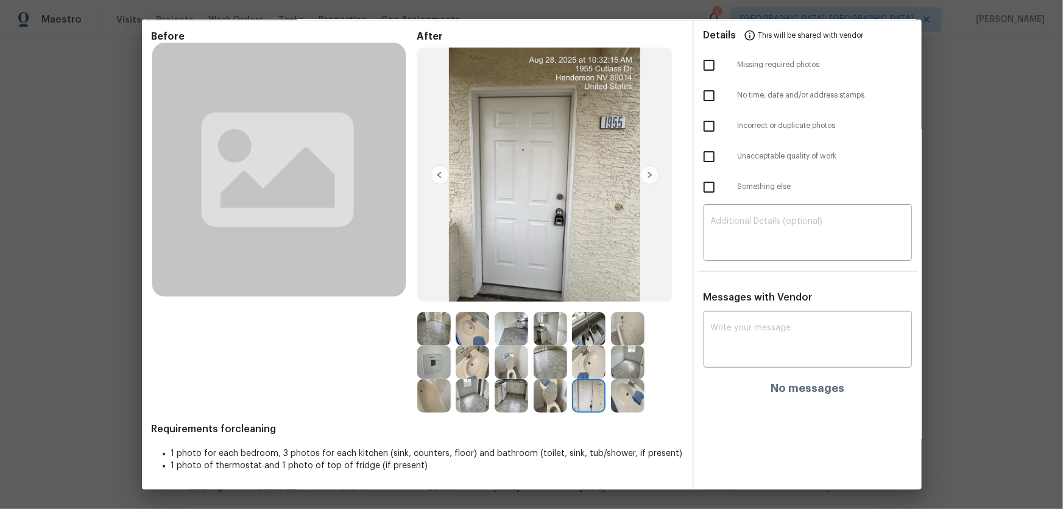
click at [626, 336] on img at bounding box center [628, 396] width 34 height 34
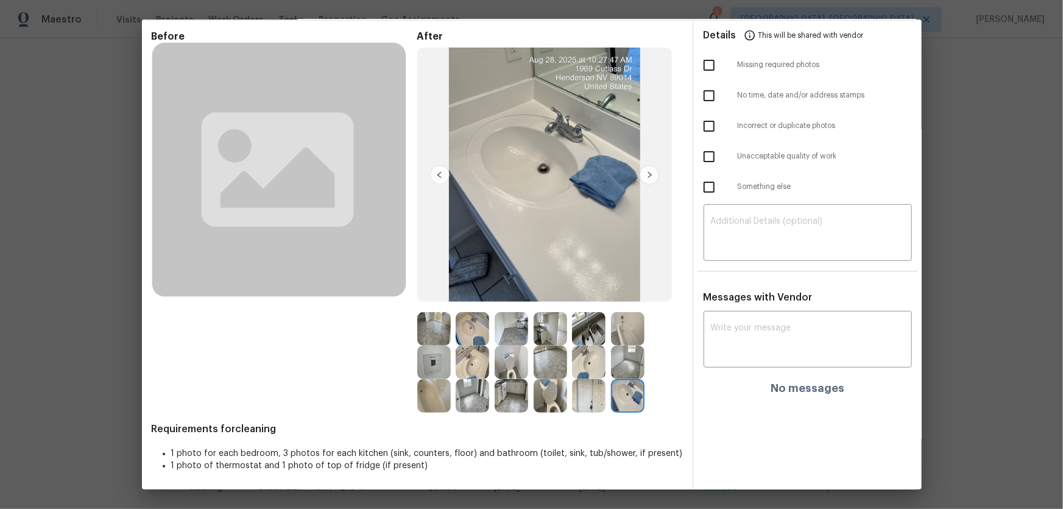
click at [593, 336] on img at bounding box center [589, 363] width 34 height 34
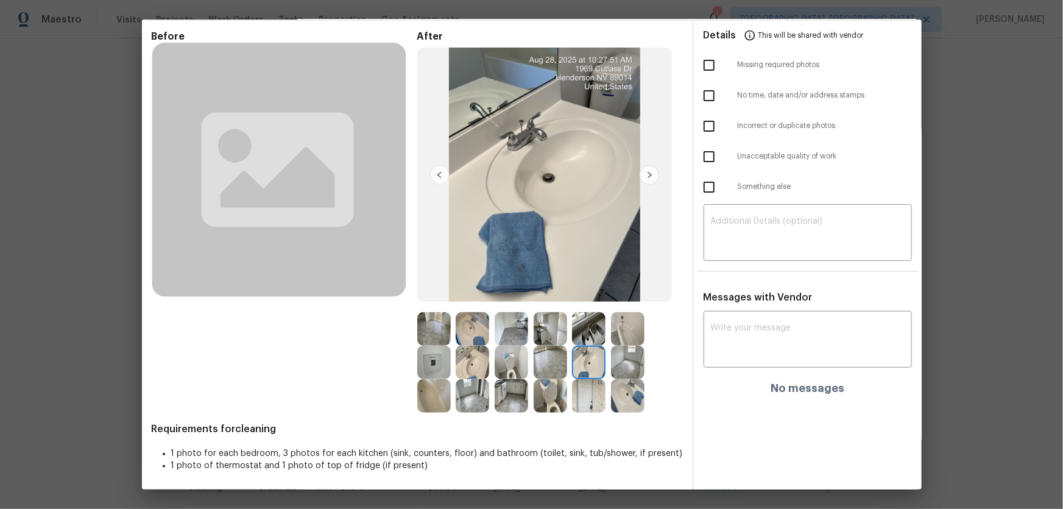
click at [624, 326] on img at bounding box center [628, 329] width 34 height 34
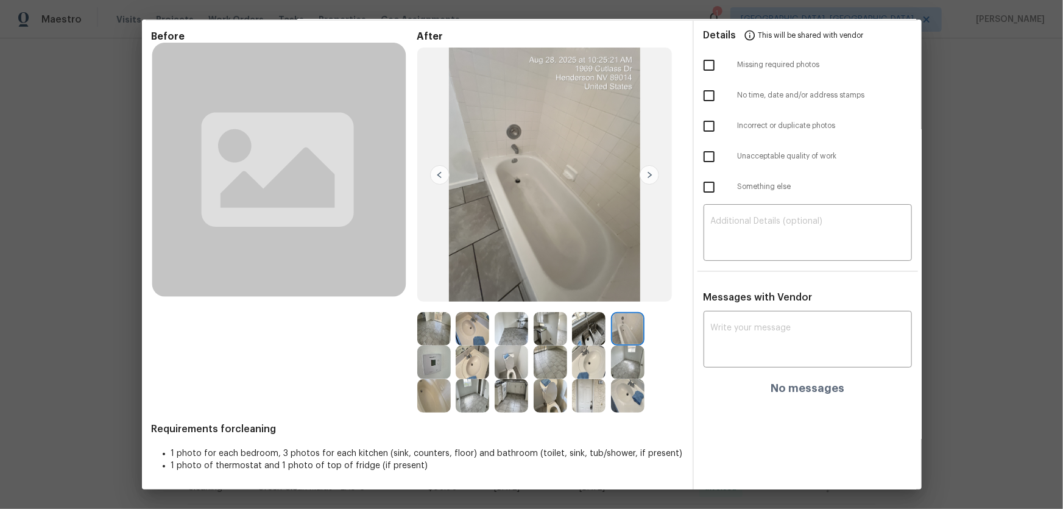
click at [427, 336] on img at bounding box center [434, 396] width 34 height 34
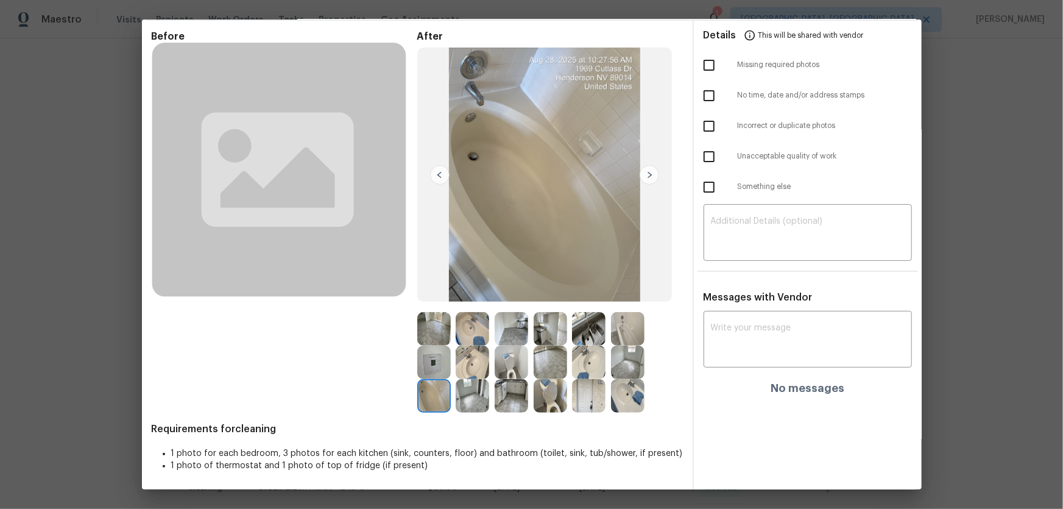
click at [505, 336] on img at bounding box center [512, 363] width 34 height 34
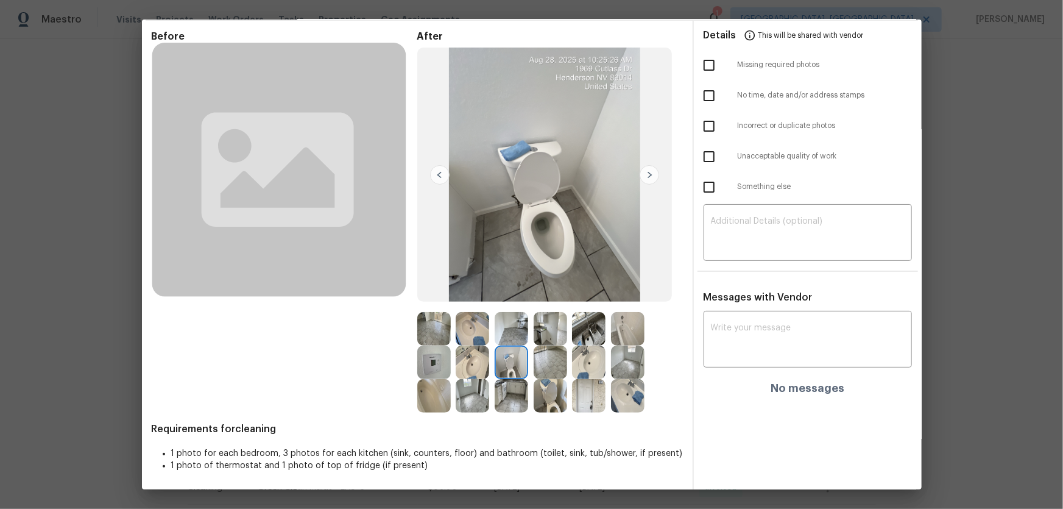
click at [542, 320] on img at bounding box center [551, 329] width 34 height 34
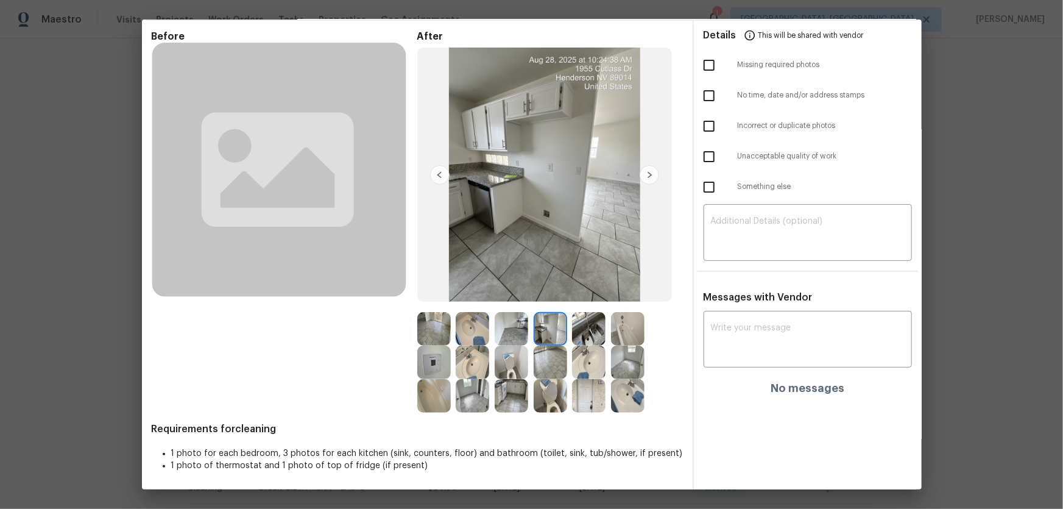
click at [587, 325] on img at bounding box center [589, 329] width 34 height 34
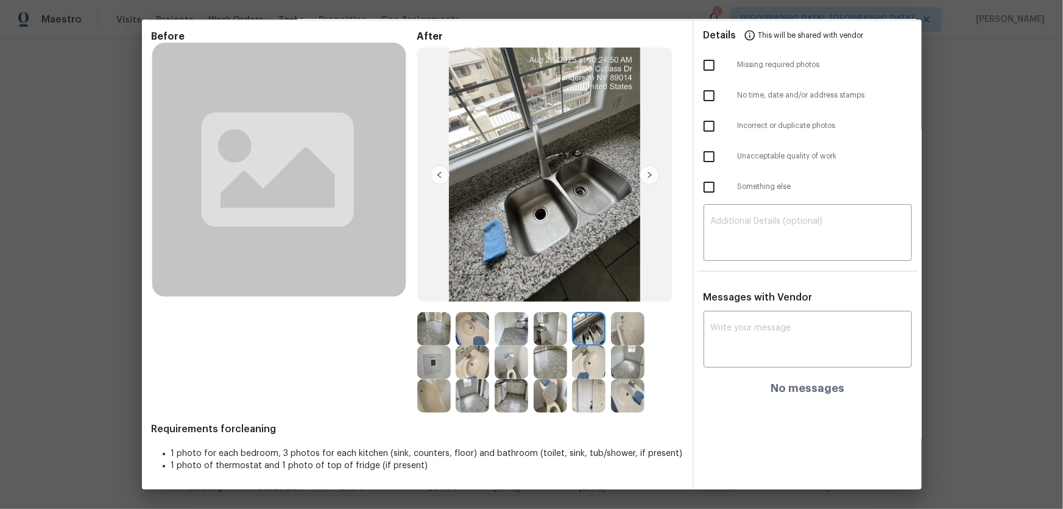
click at [522, 333] on img at bounding box center [512, 329] width 34 height 34
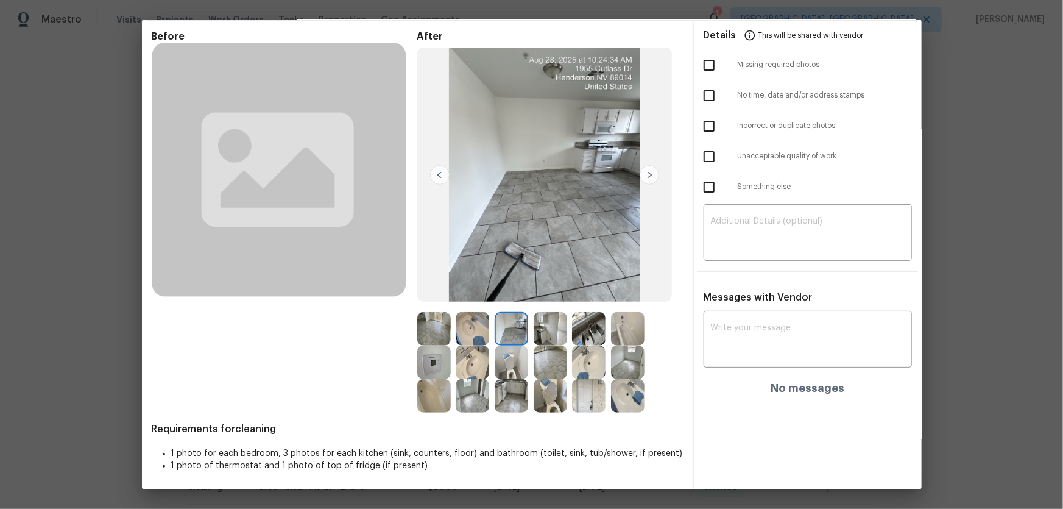
click at [548, 336] on img at bounding box center [551, 363] width 34 height 34
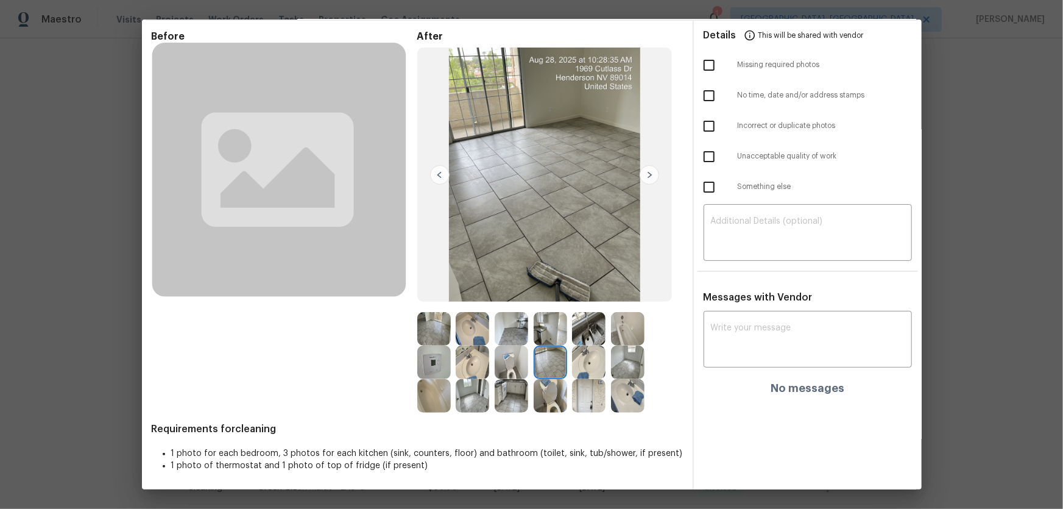
click at [427, 326] on img at bounding box center [434, 329] width 34 height 34
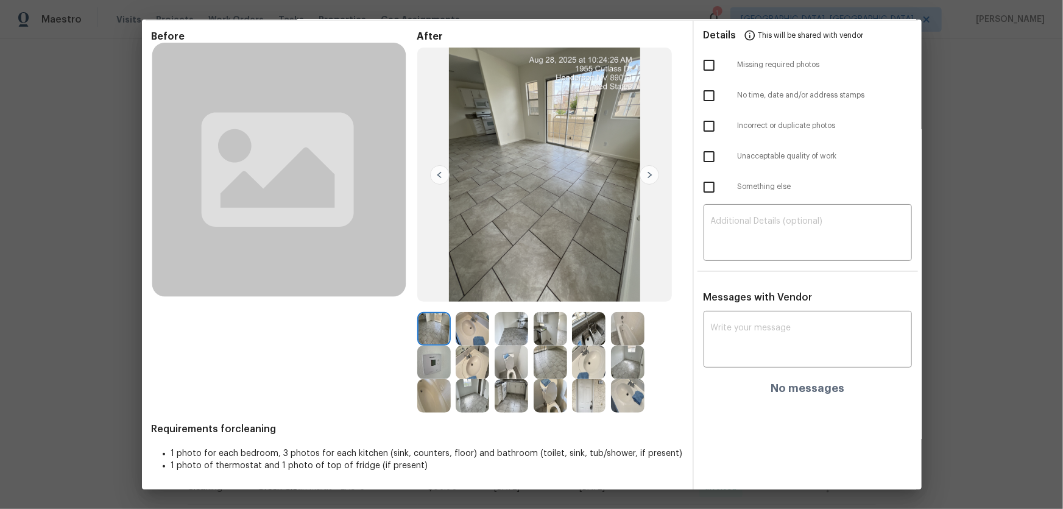
click at [430, 336] on img at bounding box center [434, 363] width 34 height 34
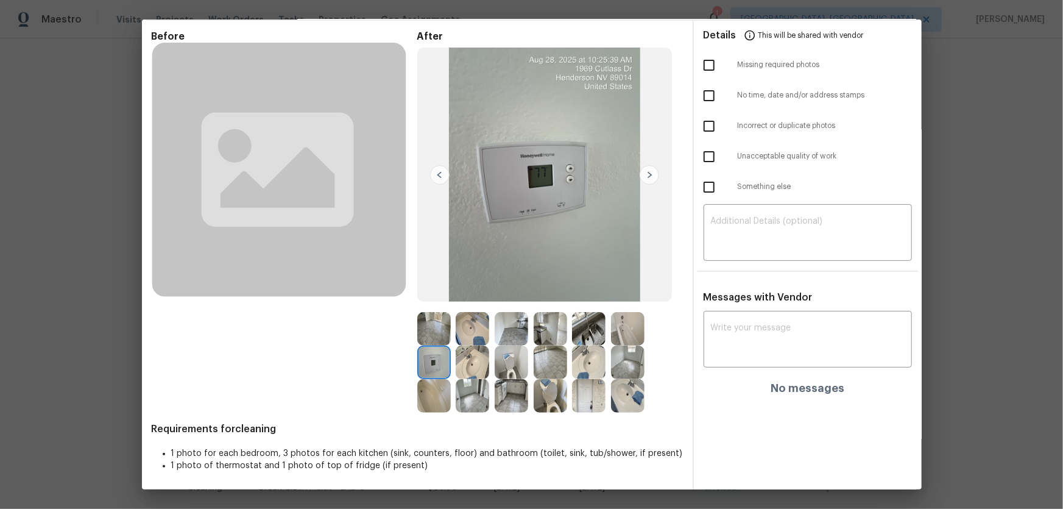
click at [515, 336] on img at bounding box center [512, 363] width 34 height 34
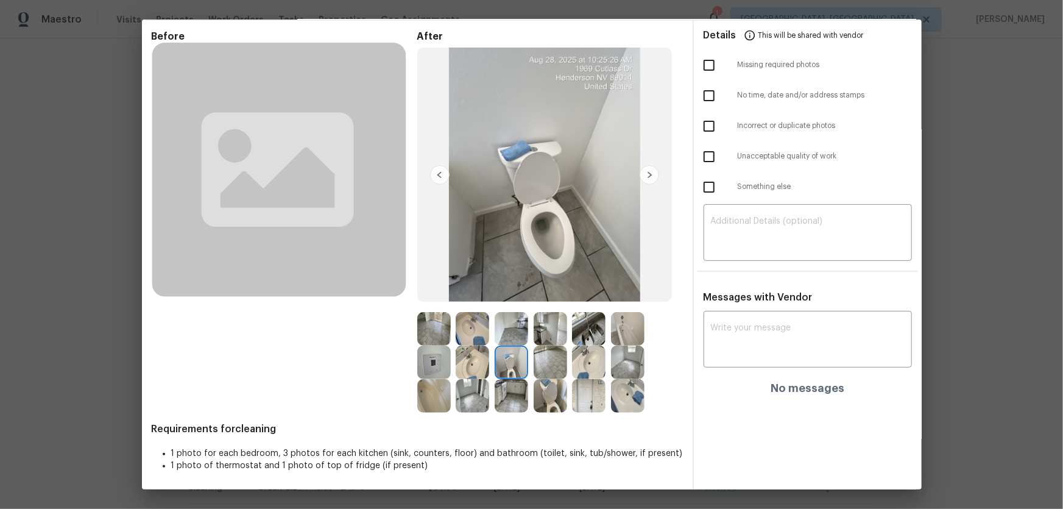
click at [475, 336] on img at bounding box center [473, 396] width 34 height 34
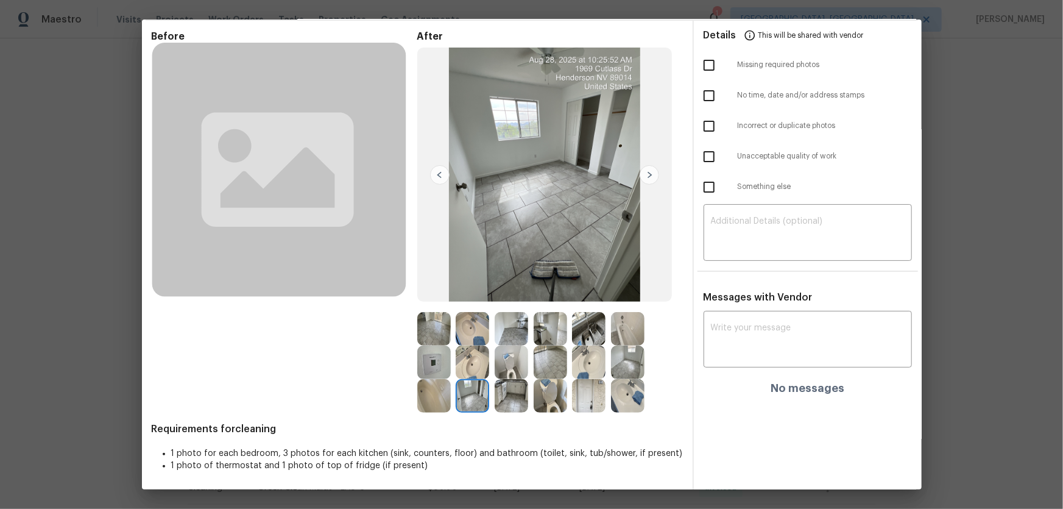
click at [552, 336] on img at bounding box center [551, 363] width 34 height 34
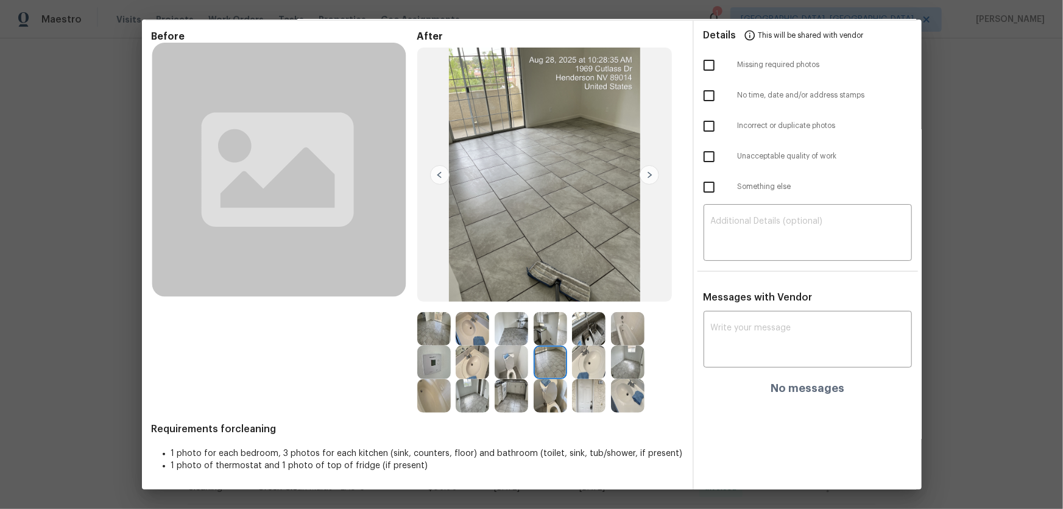
click at [433, 336] on img at bounding box center [434, 329] width 34 height 34
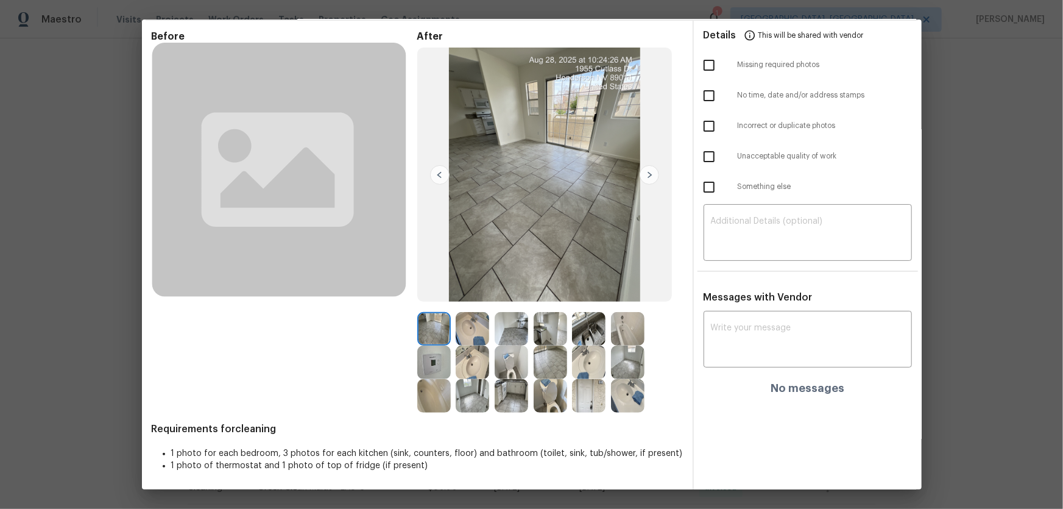
click at [636, 336] on img at bounding box center [628, 363] width 34 height 34
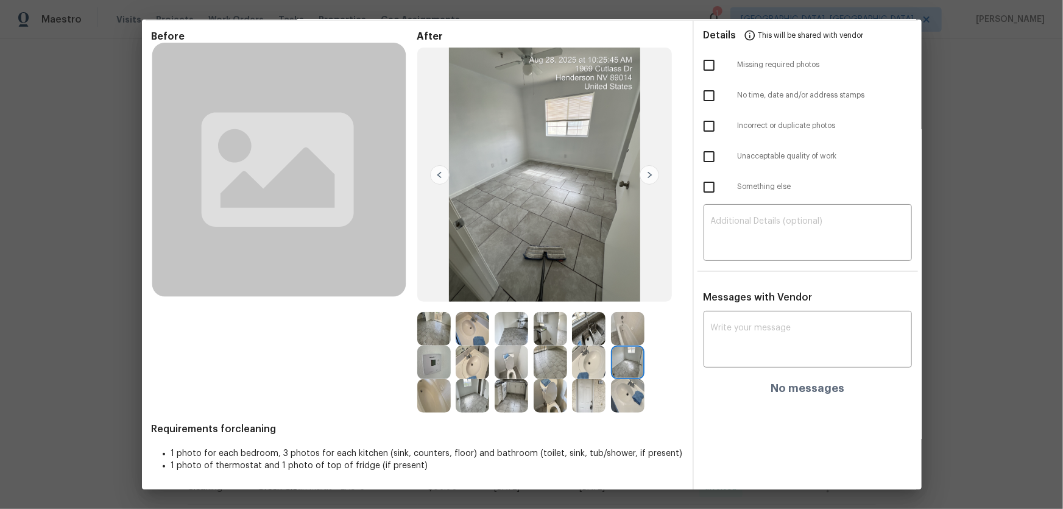
click at [575, 324] on img at bounding box center [589, 329] width 34 height 34
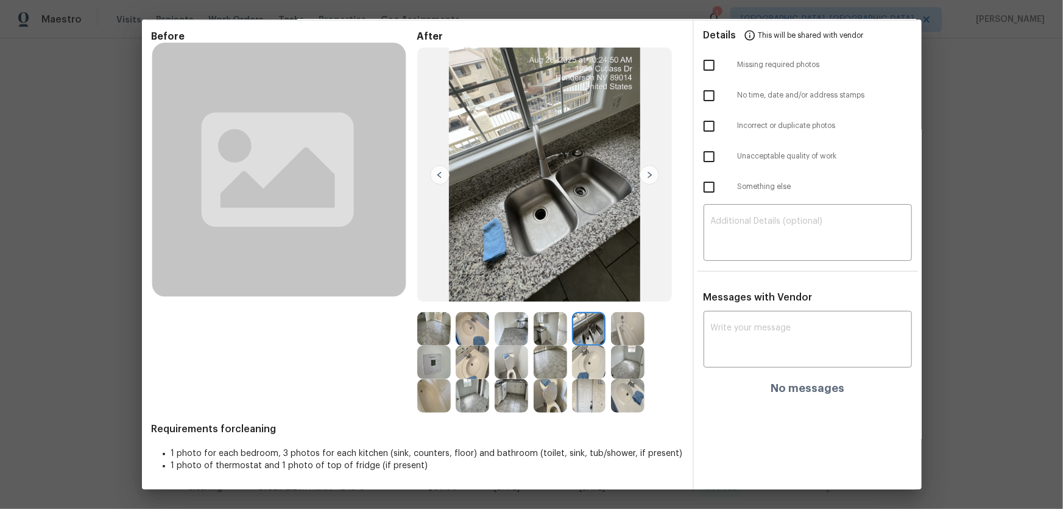
click at [530, 333] on div at bounding box center [514, 329] width 39 height 34
click at [502, 330] on img at bounding box center [512, 329] width 34 height 34
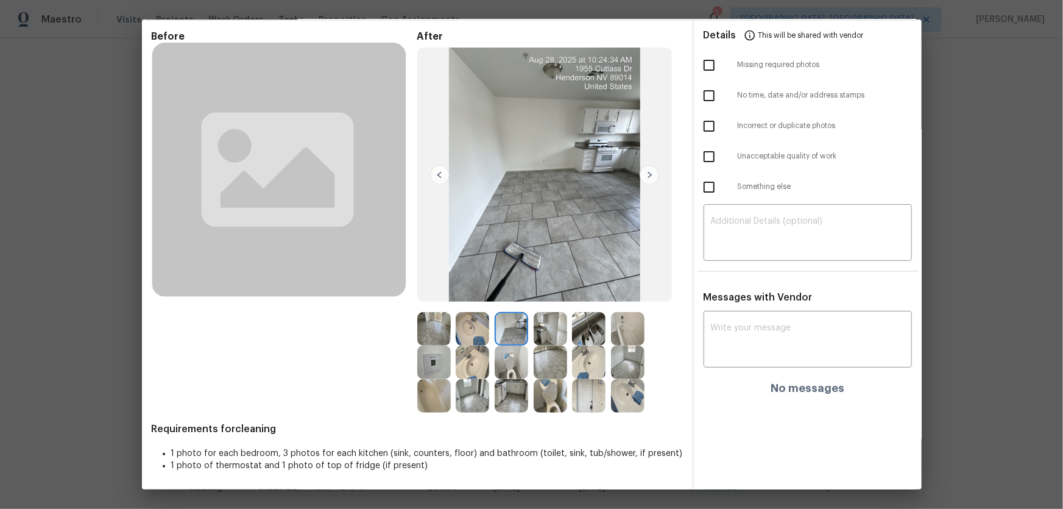
click at [462, 336] on img at bounding box center [473, 363] width 34 height 34
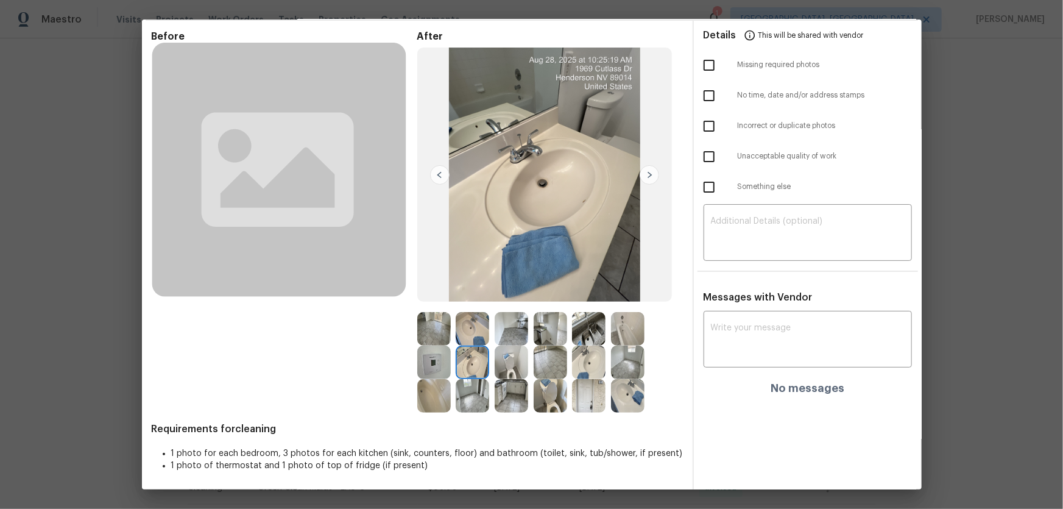
click at [438, 336] on img at bounding box center [434, 363] width 34 height 34
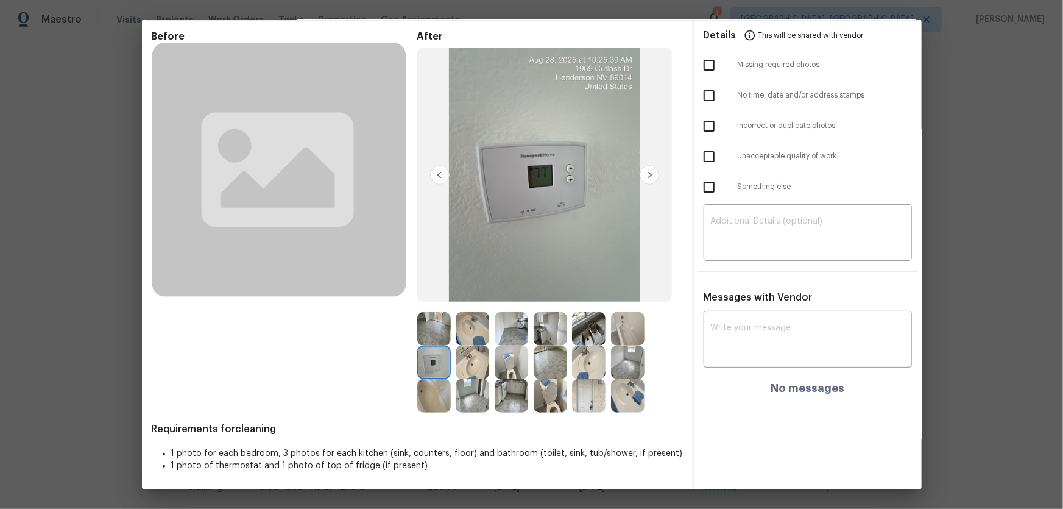
click at [438, 336] on img at bounding box center [434, 396] width 34 height 34
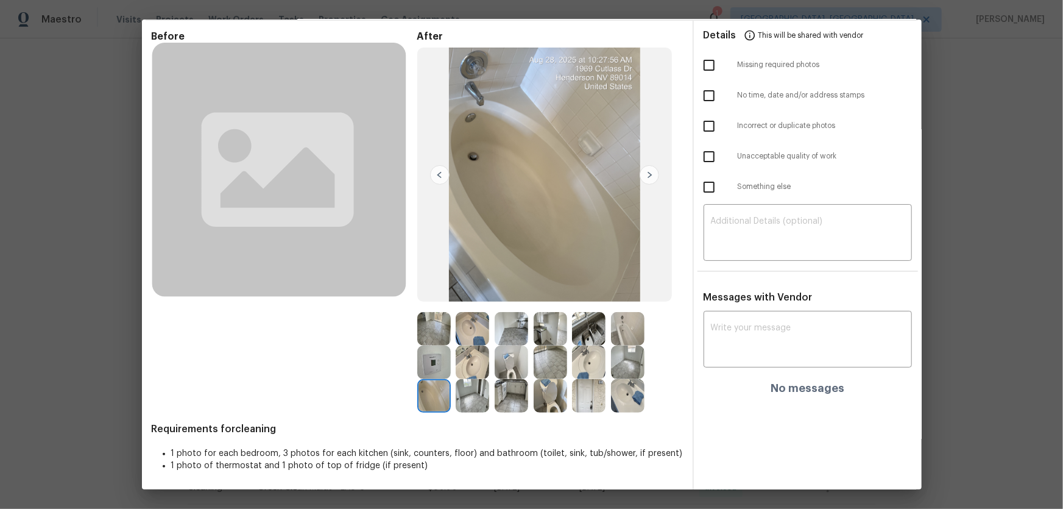
click at [469, 336] on img at bounding box center [473, 396] width 34 height 34
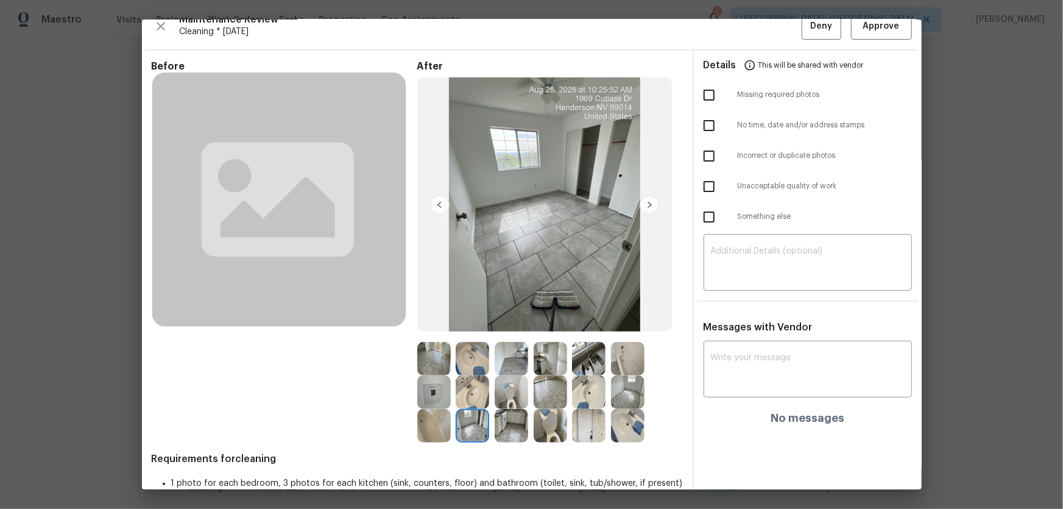
scroll to position [0, 0]
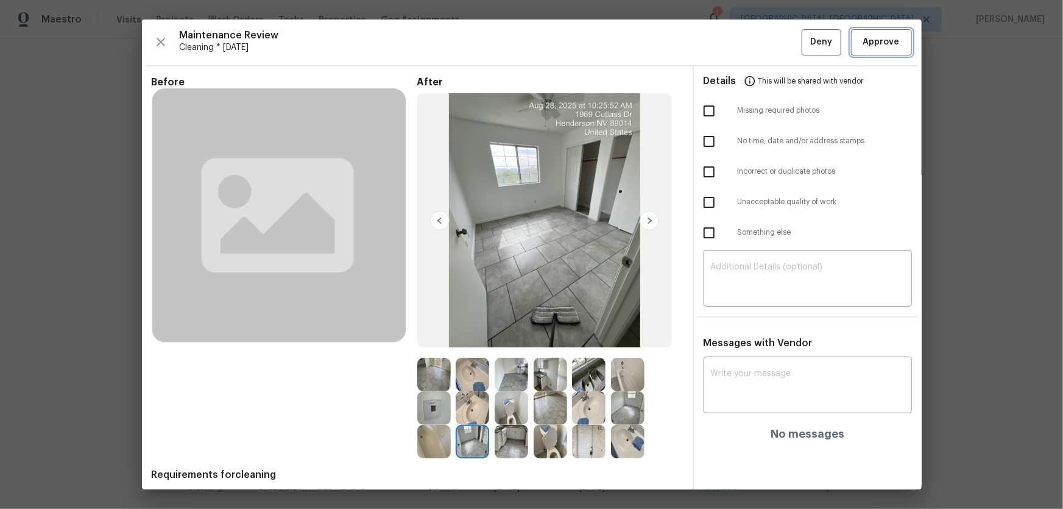
click at [756, 48] on span "Approve" at bounding box center [881, 42] width 41 height 15
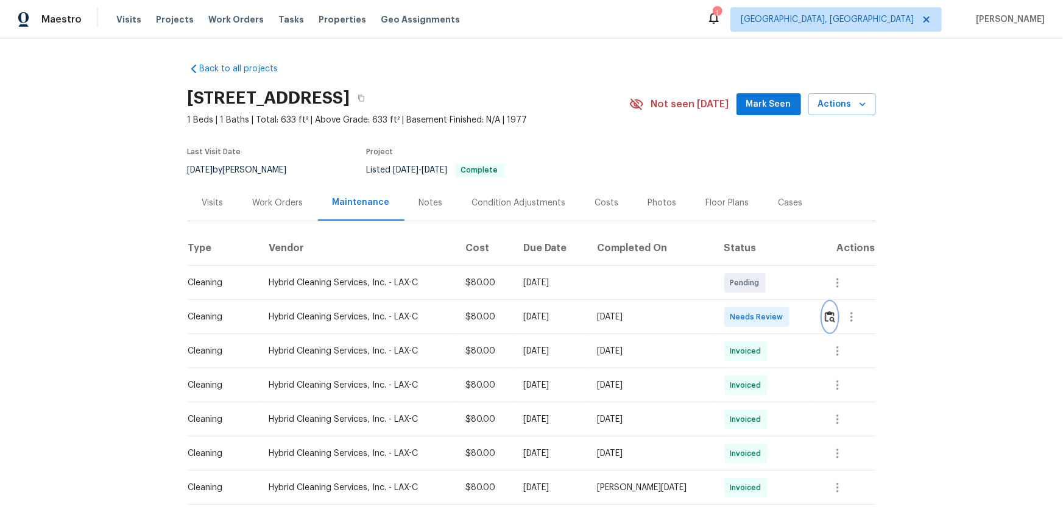
click at [756, 318] on img "button" at bounding box center [830, 317] width 10 height 12
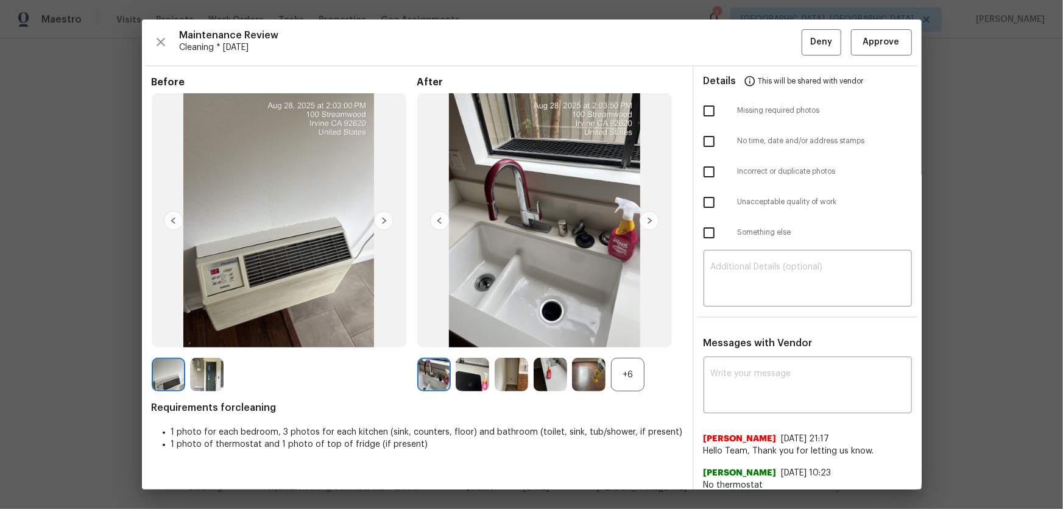
click at [630, 336] on div "+6" at bounding box center [628, 375] width 34 height 34
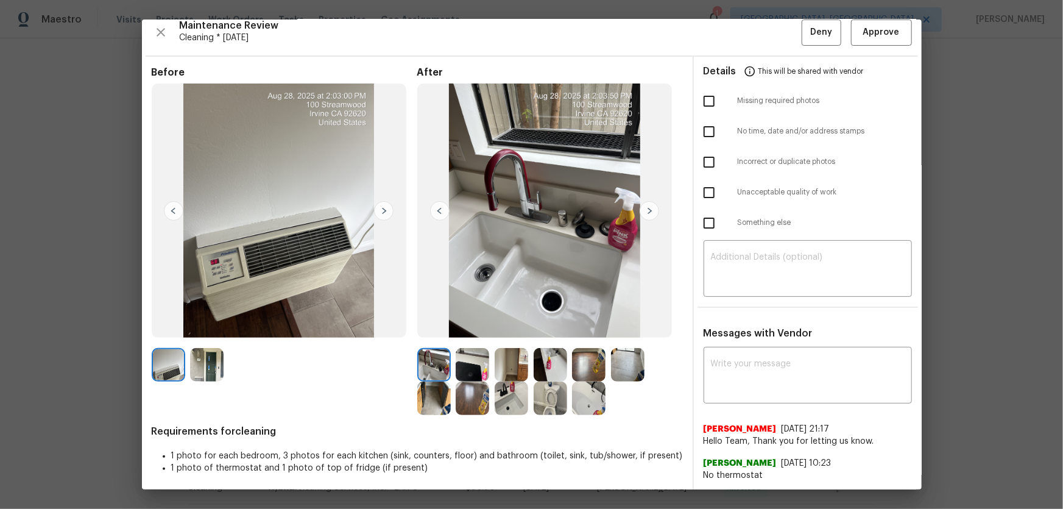
scroll to position [12, 0]
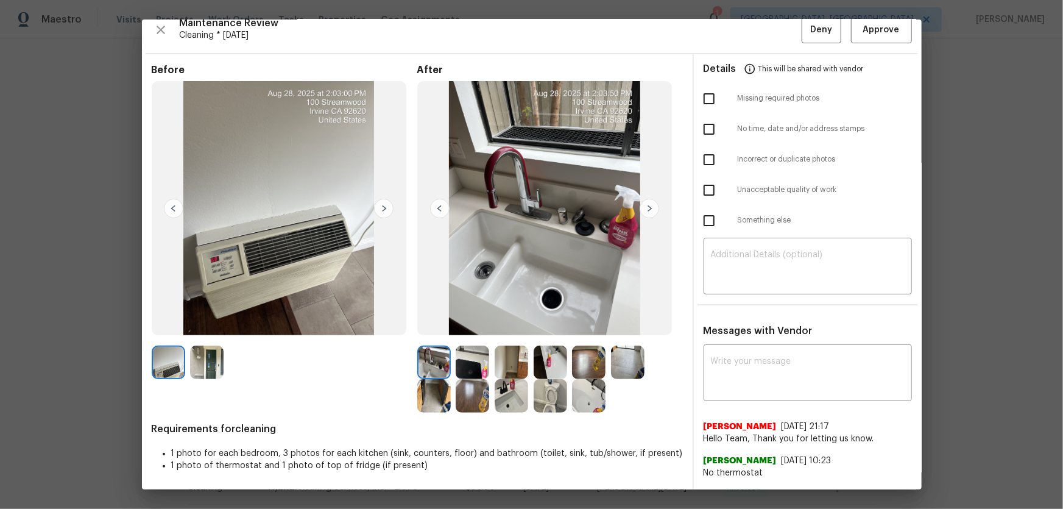
click at [547, 336] on img at bounding box center [551, 396] width 34 height 34
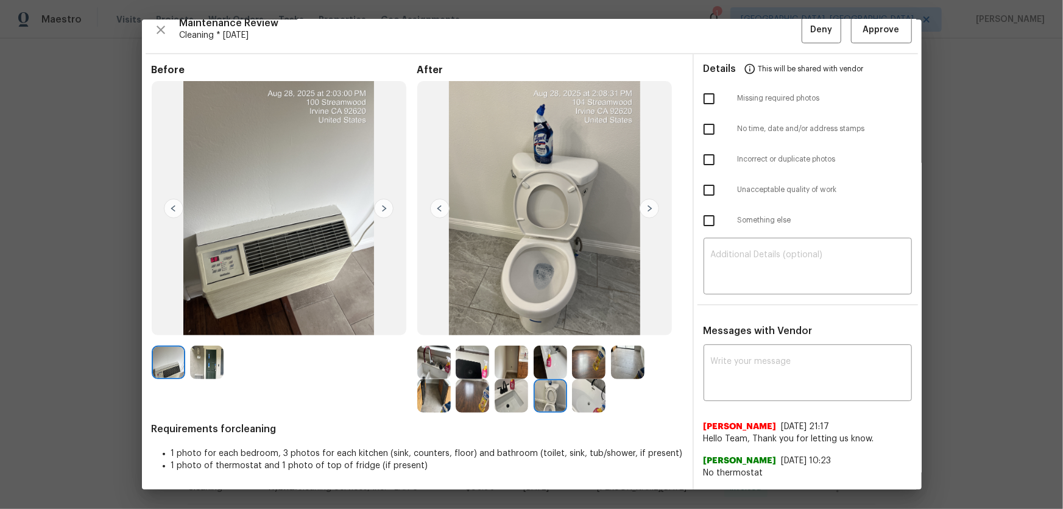
click at [516, 336] on img at bounding box center [512, 396] width 34 height 34
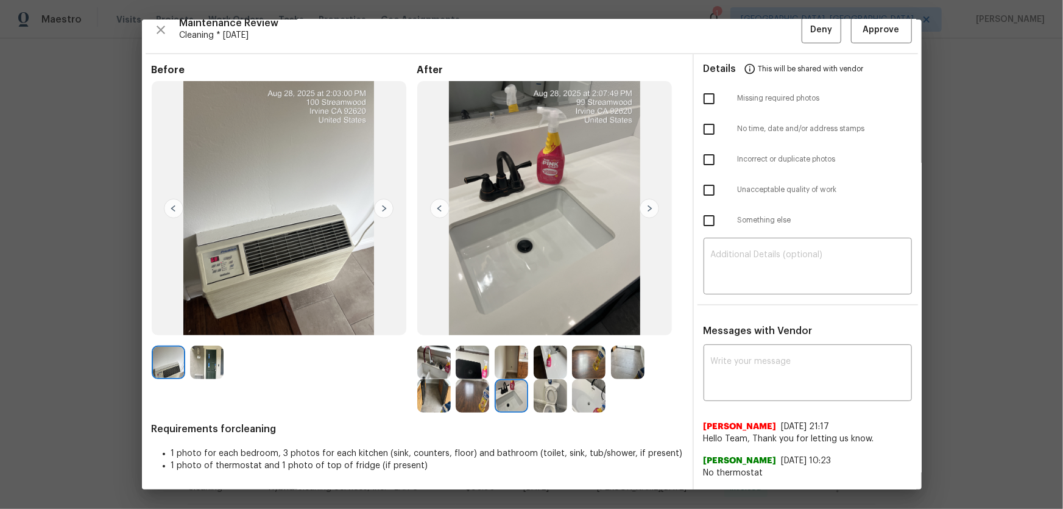
click at [584, 336] on img at bounding box center [589, 396] width 34 height 34
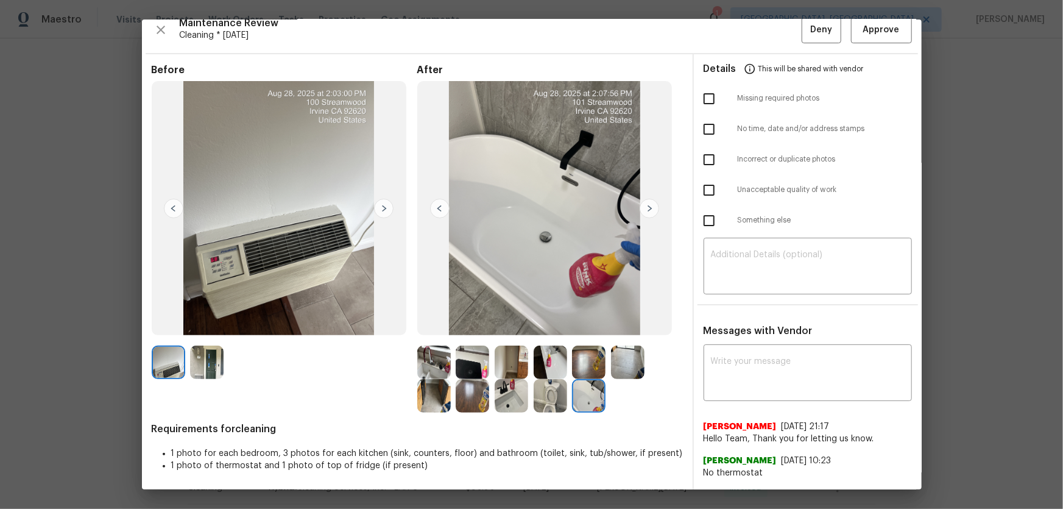
click at [547, 336] on img at bounding box center [551, 363] width 34 height 34
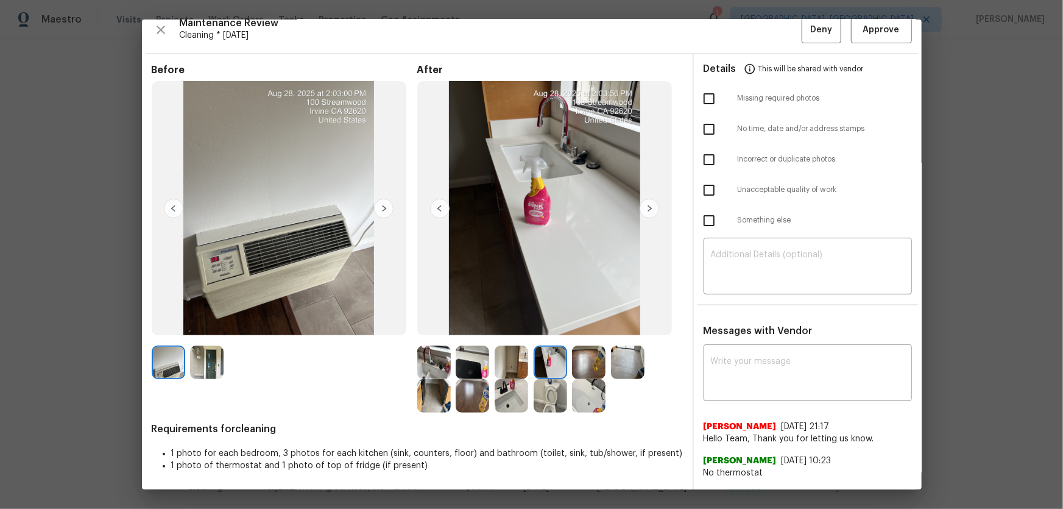
click at [505, 336] on img at bounding box center [512, 363] width 34 height 34
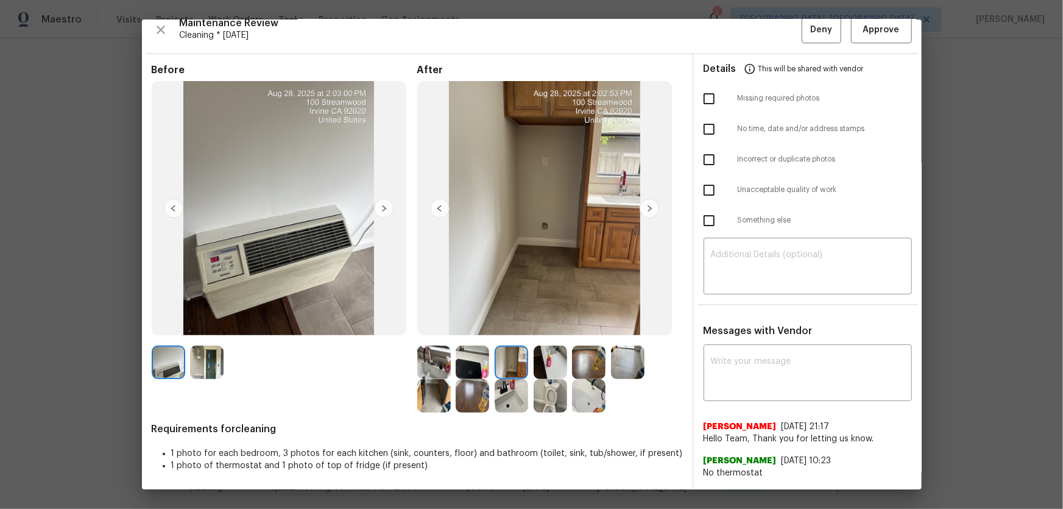
click at [482, 336] on img at bounding box center [473, 363] width 34 height 34
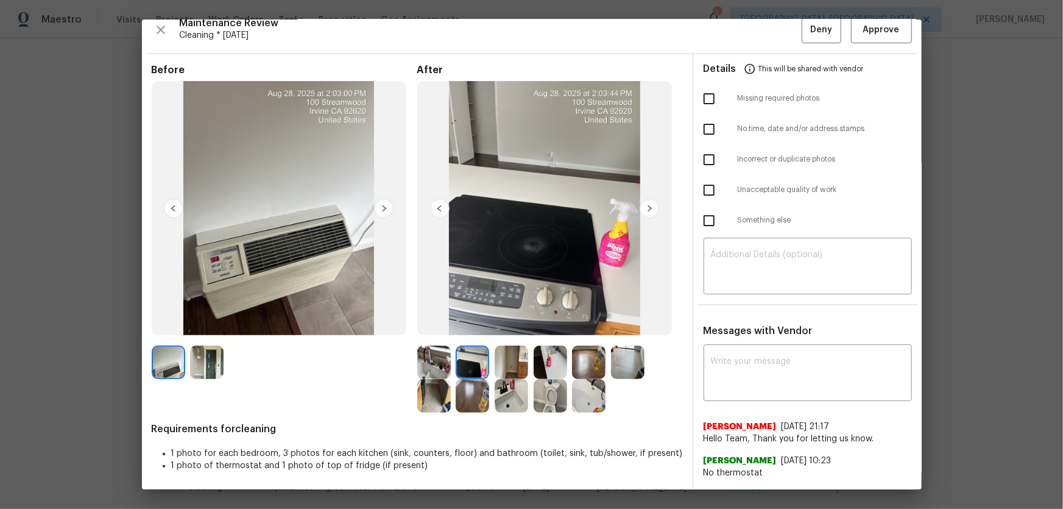
click at [469, 336] on img at bounding box center [473, 396] width 34 height 34
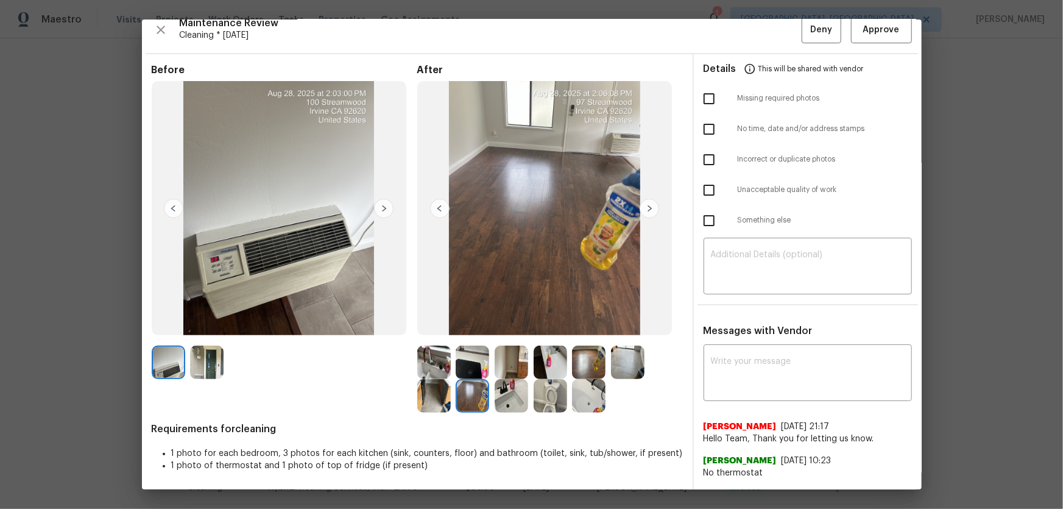
click at [433, 336] on img at bounding box center [434, 396] width 34 height 34
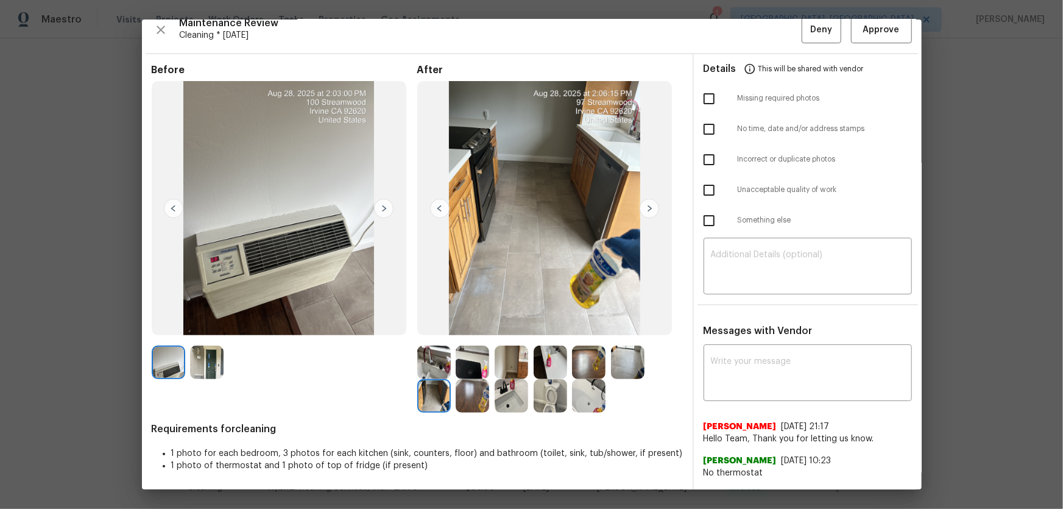
click at [428, 336] on img at bounding box center [434, 363] width 34 height 34
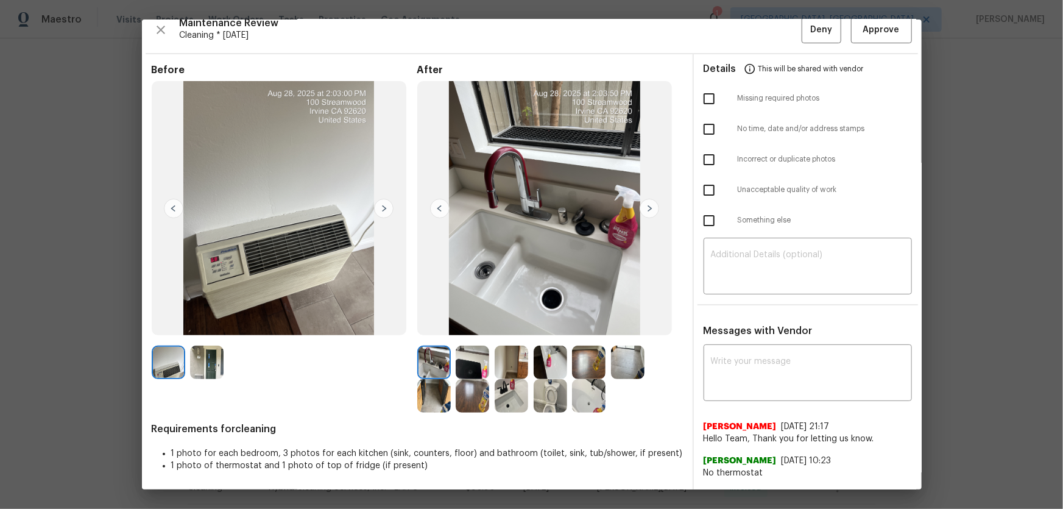
click at [498, 336] on img at bounding box center [512, 396] width 34 height 34
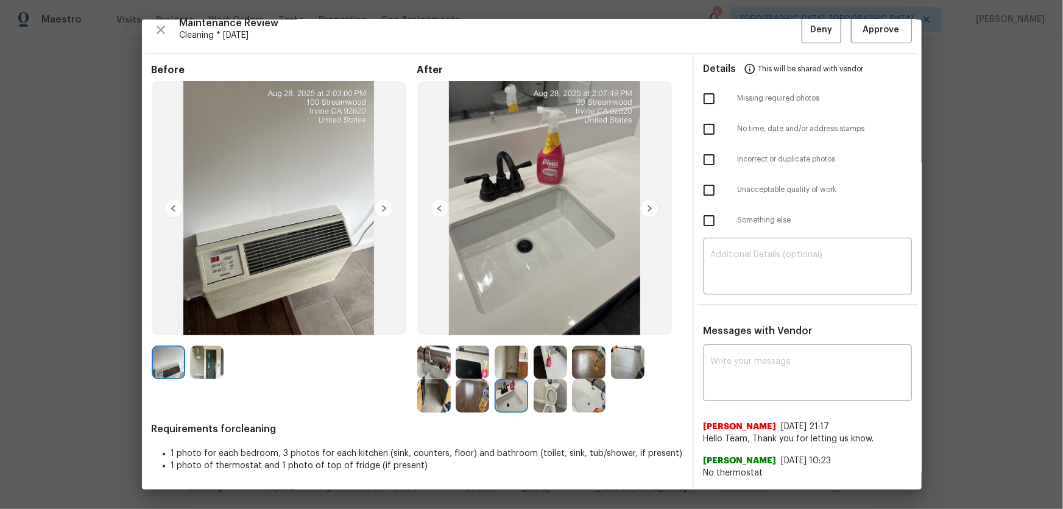
click at [203, 336] on img at bounding box center [207, 363] width 34 height 34
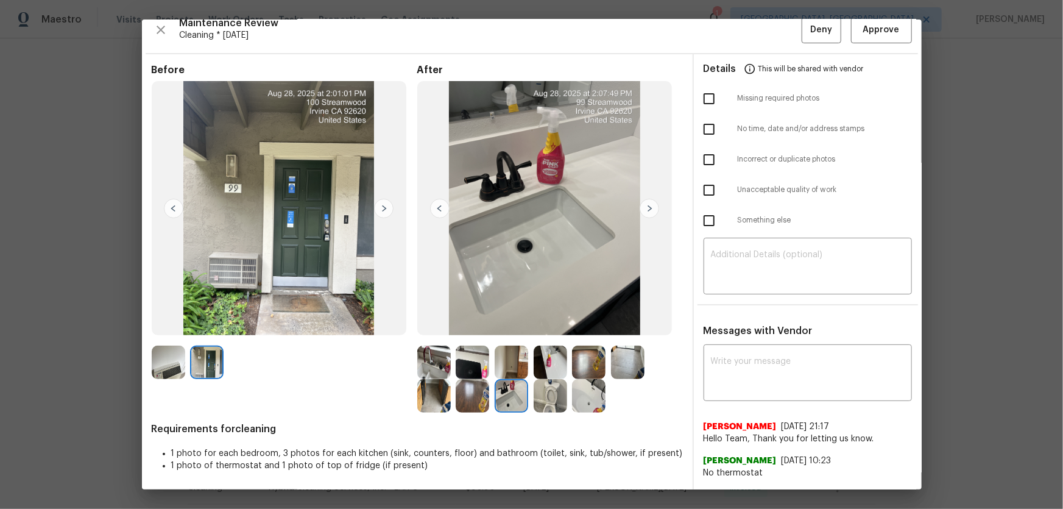
click at [586, 336] on img at bounding box center [589, 363] width 34 height 34
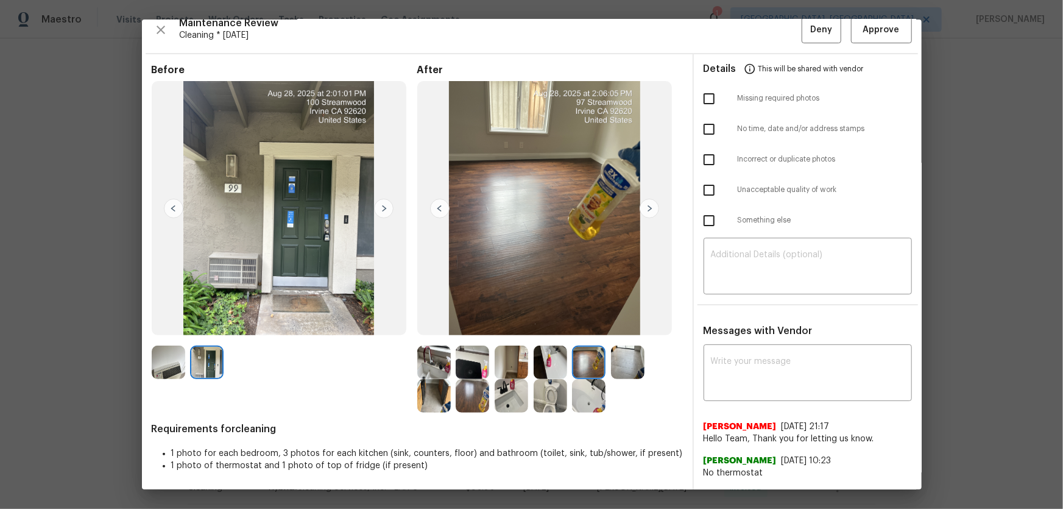
click at [482, 336] on img at bounding box center [473, 396] width 34 height 34
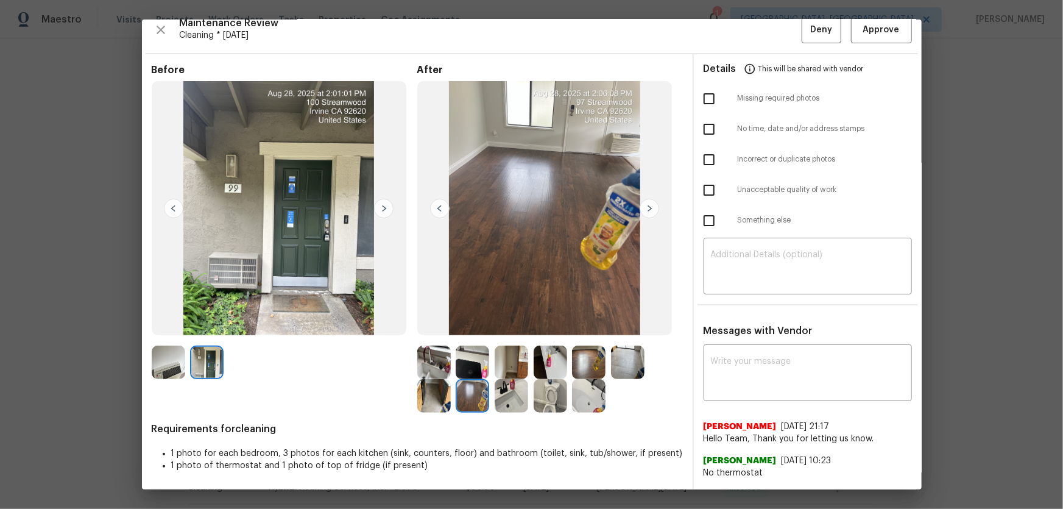
click at [477, 336] on img at bounding box center [473, 363] width 34 height 34
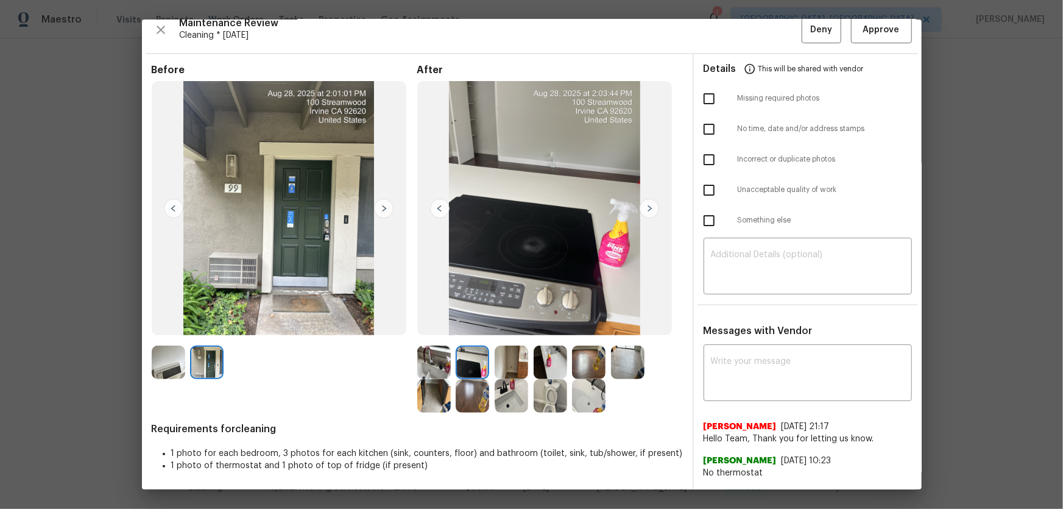
click at [507, 336] on img at bounding box center [512, 396] width 34 height 34
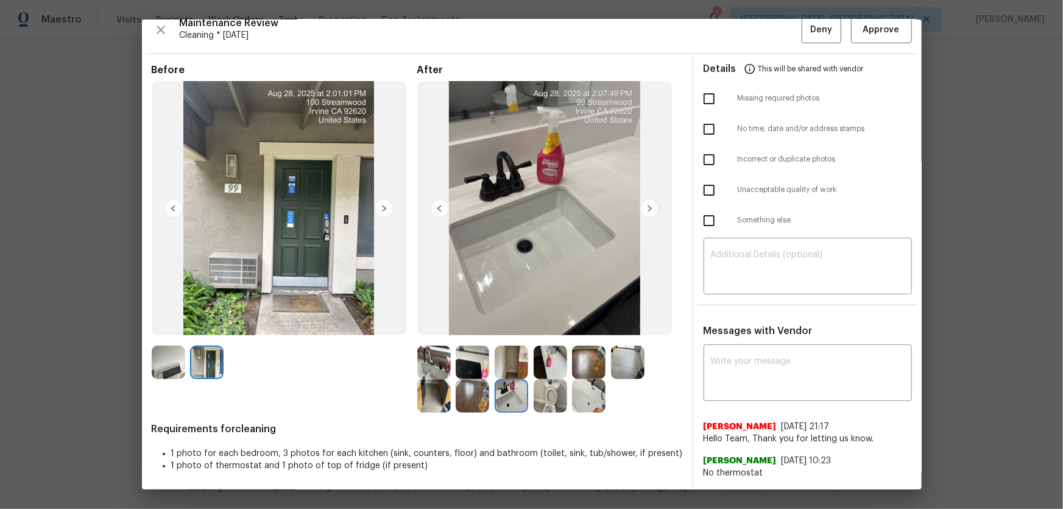
click at [507, 336] on img at bounding box center [512, 363] width 34 height 34
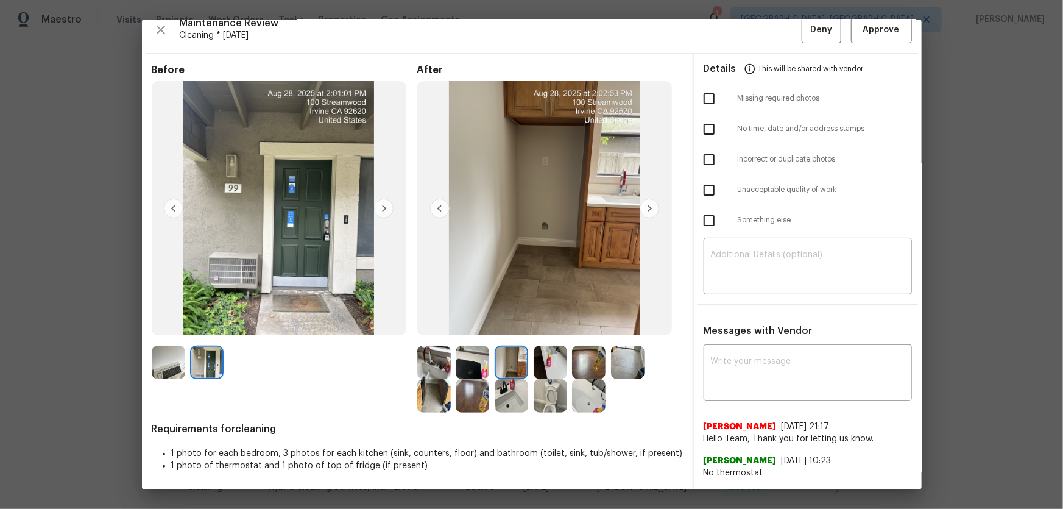
click at [557, 336] on img at bounding box center [551, 363] width 34 height 34
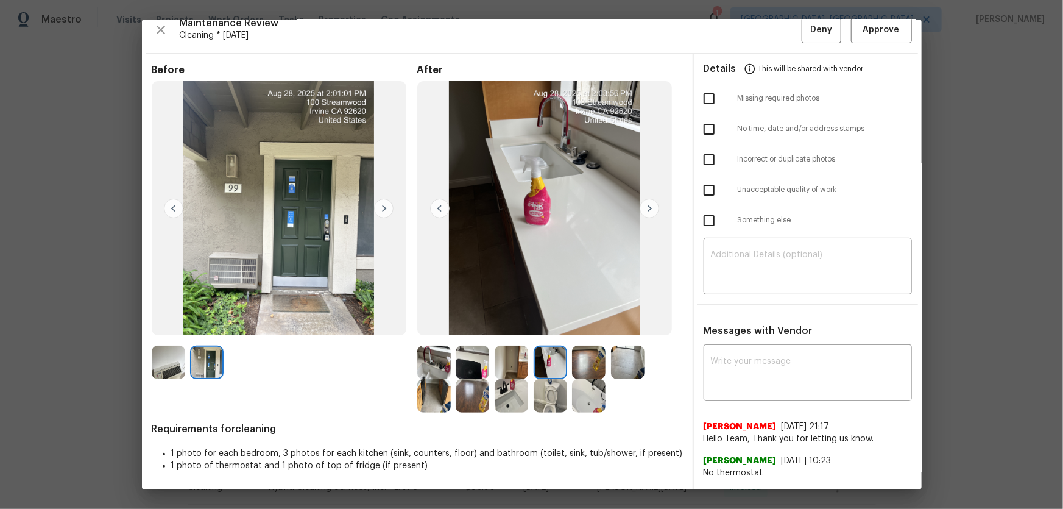
click at [585, 336] on img at bounding box center [589, 363] width 34 height 34
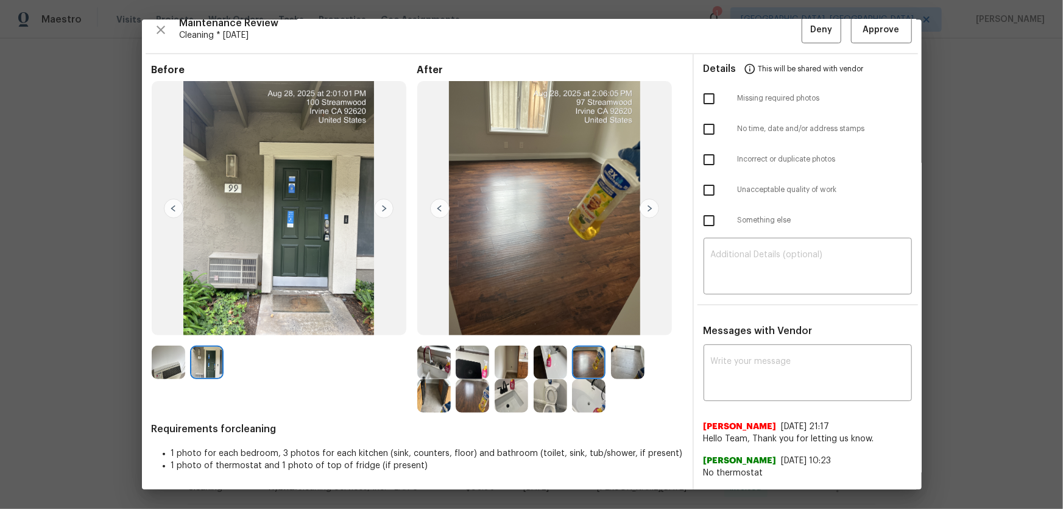
click at [587, 336] on img at bounding box center [589, 396] width 34 height 34
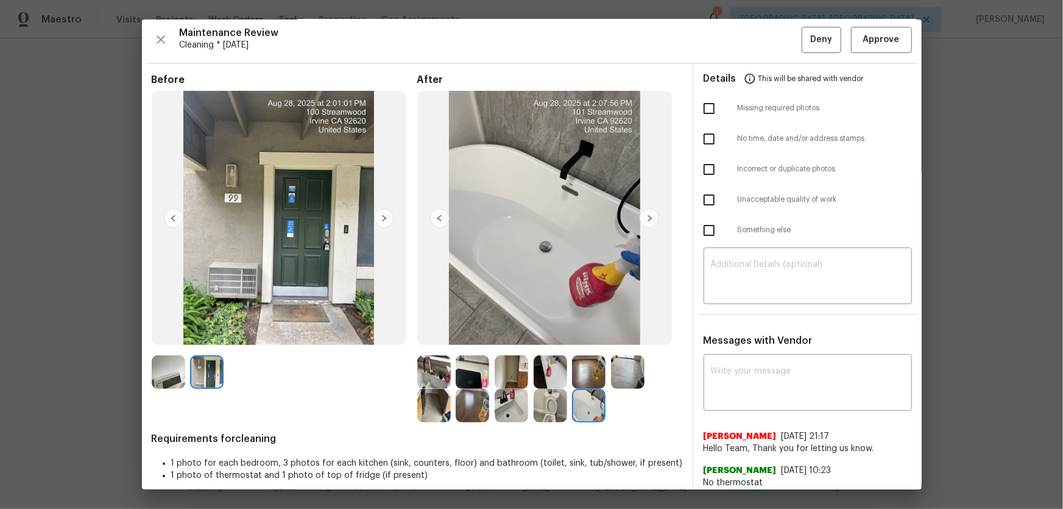
scroll to position [0, 0]
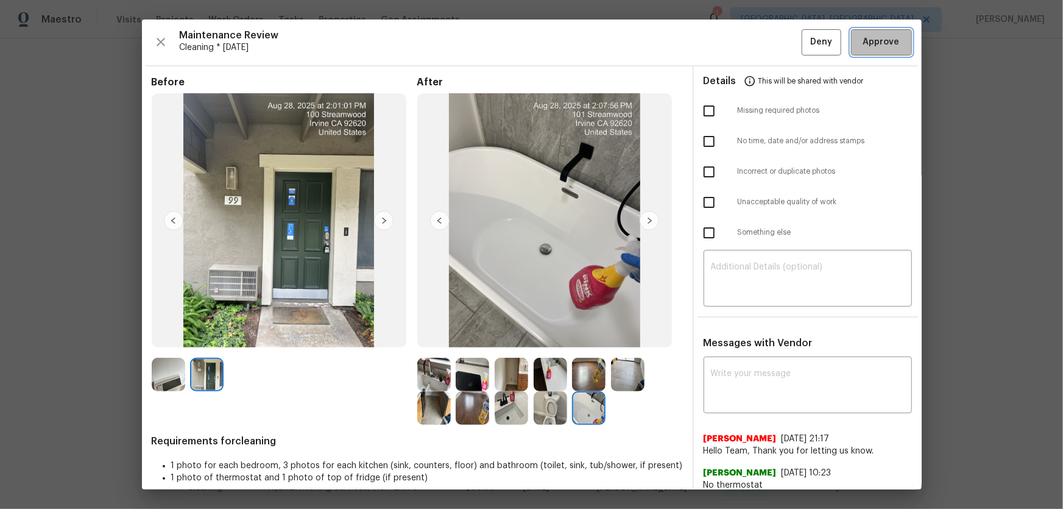
click at [756, 49] on span "Approve" at bounding box center [882, 42] width 37 height 15
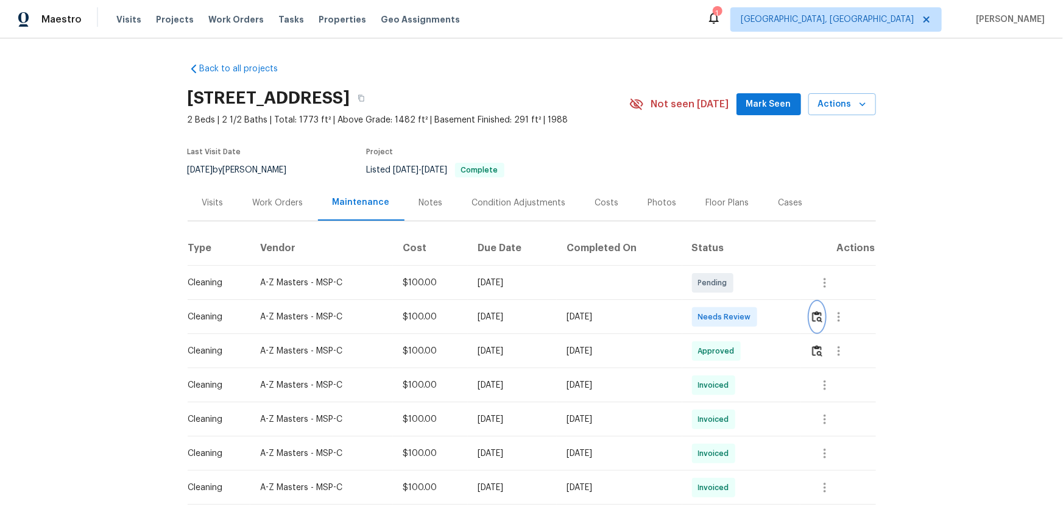
click at [756, 317] on img "button" at bounding box center [817, 317] width 10 height 12
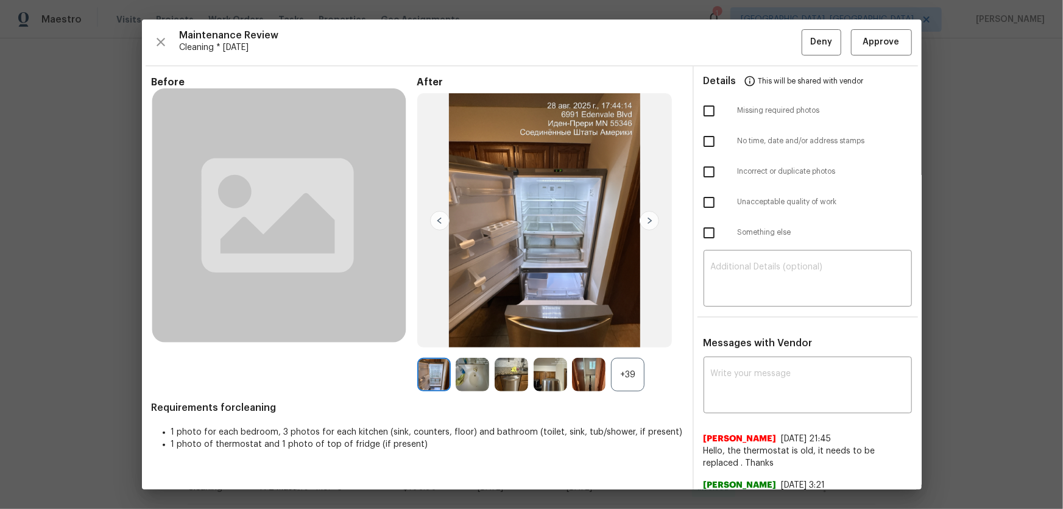
click at [631, 336] on div "+39" at bounding box center [628, 375] width 34 height 34
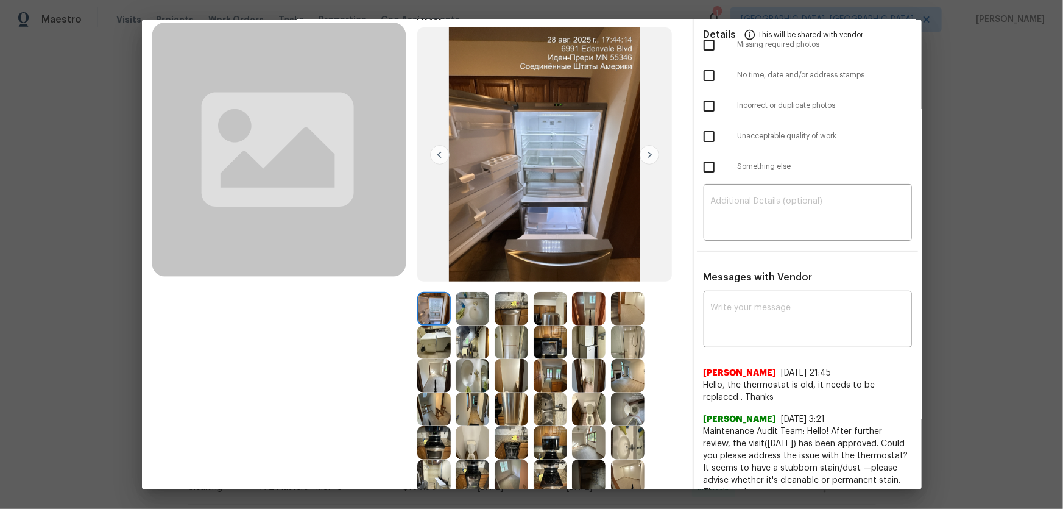
scroll to position [166, 0]
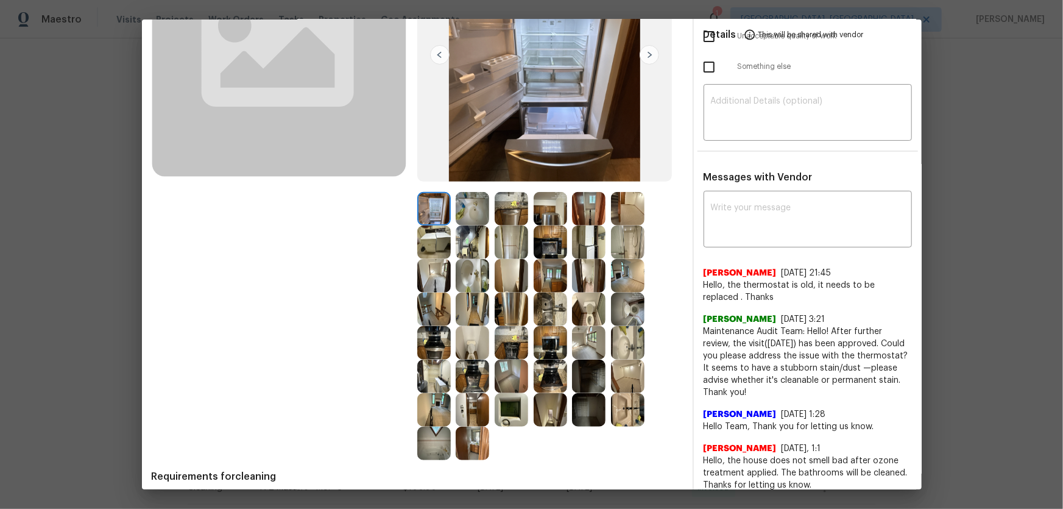
click at [513, 262] on img at bounding box center [512, 276] width 34 height 34
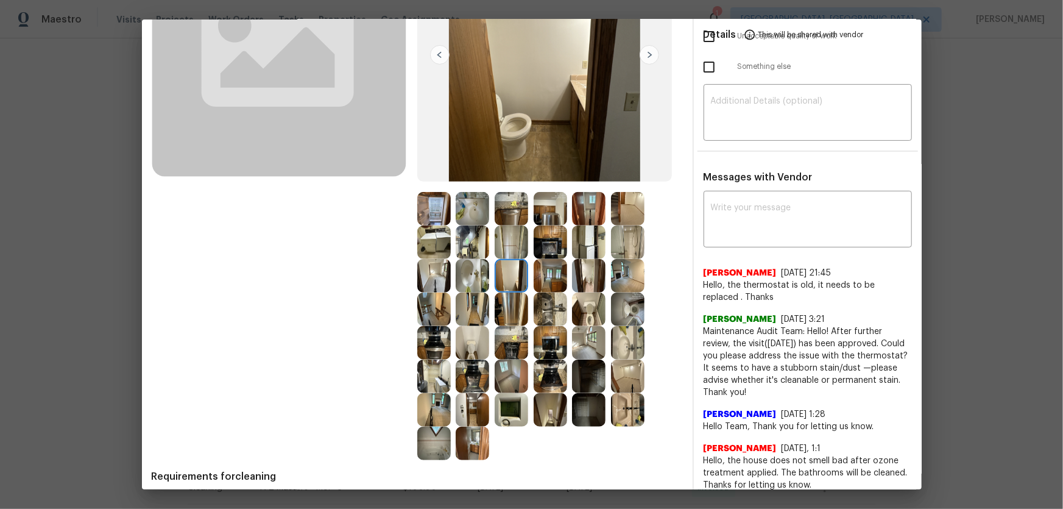
click at [463, 272] on img at bounding box center [473, 276] width 34 height 34
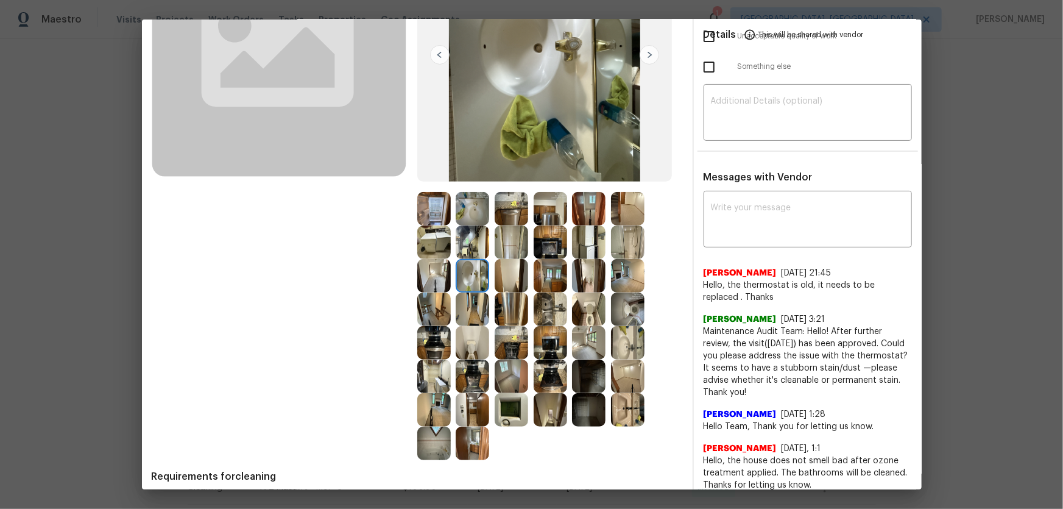
click at [559, 336] on img at bounding box center [551, 343] width 34 height 34
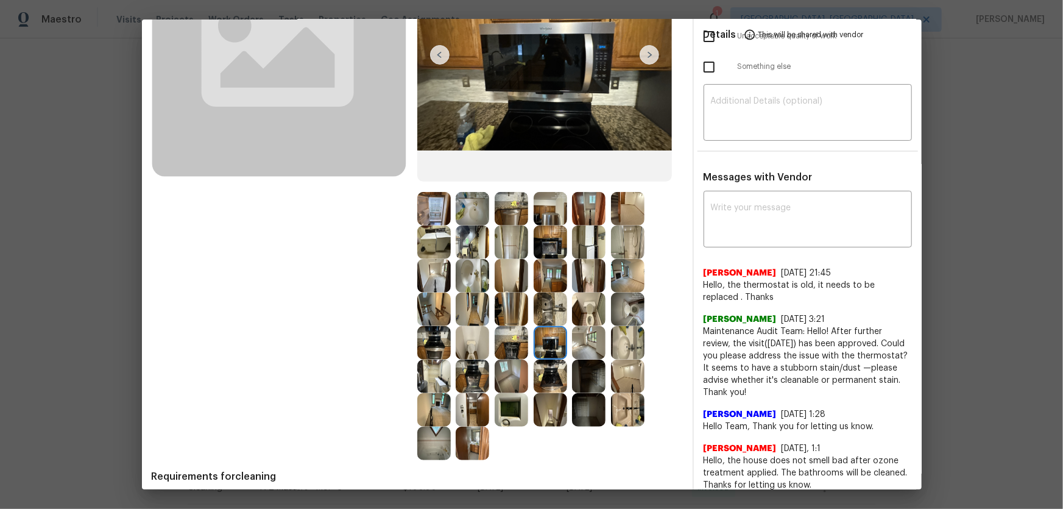
click at [593, 314] on img at bounding box center [589, 310] width 34 height 34
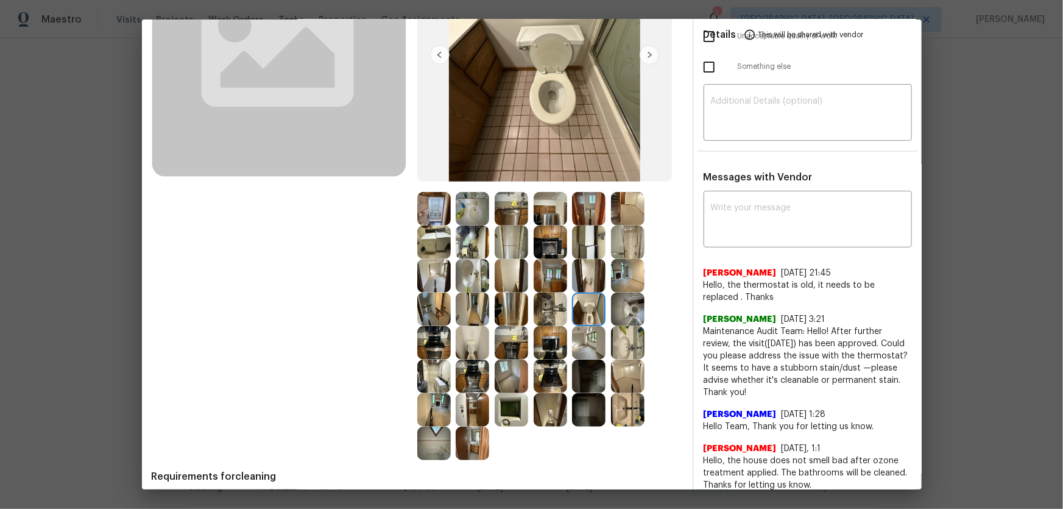
click at [630, 301] on img at bounding box center [628, 310] width 34 height 34
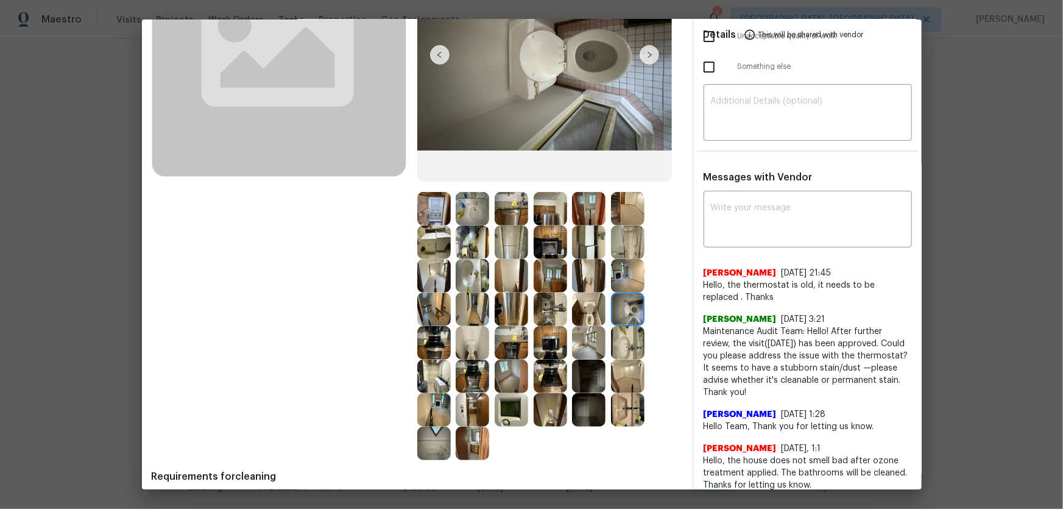
click at [470, 336] on img at bounding box center [473, 343] width 34 height 34
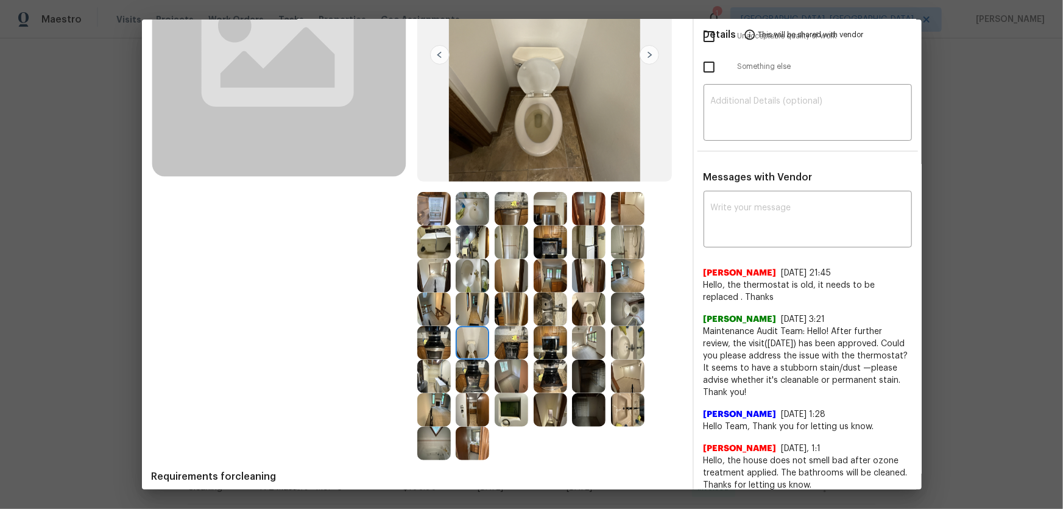
click at [629, 336] on img at bounding box center [628, 410] width 34 height 34
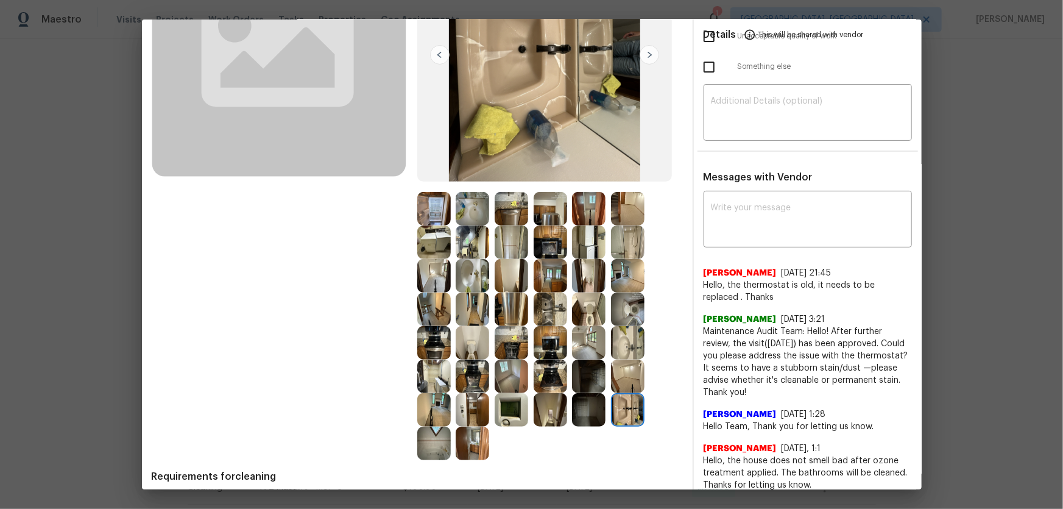
click at [617, 336] on img at bounding box center [628, 343] width 34 height 34
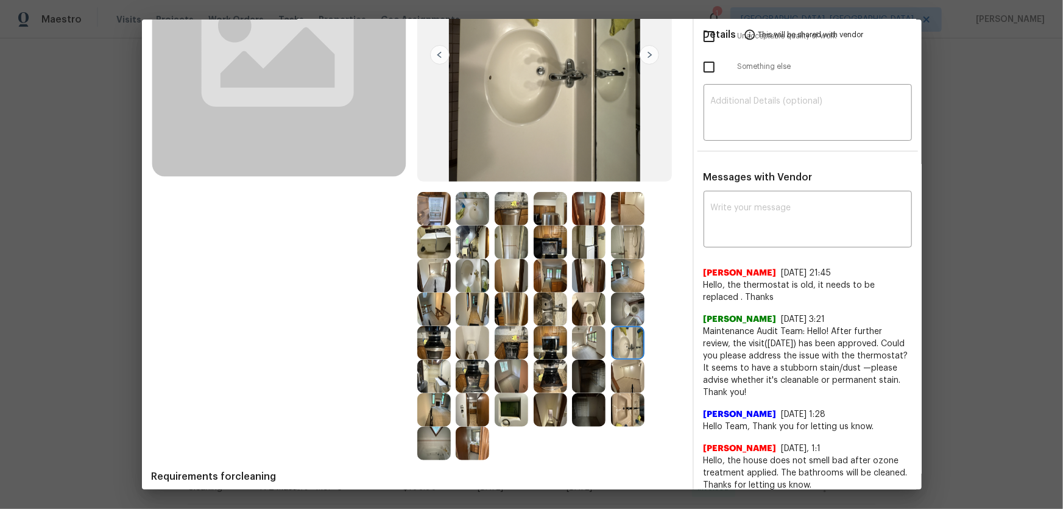
click at [459, 199] on img at bounding box center [473, 209] width 34 height 34
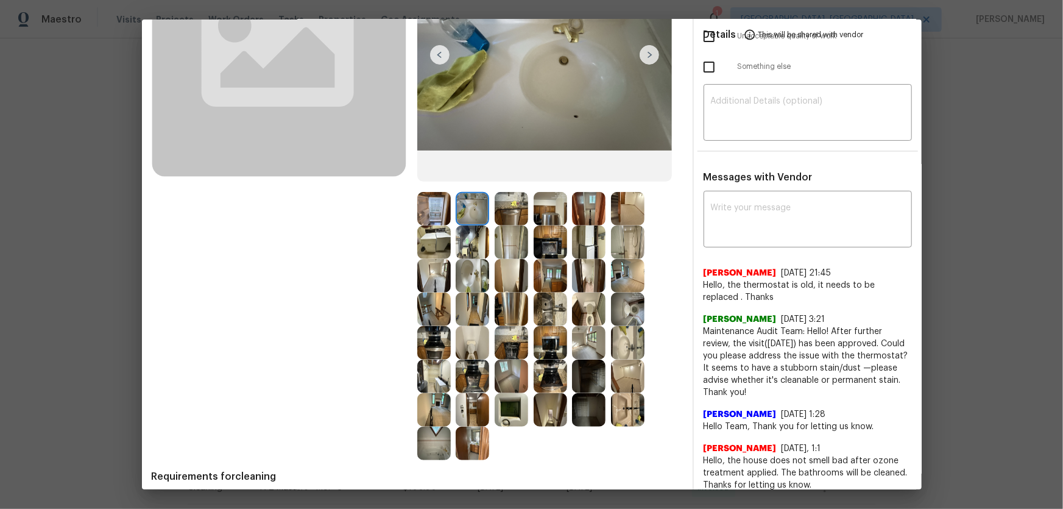
click at [620, 249] on img at bounding box center [628, 242] width 34 height 34
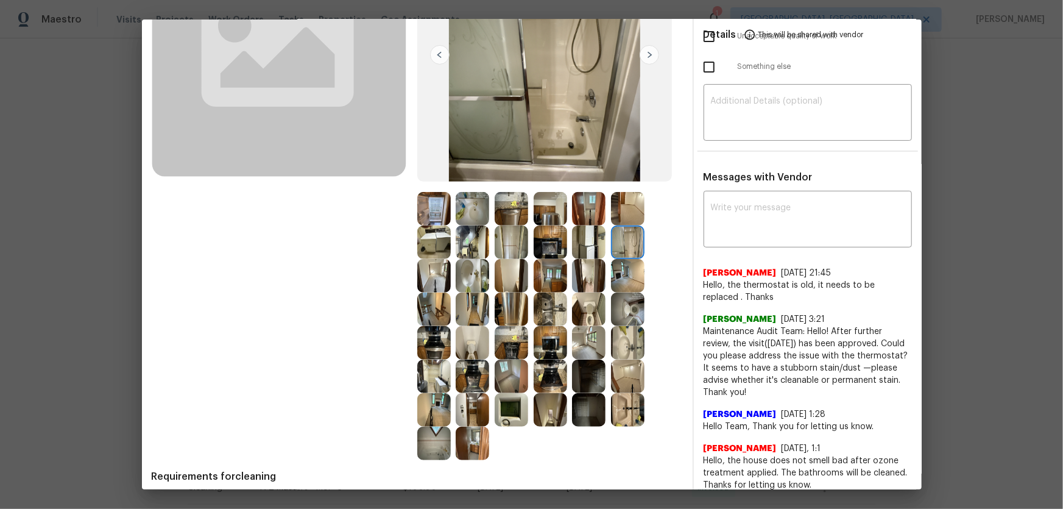
click at [433, 336] on img at bounding box center [434, 444] width 34 height 34
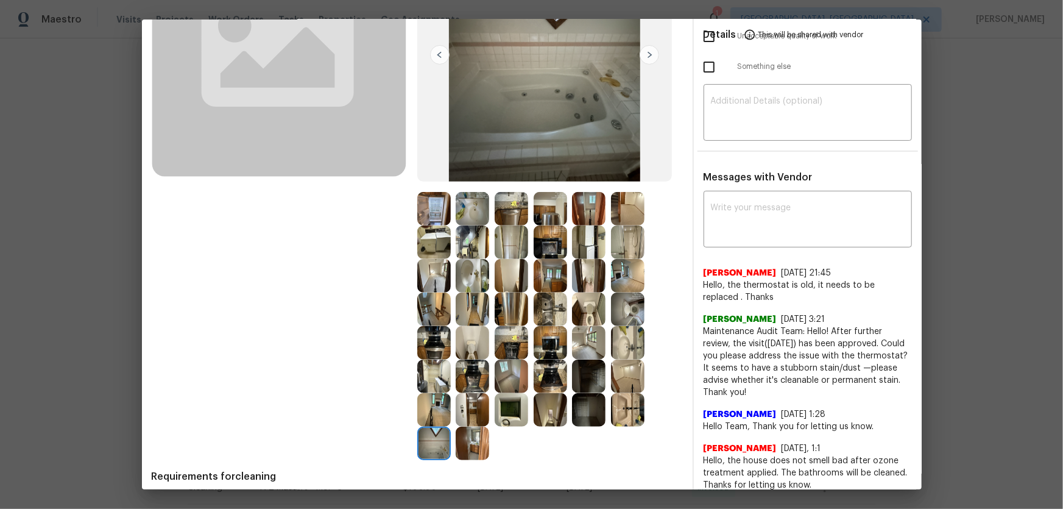
click at [517, 336] on img at bounding box center [512, 410] width 34 height 34
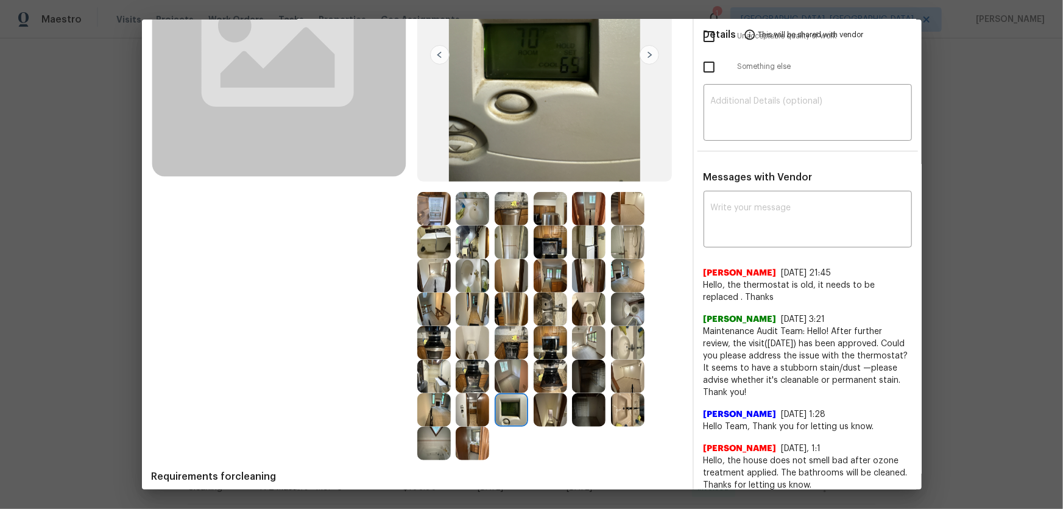
click at [520, 336] on img at bounding box center [512, 410] width 34 height 34
click at [515, 336] on img at bounding box center [512, 410] width 34 height 34
click at [512, 336] on img at bounding box center [512, 377] width 34 height 34
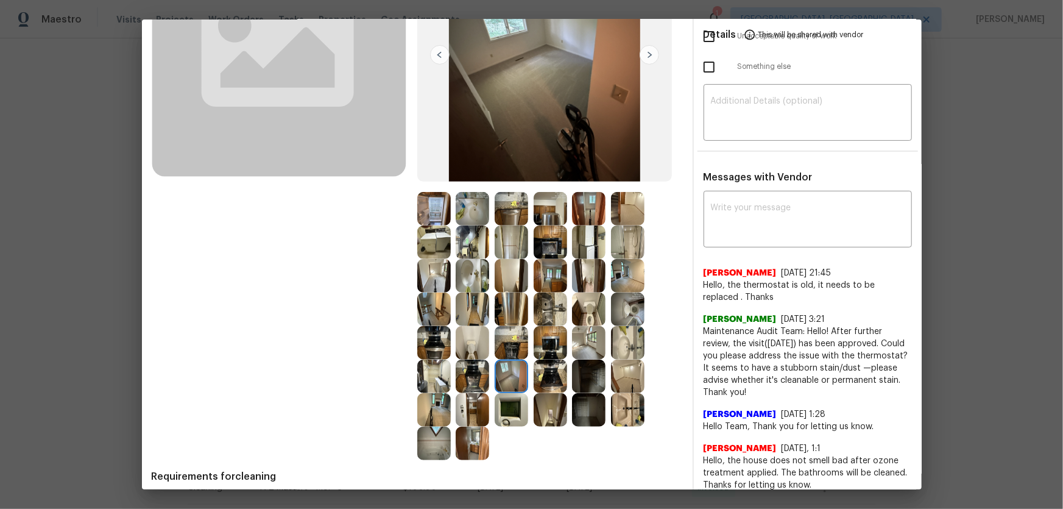
click at [430, 280] on img at bounding box center [434, 276] width 34 height 34
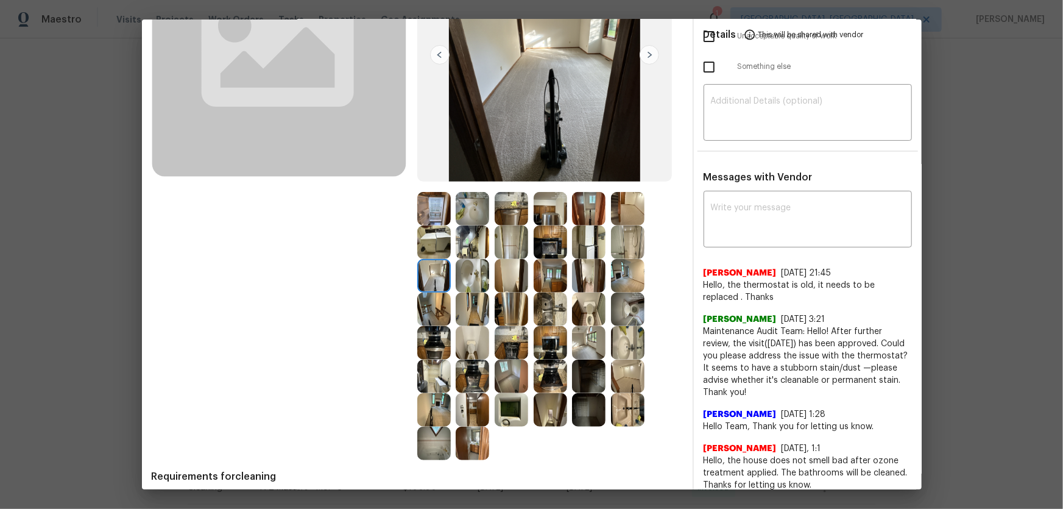
click at [587, 335] on img at bounding box center [589, 343] width 34 height 34
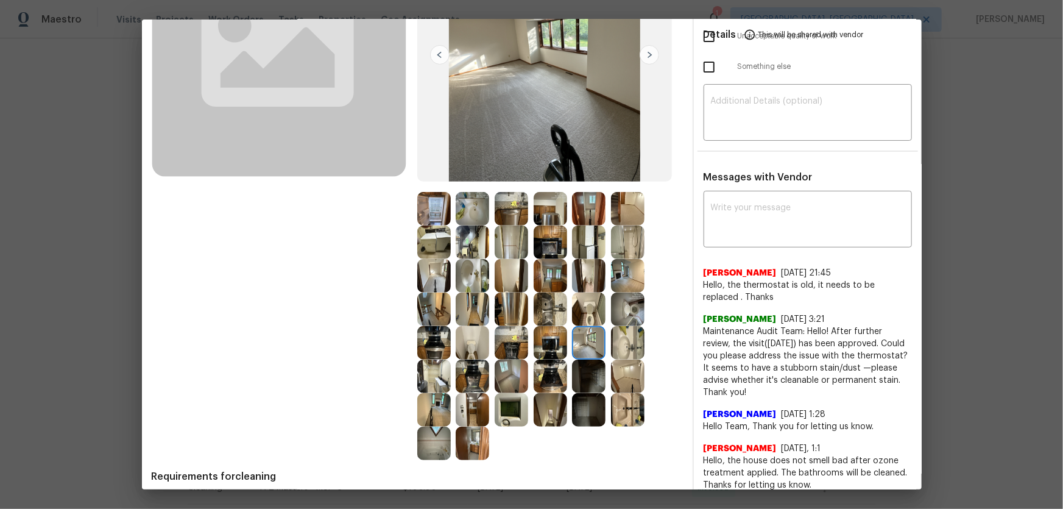
click at [588, 305] on img at bounding box center [589, 310] width 34 height 34
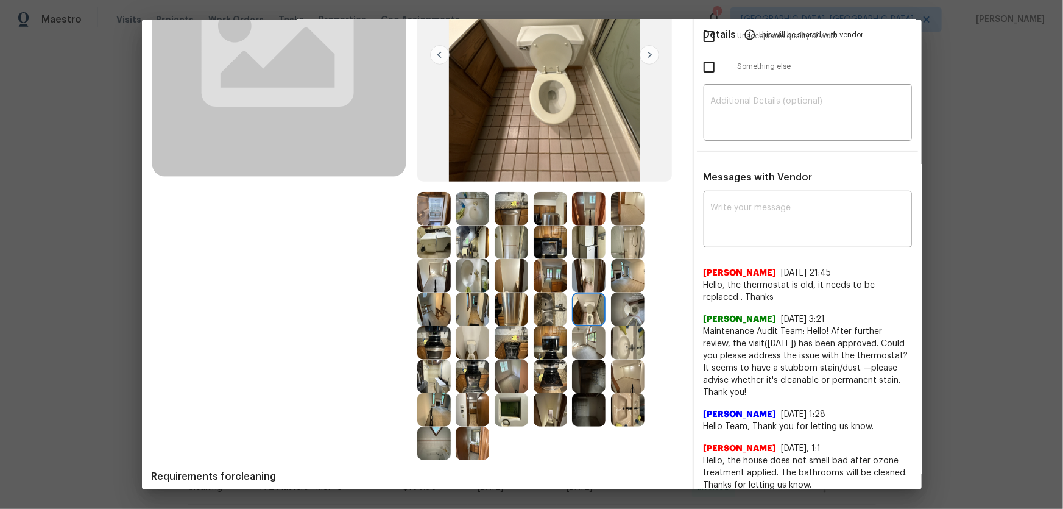
click at [628, 304] on img at bounding box center [628, 310] width 34 height 34
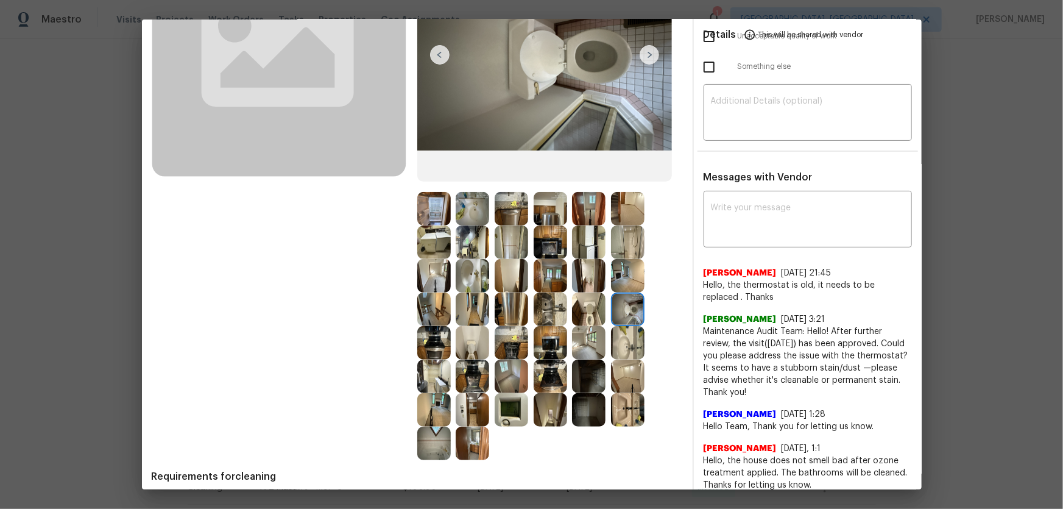
click at [628, 282] on img at bounding box center [628, 276] width 34 height 34
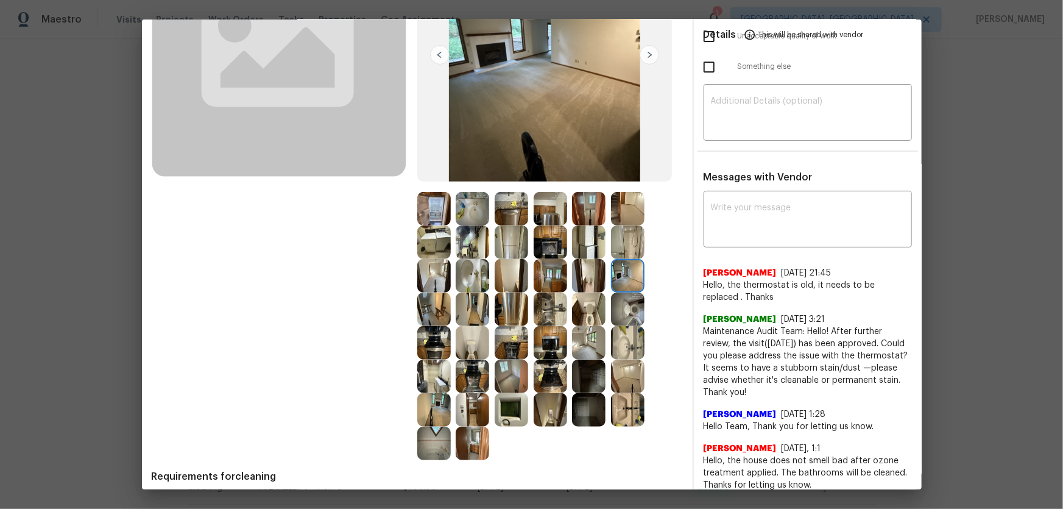
click at [567, 268] on div at bounding box center [553, 276] width 39 height 34
click at [535, 250] on img at bounding box center [551, 242] width 34 height 34
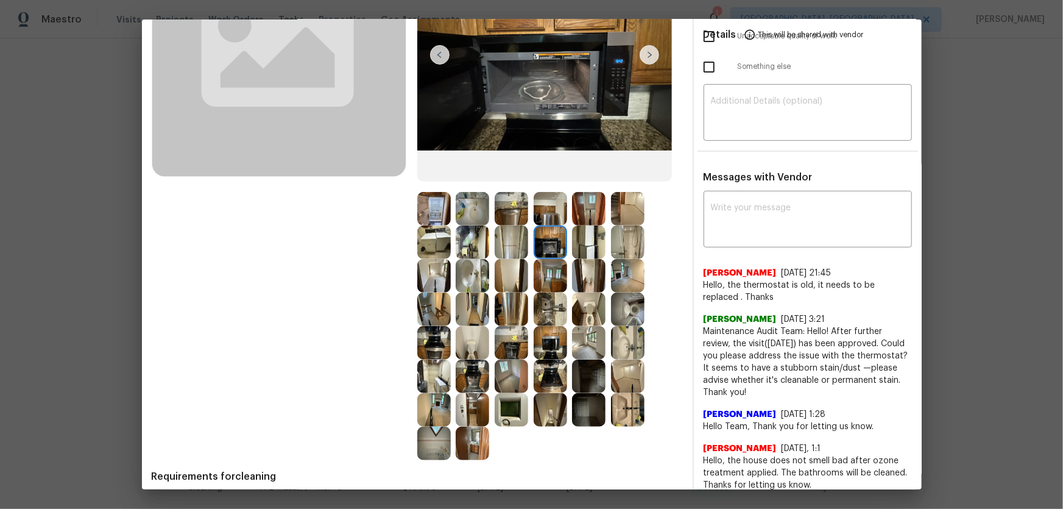
drag, startPoint x: 517, startPoint y: 241, endPoint x: 514, endPoint y: 249, distance: 8.5
click at [517, 241] on img at bounding box center [512, 242] width 34 height 34
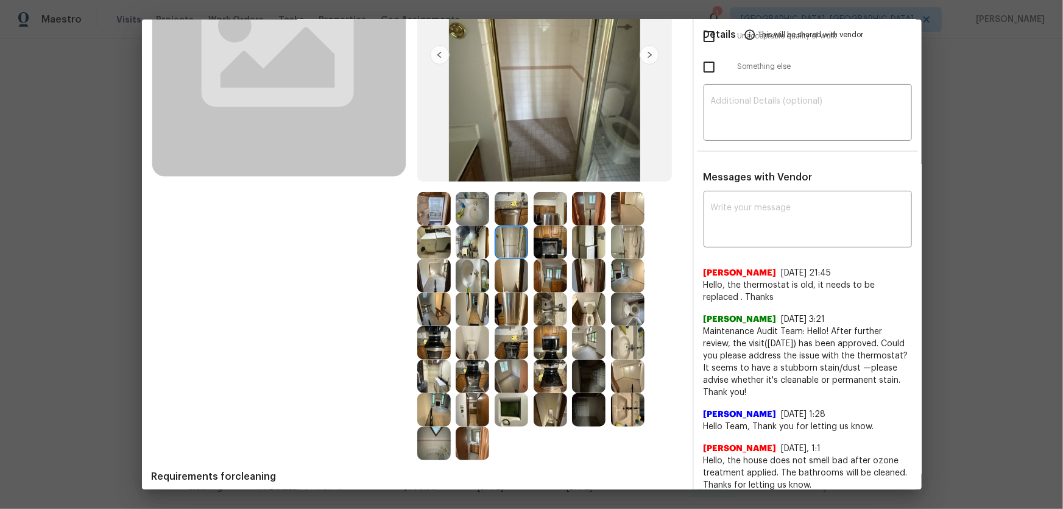
click at [506, 274] on img at bounding box center [512, 276] width 34 height 34
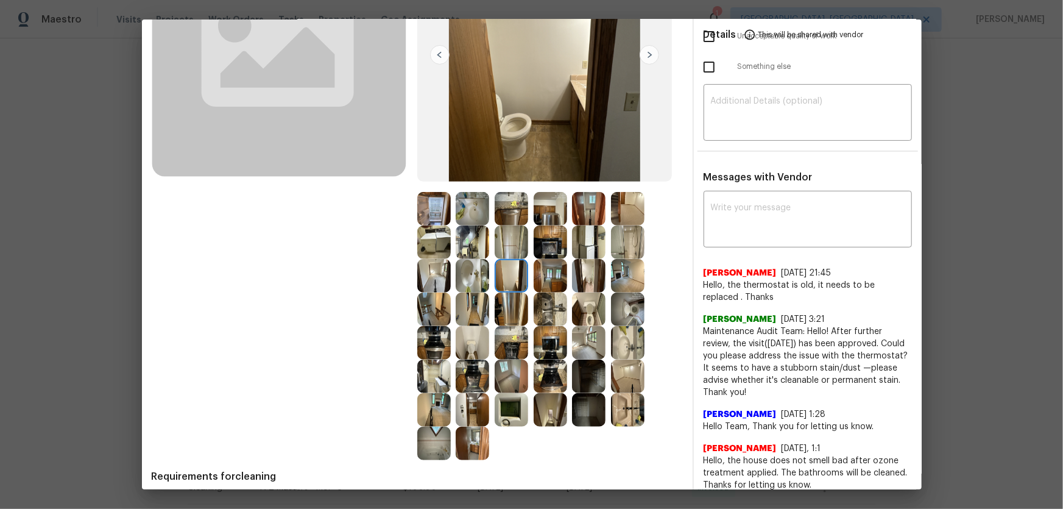
click at [505, 199] on img at bounding box center [512, 209] width 34 height 34
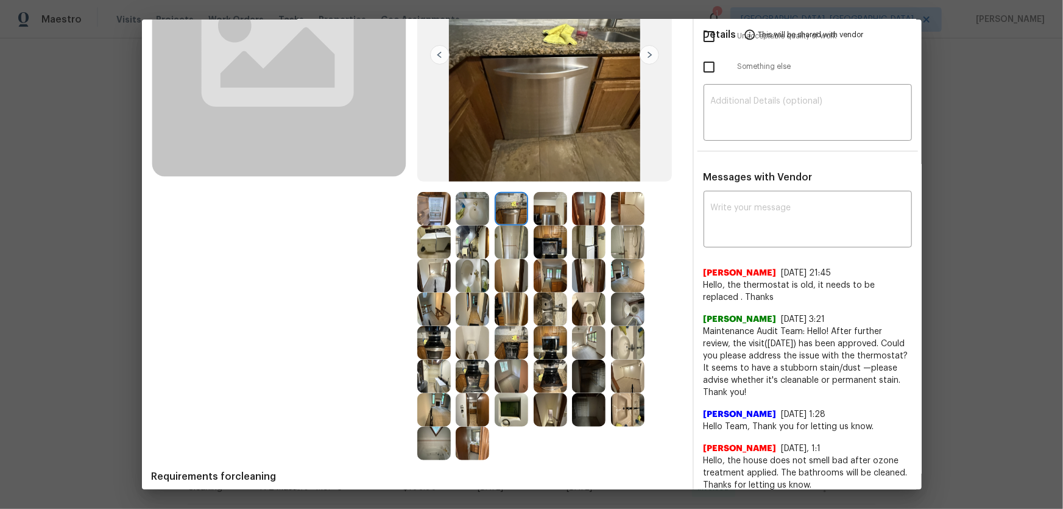
click at [456, 213] on img at bounding box center [473, 209] width 34 height 34
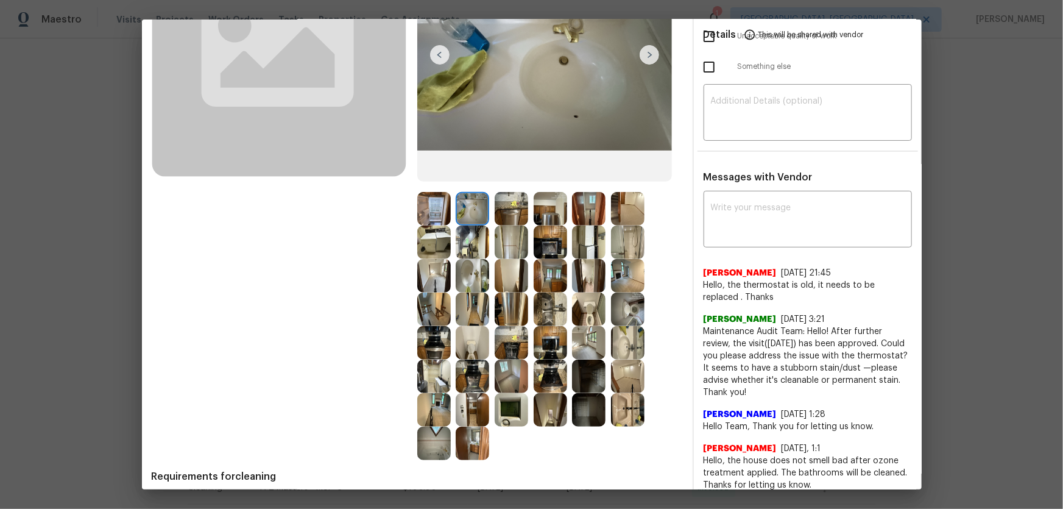
click at [429, 208] on img at bounding box center [434, 209] width 34 height 34
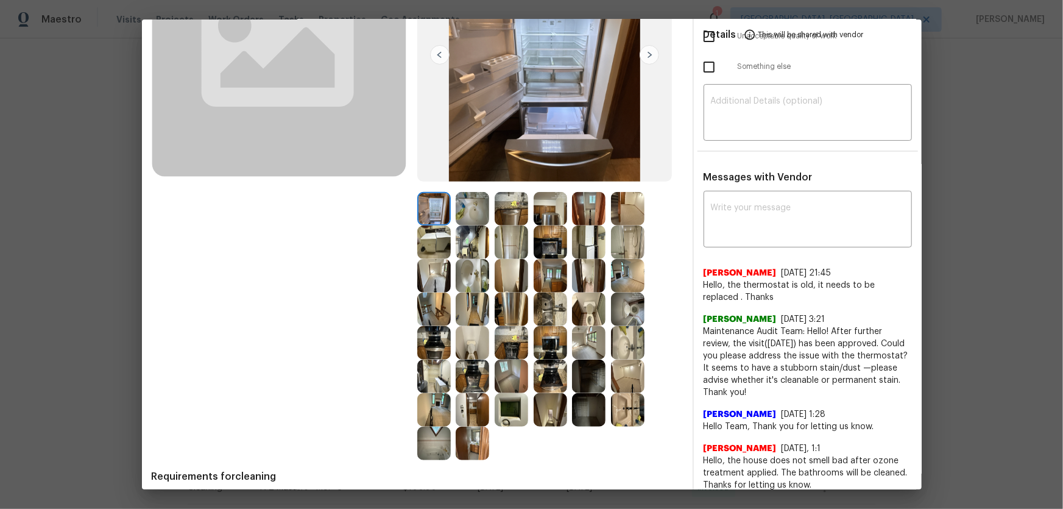
click at [431, 229] on img at bounding box center [434, 242] width 34 height 34
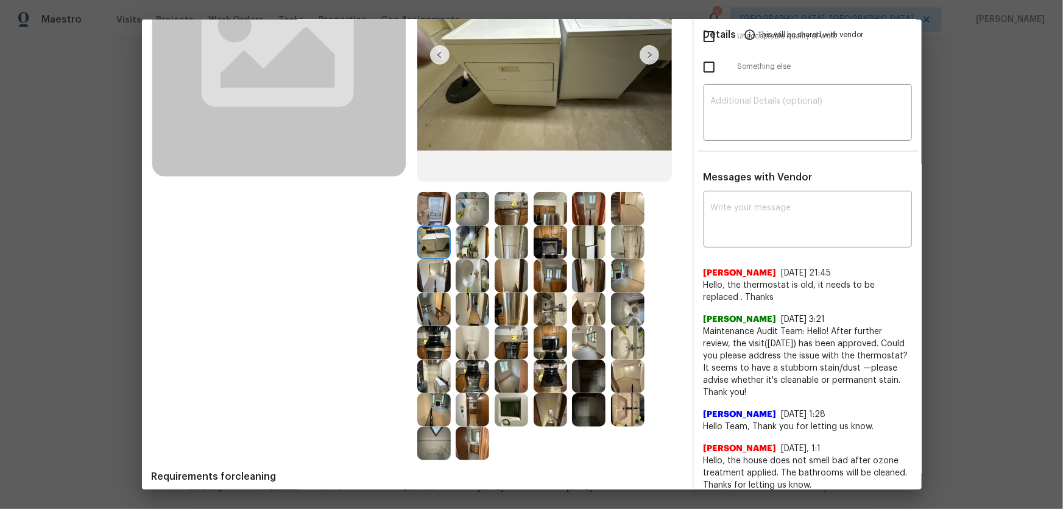
click at [503, 277] on img at bounding box center [512, 276] width 34 height 34
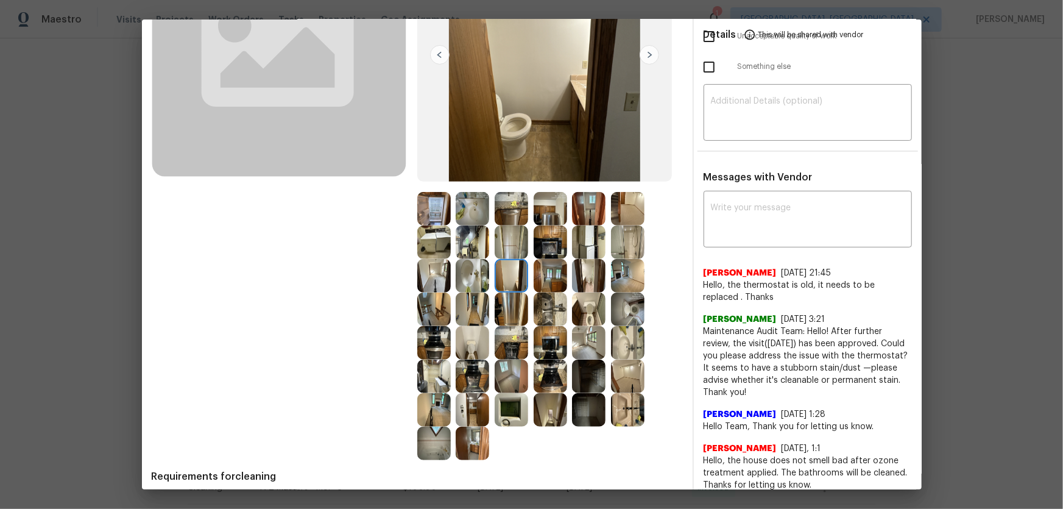
click at [543, 246] on img at bounding box center [551, 242] width 34 height 34
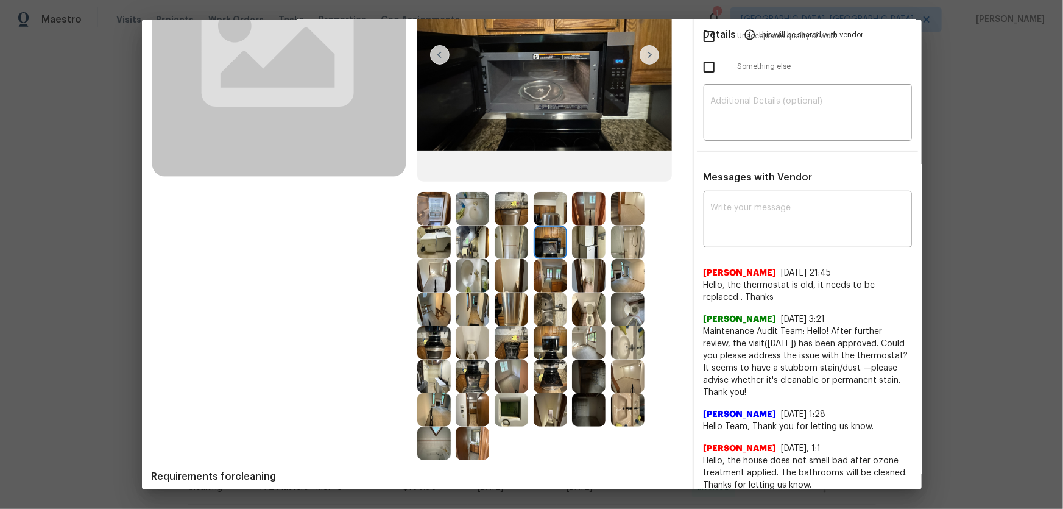
click at [504, 243] on img at bounding box center [512, 242] width 34 height 34
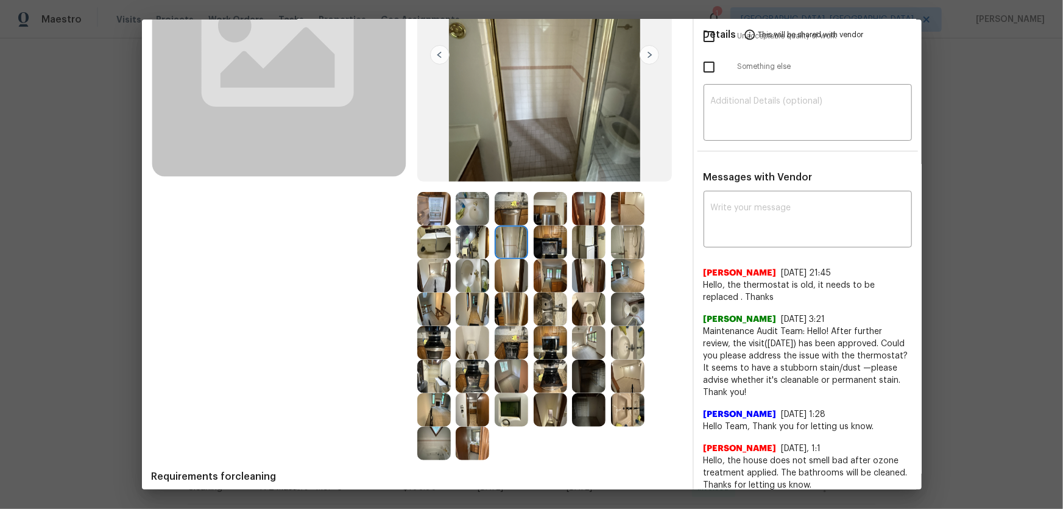
click at [516, 202] on img at bounding box center [512, 209] width 34 height 34
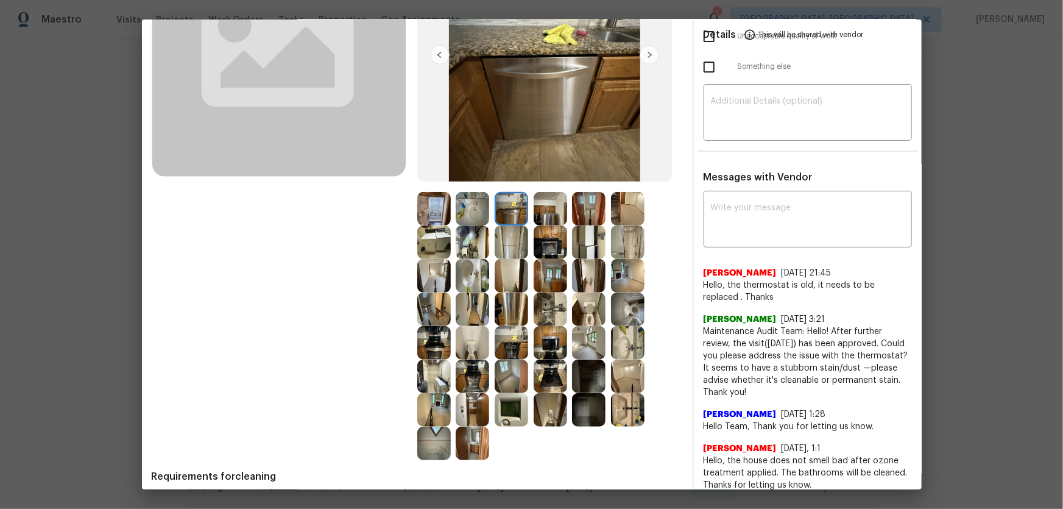
click at [556, 213] on img at bounding box center [551, 209] width 34 height 34
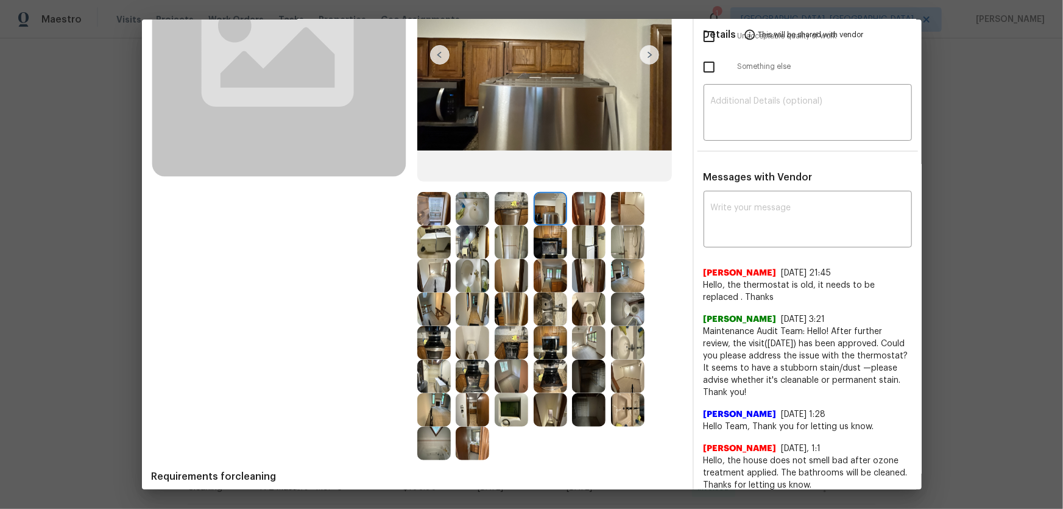
click at [481, 212] on img at bounding box center [473, 209] width 34 height 34
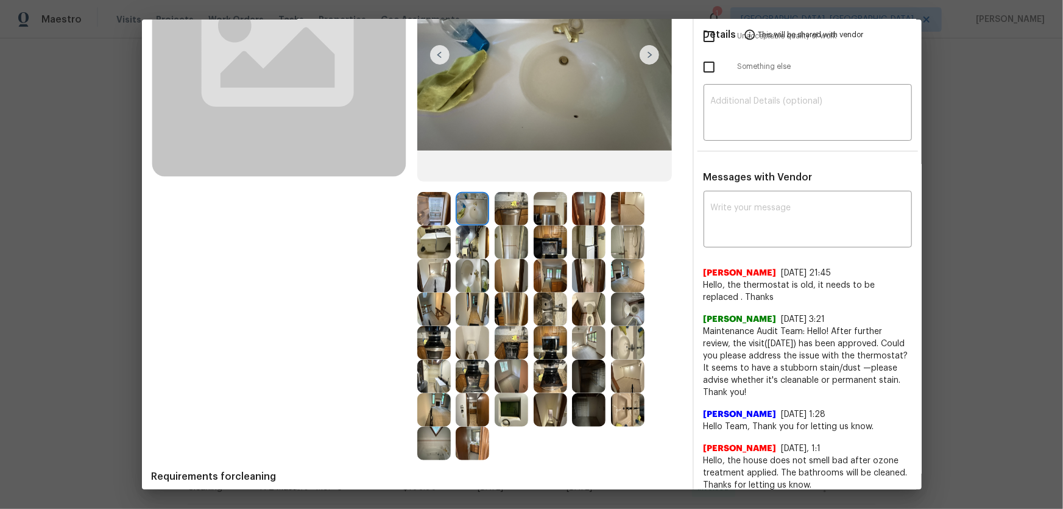
click at [563, 216] on img at bounding box center [551, 209] width 34 height 34
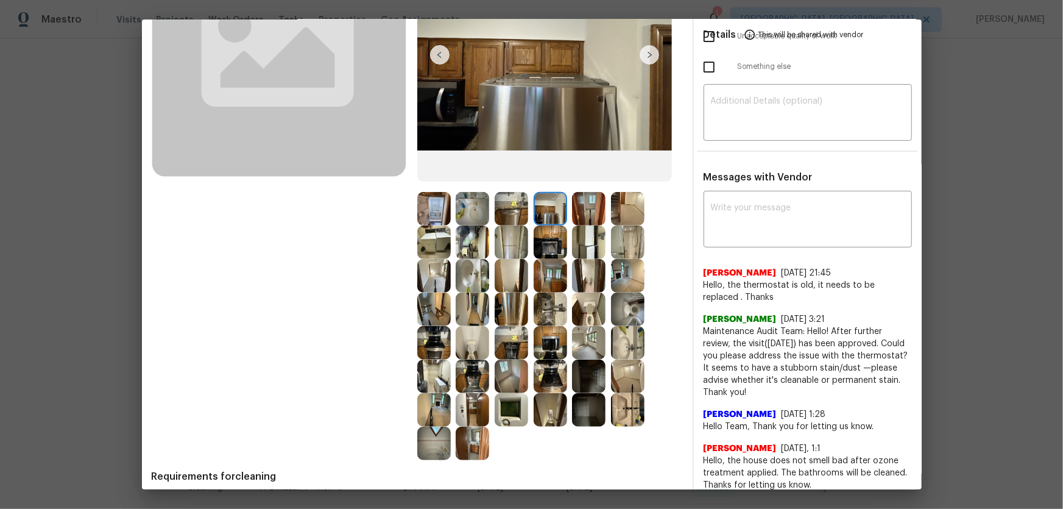
click at [471, 241] on img at bounding box center [473, 242] width 34 height 34
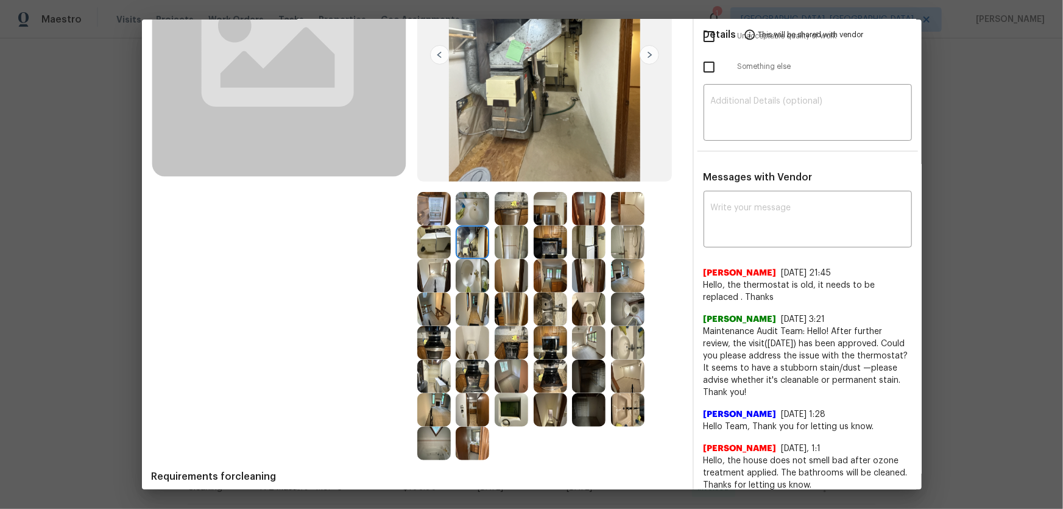
click at [456, 281] on img at bounding box center [473, 276] width 34 height 34
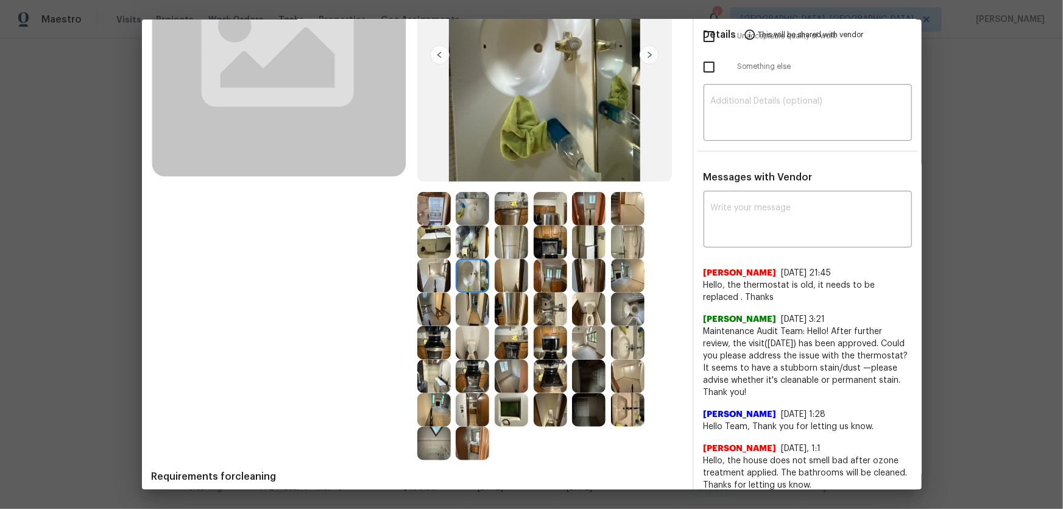
click at [433, 336] on img at bounding box center [434, 343] width 34 height 34
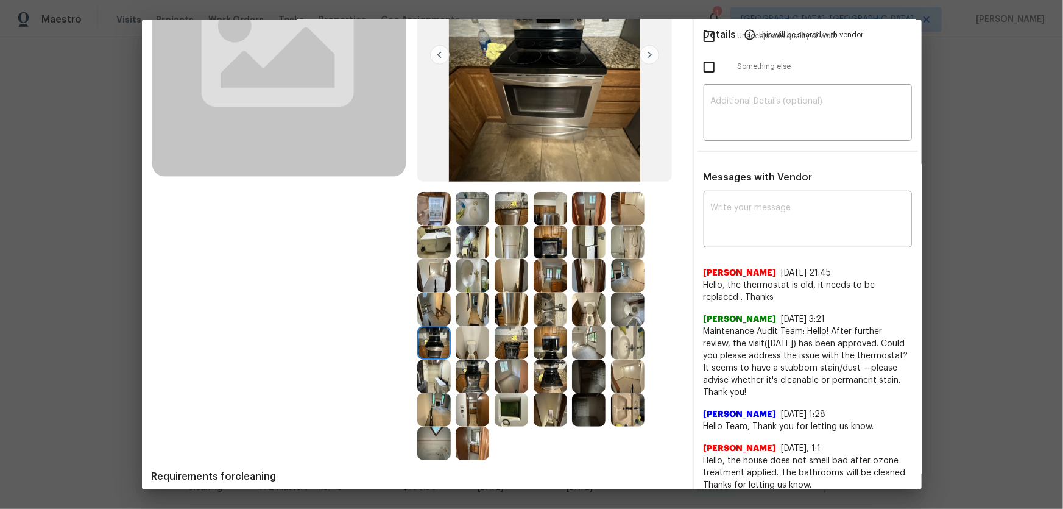
click at [428, 336] on img at bounding box center [434, 377] width 34 height 34
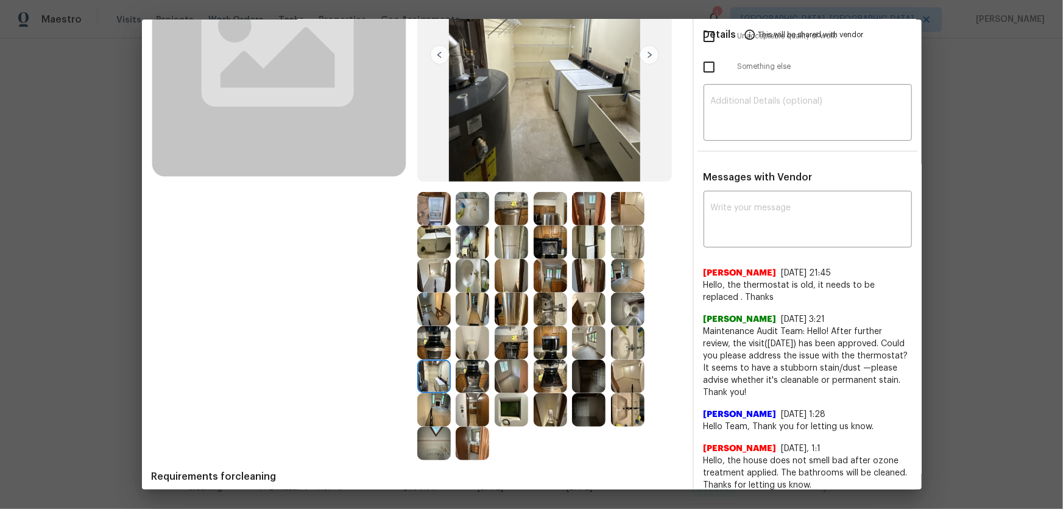
click at [428, 336] on img at bounding box center [434, 410] width 34 height 34
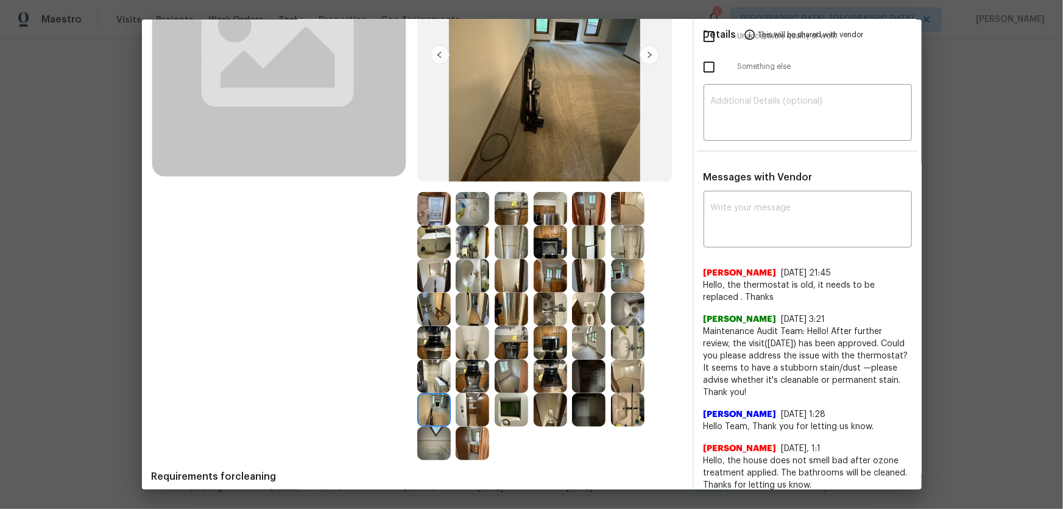
click at [428, 336] on img at bounding box center [434, 444] width 34 height 34
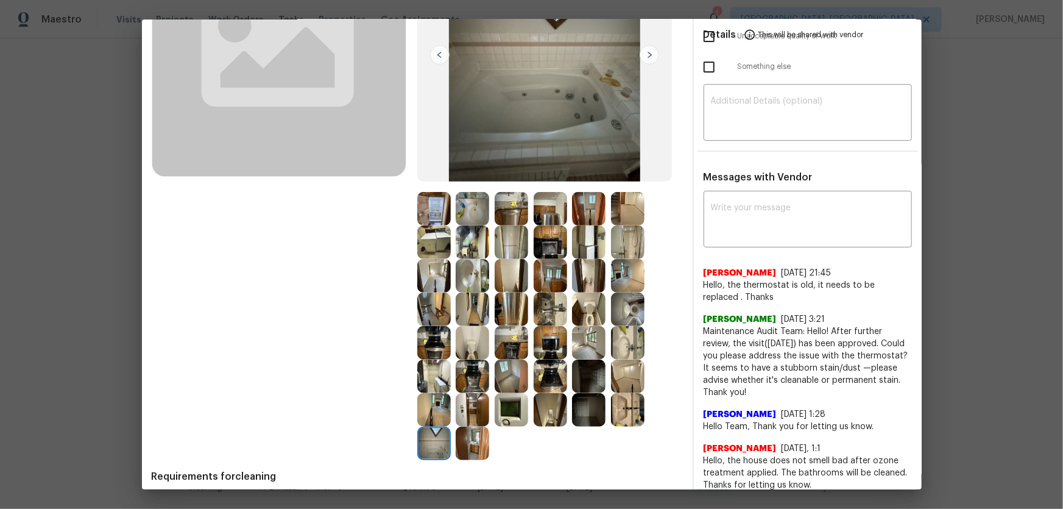
click at [458, 336] on img at bounding box center [473, 444] width 34 height 34
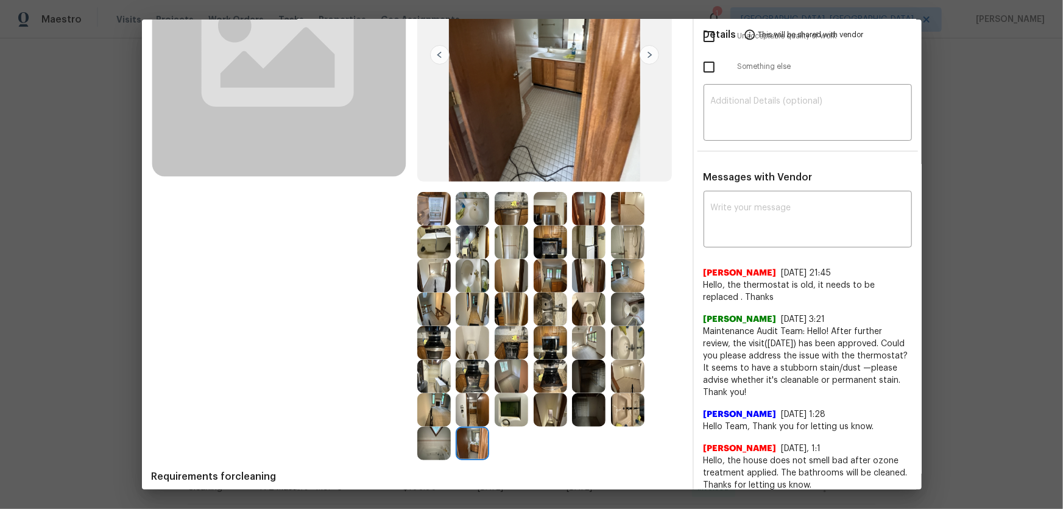
click at [461, 336] on img at bounding box center [473, 410] width 34 height 34
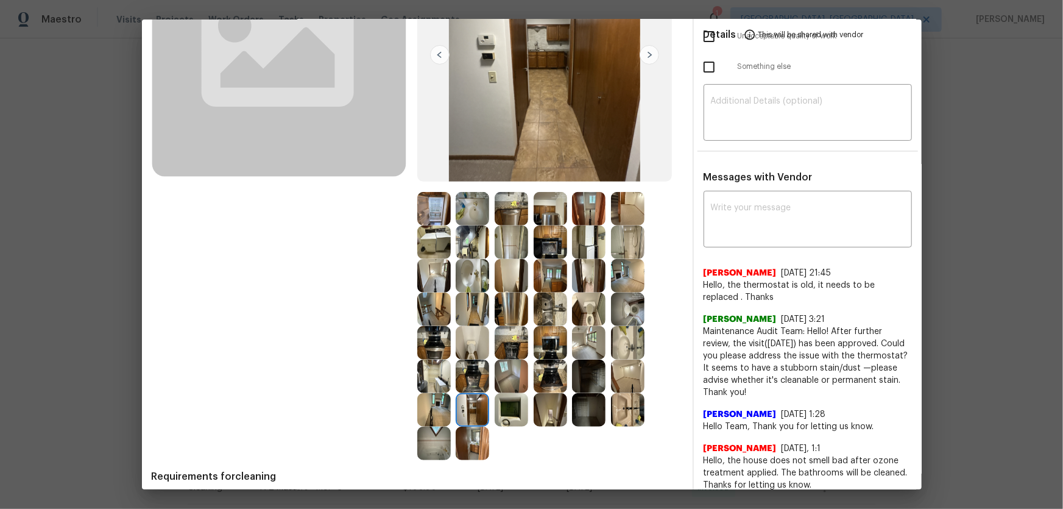
click at [502, 336] on img at bounding box center [512, 410] width 34 height 34
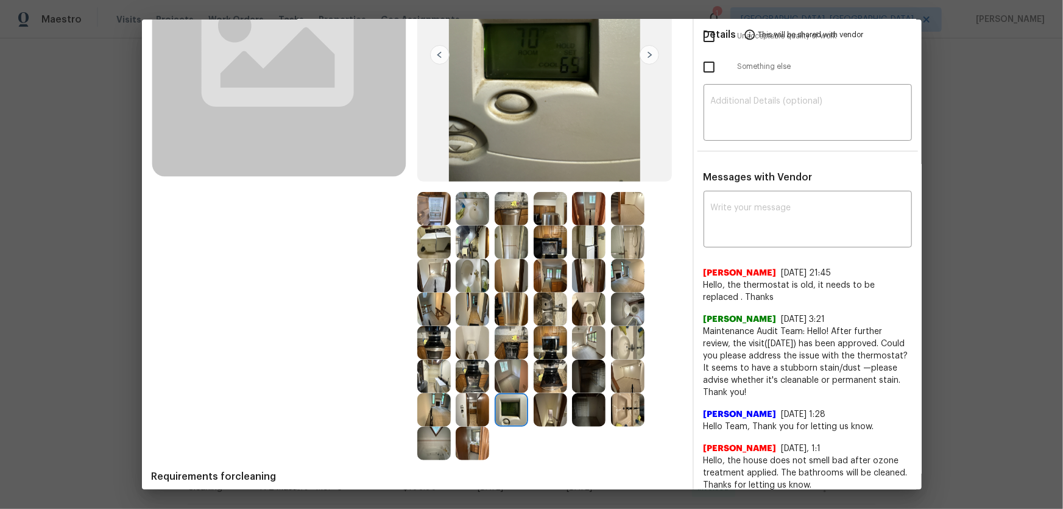
click at [539, 336] on img at bounding box center [551, 410] width 34 height 34
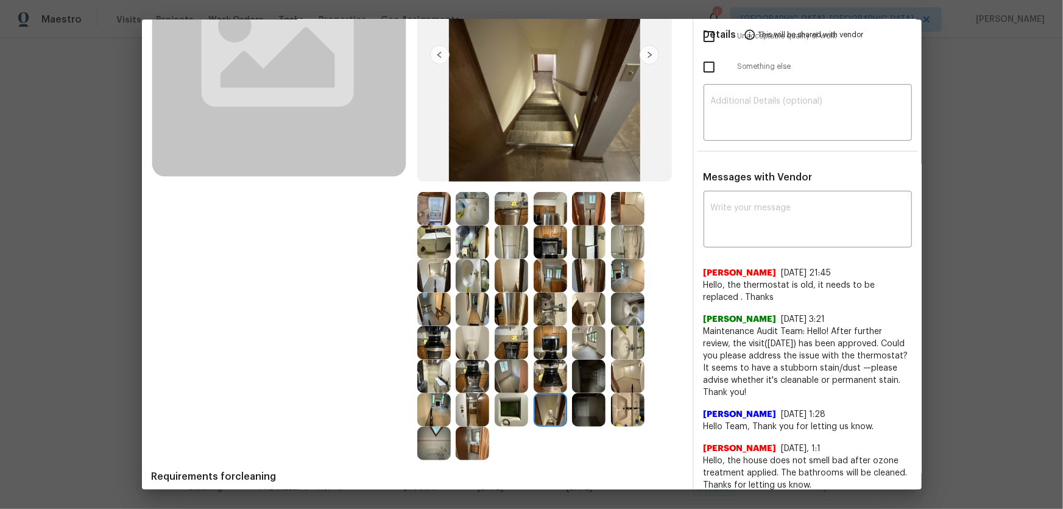
click at [586, 336] on img at bounding box center [589, 410] width 34 height 34
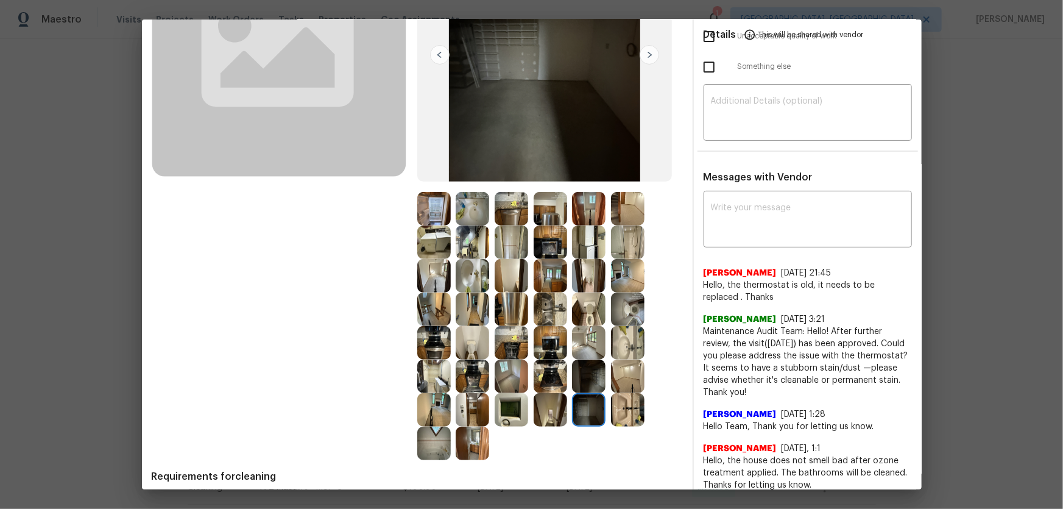
click at [583, 336] on img at bounding box center [589, 377] width 34 height 34
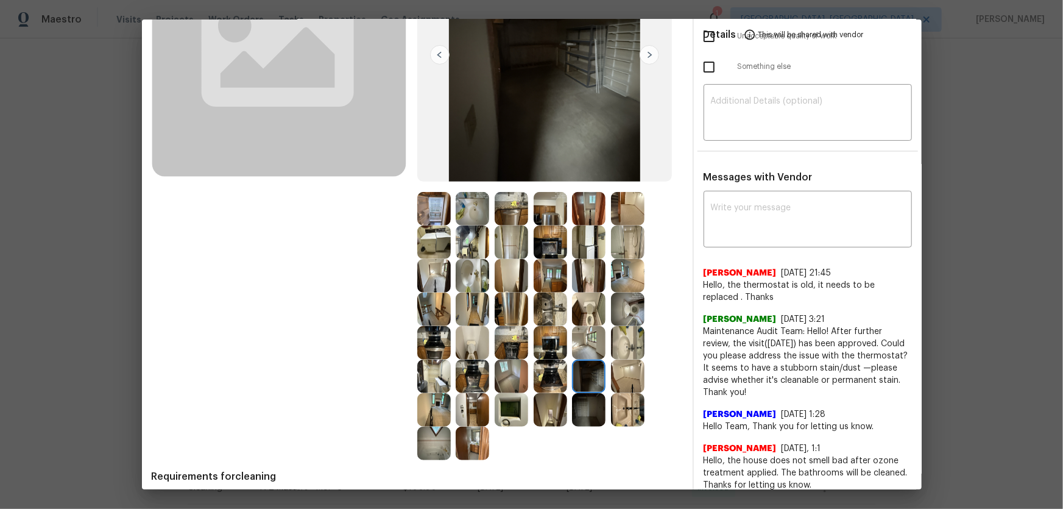
click at [583, 336] on img at bounding box center [589, 343] width 34 height 34
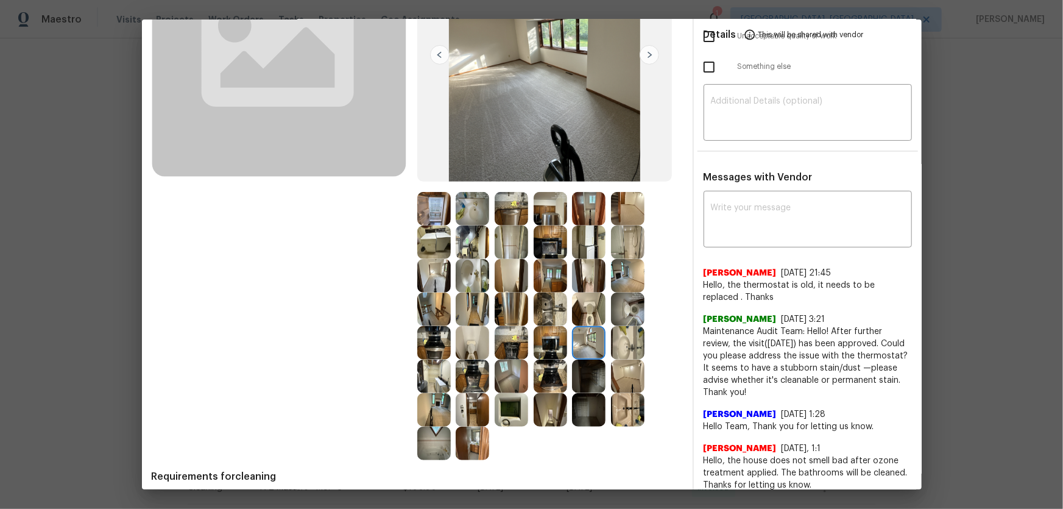
click at [611, 336] on img at bounding box center [628, 343] width 34 height 34
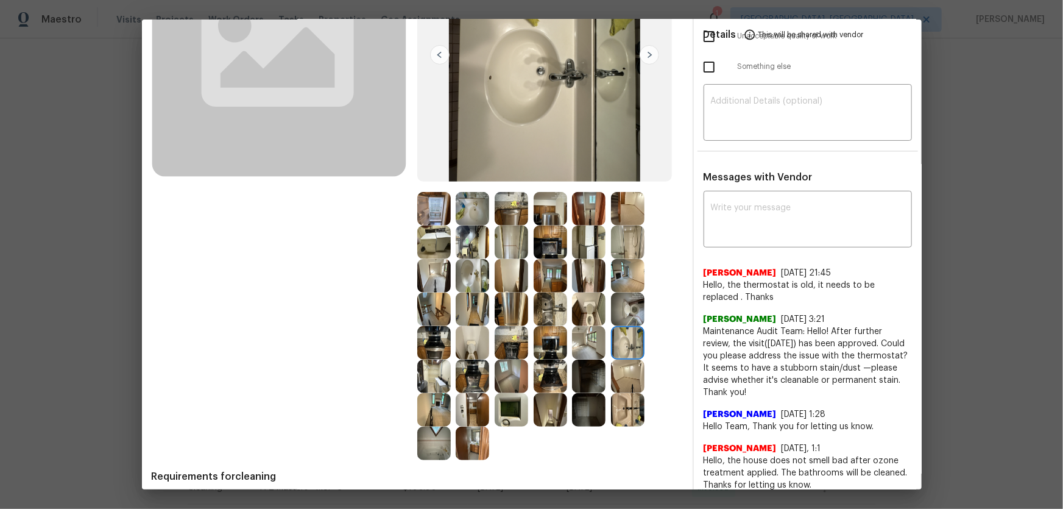
click at [615, 312] on img at bounding box center [628, 310] width 34 height 34
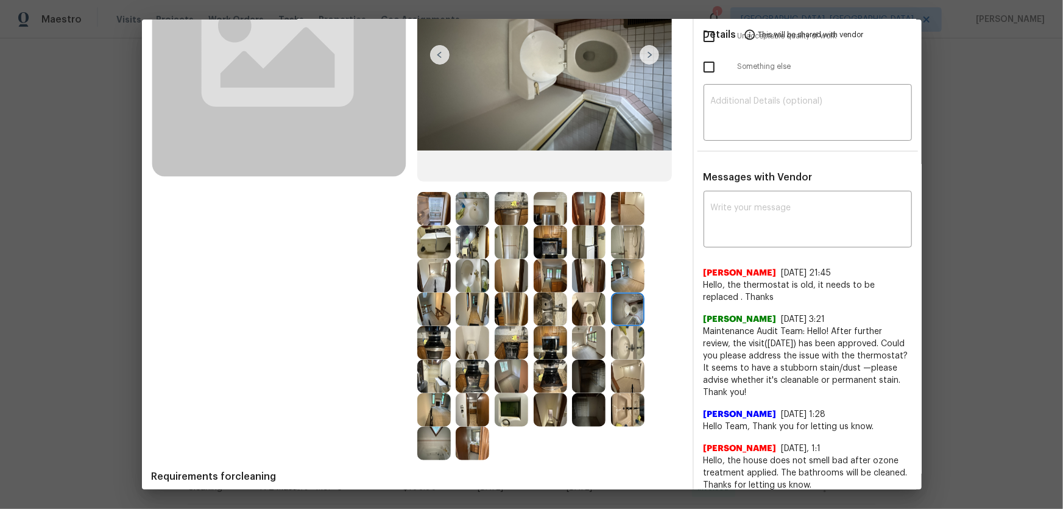
click at [597, 310] on img at bounding box center [589, 310] width 34 height 34
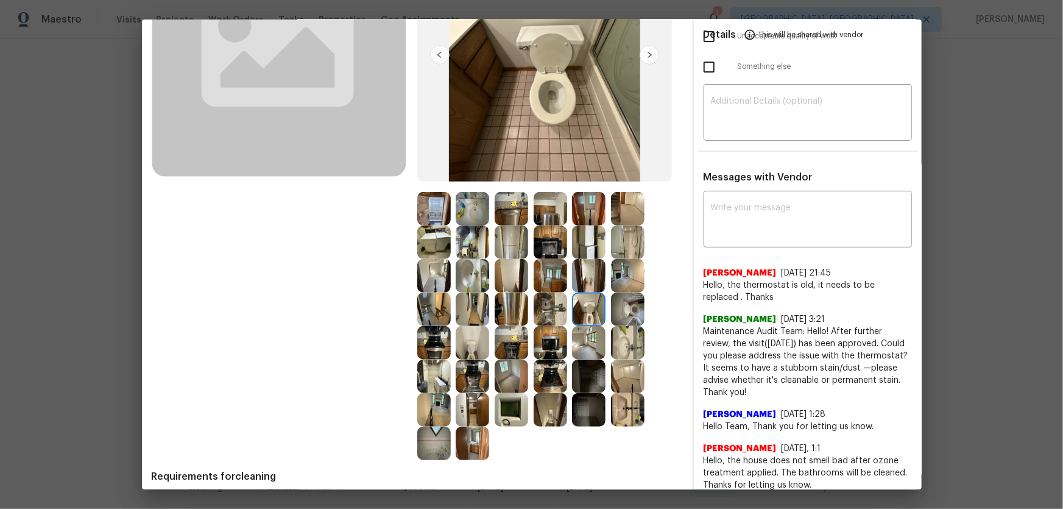
click at [576, 280] on img at bounding box center [589, 276] width 34 height 34
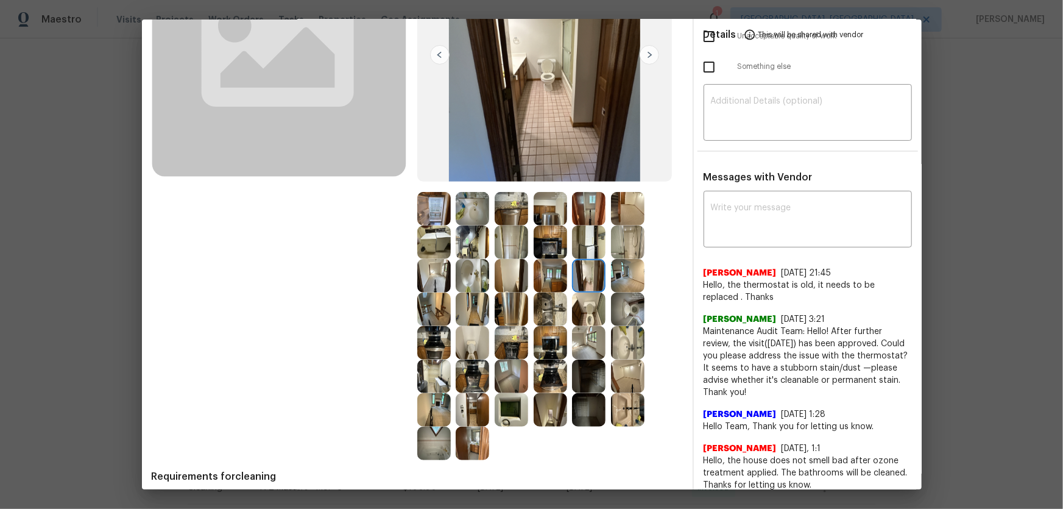
click at [622, 272] on img at bounding box center [628, 276] width 34 height 34
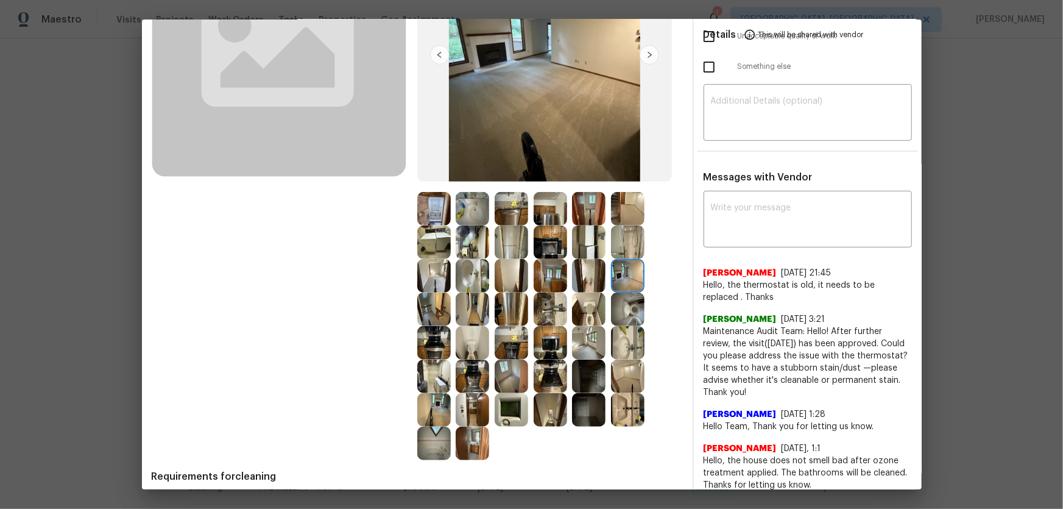
click at [613, 240] on img at bounding box center [628, 242] width 34 height 34
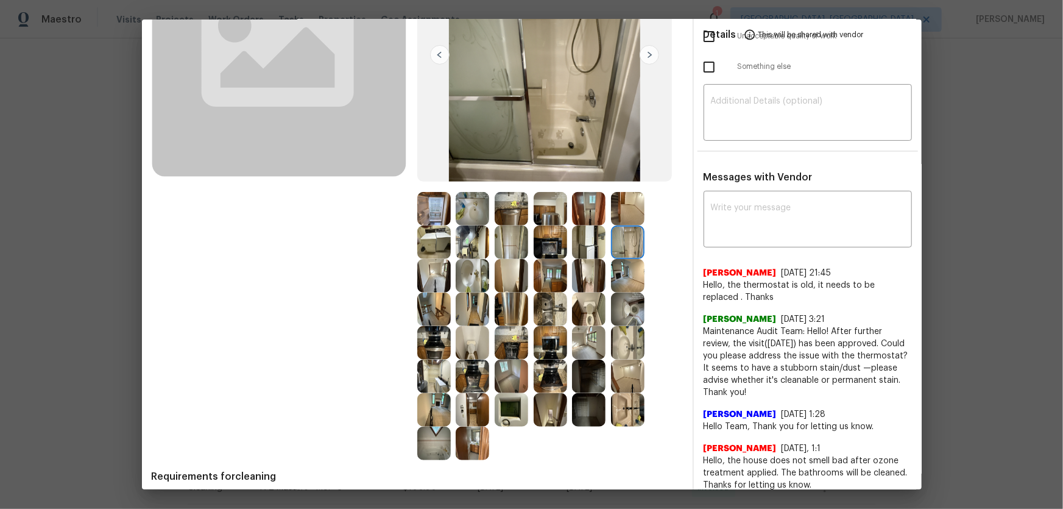
scroll to position [0, 0]
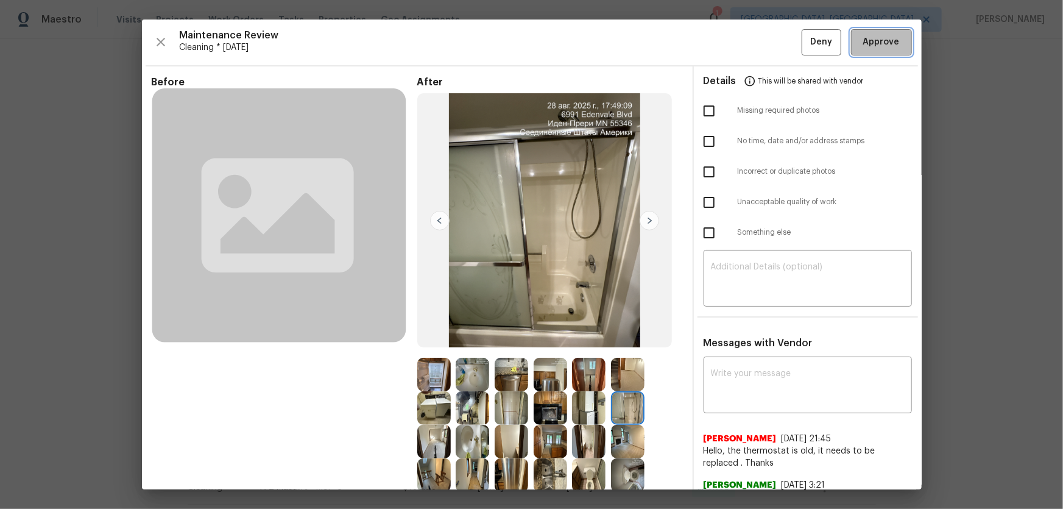
click at [756, 44] on span "Approve" at bounding box center [882, 42] width 37 height 15
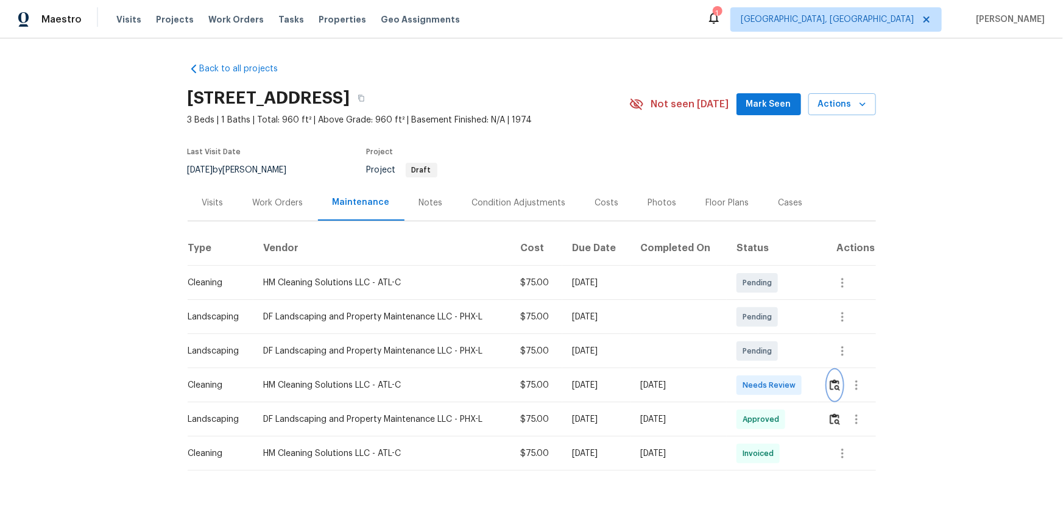
click at [756, 336] on button "button" at bounding box center [835, 385] width 14 height 29
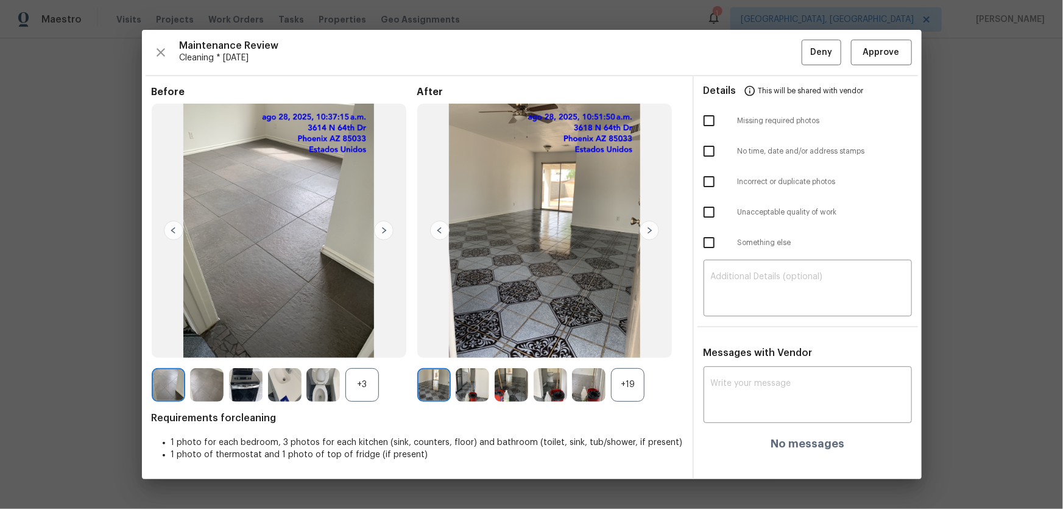
click at [634, 336] on div "+19" at bounding box center [628, 385] width 34 height 34
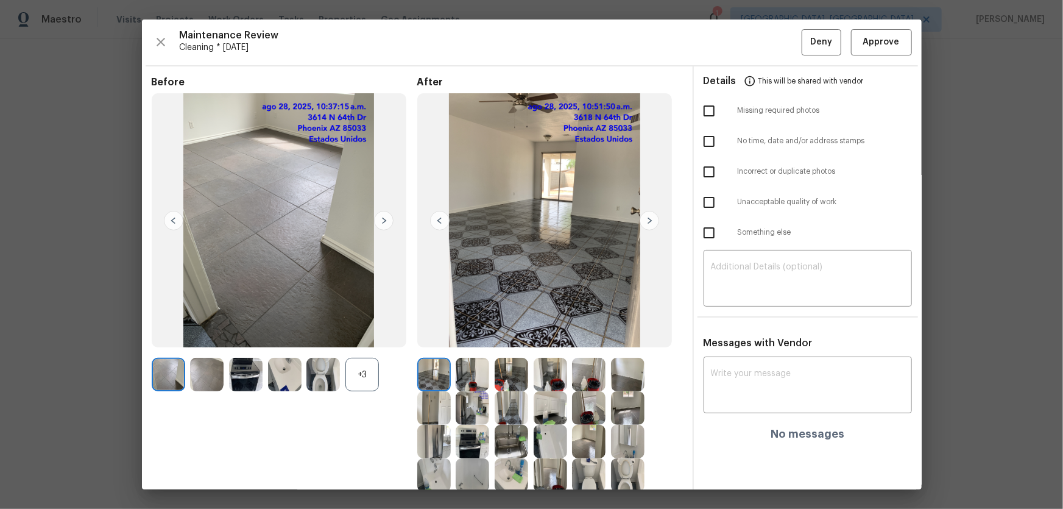
click at [372, 336] on div "+3" at bounding box center [363, 375] width 34 height 34
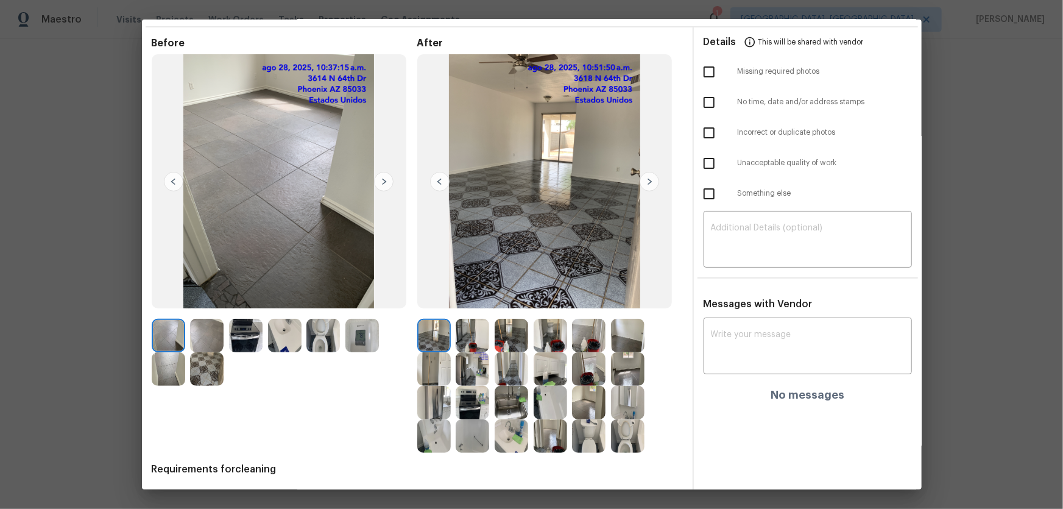
scroll to position [79, 0]
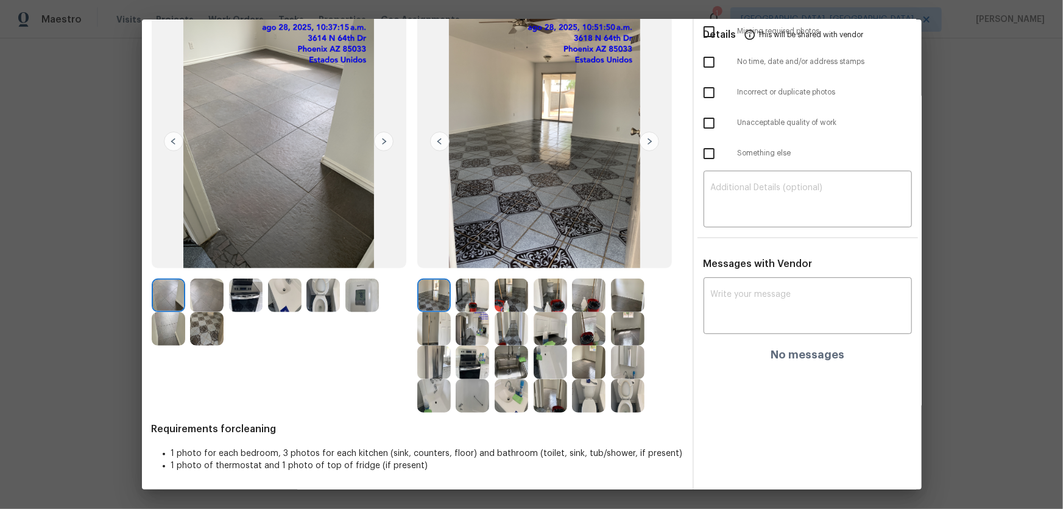
click at [614, 336] on img at bounding box center [628, 396] width 34 height 34
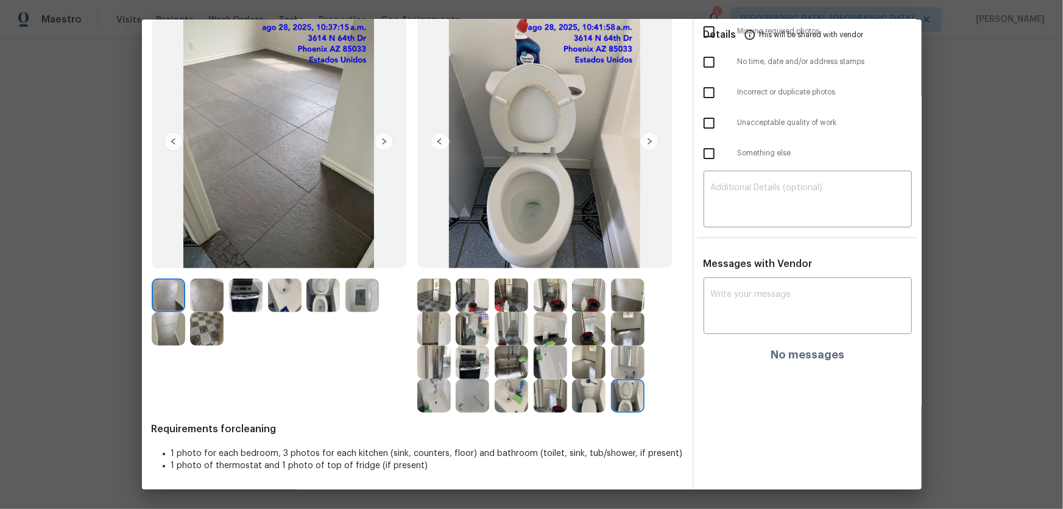
click at [507, 336] on img at bounding box center [512, 396] width 34 height 34
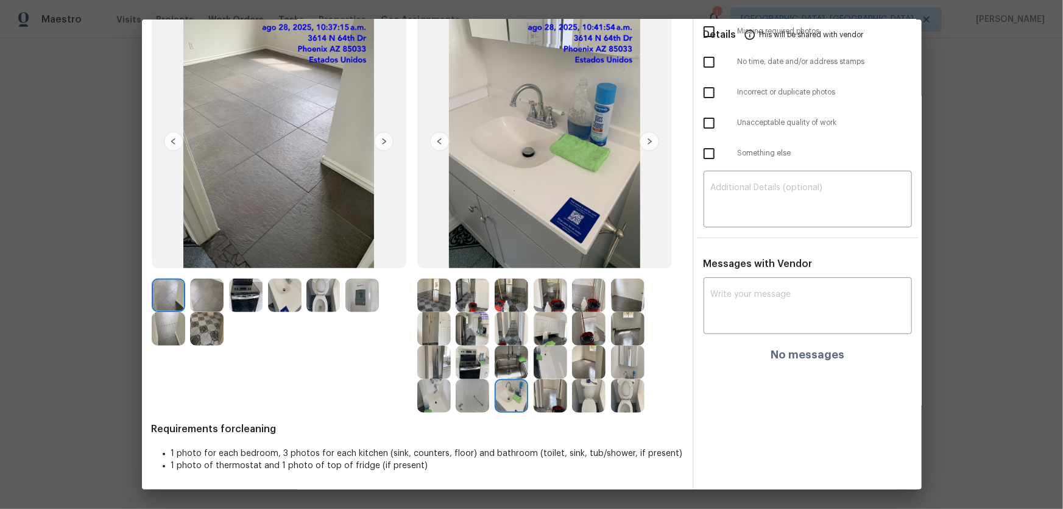
click at [548, 336] on img at bounding box center [551, 363] width 34 height 34
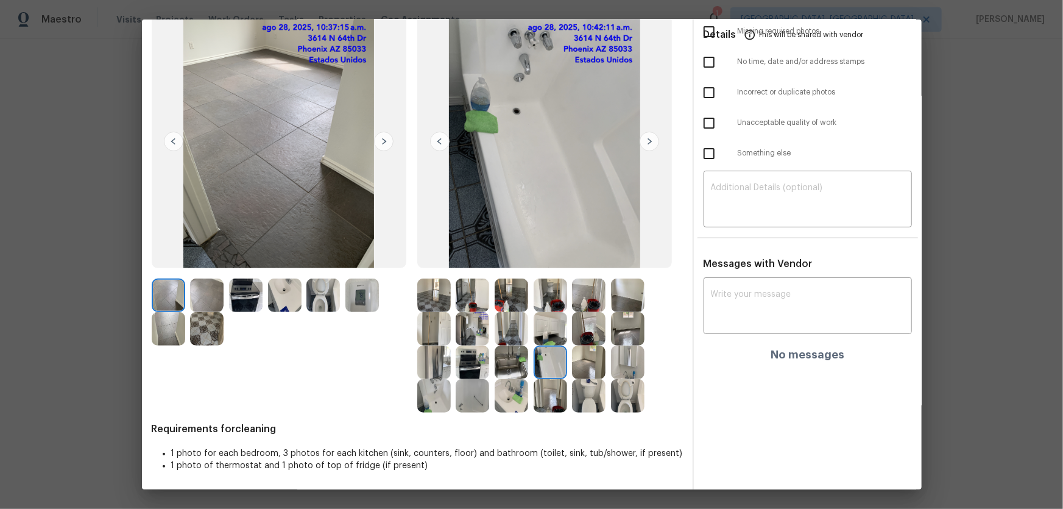
click at [456, 336] on img at bounding box center [473, 396] width 34 height 34
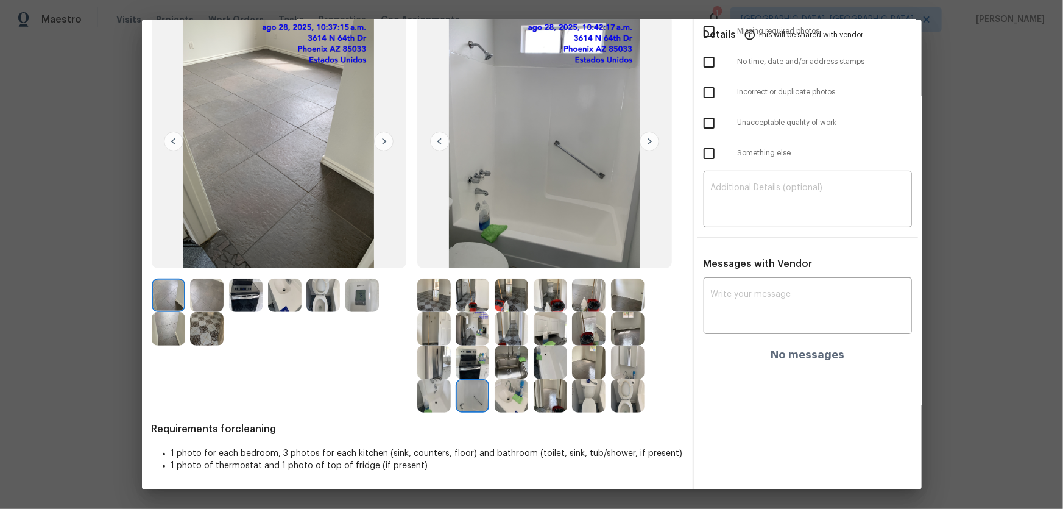
click at [434, 336] on img at bounding box center [434, 396] width 34 height 34
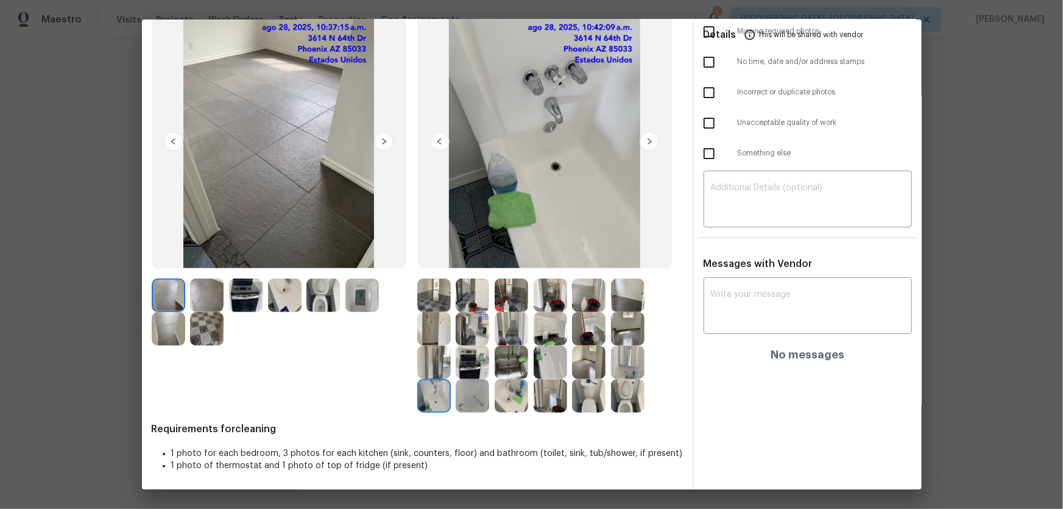
click at [471, 336] on img at bounding box center [473, 363] width 34 height 34
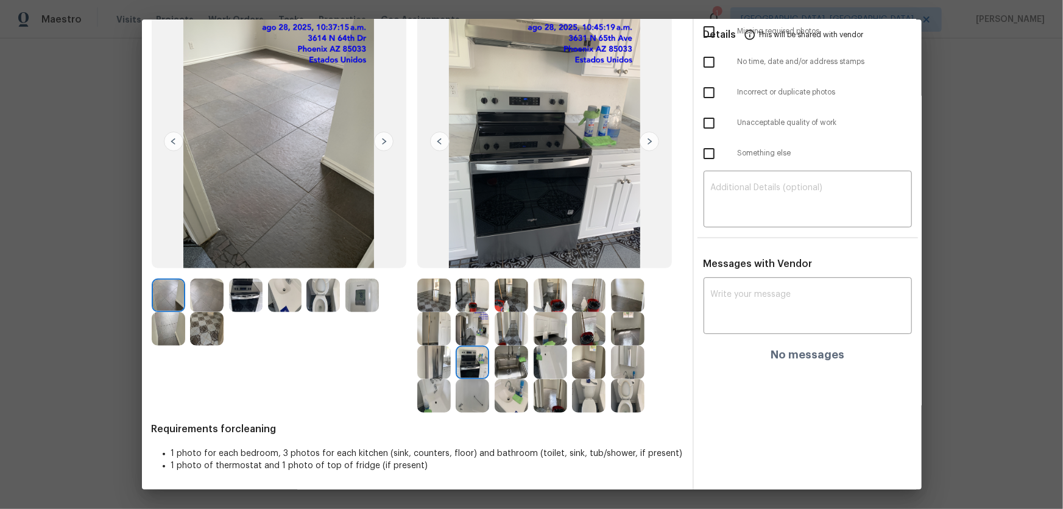
click at [508, 336] on img at bounding box center [512, 363] width 34 height 34
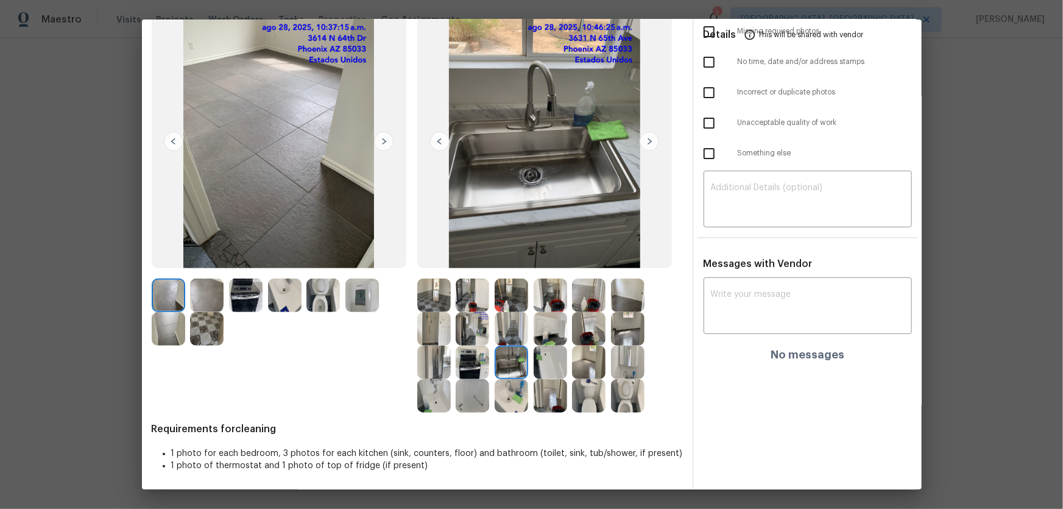
click at [430, 336] on img at bounding box center [434, 363] width 34 height 34
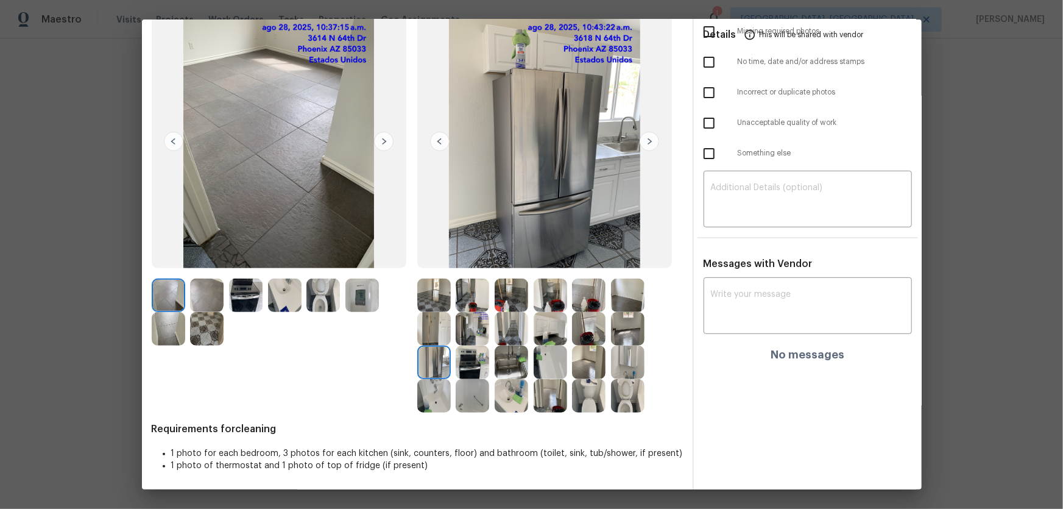
click at [435, 330] on img at bounding box center [434, 329] width 34 height 34
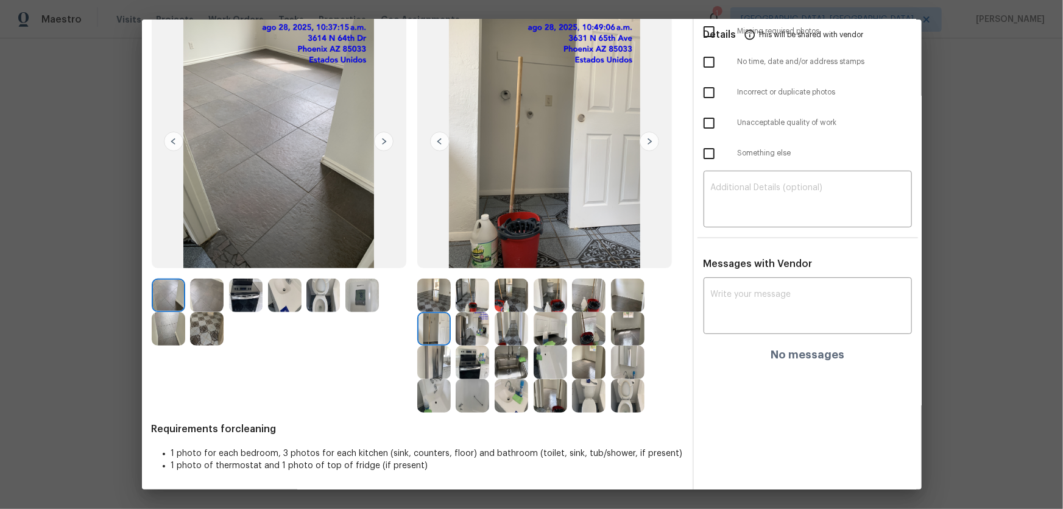
click at [469, 329] on img at bounding box center [473, 329] width 34 height 34
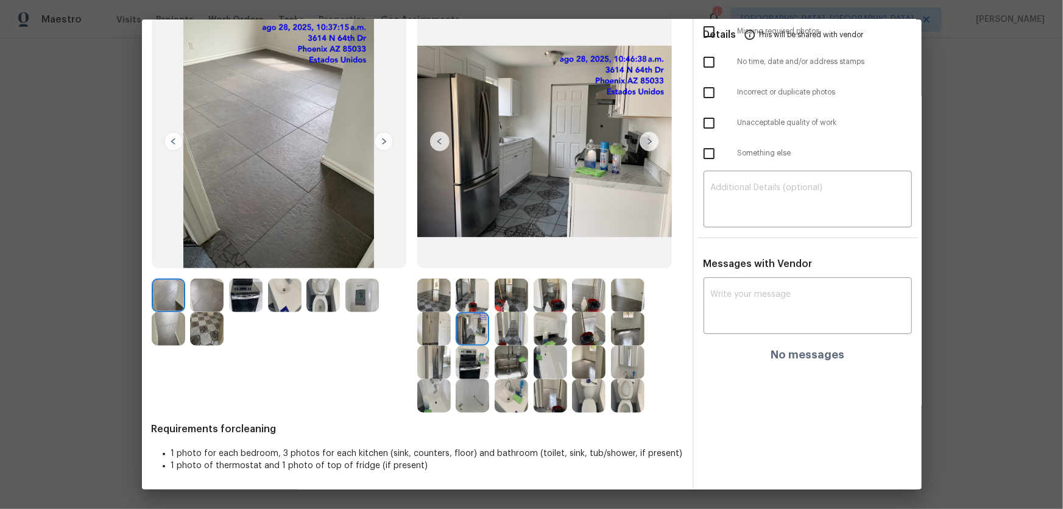
click at [506, 326] on img at bounding box center [512, 329] width 34 height 34
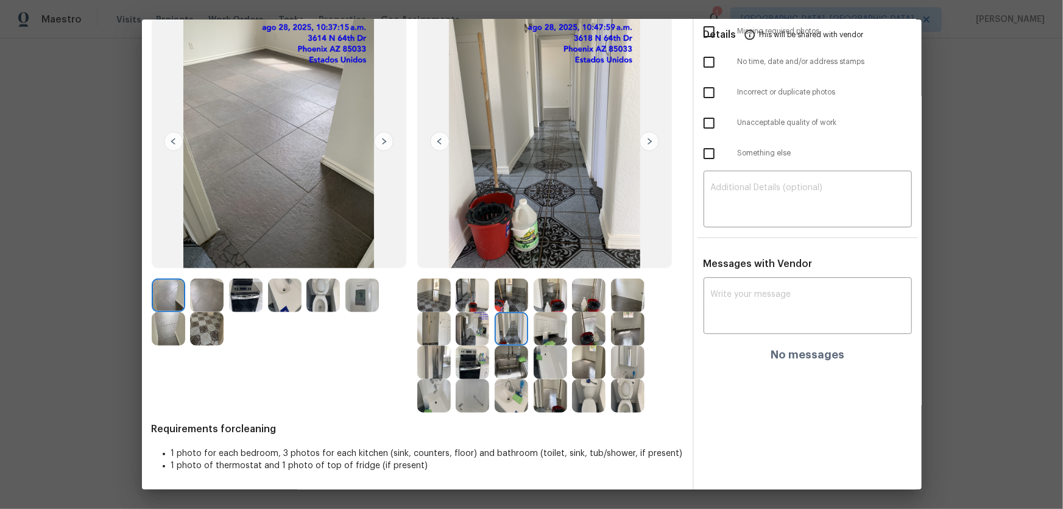
click at [538, 336] on img at bounding box center [551, 363] width 34 height 34
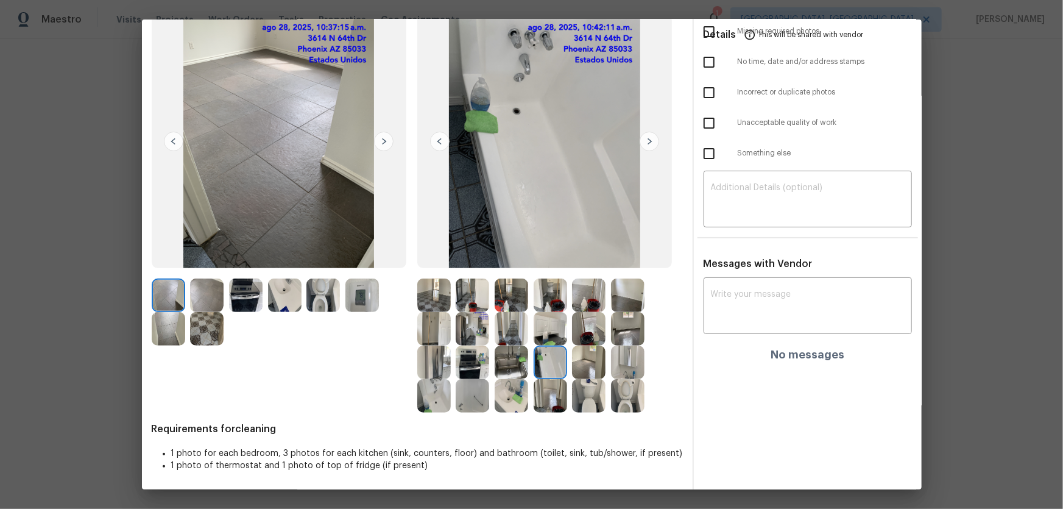
click at [558, 330] on img at bounding box center [551, 329] width 34 height 34
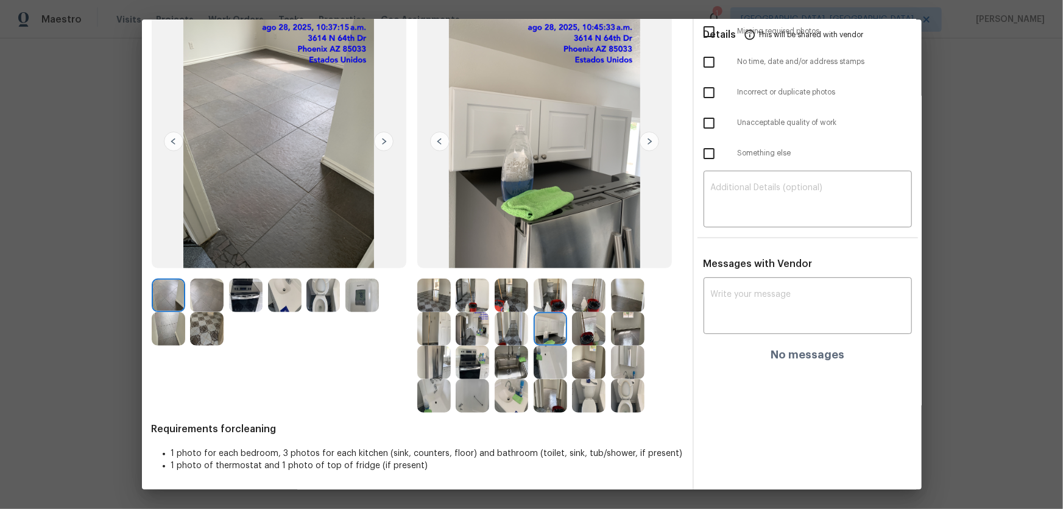
click at [576, 330] on img at bounding box center [589, 329] width 34 height 34
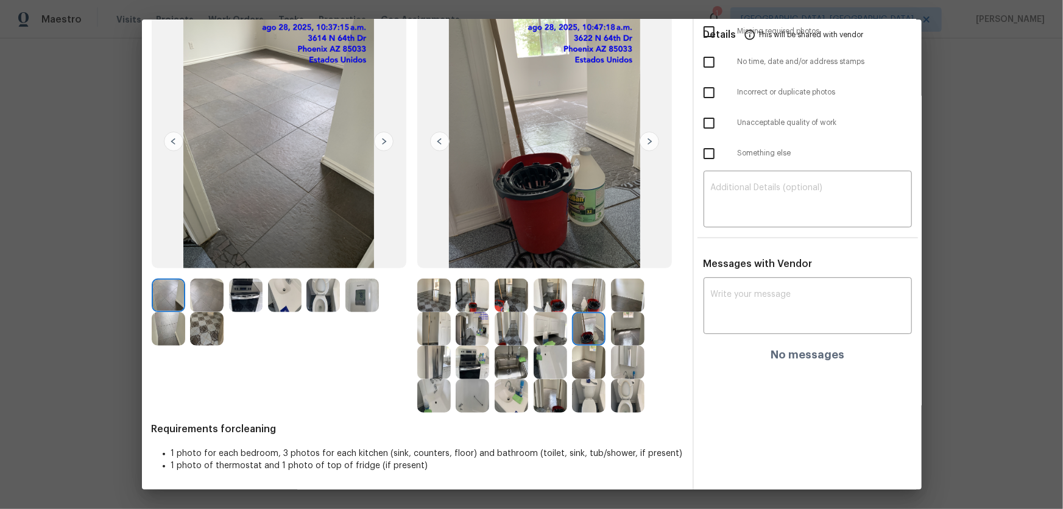
click at [614, 334] on img at bounding box center [628, 329] width 34 height 34
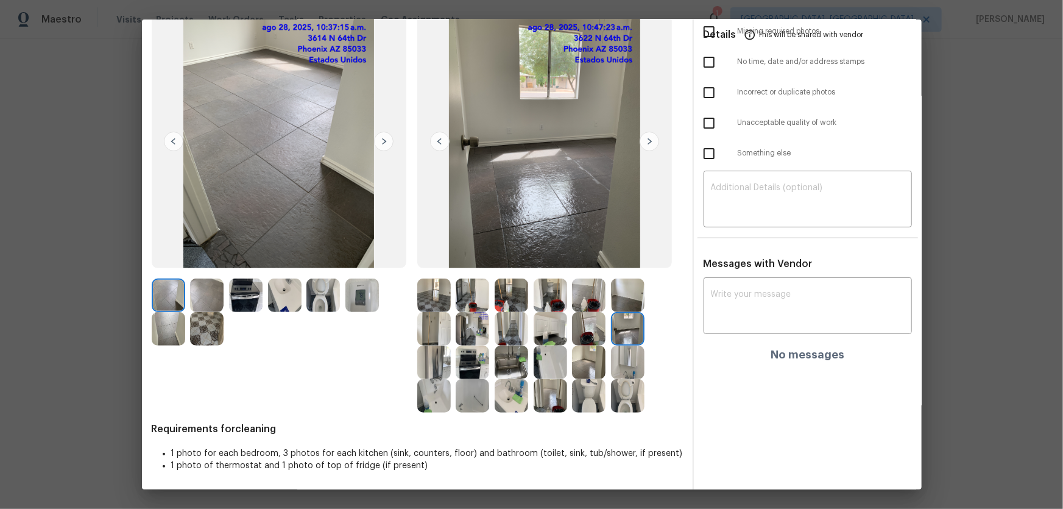
click at [622, 303] on img at bounding box center [628, 295] width 34 height 34
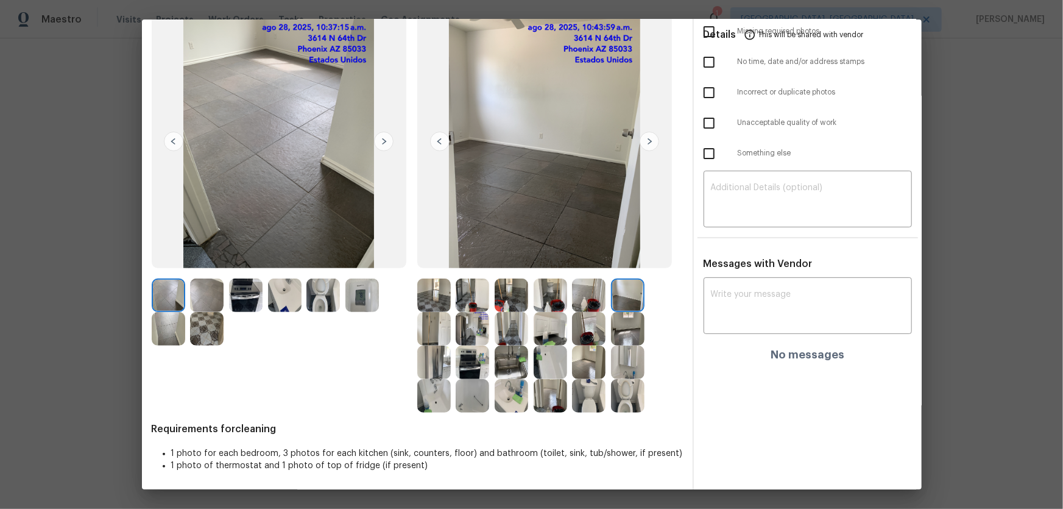
click at [203, 304] on img at bounding box center [207, 295] width 34 height 34
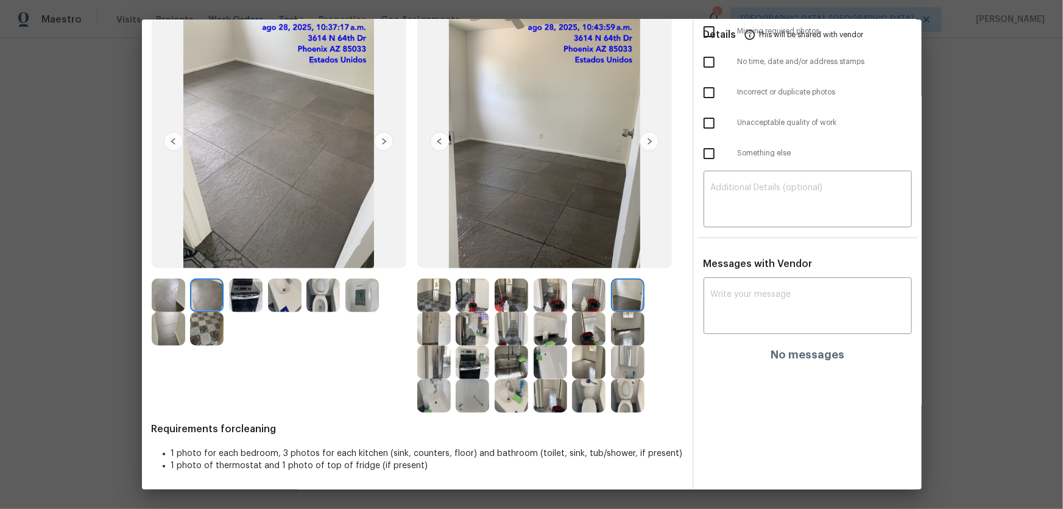
click at [201, 332] on img at bounding box center [207, 329] width 34 height 34
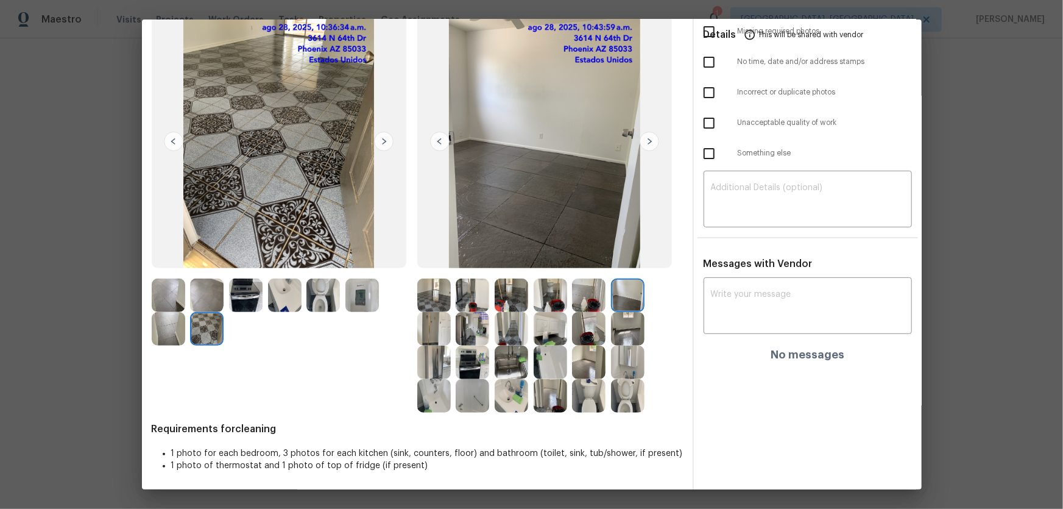
click at [171, 333] on img at bounding box center [169, 329] width 34 height 34
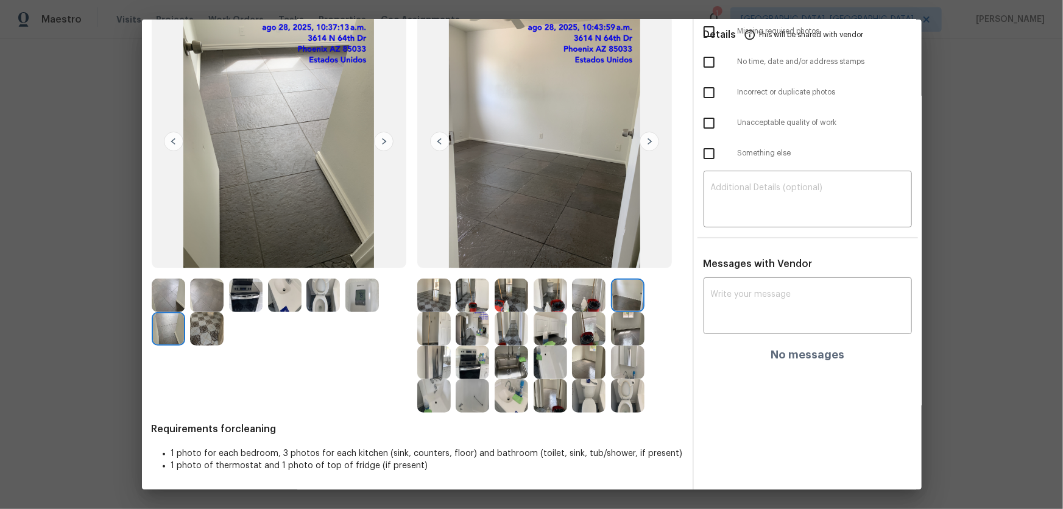
click at [171, 299] on img at bounding box center [169, 295] width 34 height 34
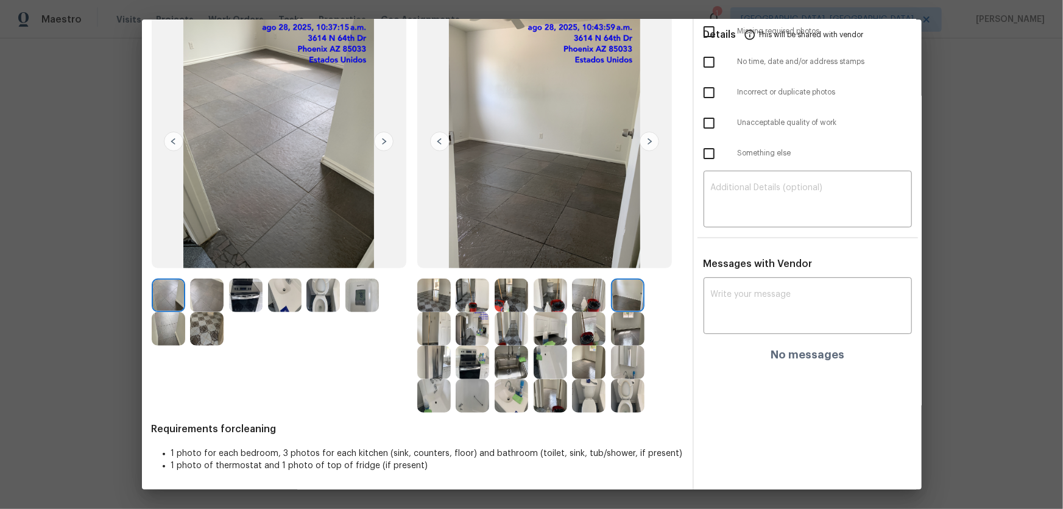
click at [202, 298] on img at bounding box center [207, 295] width 34 height 34
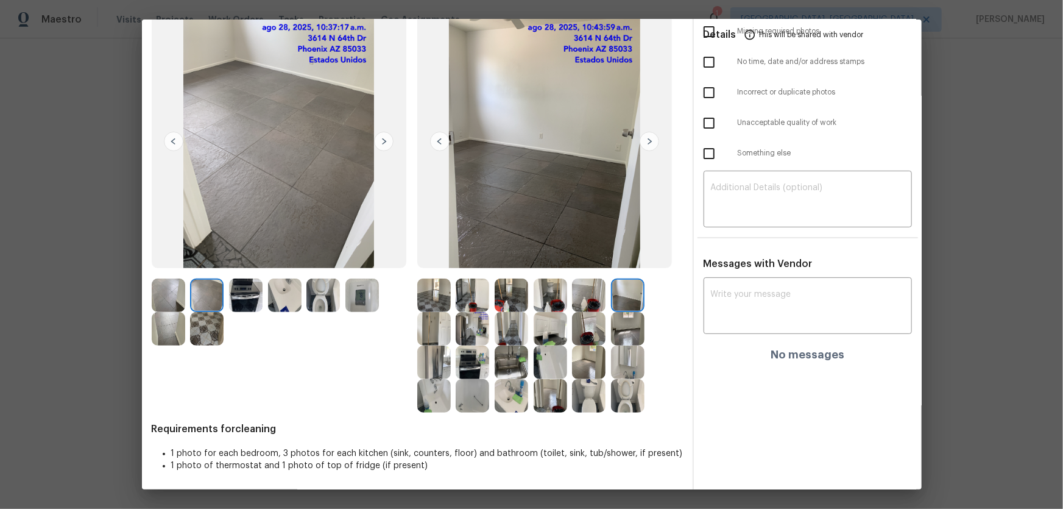
click at [431, 296] on img at bounding box center [434, 295] width 34 height 34
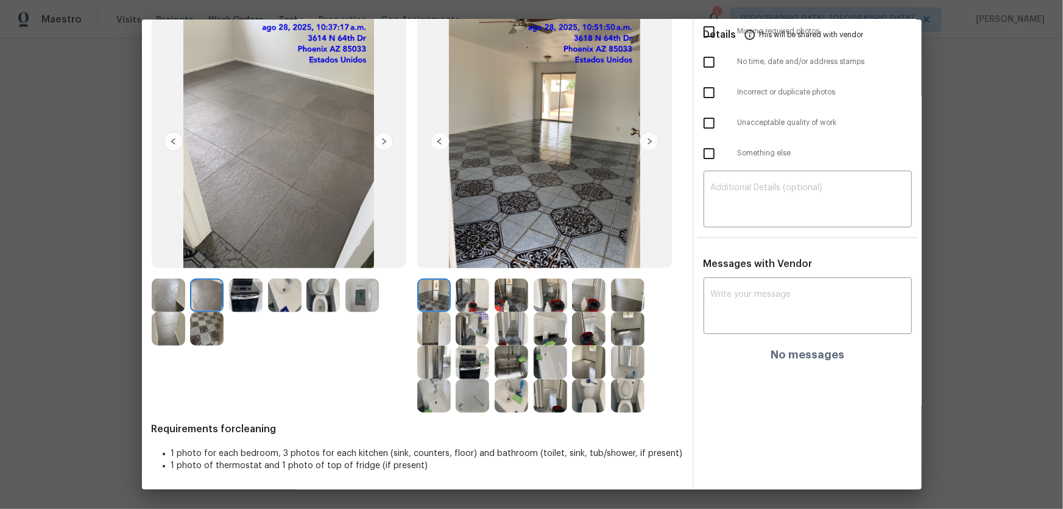
click at [592, 297] on img at bounding box center [589, 295] width 34 height 34
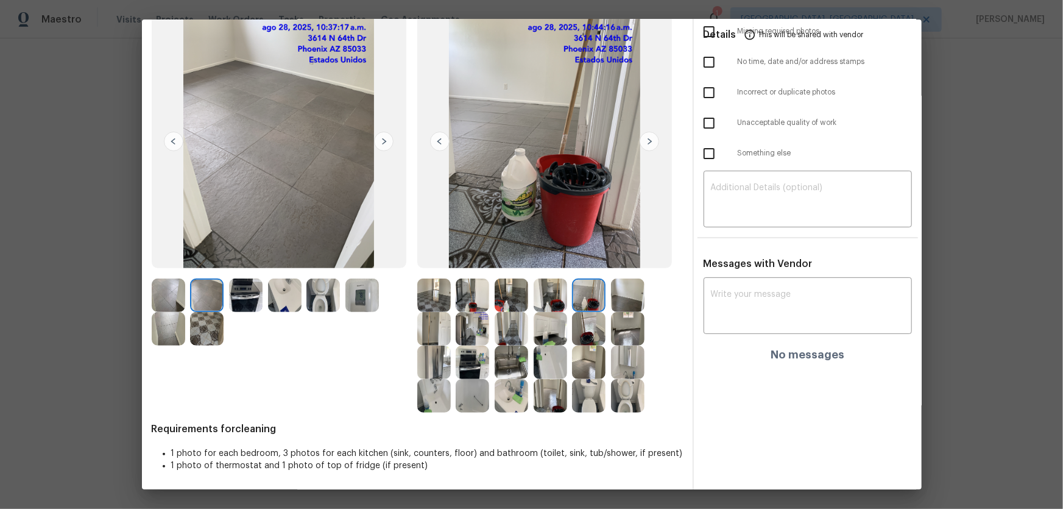
click at [640, 296] on img at bounding box center [628, 295] width 34 height 34
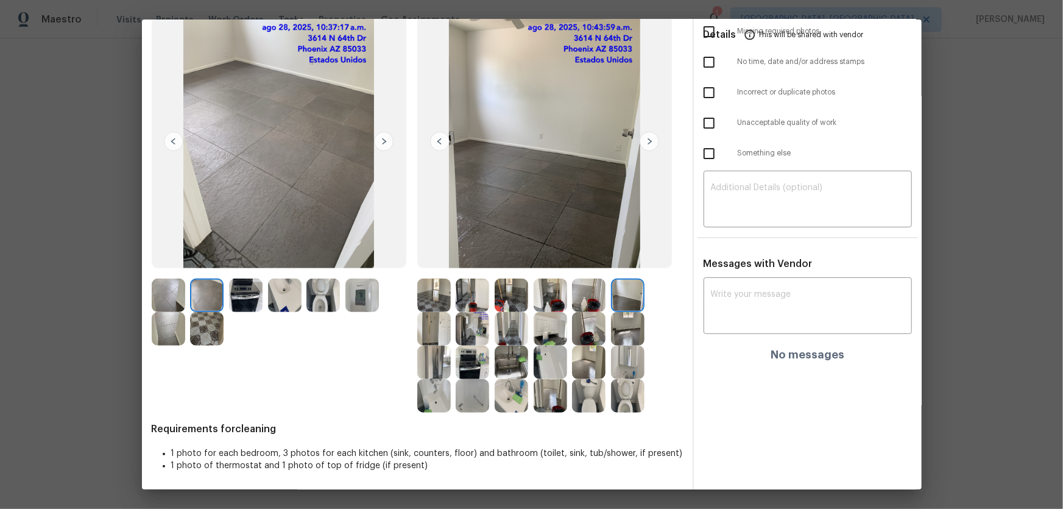
click at [621, 332] on img at bounding box center [628, 329] width 34 height 34
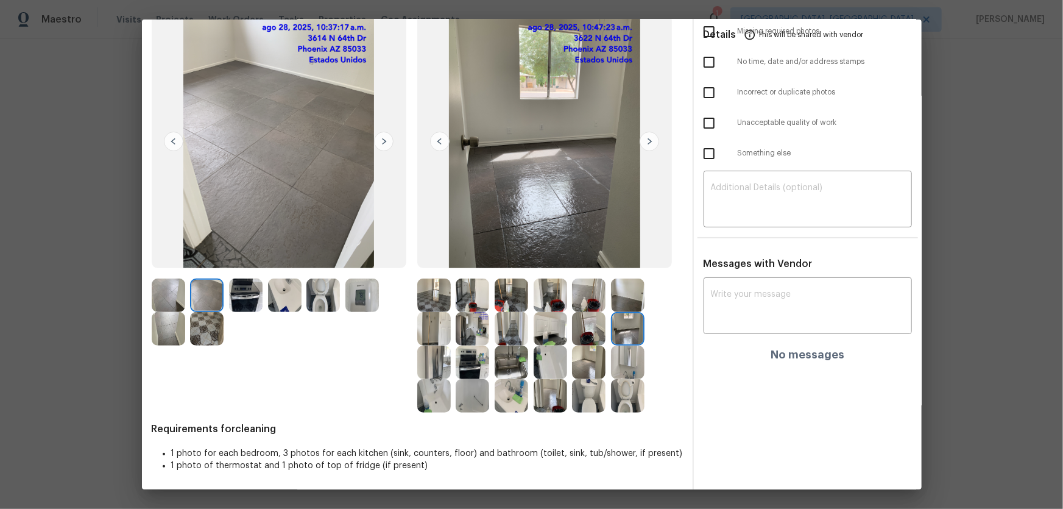
click at [561, 331] on img at bounding box center [551, 329] width 34 height 34
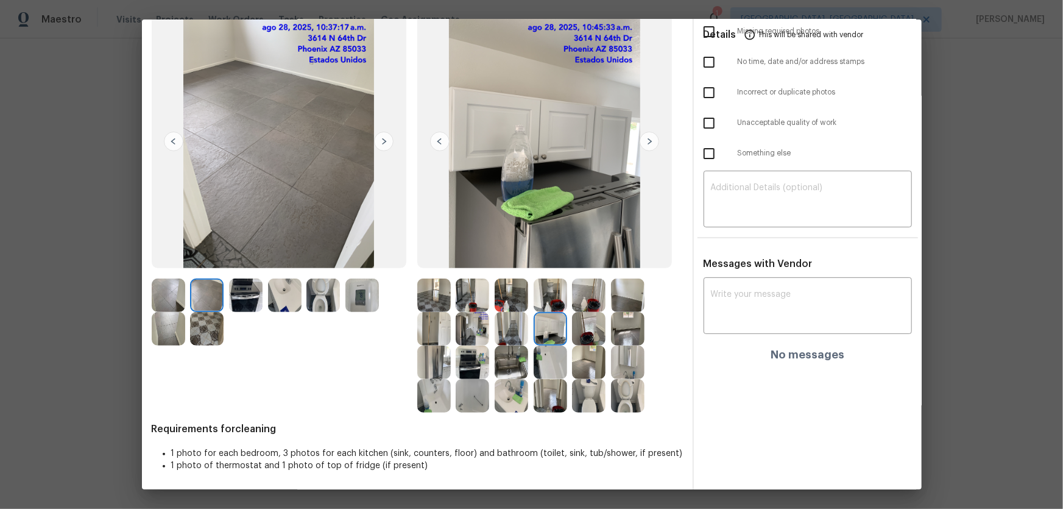
click at [580, 323] on img at bounding box center [589, 329] width 34 height 34
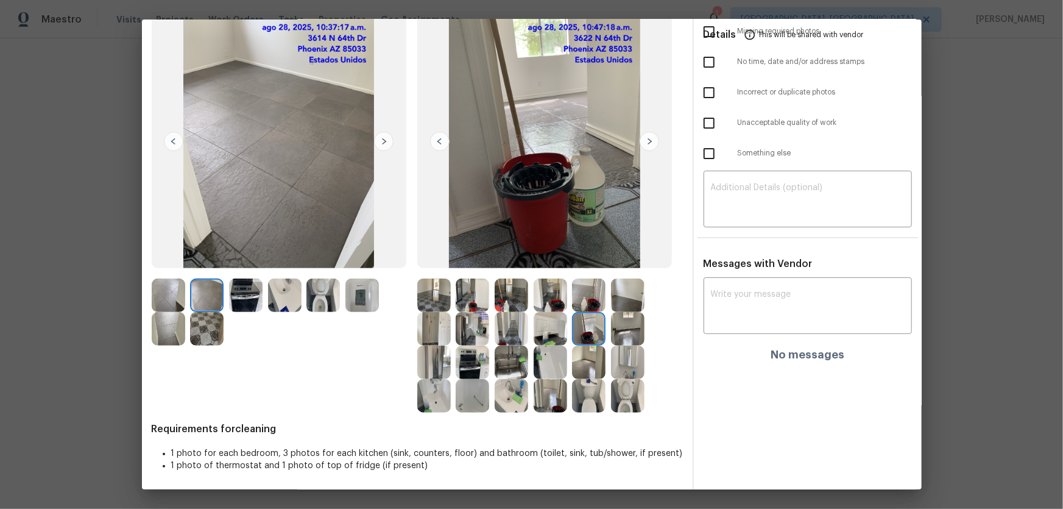
click at [542, 336] on img at bounding box center [551, 363] width 34 height 34
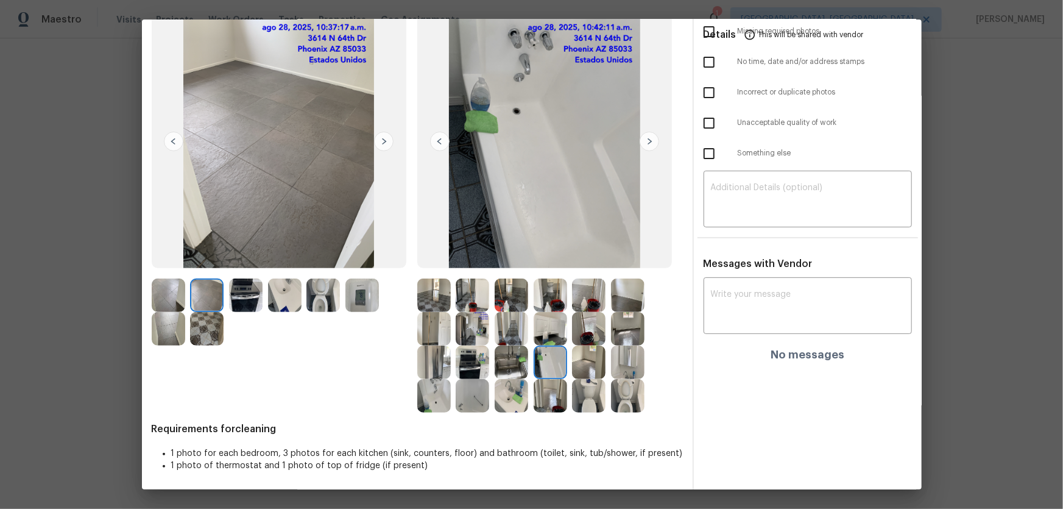
click at [514, 336] on img at bounding box center [512, 363] width 34 height 34
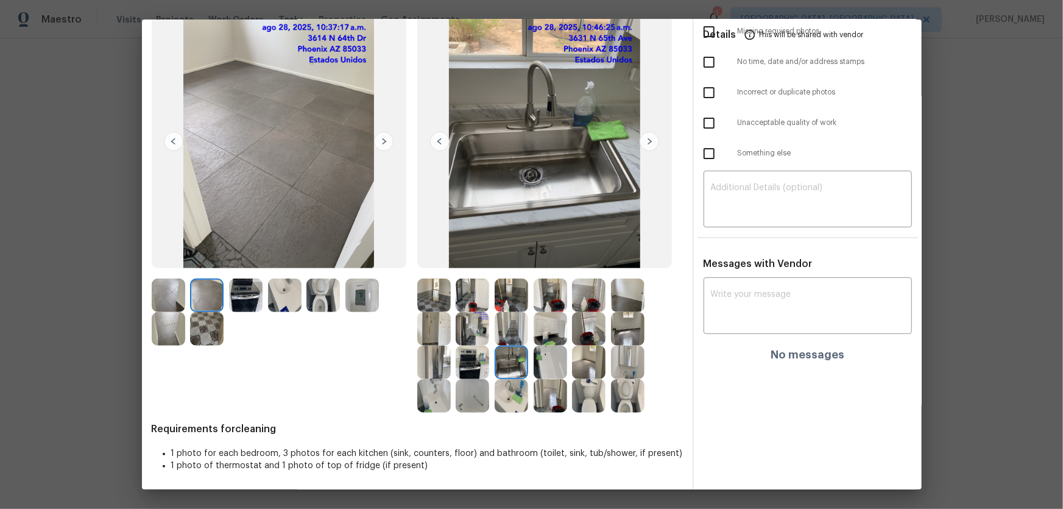
click at [473, 336] on img at bounding box center [473, 363] width 34 height 34
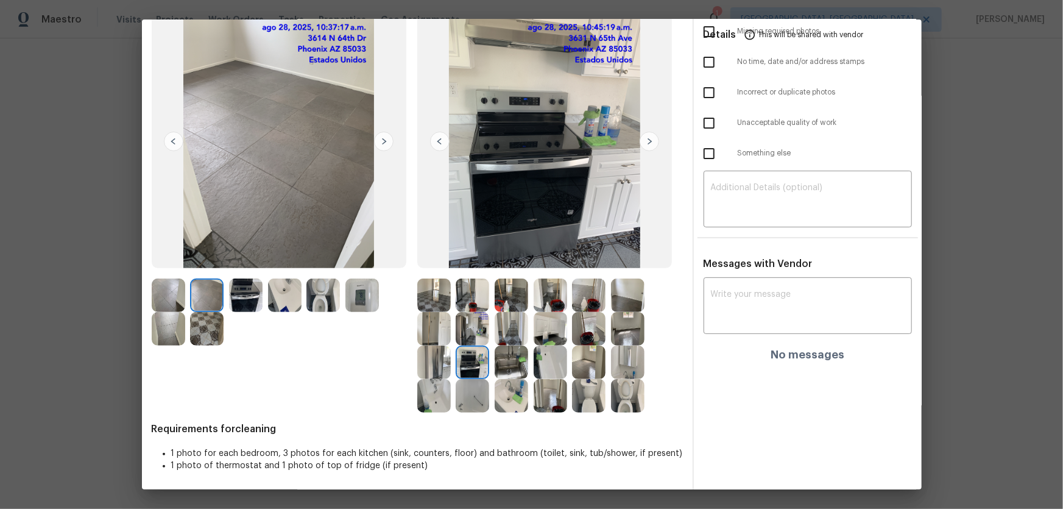
click at [433, 336] on img at bounding box center [434, 363] width 34 height 34
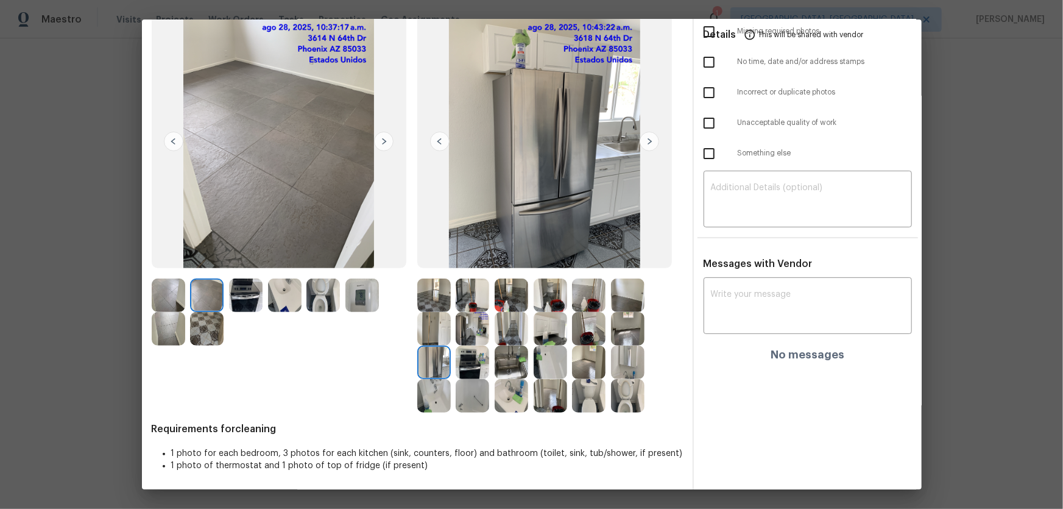
click at [431, 323] on img at bounding box center [434, 329] width 34 height 34
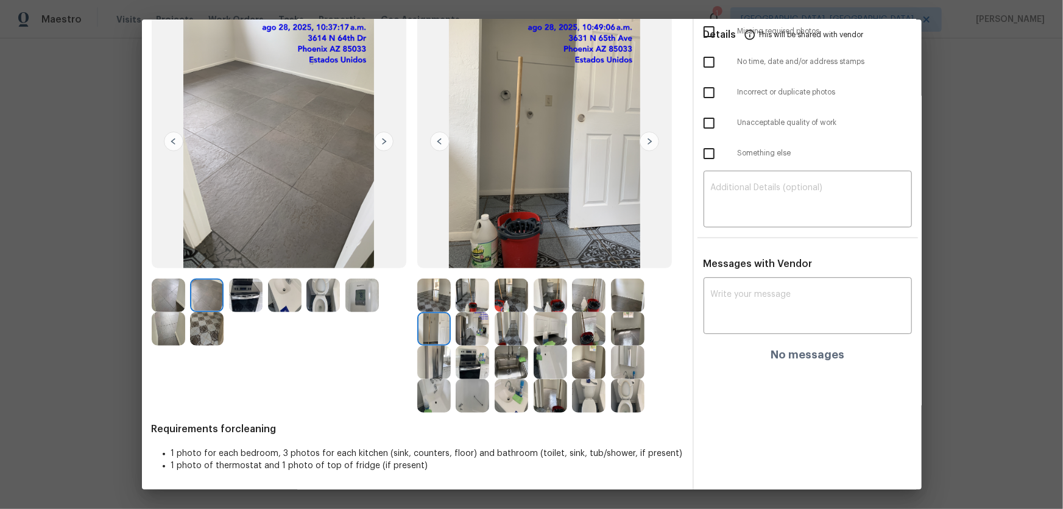
click at [474, 329] on img at bounding box center [473, 329] width 34 height 34
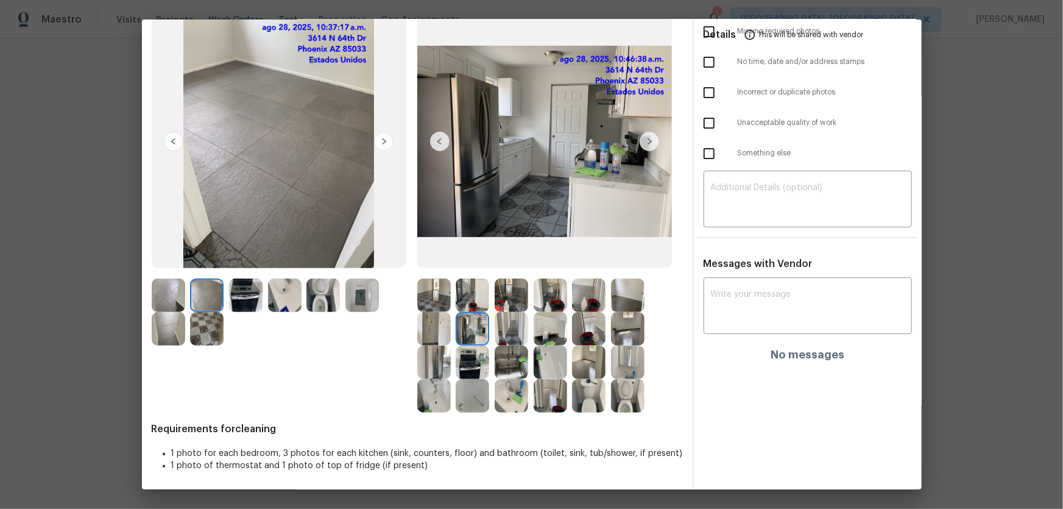
click at [463, 297] on img at bounding box center [473, 295] width 34 height 34
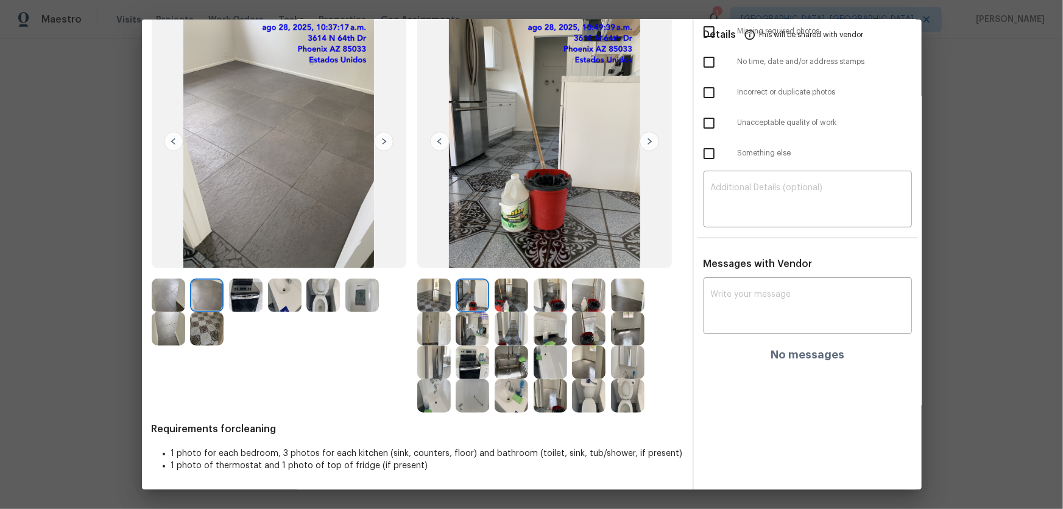
click at [511, 290] on img at bounding box center [512, 295] width 34 height 34
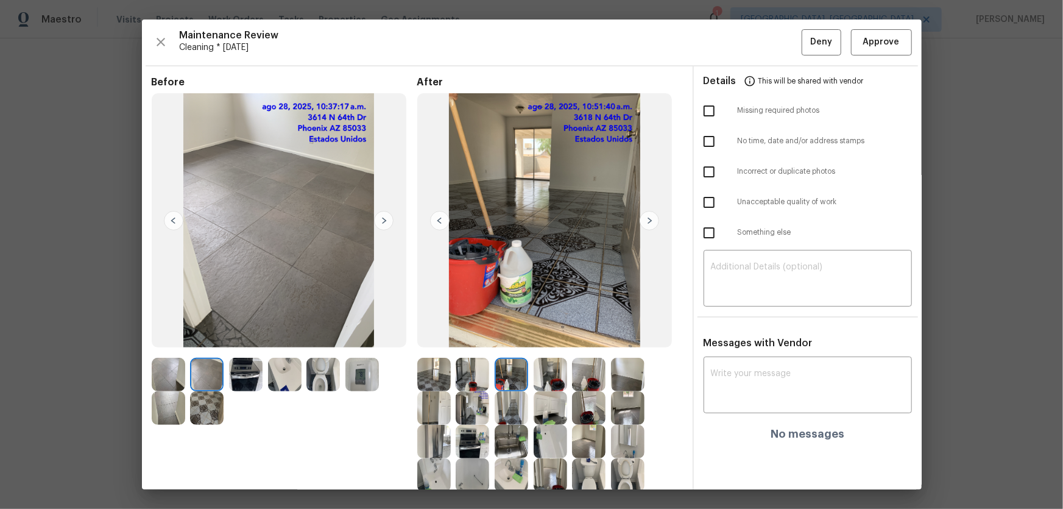
scroll to position [0, 0]
click at [756, 40] on span "Approve" at bounding box center [882, 42] width 37 height 15
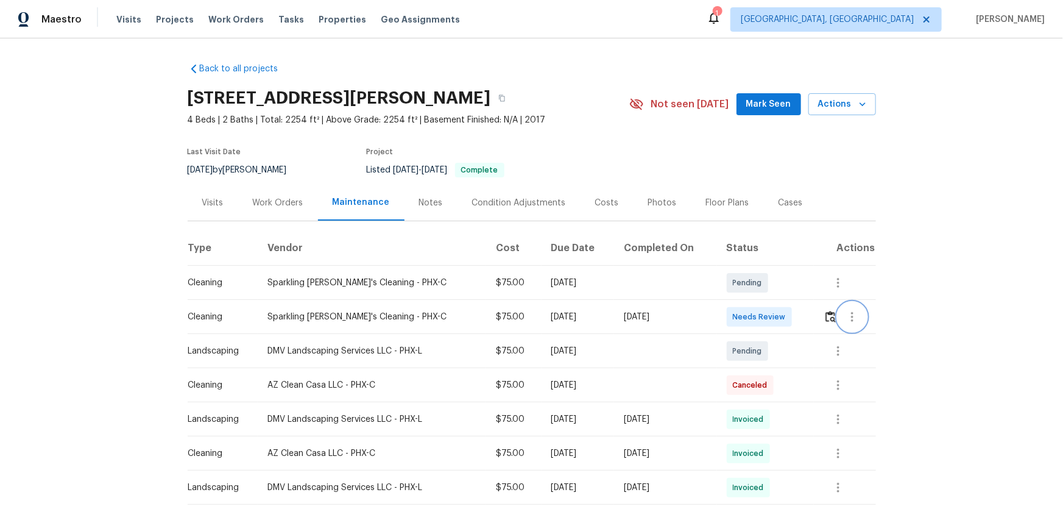
click at [832, 317] on div at bounding box center [849, 316] width 51 height 29
click at [817, 317] on td at bounding box center [845, 317] width 62 height 34
click at [826, 321] on img "button" at bounding box center [831, 317] width 10 height 12
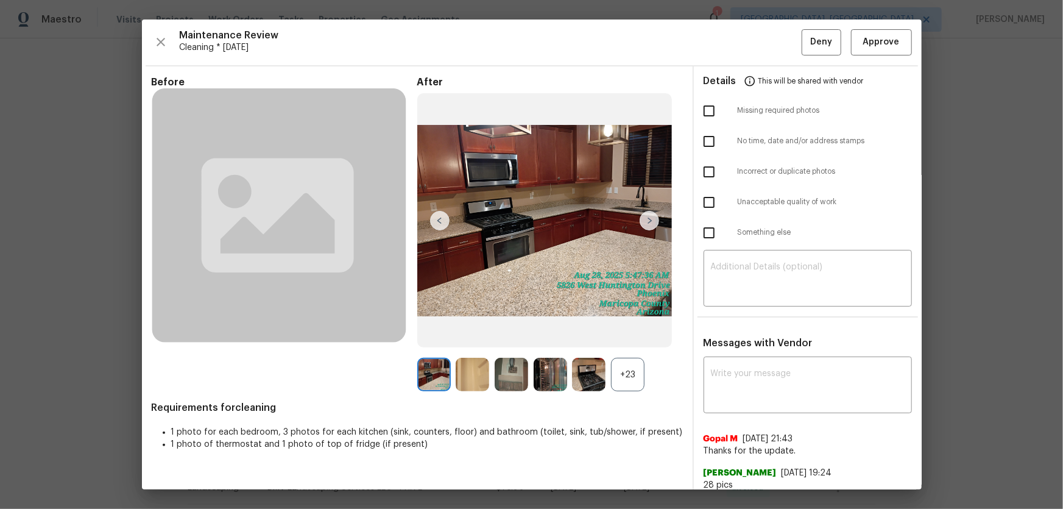
click at [638, 374] on div "+23" at bounding box center [628, 375] width 34 height 34
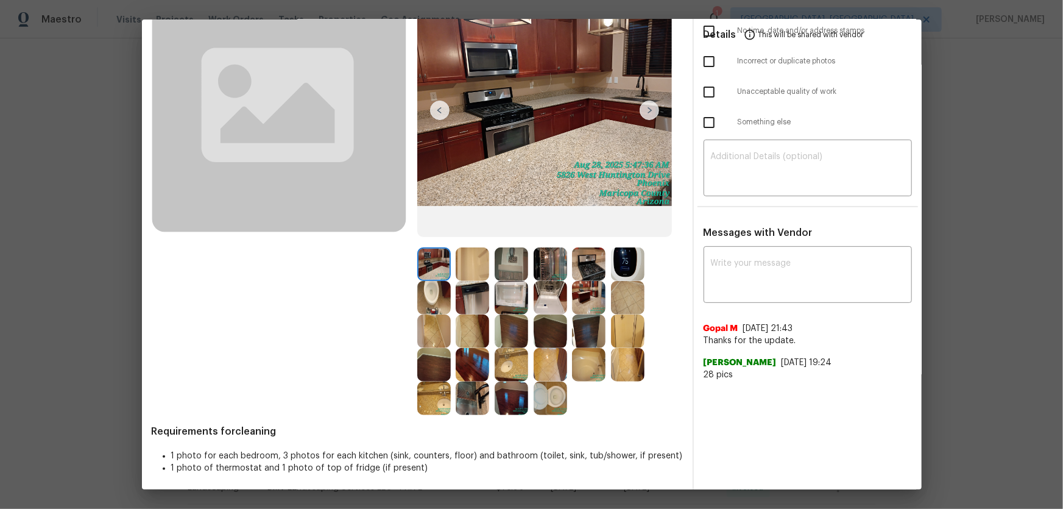
scroll to position [113, 0]
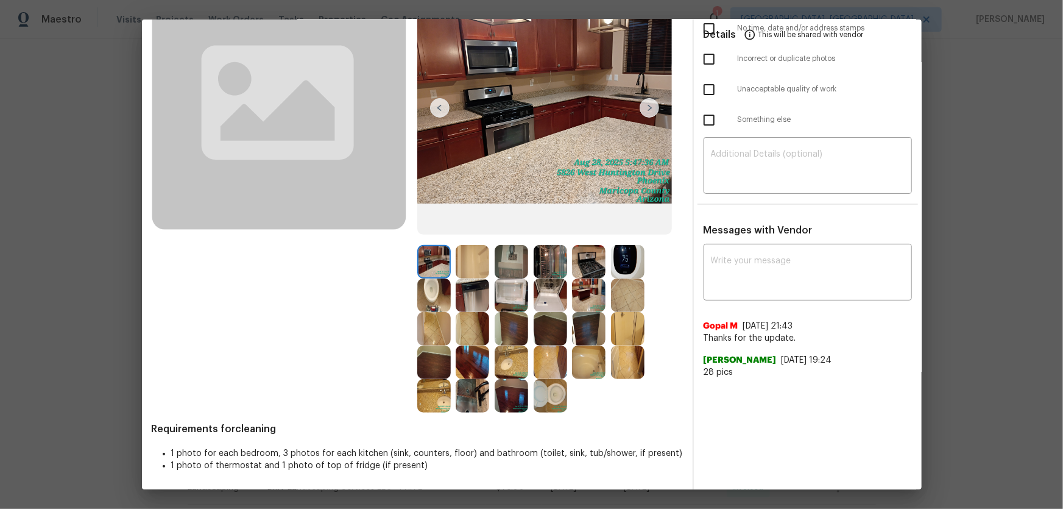
click at [542, 399] on img at bounding box center [551, 396] width 34 height 34
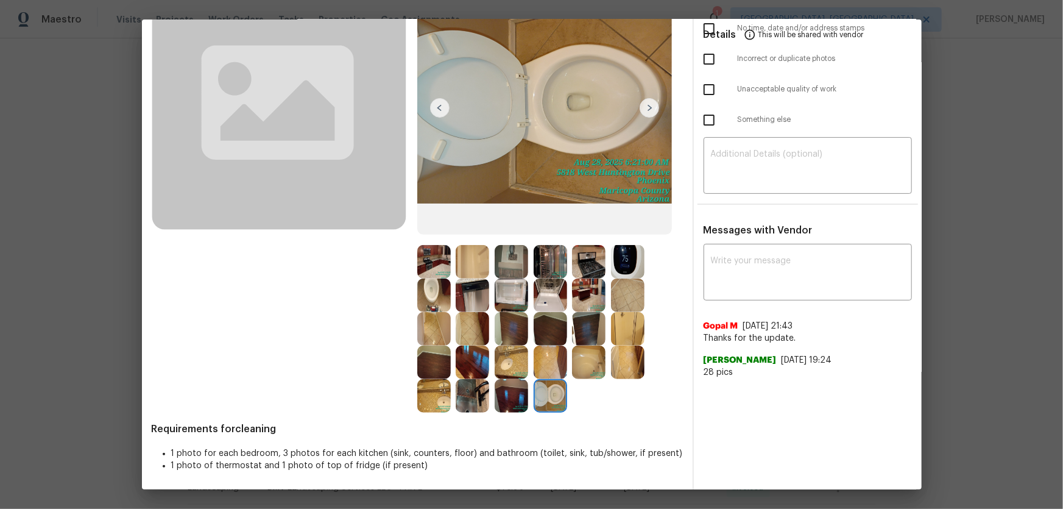
click at [430, 294] on img at bounding box center [434, 295] width 34 height 34
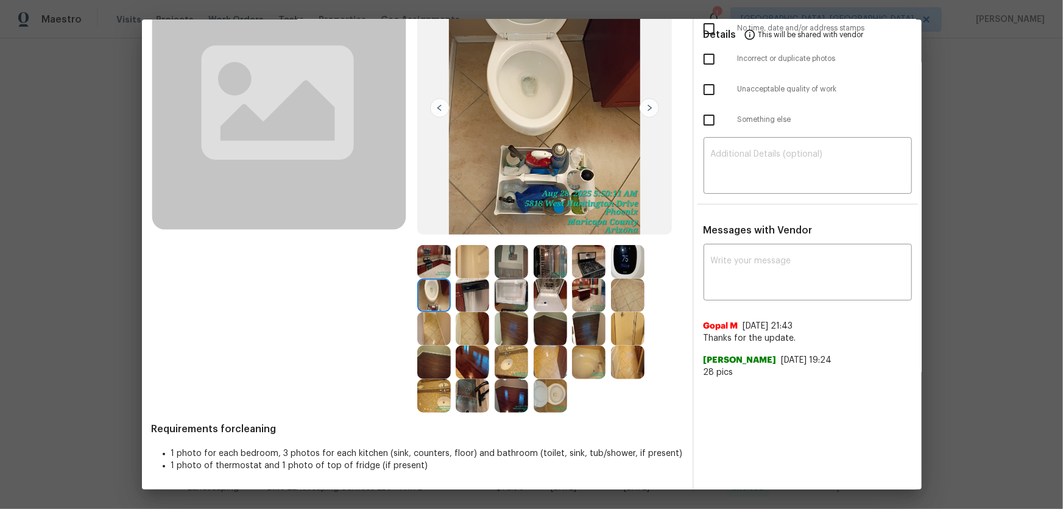
click at [435, 391] on img at bounding box center [434, 396] width 34 height 34
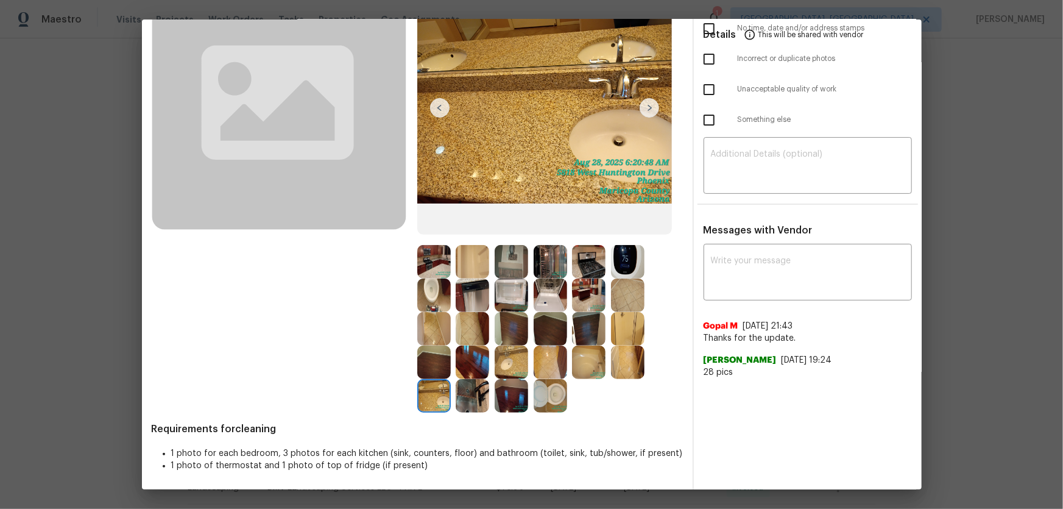
click at [512, 360] on img at bounding box center [512, 363] width 34 height 34
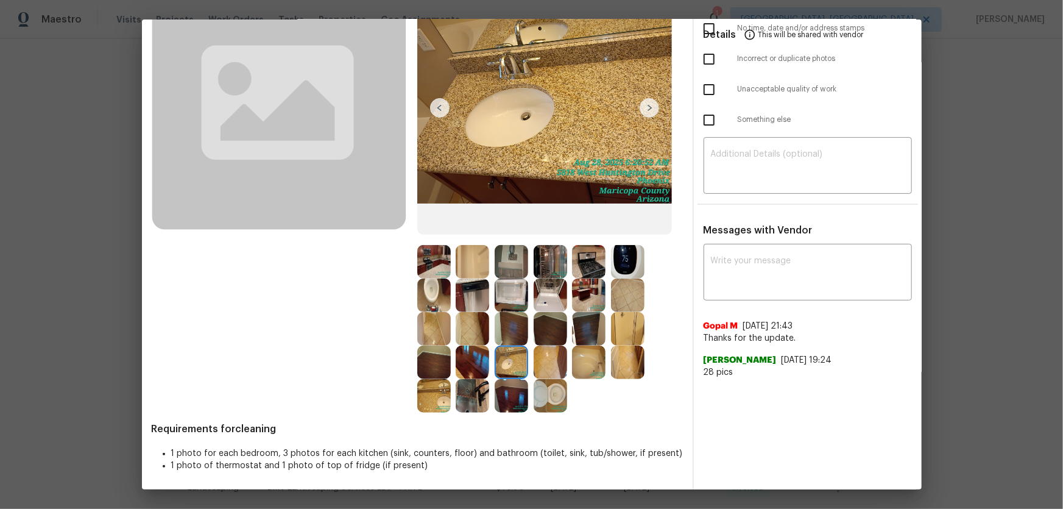
click at [582, 362] on img at bounding box center [589, 363] width 34 height 34
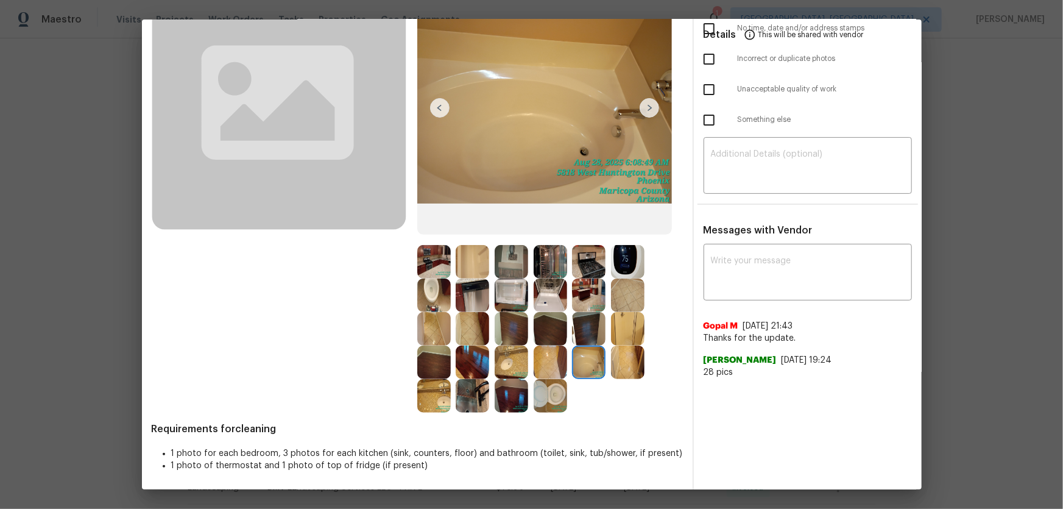
click at [619, 318] on img at bounding box center [628, 329] width 34 height 34
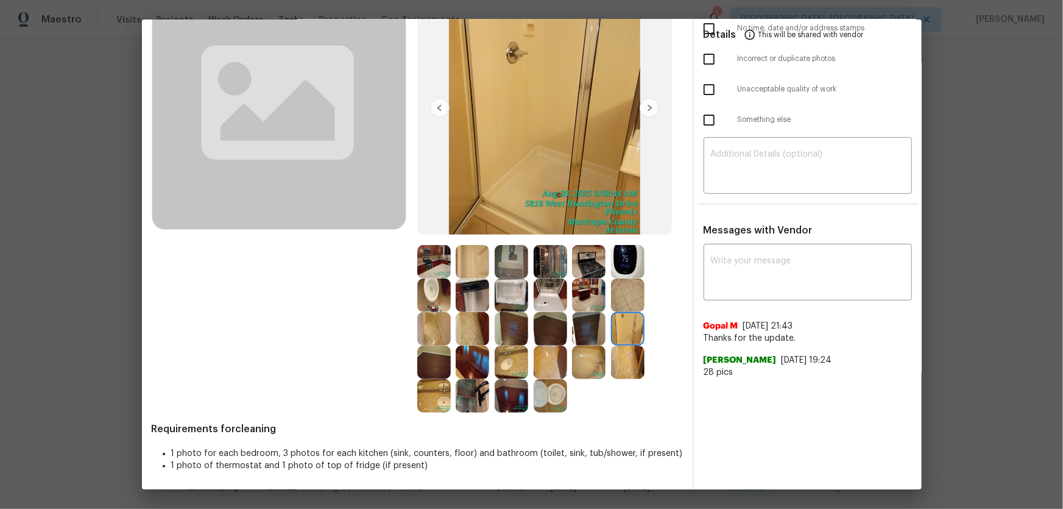
click at [536, 296] on img at bounding box center [551, 295] width 34 height 34
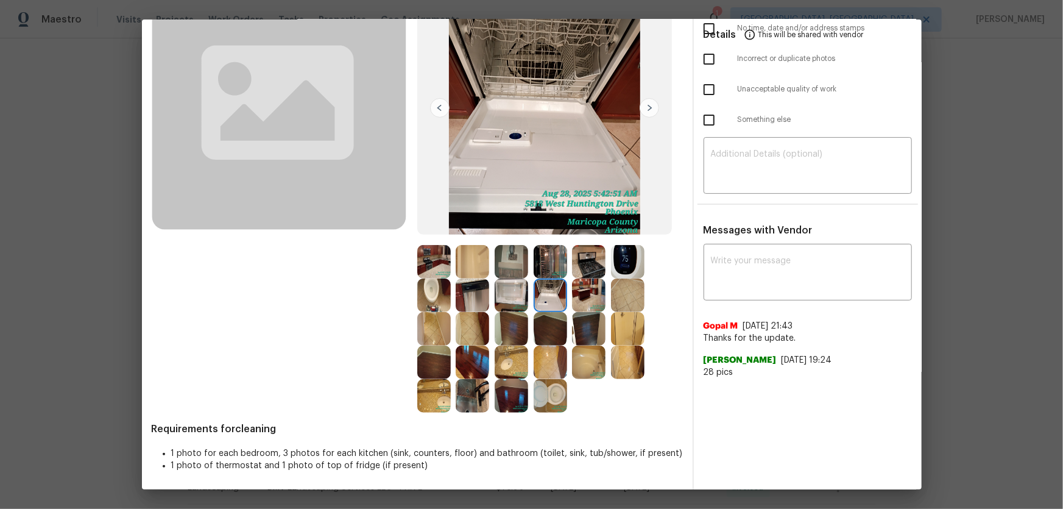
click at [509, 296] on img at bounding box center [512, 295] width 34 height 34
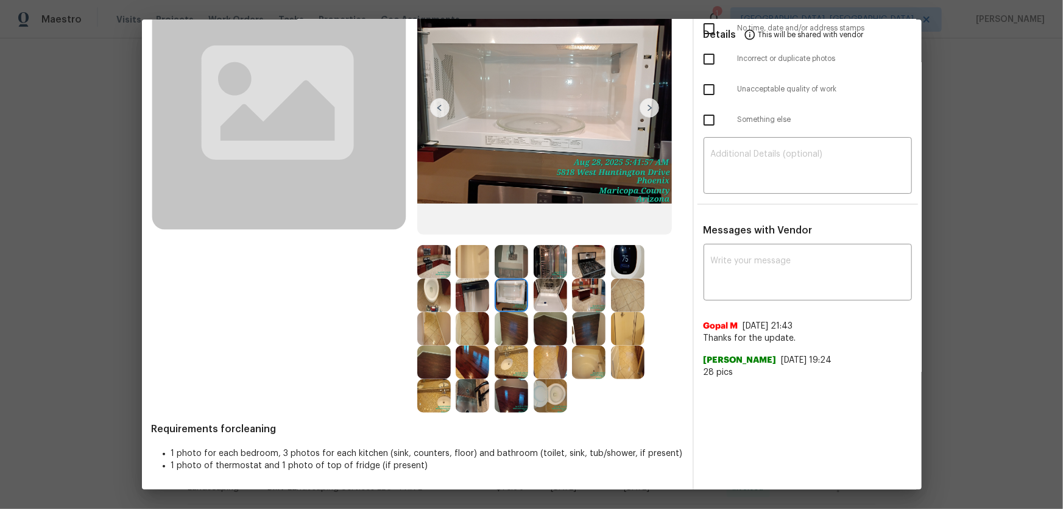
click at [475, 291] on img at bounding box center [473, 295] width 34 height 34
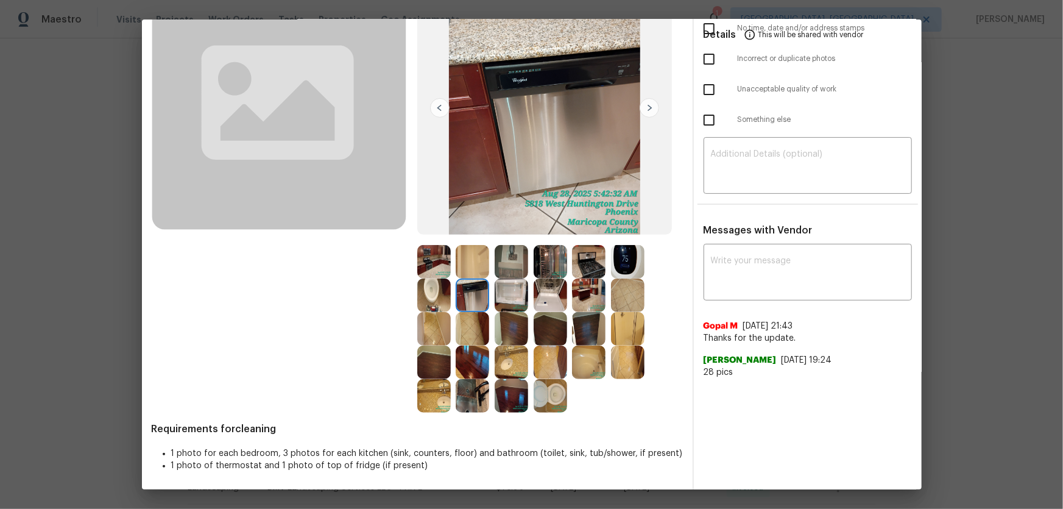
click at [466, 261] on img at bounding box center [473, 262] width 34 height 34
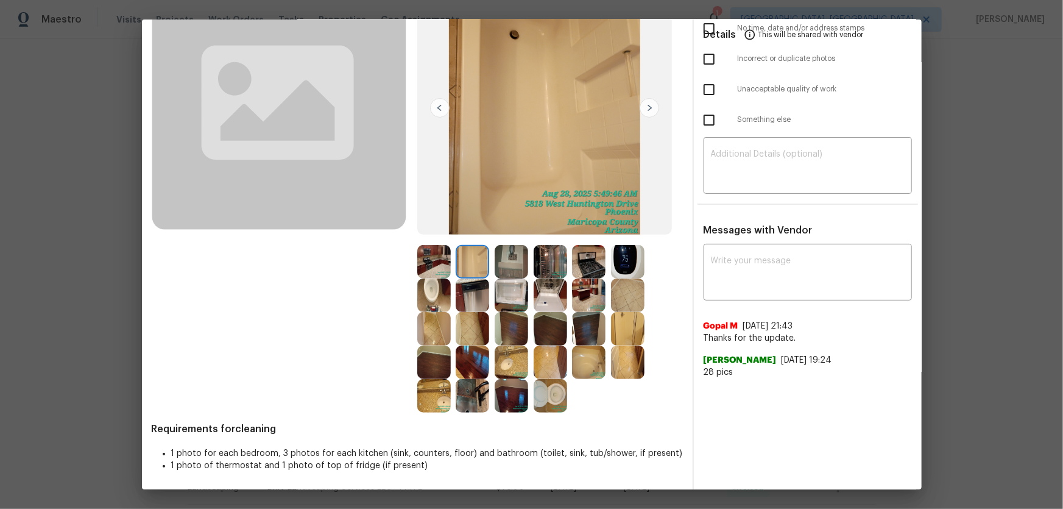
click at [433, 261] on img at bounding box center [434, 262] width 34 height 34
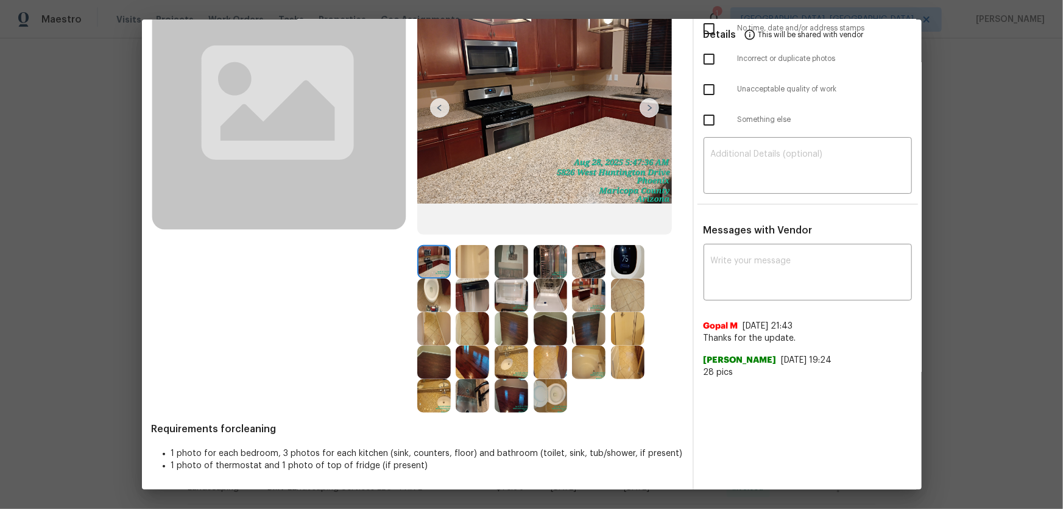
click at [549, 261] on img at bounding box center [551, 262] width 34 height 34
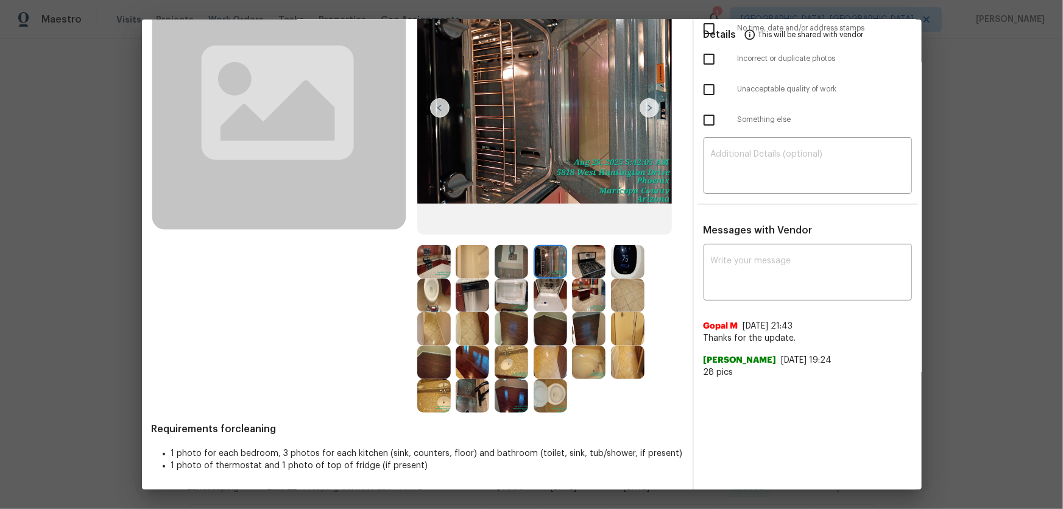
click at [573, 263] on img at bounding box center [589, 262] width 34 height 34
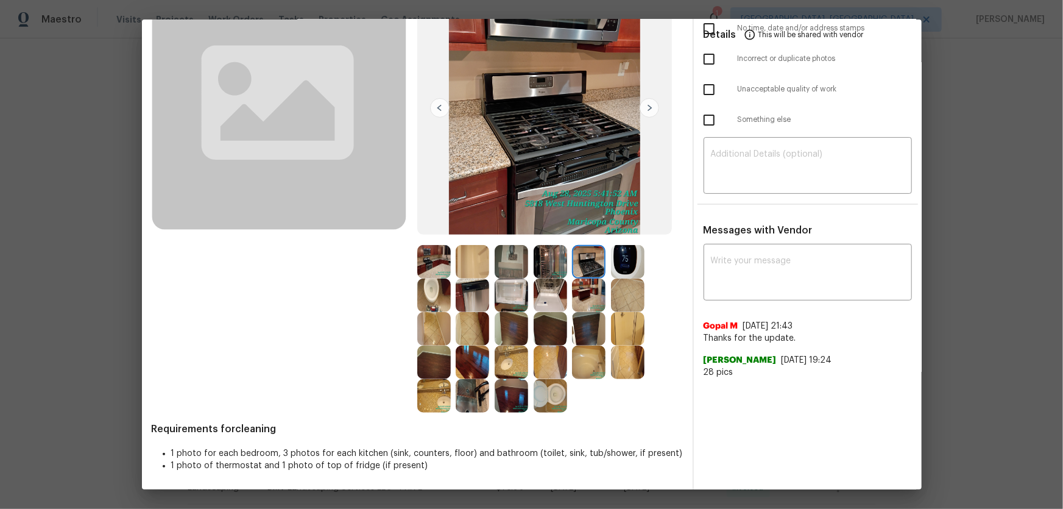
click at [582, 290] on img at bounding box center [589, 295] width 34 height 34
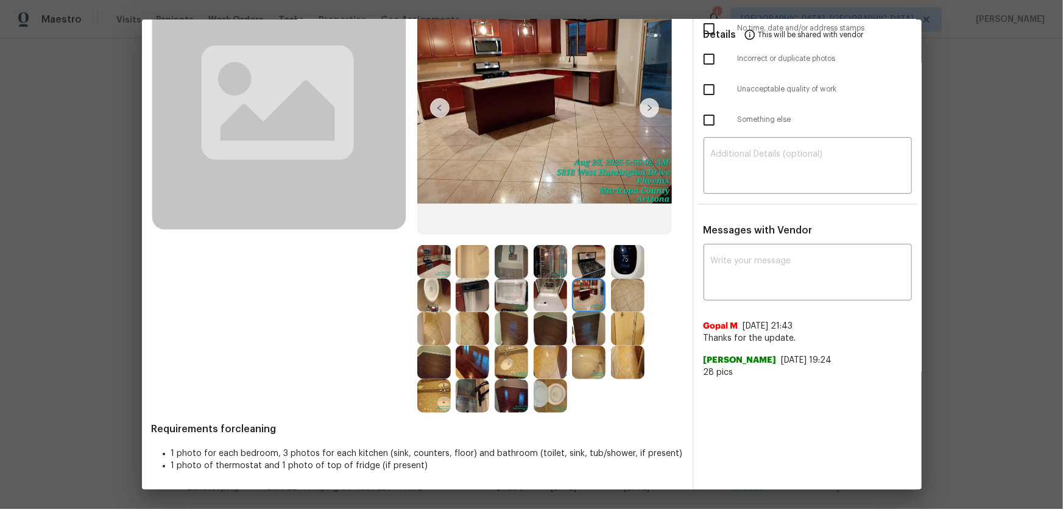
click at [622, 260] on img at bounding box center [628, 262] width 34 height 34
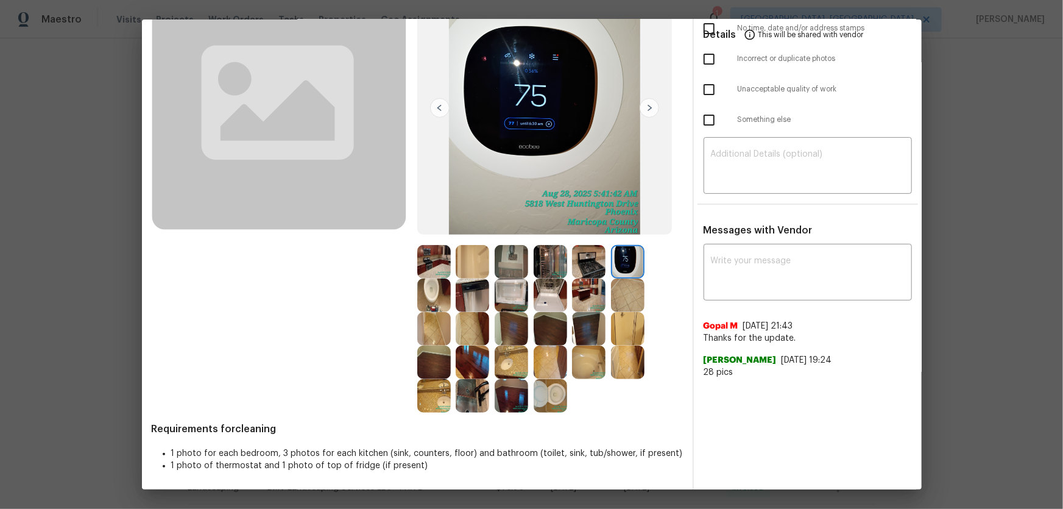
click at [513, 325] on img at bounding box center [512, 329] width 34 height 34
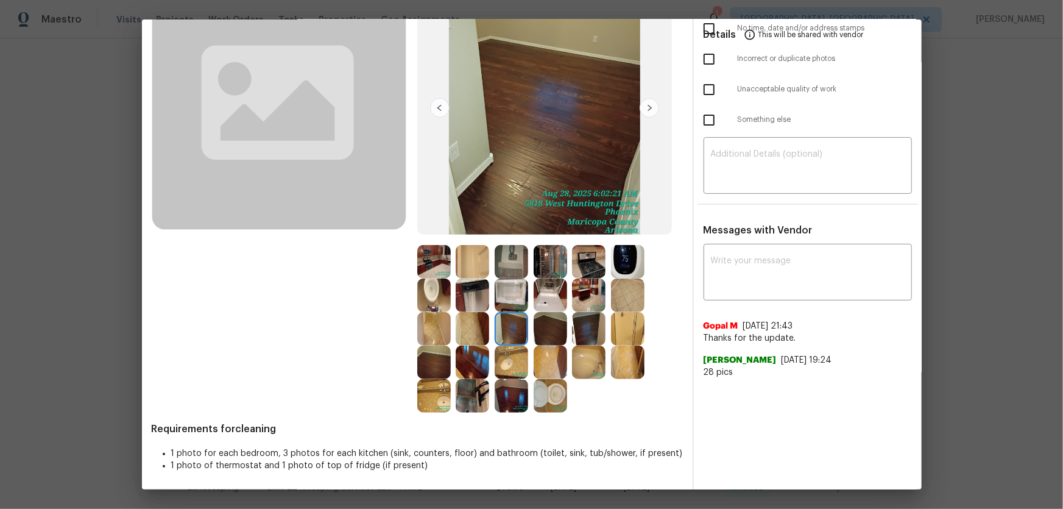
click at [541, 333] on img at bounding box center [551, 329] width 34 height 34
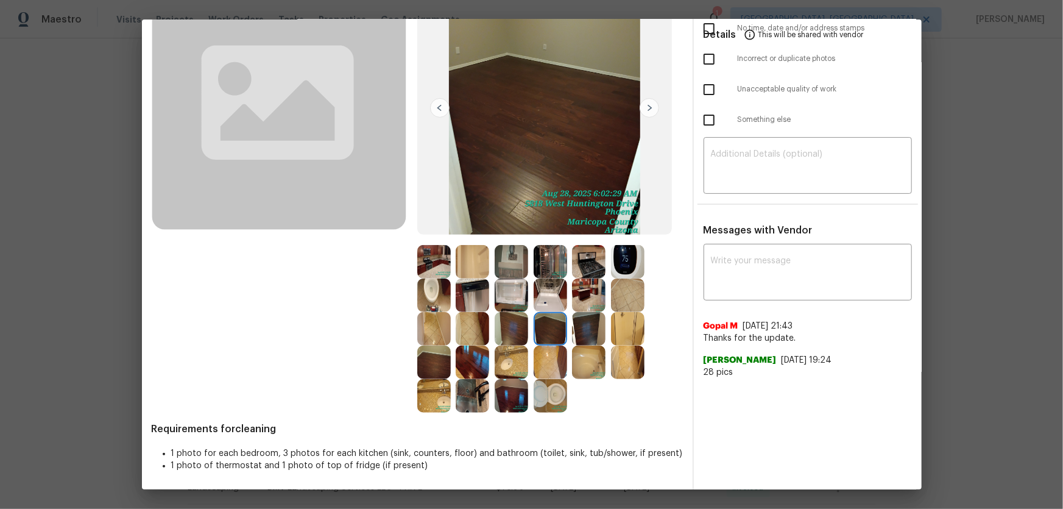
click at [576, 332] on img at bounding box center [589, 329] width 34 height 34
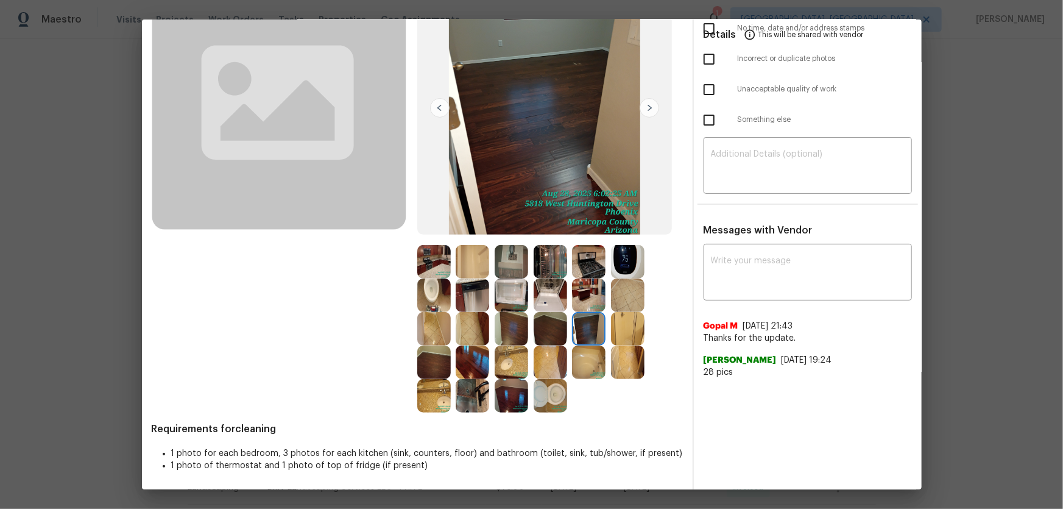
click at [444, 362] on img at bounding box center [434, 363] width 34 height 34
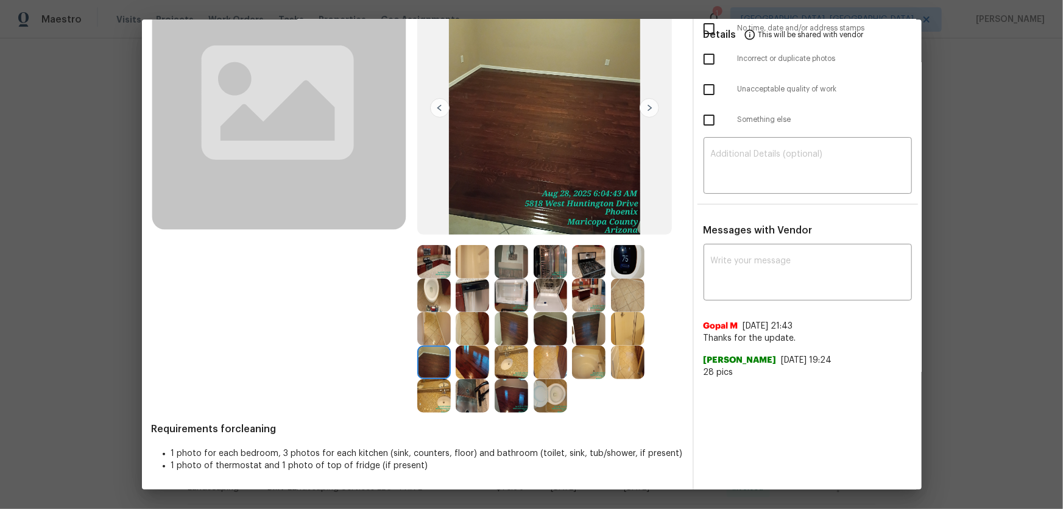
click at [472, 399] on img at bounding box center [473, 396] width 34 height 34
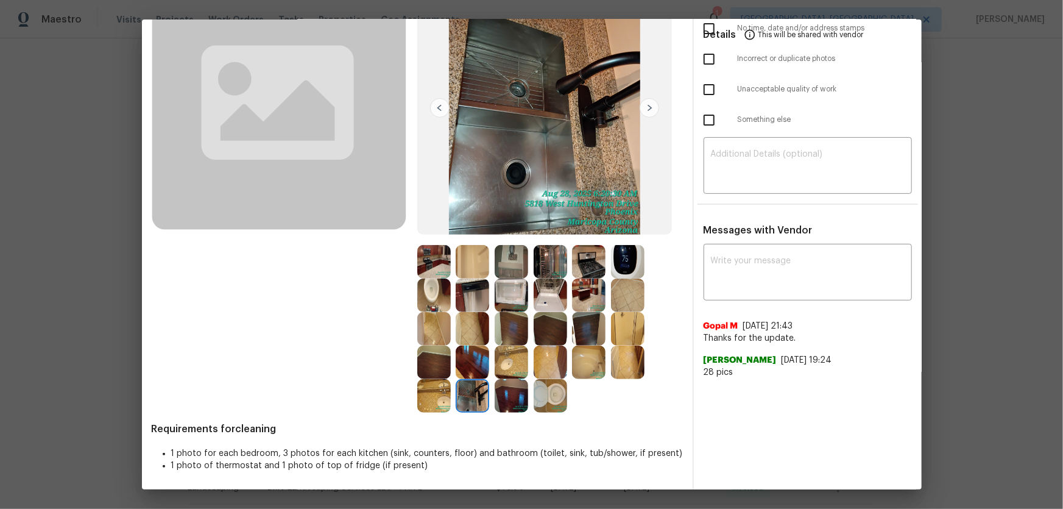
click at [440, 400] on img at bounding box center [434, 396] width 34 height 34
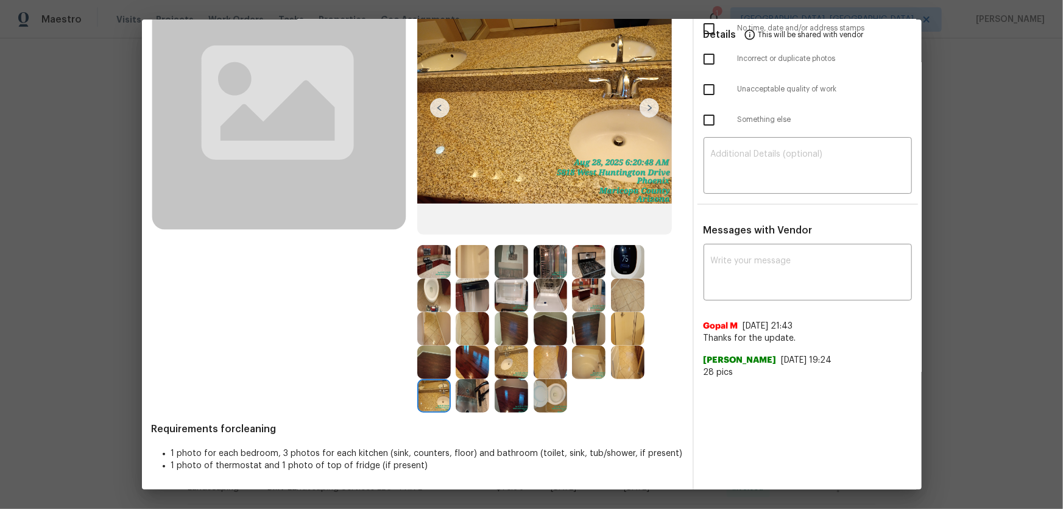
click at [467, 355] on img at bounding box center [473, 363] width 34 height 34
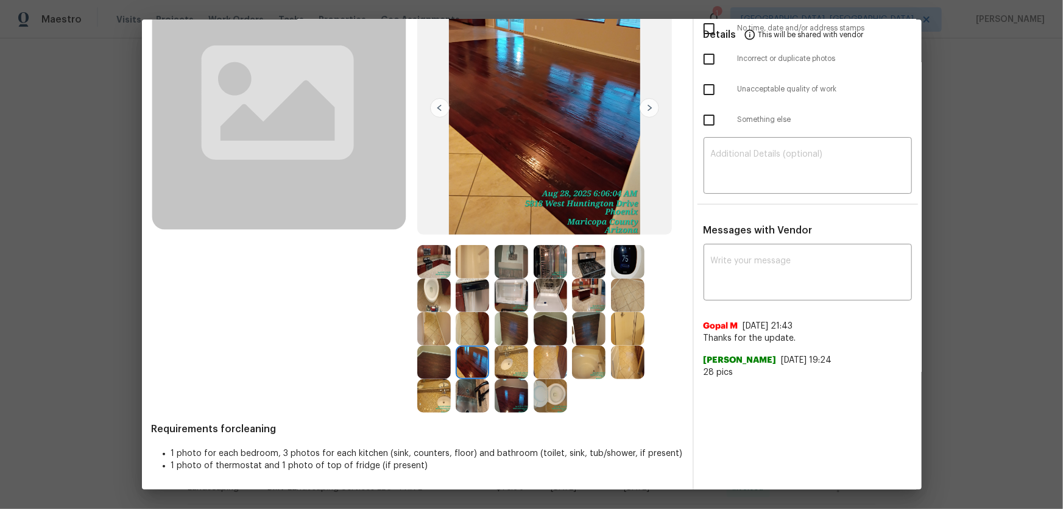
click at [470, 329] on img at bounding box center [473, 329] width 34 height 34
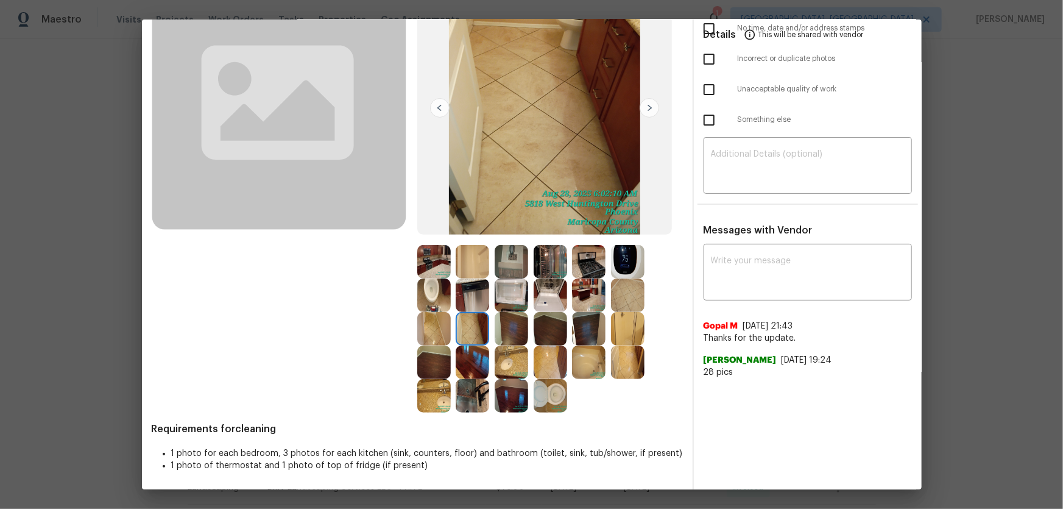
click at [439, 323] on img at bounding box center [434, 329] width 34 height 34
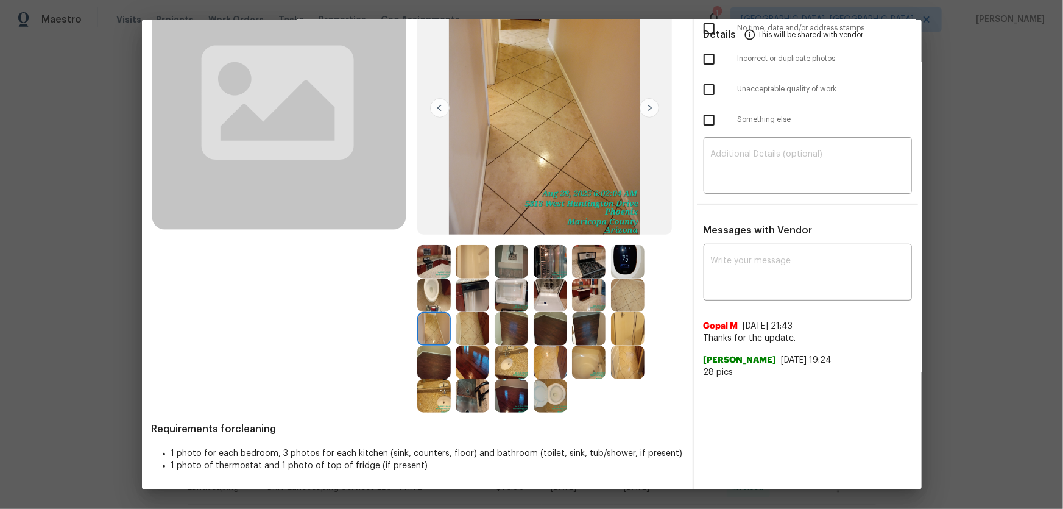
click at [434, 289] on img at bounding box center [434, 295] width 34 height 34
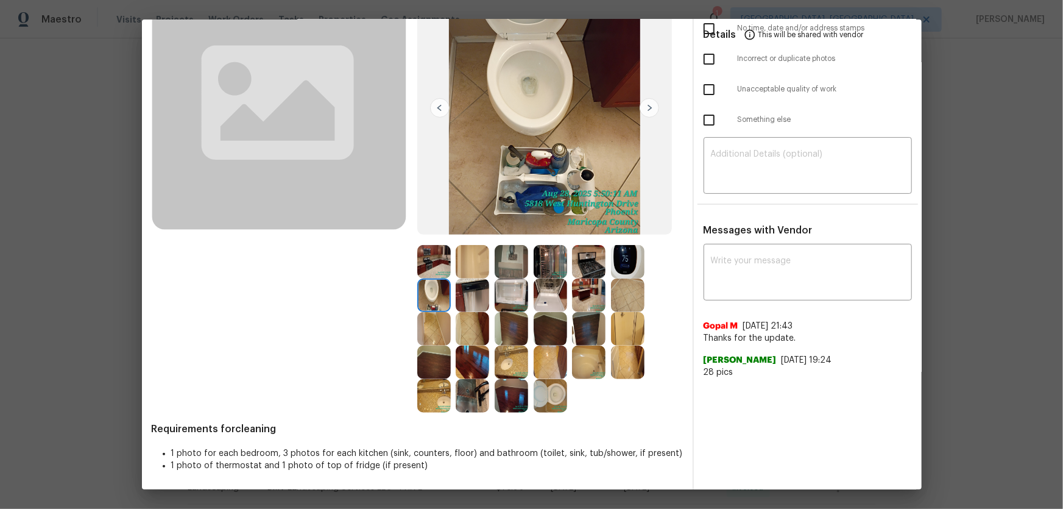
click at [461, 291] on img at bounding box center [473, 295] width 34 height 34
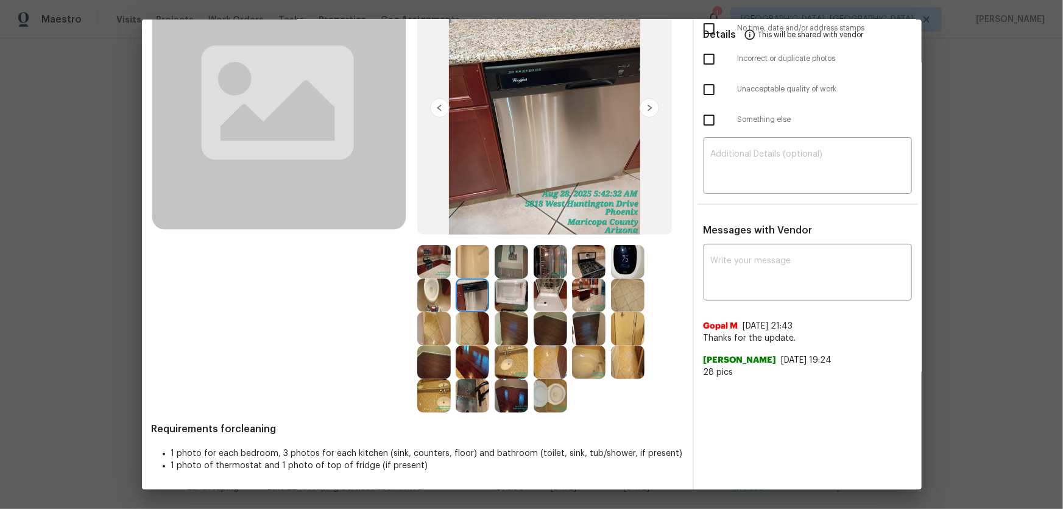
click at [464, 274] on img at bounding box center [473, 262] width 34 height 34
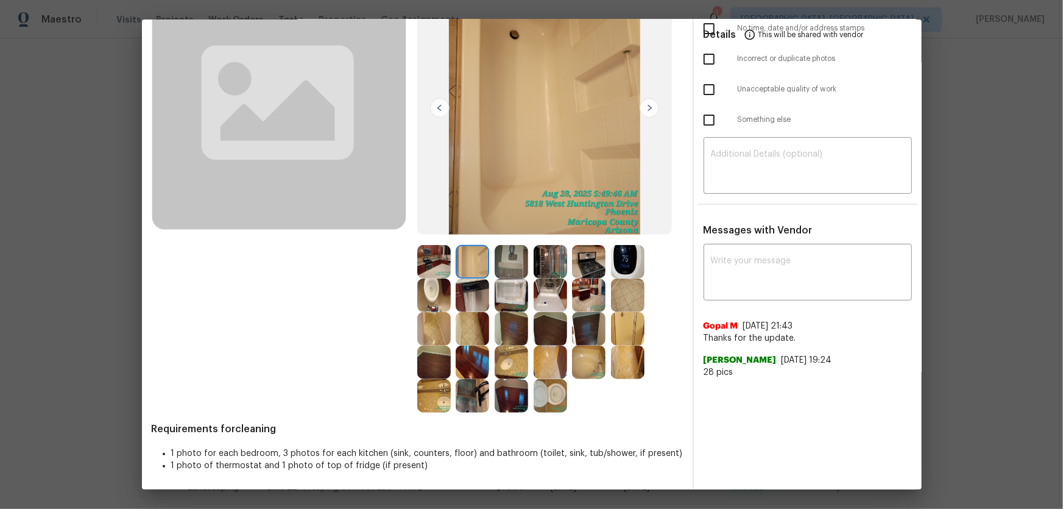
click at [504, 264] on img at bounding box center [512, 262] width 34 height 34
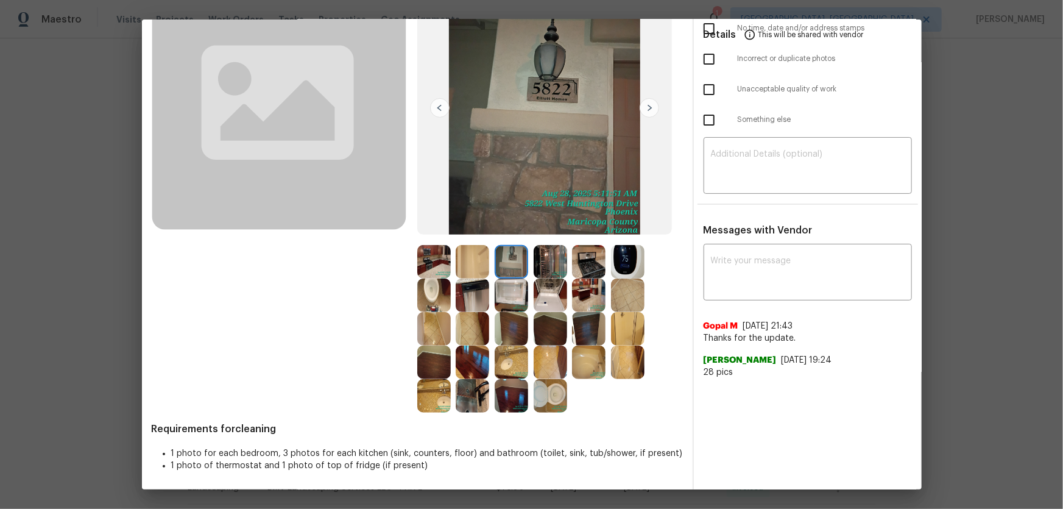
click at [508, 286] on img at bounding box center [512, 295] width 34 height 34
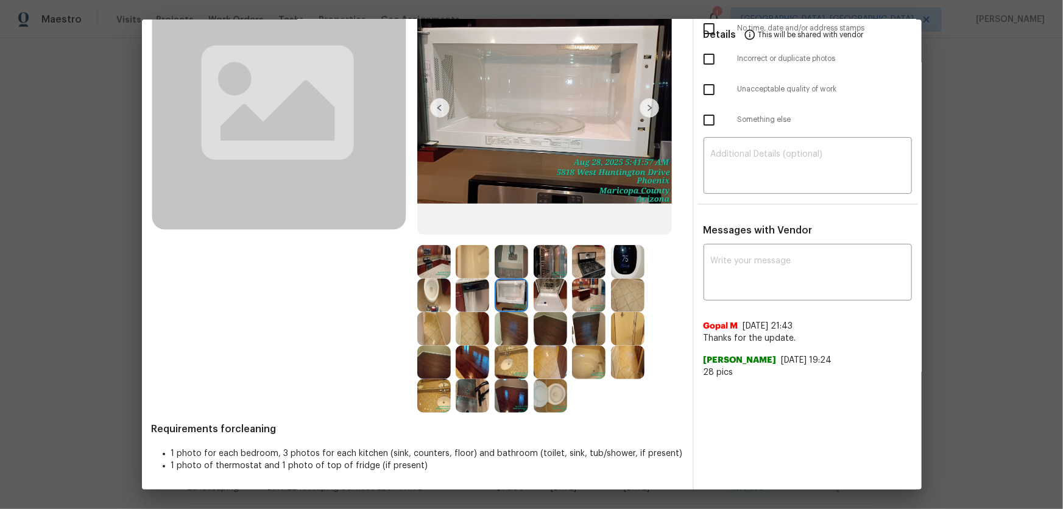
click at [556, 261] on img at bounding box center [551, 262] width 34 height 34
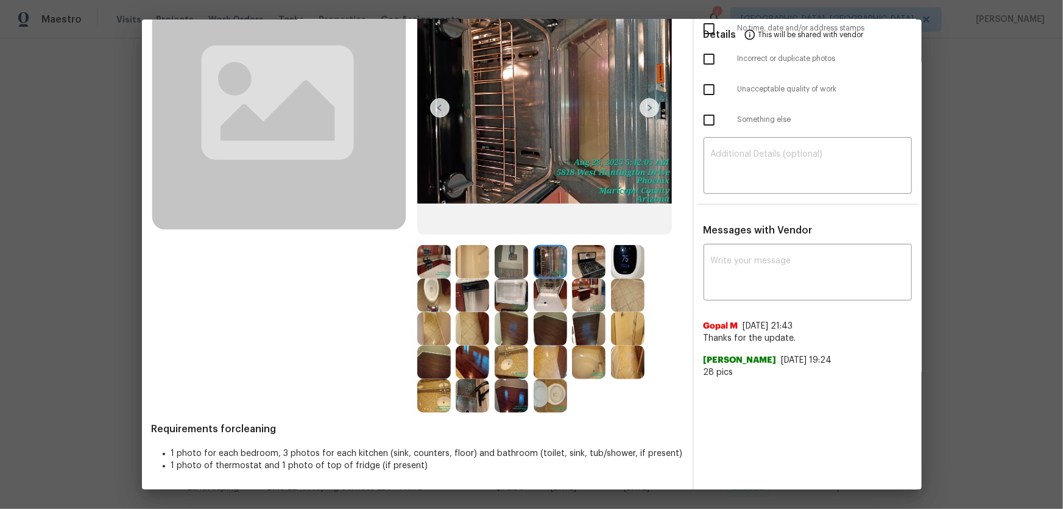
click at [556, 287] on img at bounding box center [551, 295] width 34 height 34
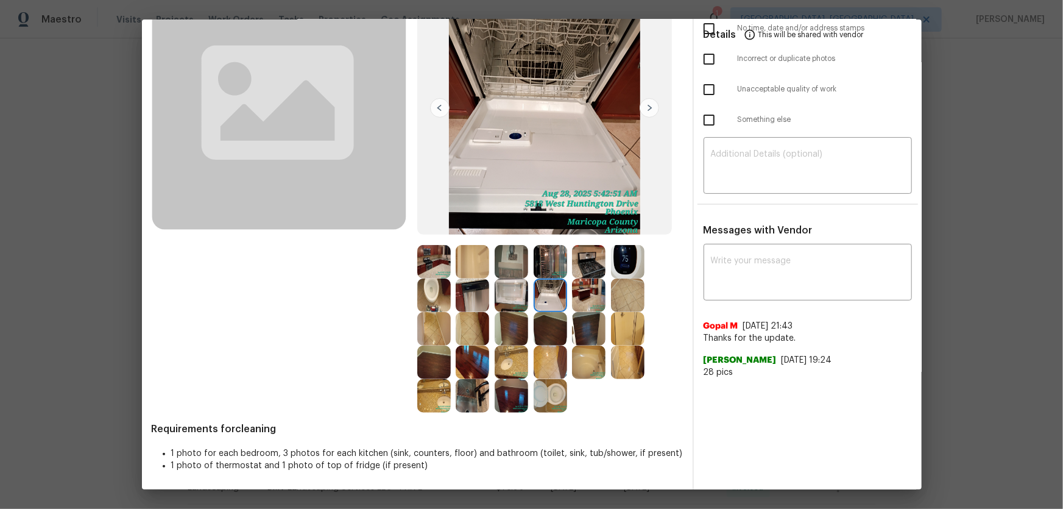
click at [582, 293] on img at bounding box center [589, 295] width 34 height 34
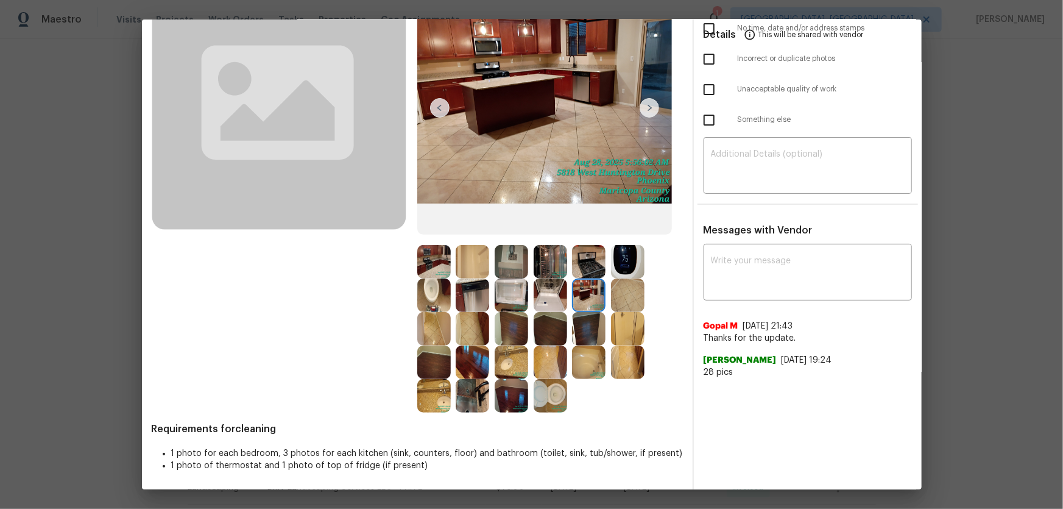
click at [586, 264] on img at bounding box center [589, 262] width 34 height 34
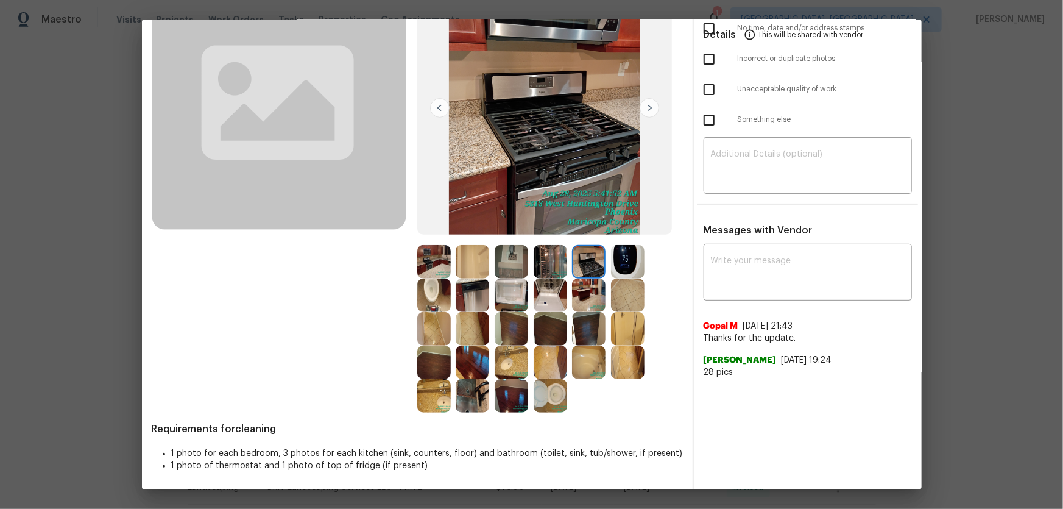
click at [626, 270] on img at bounding box center [628, 262] width 34 height 34
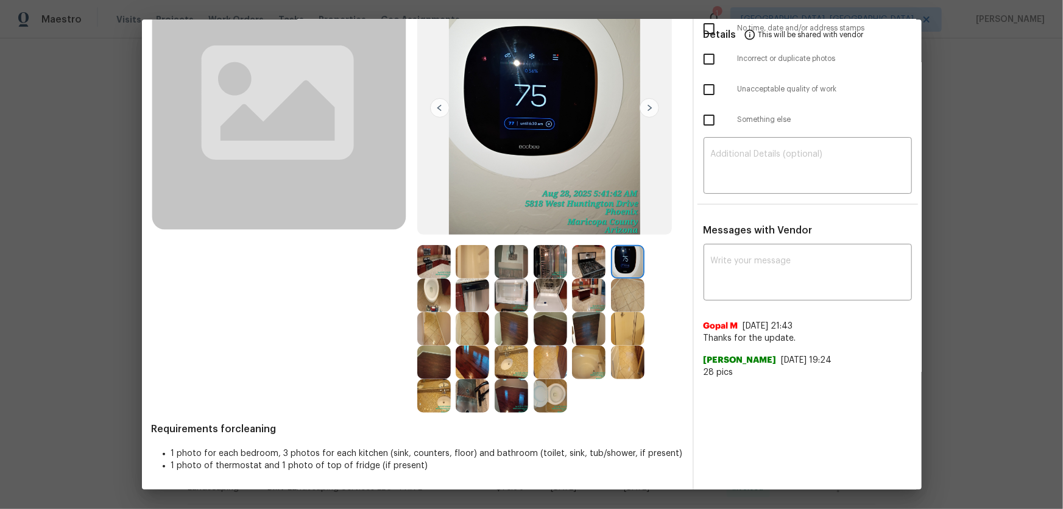
click at [626, 291] on img at bounding box center [628, 295] width 34 height 34
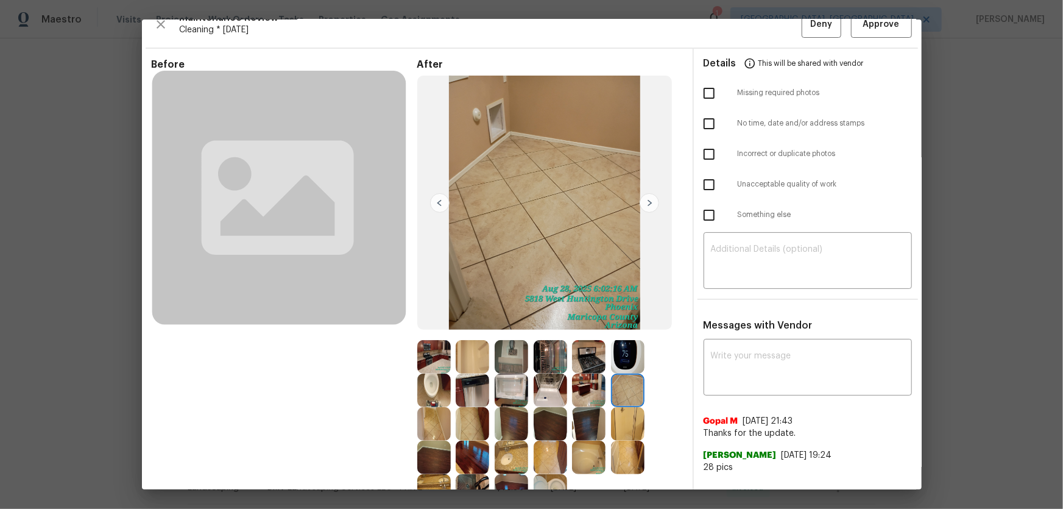
scroll to position [0, 0]
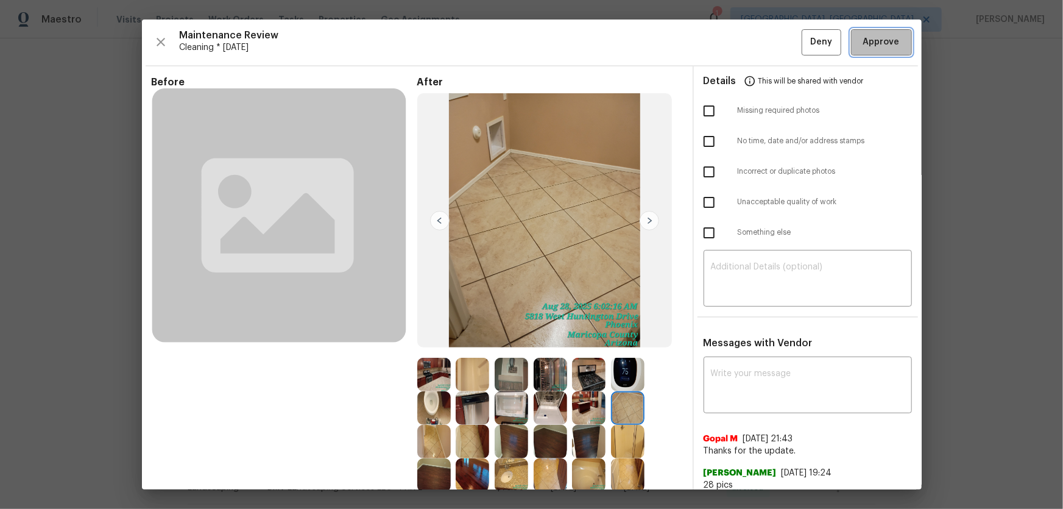
click at [874, 49] on button "Approve" at bounding box center [881, 42] width 61 height 26
